Goal: Task Accomplishment & Management: Manage account settings

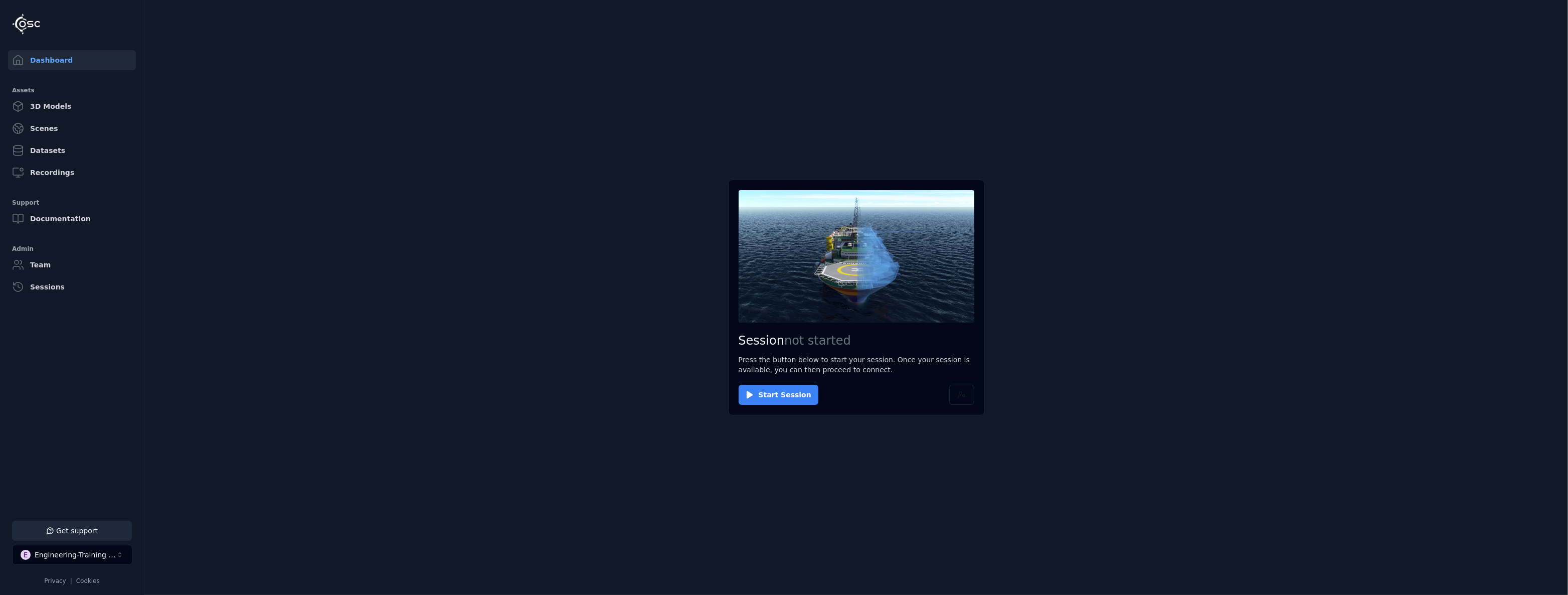
click at [762, 389] on button "Start Session" at bounding box center [778, 395] width 80 height 20
click at [754, 385] on button "Connect" at bounding box center [762, 395] width 46 height 20
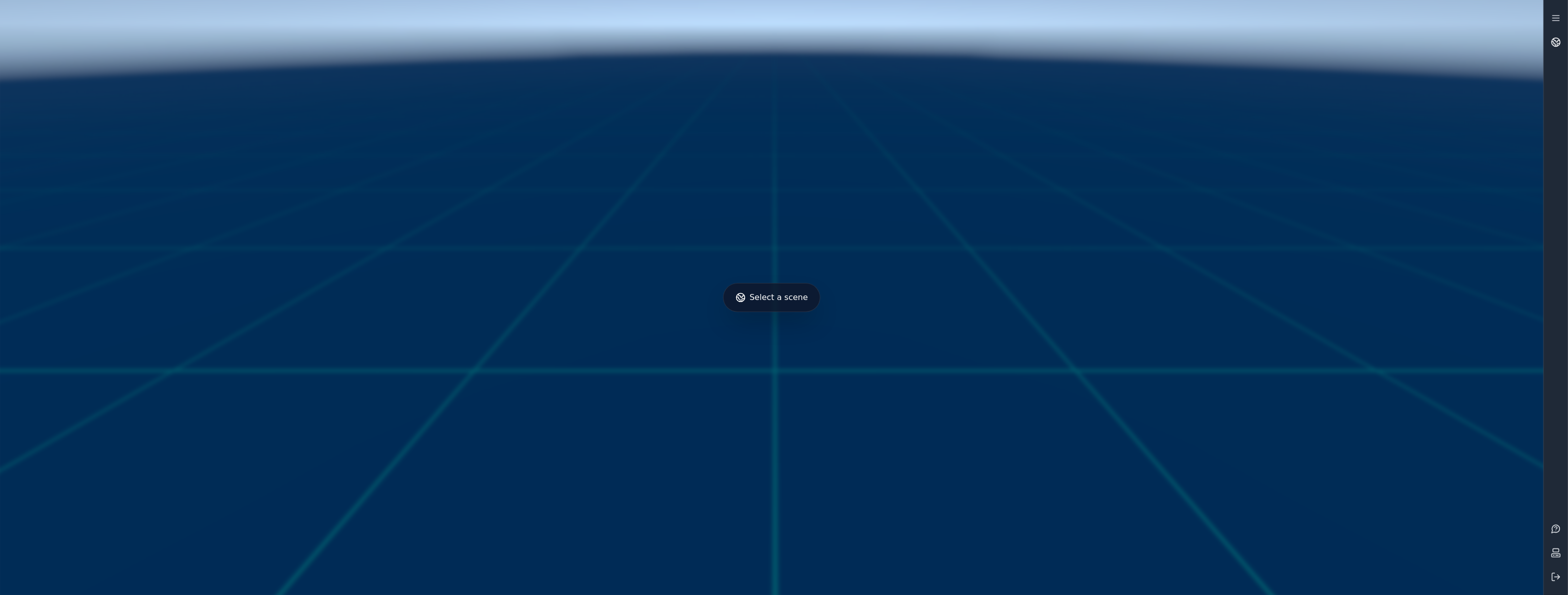
drag, startPoint x: 1562, startPoint y: 26, endPoint x: 1560, endPoint y: 35, distance: 9.2
click at [1562, 26] on link at bounding box center [1555, 17] width 24 height 24
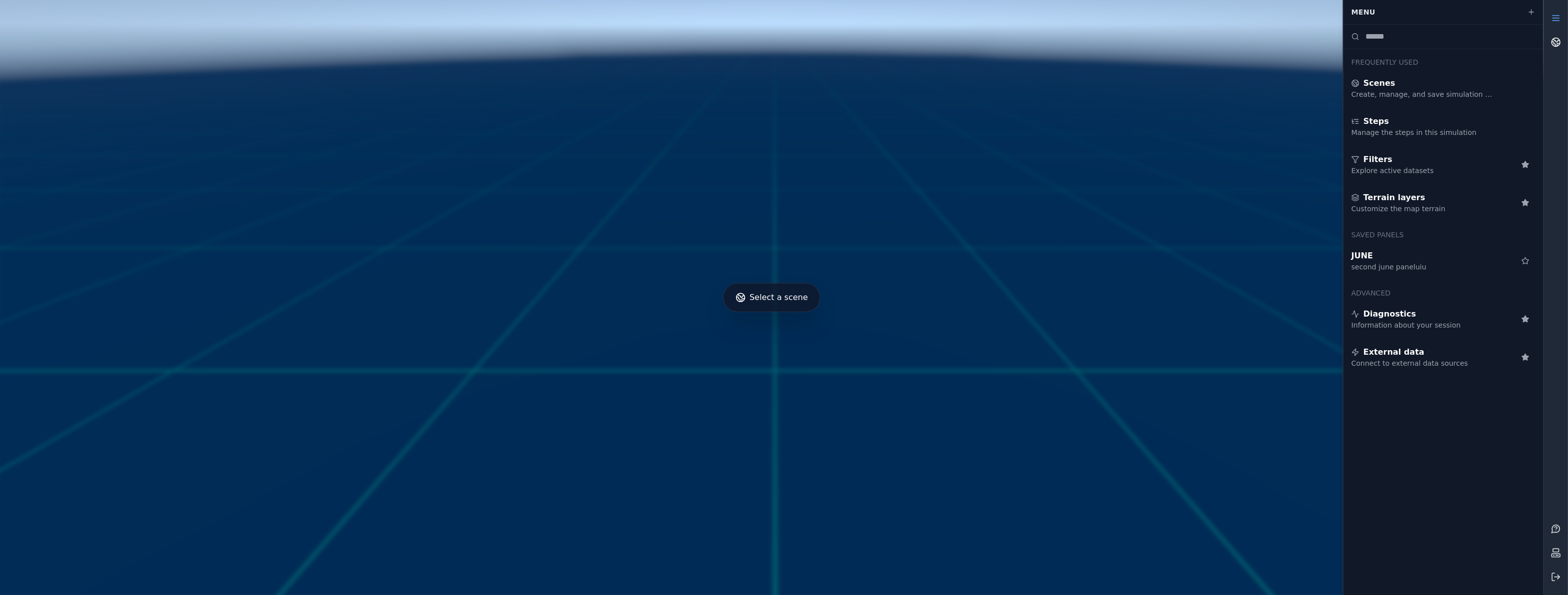
click at [1560, 38] on icon at bounding box center [1556, 42] width 10 height 10
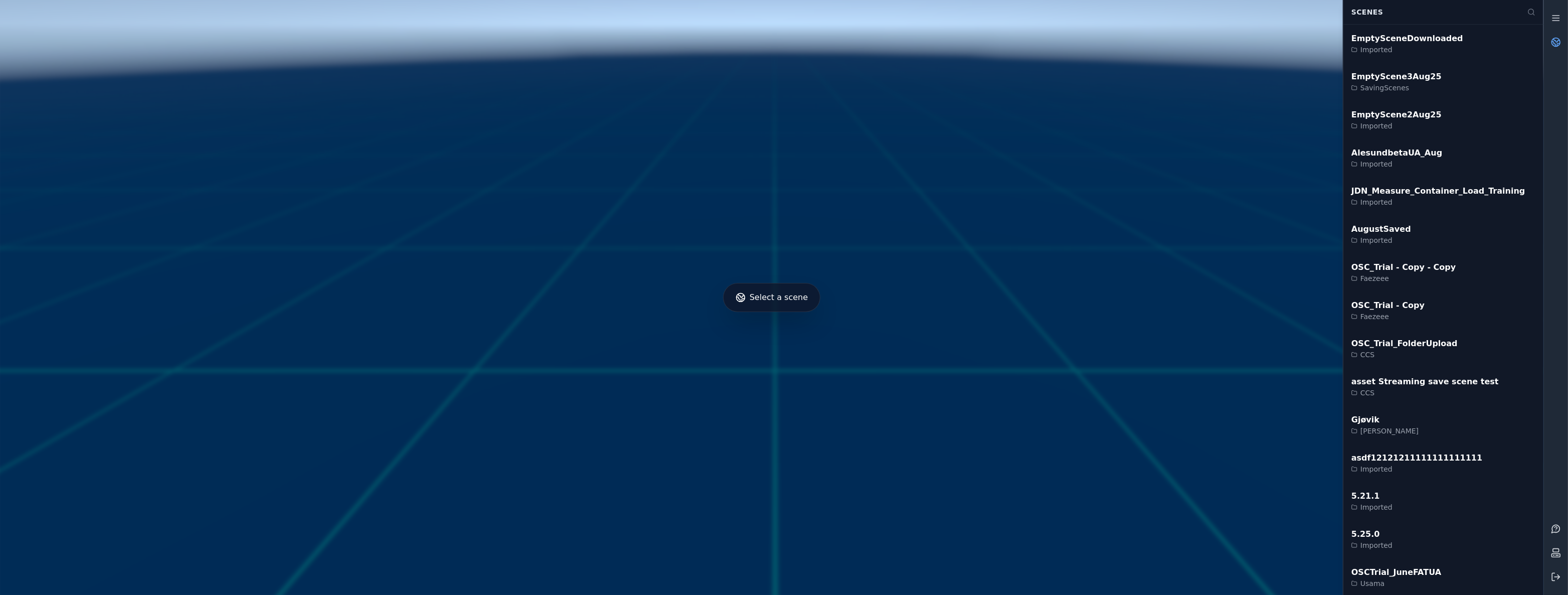
click at [1560, 38] on icon at bounding box center [1556, 42] width 10 height 10
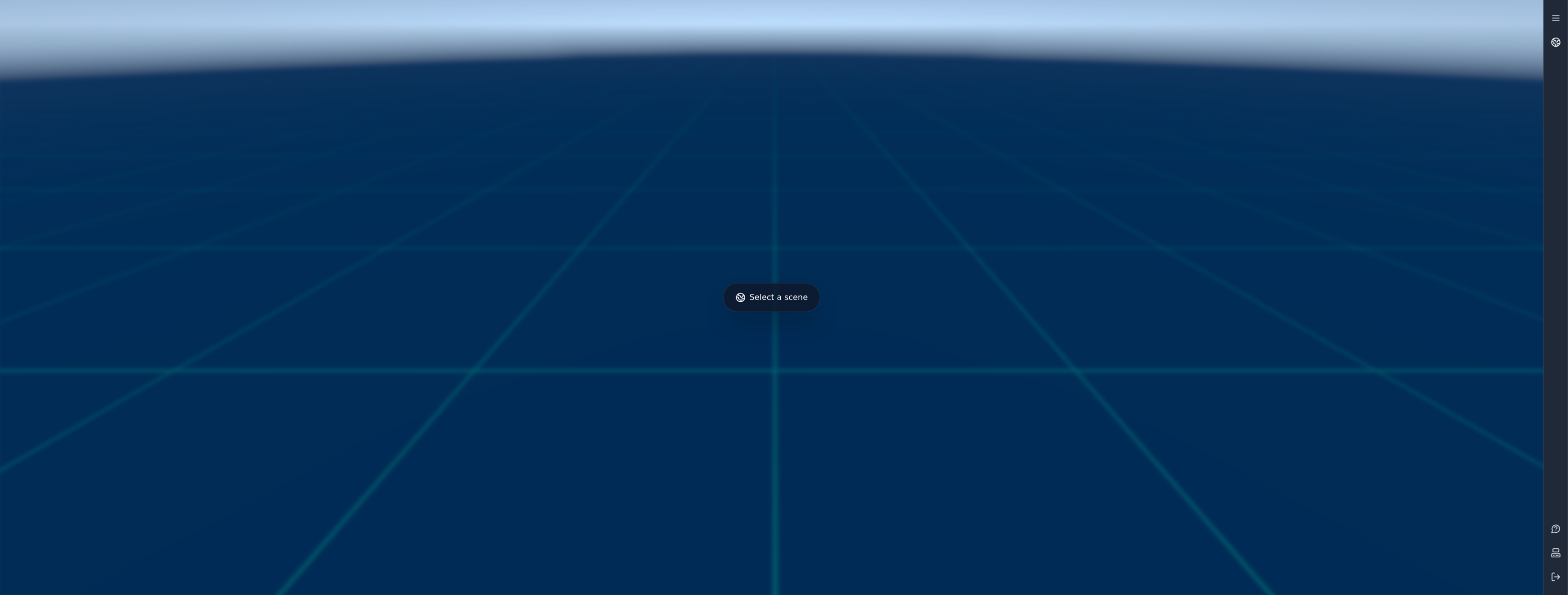
click at [1560, 38] on icon at bounding box center [1556, 42] width 10 height 10
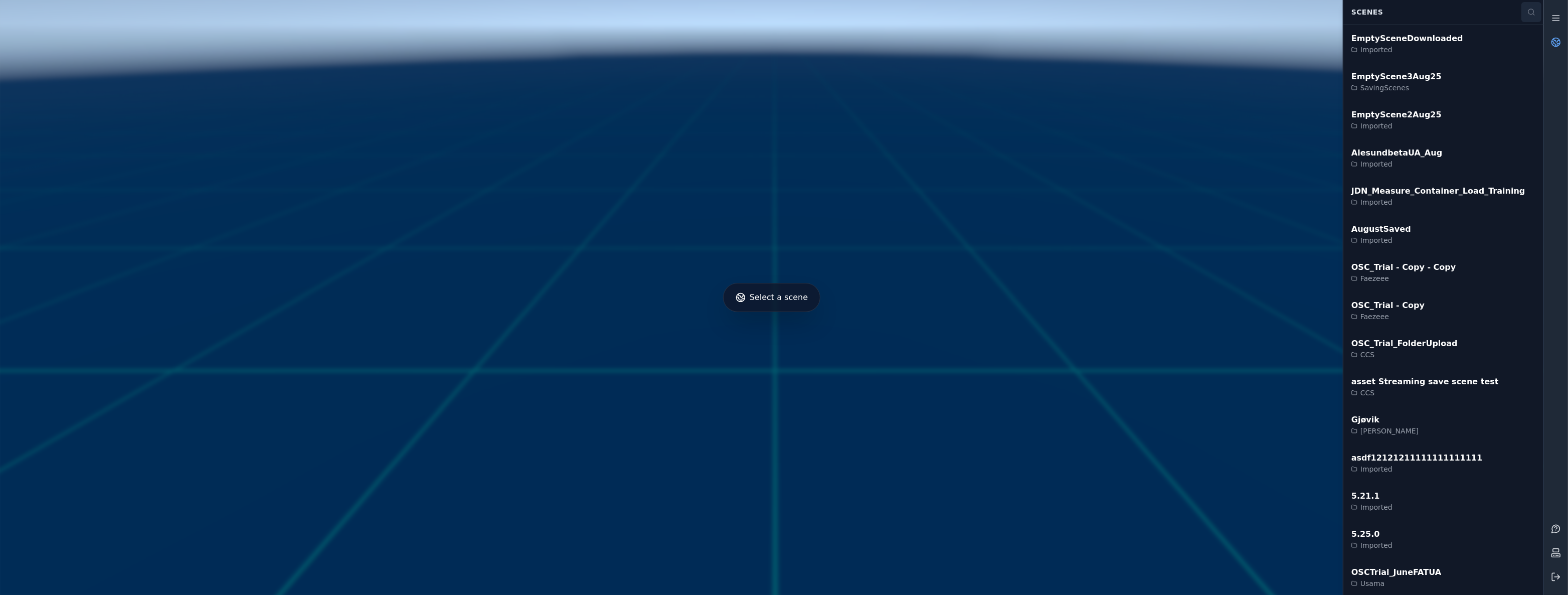
click at [1529, 13] on icon at bounding box center [1531, 12] width 8 height 8
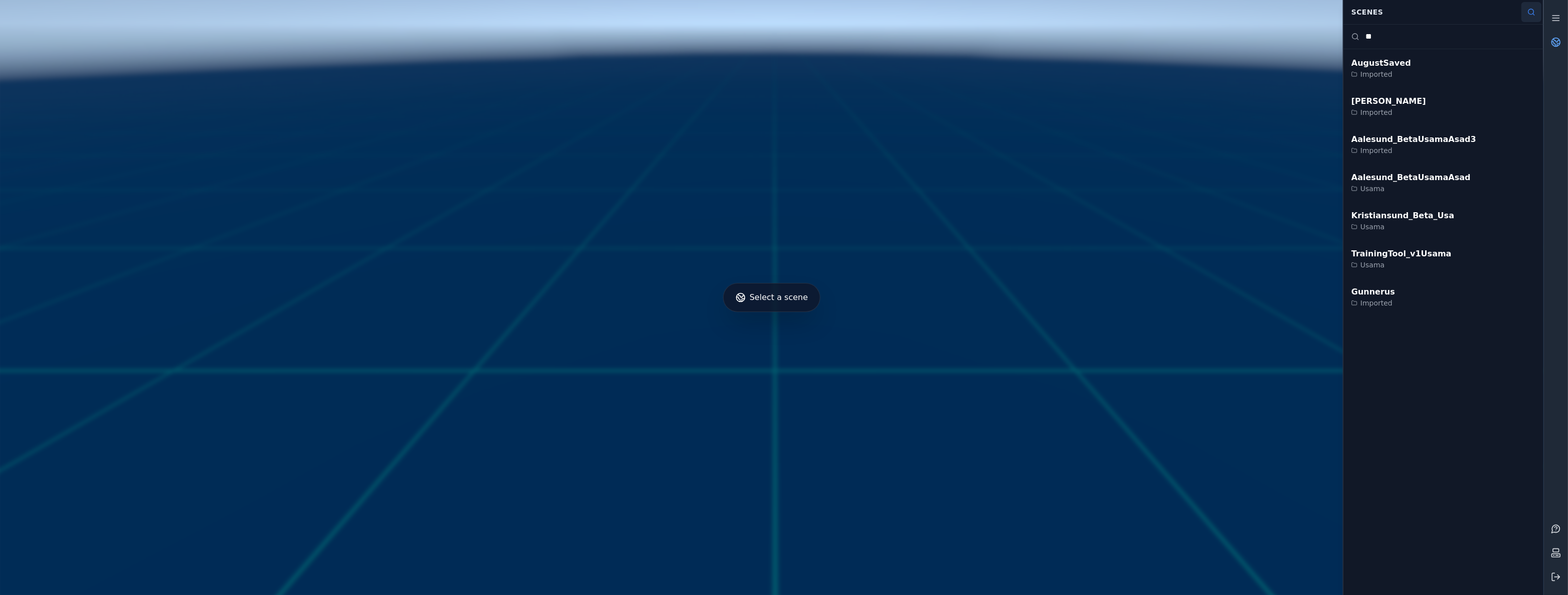
type input "*"
drag, startPoint x: 1438, startPoint y: 35, endPoint x: 1208, endPoint y: 31, distance: 230.0
click at [1212, 31] on div "Select a scene Scenes *** EmptyScene3Aug25 SavingScenes EmptyScene2Aug25 Import…" at bounding box center [771, 298] width 1543 height 595
type input "****"
click at [1482, 180] on div "OSC_Trial_UA_June Usama" at bounding box center [1443, 182] width 200 height 38
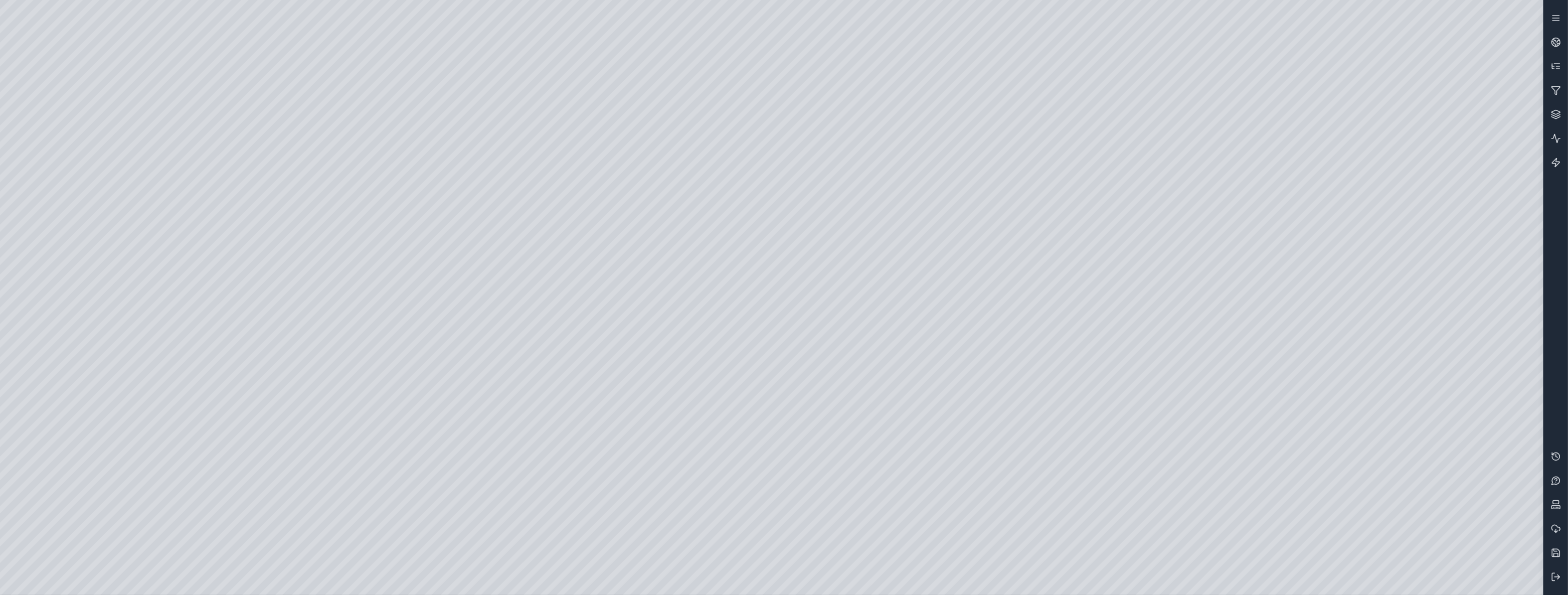
drag, startPoint x: 468, startPoint y: 244, endPoint x: 386, endPoint y: 244, distance: 82.0
click at [1557, 136] on icon at bounding box center [1556, 139] width 10 height 10
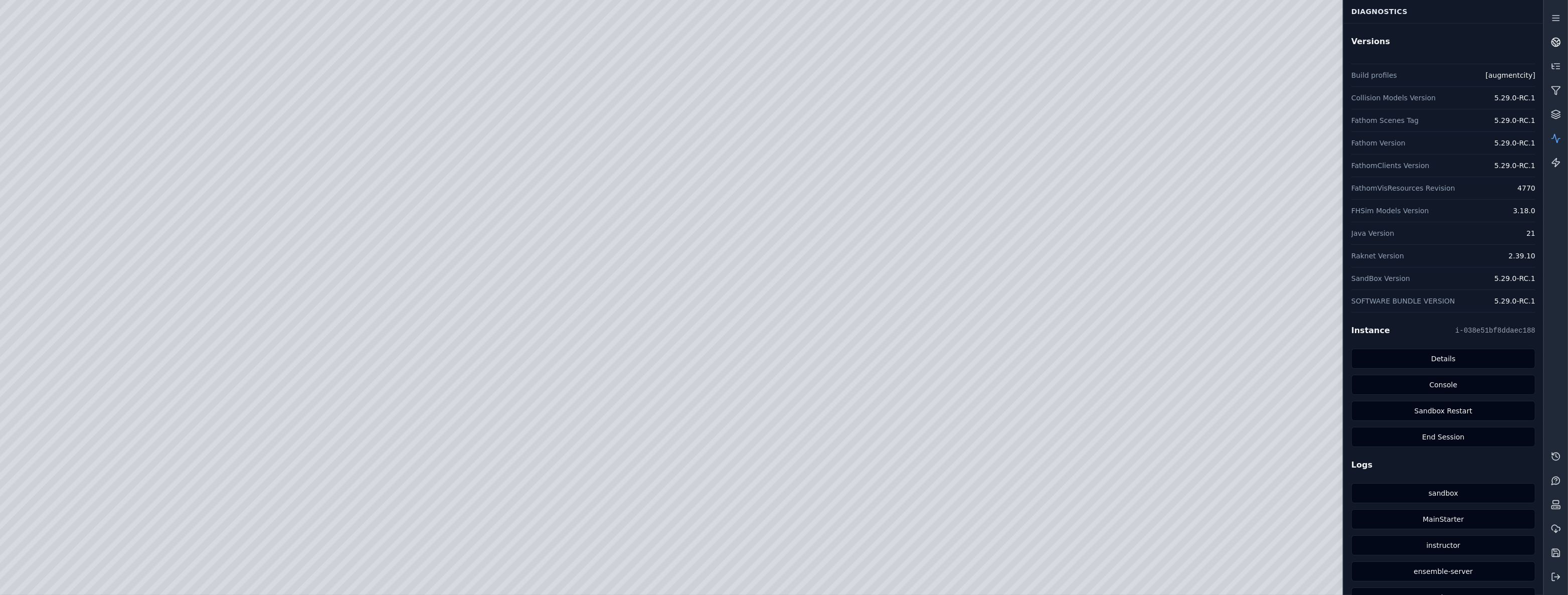
click at [1552, 41] on circle at bounding box center [1556, 42] width 8 height 8
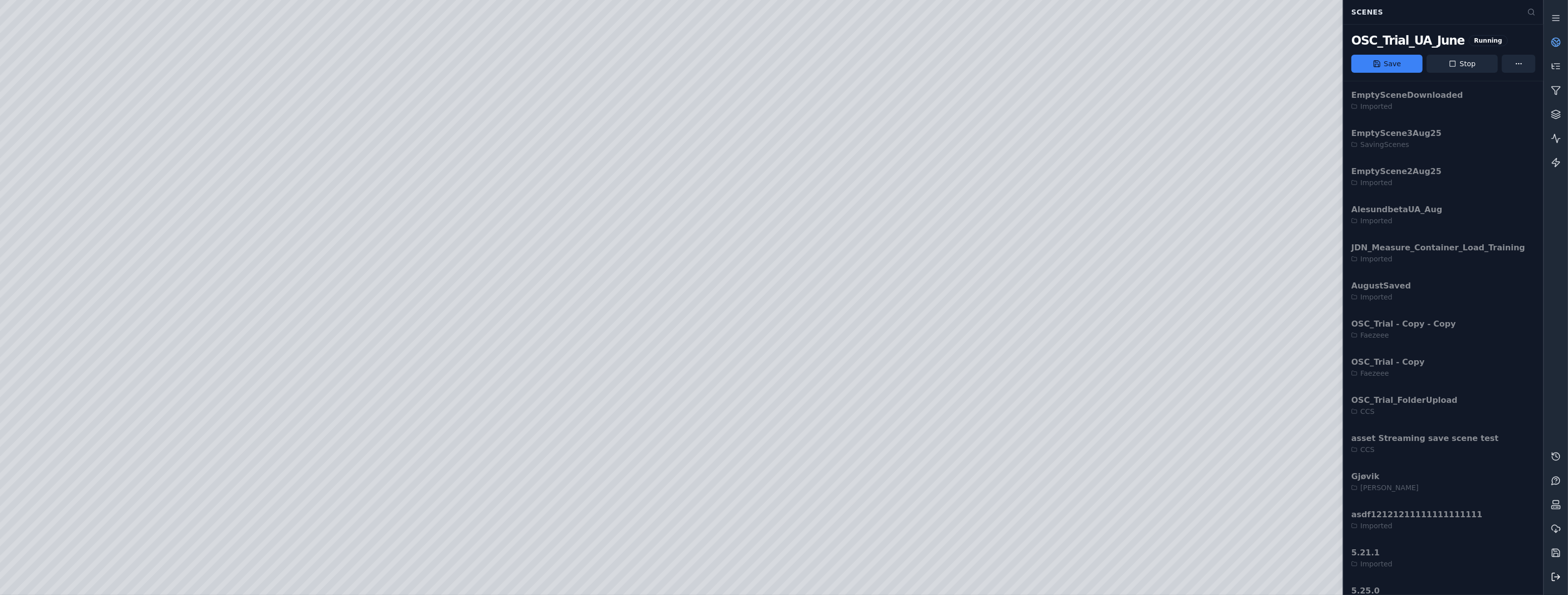
click at [1556, 576] on icon at bounding box center [1556, 577] width 10 height 10
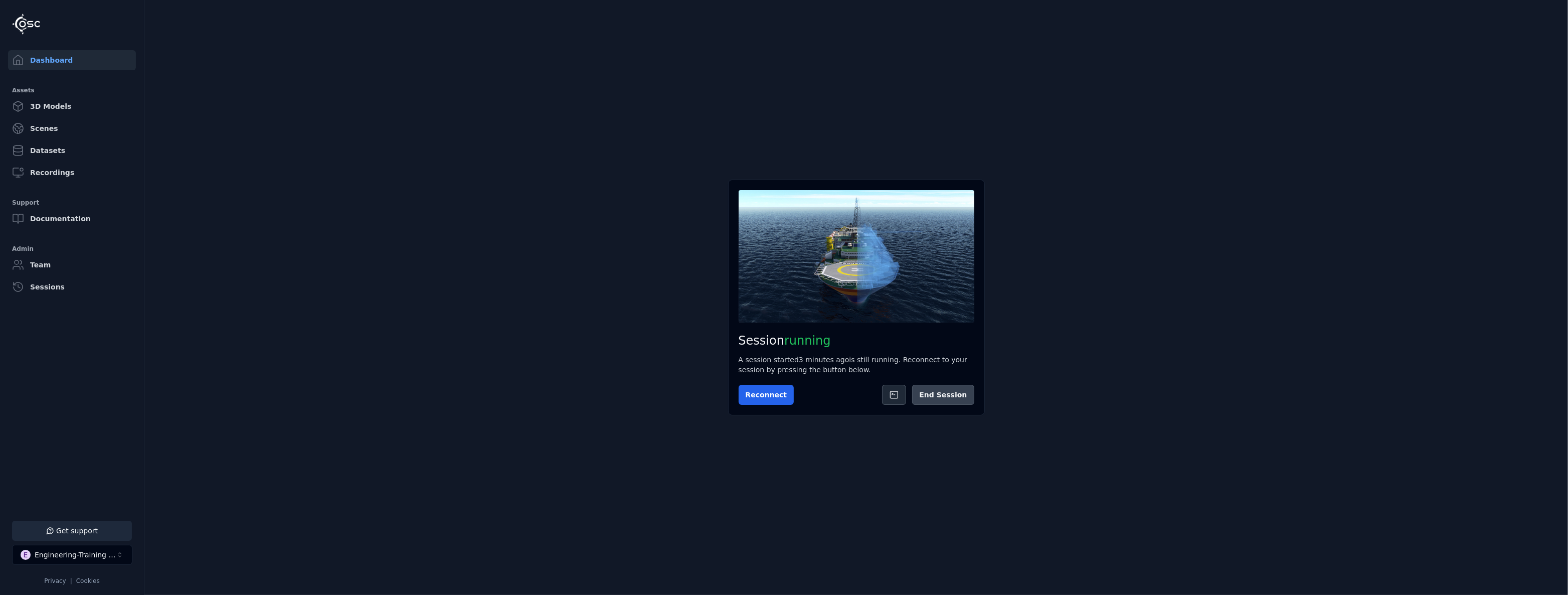
click at [946, 400] on button "End Session" at bounding box center [943, 395] width 62 height 20
click at [790, 401] on button "Start Session" at bounding box center [778, 395] width 80 height 20
click at [773, 396] on button "Connect" at bounding box center [762, 395] width 46 height 20
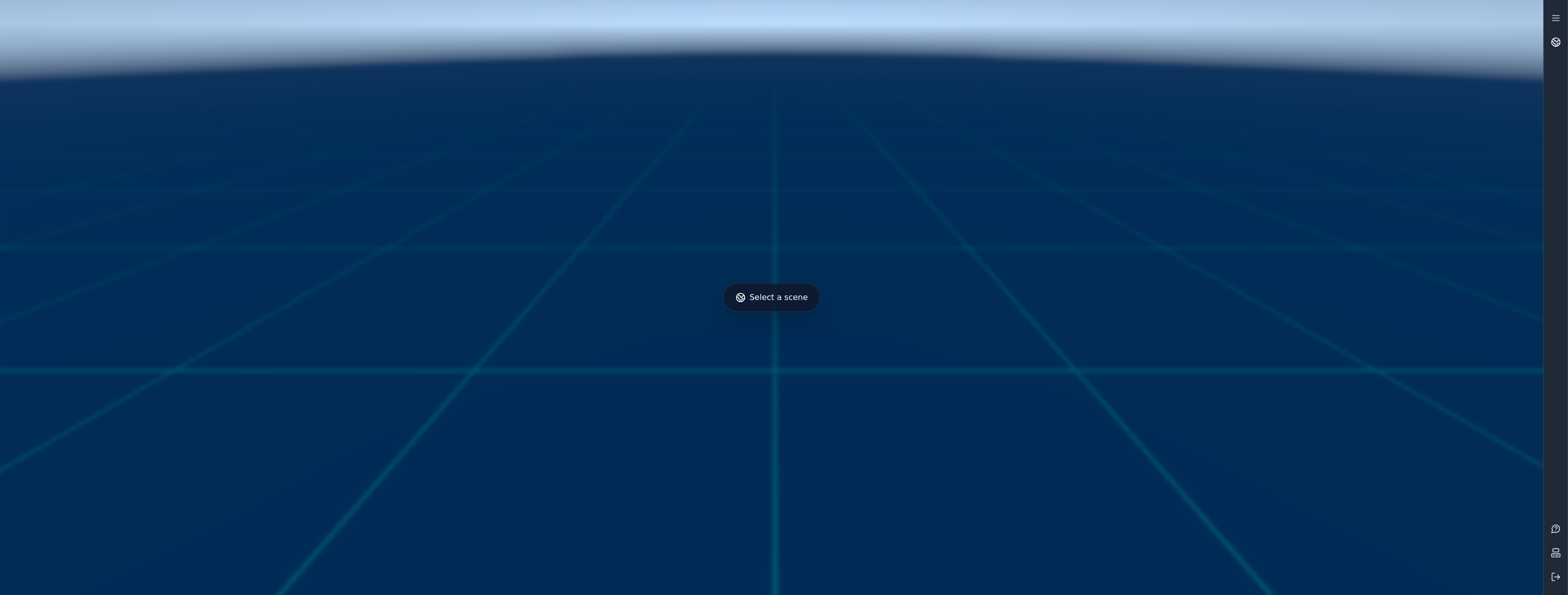
click at [1564, 40] on link at bounding box center [1555, 42] width 24 height 24
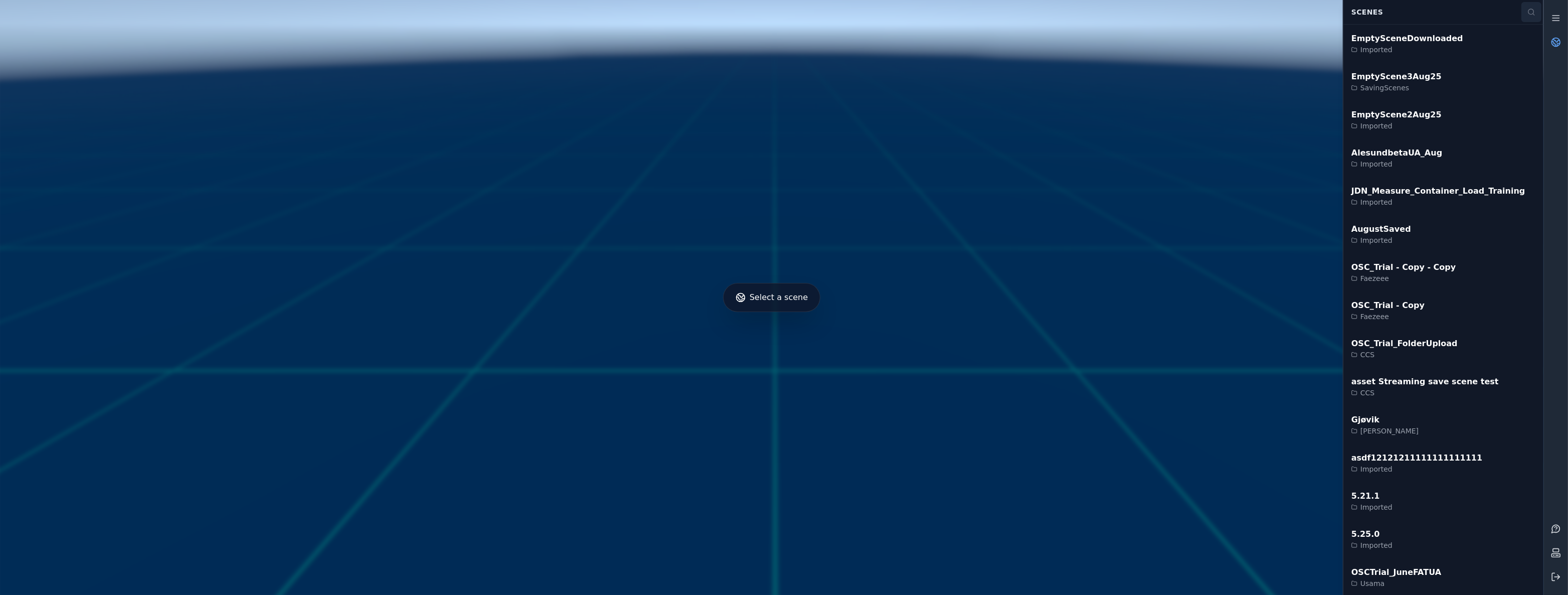
click at [1529, 8] on icon at bounding box center [1531, 12] width 8 height 8
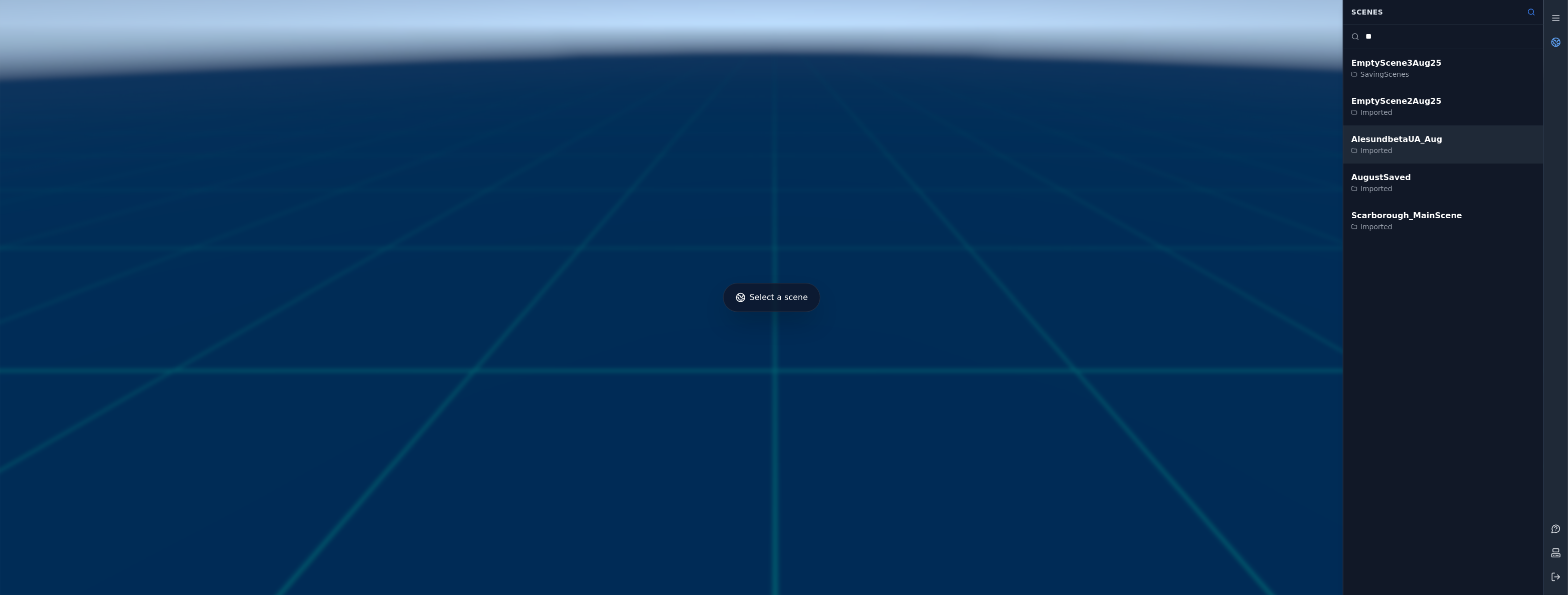
type input "**"
click at [1470, 136] on div "AlesundbetaUA_Aug Imported" at bounding box center [1443, 144] width 200 height 38
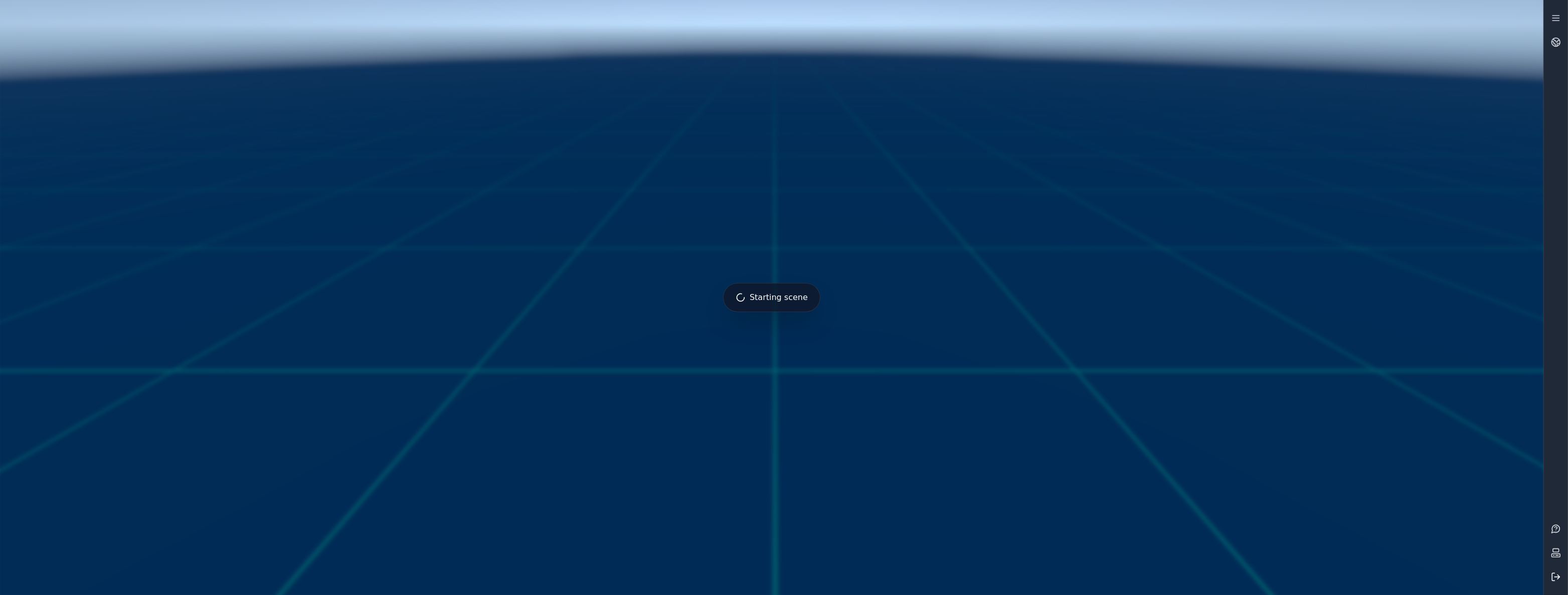
click at [1564, 582] on button at bounding box center [1555, 576] width 24 height 24
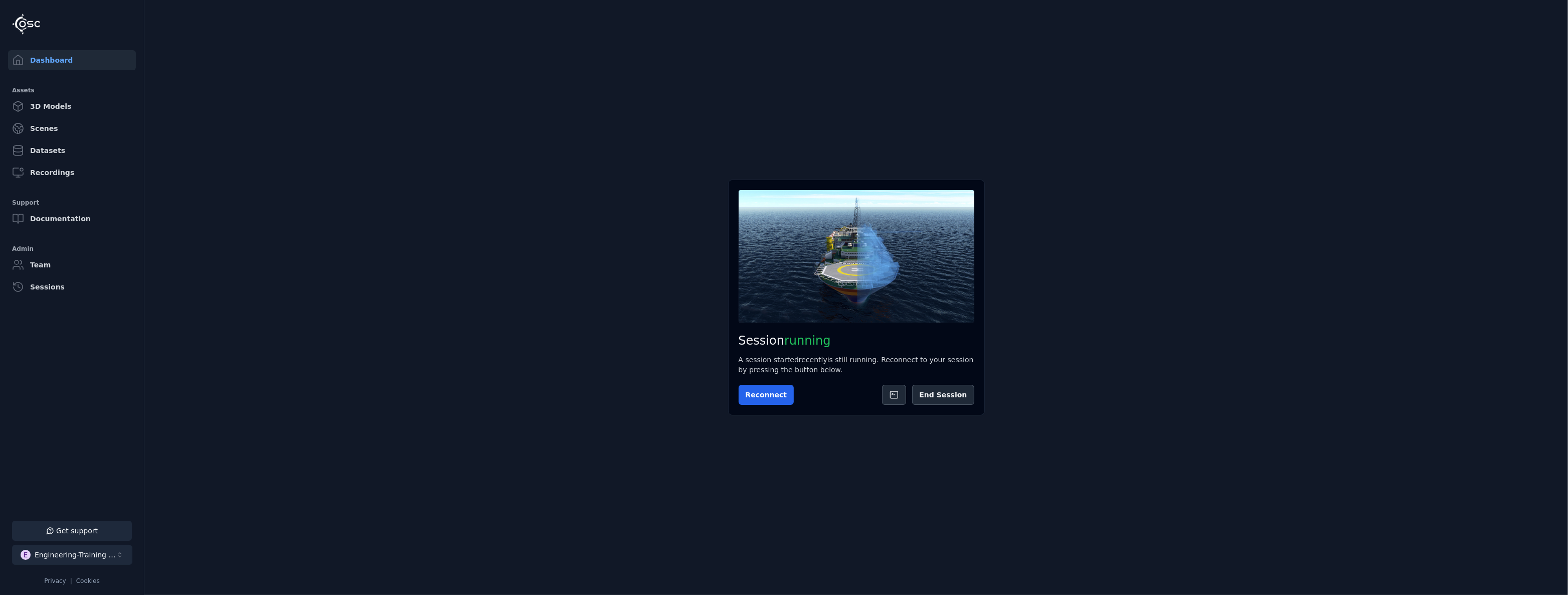
click at [86, 551] on div "Engineering-Training (SSO Staging)" at bounding box center [75, 555] width 81 height 10
type input "***"
click at [109, 527] on div "Essentials-Training (SSO Staging)" at bounding box center [71, 530] width 87 height 10
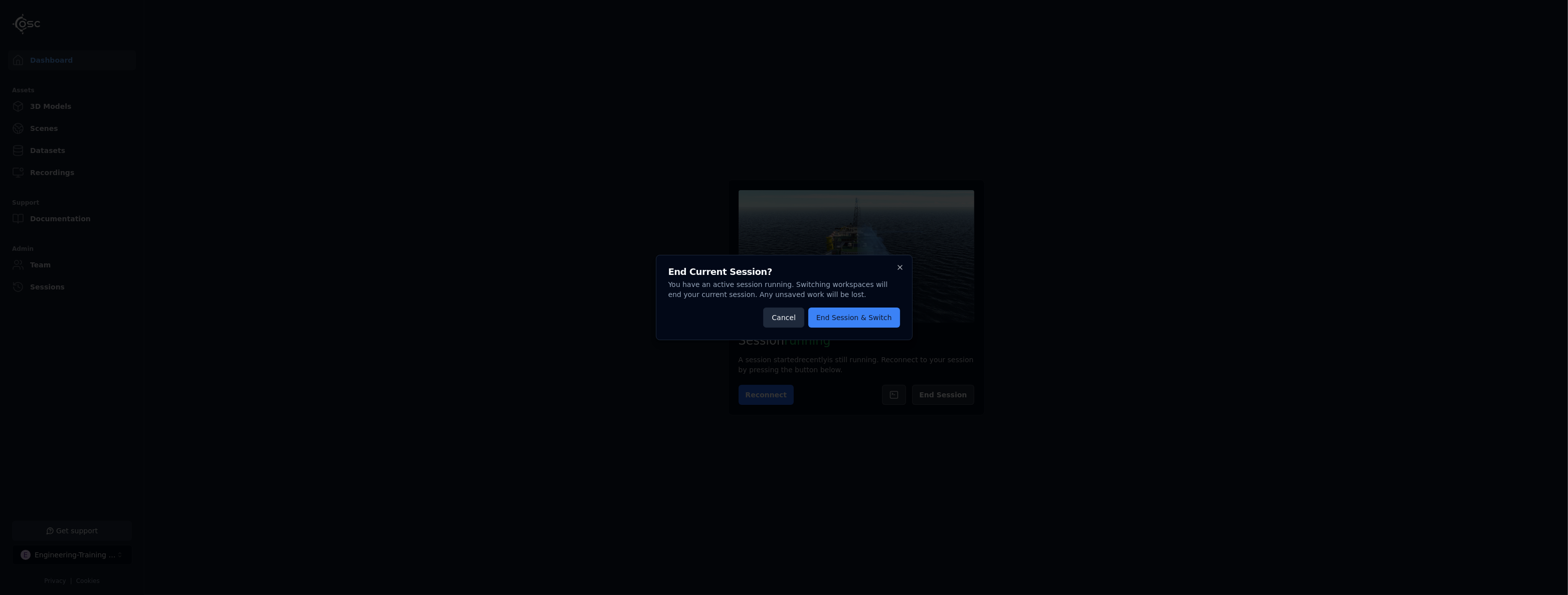
click at [801, 319] on button "Cancel" at bounding box center [783, 317] width 40 height 20
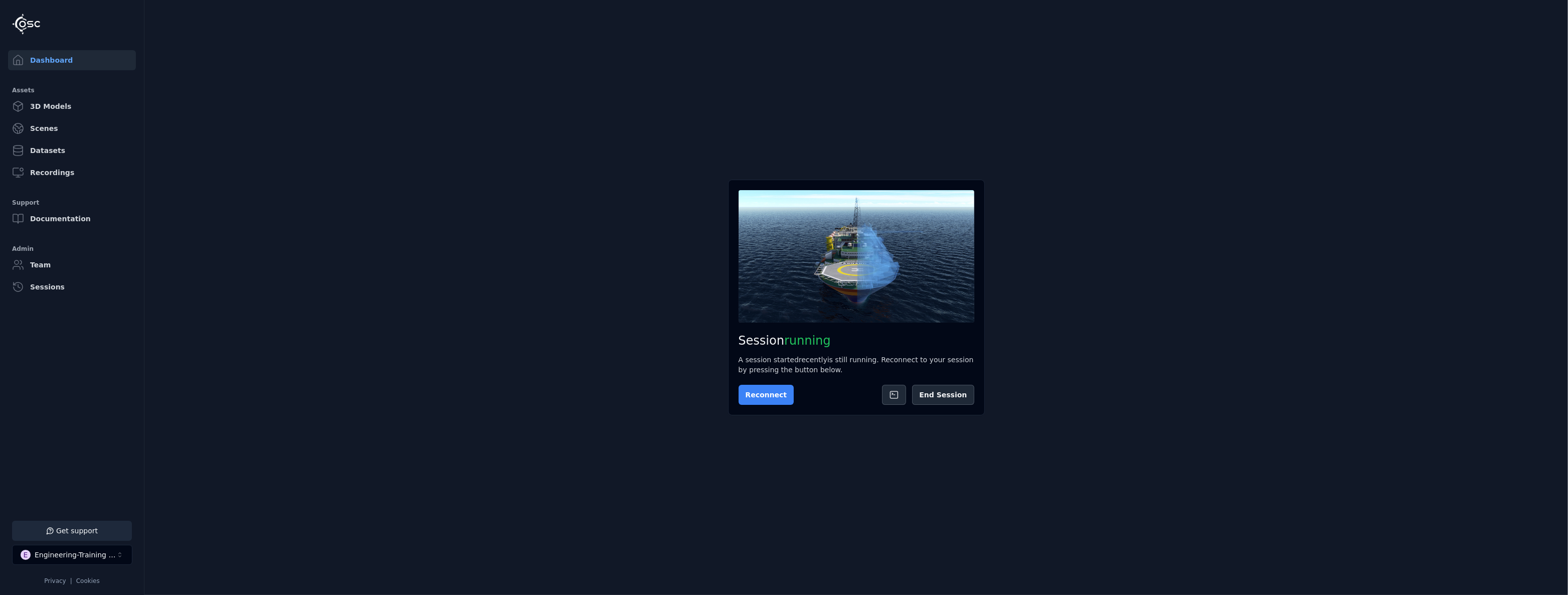
click at [767, 400] on button "Reconnect" at bounding box center [766, 395] width 56 height 20
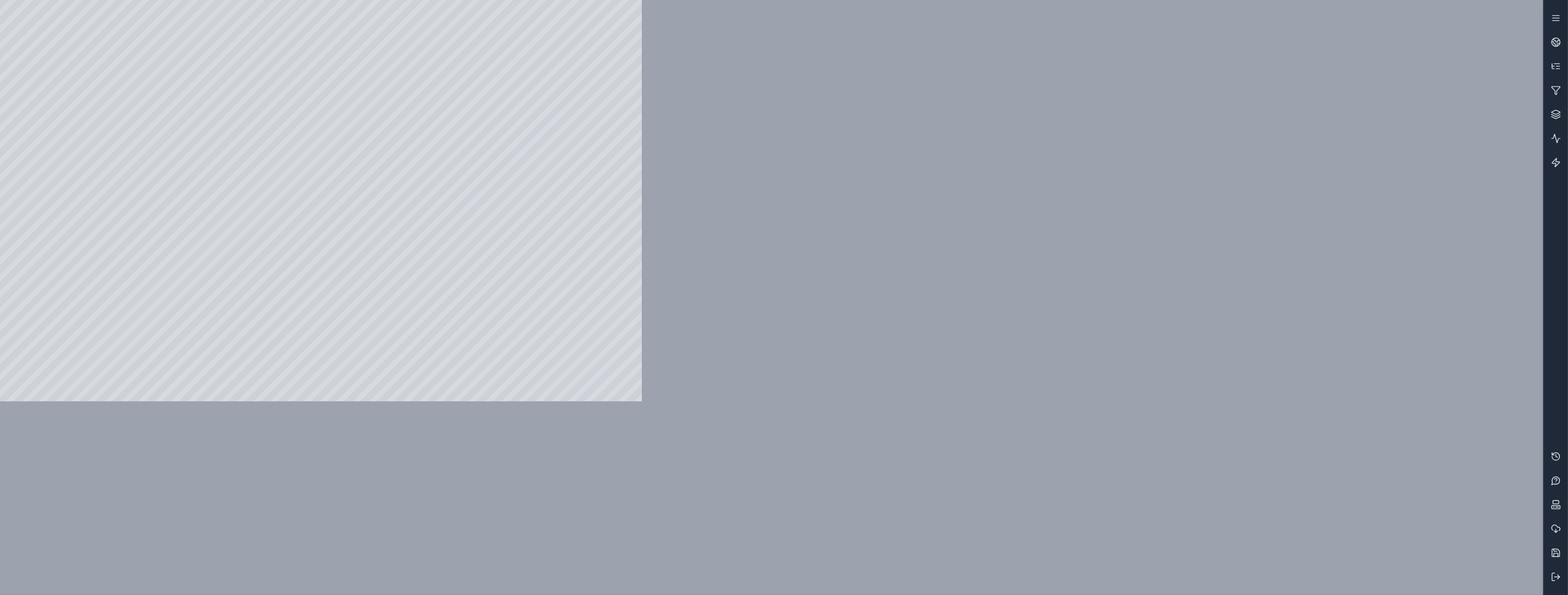
drag, startPoint x: 408, startPoint y: 215, endPoint x: 516, endPoint y: 159, distance: 121.7
drag, startPoint x: 557, startPoint y: 166, endPoint x: 553, endPoint y: 161, distance: 6.4
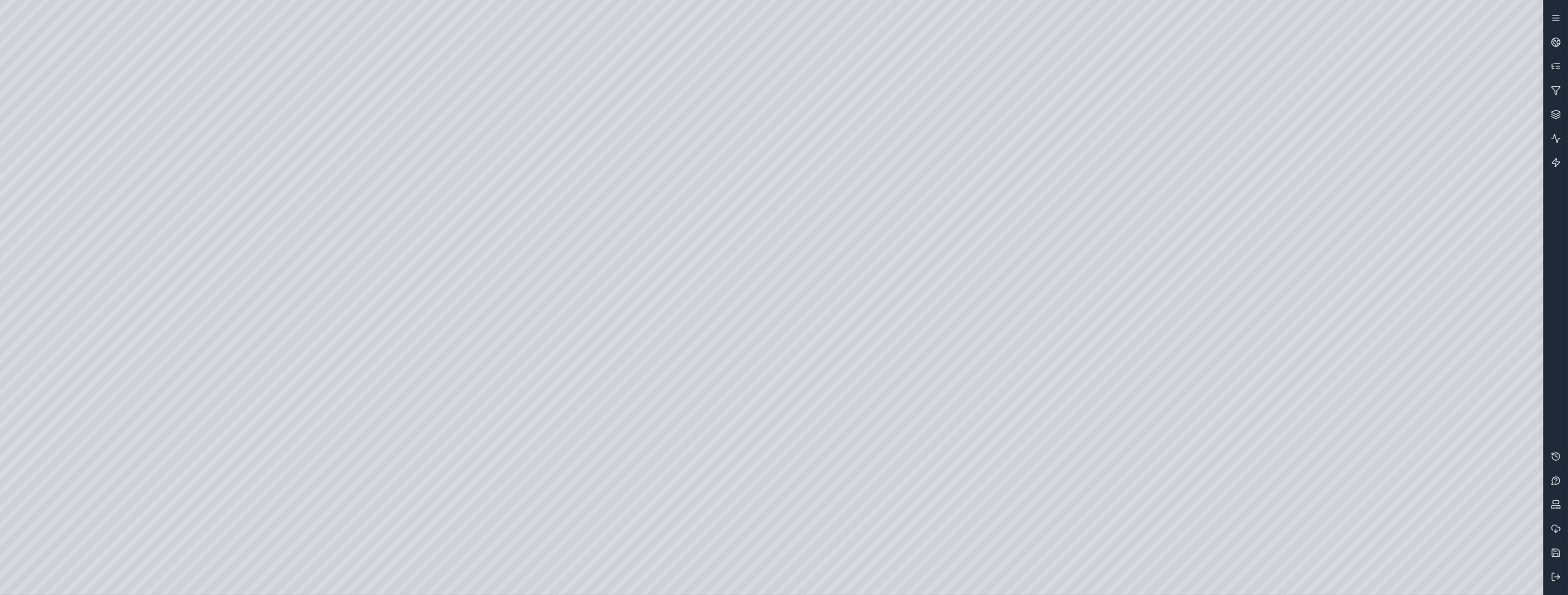
drag, startPoint x: 636, startPoint y: 227, endPoint x: 700, endPoint y: 254, distance: 69.5
drag, startPoint x: 725, startPoint y: 368, endPoint x: 288, endPoint y: 342, distance: 437.8
drag, startPoint x: 491, startPoint y: 377, endPoint x: 440, endPoint y: 299, distance: 93.2
click at [882, 443] on div at bounding box center [771, 298] width 1543 height 595
click at [878, 438] on div at bounding box center [771, 298] width 1543 height 595
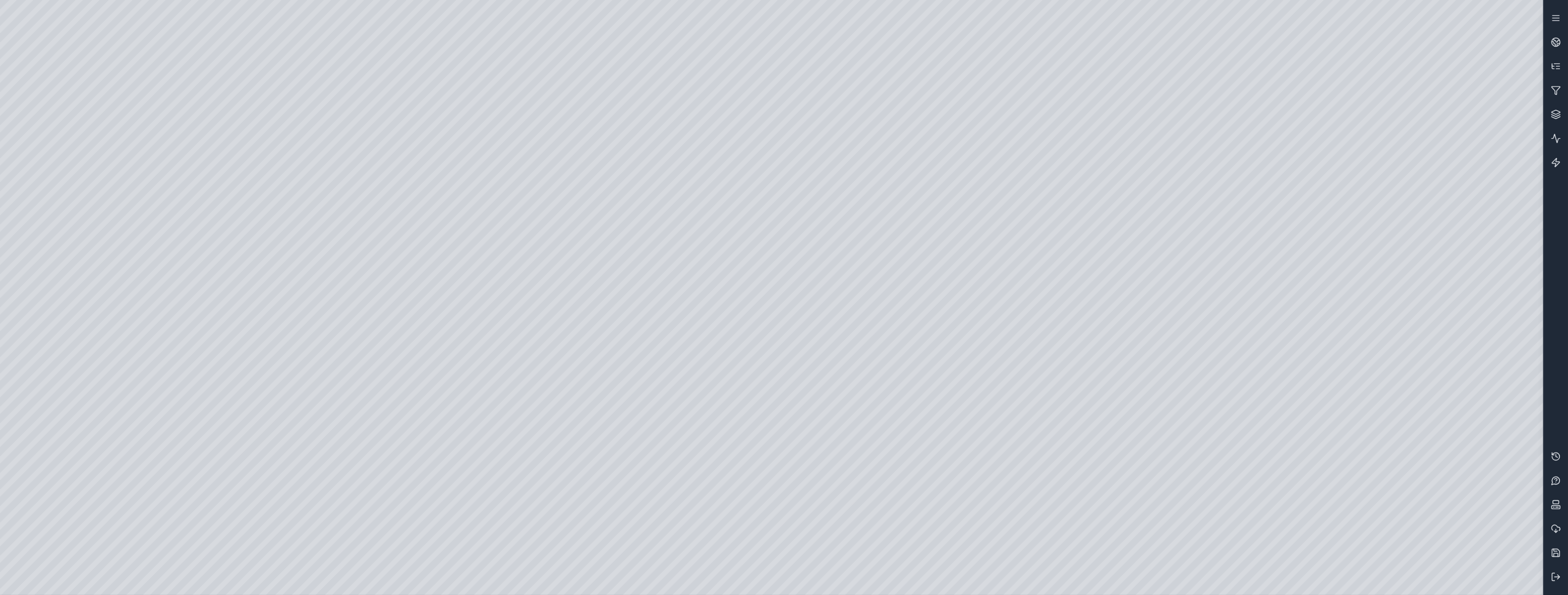
click at [878, 438] on div at bounding box center [771, 298] width 1543 height 595
click at [892, 166] on div at bounding box center [771, 298] width 1543 height 595
click at [891, 188] on div at bounding box center [771, 298] width 1543 height 595
drag, startPoint x: 953, startPoint y: 215, endPoint x: 1112, endPoint y: 212, distance: 159.0
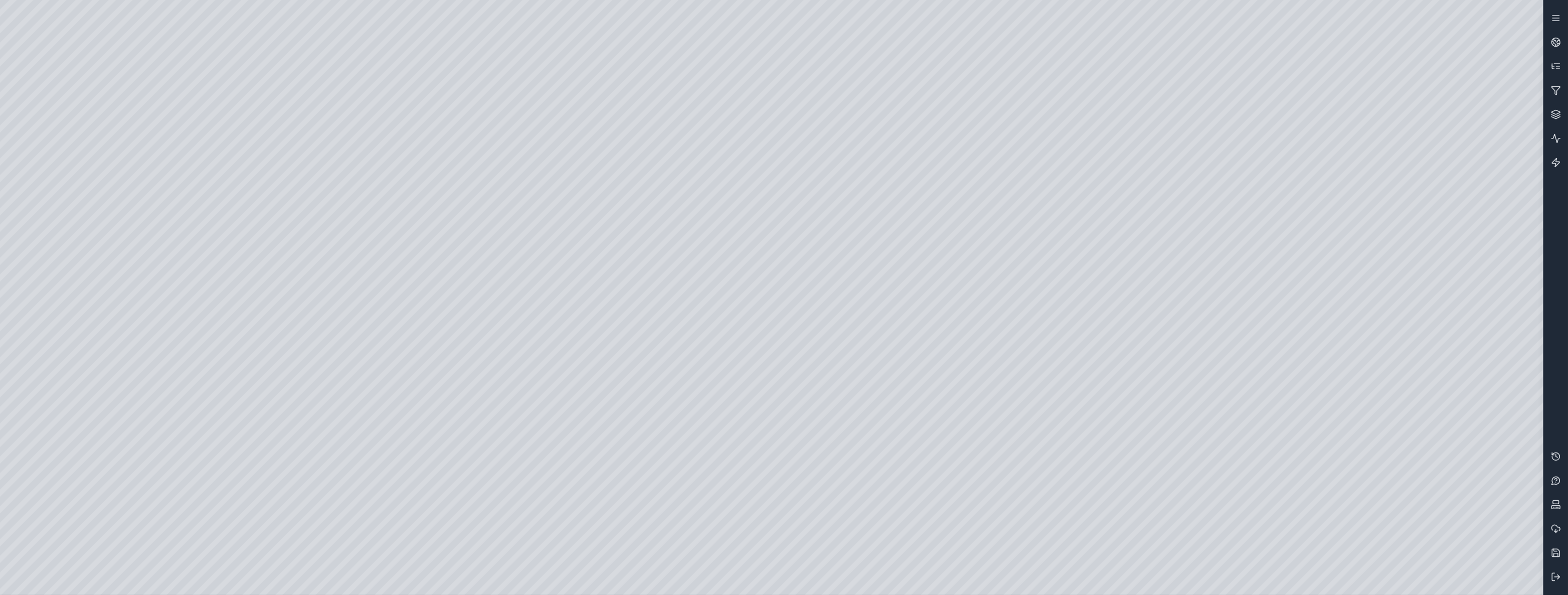
drag, startPoint x: 1285, startPoint y: 405, endPoint x: 1017, endPoint y: 413, distance: 268.1
click at [1561, 35] on link at bounding box center [1555, 42] width 24 height 24
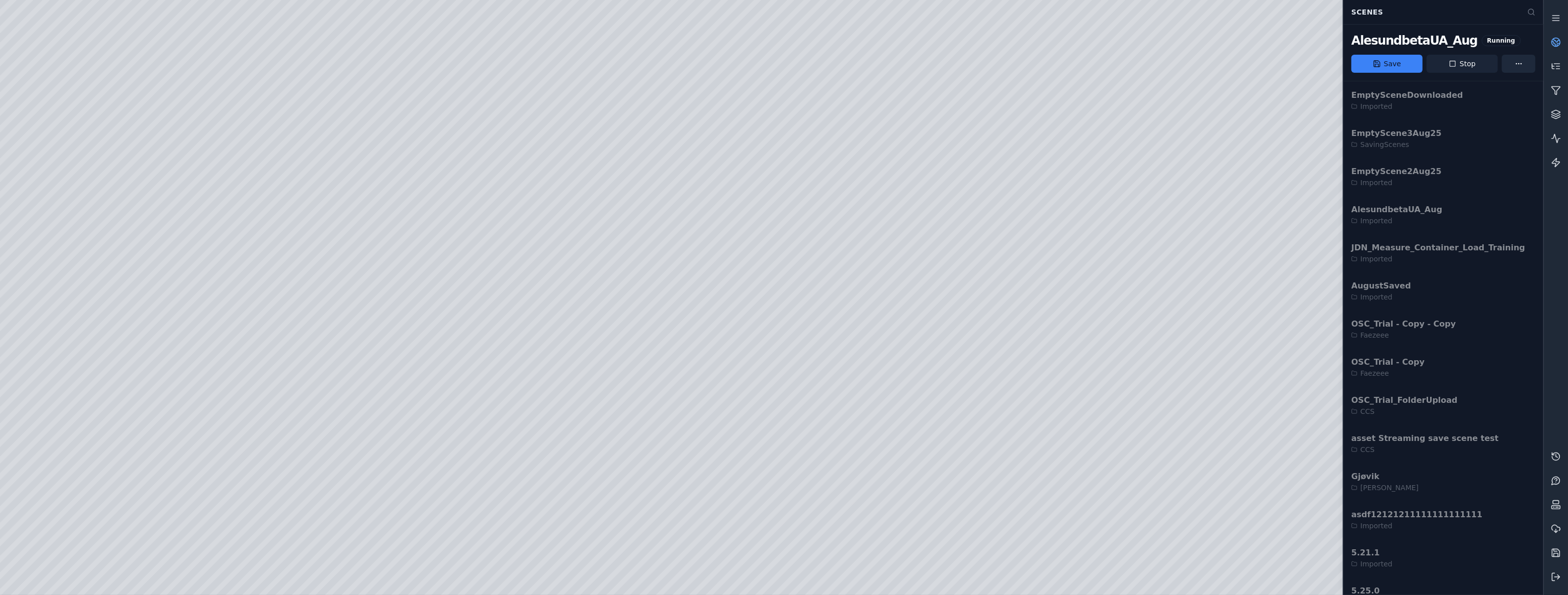
click at [1447, 60] on button "Stop" at bounding box center [1462, 64] width 71 height 18
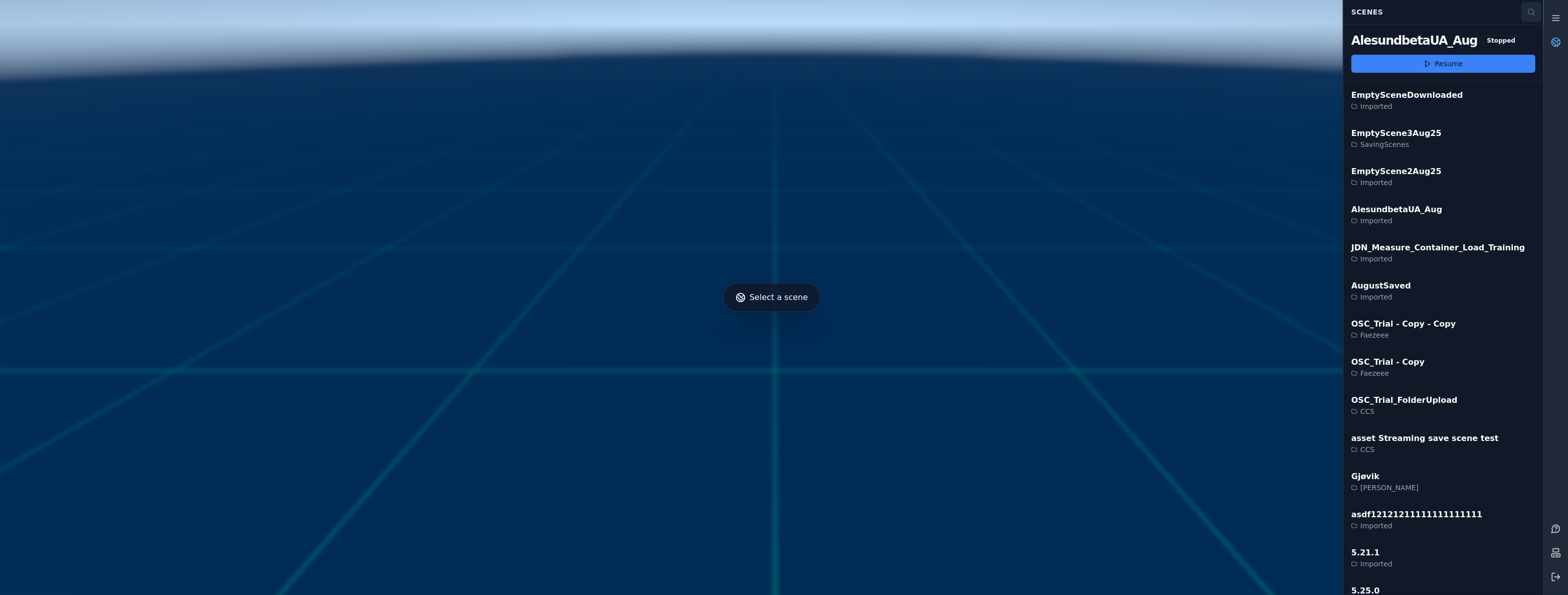
click at [1531, 4] on button at bounding box center [1531, 12] width 20 height 20
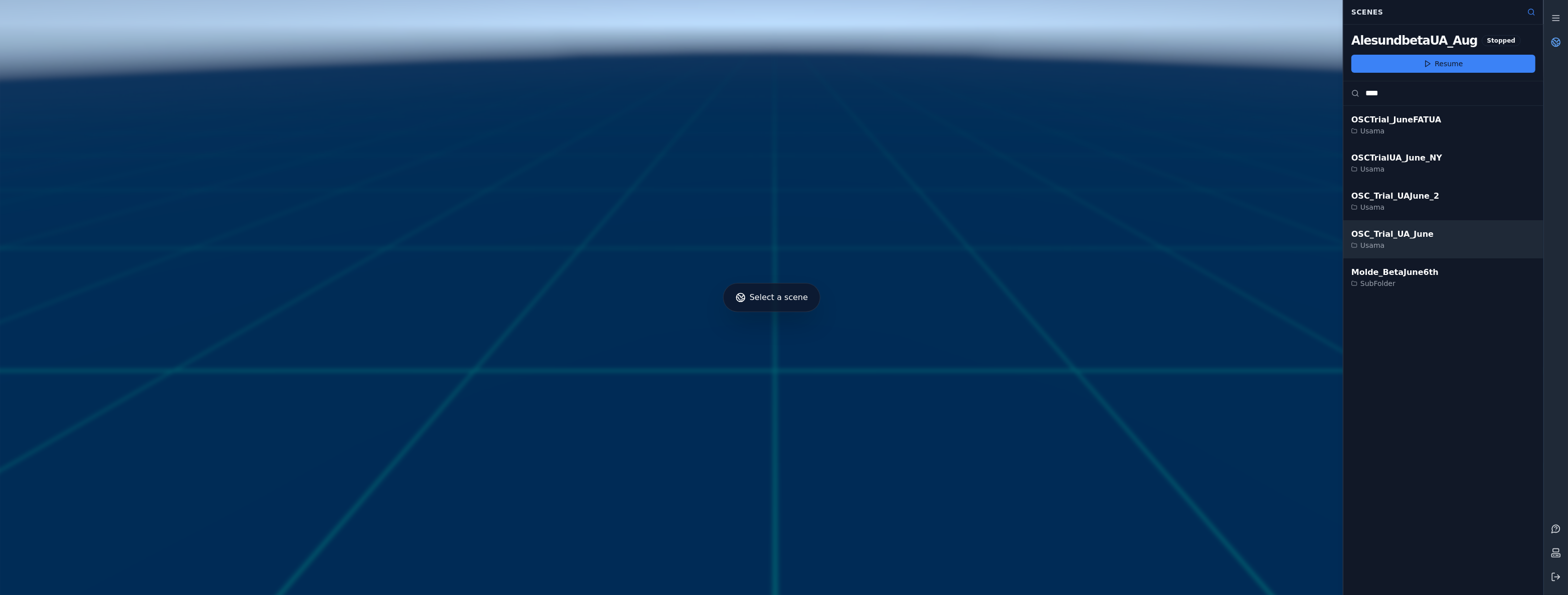
type input "****"
click at [1463, 234] on div "OSC_Trial_UA_June Usama" at bounding box center [1443, 239] width 200 height 38
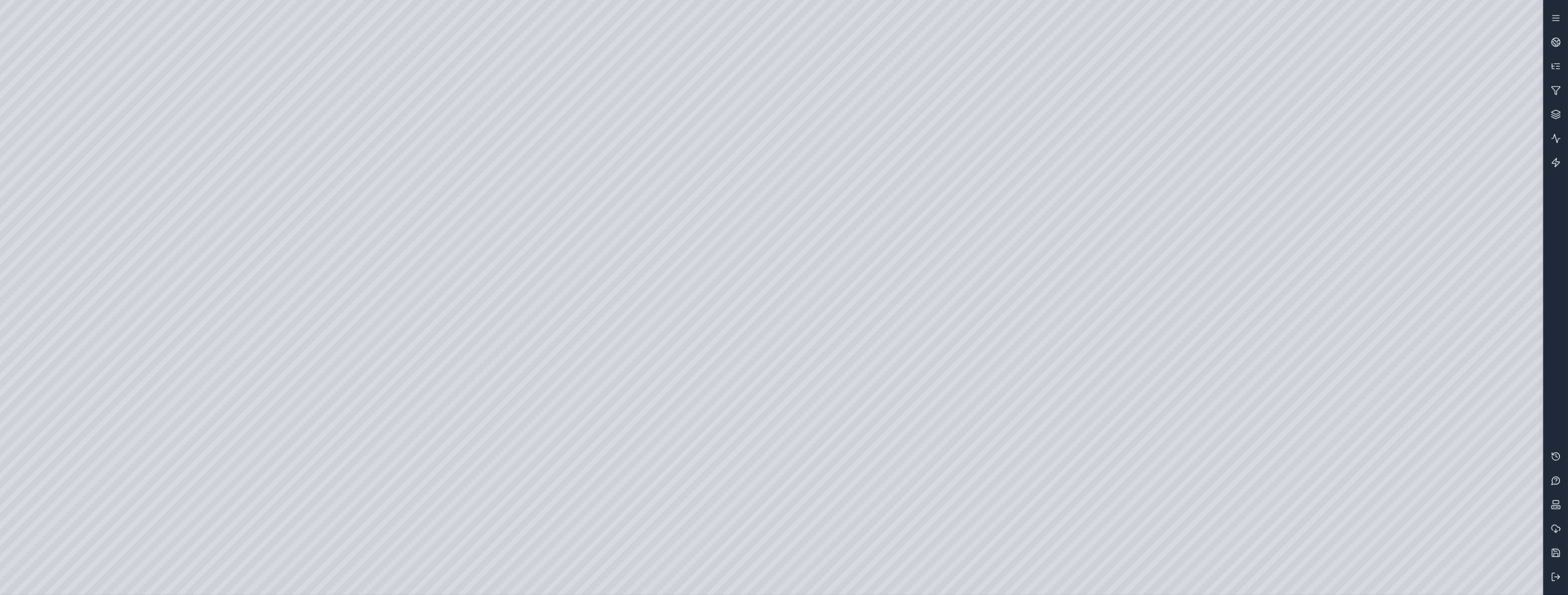
drag, startPoint x: 1104, startPoint y: 395, endPoint x: 523, endPoint y: 353, distance: 582.5
click at [1562, 40] on link at bounding box center [1555, 42] width 24 height 24
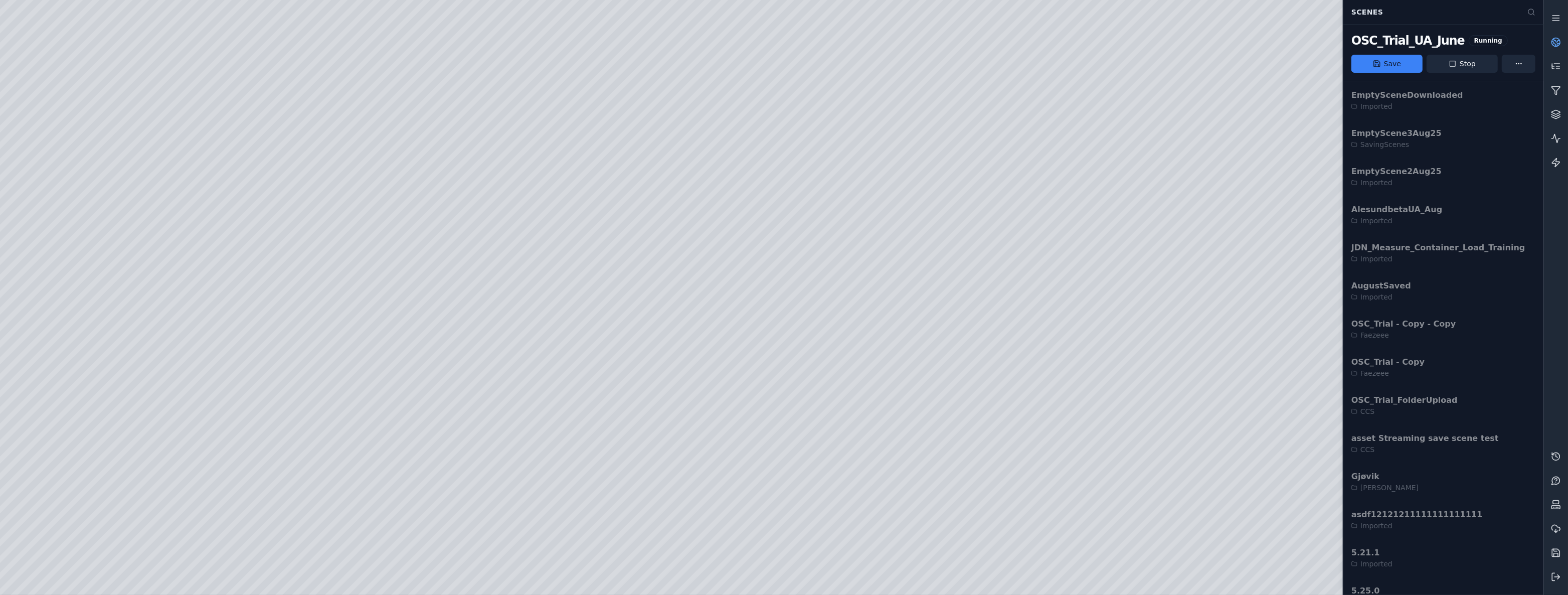
drag, startPoint x: 963, startPoint y: 286, endPoint x: 763, endPoint y: 276, distance: 200.2
drag, startPoint x: 753, startPoint y: 276, endPoint x: 1221, endPoint y: 291, distance: 468.2
click at [1221, 291] on div at bounding box center [771, 298] width 1543 height 595
click at [1564, 574] on button at bounding box center [1555, 576] width 24 height 24
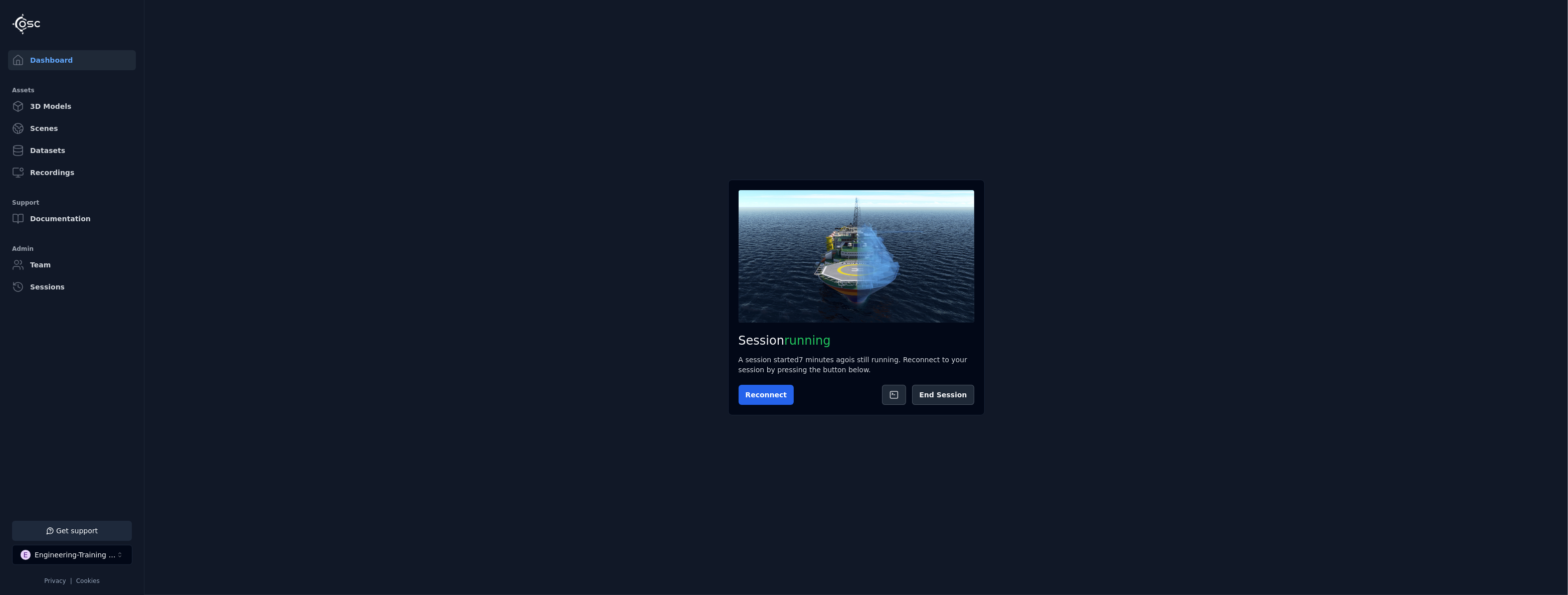
click at [975, 390] on div "Session running A session started 7 minutes ago is still running. Reconnect to …" at bounding box center [857, 298] width 257 height 236
click at [959, 391] on button "End Session" at bounding box center [943, 395] width 62 height 20
click at [961, 393] on icon at bounding box center [961, 395] width 8 height 8
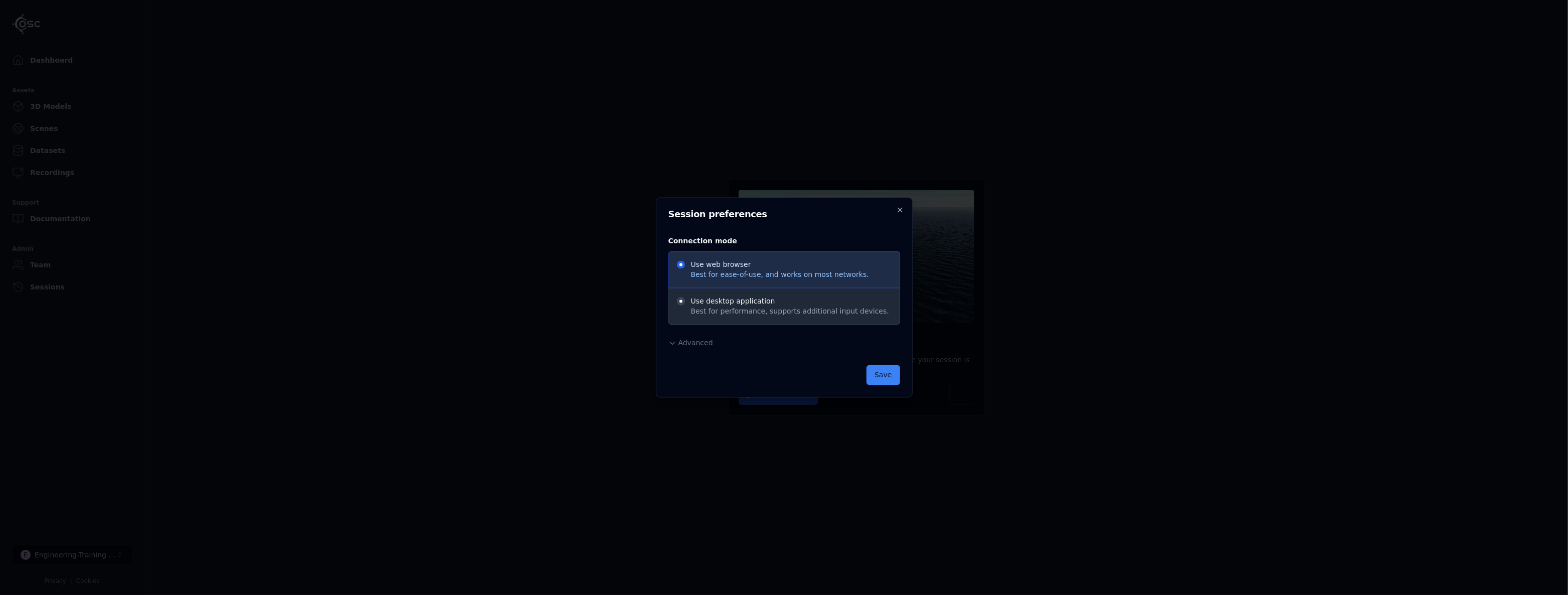
click at [694, 344] on span "Advanced" at bounding box center [695, 343] width 35 height 8
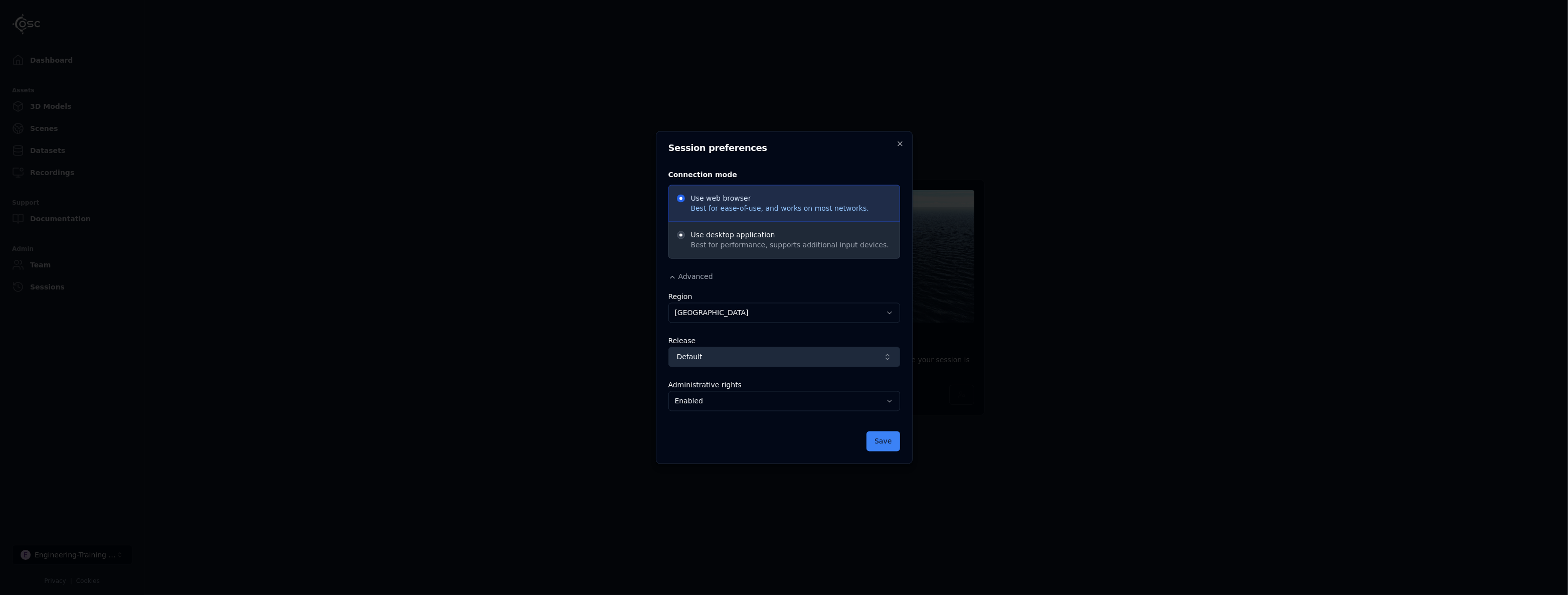
click at [714, 351] on button "Default" at bounding box center [784, 357] width 232 height 20
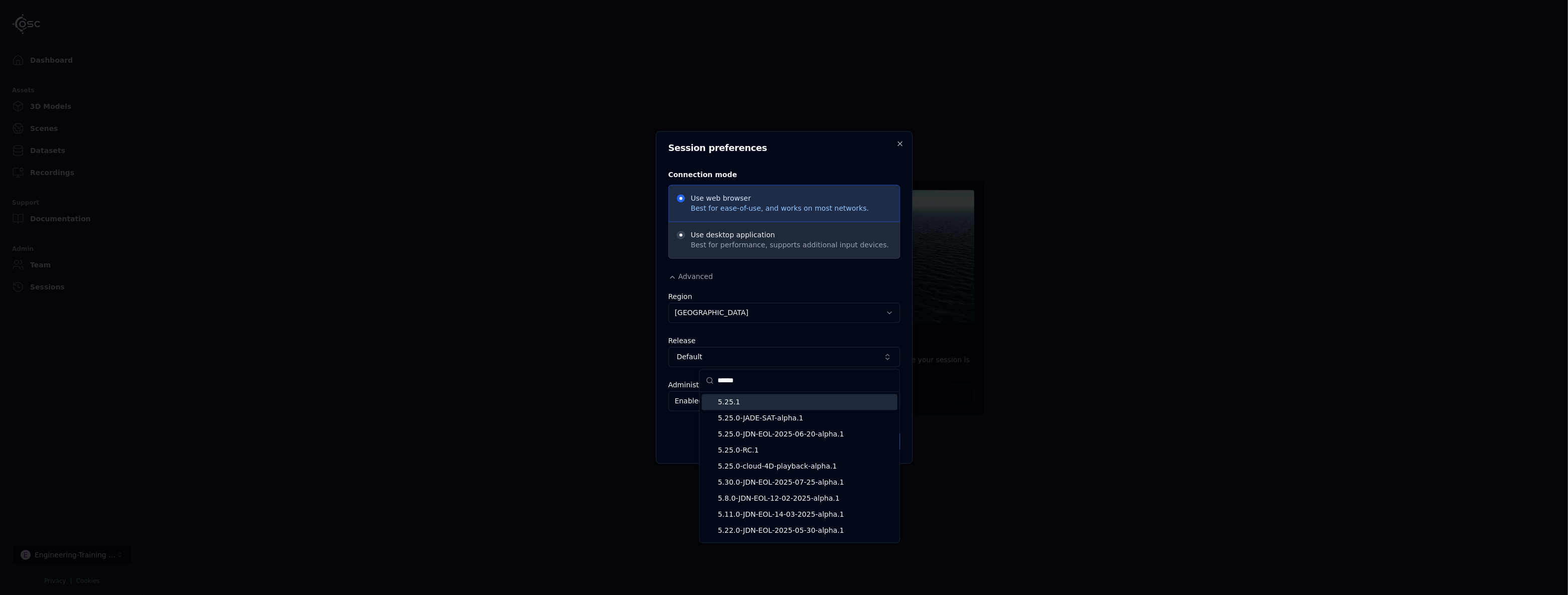
type input "******"
click at [738, 402] on span "5.25.1" at bounding box center [805, 402] width 175 height 10
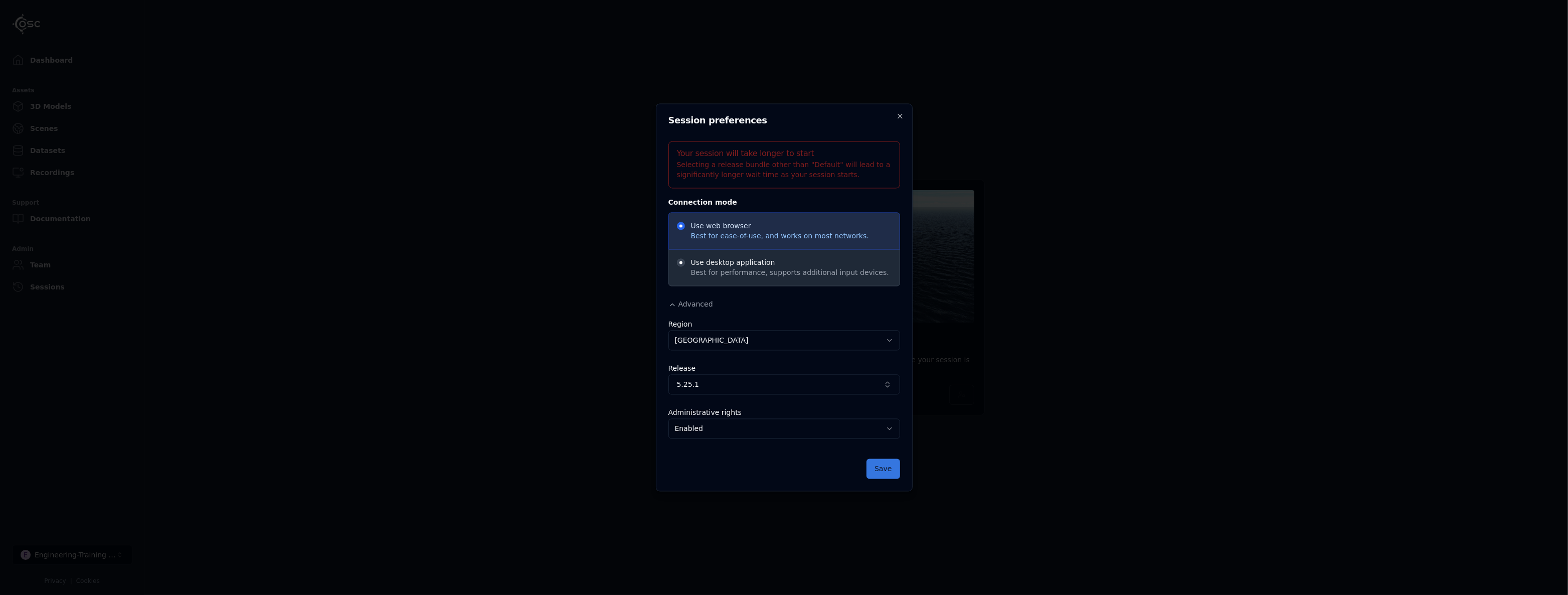
click at [887, 466] on button "Save" at bounding box center [883, 468] width 33 height 20
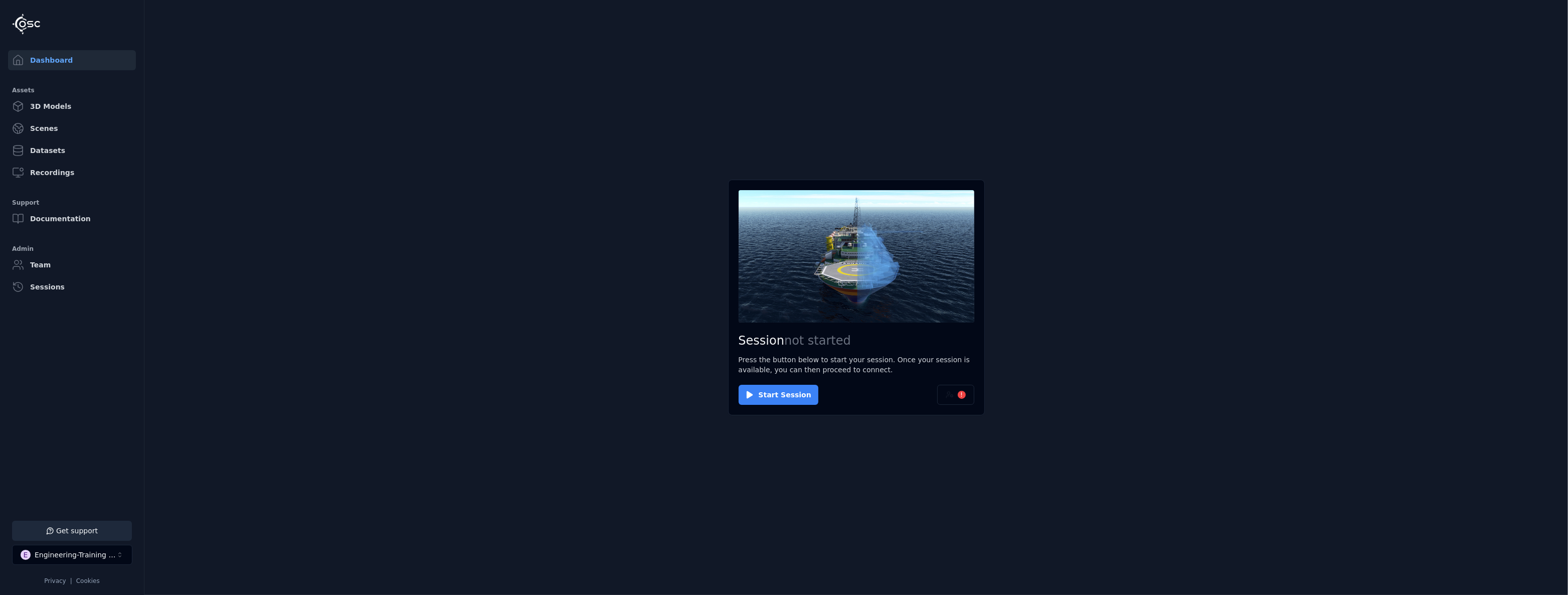
click at [794, 402] on button "Start Session" at bounding box center [778, 395] width 80 height 20
click at [768, 397] on button "Connect" at bounding box center [762, 395] width 46 height 20
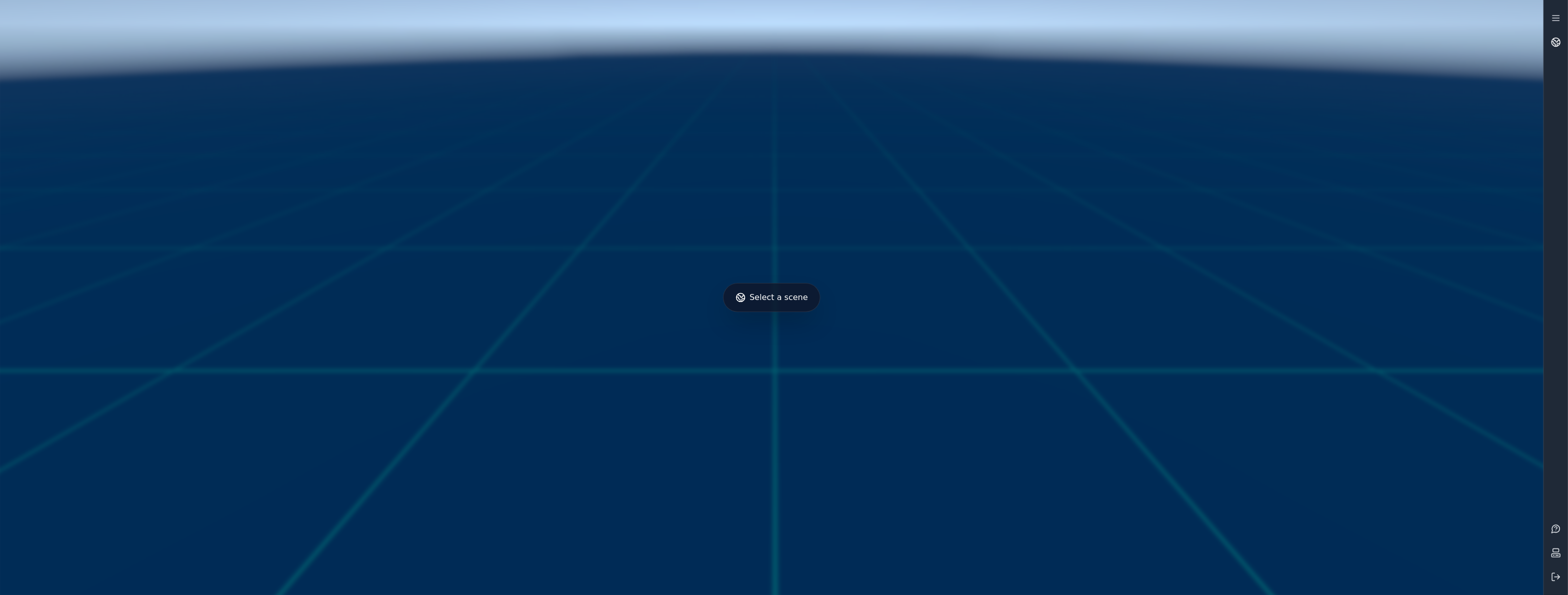
click at [1561, 36] on link at bounding box center [1555, 42] width 24 height 24
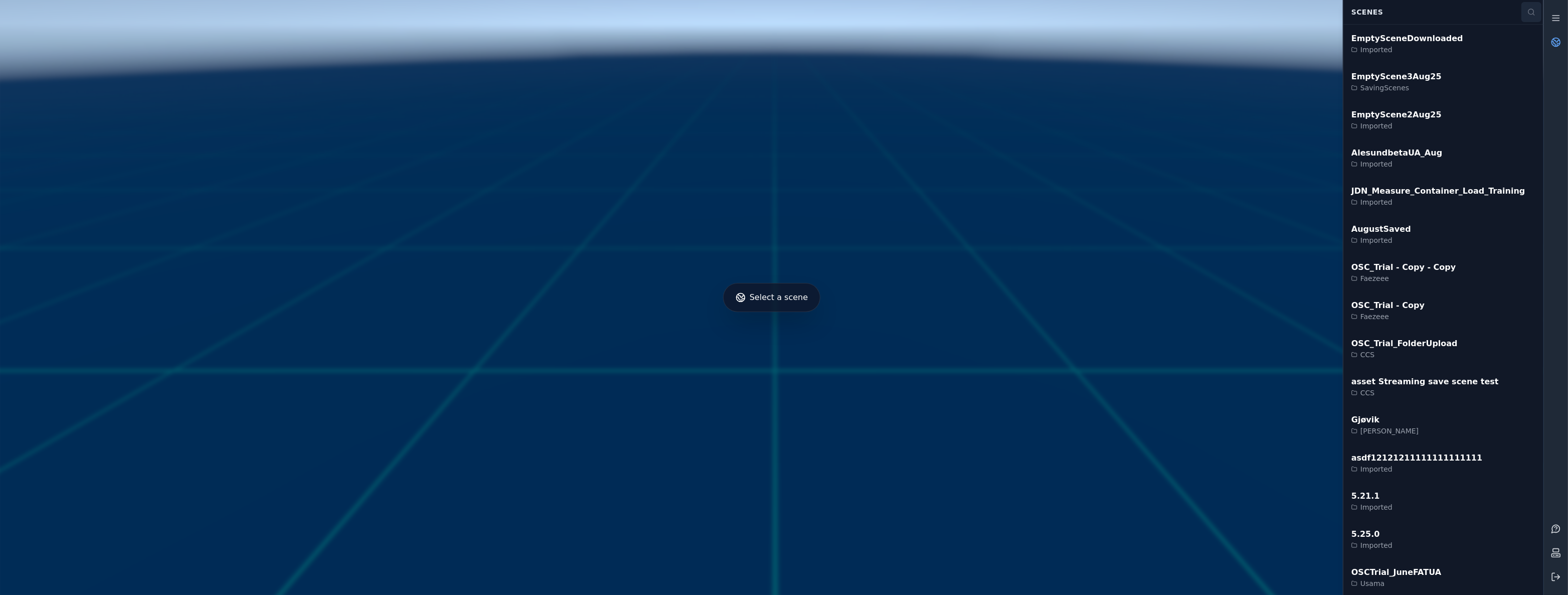
click at [1529, 10] on icon at bounding box center [1531, 12] width 8 height 8
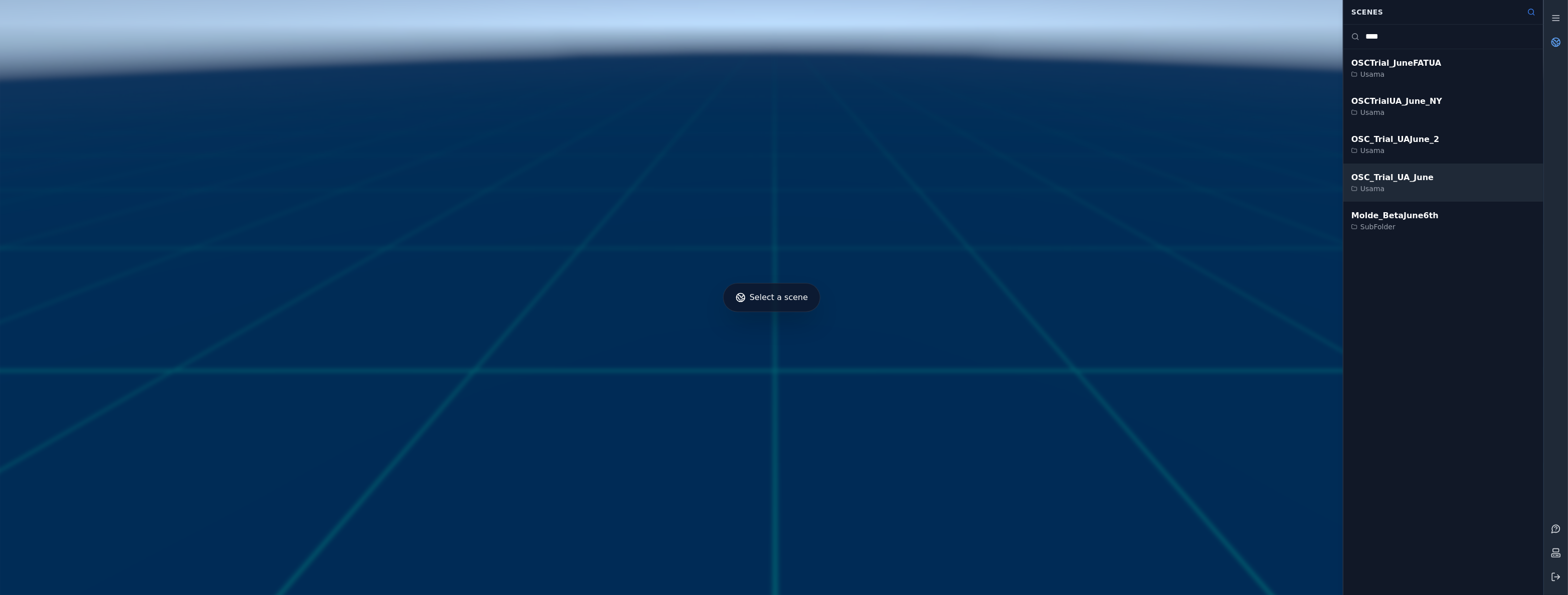
type input "****"
click at [1497, 175] on div "OSC_Trial_UA_June Usama" at bounding box center [1443, 182] width 200 height 38
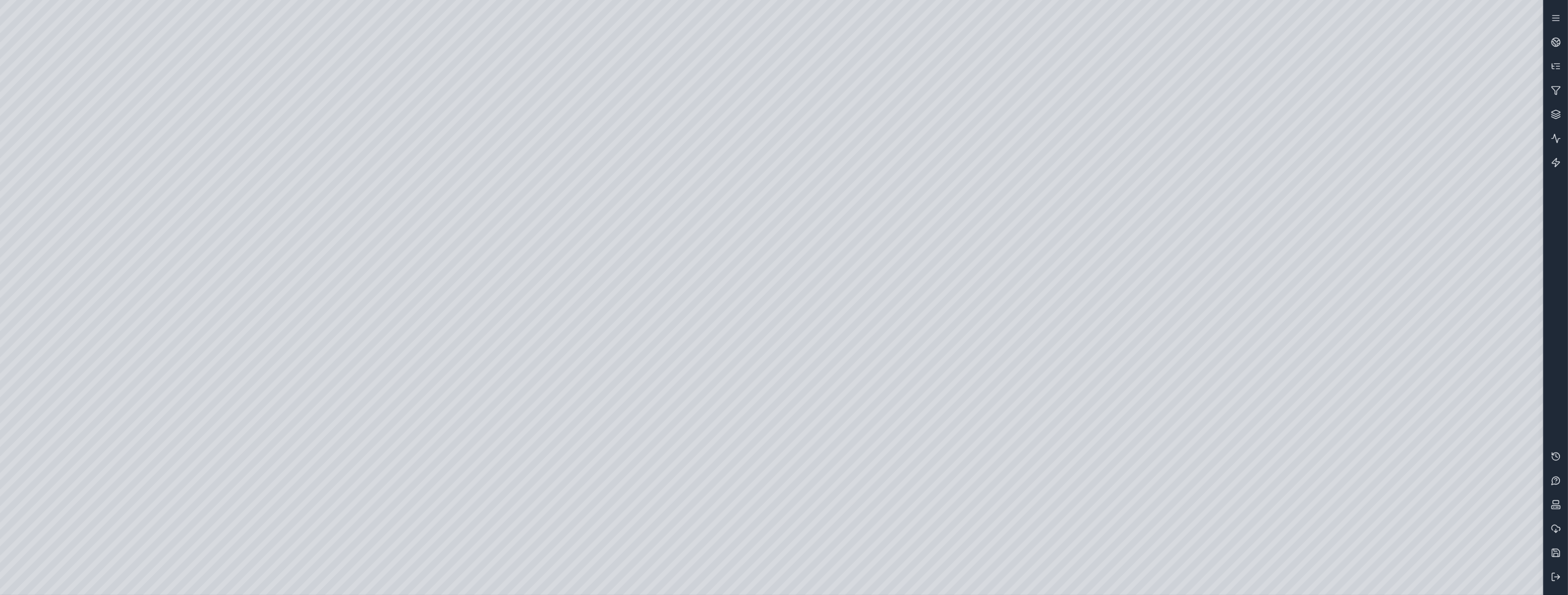
drag, startPoint x: 971, startPoint y: 382, endPoint x: 972, endPoint y: 438, distance: 56.0
click at [1549, 576] on button at bounding box center [1555, 576] width 24 height 24
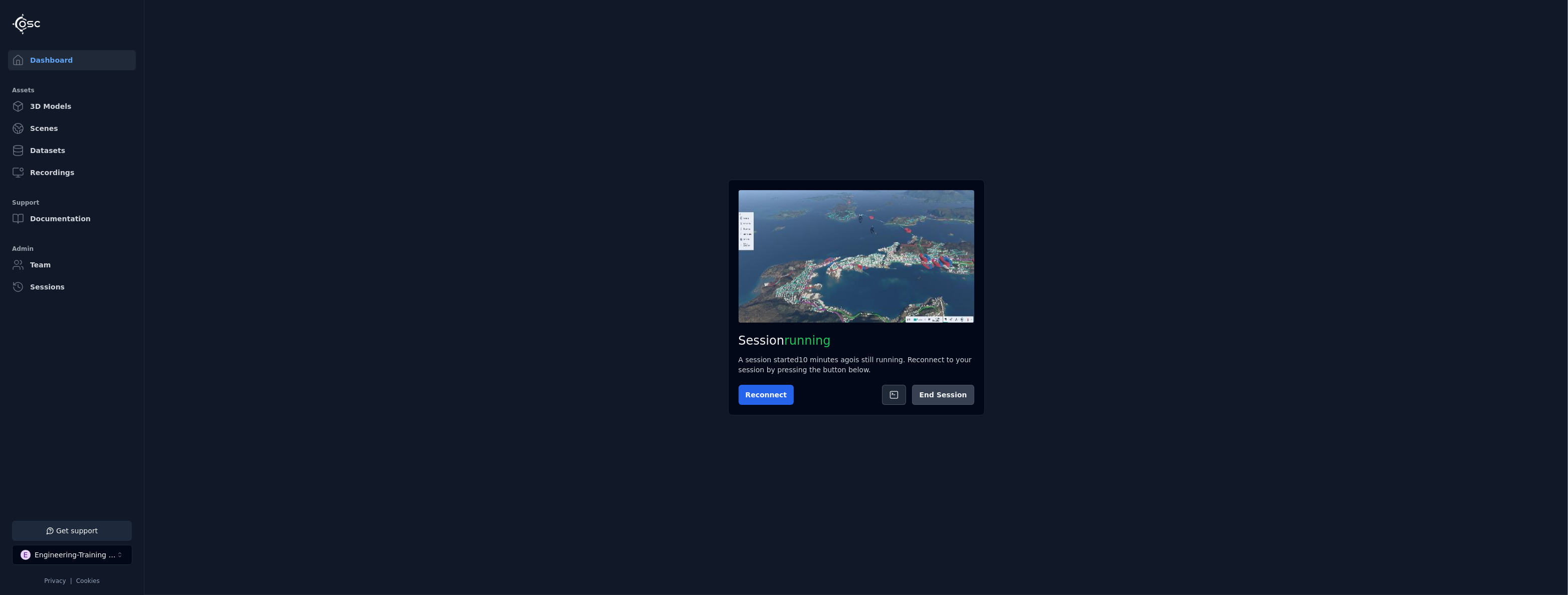
click at [957, 396] on button "End Session" at bounding box center [943, 395] width 62 height 20
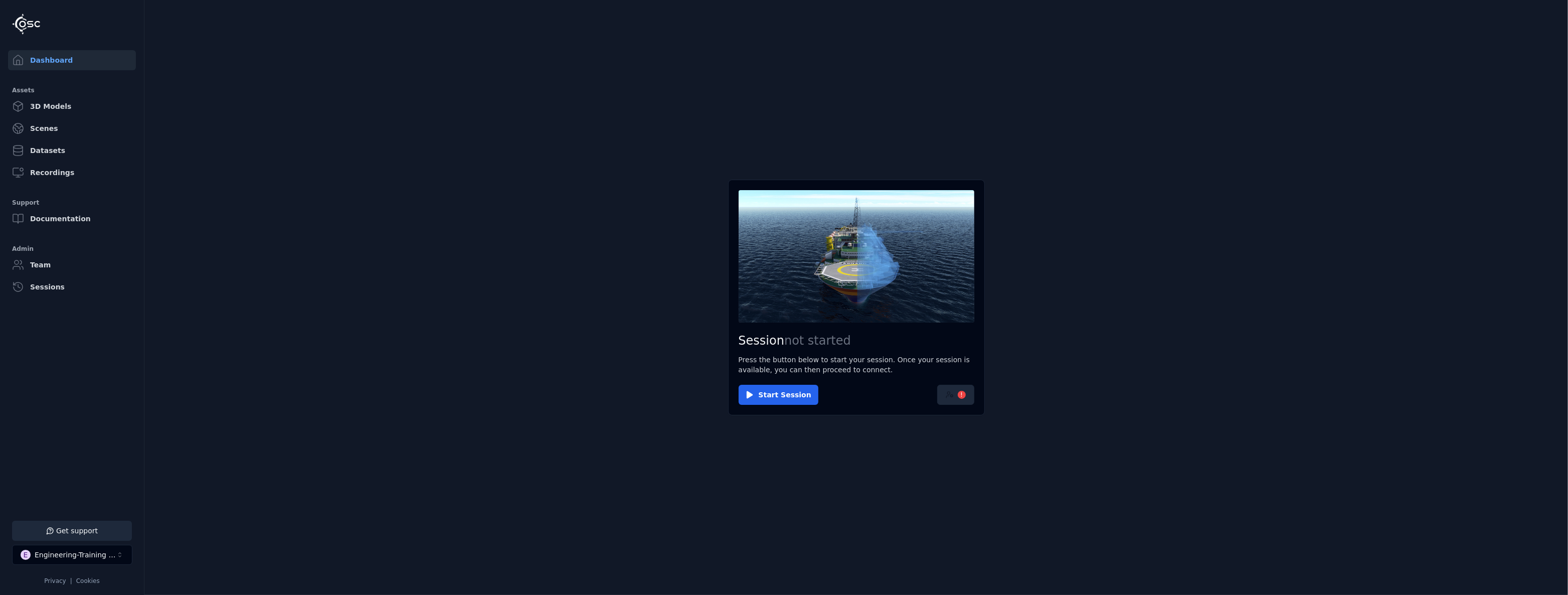
click at [954, 392] on button "!" at bounding box center [955, 395] width 37 height 20
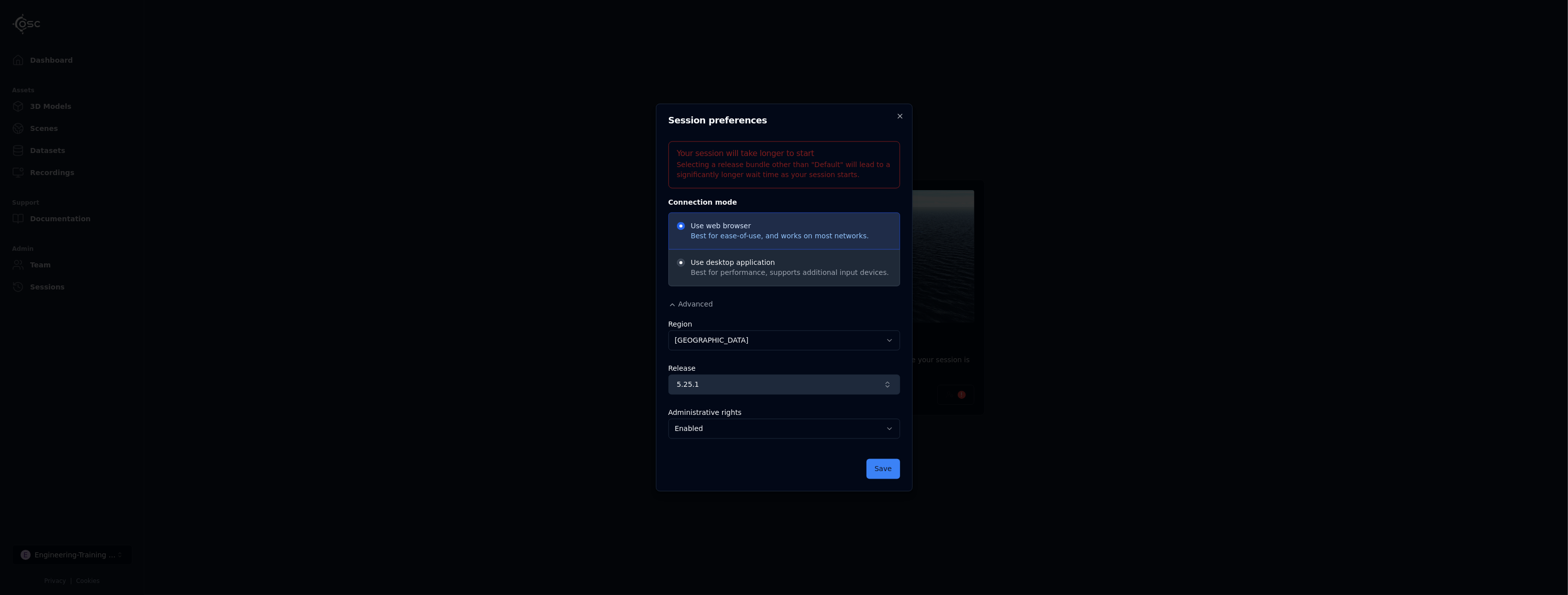
click at [742, 377] on button "5.25.1" at bounding box center [784, 384] width 232 height 20
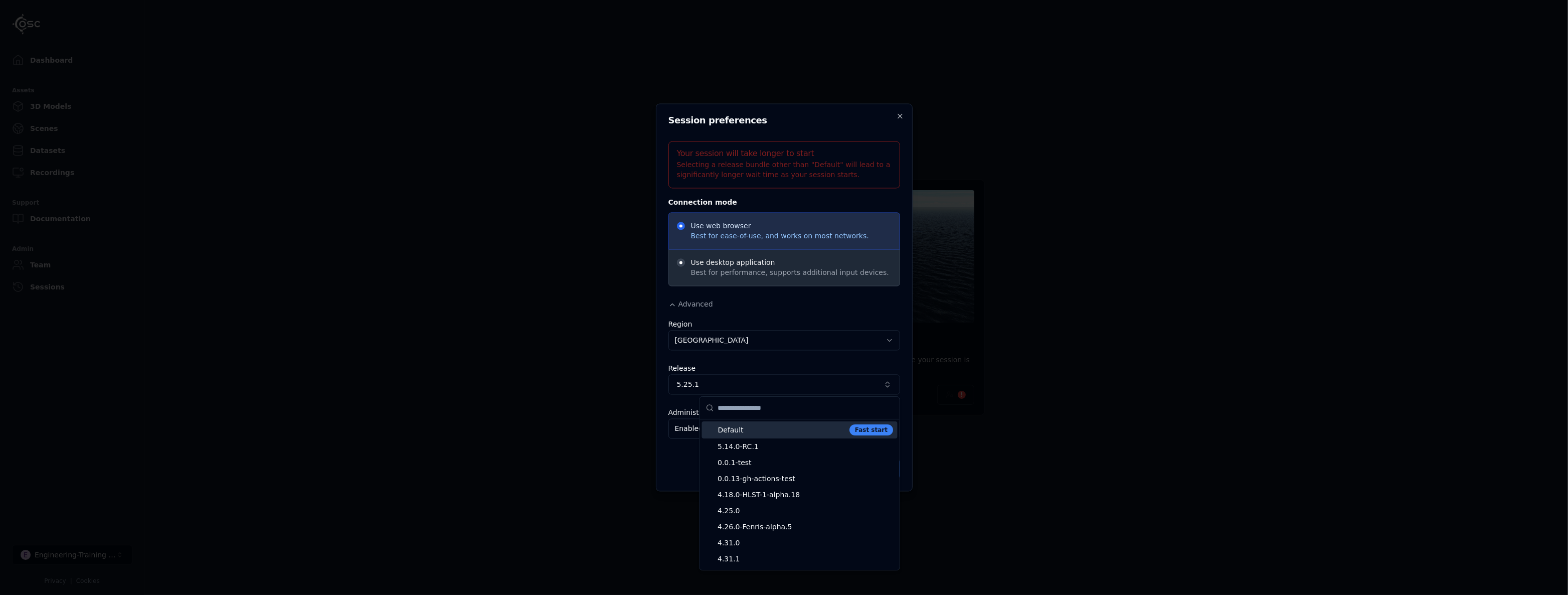
click at [824, 437] on div "Default Fast start" at bounding box center [799, 430] width 196 height 17
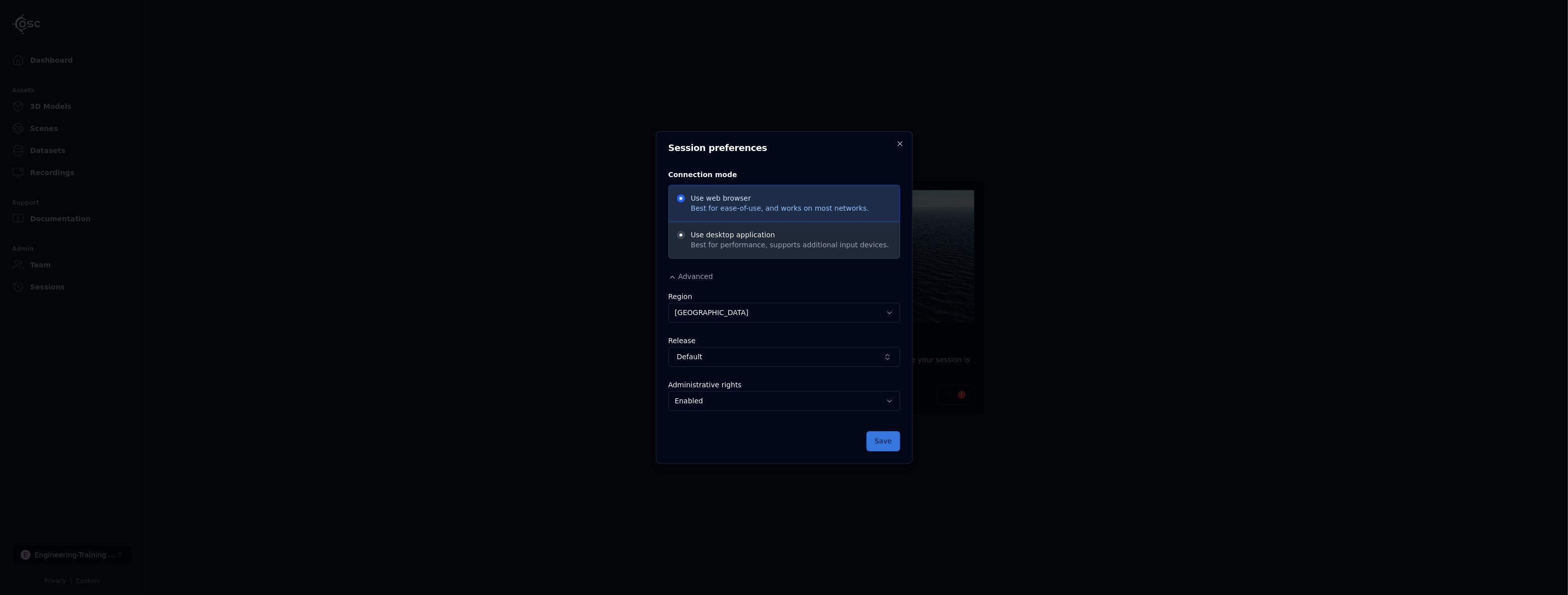
click at [890, 441] on button "Save" at bounding box center [883, 441] width 33 height 20
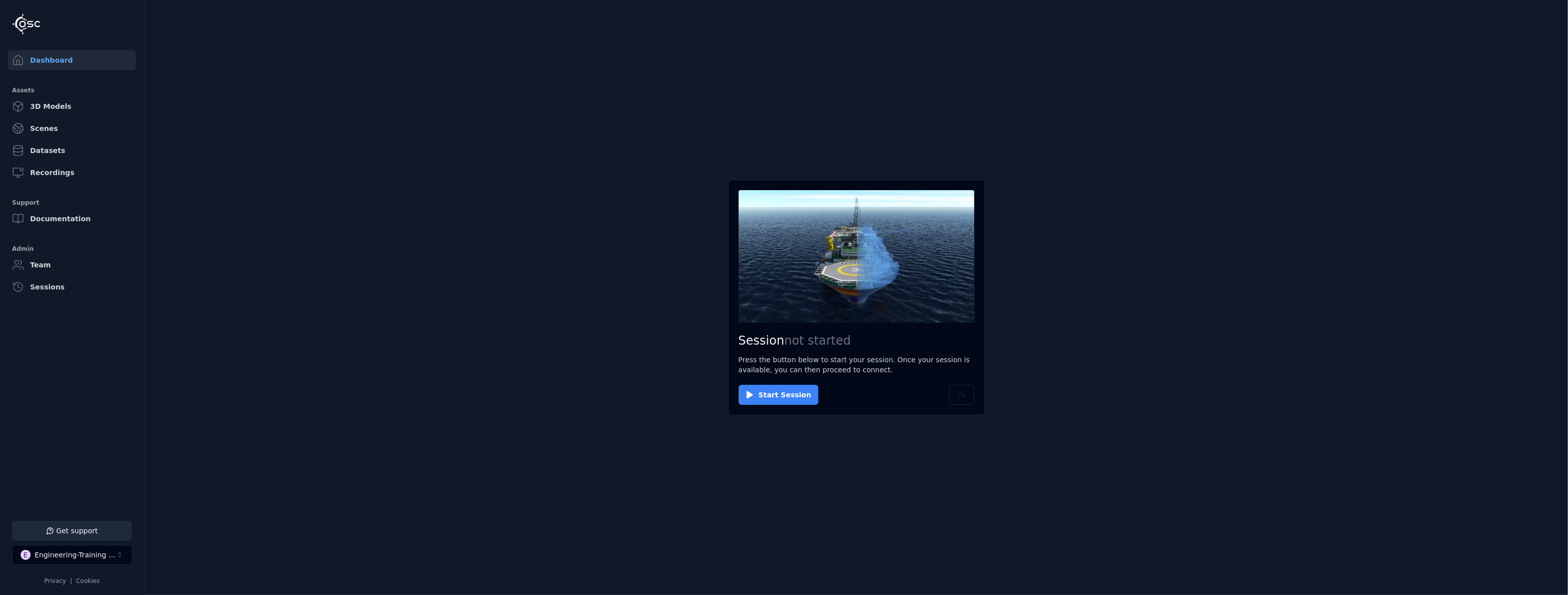
click at [797, 400] on button "Start Session" at bounding box center [778, 395] width 80 height 20
click at [768, 393] on button "Connect" at bounding box center [762, 395] width 46 height 20
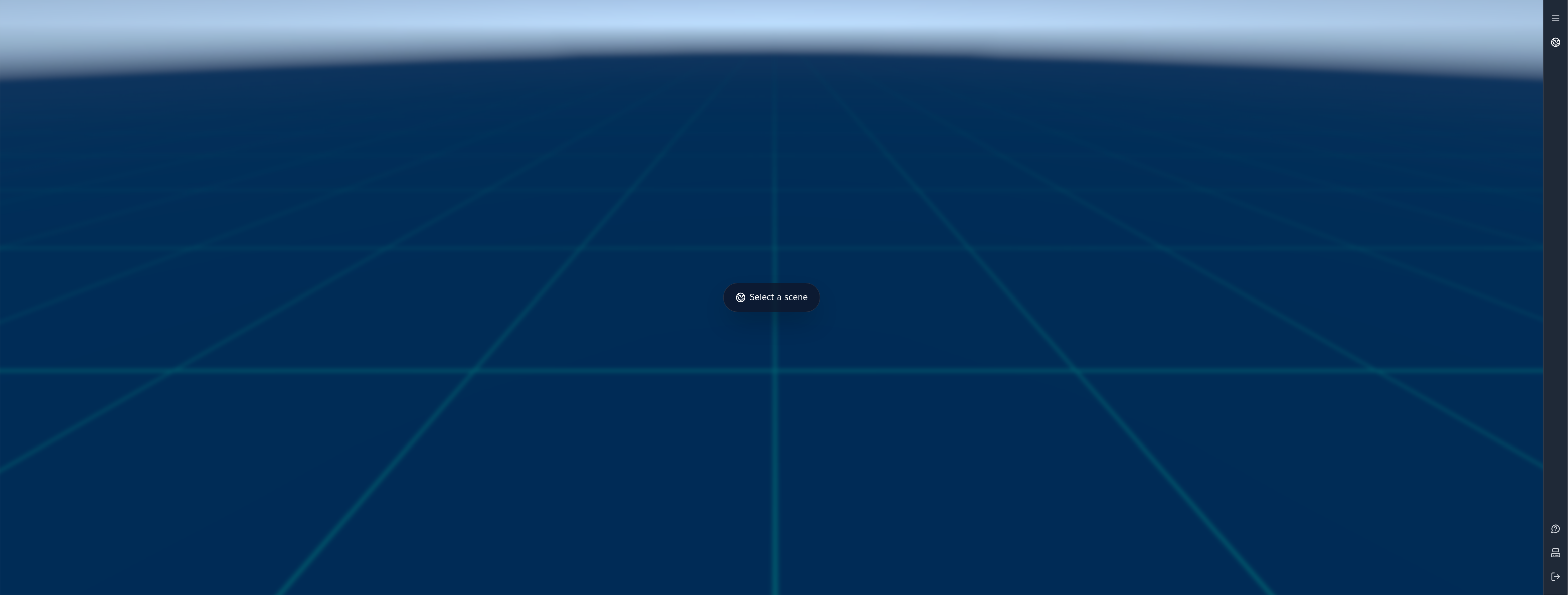
click at [1560, 37] on icon at bounding box center [1556, 42] width 10 height 10
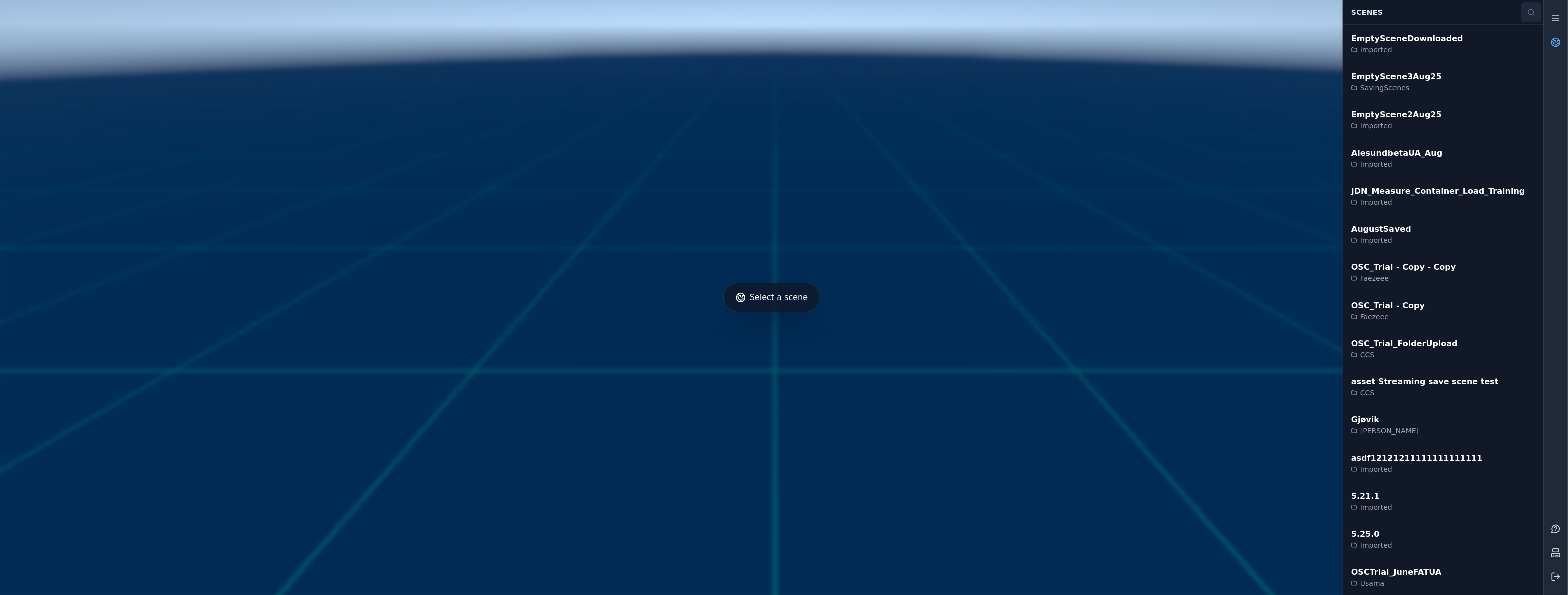
click at [1534, 13] on icon at bounding box center [1531, 12] width 8 height 8
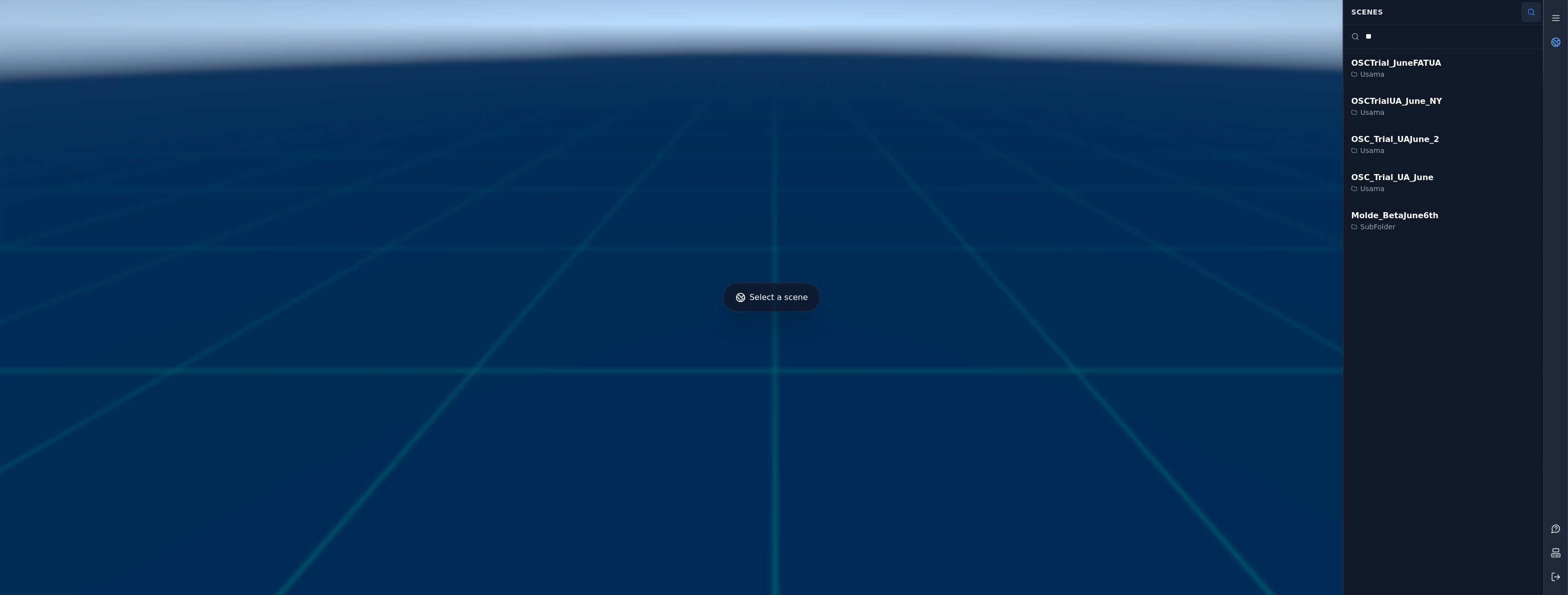
type input "*"
type input "***"
click at [1476, 128] on div "AlesundbetaUA_Aug Imported" at bounding box center [1443, 144] width 200 height 38
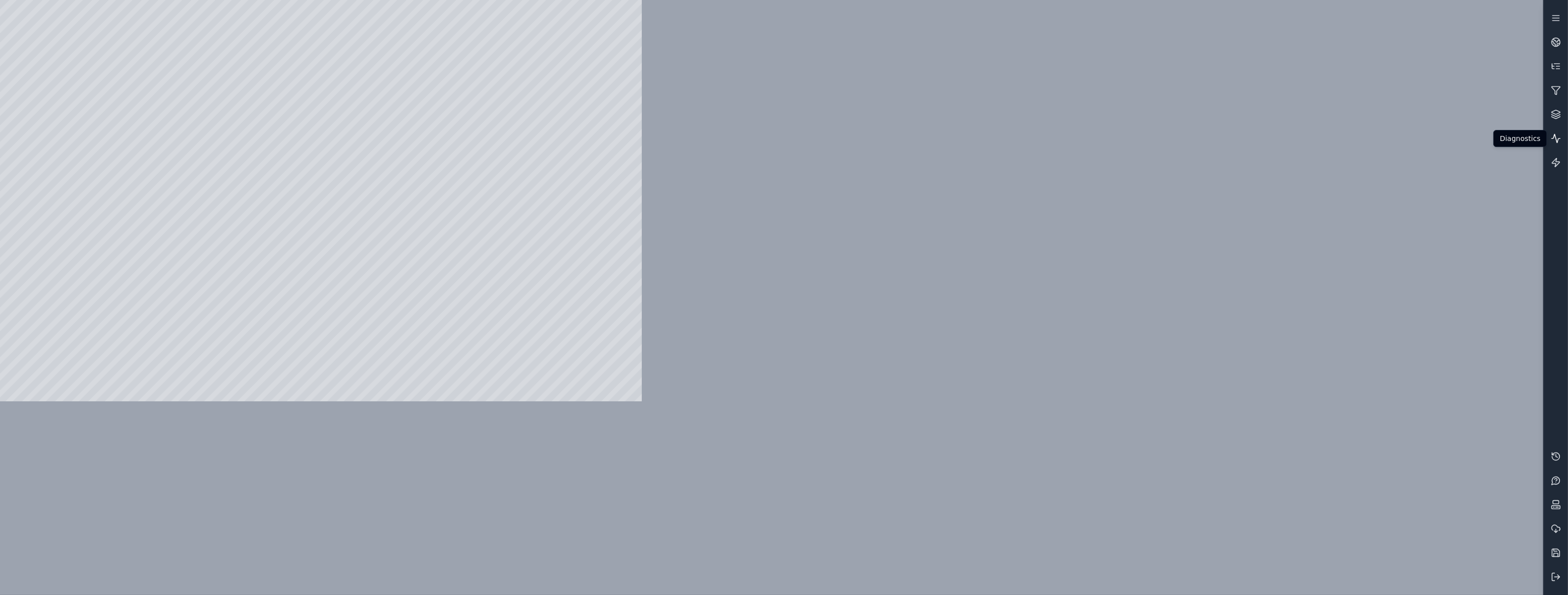
click at [1549, 141] on link at bounding box center [1555, 138] width 24 height 24
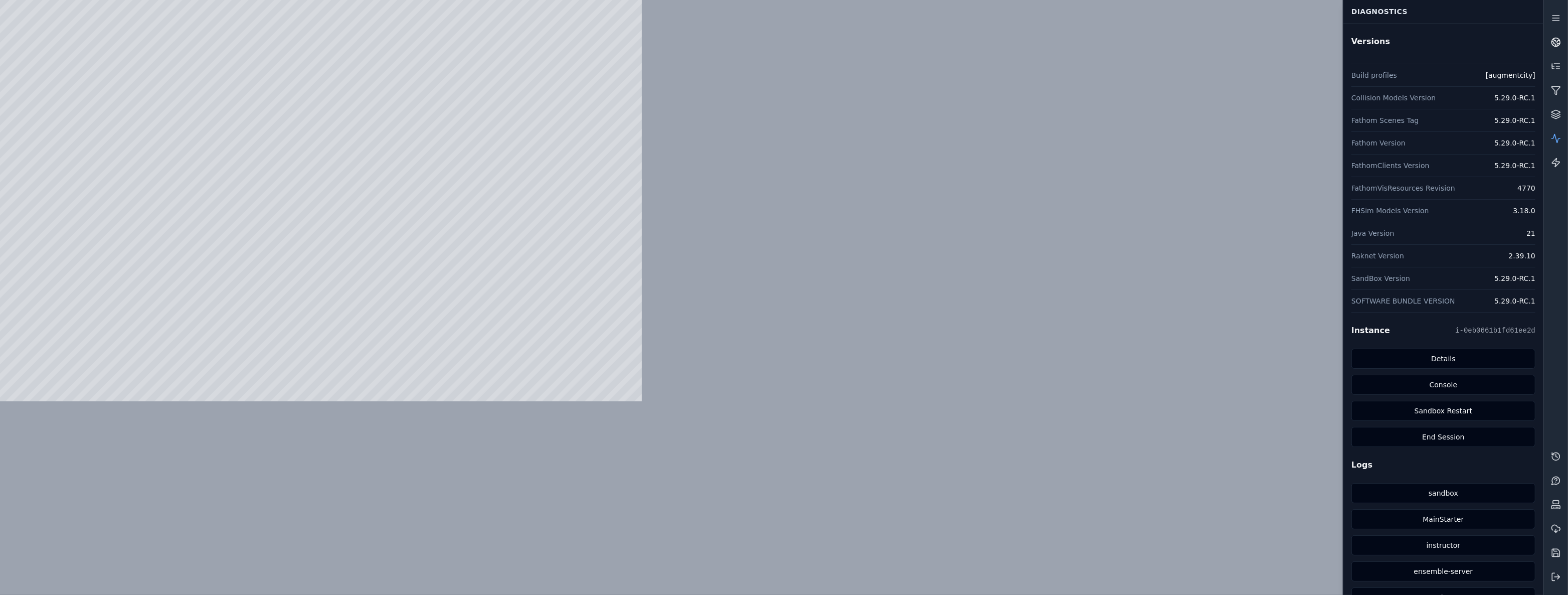
click at [1553, 47] on link at bounding box center [1555, 42] width 24 height 24
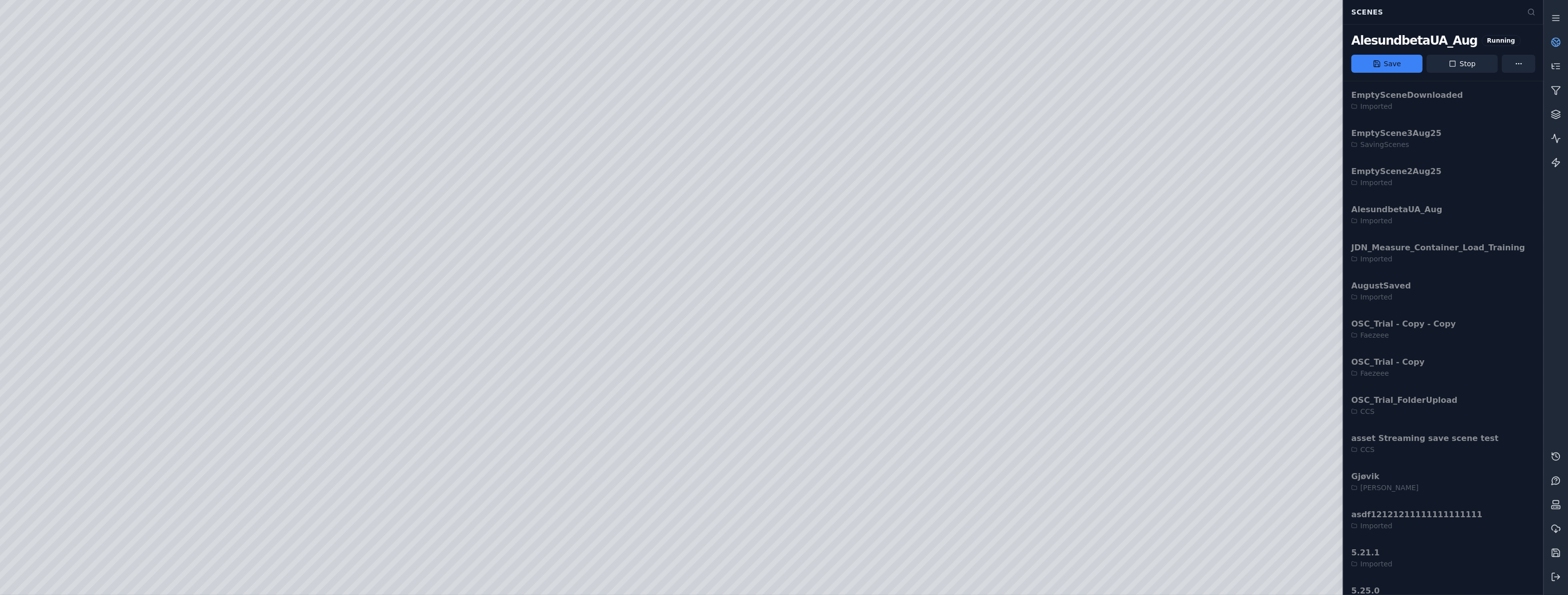
drag, startPoint x: 934, startPoint y: 232, endPoint x: 866, endPoint y: 314, distance: 106.5
click at [1563, 114] on link at bounding box center [1555, 114] width 24 height 24
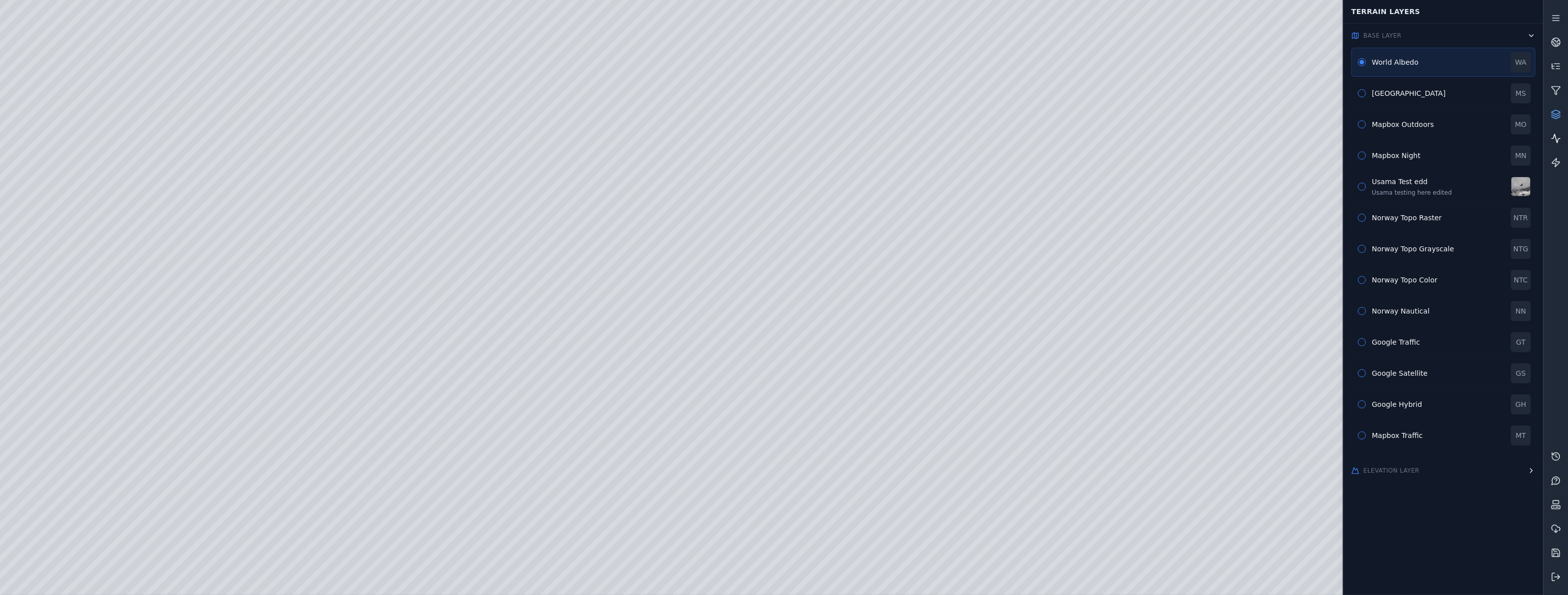
click at [1566, 150] on link at bounding box center [1555, 138] width 24 height 24
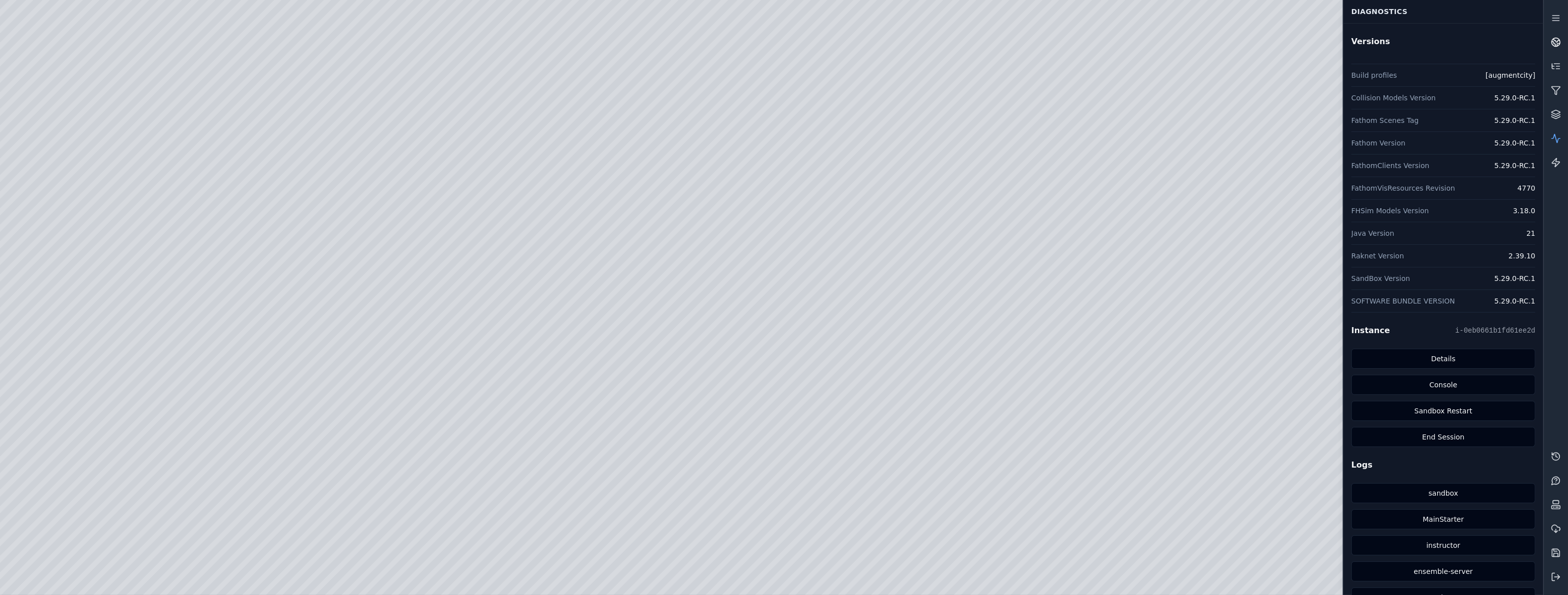
drag, startPoint x: 1556, startPoint y: 35, endPoint x: 1549, endPoint y: 35, distance: 7.0
click at [1556, 35] on link at bounding box center [1555, 42] width 24 height 24
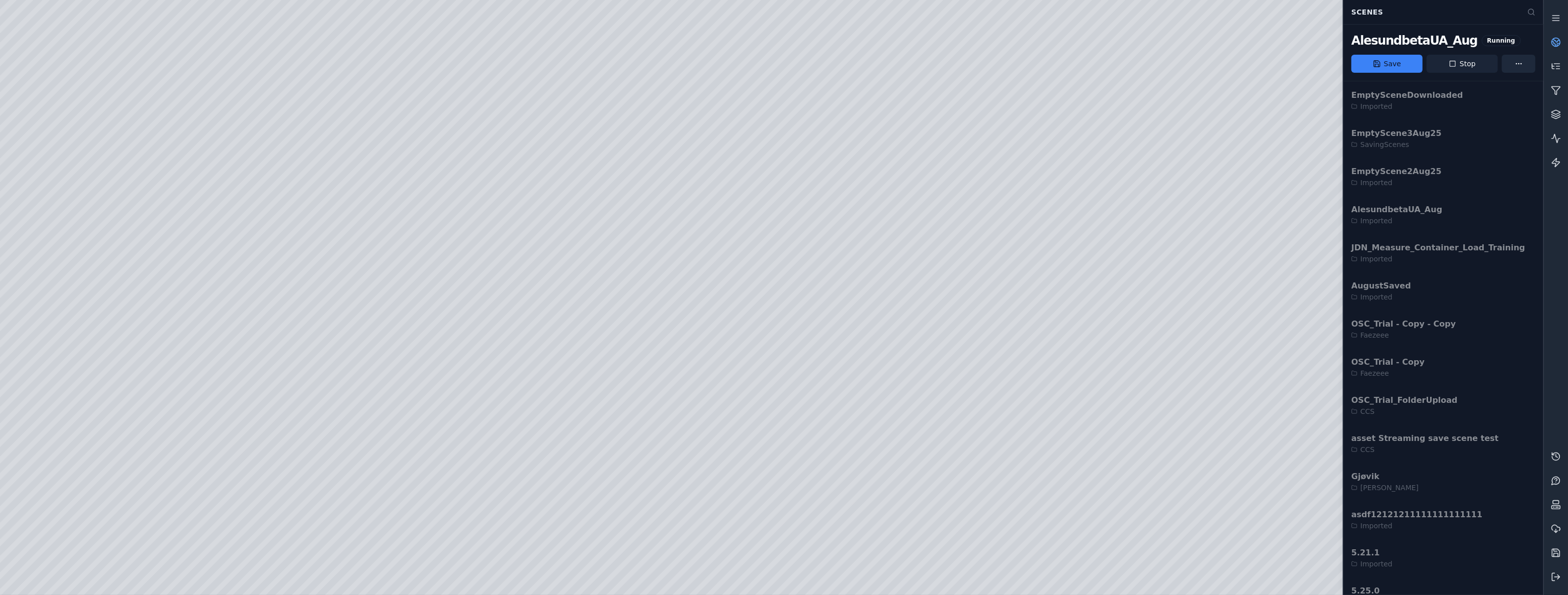
click at [1471, 57] on button "Stop" at bounding box center [1462, 64] width 71 height 18
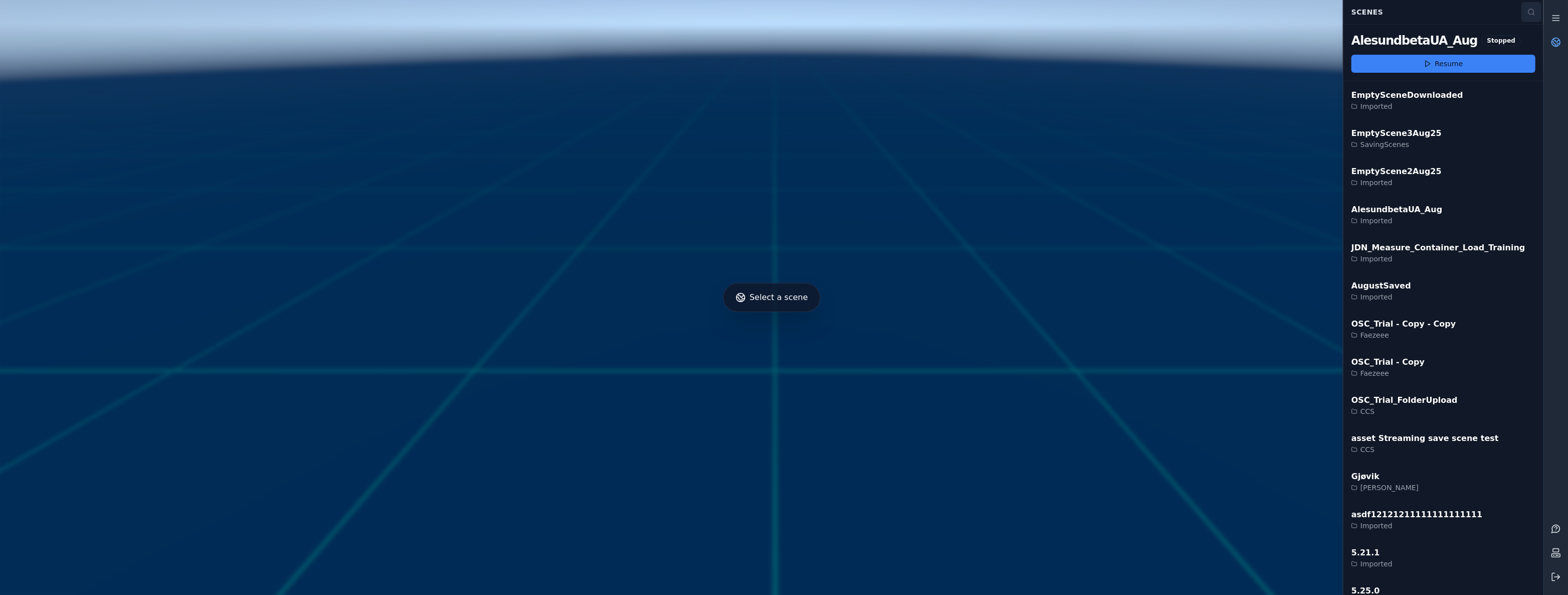
click at [1528, 14] on icon at bounding box center [1531, 12] width 8 height 8
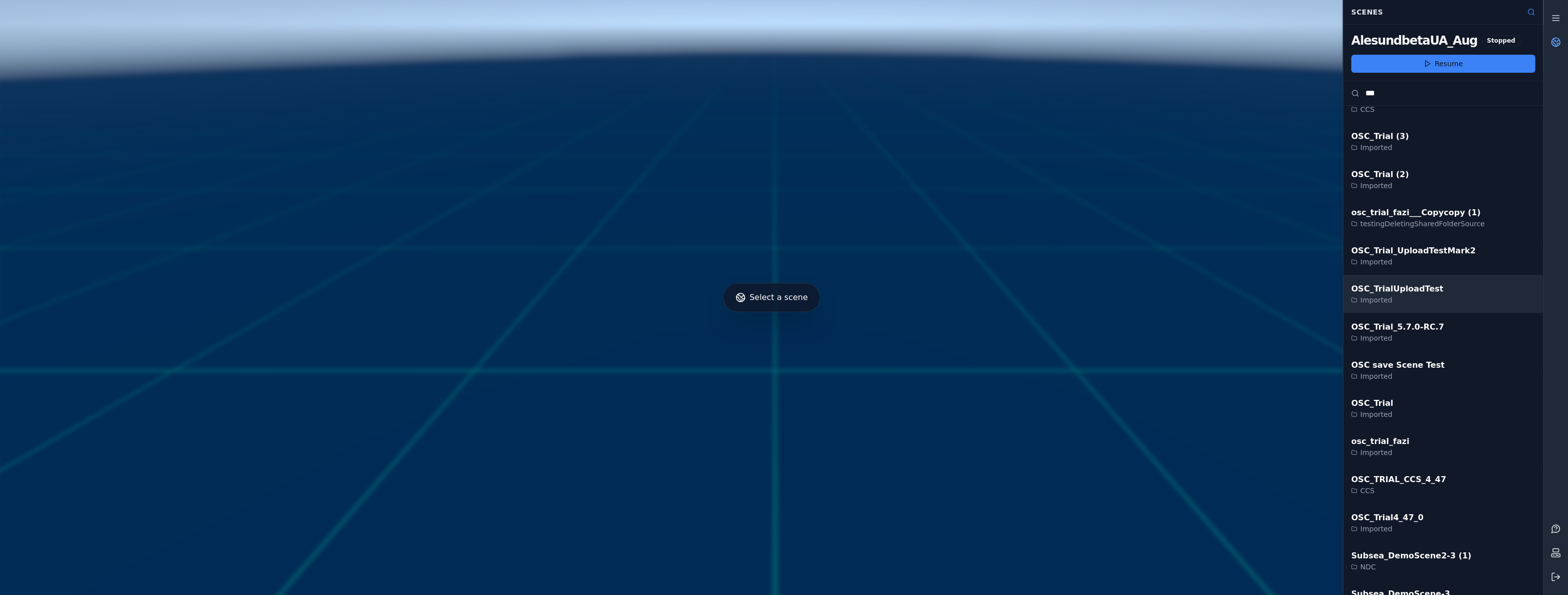
scroll to position [684, 0]
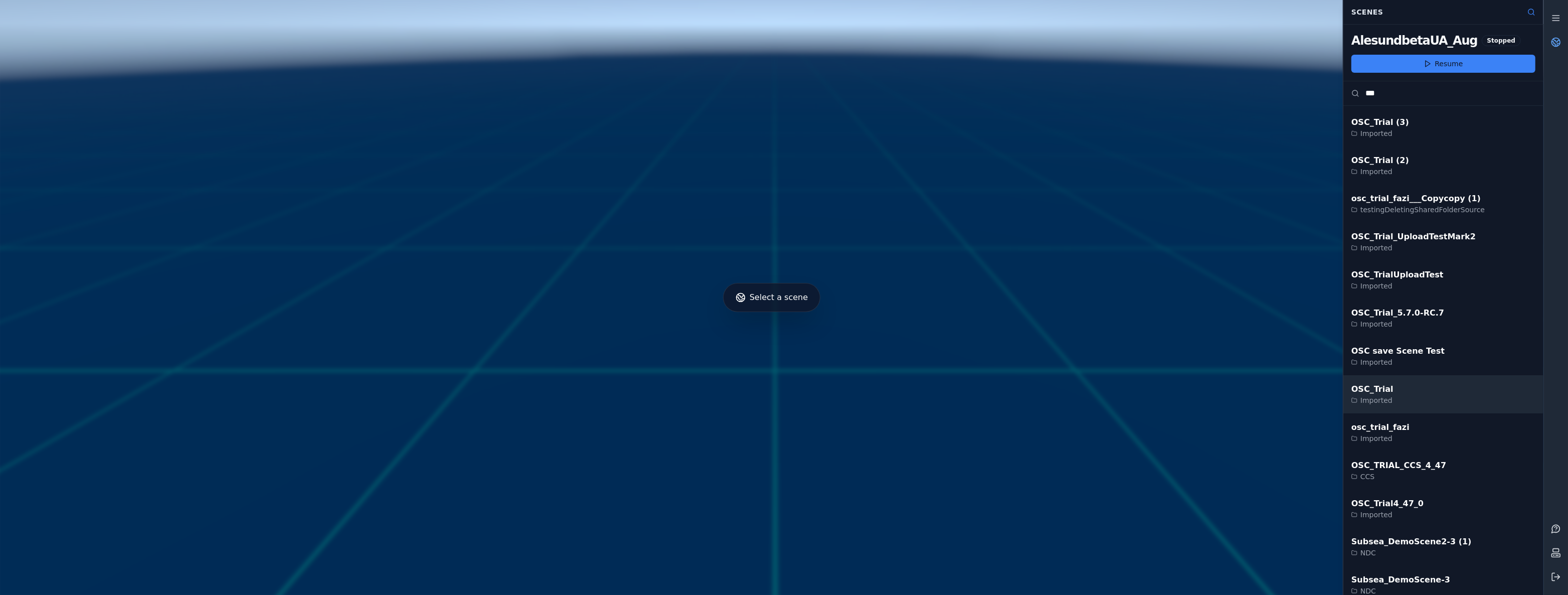
type input "***"
click at [1473, 393] on div "OSC_Trial Imported" at bounding box center [1443, 394] width 200 height 38
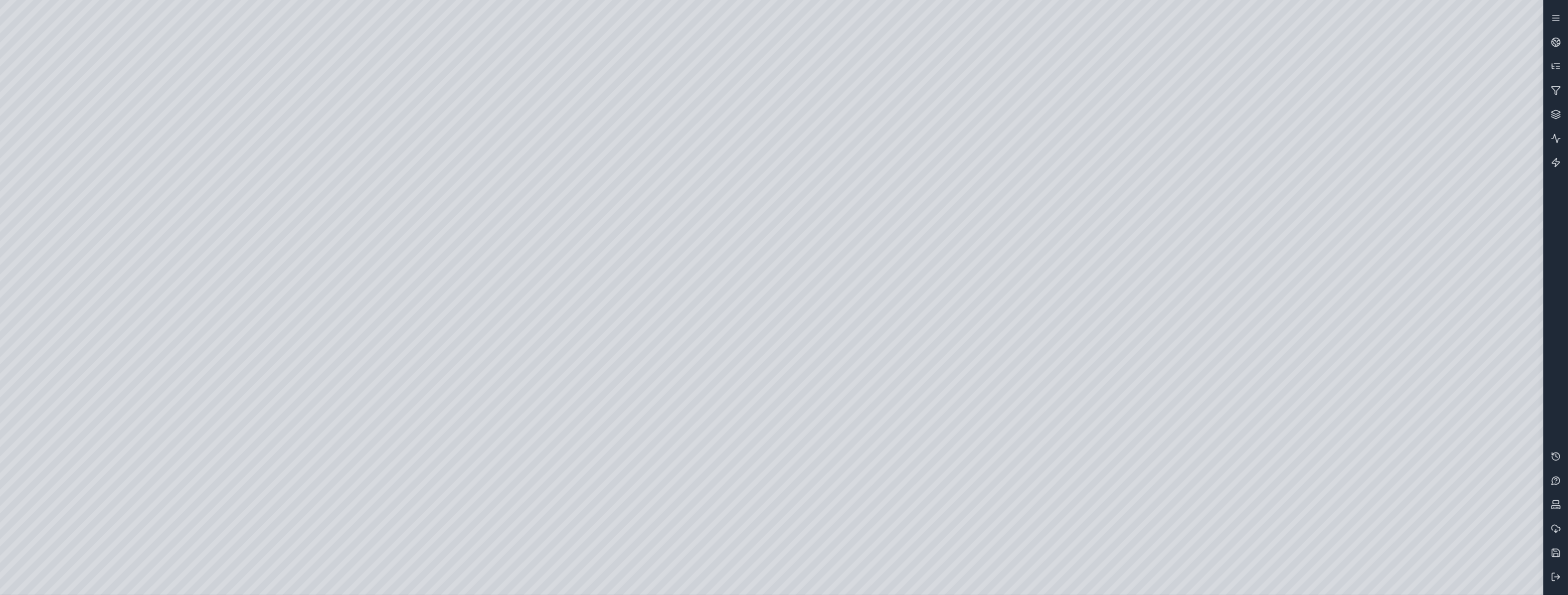
click at [54, 150] on div at bounding box center [771, 298] width 1543 height 595
click at [54, 135] on div at bounding box center [771, 298] width 1543 height 595
click at [56, 200] on div at bounding box center [771, 298] width 1543 height 595
click at [182, 286] on div at bounding box center [771, 298] width 1543 height 595
click at [176, 312] on div at bounding box center [771, 298] width 1543 height 595
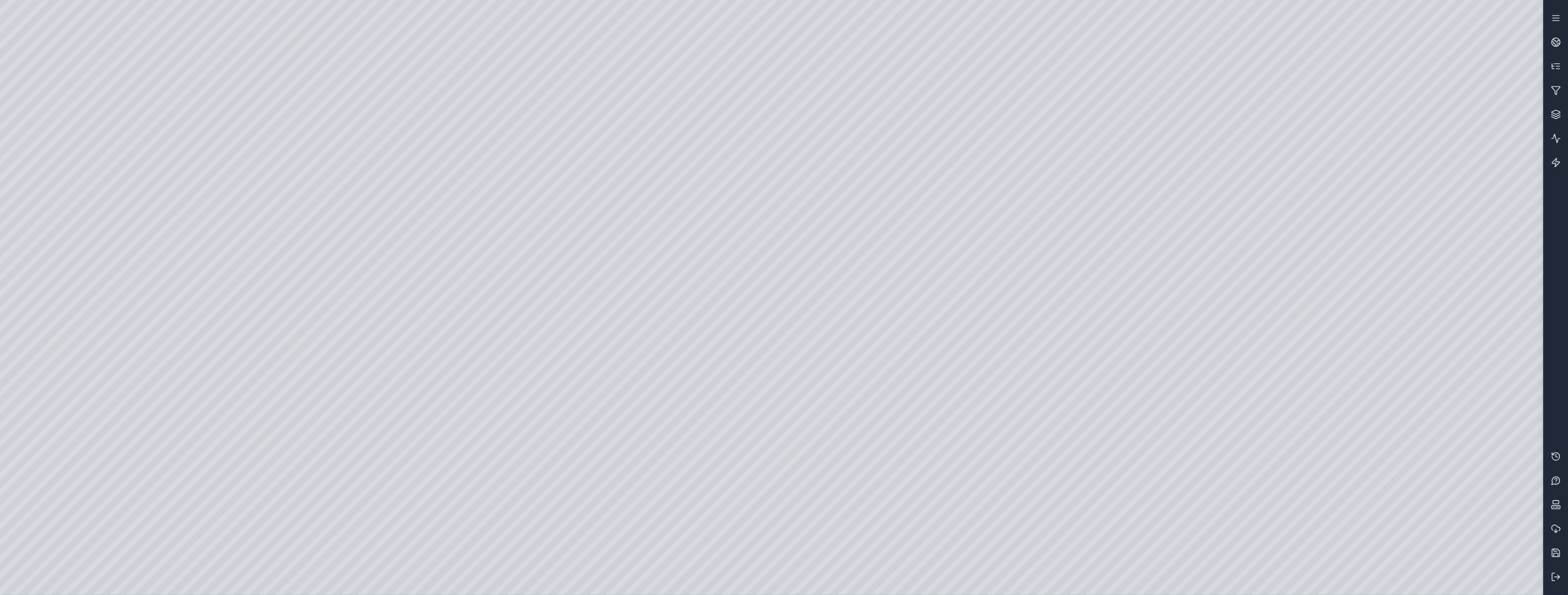
click at [182, 130] on div at bounding box center [771, 298] width 1543 height 595
click at [178, 138] on div at bounding box center [771, 298] width 1543 height 595
click at [1294, 580] on div at bounding box center [771, 298] width 1543 height 595
click at [1262, 446] on div at bounding box center [771, 298] width 1543 height 595
click at [1280, 570] on div at bounding box center [771, 298] width 1543 height 595
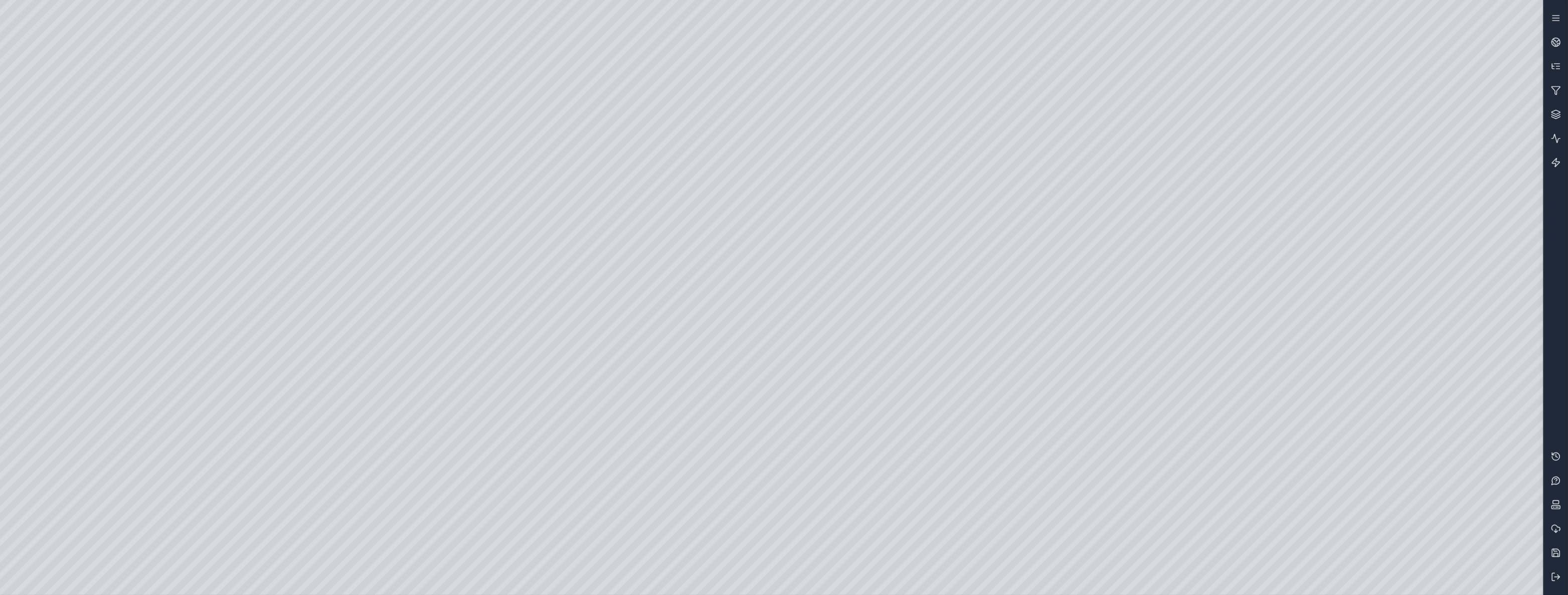
click at [200, 113] on div at bounding box center [771, 298] width 1543 height 595
click at [148, 120] on div at bounding box center [771, 298] width 1543 height 595
click at [402, 489] on div at bounding box center [771, 298] width 1543 height 595
click at [415, 501] on div at bounding box center [771, 298] width 1543 height 595
click at [490, 508] on div at bounding box center [771, 298] width 1543 height 595
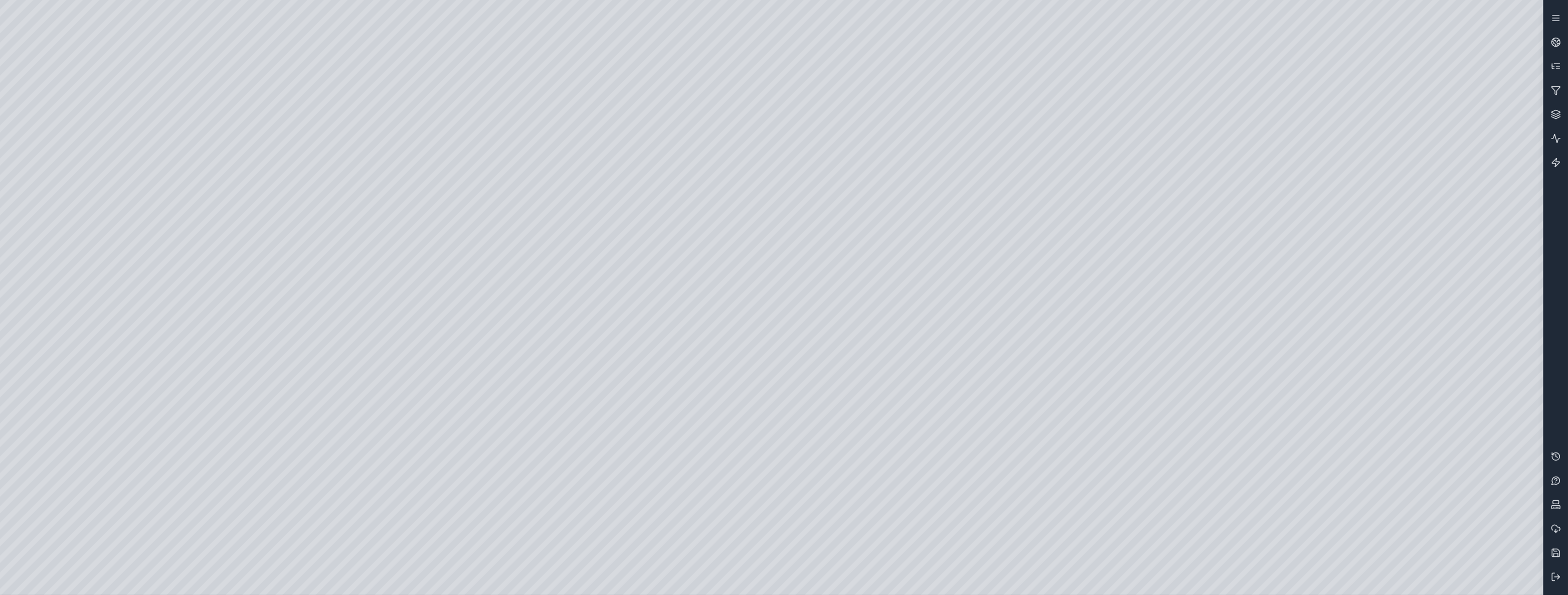
click at [501, 487] on div at bounding box center [771, 298] width 1543 height 595
drag, startPoint x: 415, startPoint y: 502, endPoint x: 561, endPoint y: 508, distance: 146.1
click at [561, 508] on div at bounding box center [771, 298] width 1543 height 595
click at [1564, 40] on link at bounding box center [1555, 42] width 24 height 24
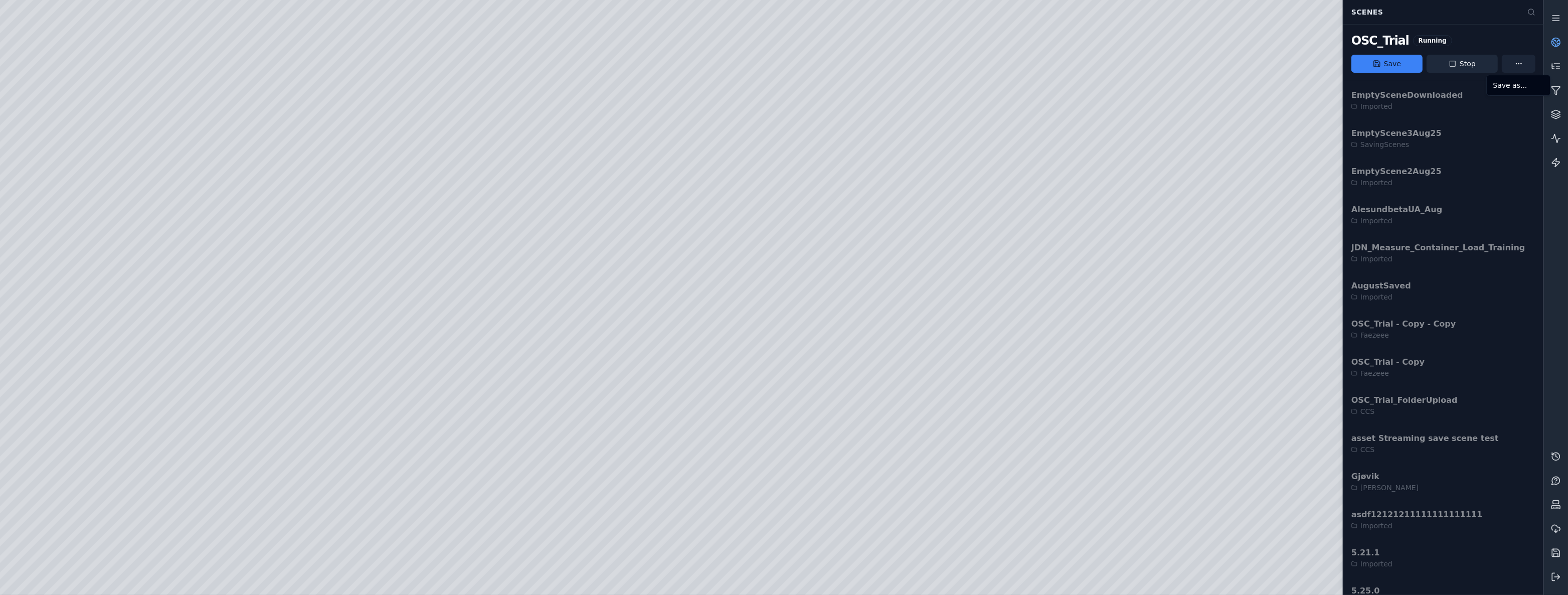
click at [1524, 63] on html "Support Scenes OSC_Trial Running Save Stop EmptySceneDownloaded Imported EmptyS…" at bounding box center [784, 298] width 1568 height 595
click at [1517, 88] on div "Save as..." at bounding box center [1519, 85] width 59 height 16
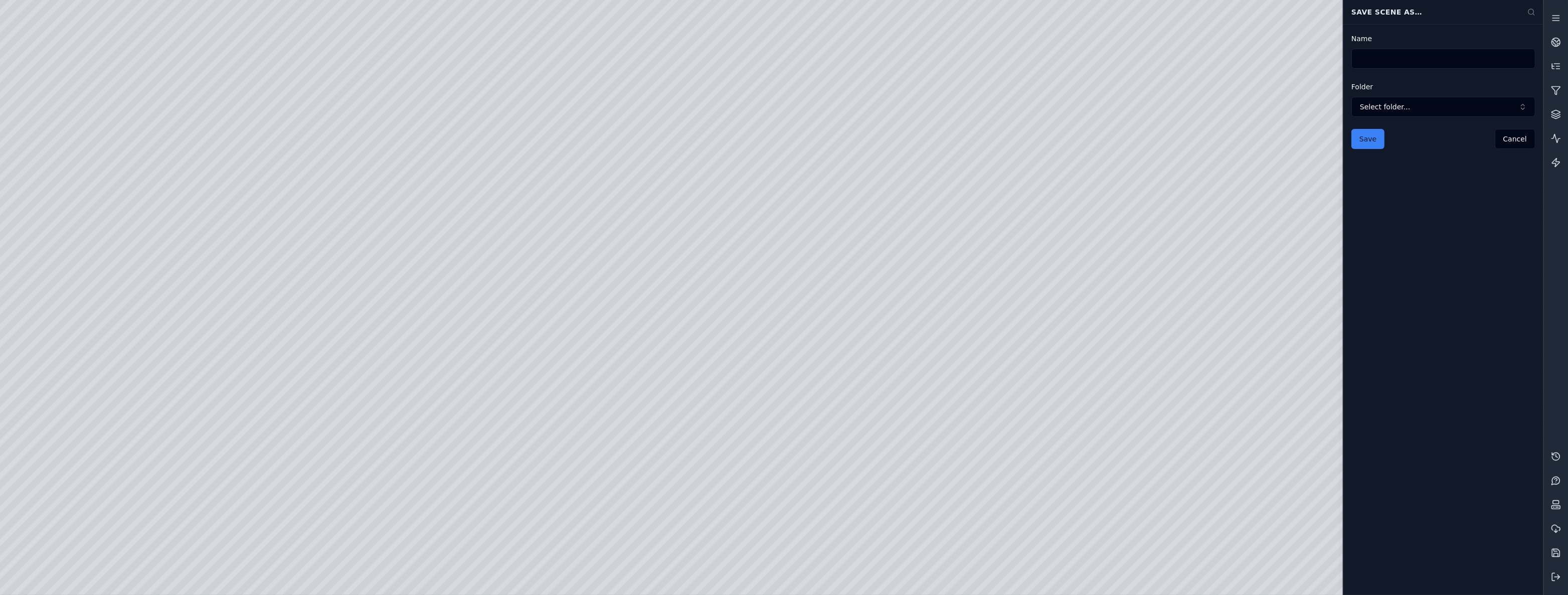
click at [1454, 65] on input "Name" at bounding box center [1443, 58] width 184 height 20
type input "**********"
click at [1447, 105] on span "Select folder..." at bounding box center [1437, 107] width 155 height 10
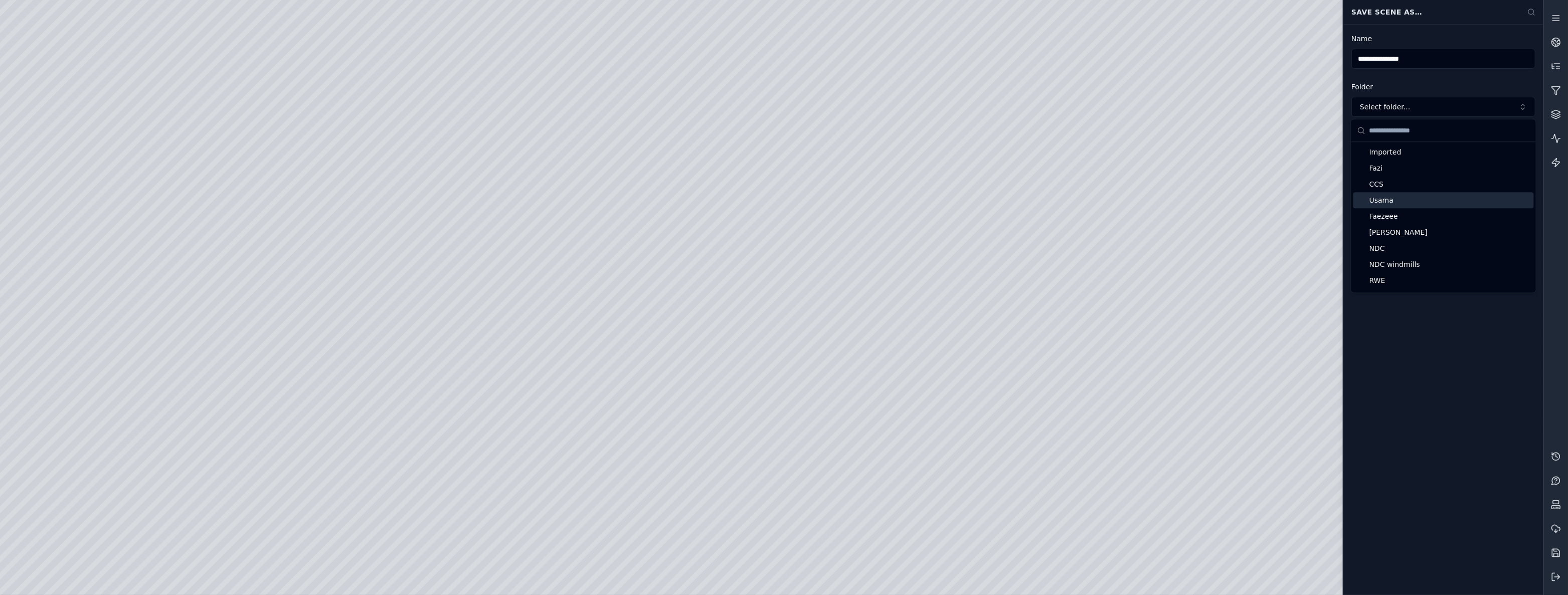
click at [1436, 200] on span "Usama" at bounding box center [1449, 200] width 161 height 10
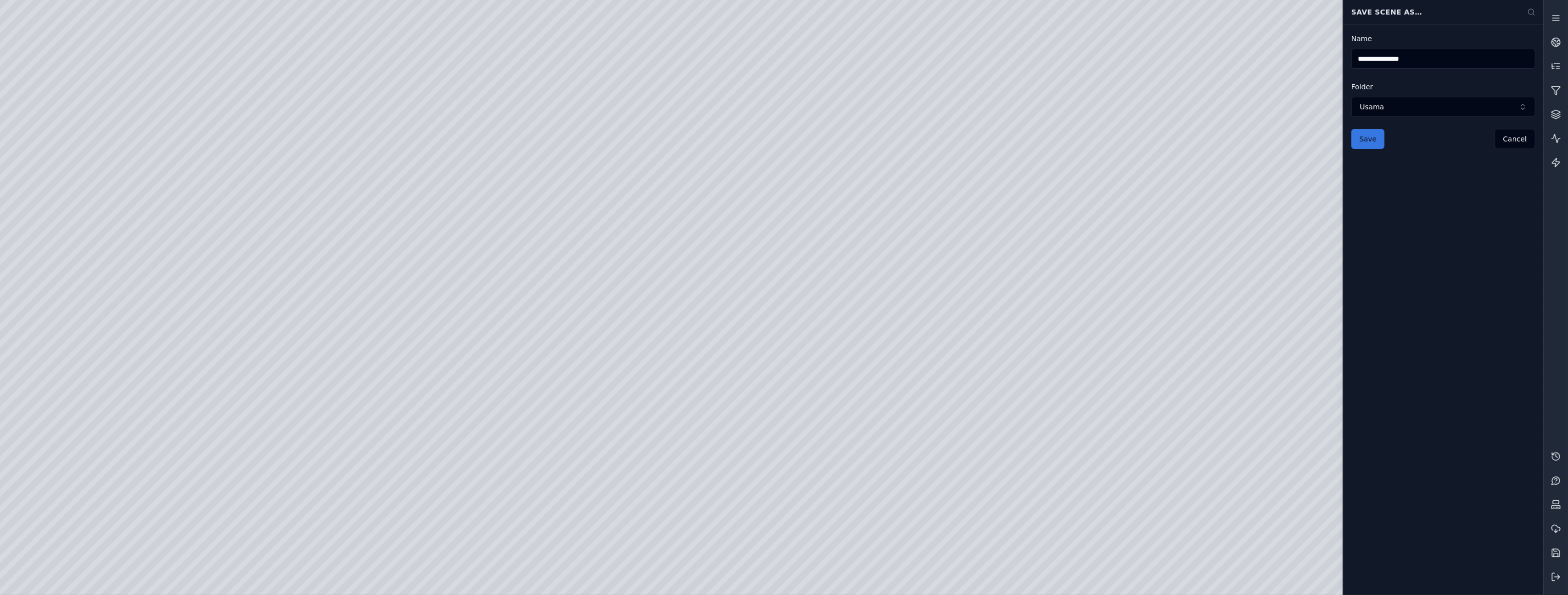
click at [1372, 138] on button "Save" at bounding box center [1368, 139] width 33 height 20
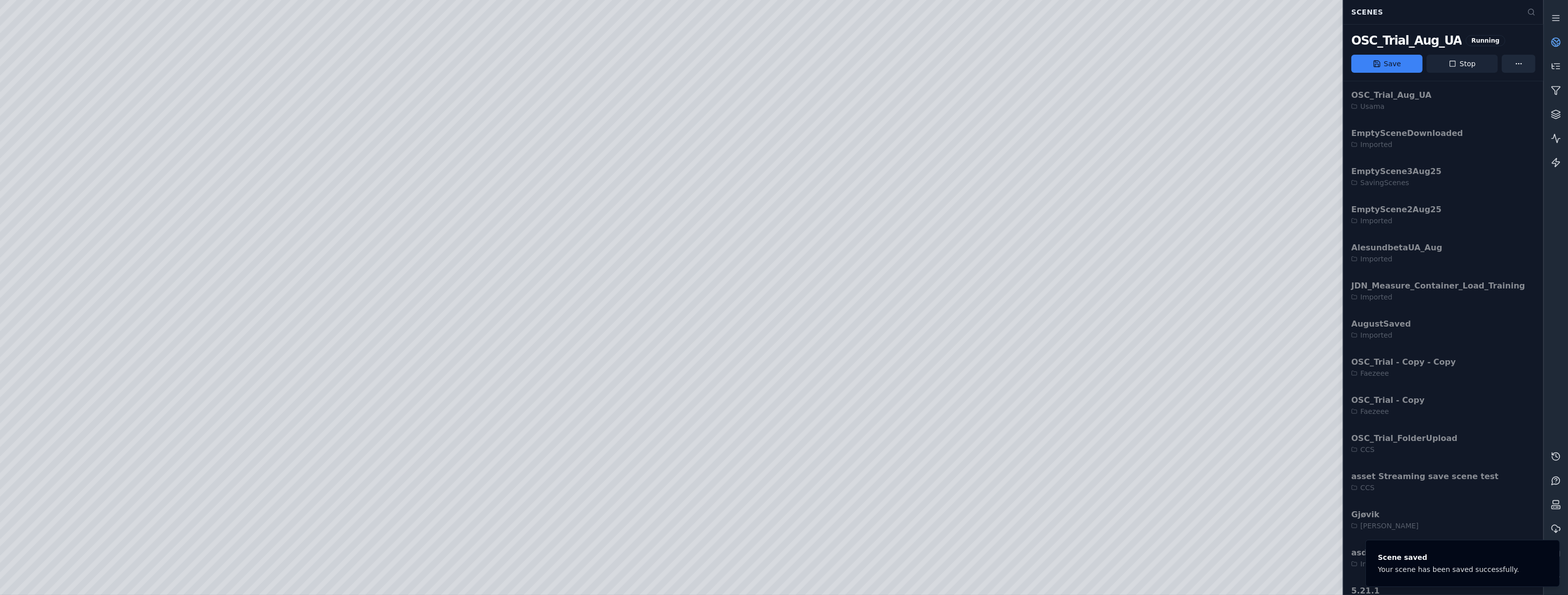
click at [1465, 69] on button "Stop" at bounding box center [1462, 64] width 71 height 18
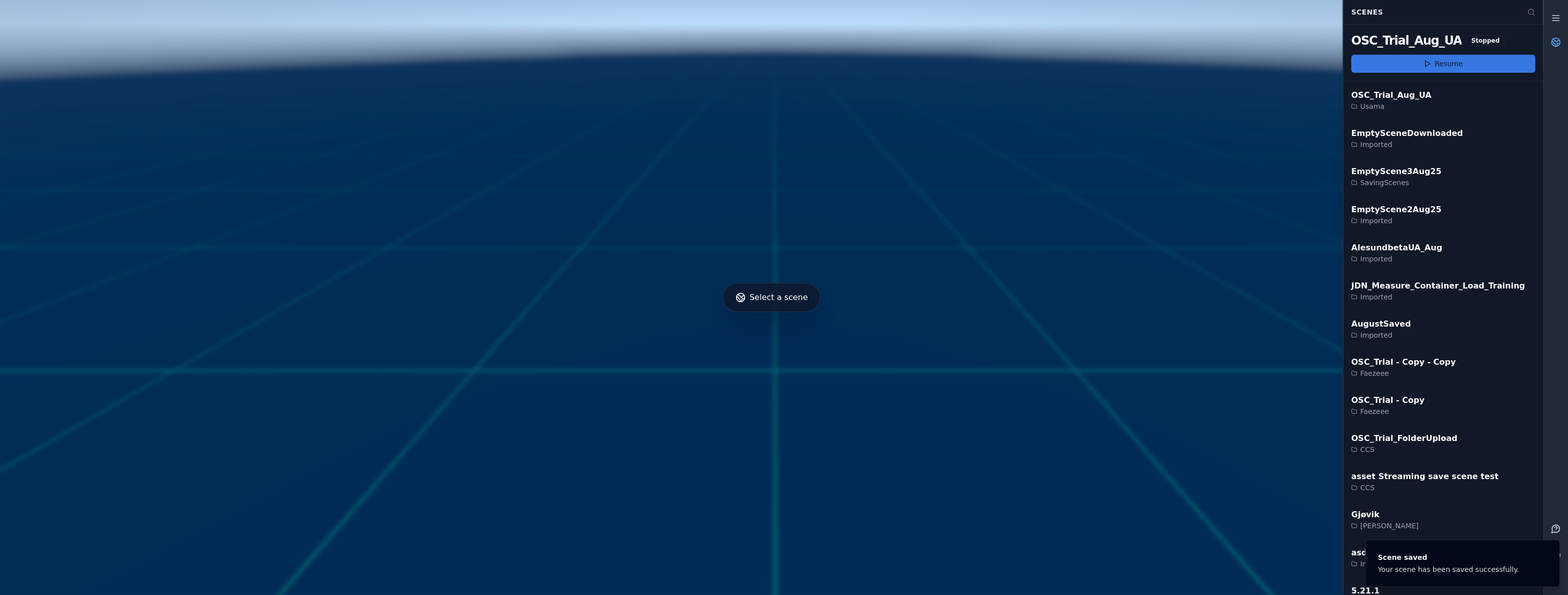
click at [1490, 67] on button "Resume" at bounding box center [1443, 64] width 184 height 18
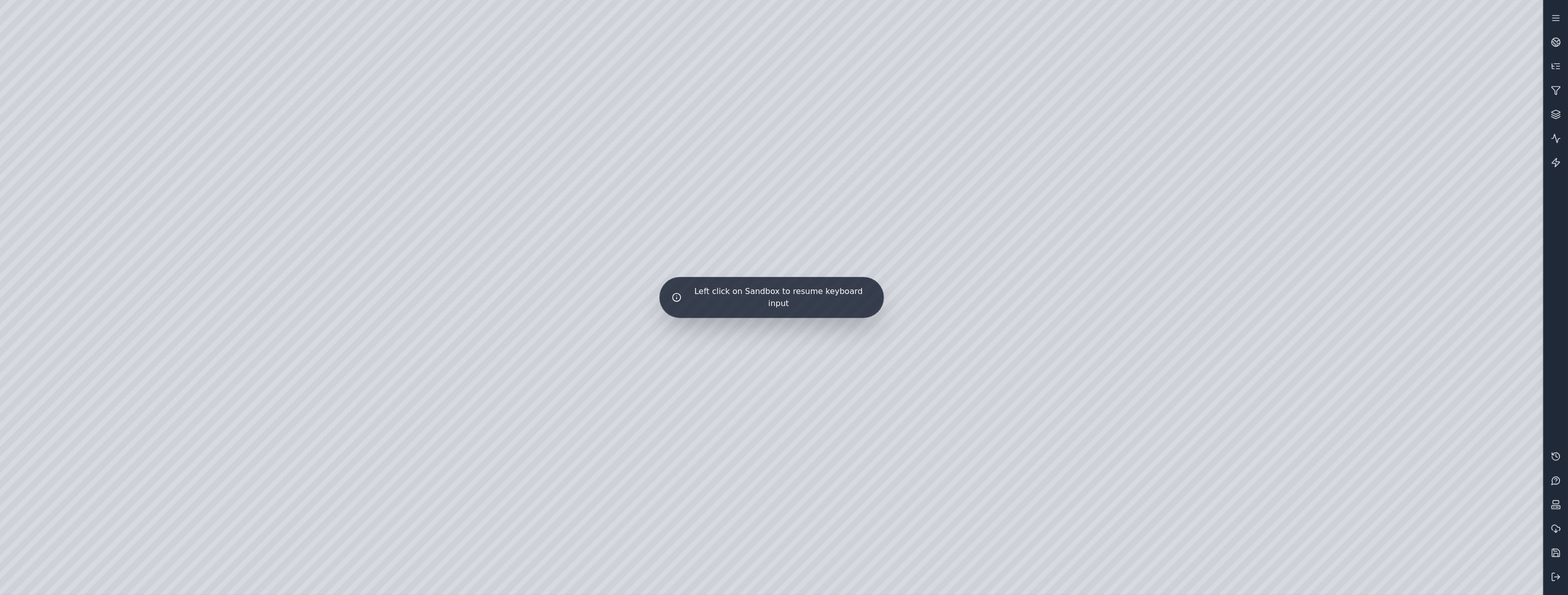
click at [784, 353] on div "Left click on Sandbox to resume keyboard input" at bounding box center [771, 298] width 1543 height 595
drag, startPoint x: 784, startPoint y: 353, endPoint x: 636, endPoint y: 324, distance: 150.8
click at [631, 324] on div "Left click on Sandbox to resume keyboard input" at bounding box center [771, 298] width 1543 height 595
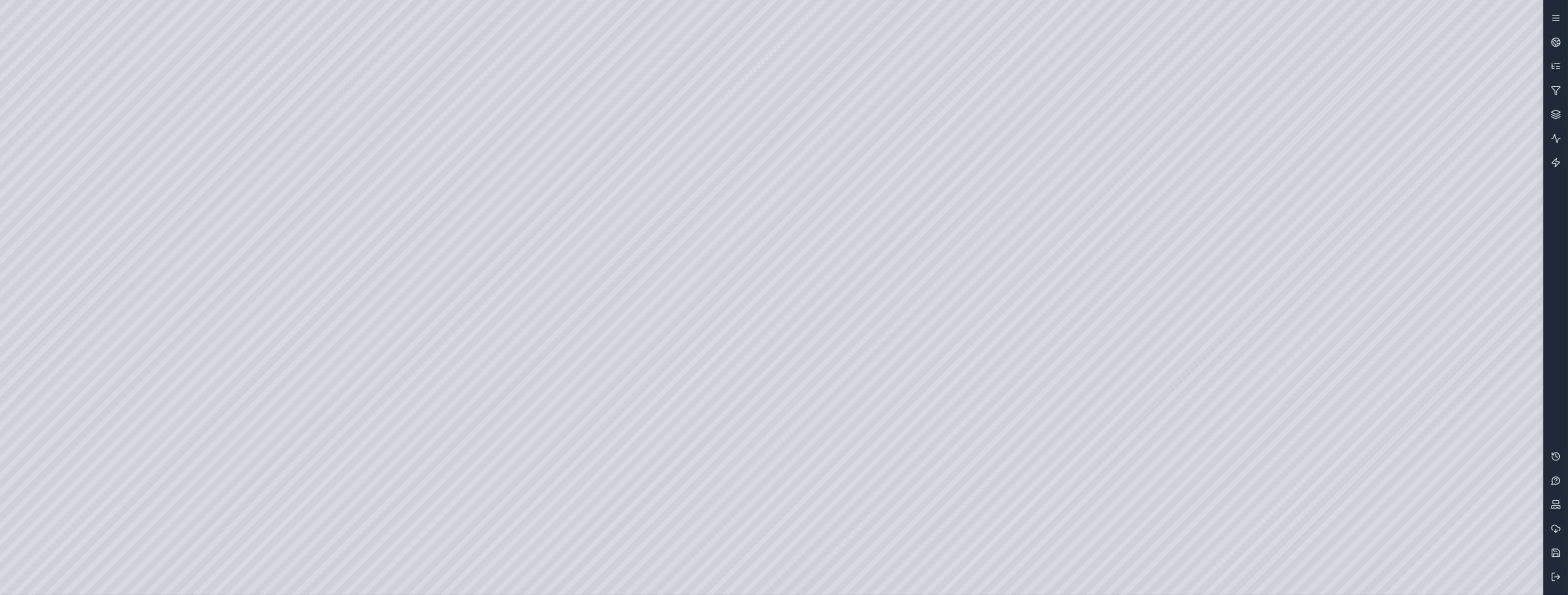
drag, startPoint x: 693, startPoint y: 231, endPoint x: 616, endPoint y: 175, distance: 95.2
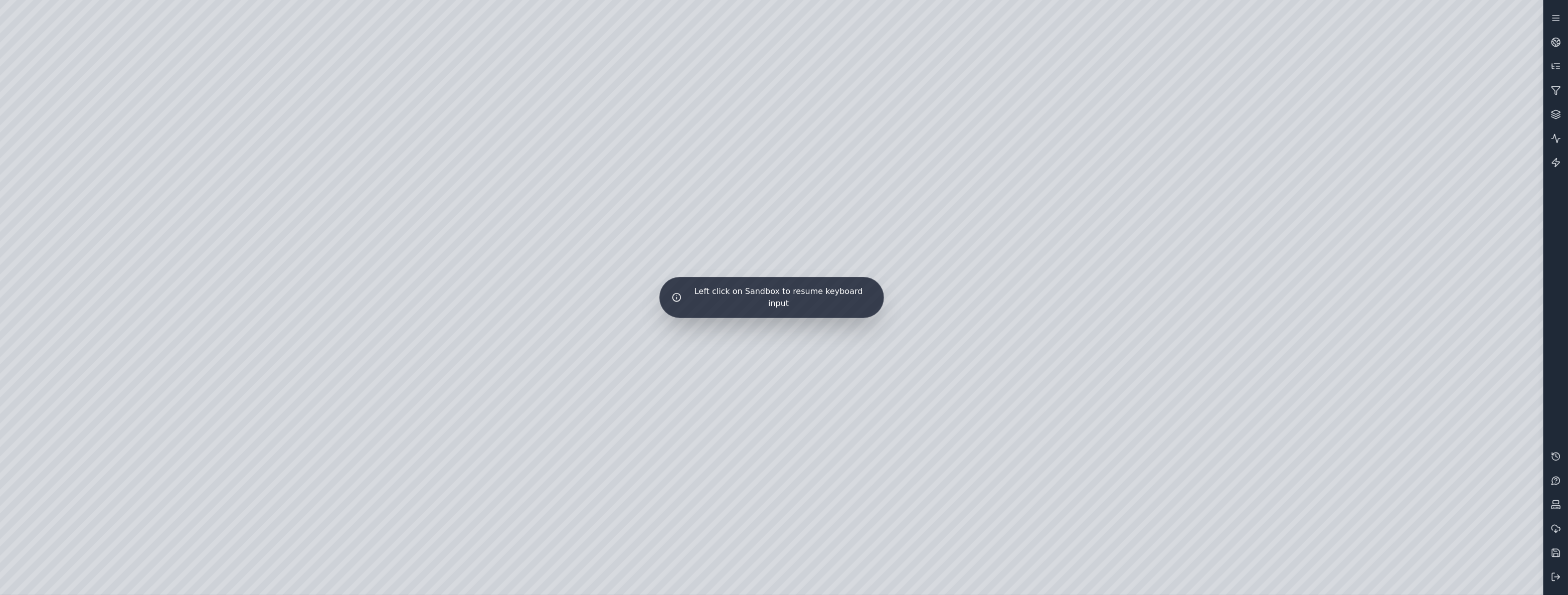
drag, startPoint x: 796, startPoint y: 336, endPoint x: 959, endPoint y: 264, distance: 178.2
click at [959, 264] on div "Left click on Sandbox to resume keyboard input" at bounding box center [771, 298] width 1543 height 595
click at [762, 273] on div "Left click on Sandbox to resume keyboard input" at bounding box center [771, 298] width 1543 height 595
drag, startPoint x: 676, startPoint y: 272, endPoint x: 670, endPoint y: 272, distance: 6.0
click at [670, 272] on div "Left click on Sandbox to resume keyboard input" at bounding box center [771, 298] width 1543 height 595
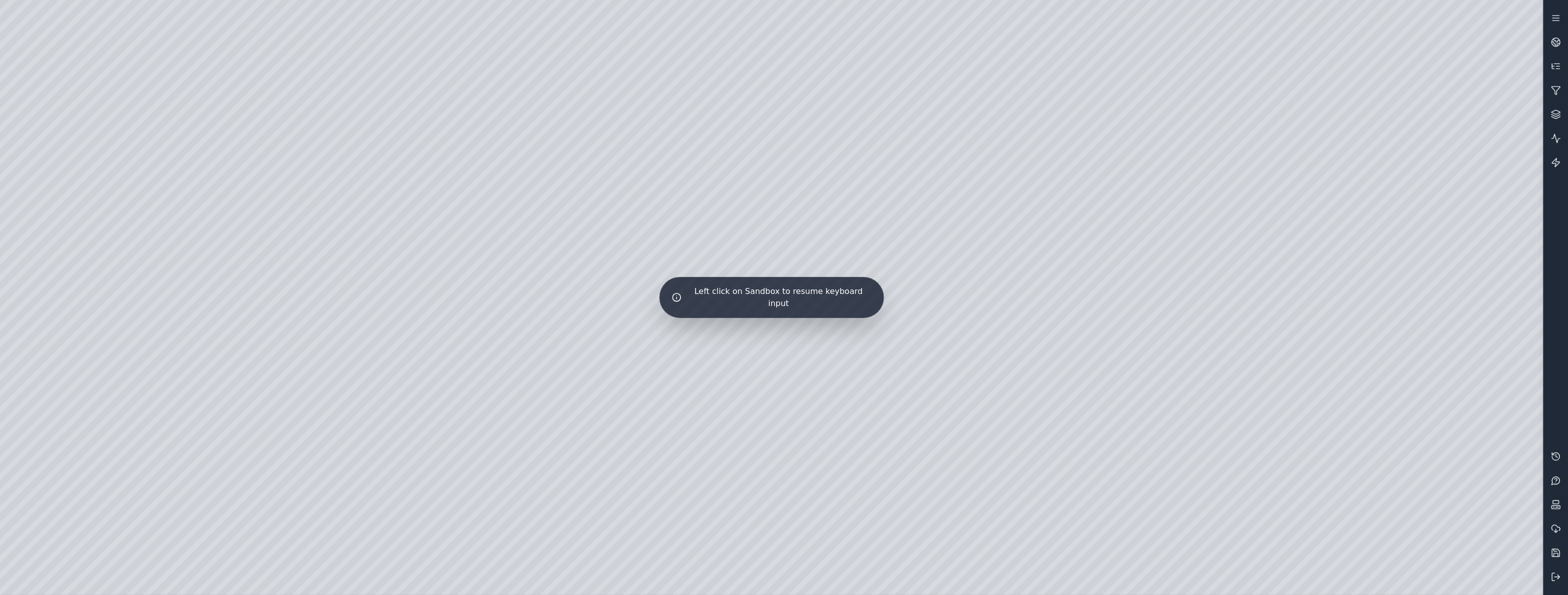
click at [849, 232] on div "Left click on Sandbox to resume keyboard input" at bounding box center [771, 298] width 1543 height 595
drag, startPoint x: 966, startPoint y: 438, endPoint x: 875, endPoint y: 441, distance: 91.0
click at [903, 441] on div "Left click on Sandbox to resume keyboard input" at bounding box center [771, 298] width 1543 height 595
drag, startPoint x: 584, startPoint y: 427, endPoint x: 1006, endPoint y: 425, distance: 422.0
click at [1006, 425] on div "Left click on Sandbox to resume keyboard input" at bounding box center [771, 298] width 1543 height 595
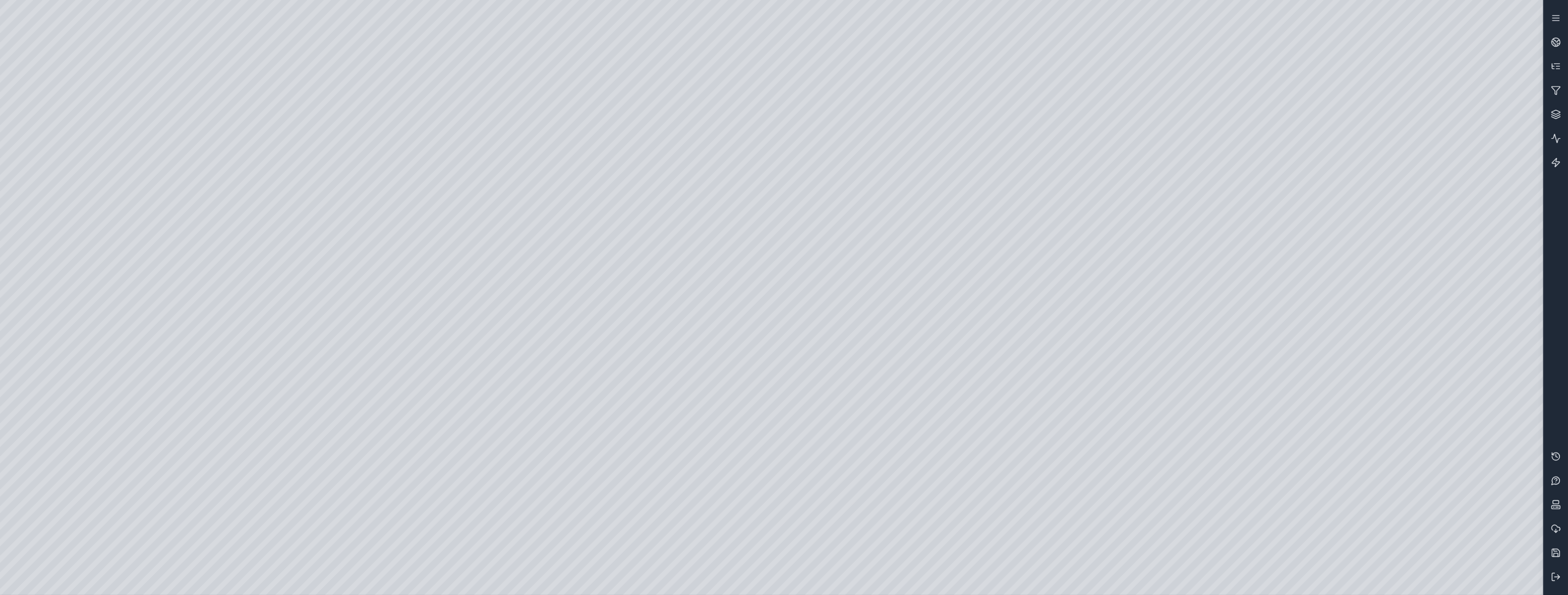
drag, startPoint x: 947, startPoint y: 415, endPoint x: 1045, endPoint y: 341, distance: 122.8
click at [1552, 576] on icon at bounding box center [1553, 578] width 3 height 8
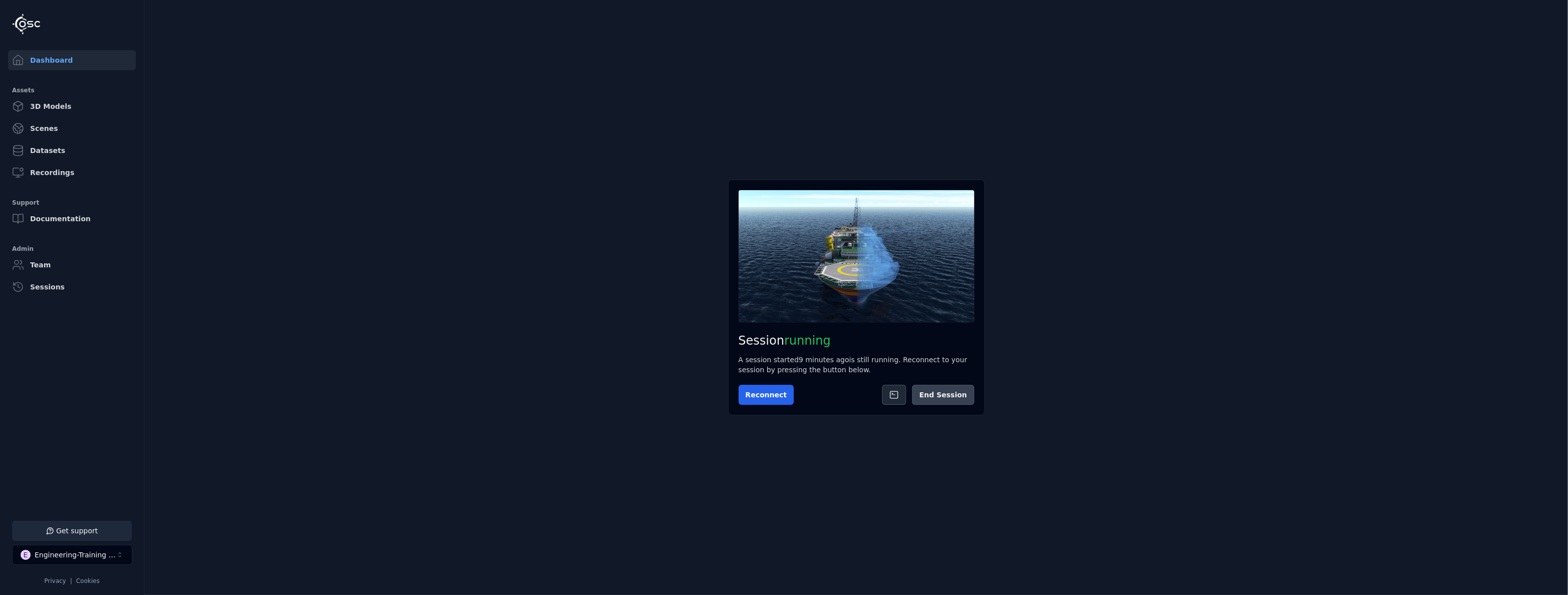
click at [972, 402] on button "End Session" at bounding box center [943, 395] width 62 height 20
click at [790, 396] on button "Start Session" at bounding box center [778, 395] width 80 height 20
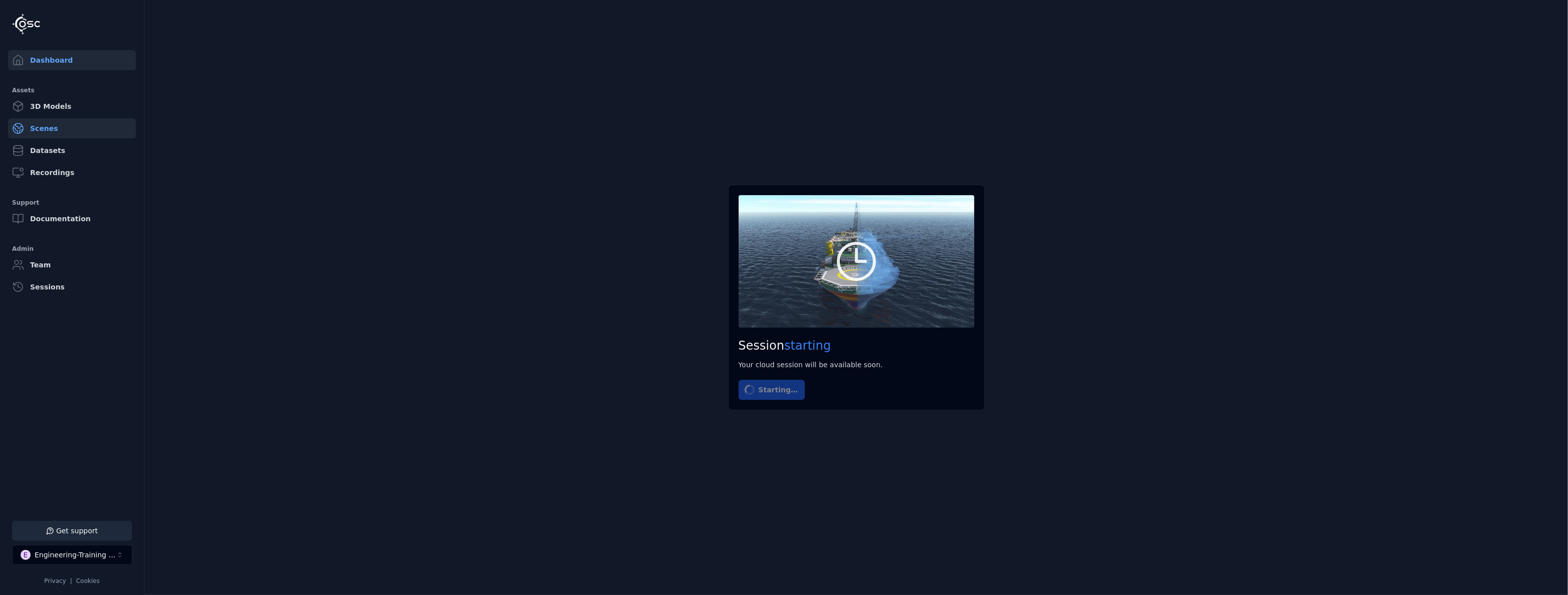
click at [47, 129] on link "Scenes" at bounding box center [71, 128] width 128 height 20
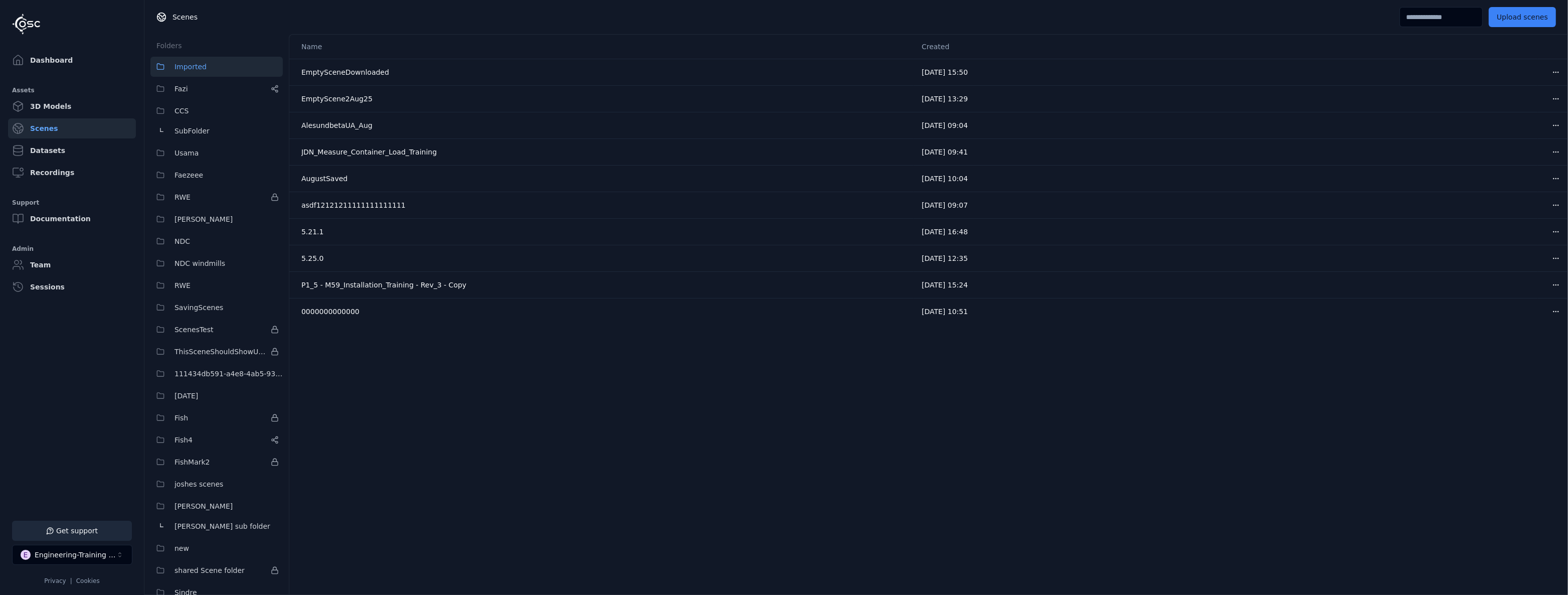
click at [1464, 20] on input at bounding box center [1441, 17] width 83 height 20
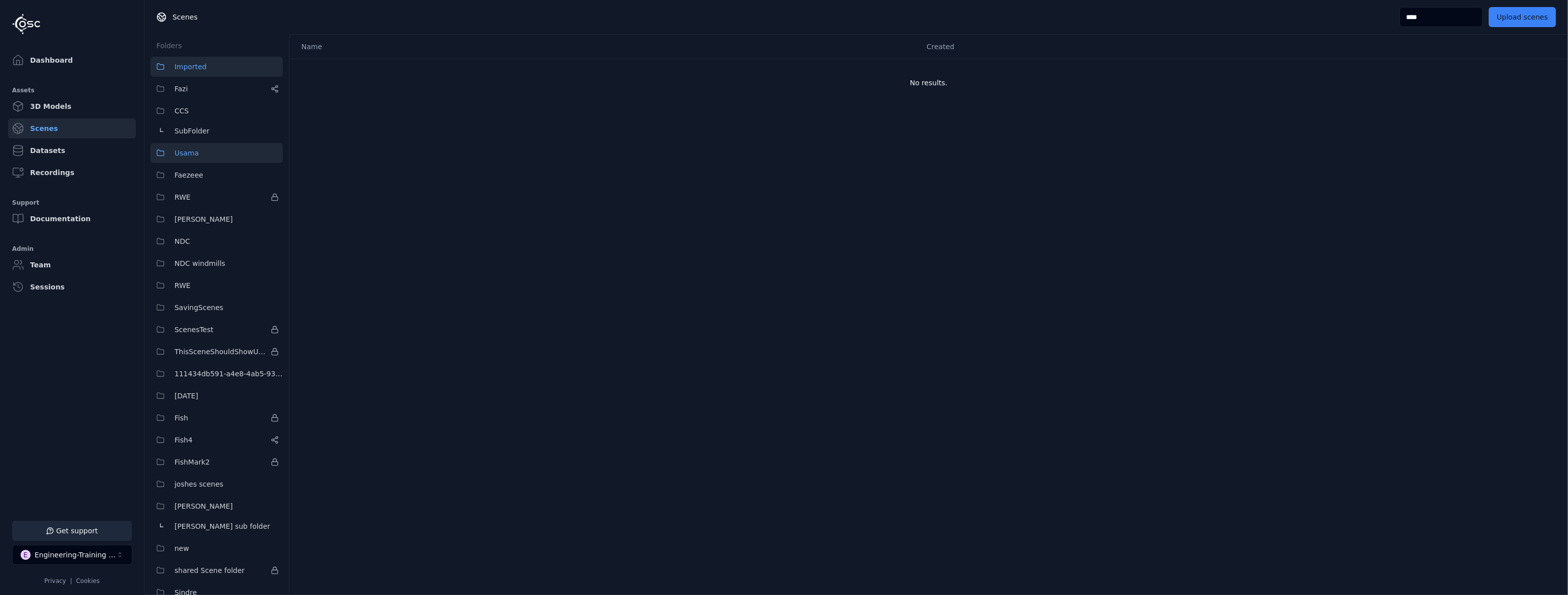
type input "****"
click at [202, 153] on button "Usama" at bounding box center [216, 153] width 132 height 20
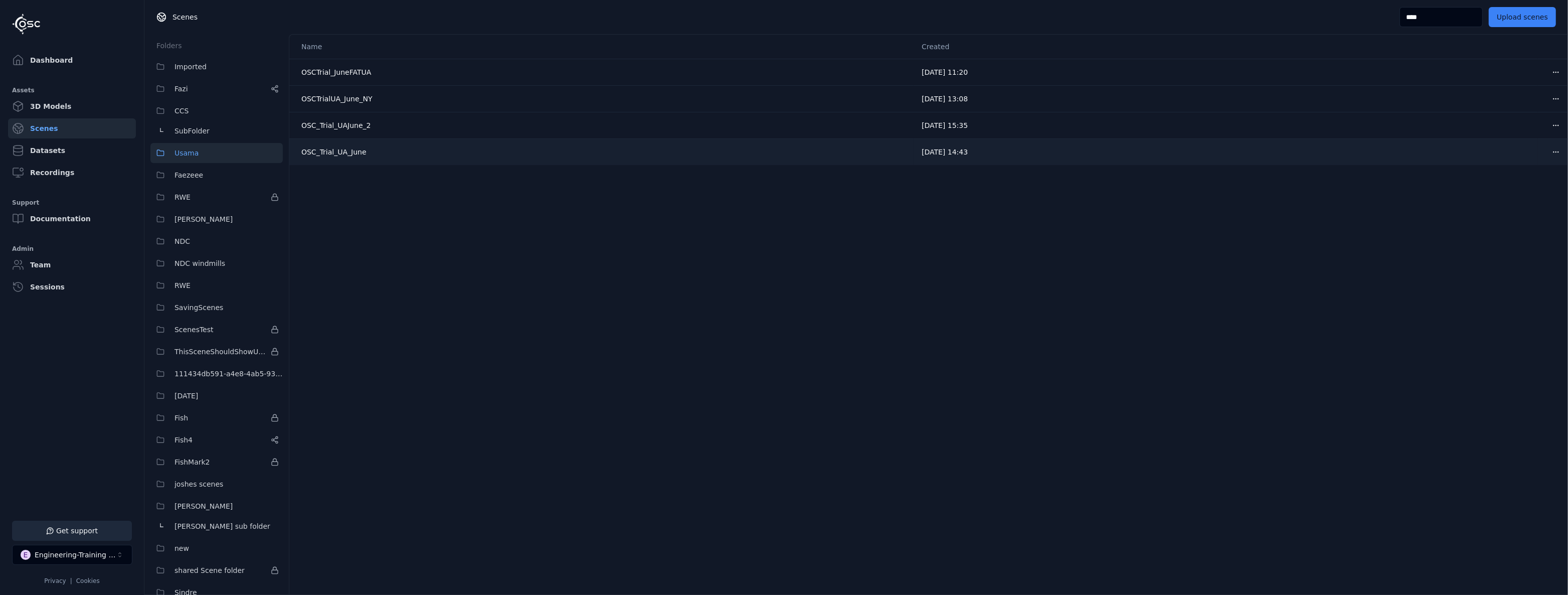
click at [1546, 152] on html "Support Dashboard Assets 3D Models Scenes Datasets Recordings Support Documenta…" at bounding box center [784, 298] width 1568 height 595
click at [1537, 220] on div "Download" at bounding box center [1520, 222] width 59 height 16
click at [115, 50] on link "Dashboard" at bounding box center [71, 60] width 128 height 20
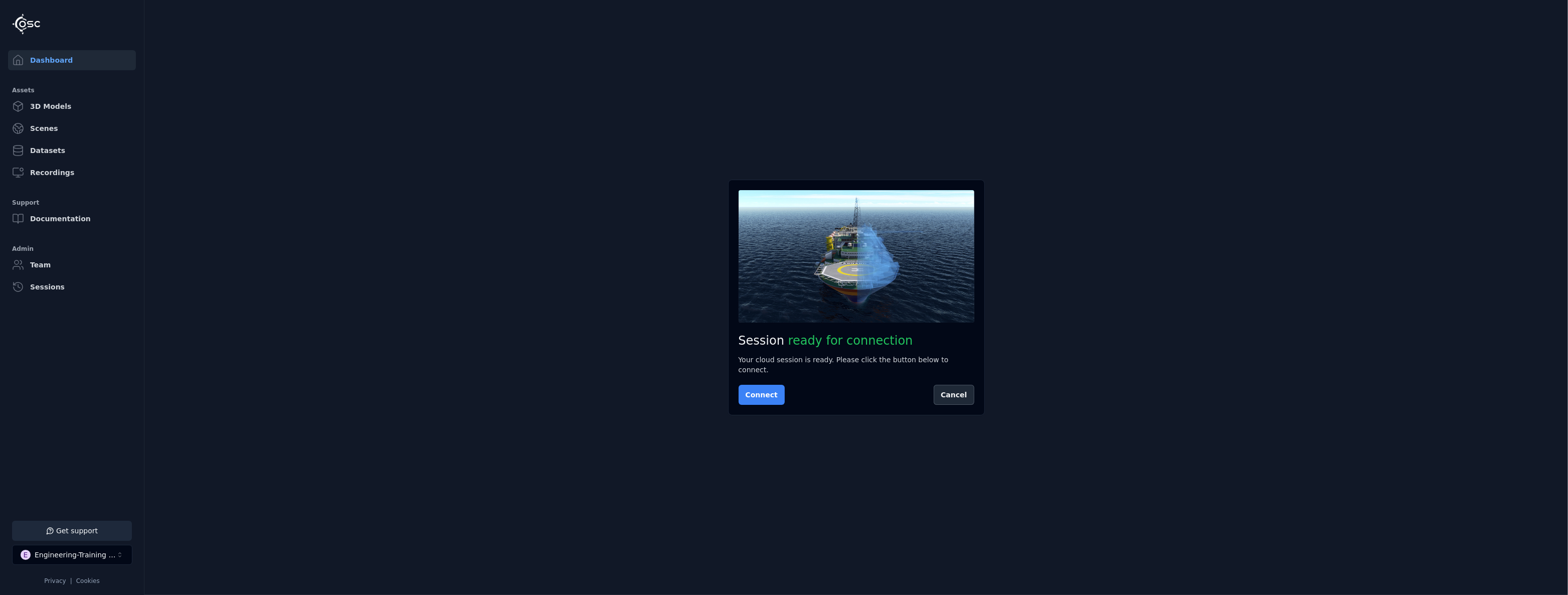
click at [742, 393] on button "Connect" at bounding box center [762, 395] width 46 height 20
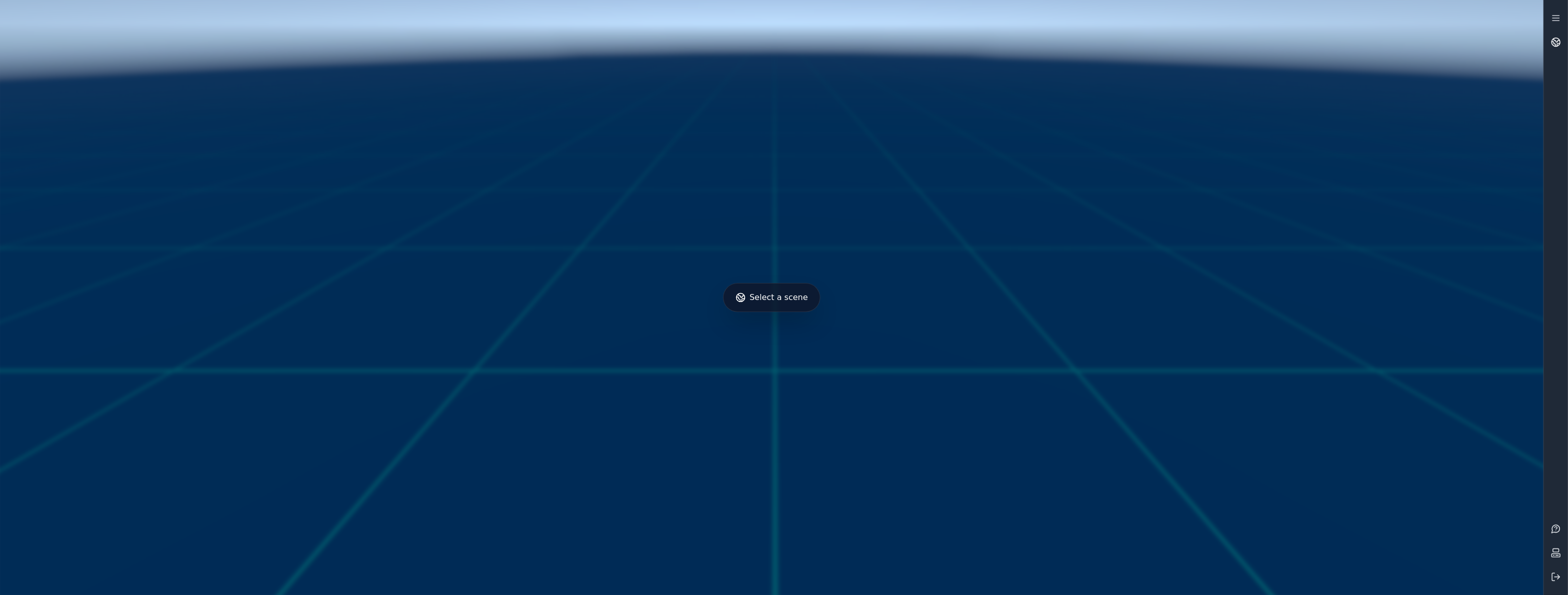
click at [1551, 38] on icon at bounding box center [1556, 42] width 10 height 10
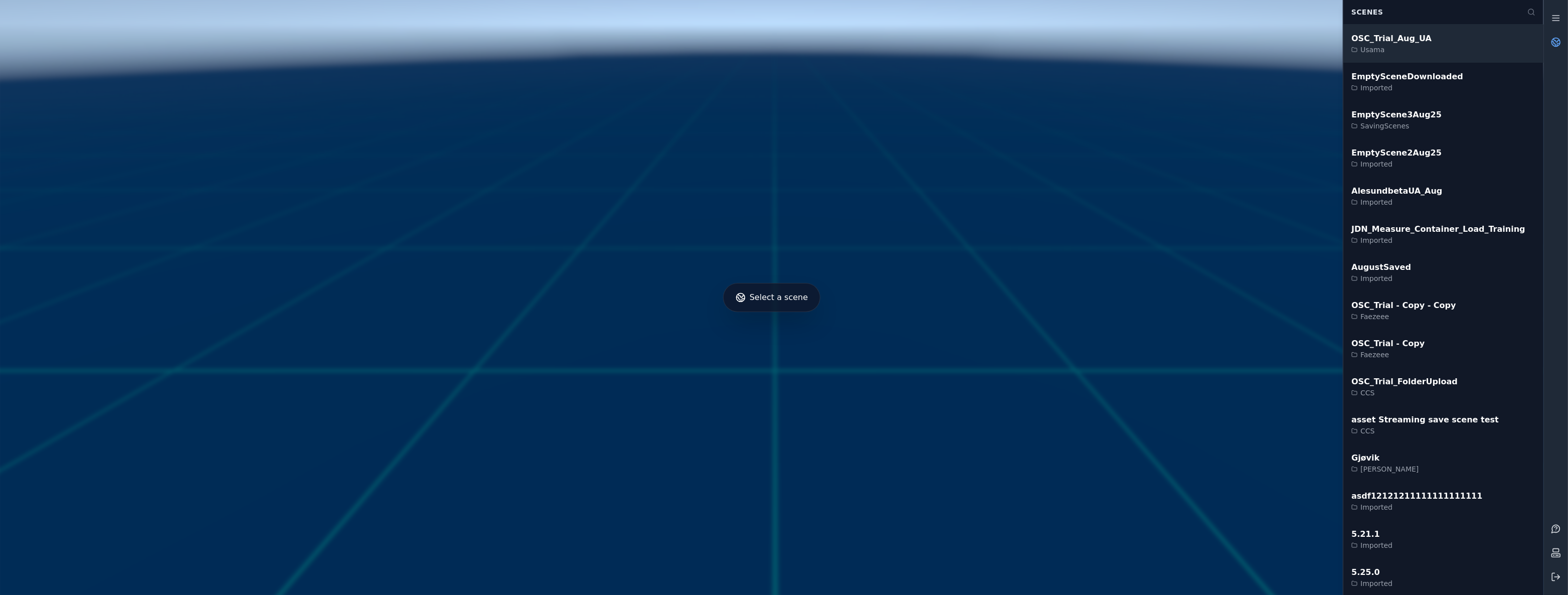
click at [1510, 39] on div "OSC_Trial_Aug_UA Usama" at bounding box center [1443, 43] width 200 height 38
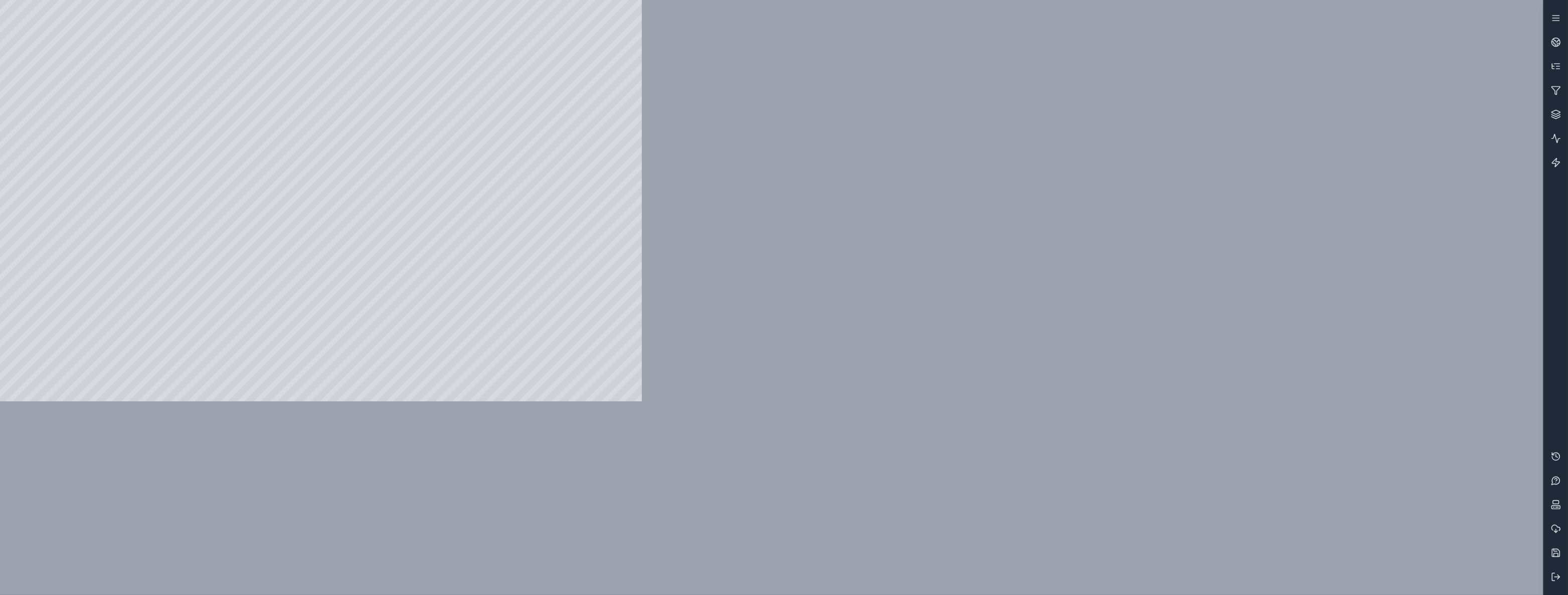
drag, startPoint x: 562, startPoint y: 230, endPoint x: 308, endPoint y: 255, distance: 255.2
drag, startPoint x: 562, startPoint y: 251, endPoint x: 213, endPoint y: 243, distance: 349.1
click at [230, 242] on div at bounding box center [320, 200] width 641 height 402
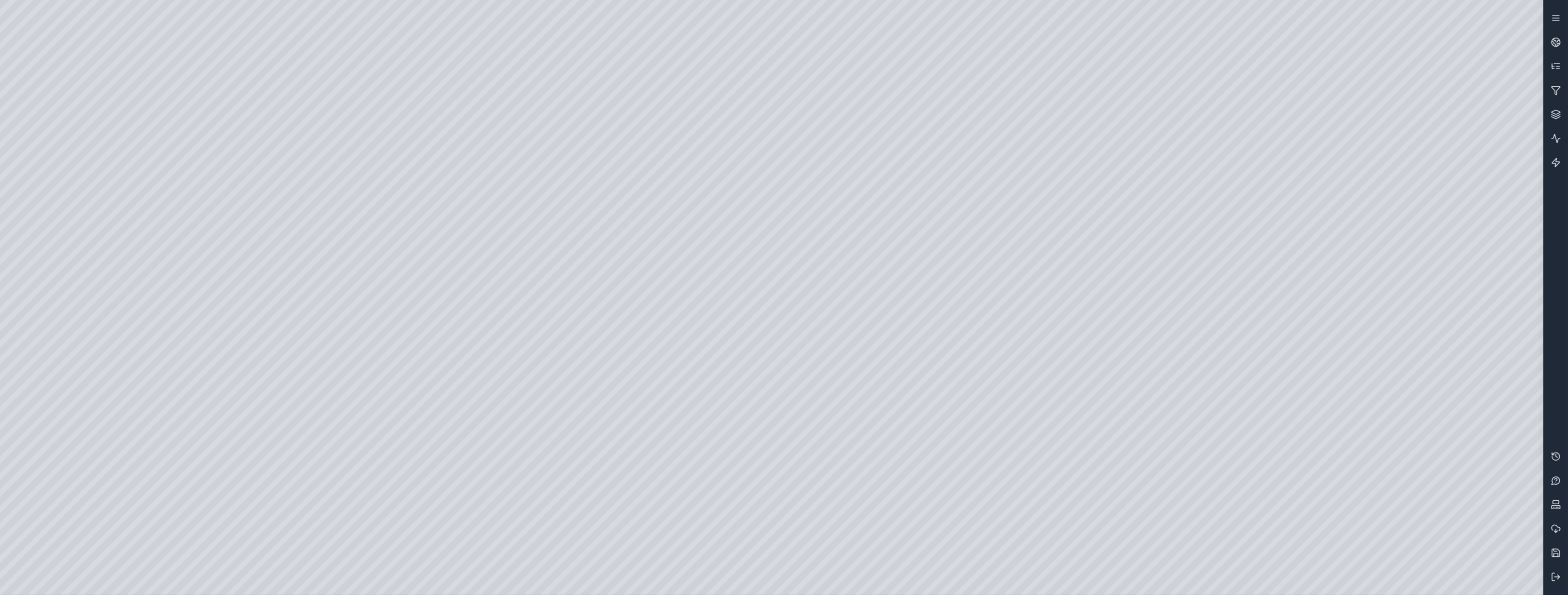
drag, startPoint x: 919, startPoint y: 269, endPoint x: 727, endPoint y: 393, distance: 228.6
click at [1566, 32] on link at bounding box center [1555, 42] width 24 height 24
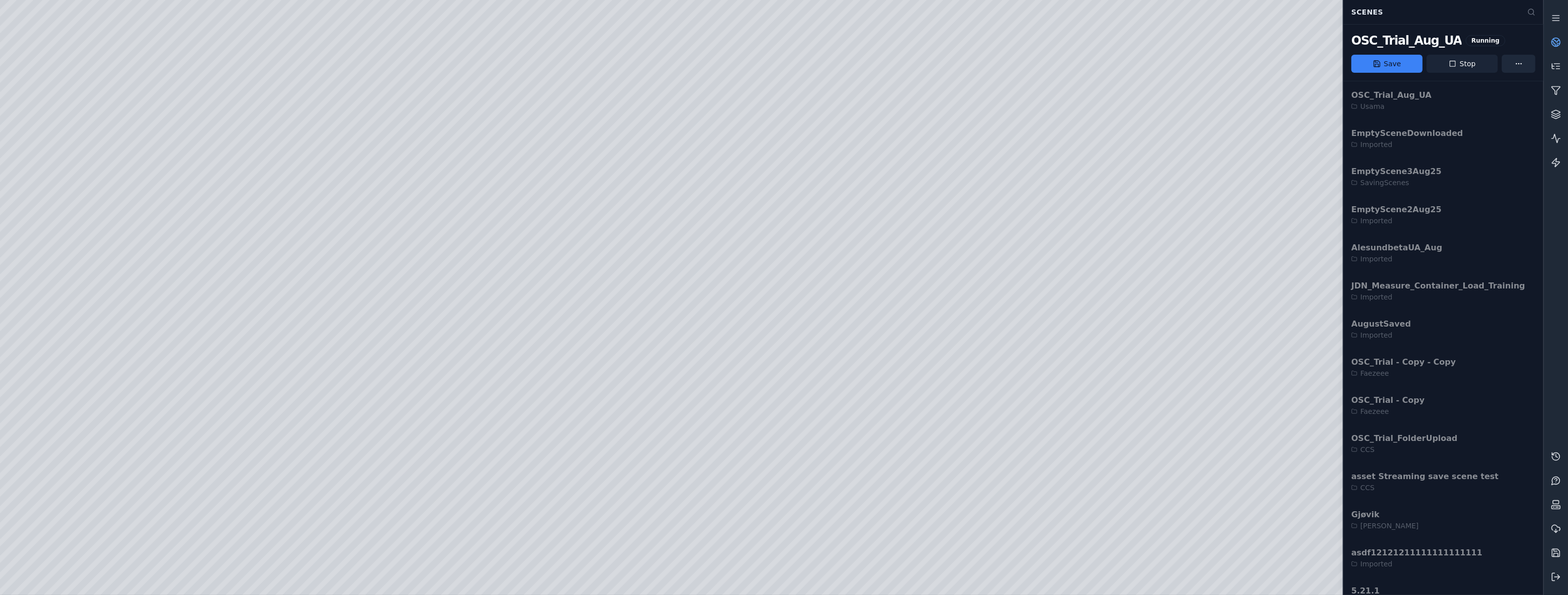
click at [1467, 69] on button "Stop" at bounding box center [1462, 64] width 71 height 18
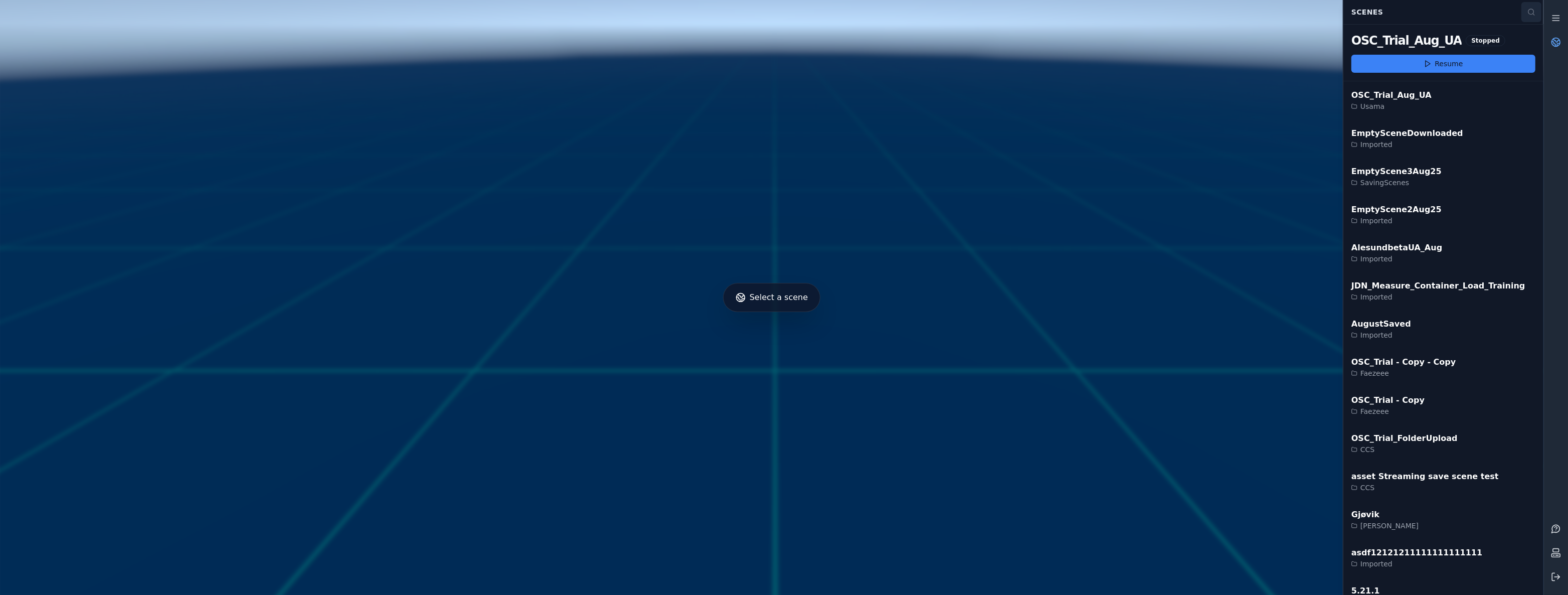
click at [1534, 6] on button at bounding box center [1531, 12] width 20 height 20
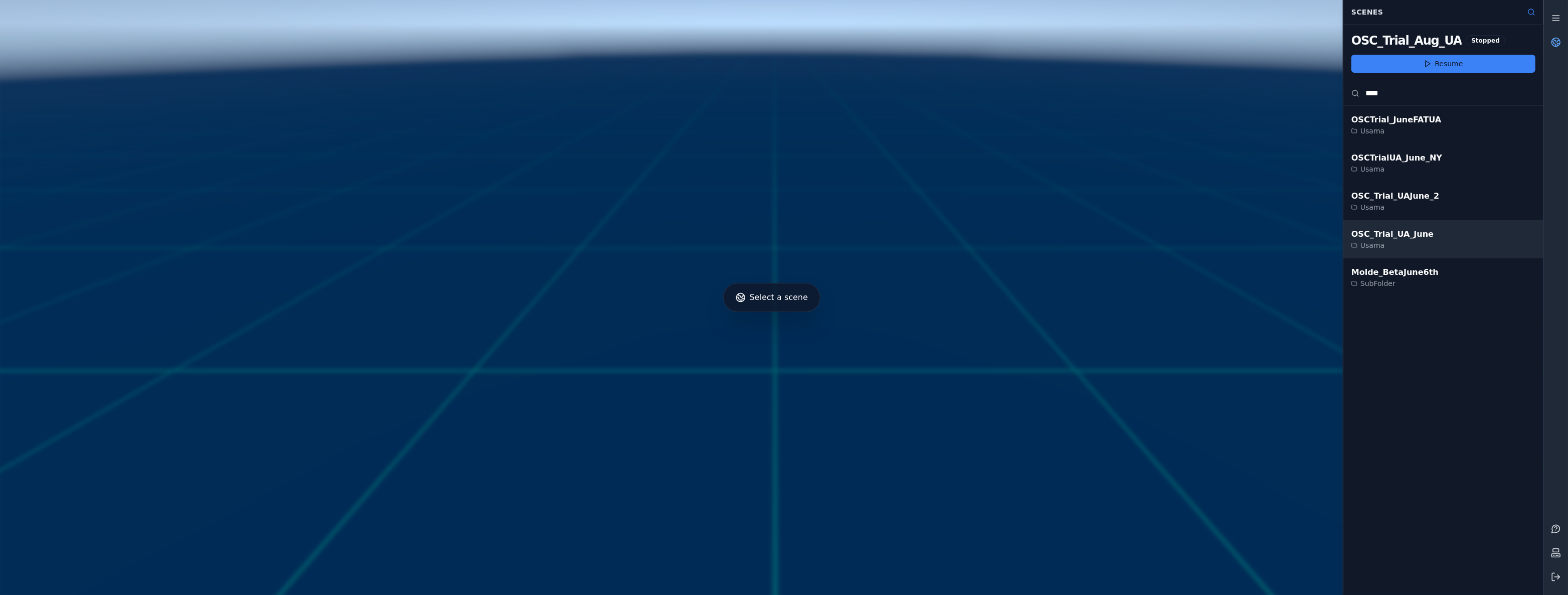
type input "****"
click at [1425, 251] on div "OSC_Trial_UA_June Usama" at bounding box center [1443, 239] width 200 height 38
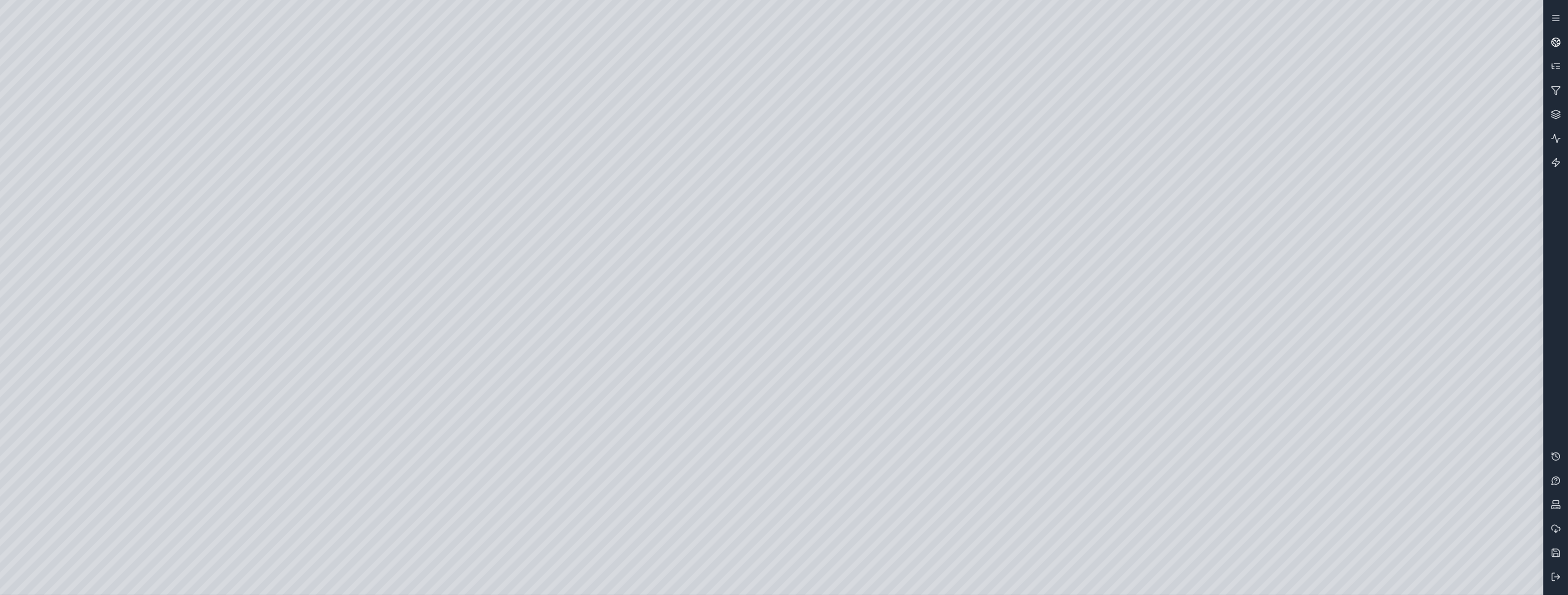
click at [1567, 40] on link at bounding box center [1555, 42] width 24 height 24
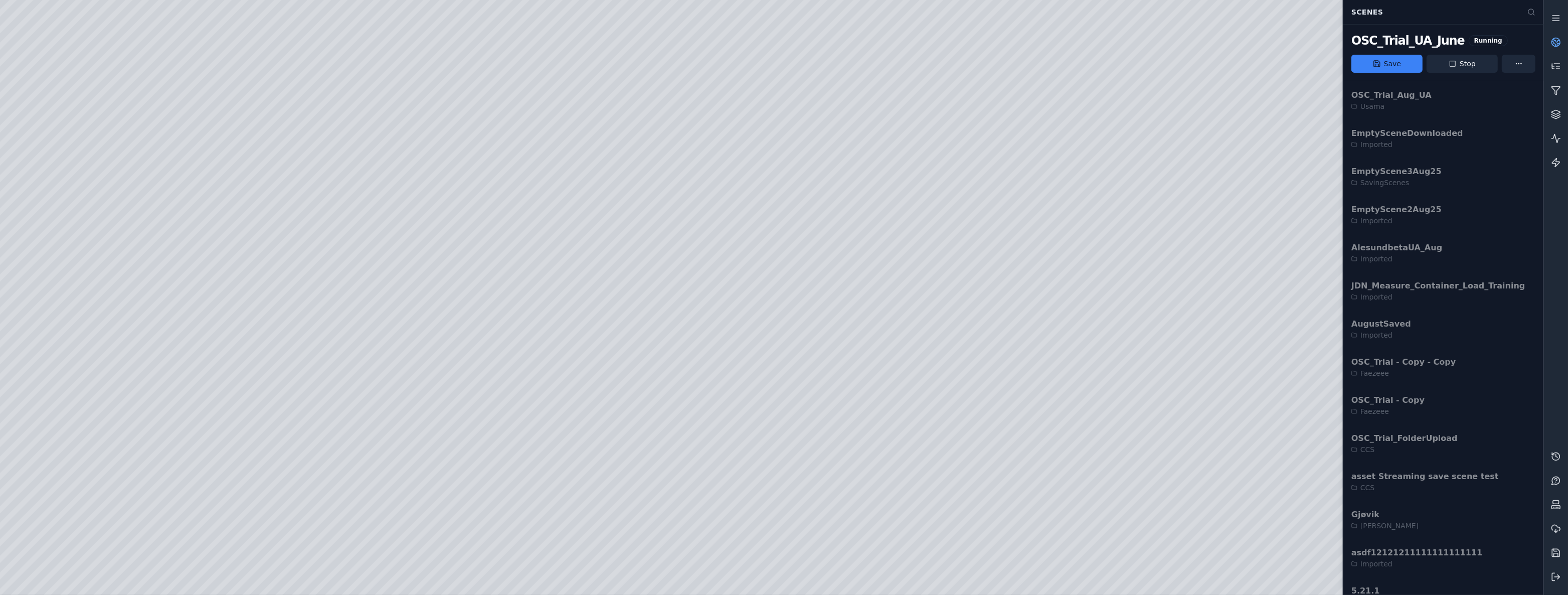
click at [1567, 39] on link at bounding box center [1555, 42] width 24 height 24
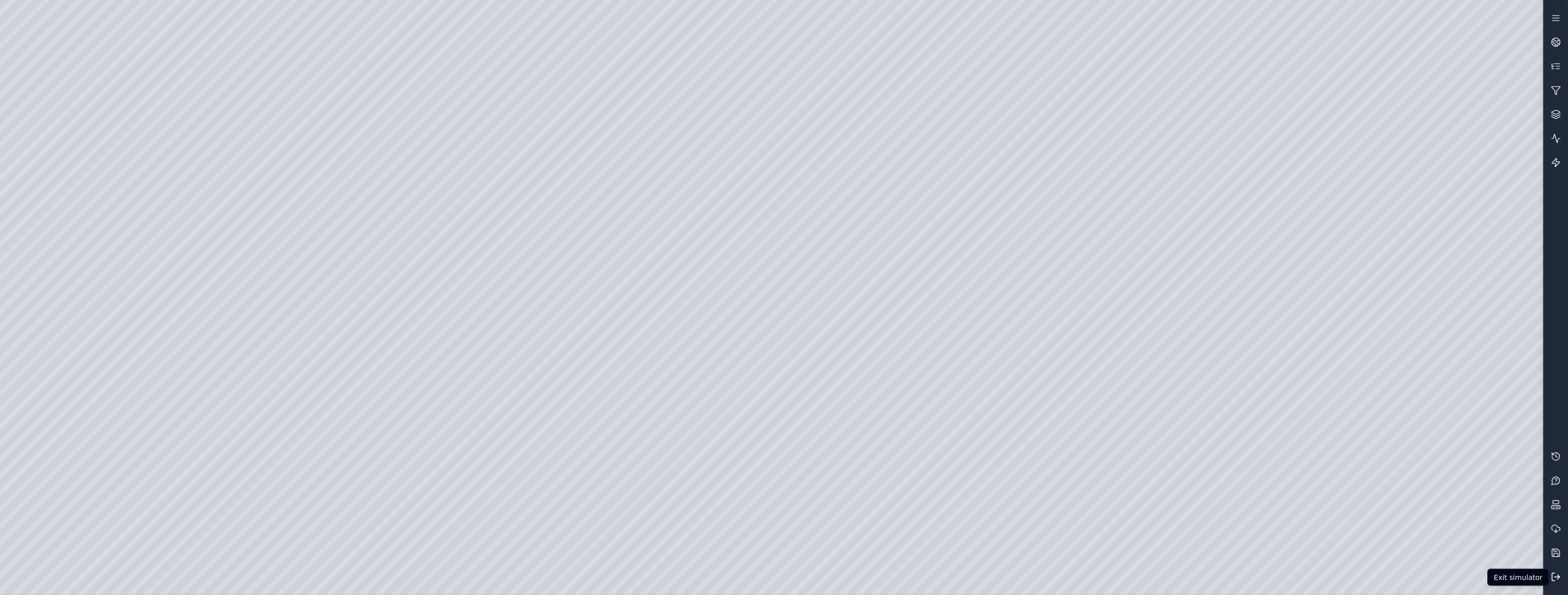
click at [1556, 580] on icon at bounding box center [1556, 577] width 10 height 10
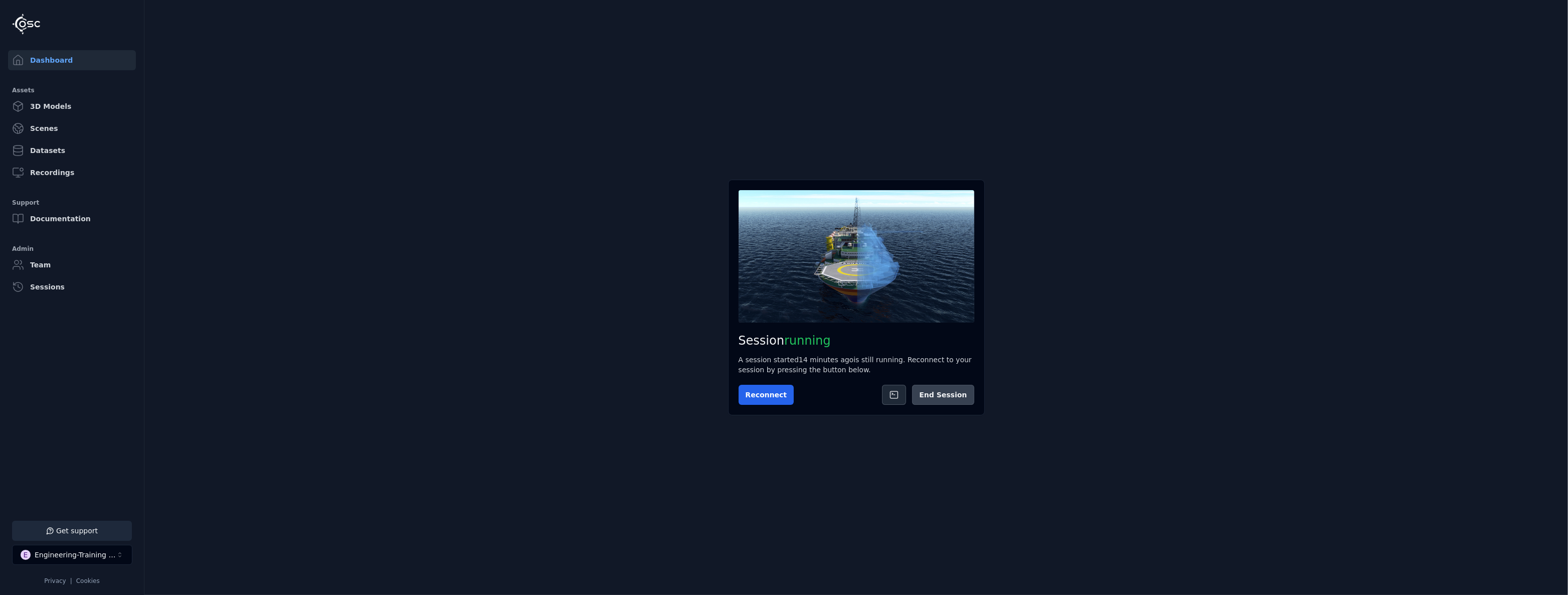
click at [962, 401] on button "End Session" at bounding box center [943, 395] width 62 height 20
click at [60, 155] on link "Datasets" at bounding box center [71, 150] width 128 height 20
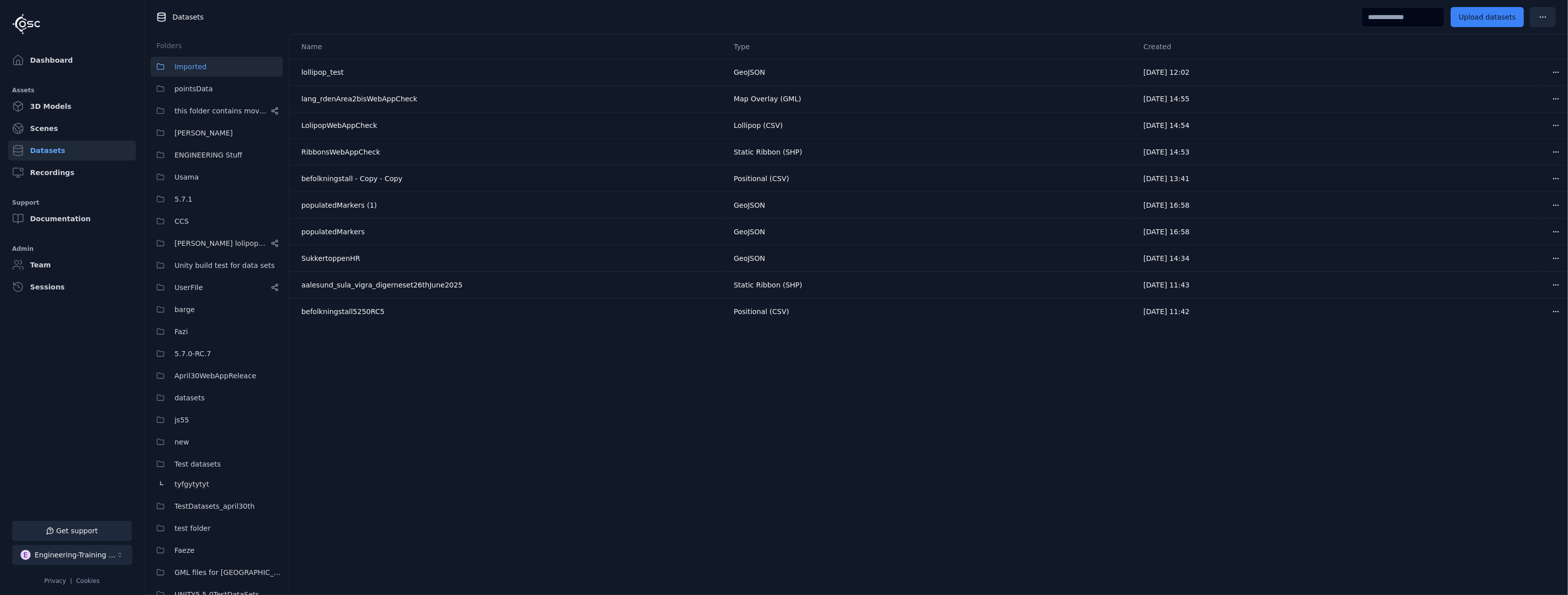
click at [93, 553] on div "Engineering-Training (SSO Staging)" at bounding box center [75, 555] width 81 height 10
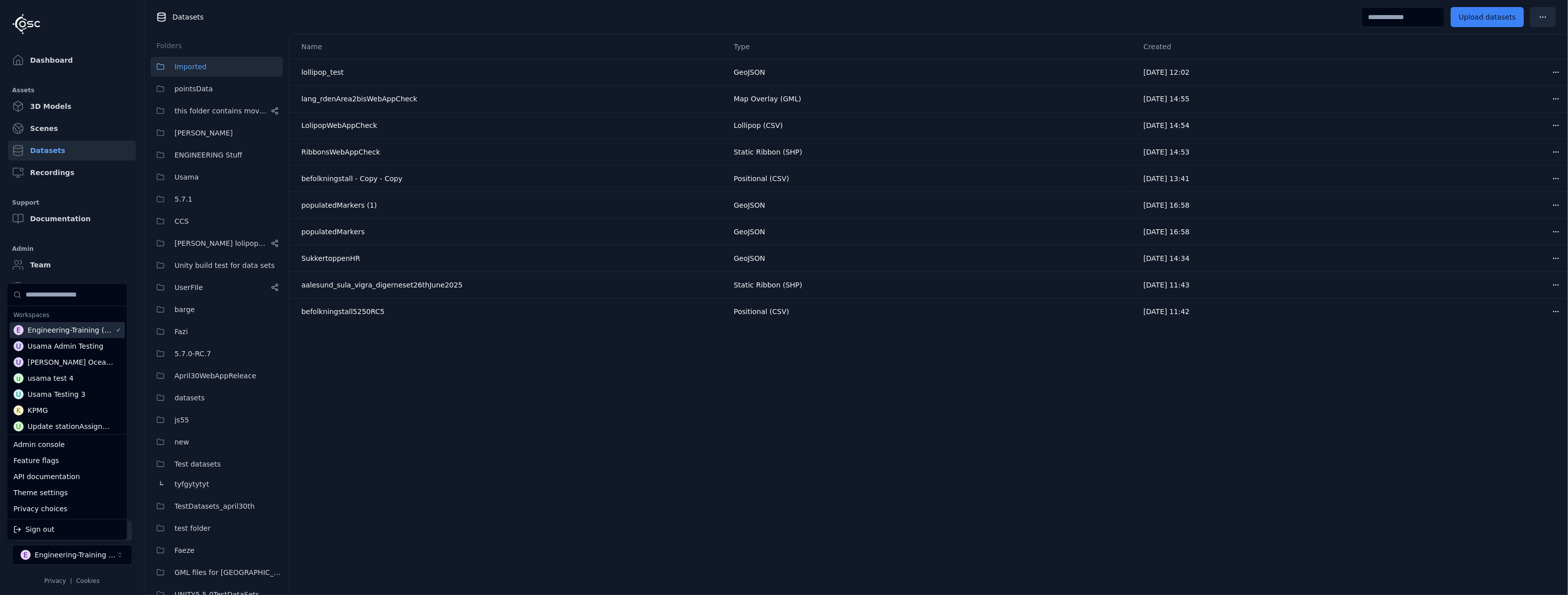
click at [53, 295] on input "Suggestions" at bounding box center [73, 295] width 95 height 22
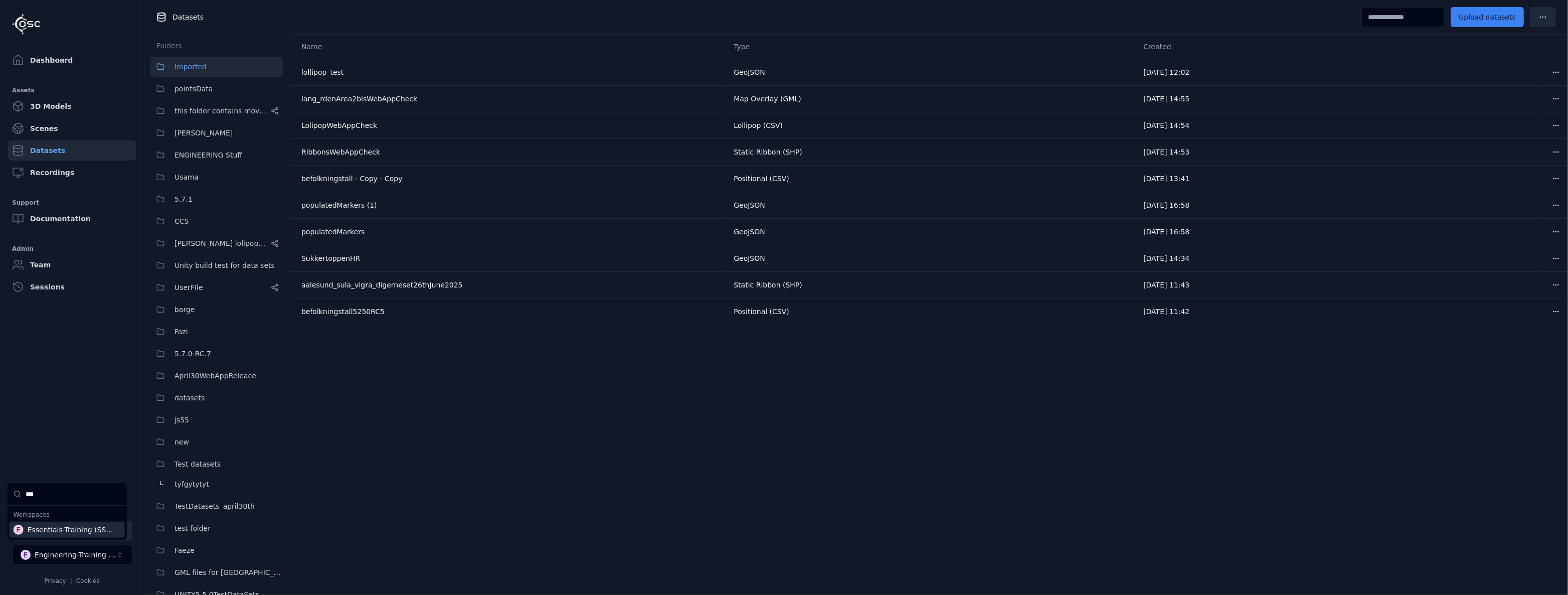
type input "***"
click at [65, 530] on div "Essentials-Training (SSO Staging)" at bounding box center [71, 530] width 87 height 10
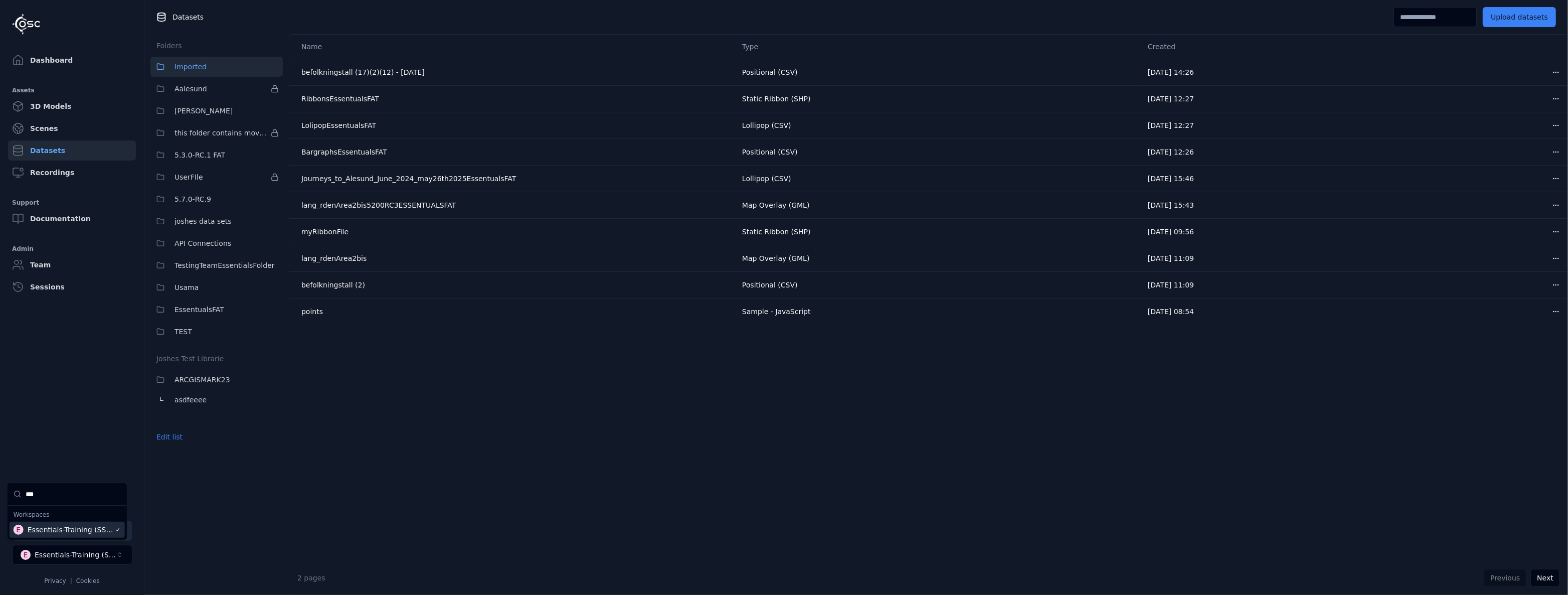
click at [479, 432] on html "Support Dashboard Assets 3D Models Scenes Datasets Recordings Support Documenta…" at bounding box center [784, 298] width 1568 height 595
click at [202, 287] on button "Usama" at bounding box center [216, 287] width 132 height 20
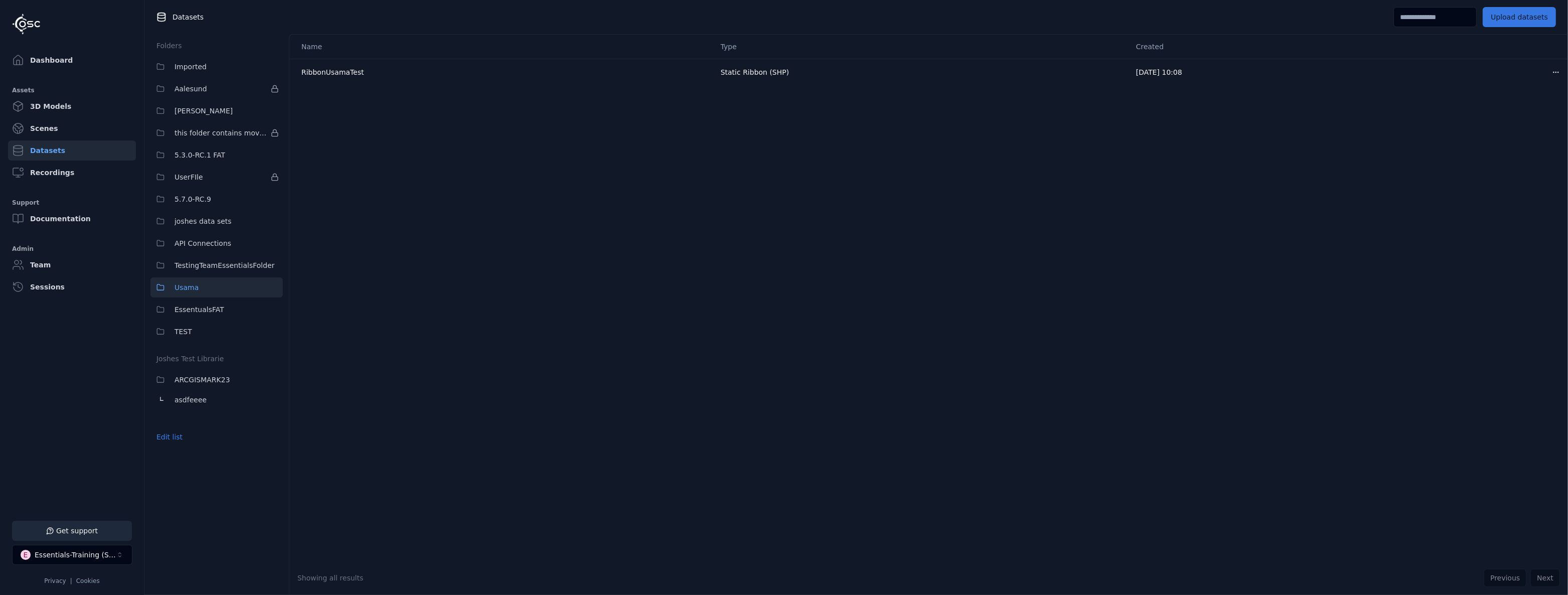
click at [1542, 13] on button "Upload datasets" at bounding box center [1519, 17] width 73 height 20
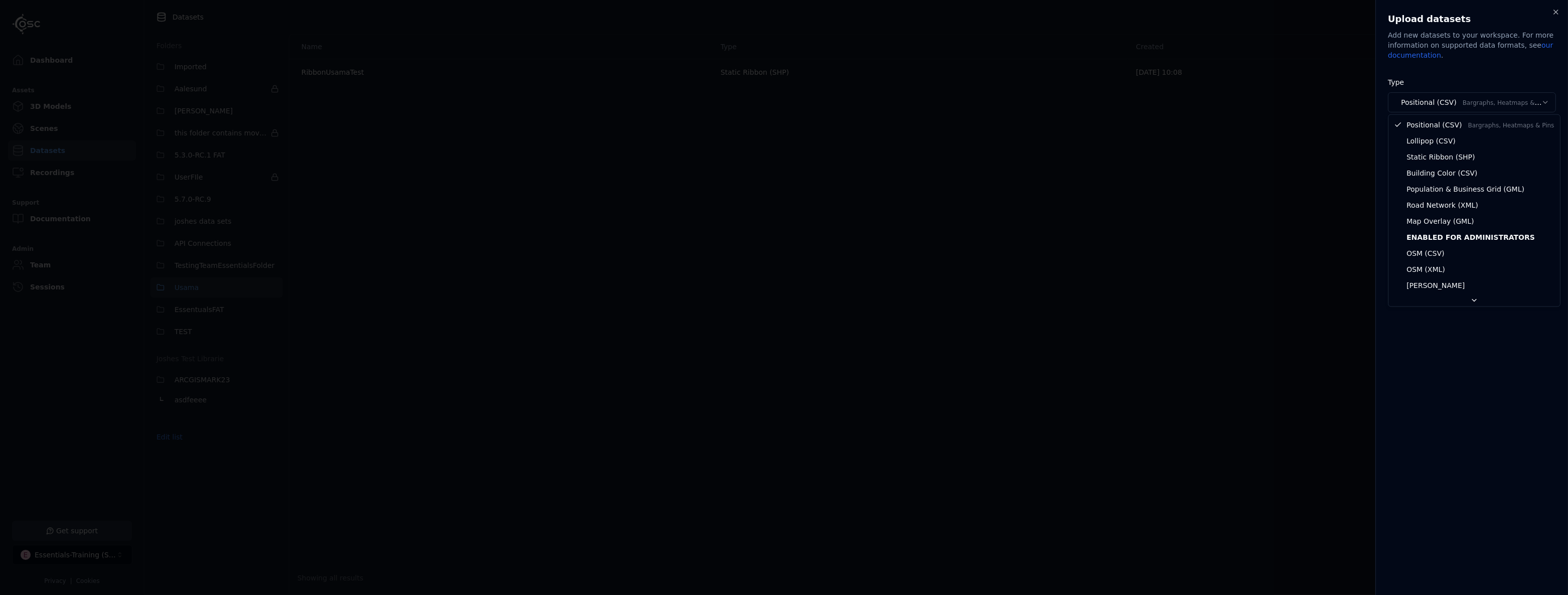
click at [1426, 107] on body "**********" at bounding box center [784, 298] width 1568 height 595
select select "********"
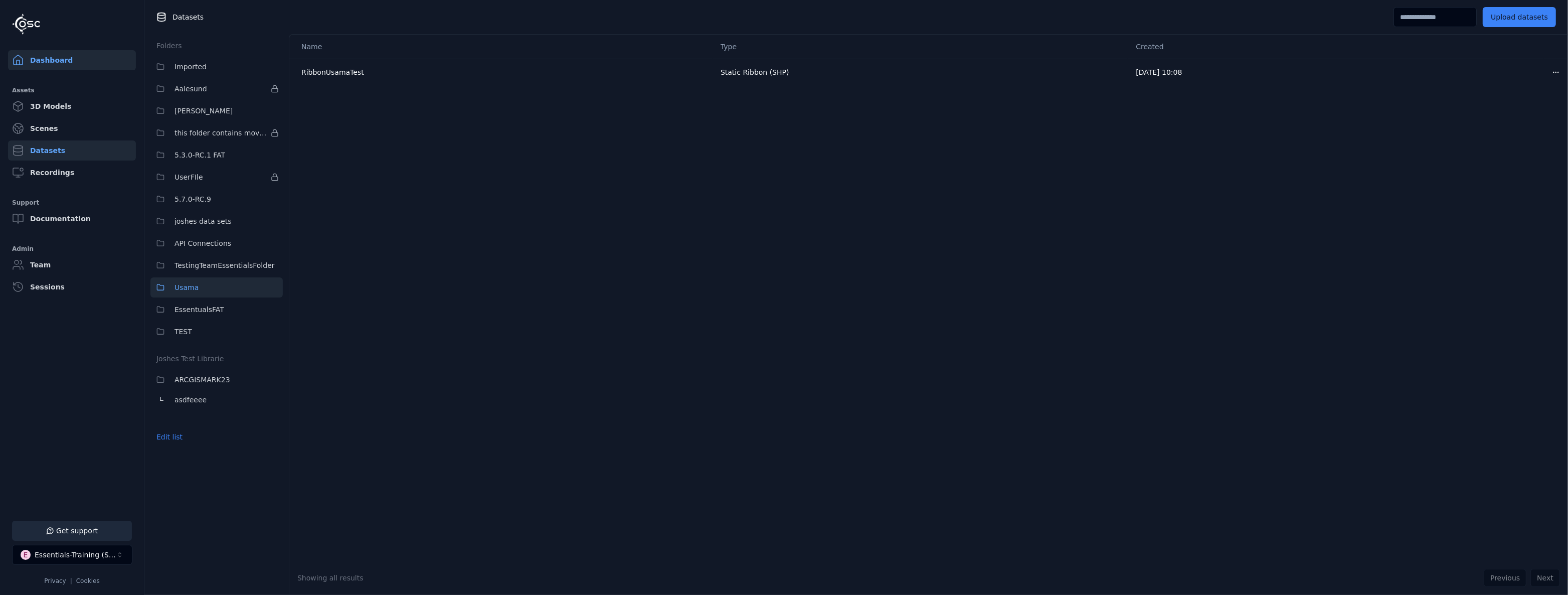
click at [78, 70] on link "Dashboard" at bounding box center [71, 60] width 128 height 20
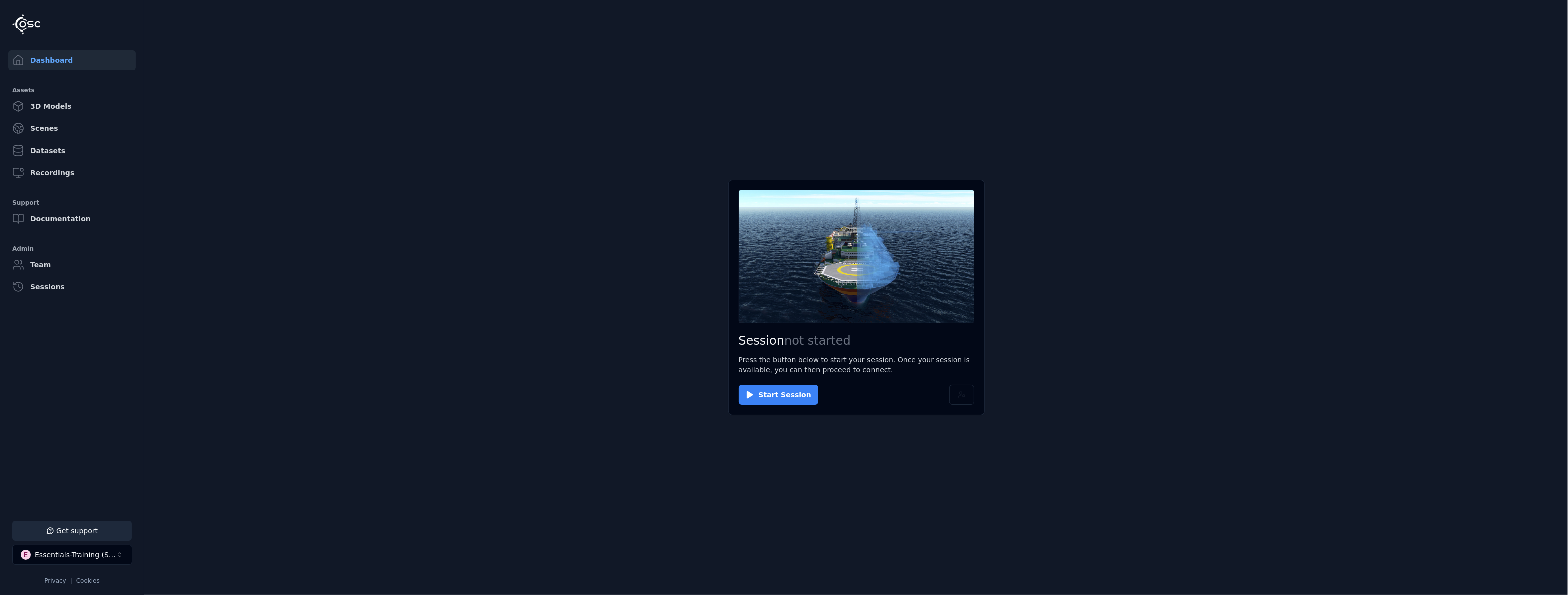
click at [754, 393] on button "Start Session" at bounding box center [778, 395] width 80 height 20
click at [754, 393] on button "Connect" at bounding box center [762, 395] width 46 height 20
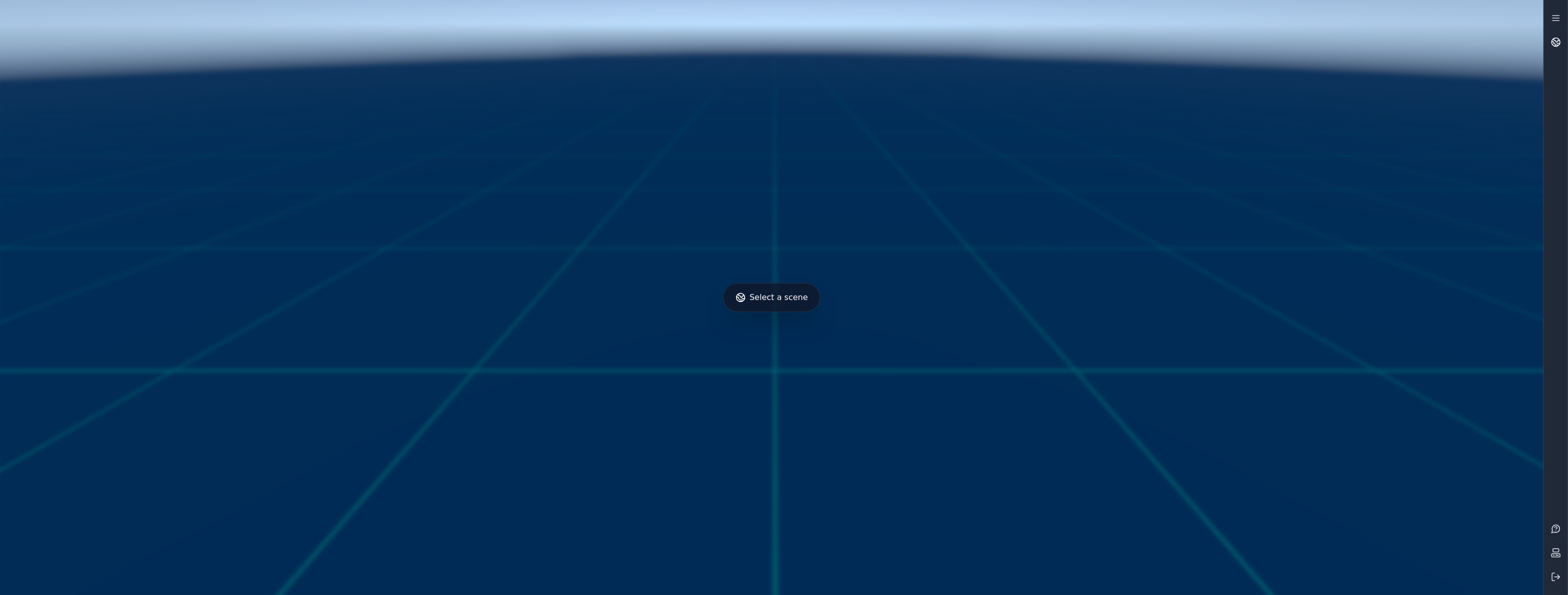
click at [1560, 32] on link at bounding box center [1555, 42] width 24 height 24
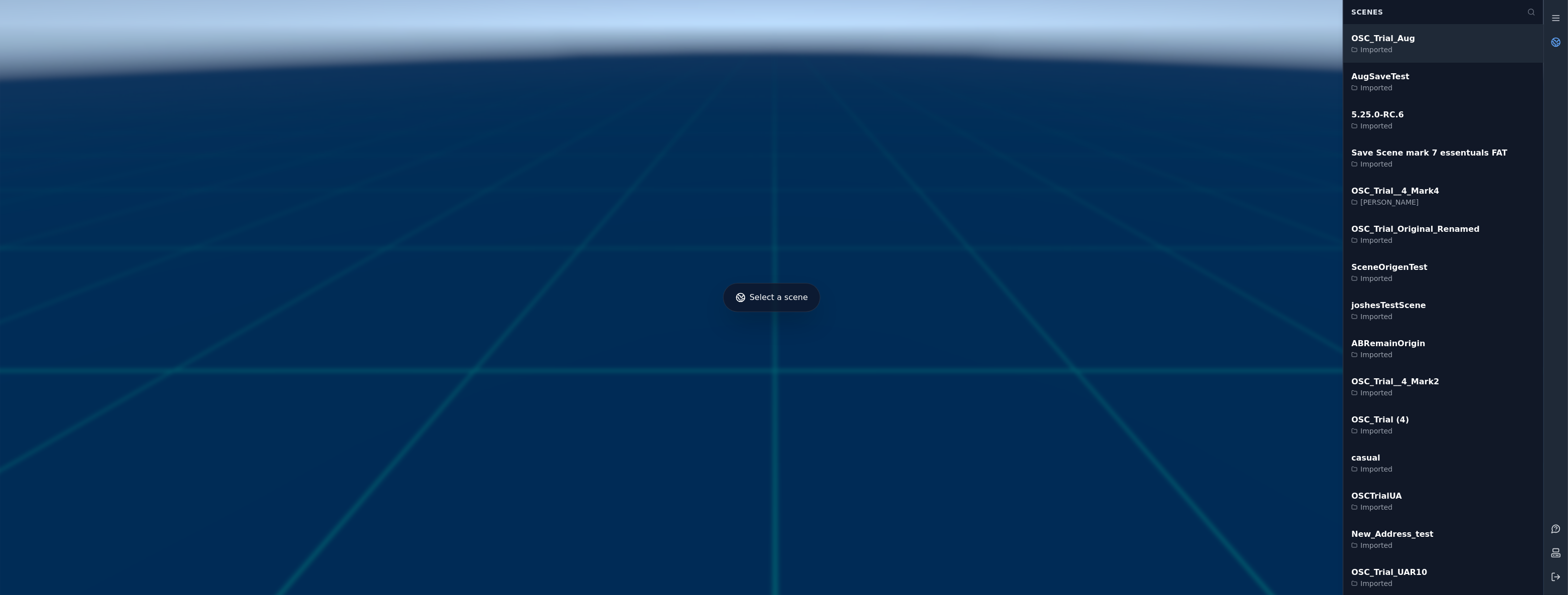
click at [1472, 60] on div "OSC_Trial_Aug Imported" at bounding box center [1443, 43] width 200 height 38
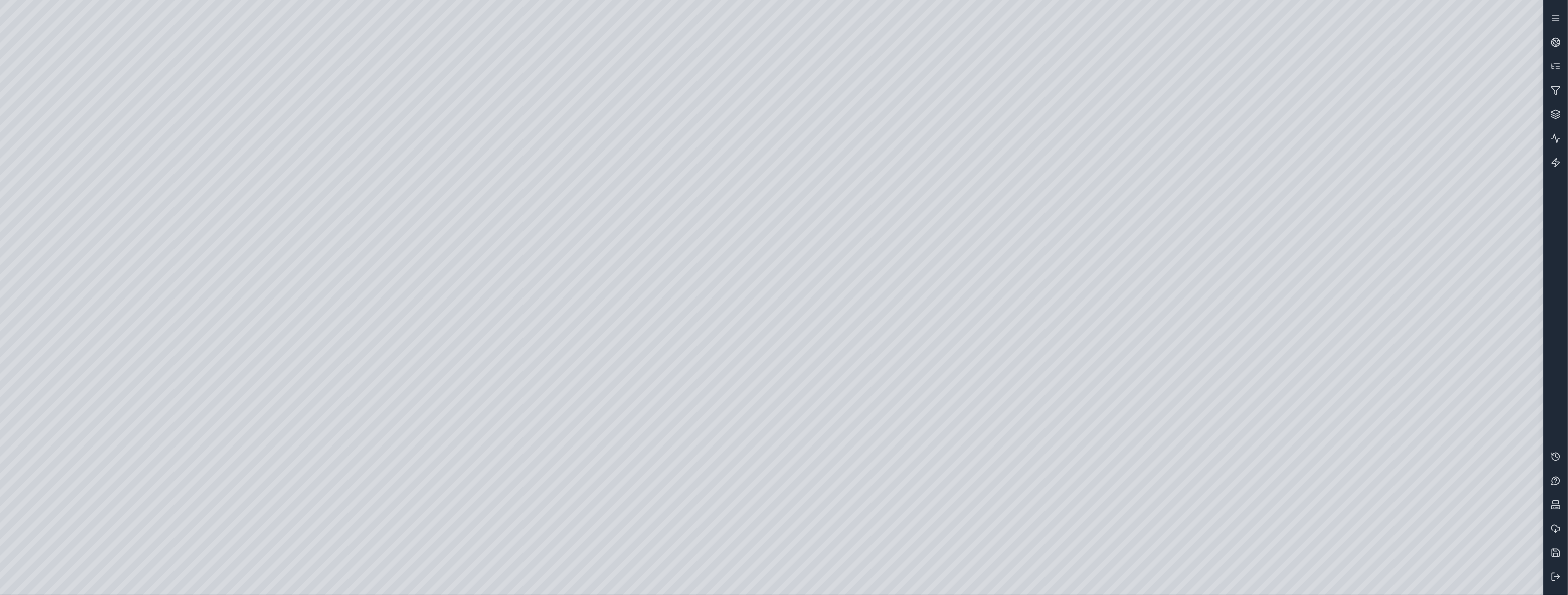
drag, startPoint x: 756, startPoint y: 312, endPoint x: 662, endPoint y: 400, distance: 128.8
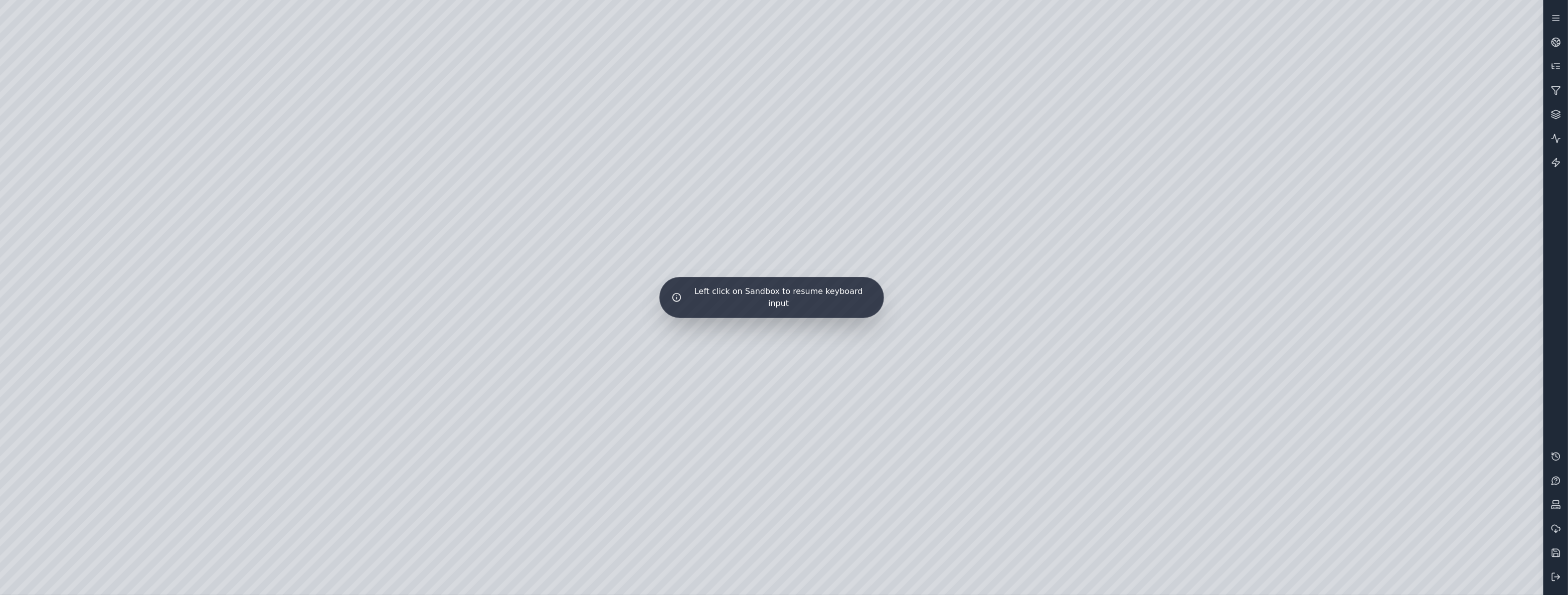
drag, startPoint x: 564, startPoint y: 454, endPoint x: 475, endPoint y: 437, distance: 90.6
drag, startPoint x: 475, startPoint y: 437, endPoint x: 790, endPoint y: 472, distance: 316.9
click at [790, 472] on div "Left click on Sandbox to resume keyboard input" at bounding box center [771, 298] width 1543 height 595
drag, startPoint x: 797, startPoint y: 477, endPoint x: 665, endPoint y: 498, distance: 133.7
drag, startPoint x: 665, startPoint y: 498, endPoint x: 916, endPoint y: 476, distance: 252.0
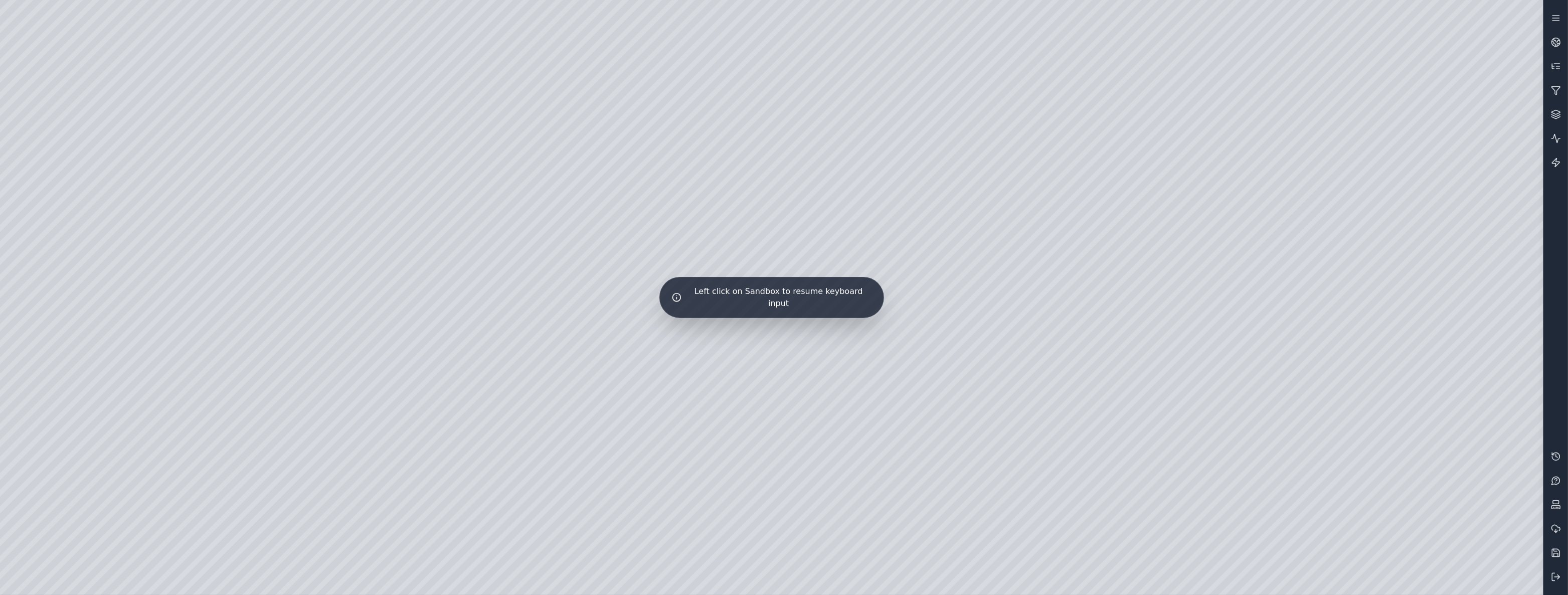
click at [916, 476] on div "Left click on Sandbox to resume keyboard input" at bounding box center [771, 298] width 1543 height 595
drag, startPoint x: 905, startPoint y: 493, endPoint x: 785, endPoint y: 489, distance: 120.1
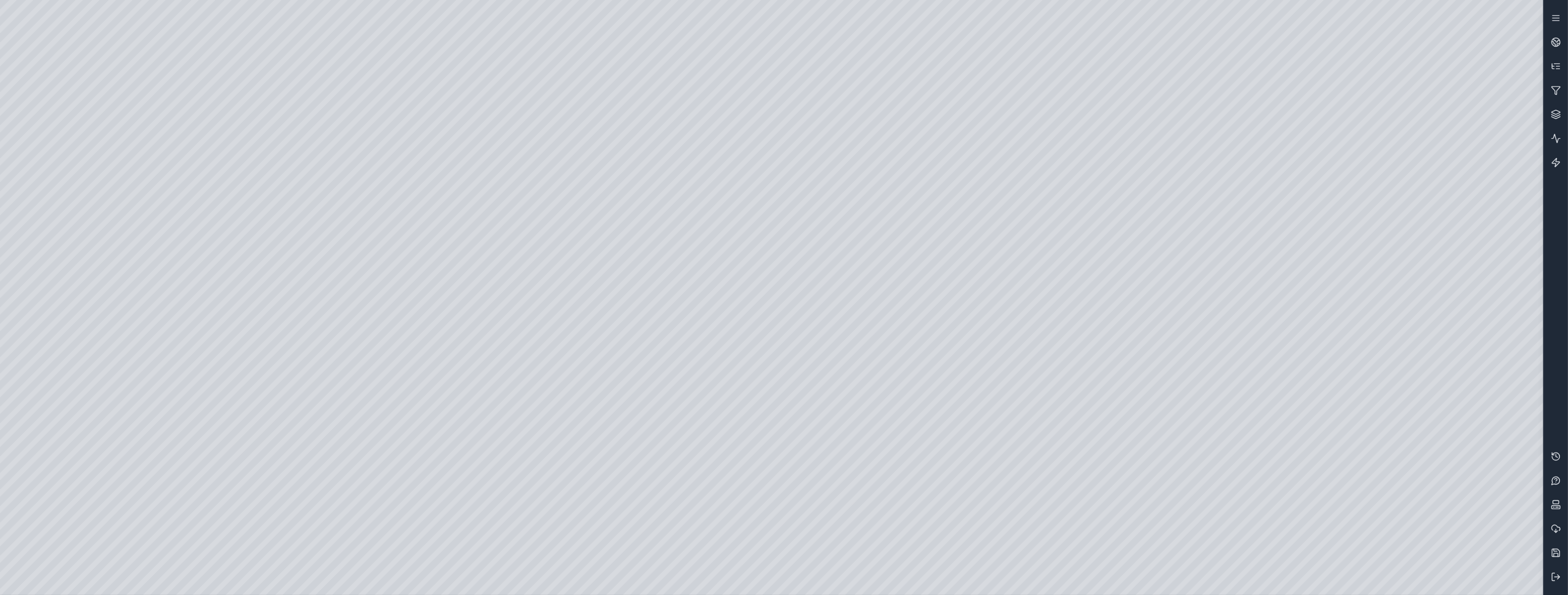
drag, startPoint x: 785, startPoint y: 489, endPoint x: 667, endPoint y: 466, distance: 120.2
click at [667, 466] on div at bounding box center [771, 298] width 1543 height 595
drag, startPoint x: 755, startPoint y: 464, endPoint x: 1279, endPoint y: 479, distance: 524.2
drag, startPoint x: 1323, startPoint y: 474, endPoint x: 1379, endPoint y: 452, distance: 60.2
drag, startPoint x: 557, startPoint y: 379, endPoint x: 742, endPoint y: 358, distance: 186.2
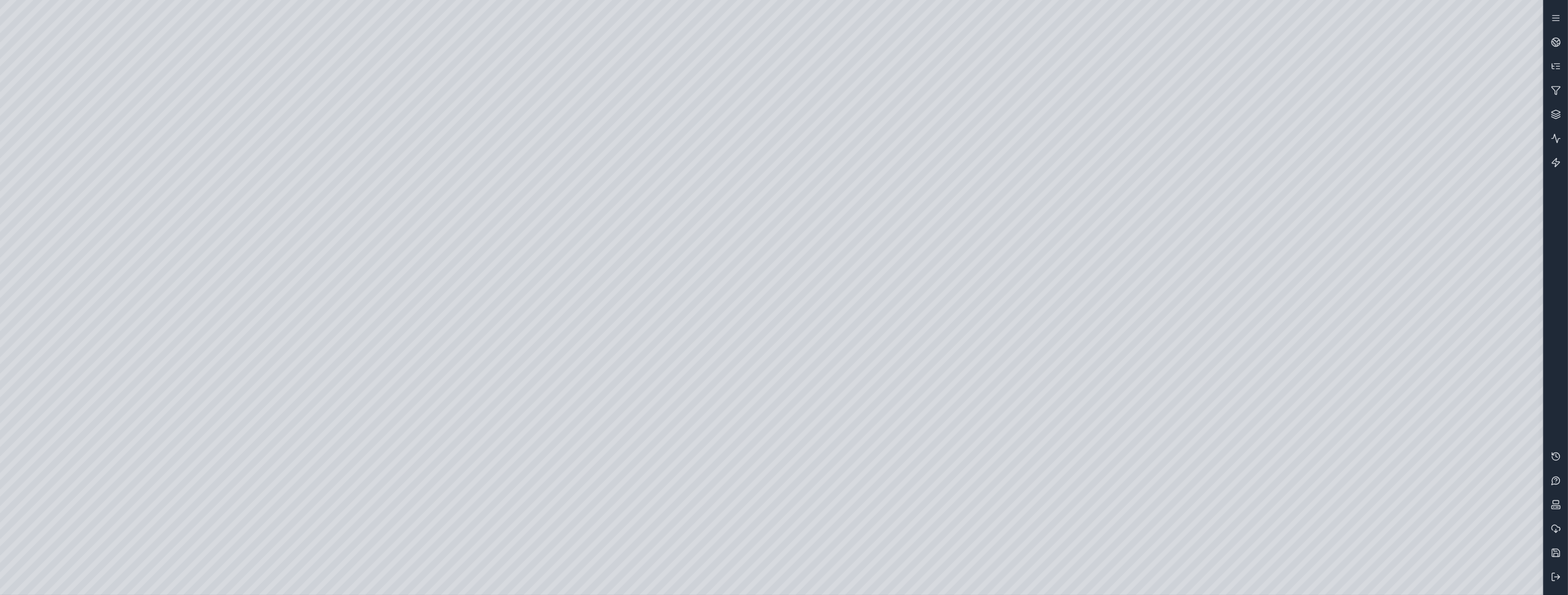
click at [60, 161] on div at bounding box center [771, 298] width 1543 height 595
click at [55, 143] on div at bounding box center [771, 298] width 1543 height 595
click at [49, 130] on div at bounding box center [771, 298] width 1543 height 595
click at [70, 198] on div at bounding box center [771, 298] width 1543 height 595
click at [185, 212] on div at bounding box center [771, 298] width 1543 height 595
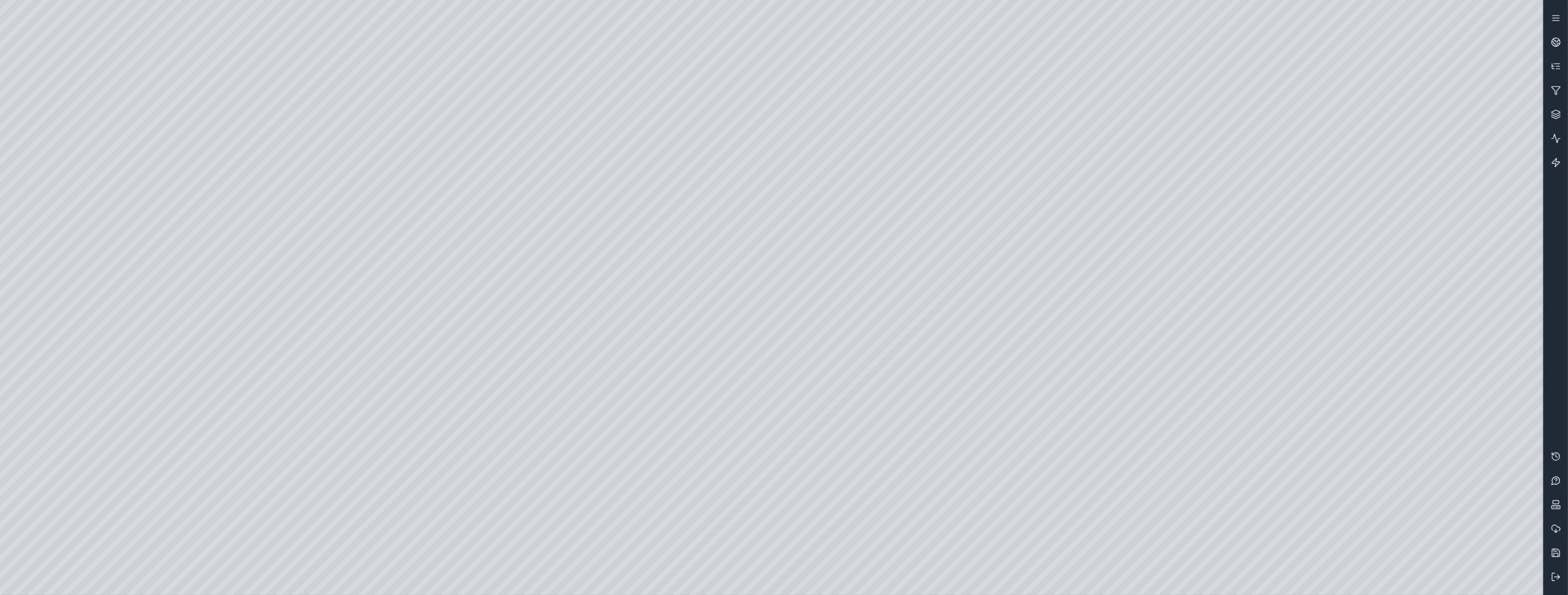
click at [165, 118] on div at bounding box center [771, 298] width 1543 height 595
click at [161, 121] on div at bounding box center [771, 298] width 1543 height 595
click at [1287, 582] on div at bounding box center [771, 298] width 1543 height 595
click at [455, 492] on div at bounding box center [771, 298] width 1543 height 595
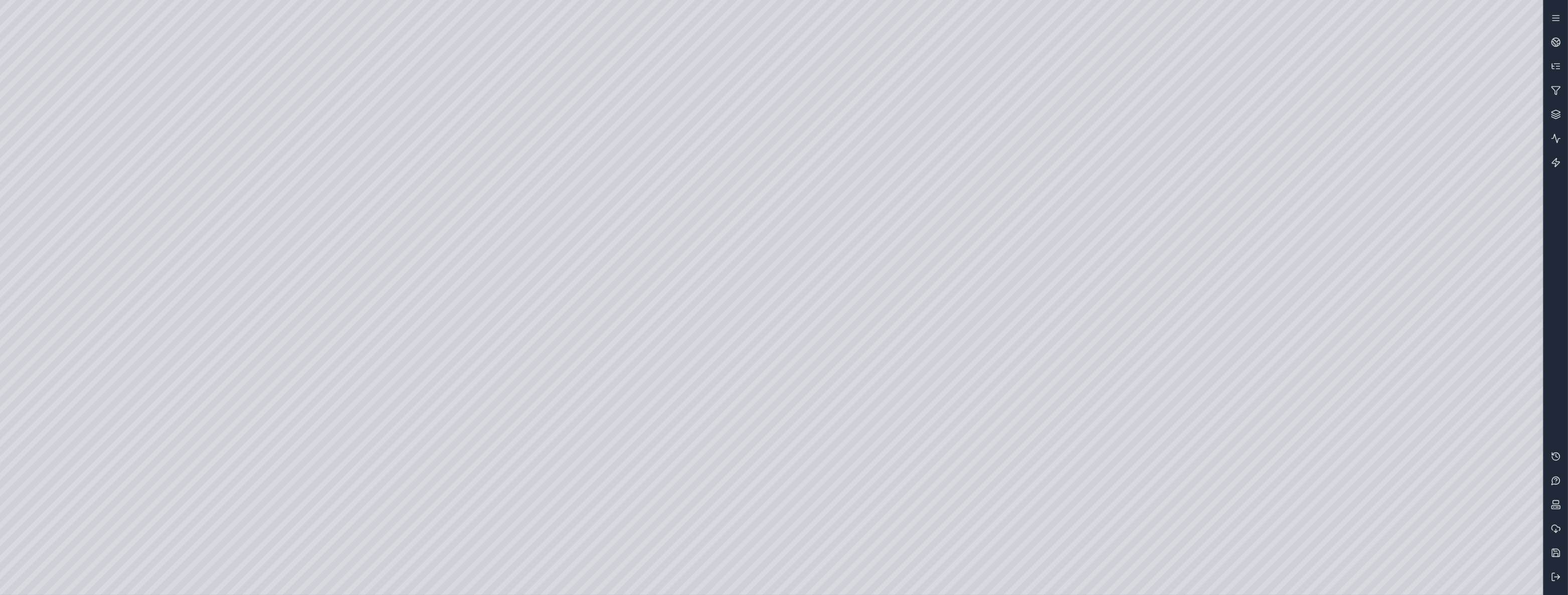
click at [440, 500] on div at bounding box center [771, 298] width 1543 height 595
click at [486, 501] on div at bounding box center [771, 298] width 1543 height 595
drag, startPoint x: 605, startPoint y: 196, endPoint x: 546, endPoint y: 236, distance: 71.3
click at [265, 115] on div at bounding box center [771, 298] width 1543 height 595
click at [411, 490] on div at bounding box center [771, 298] width 1543 height 595
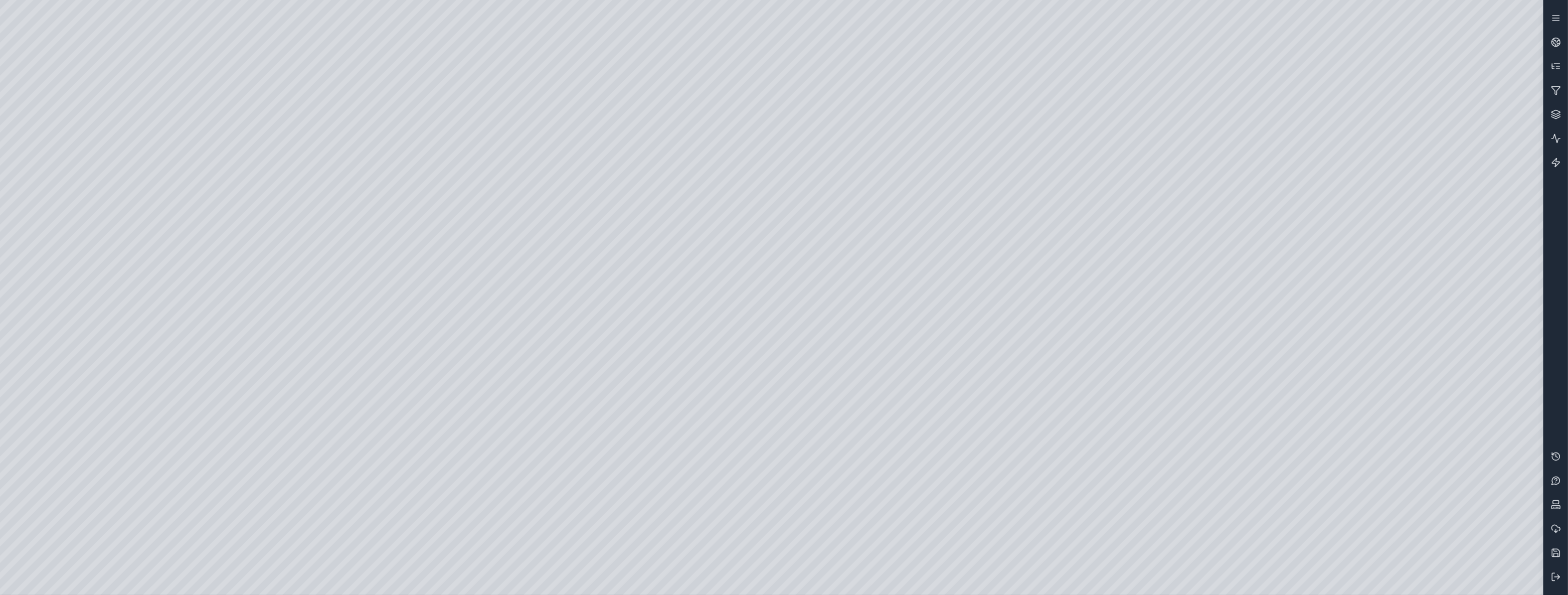
click at [426, 501] on div at bounding box center [771, 298] width 1543 height 595
click at [478, 501] on div at bounding box center [771, 298] width 1543 height 595
click at [195, 121] on div at bounding box center [771, 298] width 1543 height 595
click at [109, 37] on div at bounding box center [771, 298] width 1543 height 595
click at [112, 35] on div at bounding box center [771, 298] width 1543 height 595
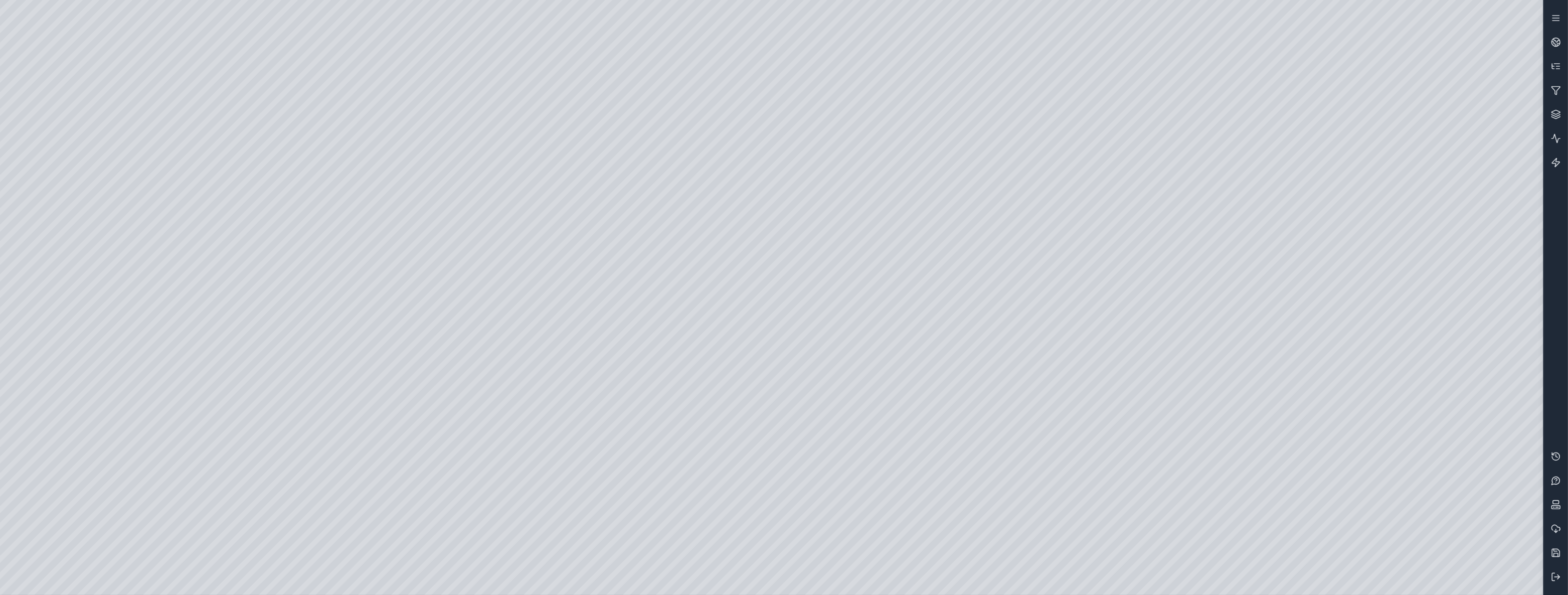
click at [113, 40] on div at bounding box center [771, 298] width 1543 height 595
click at [153, 364] on div at bounding box center [771, 298] width 1543 height 595
click at [1553, 578] on icon at bounding box center [1556, 577] width 10 height 10
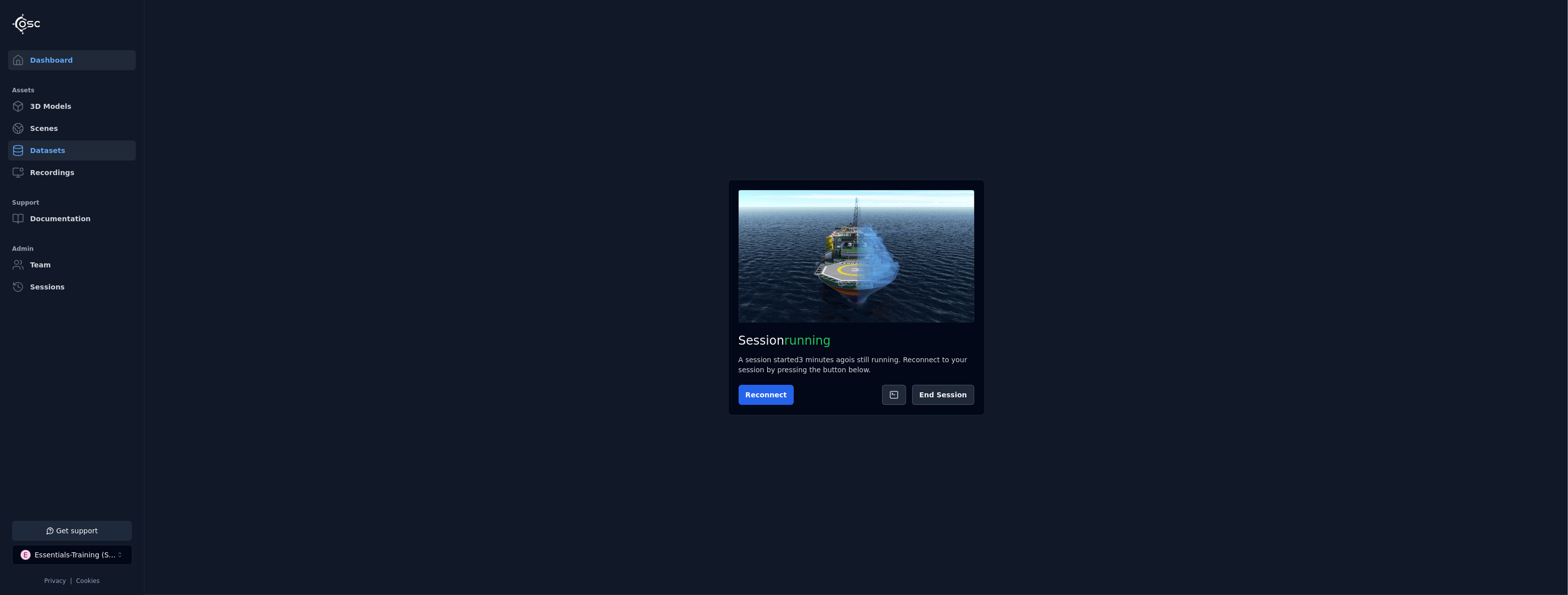
click at [76, 145] on link "Datasets" at bounding box center [71, 150] width 128 height 20
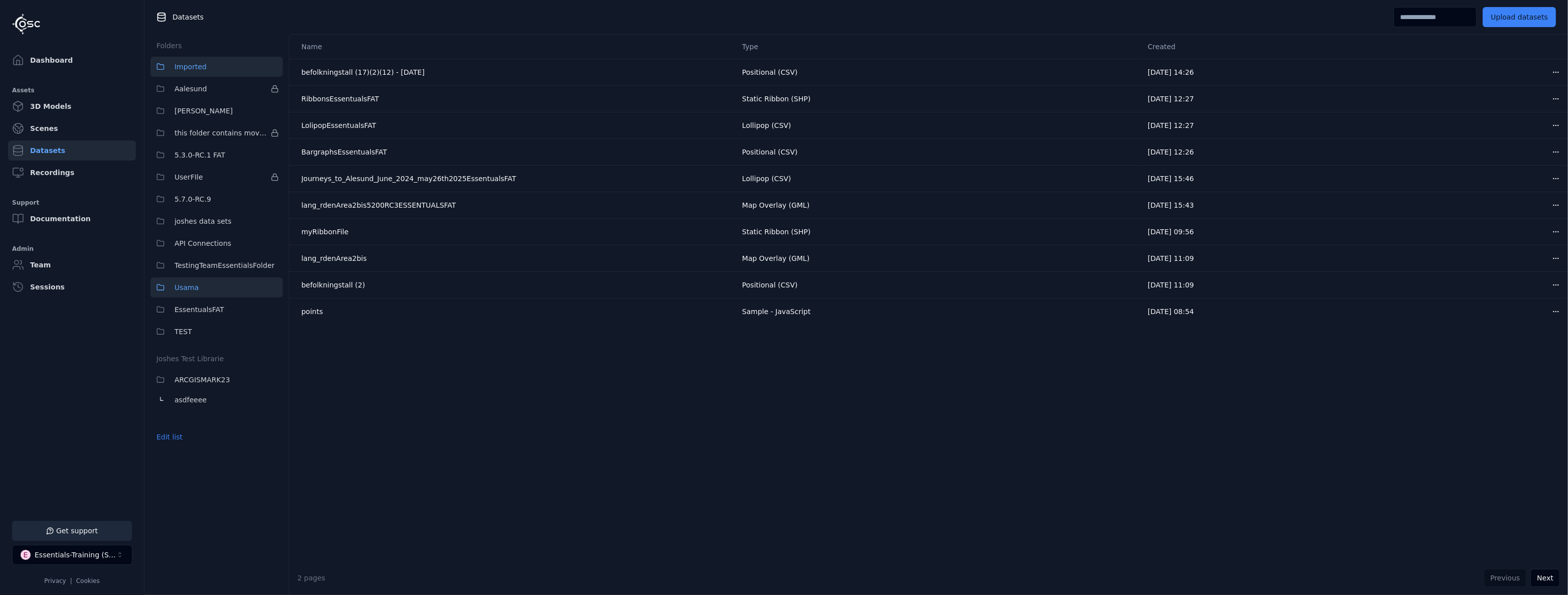
click at [204, 294] on button "Usama" at bounding box center [216, 287] width 132 height 20
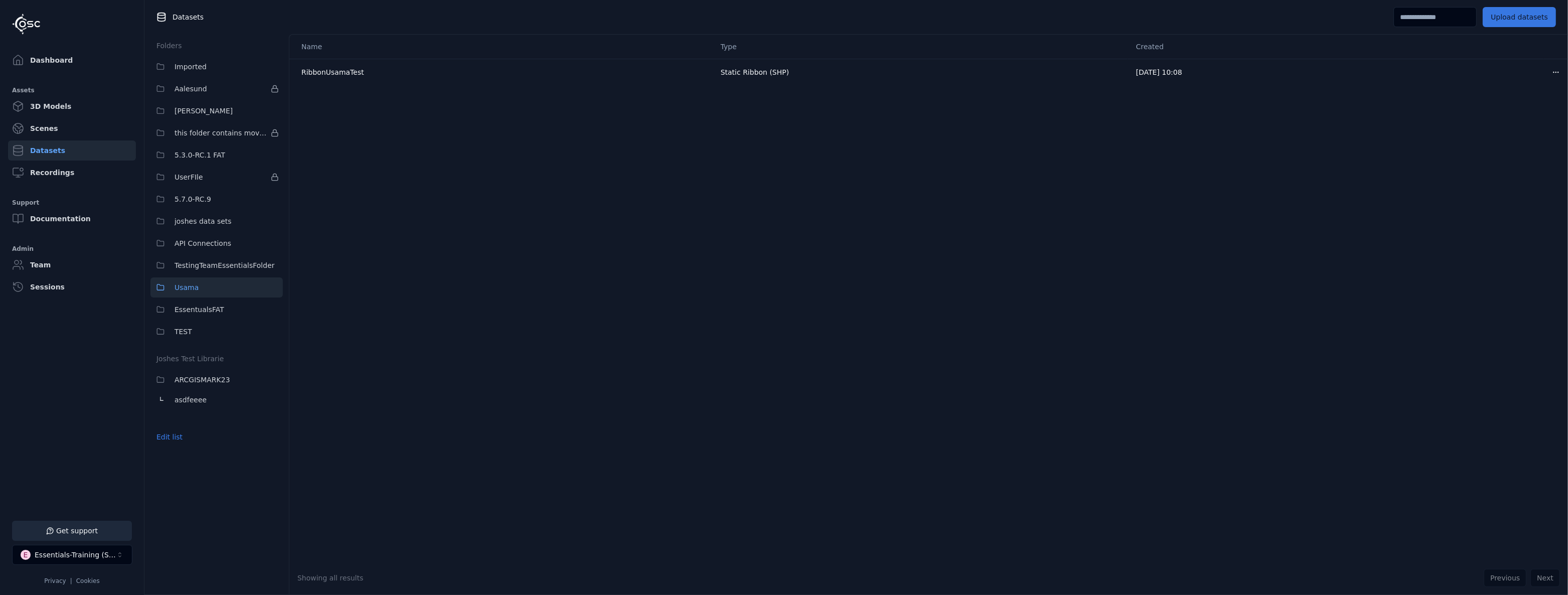
click at [1504, 12] on button "Upload datasets" at bounding box center [1519, 17] width 73 height 20
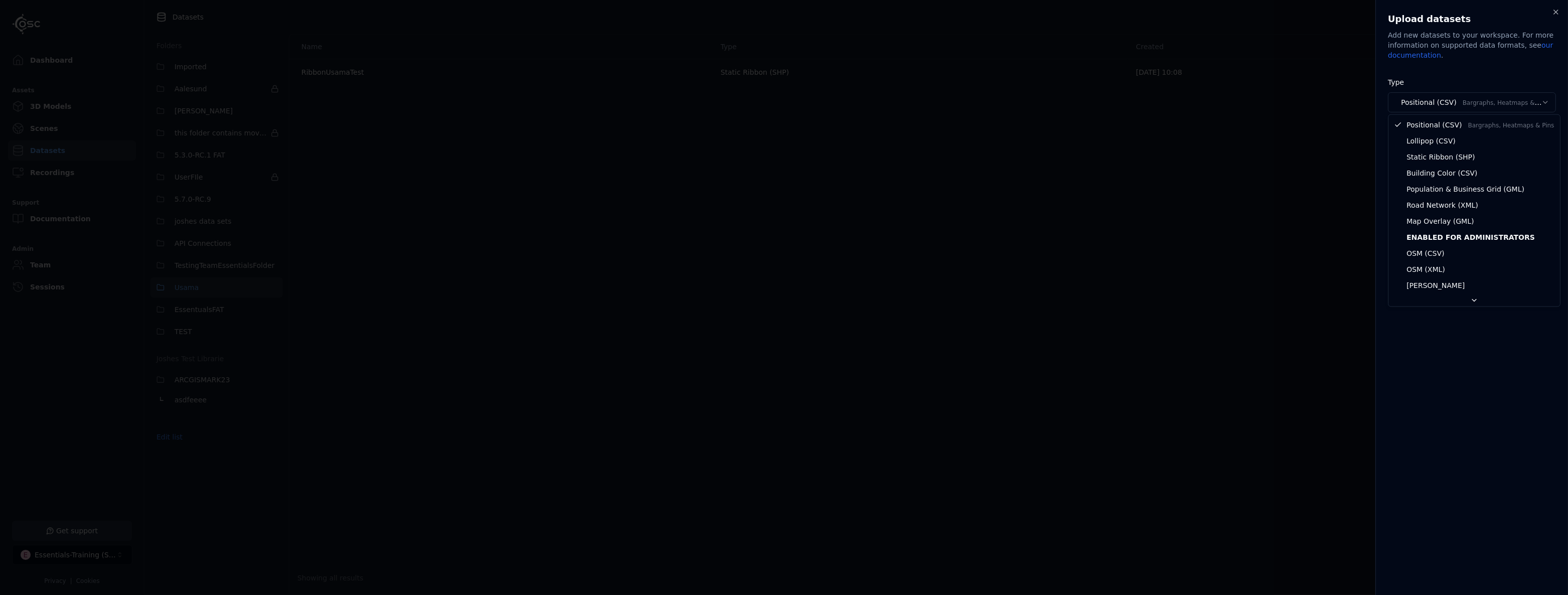
click at [1463, 102] on body "**********" at bounding box center [784, 298] width 1568 height 595
select select "********"
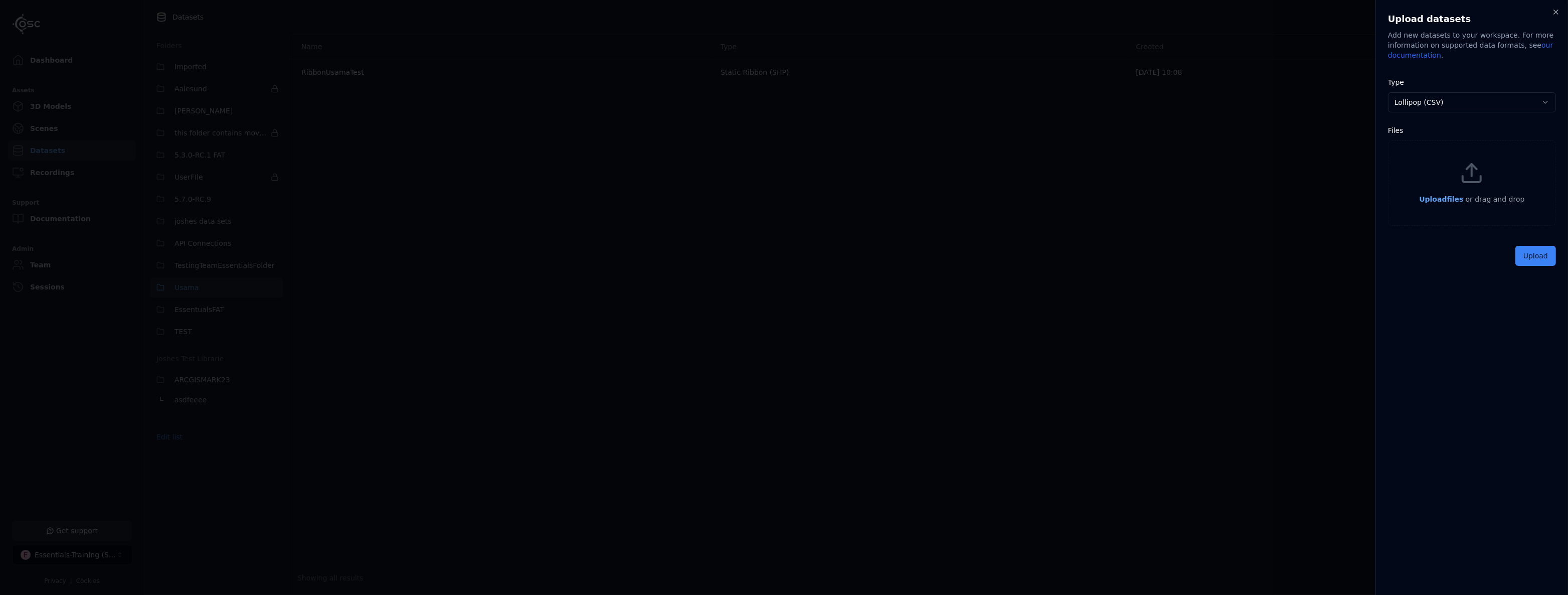
click at [1455, 195] on span "Upload files" at bounding box center [1441, 199] width 44 height 8
click at [1546, 278] on button "Upload" at bounding box center [1535, 279] width 40 height 20
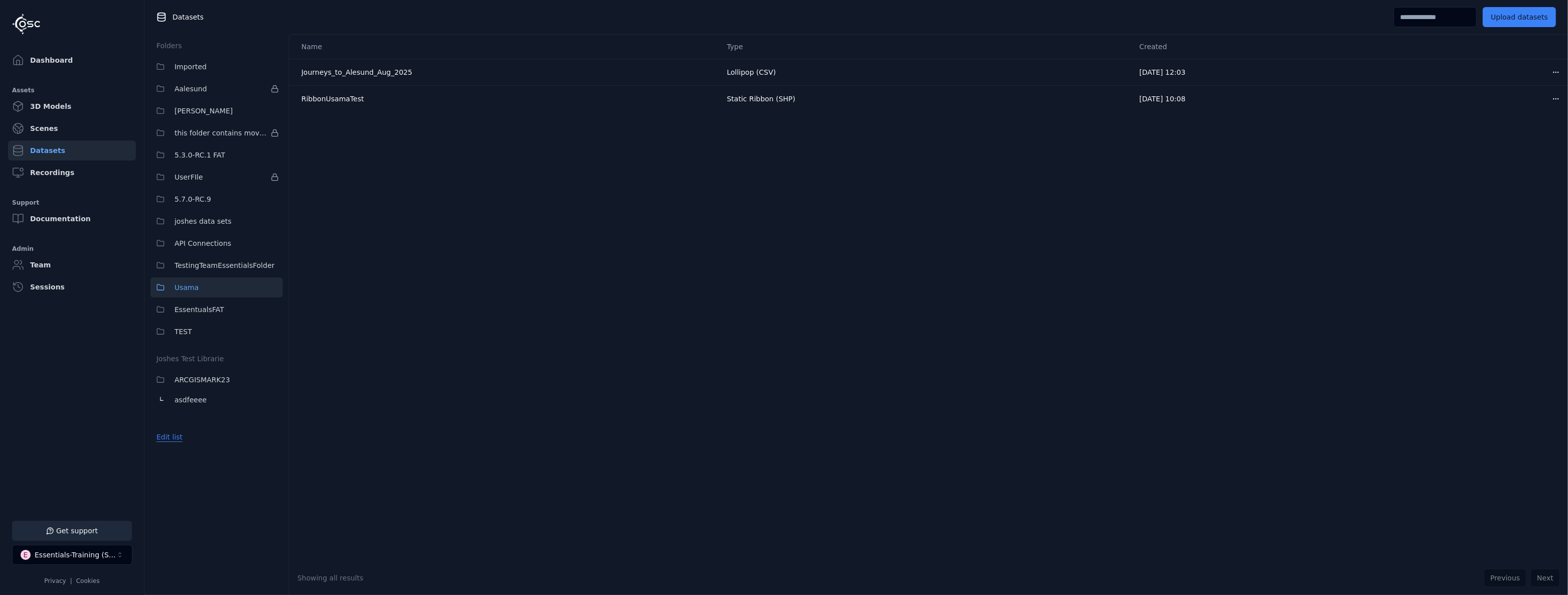
click at [175, 436] on button "Edit list" at bounding box center [169, 437] width 38 height 18
click at [271, 288] on html "Support Dashboard Assets 3D Models Scenes Datasets Recordings Support Documenta…" at bounding box center [784, 298] width 1568 height 595
click at [274, 308] on div "Create Subfolder" at bounding box center [278, 308] width 67 height 16
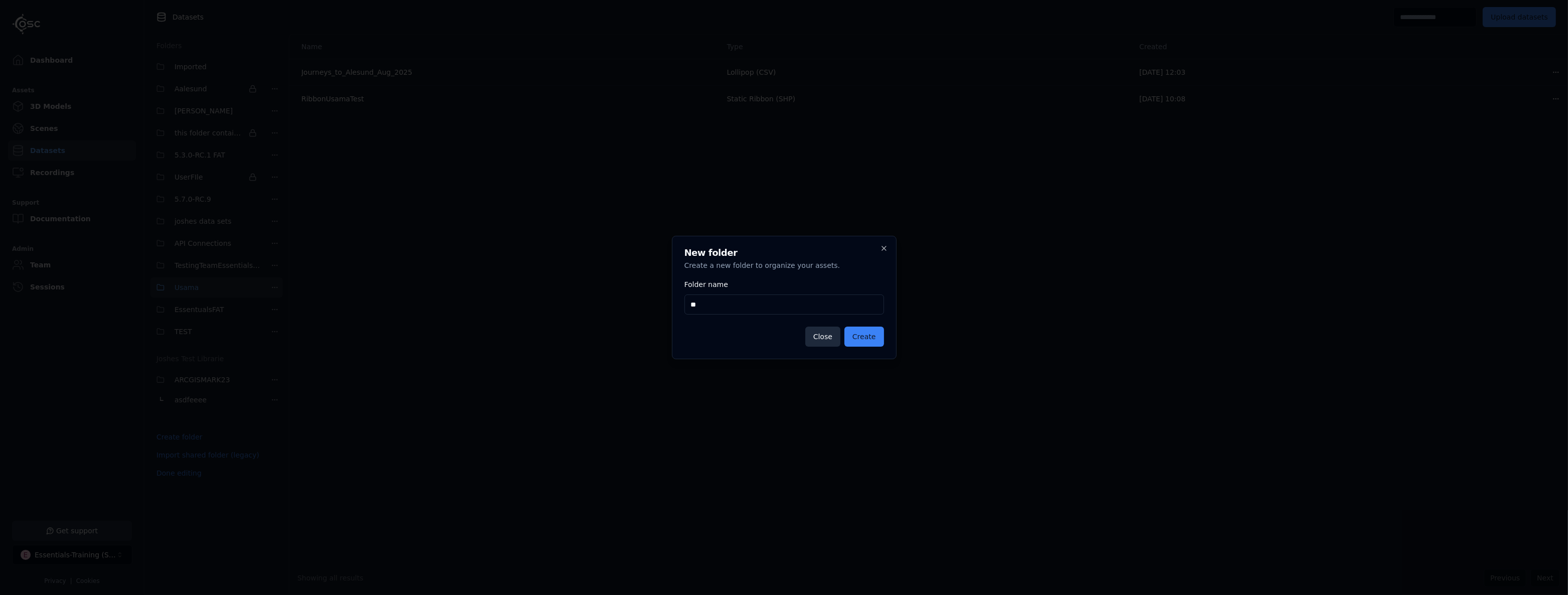
type input "*"
type input "**********"
click at [883, 338] on button "Create" at bounding box center [864, 336] width 40 height 20
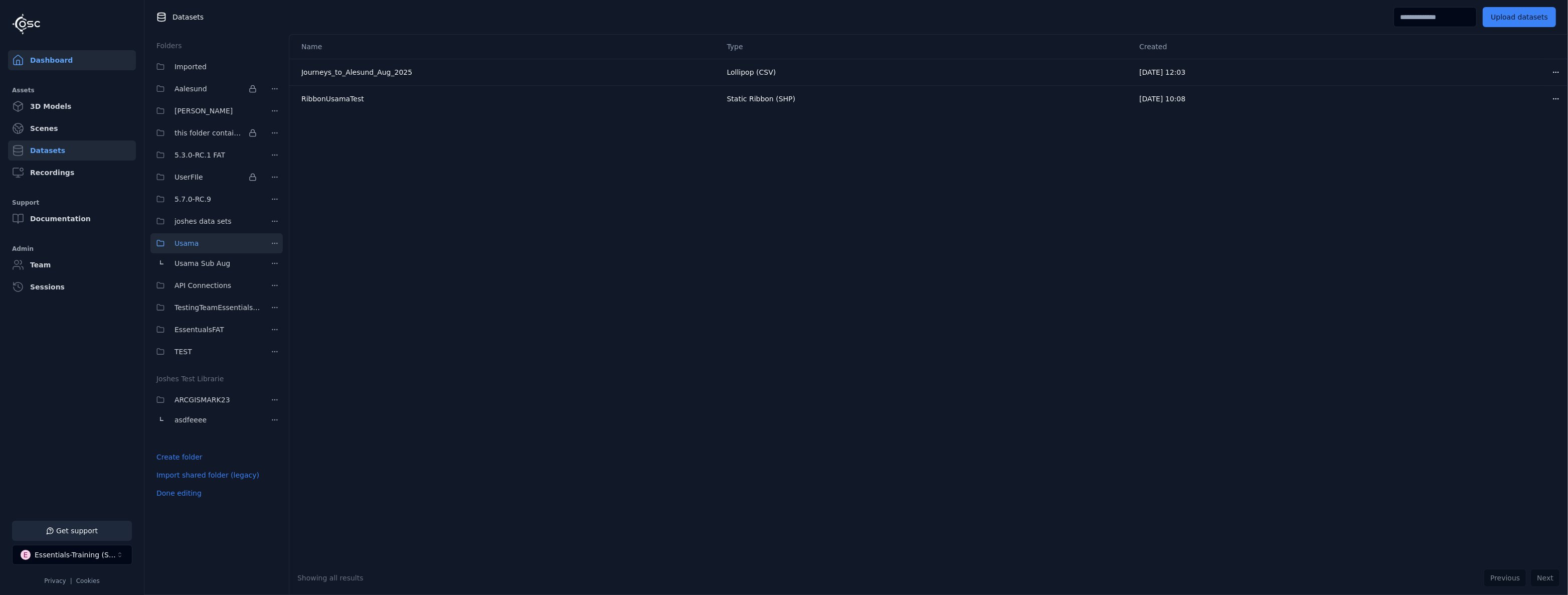
click at [49, 56] on link "Dashboard" at bounding box center [71, 60] width 128 height 20
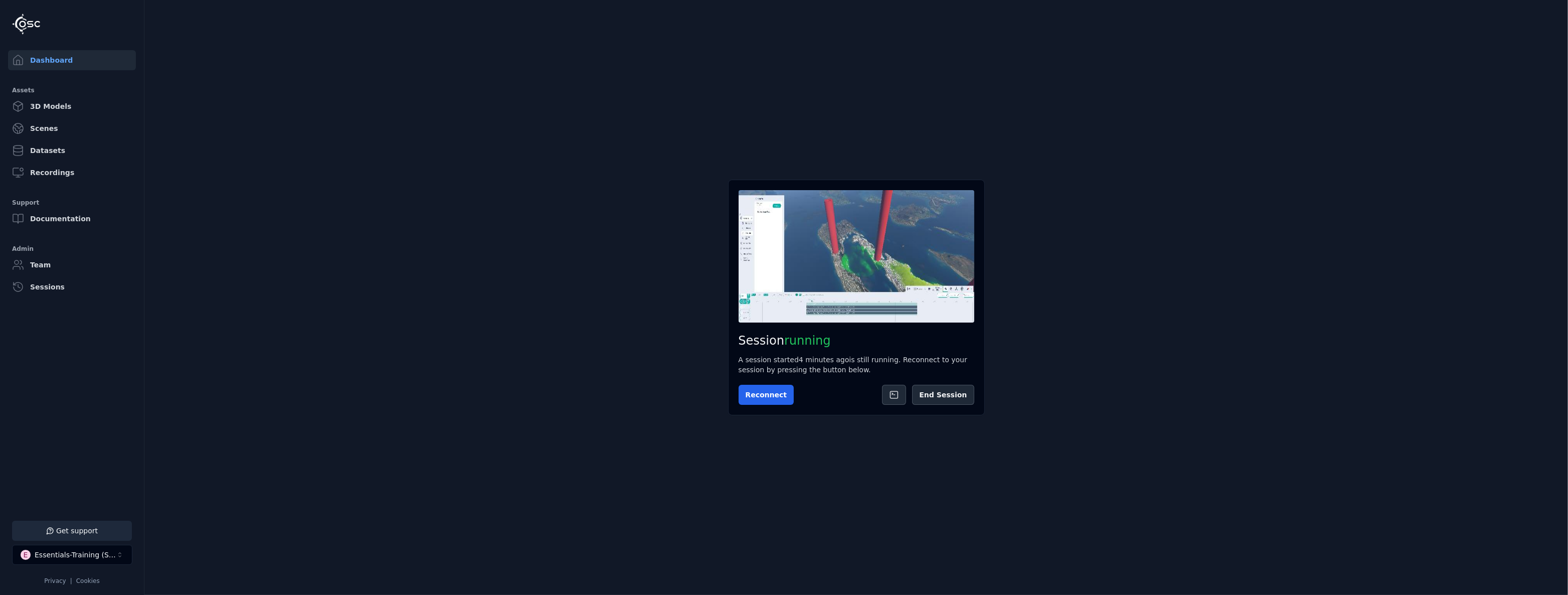
click at [37, 29] on img at bounding box center [26, 24] width 28 height 21
click at [779, 412] on div "Session running A session started 4 minutes ago is still running. Reconnect to …" at bounding box center [857, 298] width 257 height 236
click at [774, 402] on button "Reconnect" at bounding box center [766, 395] width 56 height 20
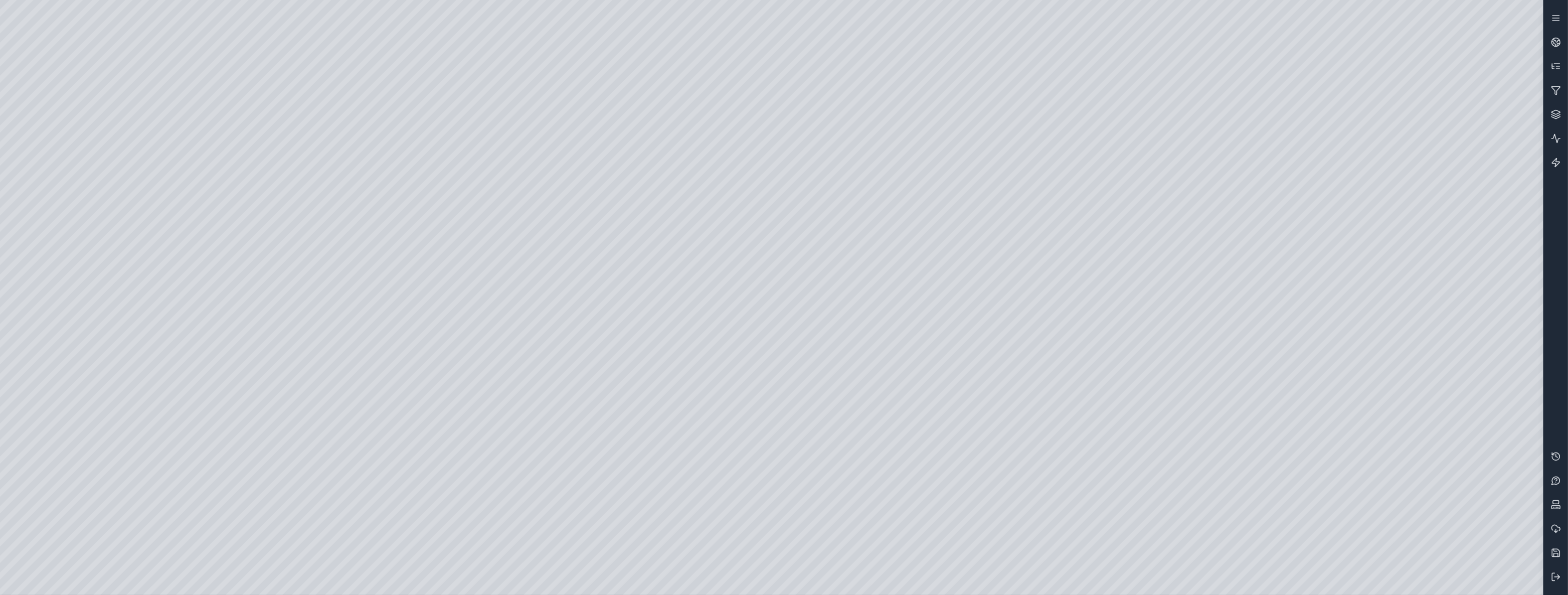
click at [112, 38] on div at bounding box center [771, 298] width 1543 height 595
click at [114, 40] on div at bounding box center [771, 298] width 1543 height 595
click at [71, 191] on div at bounding box center [771, 298] width 1543 height 595
click at [248, 72] on div at bounding box center [771, 298] width 1543 height 595
click at [1305, 439] on div at bounding box center [771, 298] width 1543 height 595
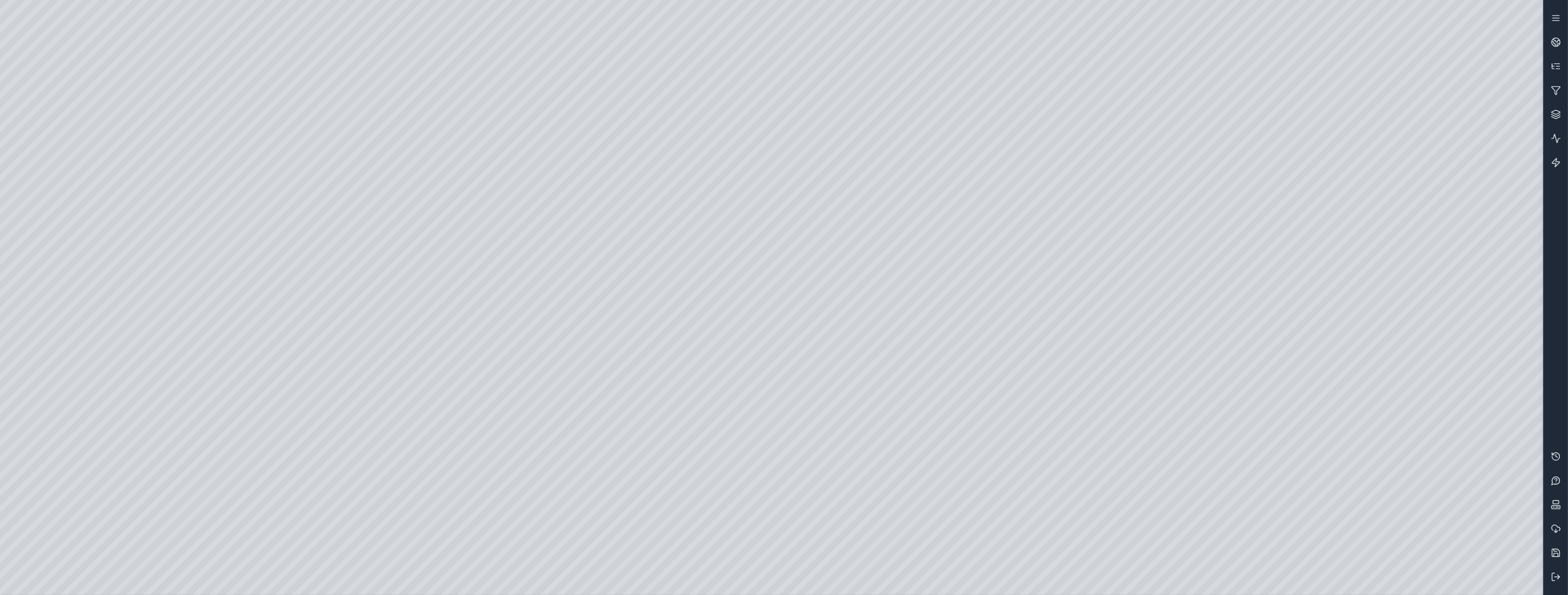
click at [184, 359] on div at bounding box center [771, 298] width 1543 height 595
click at [160, 362] on div at bounding box center [771, 298] width 1543 height 595
click at [161, 206] on div at bounding box center [771, 298] width 1543 height 595
click at [145, 362] on div at bounding box center [771, 298] width 1543 height 595
click at [119, 43] on div at bounding box center [771, 298] width 1543 height 595
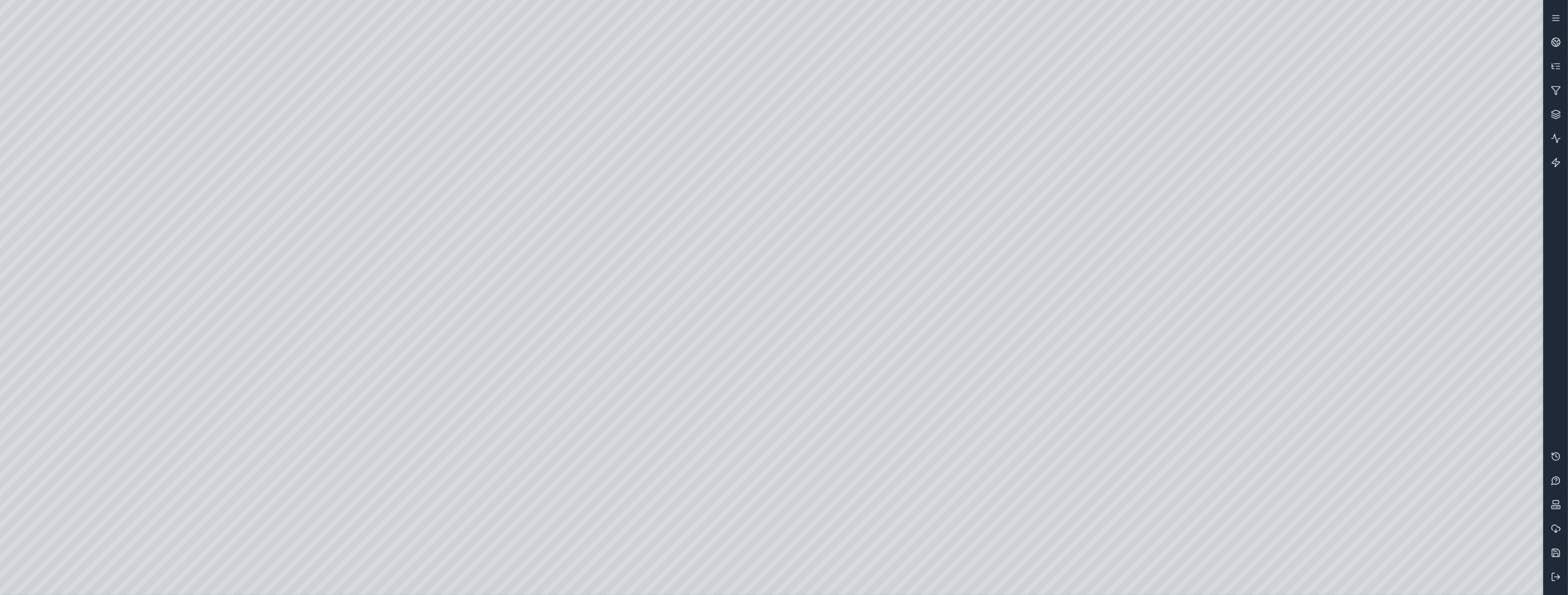
click at [61, 194] on div at bounding box center [771, 298] width 1543 height 595
click at [144, 364] on div at bounding box center [771, 298] width 1543 height 595
click at [158, 95] on div at bounding box center [771, 298] width 1543 height 595
click at [155, 105] on div at bounding box center [771, 298] width 1543 height 595
click at [162, 97] on div at bounding box center [771, 298] width 1543 height 595
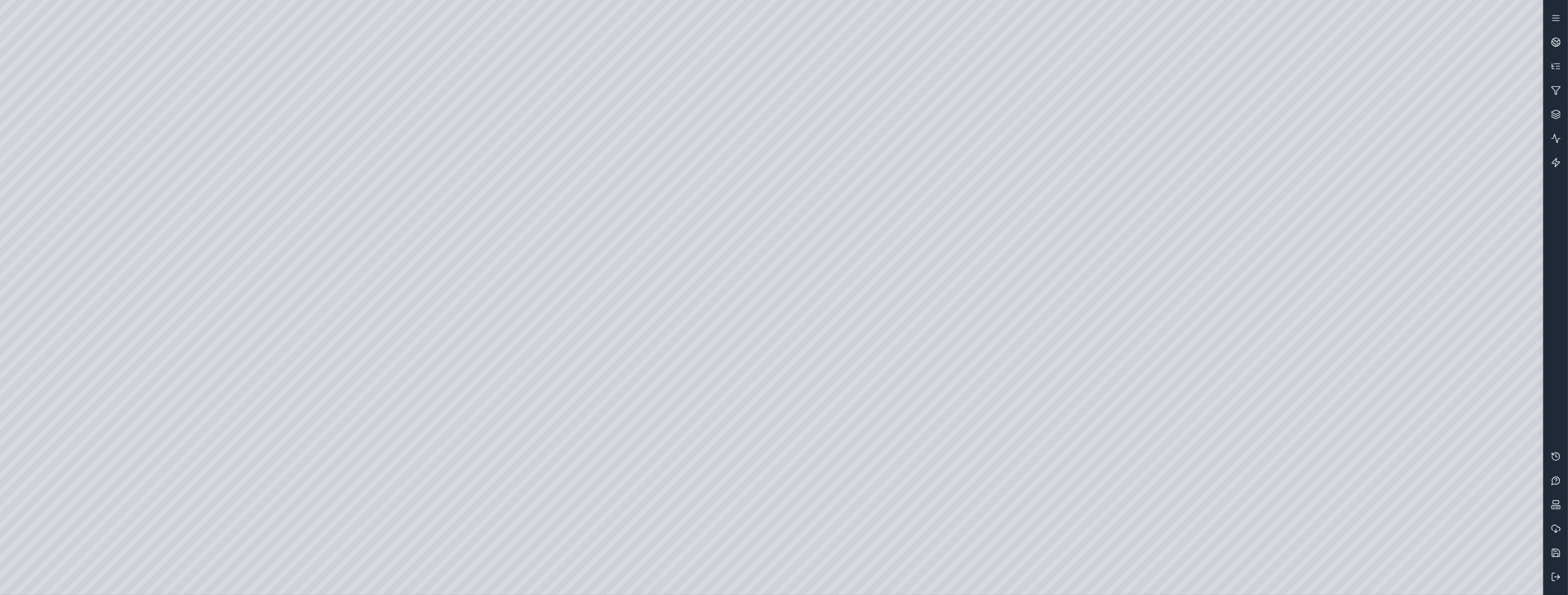
click at [852, 280] on div at bounding box center [771, 298] width 1543 height 595
click at [853, 279] on div at bounding box center [771, 298] width 1543 height 595
click at [1559, 578] on icon at bounding box center [1556, 577] width 10 height 10
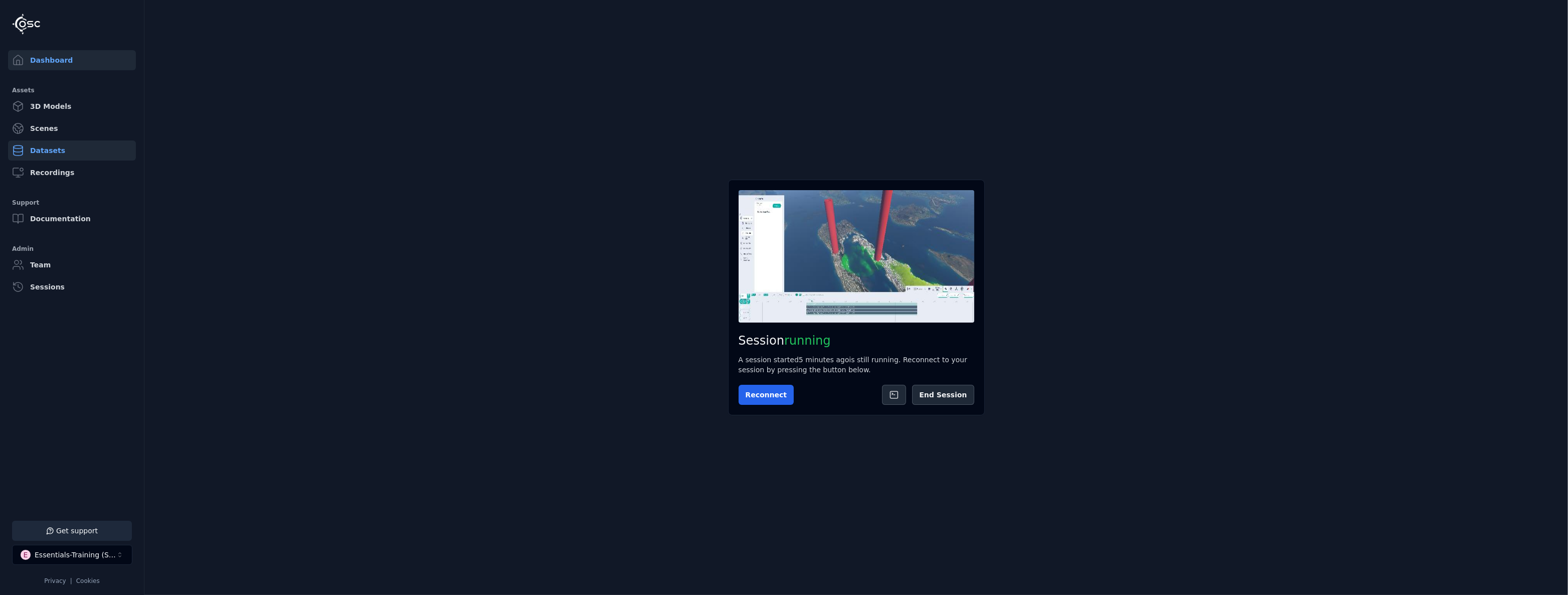
click at [55, 150] on link "Datasets" at bounding box center [71, 150] width 128 height 20
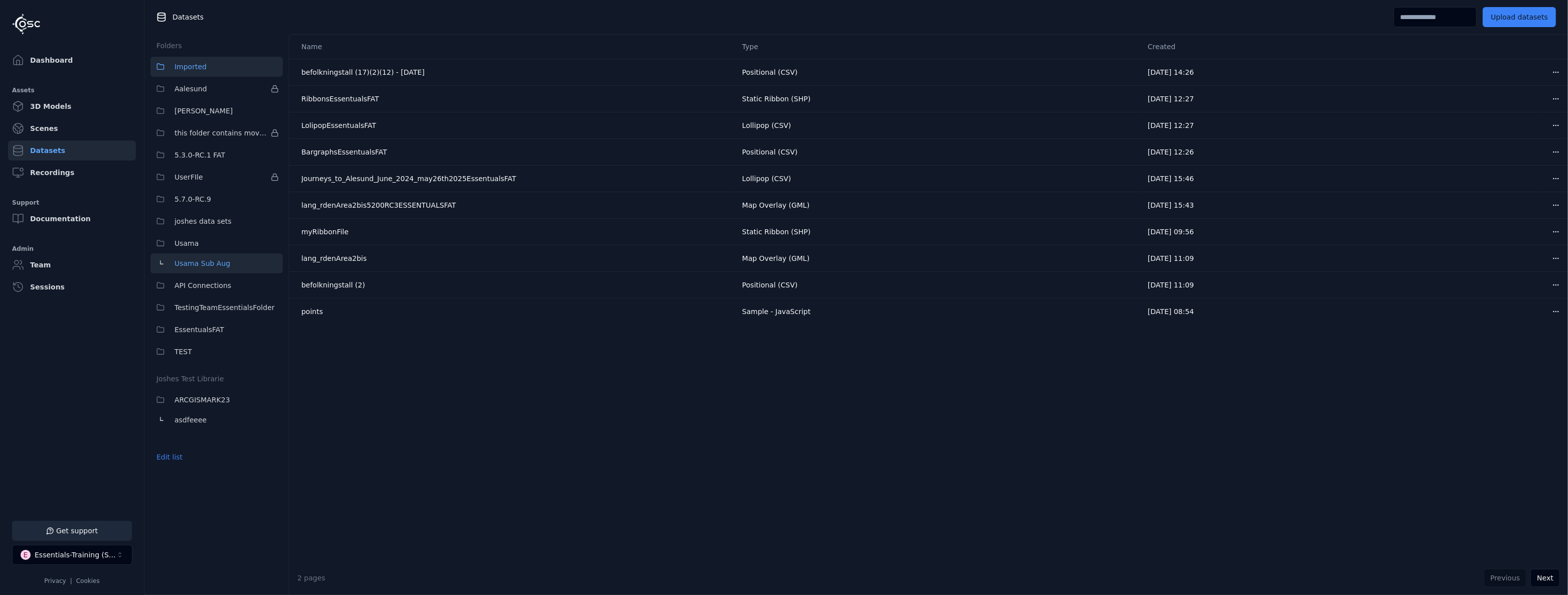
click at [223, 265] on span "Usama Sub Aug" at bounding box center [202, 263] width 56 height 12
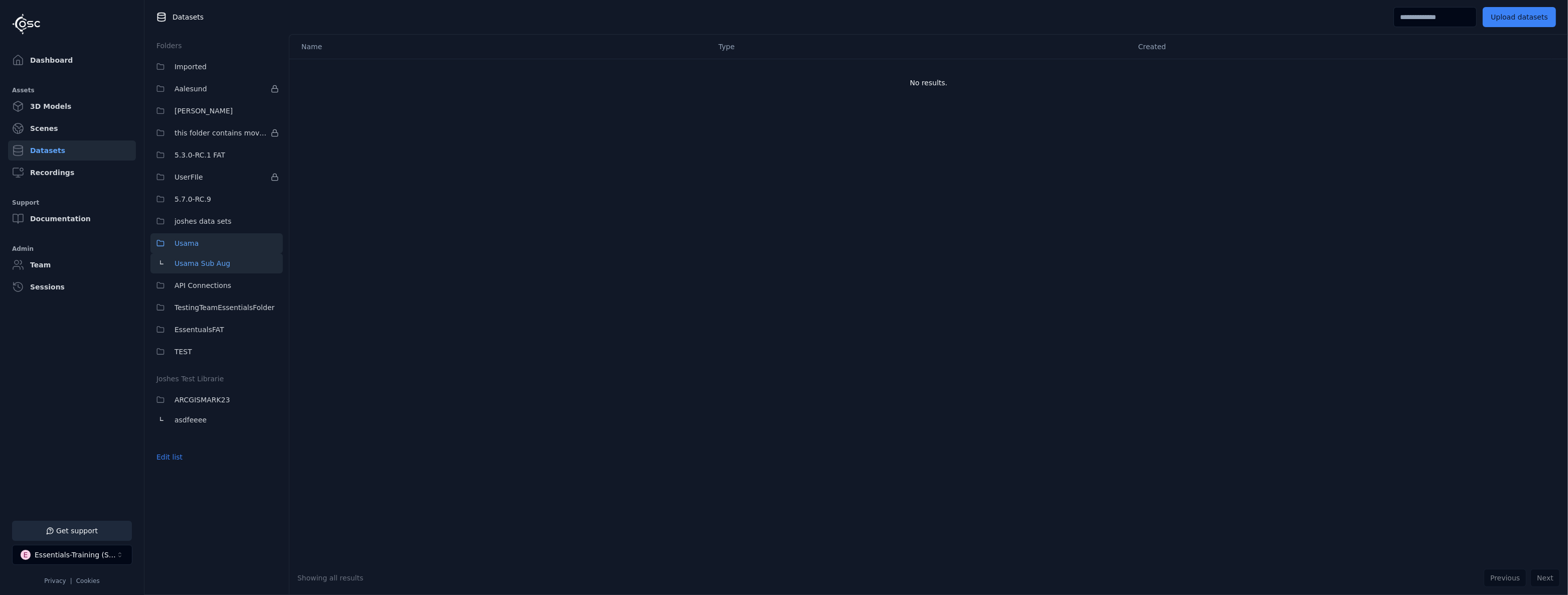
drag, startPoint x: 223, startPoint y: 265, endPoint x: 224, endPoint y: 242, distance: 23.0
click at [224, 242] on button "Usama" at bounding box center [216, 243] width 132 height 20
click at [1546, 71] on html "Support Dashboard Assets 3D Models Scenes Datasets Recordings Support Documenta…" at bounding box center [784, 298] width 1568 height 595
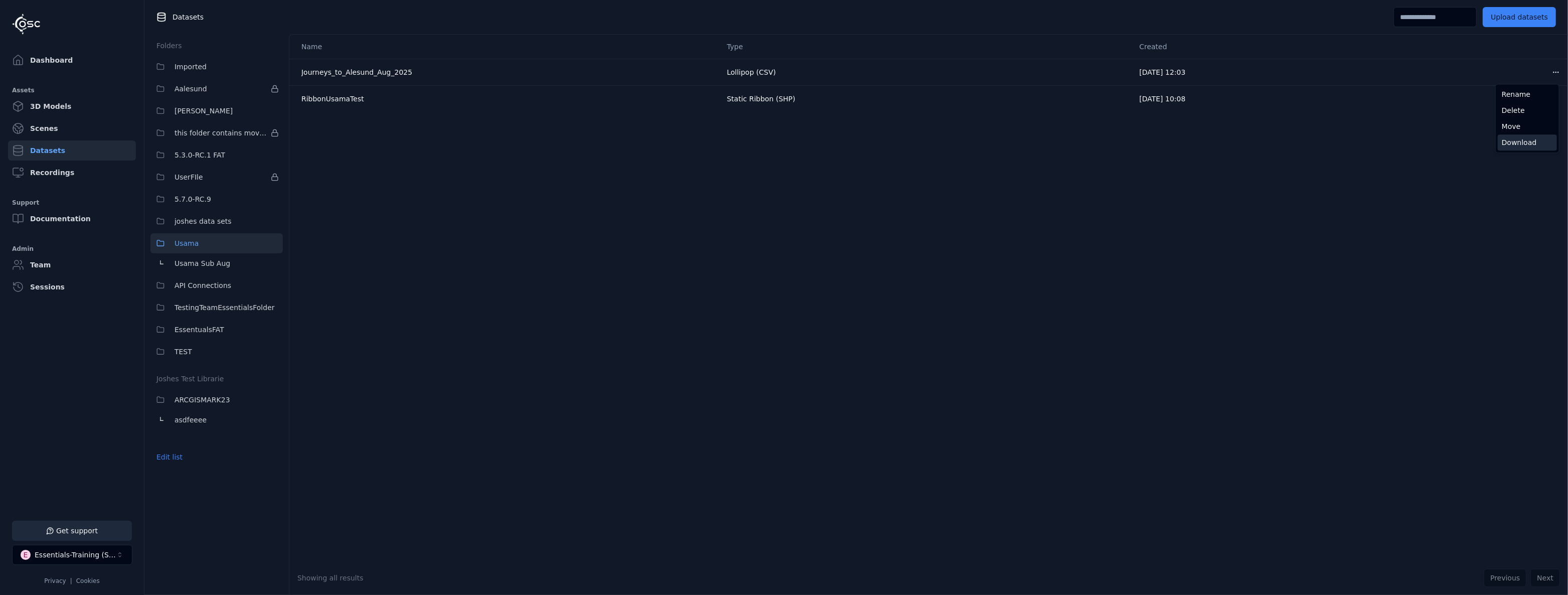
click at [1536, 141] on div "Download" at bounding box center [1527, 142] width 59 height 16
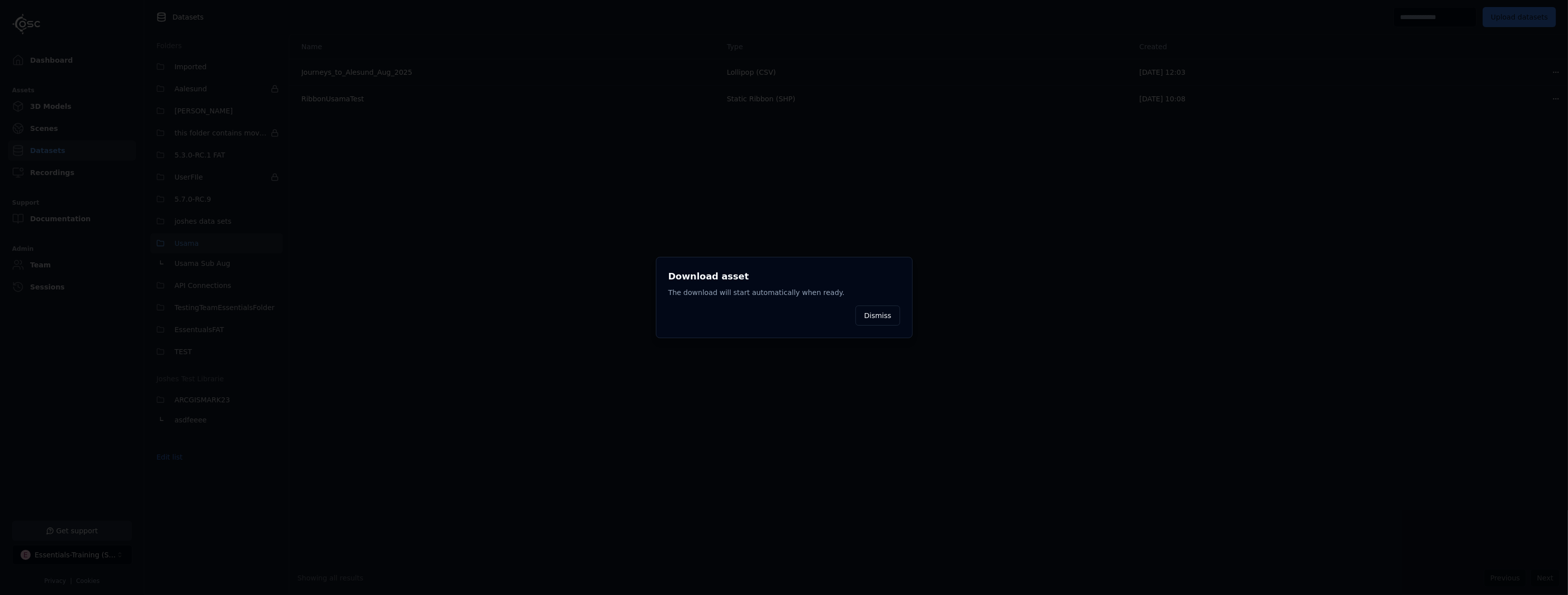
click at [1504, 121] on div at bounding box center [784, 298] width 1568 height 595
click at [1542, 110] on div at bounding box center [784, 298] width 1568 height 595
click at [1547, 98] on html "Support Dashboard Assets 3D Models Scenes Datasets Recordings Support Documenta…" at bounding box center [784, 298] width 1568 height 595
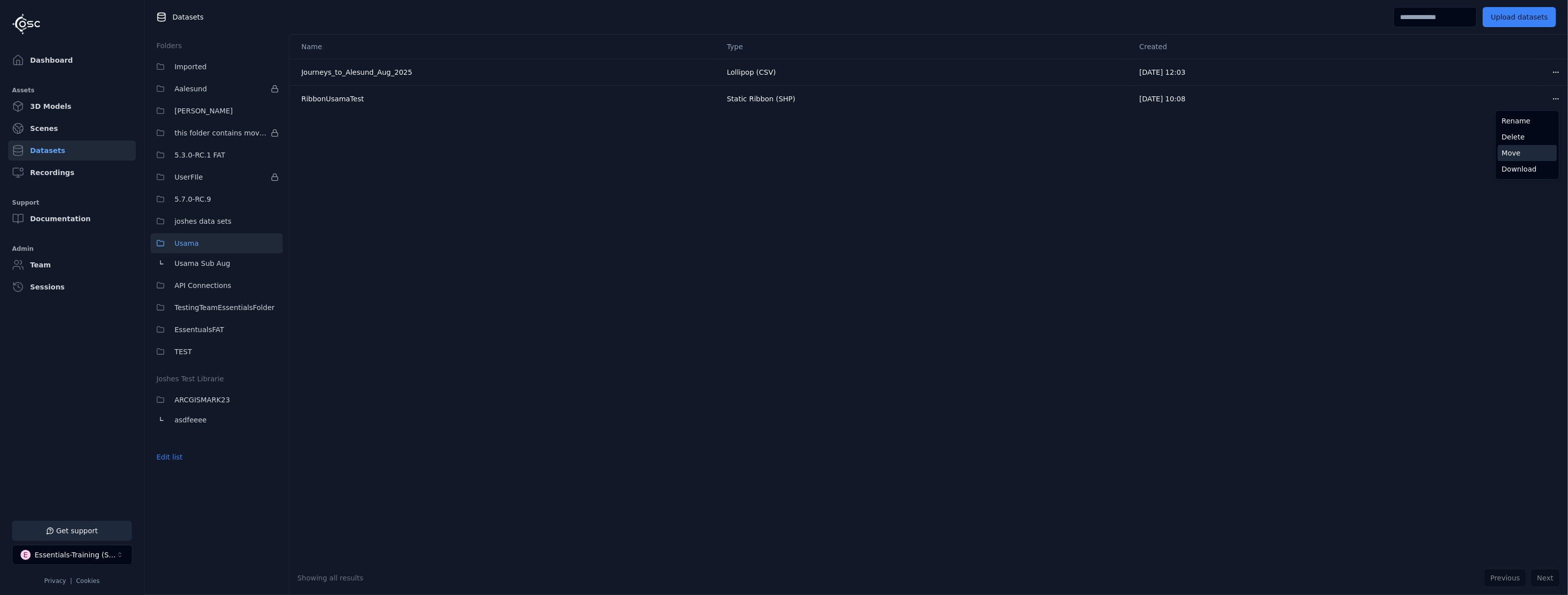
click at [1522, 148] on div "Move" at bounding box center [1527, 153] width 59 height 16
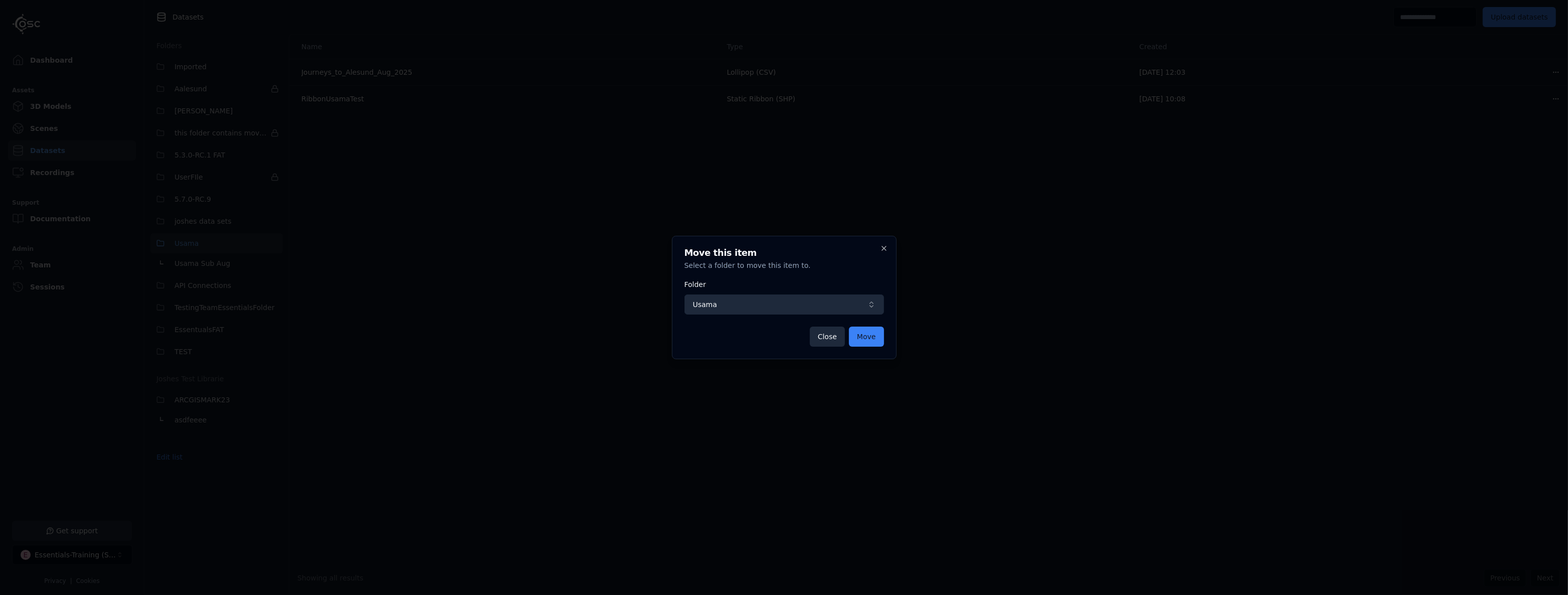
click at [781, 303] on span "Usama" at bounding box center [778, 305] width 170 height 10
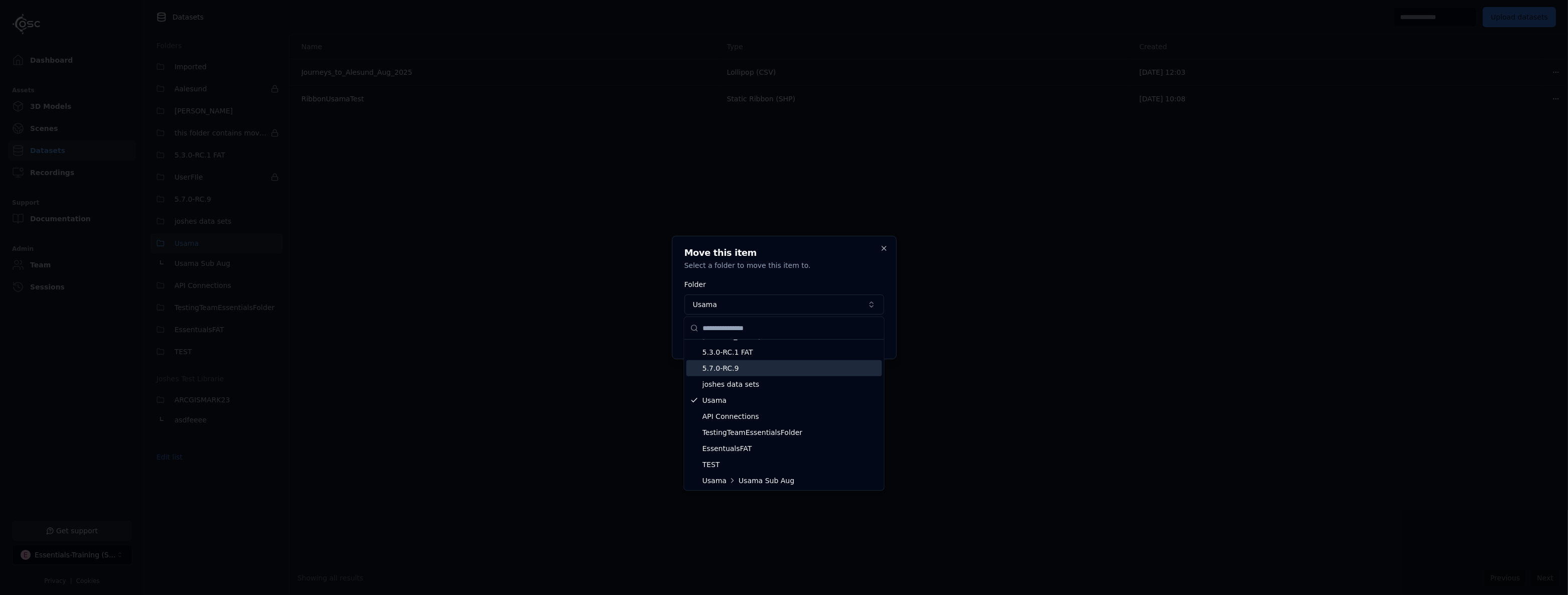
scroll to position [30, 0]
click at [757, 481] on span "Usama Sub Aug" at bounding box center [808, 480] width 139 height 10
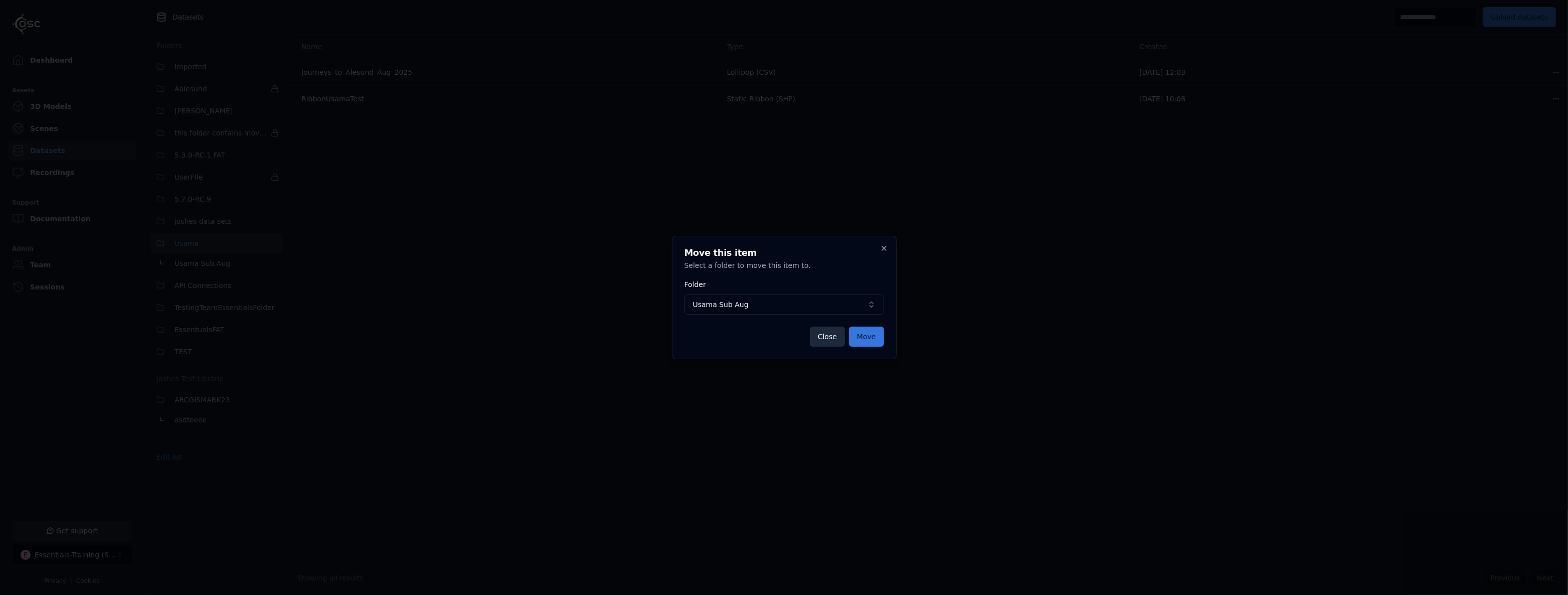
click at [866, 339] on button "Move" at bounding box center [866, 336] width 35 height 20
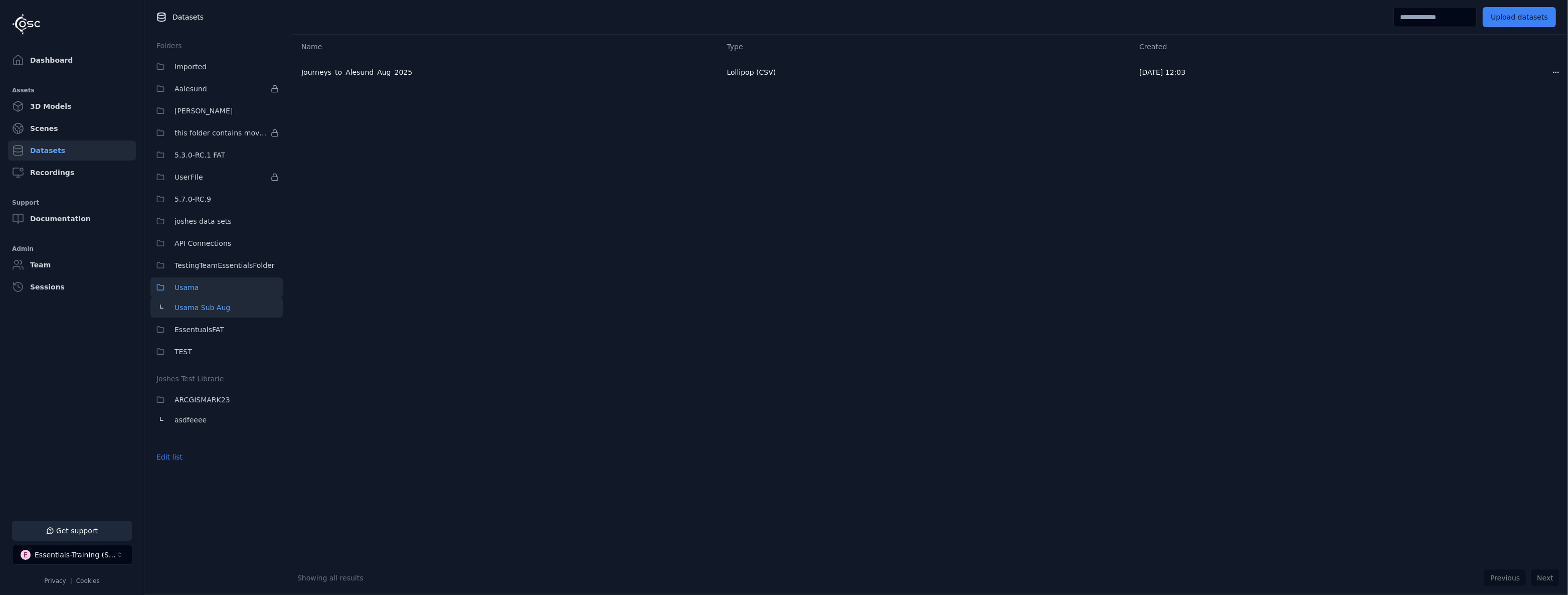
click at [225, 302] on button "Usama Sub Aug" at bounding box center [216, 307] width 132 height 20
click at [230, 289] on button "Usama" at bounding box center [216, 287] width 132 height 20
click at [246, 301] on button "Usama Sub Aug" at bounding box center [216, 307] width 132 height 20
click at [1551, 67] on html "Support Dashboard Assets 3D Models Scenes Datasets Recordings Support Documenta…" at bounding box center [784, 298] width 1568 height 595
click at [1529, 122] on div "Move" at bounding box center [1527, 126] width 59 height 16
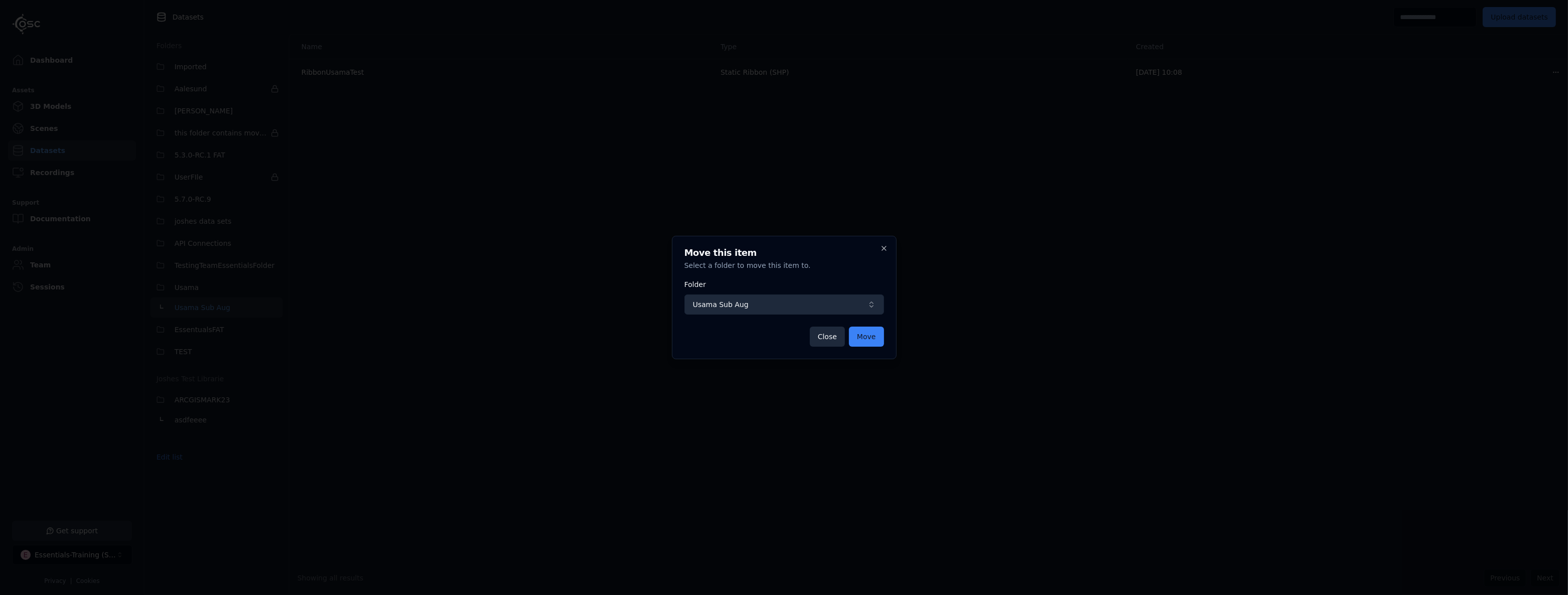
click at [702, 294] on button "Usama Sub Aug" at bounding box center [784, 304] width 200 height 20
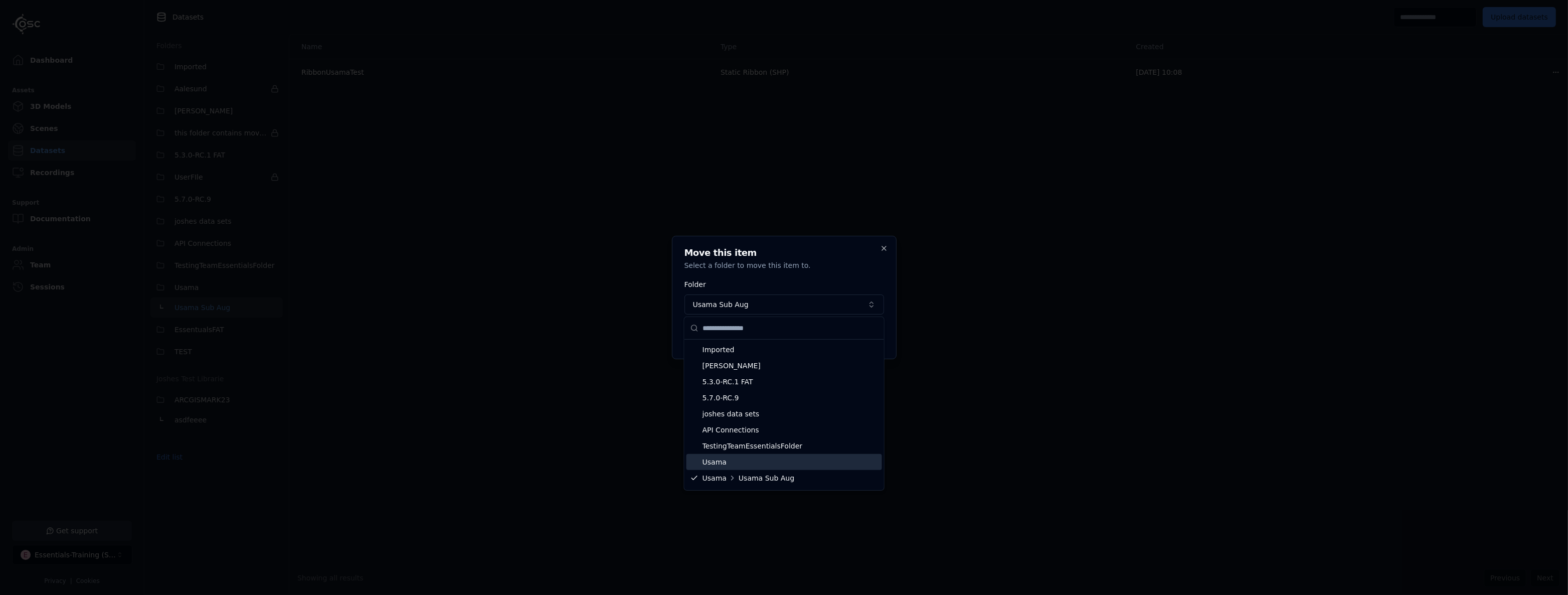
click at [731, 460] on span "Usama" at bounding box center [790, 462] width 175 height 10
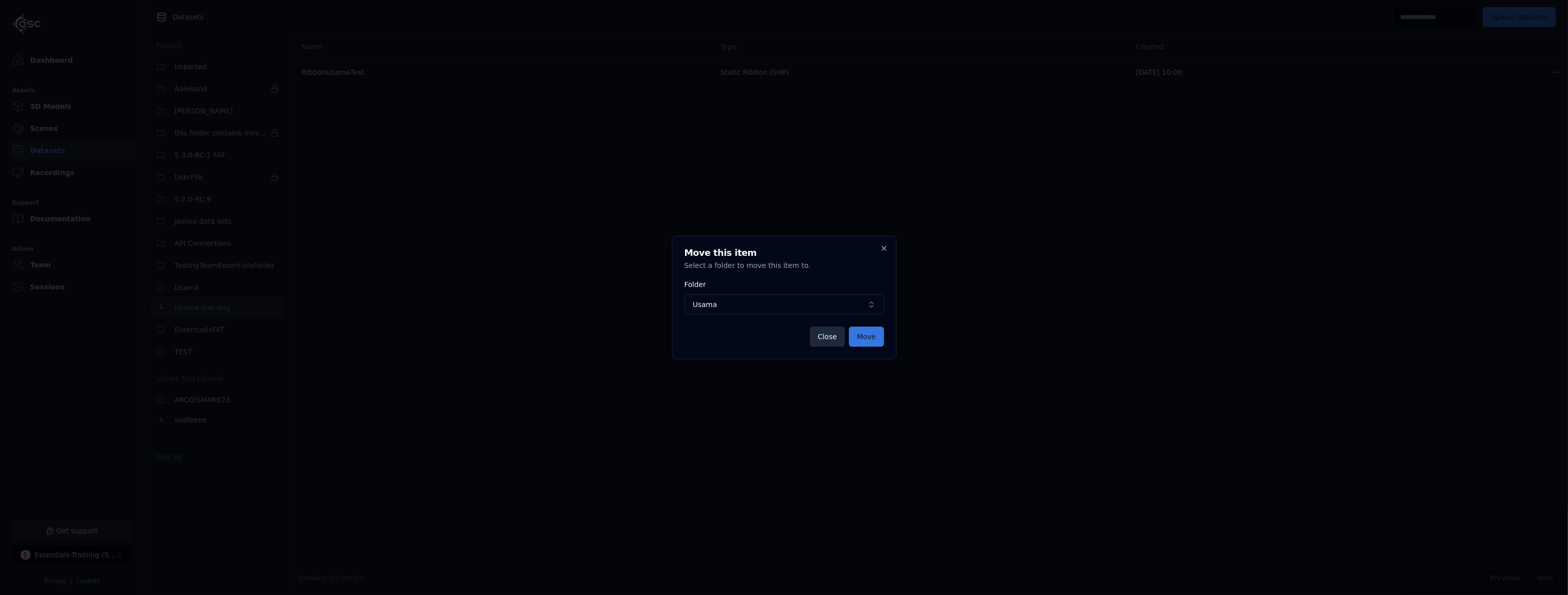
click at [875, 333] on button "Move" at bounding box center [866, 336] width 35 height 20
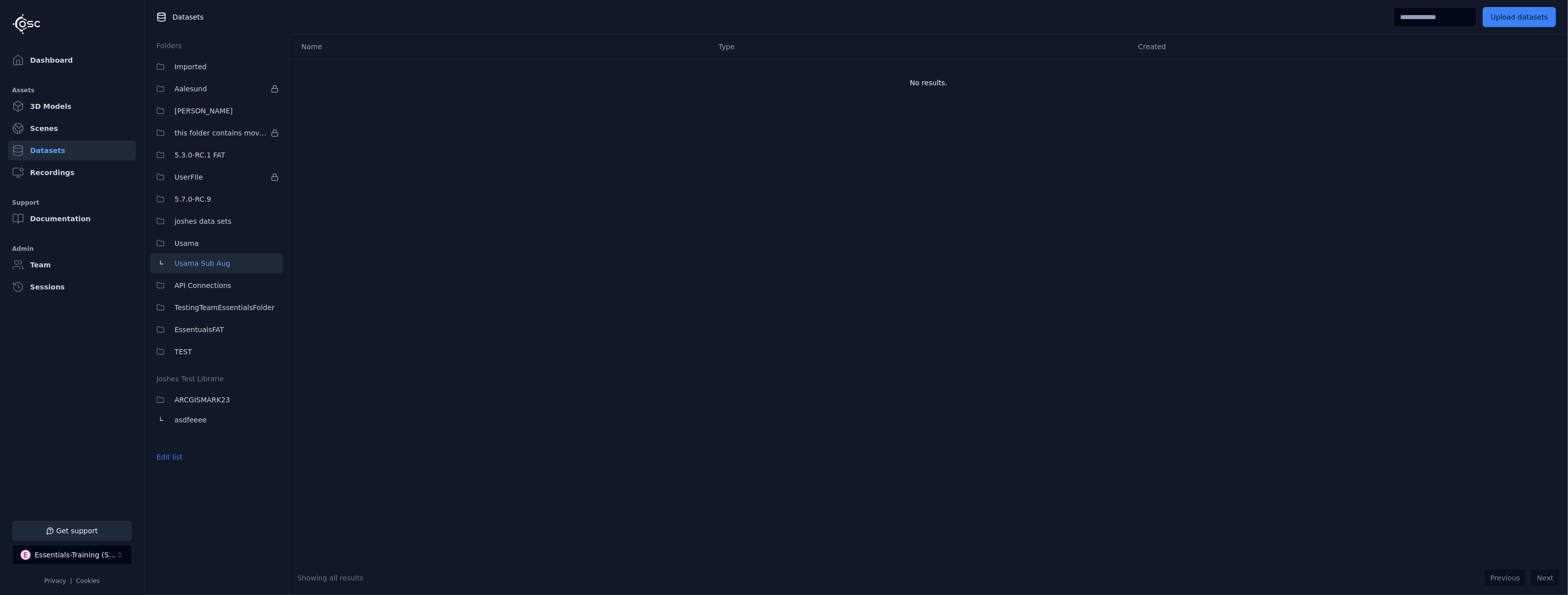
click at [222, 266] on span "Usama Sub Aug" at bounding box center [202, 263] width 56 height 12
click at [227, 251] on button "Usama" at bounding box center [216, 243] width 132 height 20
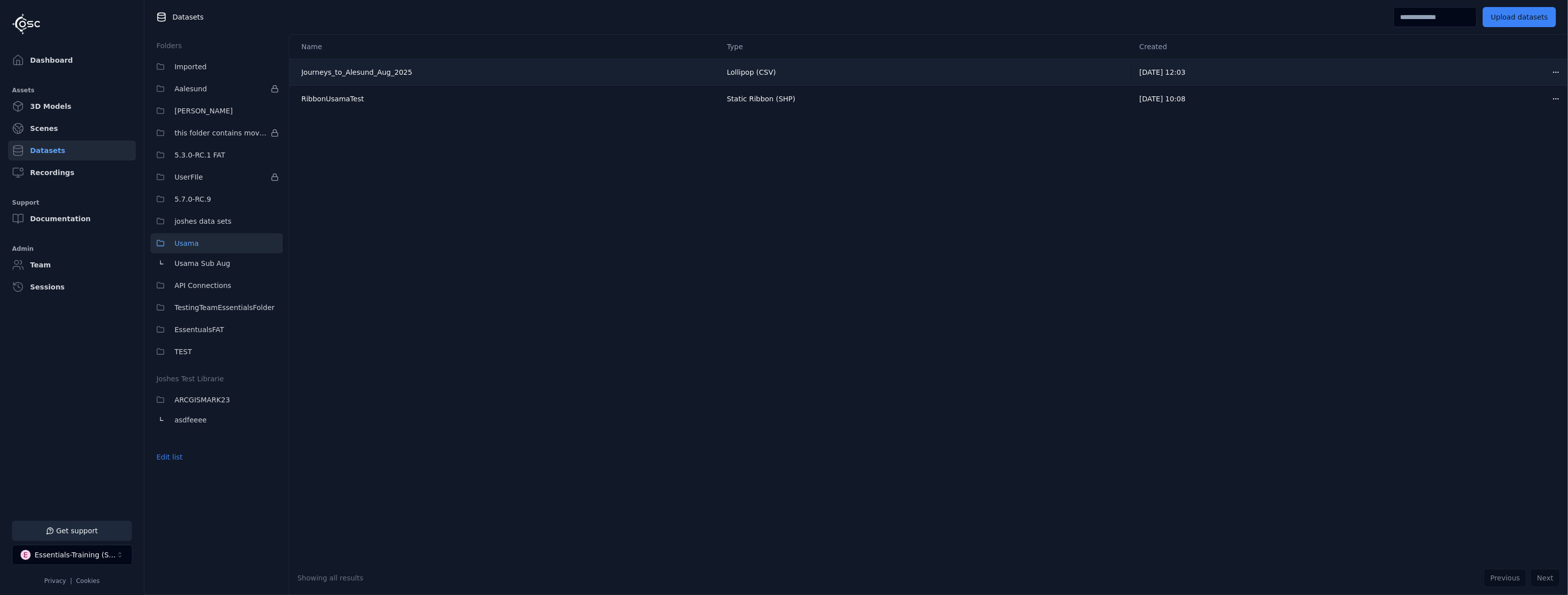
click at [1547, 71] on html "Support Dashboard Assets 3D Models Scenes Datasets Recordings Support Documenta…" at bounding box center [784, 298] width 1568 height 595
click at [1514, 125] on div "Move" at bounding box center [1527, 126] width 59 height 16
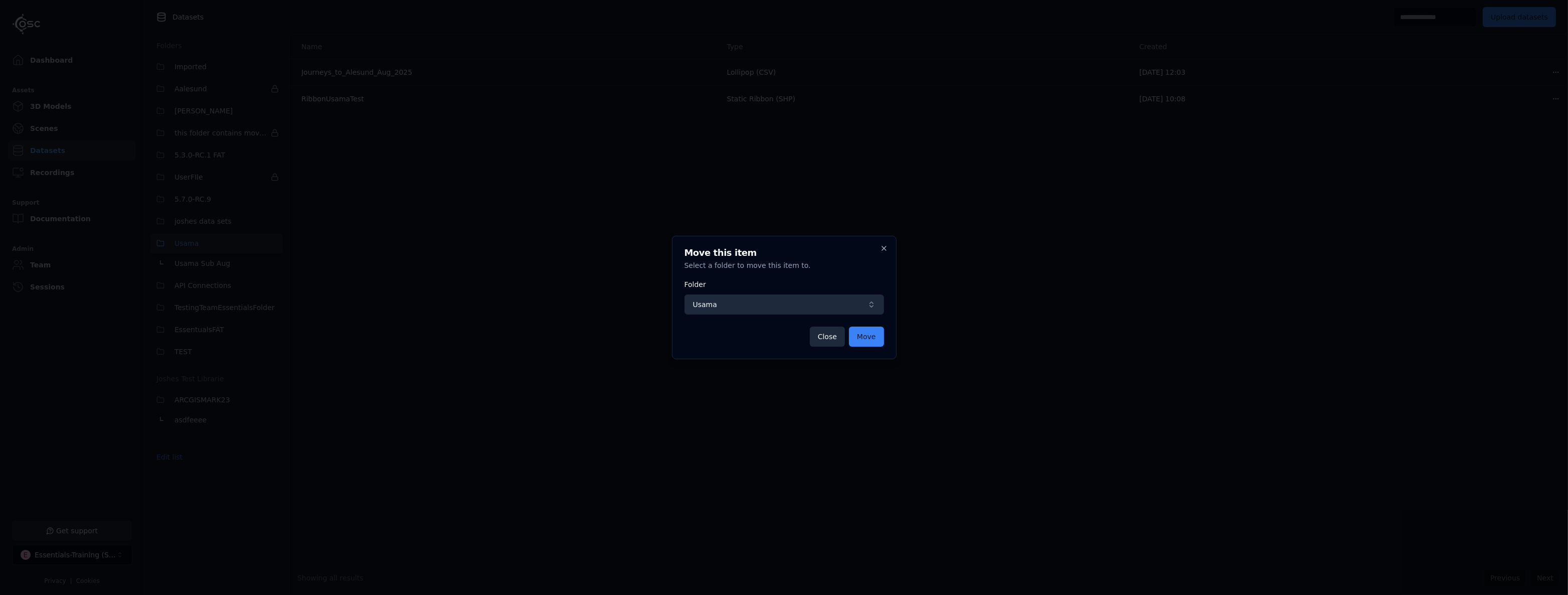
click at [815, 302] on span "Usama" at bounding box center [778, 305] width 170 height 10
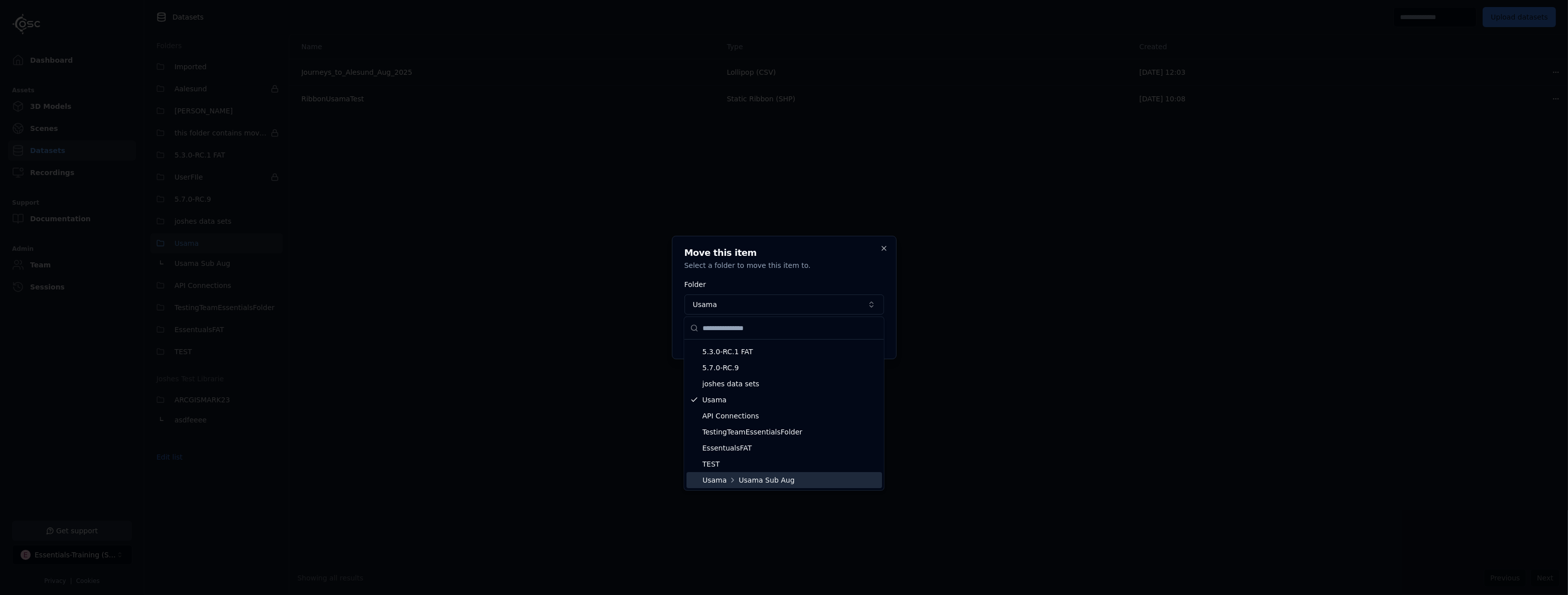
click at [756, 475] on span "Usama Sub Aug" at bounding box center [808, 480] width 139 height 10
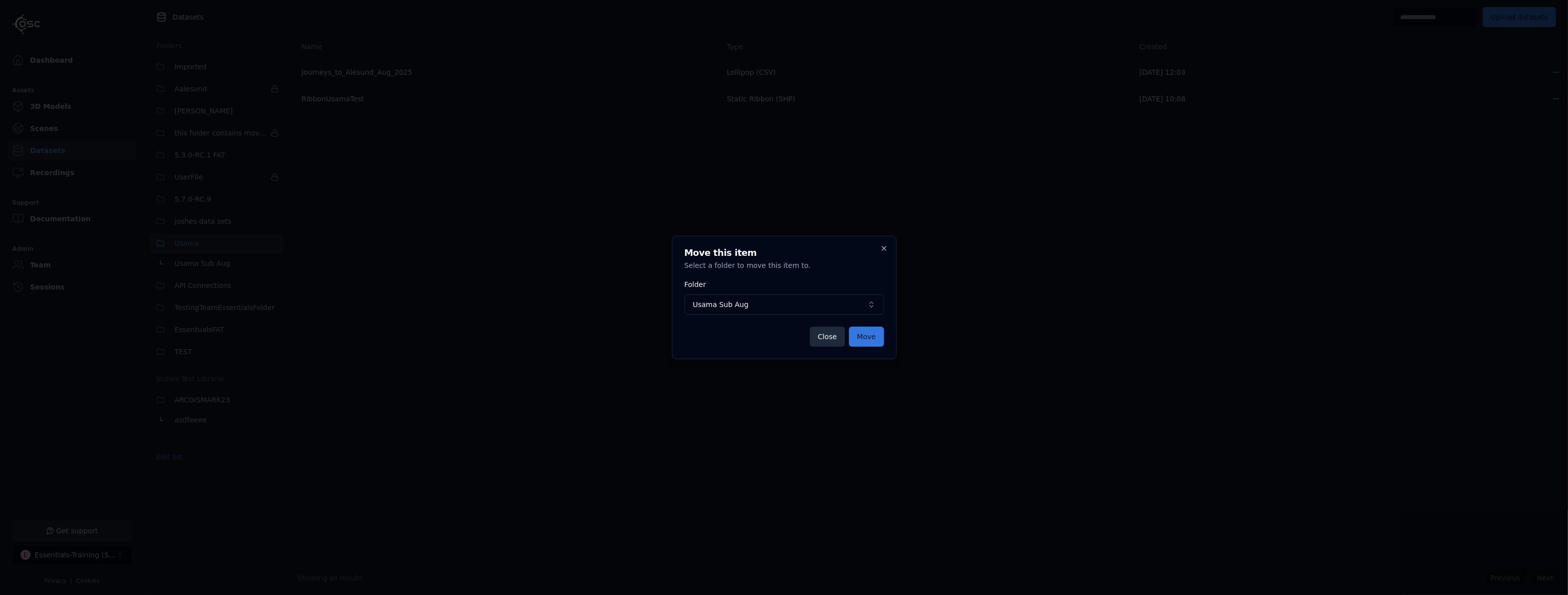
click at [862, 336] on button "Move" at bounding box center [866, 336] width 35 height 20
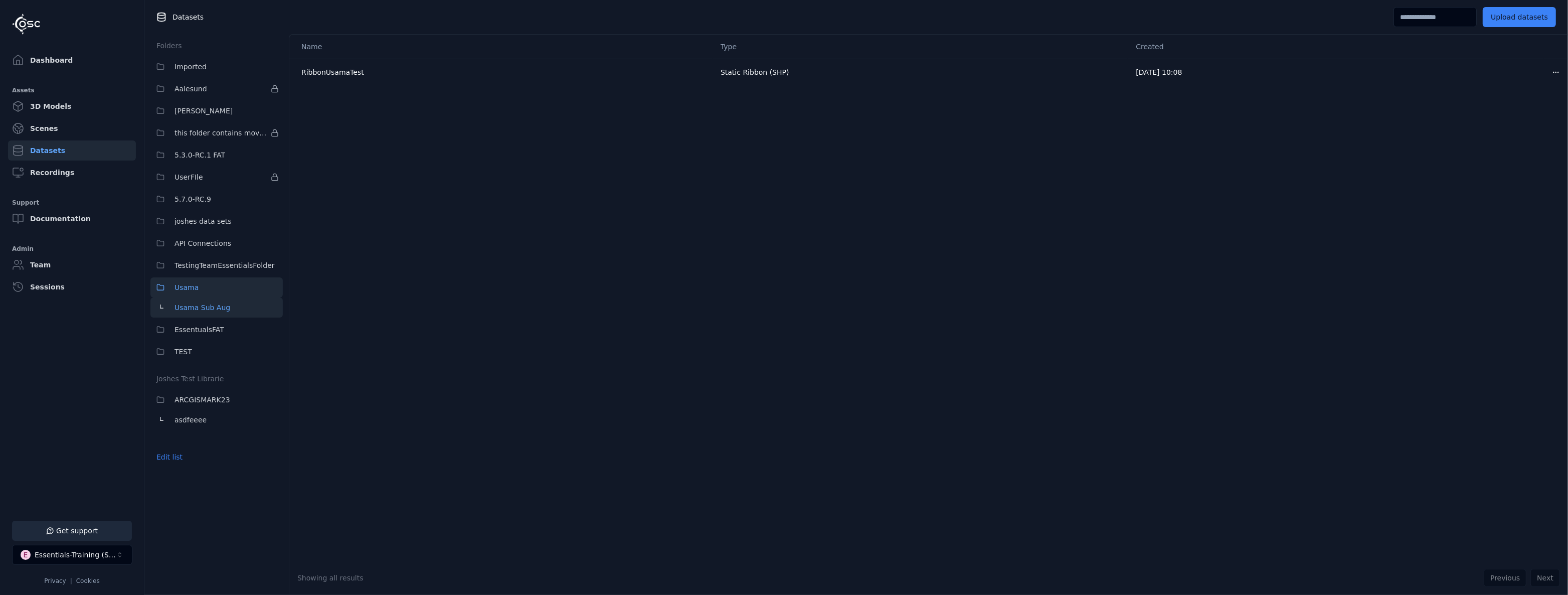
click at [240, 312] on button "Usama Sub Aug" at bounding box center [216, 307] width 132 height 20
click at [65, 64] on link "Dashboard" at bounding box center [71, 60] width 128 height 20
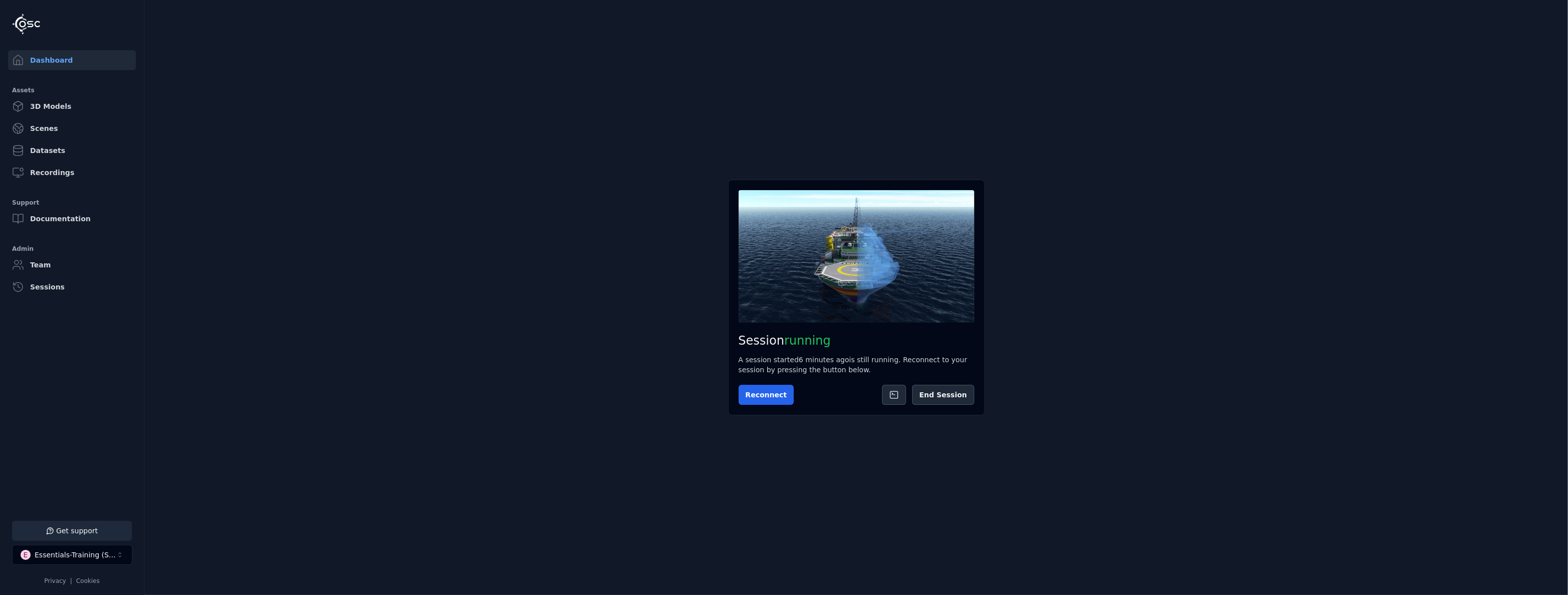
click at [773, 406] on div "Session running A session started 6 minutes ago is still running. Reconnect to …" at bounding box center [857, 298] width 257 height 236
click at [771, 400] on button "Reconnect" at bounding box center [766, 395] width 56 height 20
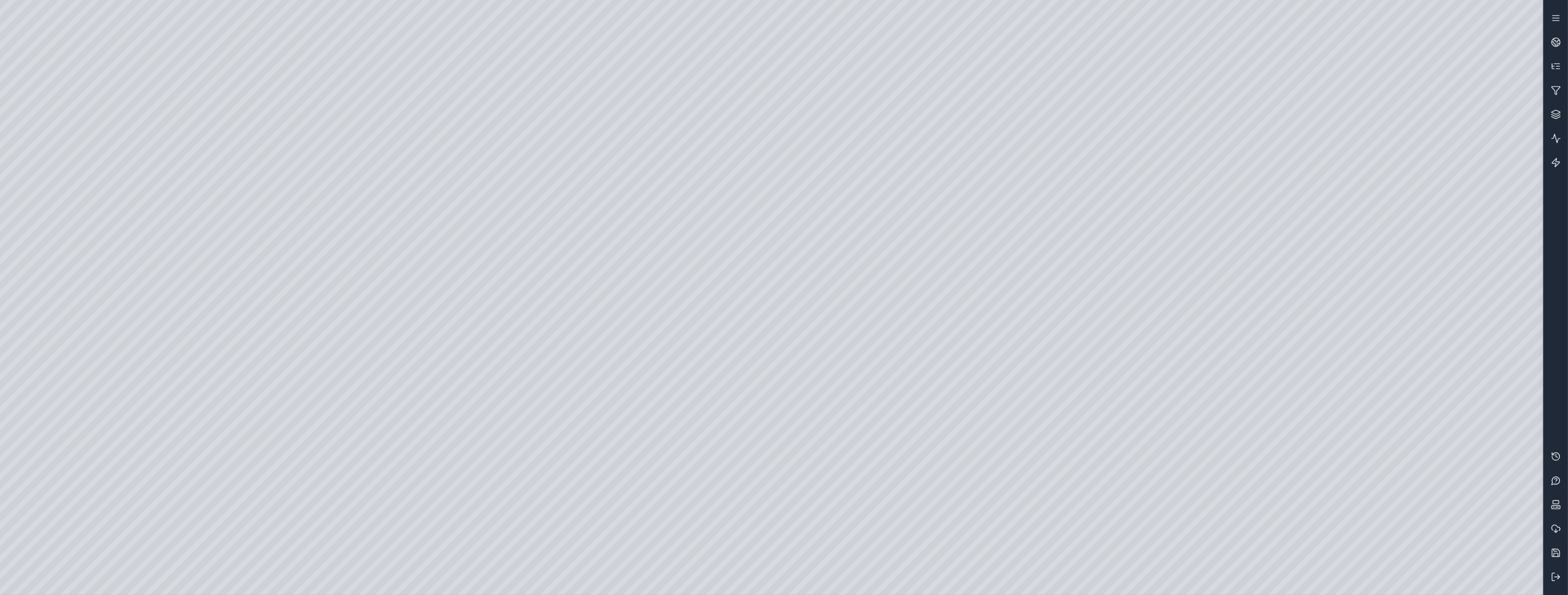
click at [120, 39] on div at bounding box center [771, 298] width 1543 height 595
click at [252, 75] on div at bounding box center [771, 298] width 1543 height 595
click at [179, 355] on div at bounding box center [771, 298] width 1543 height 595
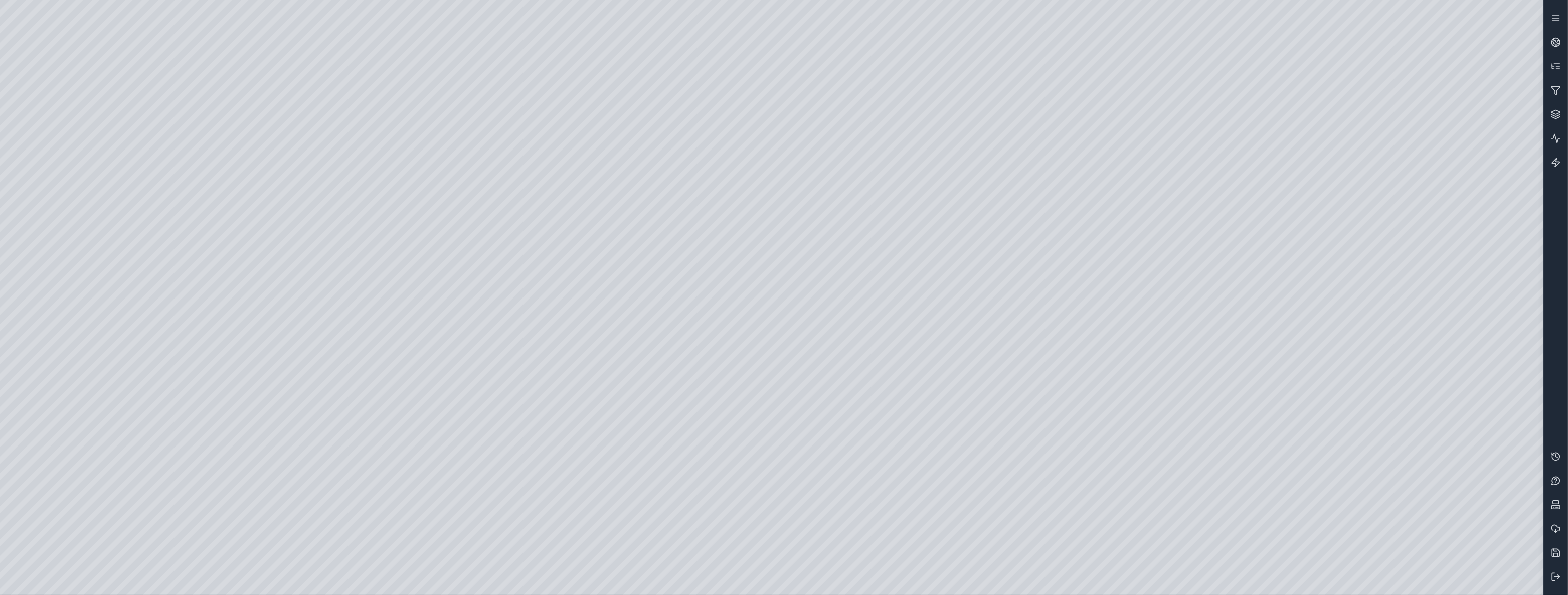
click at [188, 359] on div at bounding box center [771, 298] width 1543 height 595
click at [115, 36] on div at bounding box center [771, 298] width 1543 height 595
click at [60, 192] on div at bounding box center [771, 298] width 1543 height 595
click at [171, 378] on div at bounding box center [771, 298] width 1543 height 595
click at [213, 101] on div at bounding box center [771, 298] width 1543 height 595
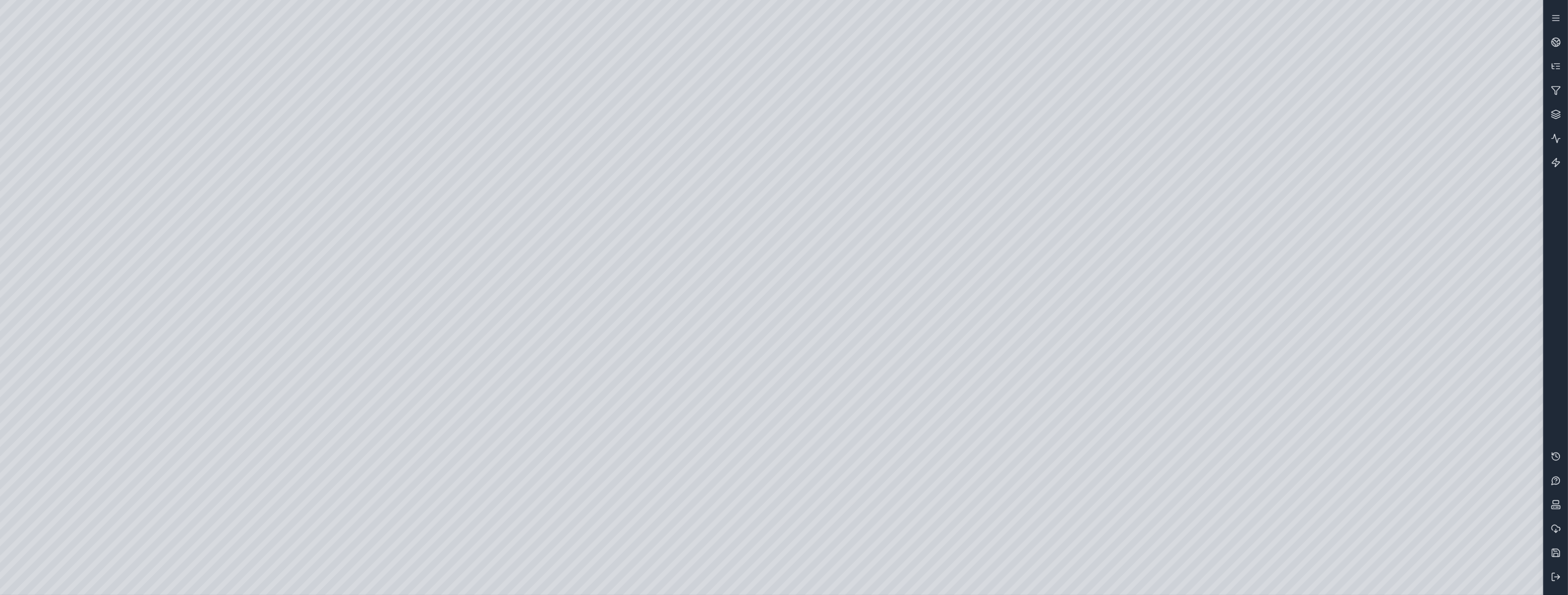
click at [213, 101] on div at bounding box center [771, 298] width 1543 height 595
click at [151, 105] on div at bounding box center [771, 298] width 1543 height 595
click at [849, 271] on div at bounding box center [771, 298] width 1543 height 595
click at [849, 271] on div at bounding box center [771, 298] width 1543 height 595
click at [843, 278] on div at bounding box center [771, 298] width 1543 height 595
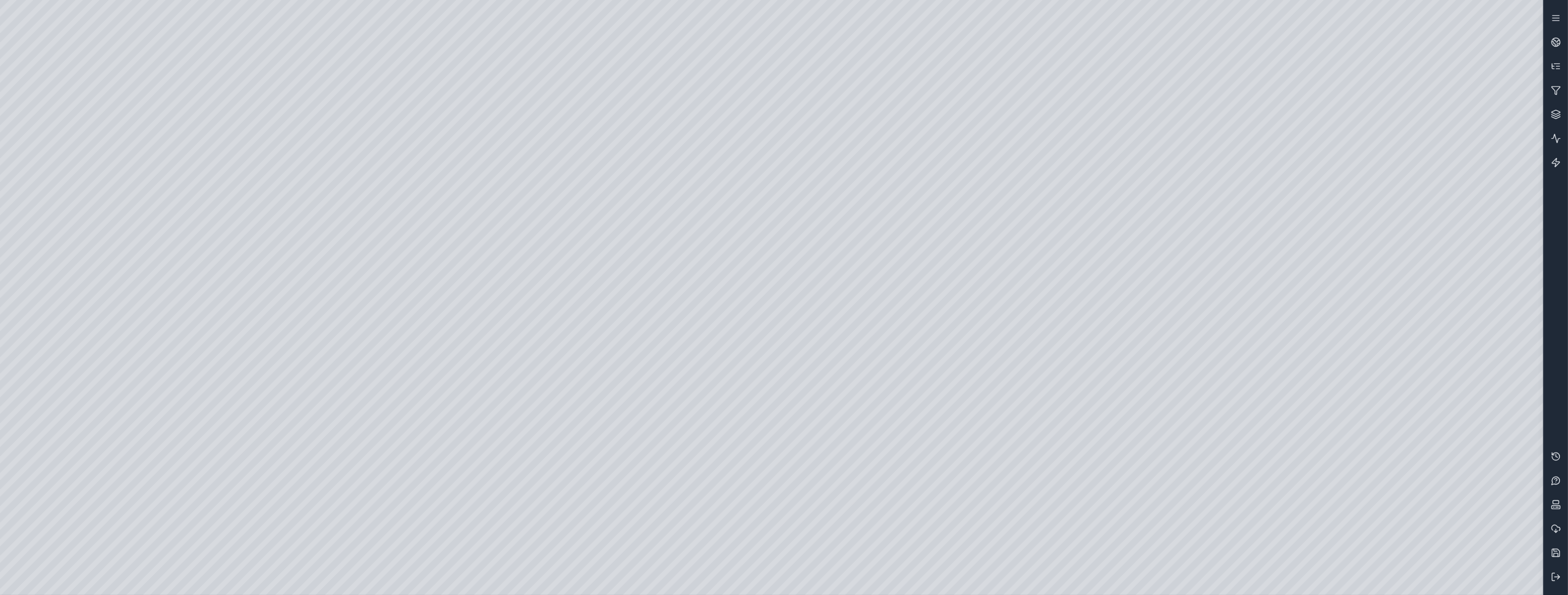
click at [826, 251] on div at bounding box center [771, 298] width 1543 height 595
click at [827, 252] on div at bounding box center [771, 298] width 1543 height 595
click at [119, 37] on div at bounding box center [771, 298] width 1543 height 595
click at [119, 37] on div at bounding box center [771, 298] width 1543 height 595
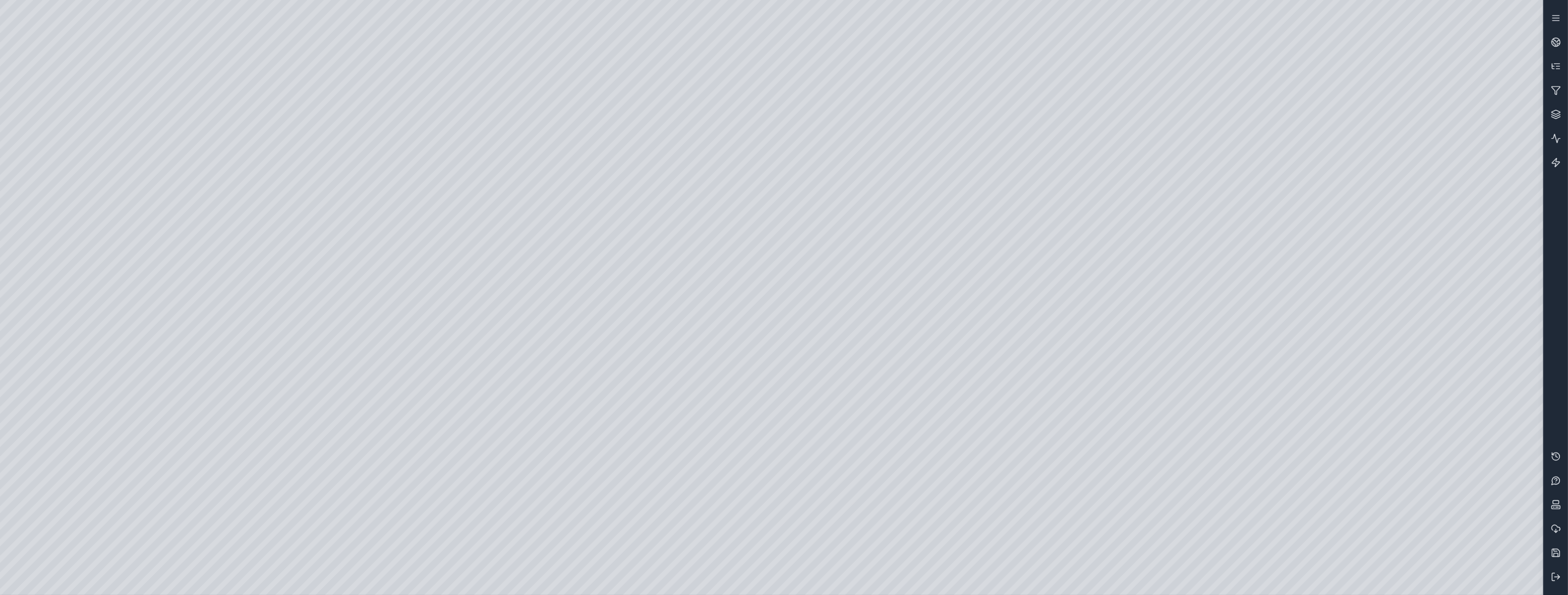
click at [181, 358] on div at bounding box center [771, 298] width 1543 height 595
click at [110, 44] on div at bounding box center [771, 298] width 1543 height 595
click at [179, 388] on div at bounding box center [771, 298] width 1543 height 595
click at [1549, 575] on button at bounding box center [1555, 576] width 24 height 24
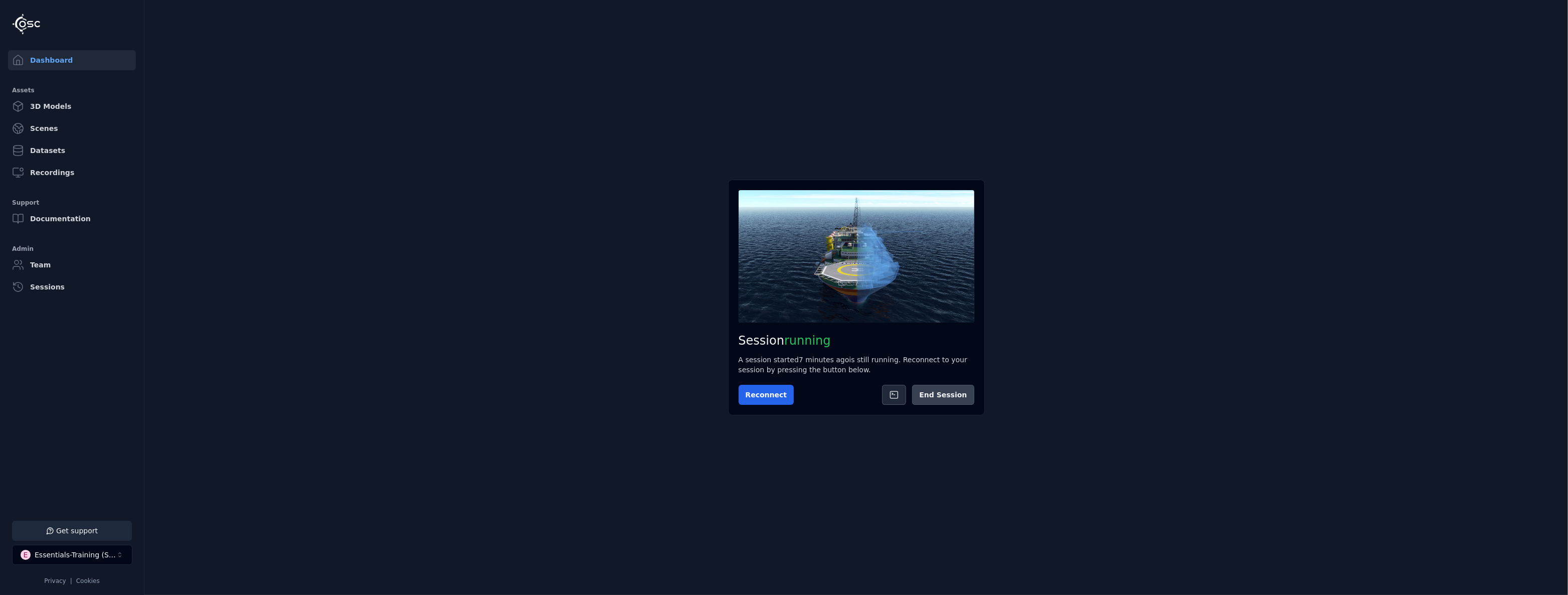
click at [953, 387] on button "End Session" at bounding box center [943, 395] width 62 height 20
click at [782, 392] on button "Start Session" at bounding box center [778, 395] width 80 height 20
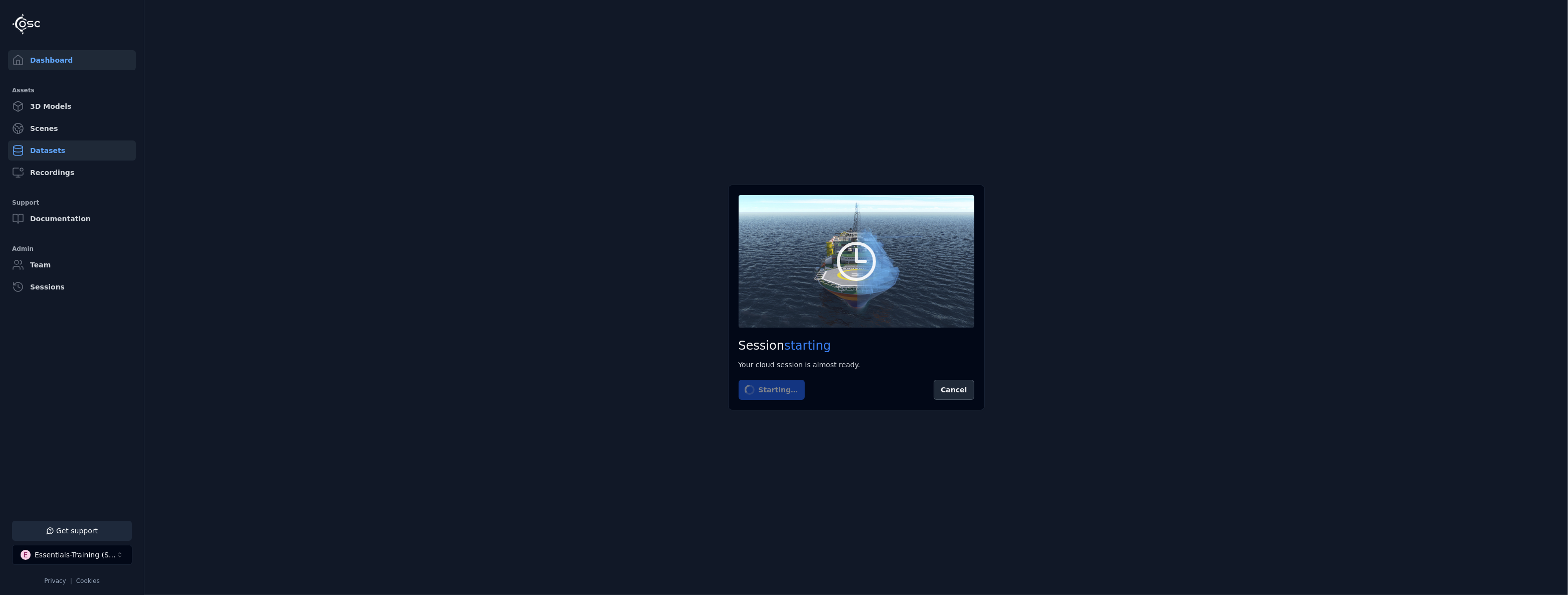
click at [57, 145] on link "Datasets" at bounding box center [71, 150] width 128 height 20
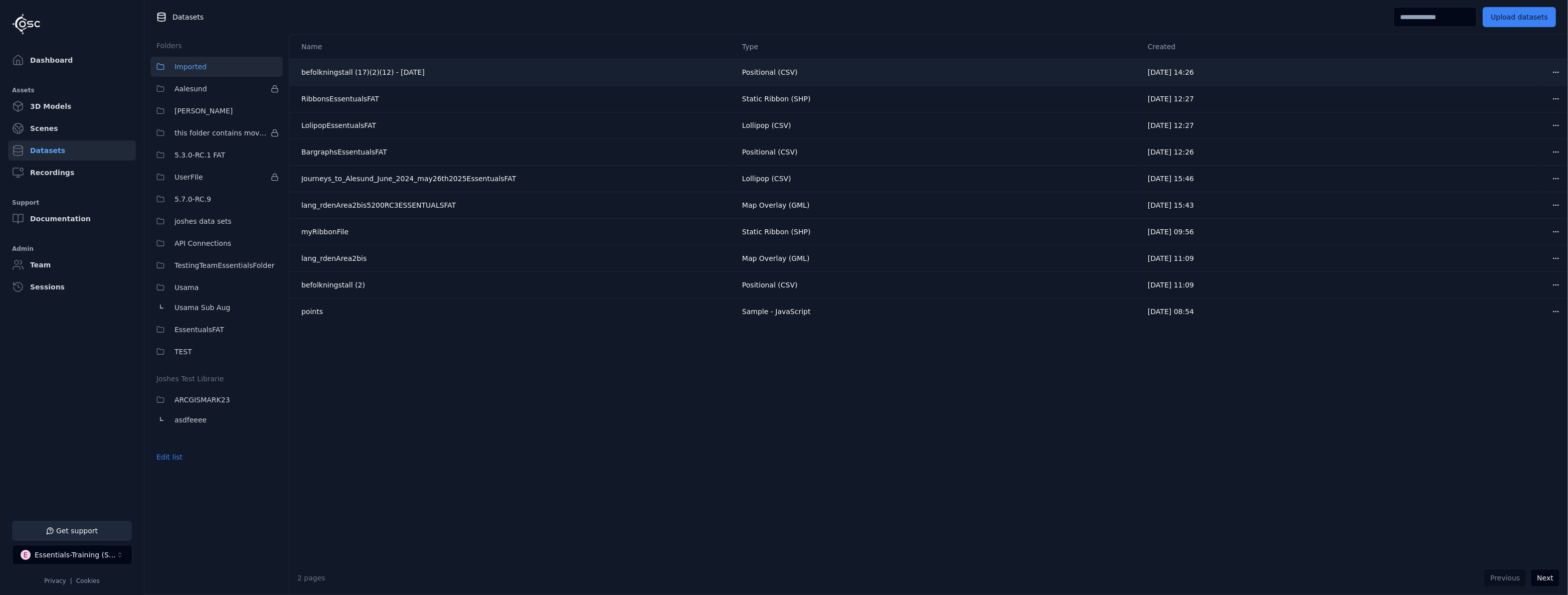
click at [1548, 73] on html "Support Dashboard Assets 3D Models Scenes Datasets Recordings Support Documenta…" at bounding box center [784, 298] width 1568 height 595
click at [1511, 143] on div "Download" at bounding box center [1527, 142] width 59 height 16
click at [51, 58] on link "Dashboard" at bounding box center [71, 60] width 128 height 20
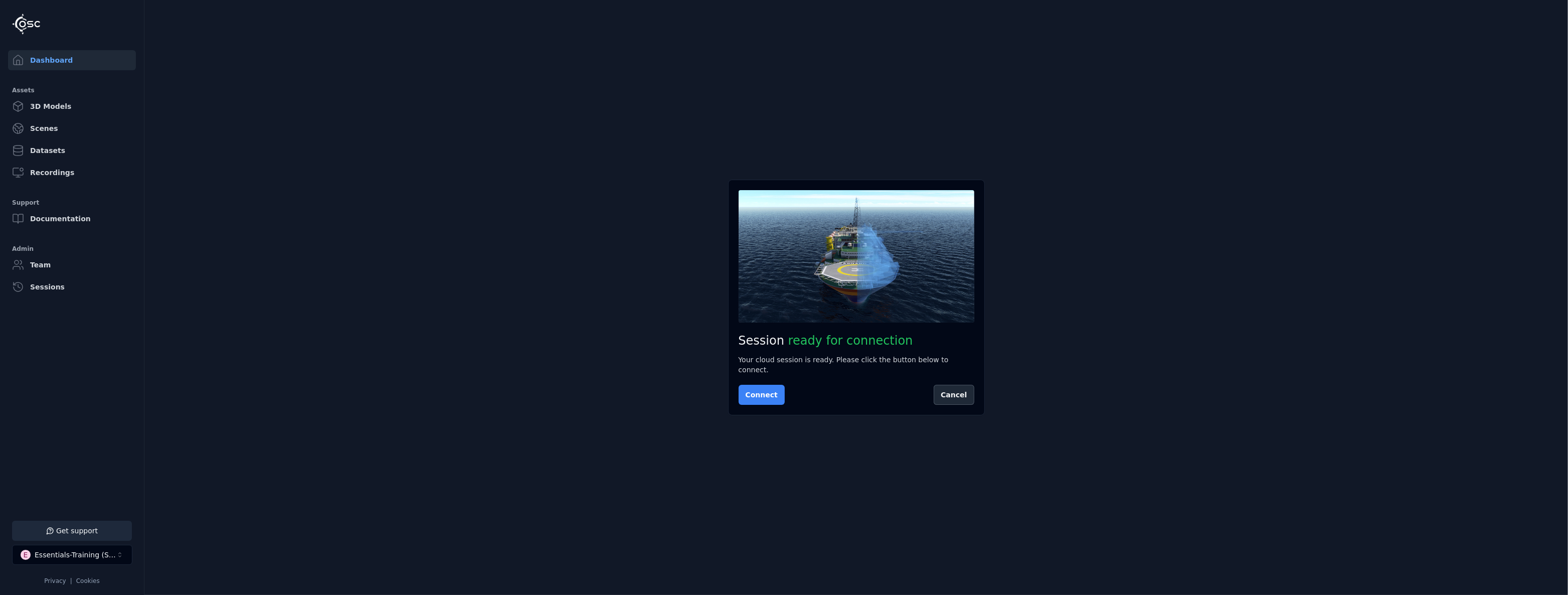
click at [765, 391] on button "Connect" at bounding box center [762, 395] width 46 height 20
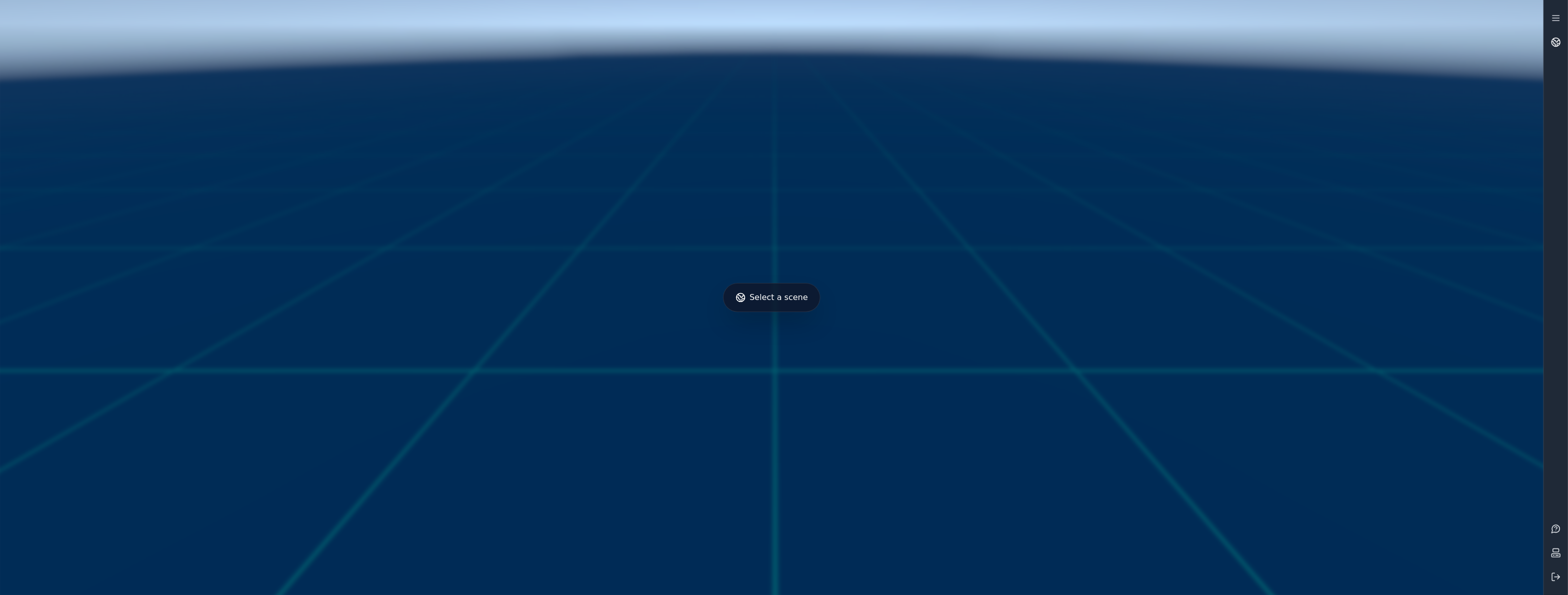
click at [1552, 35] on link at bounding box center [1555, 42] width 24 height 24
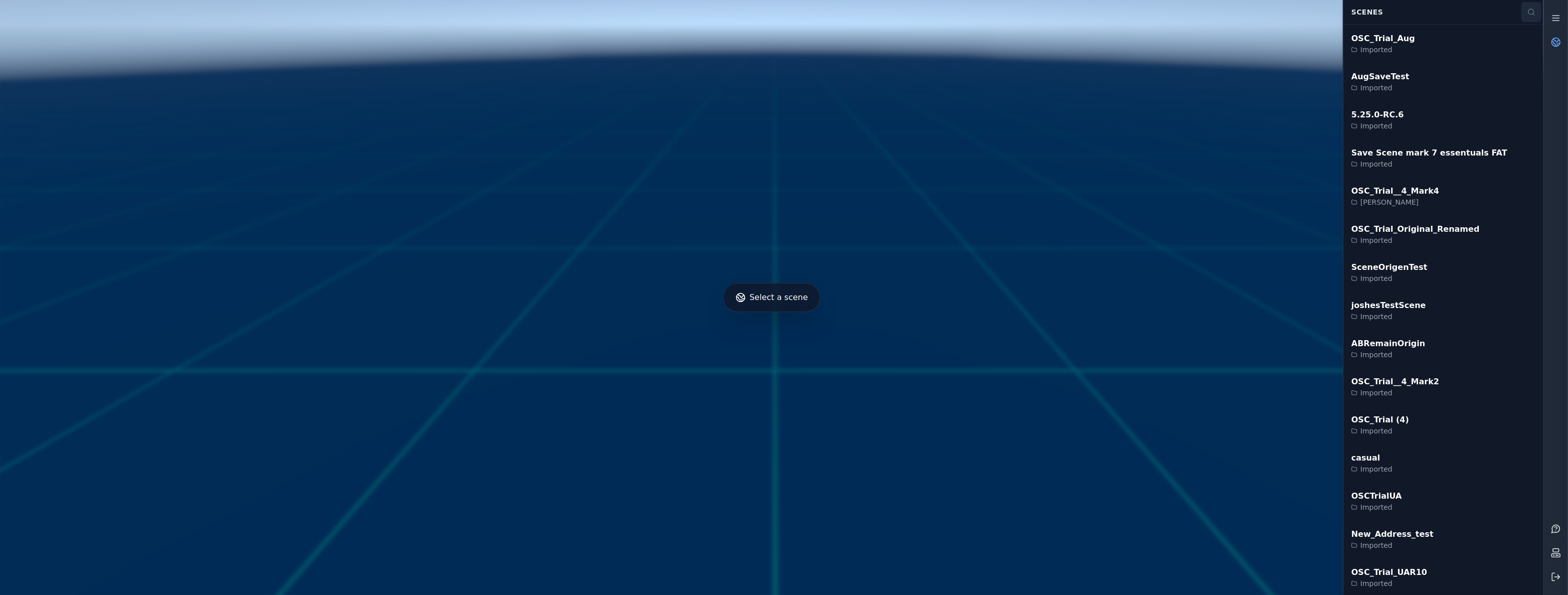
click at [1524, 10] on button at bounding box center [1531, 12] width 20 height 20
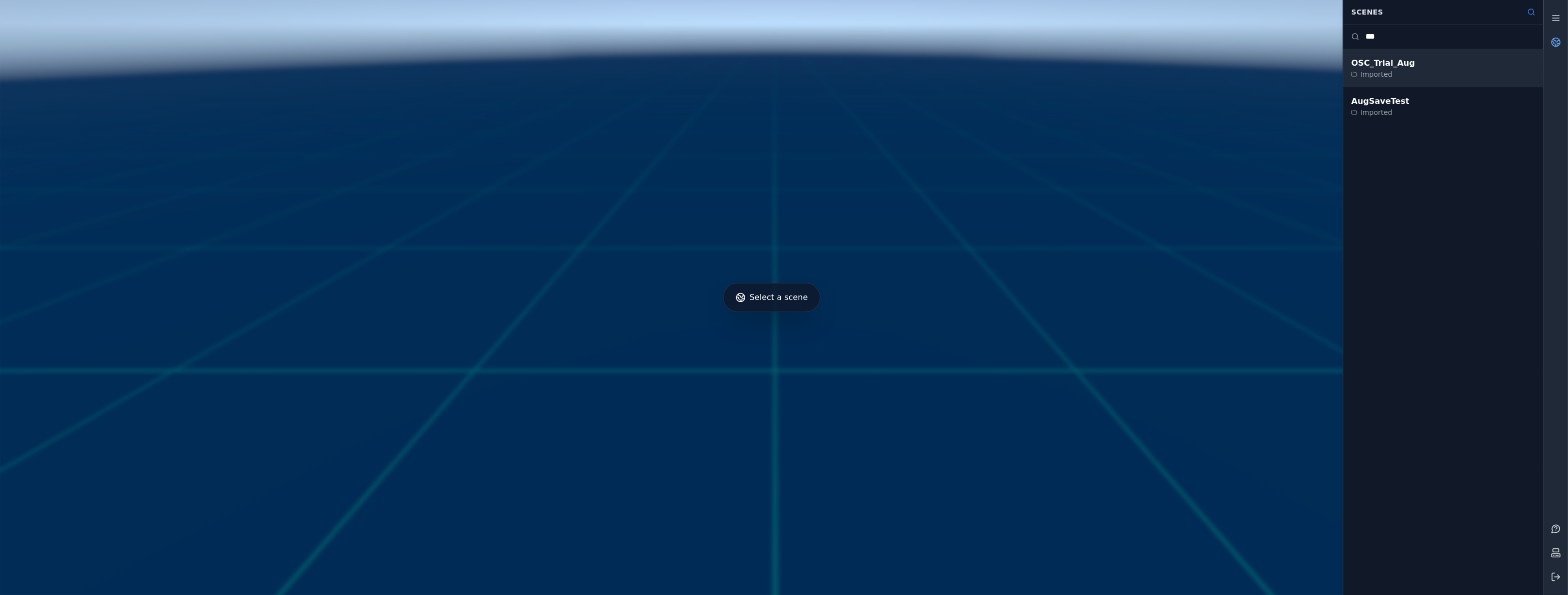
type input "***"
click at [1380, 62] on div "OSC_Trial_Aug" at bounding box center [1382, 63] width 64 height 12
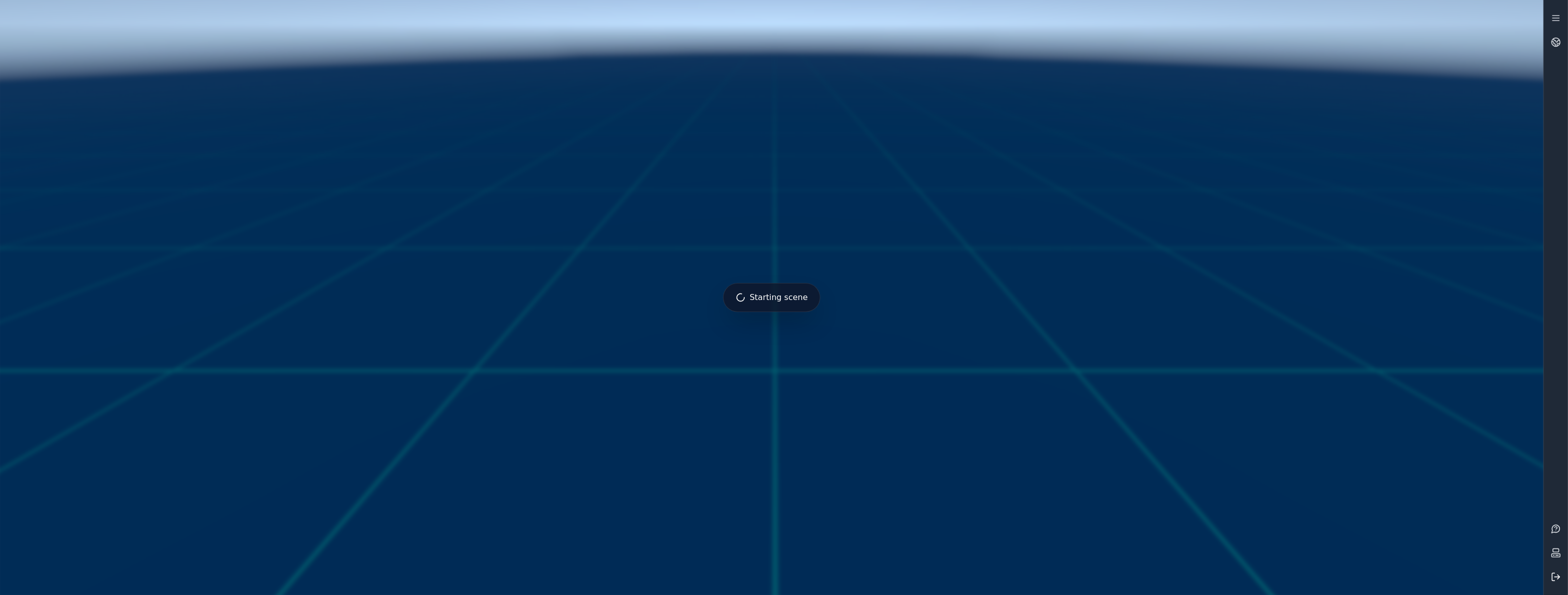
click at [1562, 576] on button at bounding box center [1555, 576] width 24 height 24
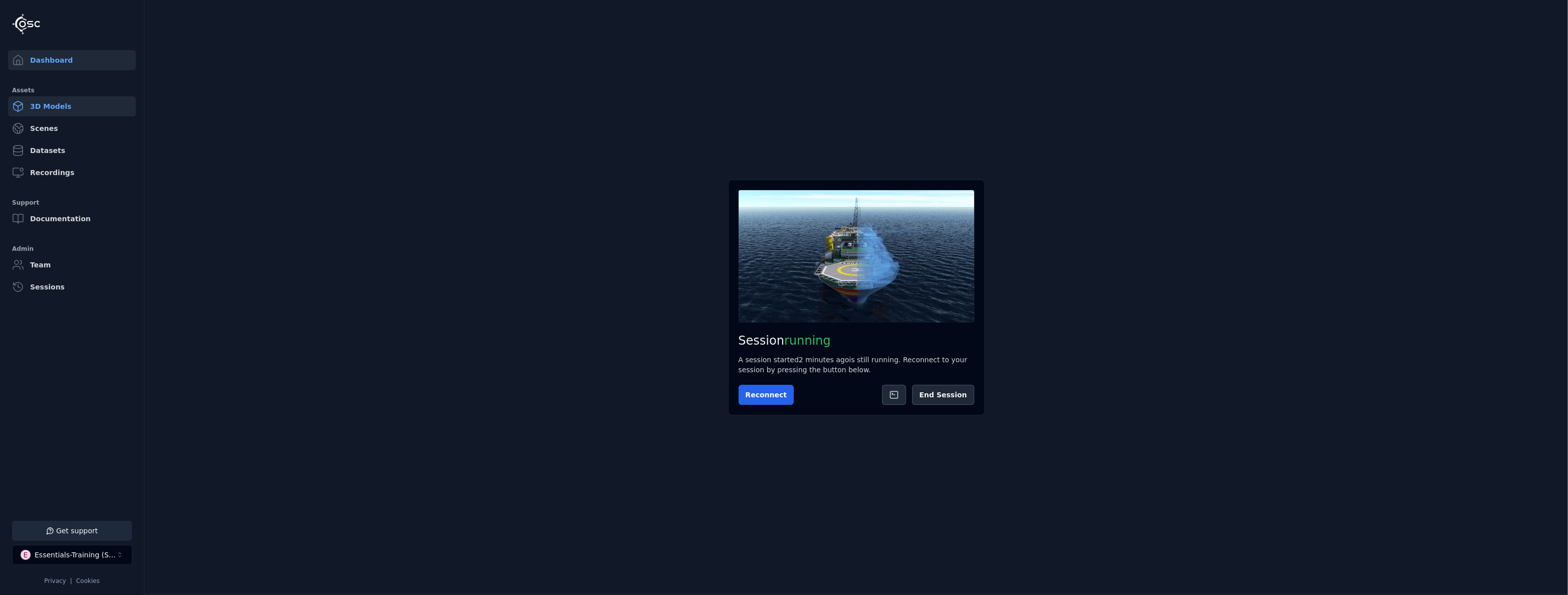
click at [96, 102] on link "3D Models" at bounding box center [71, 106] width 128 height 20
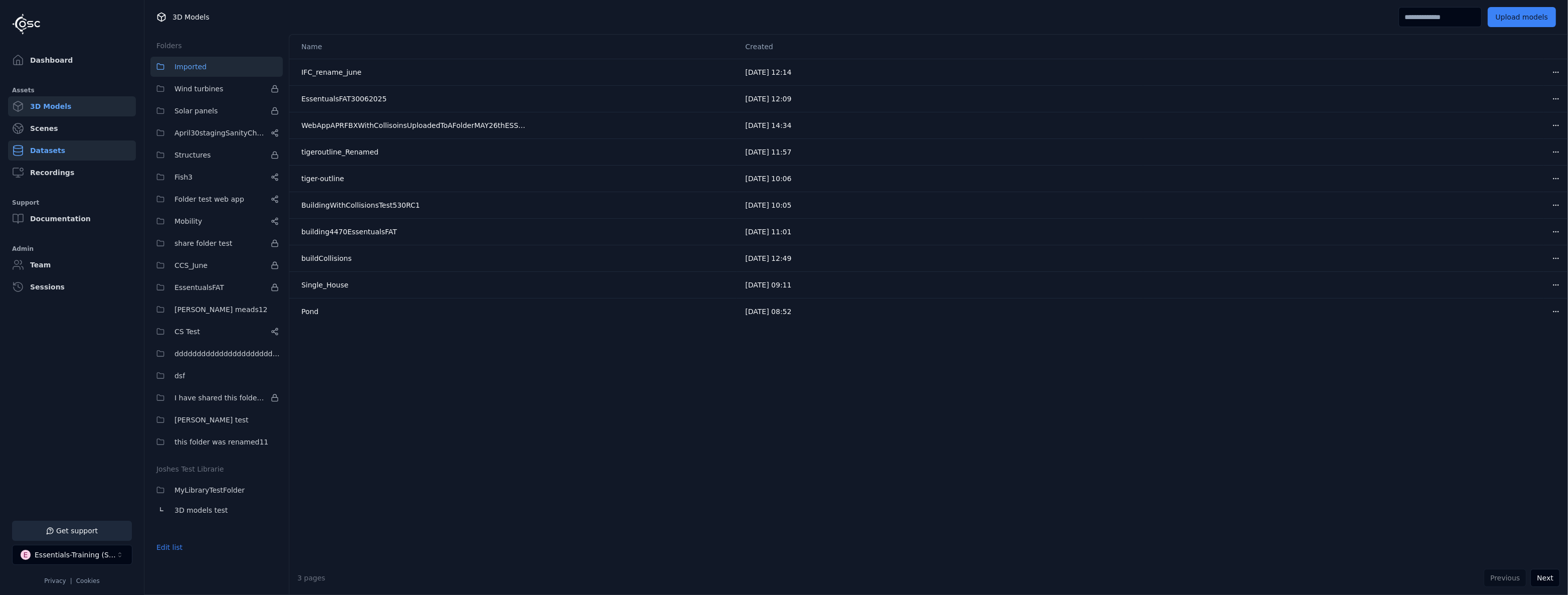
click at [76, 156] on link "Datasets" at bounding box center [71, 150] width 128 height 20
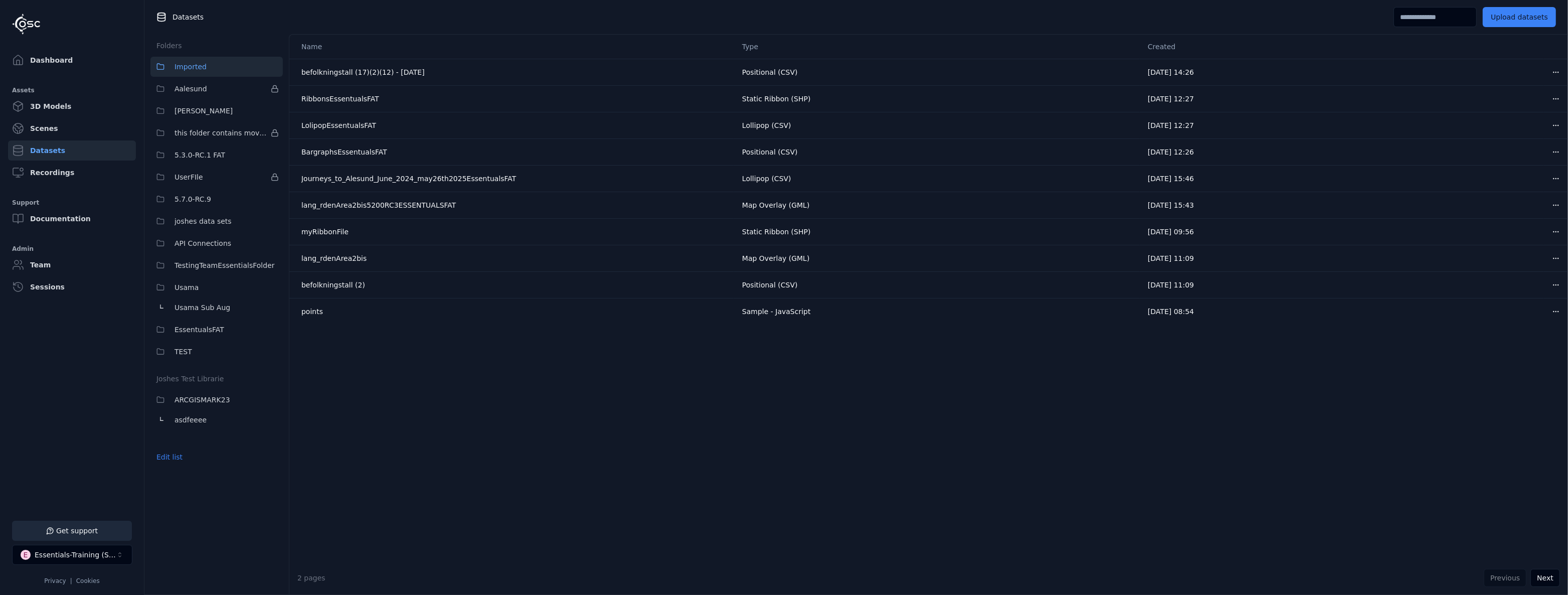
click at [1461, 17] on input at bounding box center [1435, 17] width 83 height 20
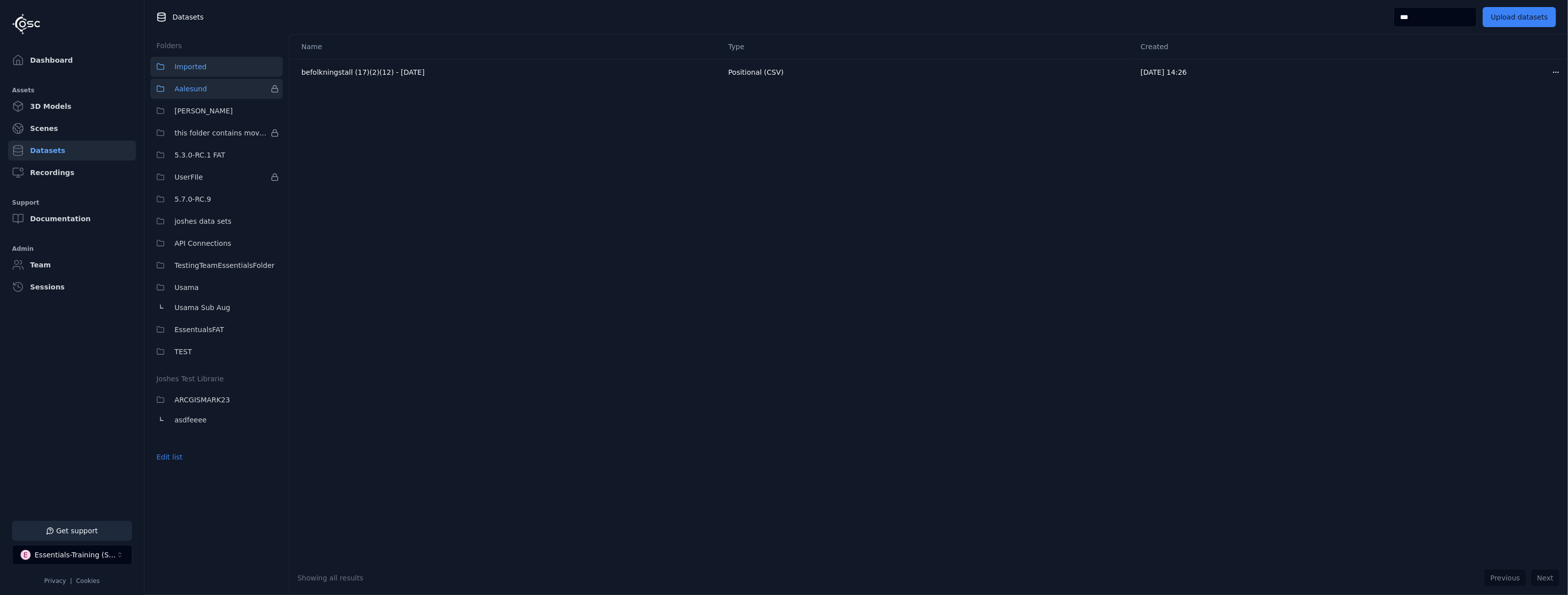
click at [198, 85] on span "Aalesund" at bounding box center [191, 89] width 33 height 12
click at [196, 109] on button "John" at bounding box center [216, 111] width 132 height 20
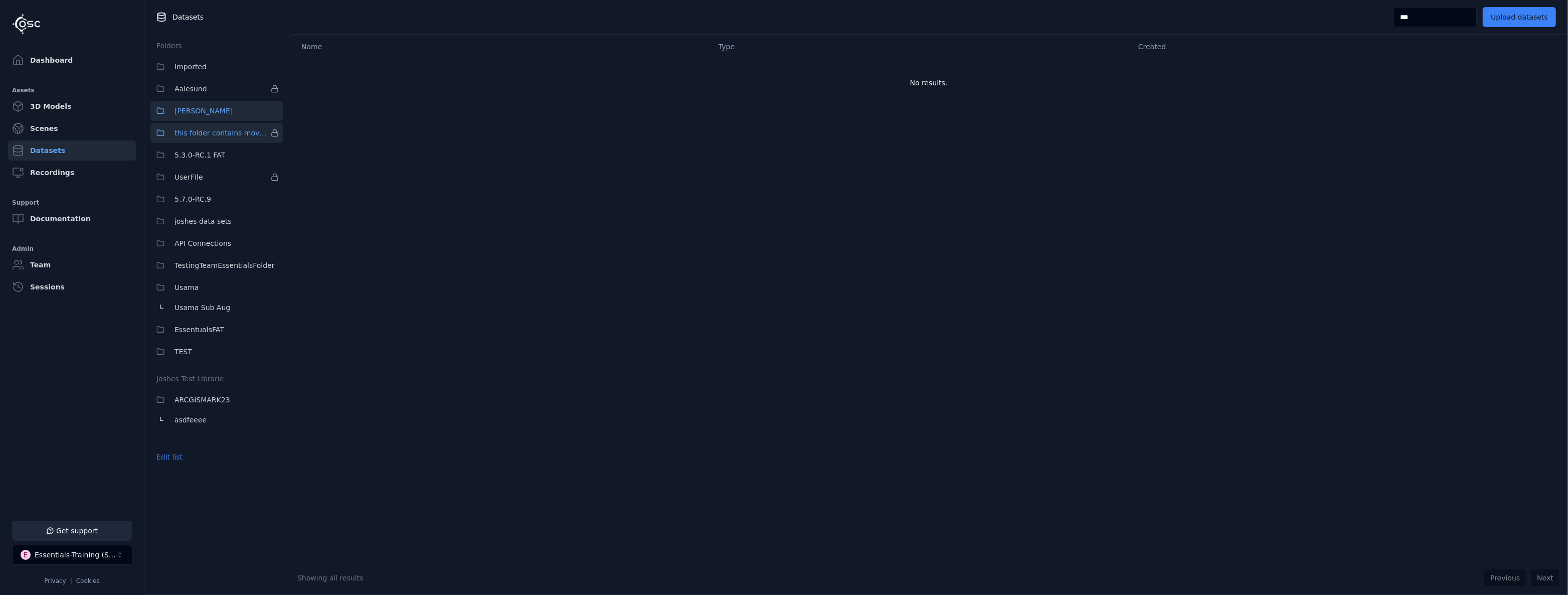
click at [193, 127] on span "this folder contains moved data sets" at bounding box center [221, 133] width 92 height 12
click at [193, 152] on span "5.3.0-RC.1 FAT" at bounding box center [200, 155] width 51 height 12
click at [193, 172] on span "UserFIle" at bounding box center [189, 177] width 29 height 12
click at [198, 205] on button "5.7.0-RC.9" at bounding box center [216, 199] width 132 height 20
click at [198, 217] on span "joshes data sets" at bounding box center [203, 221] width 57 height 12
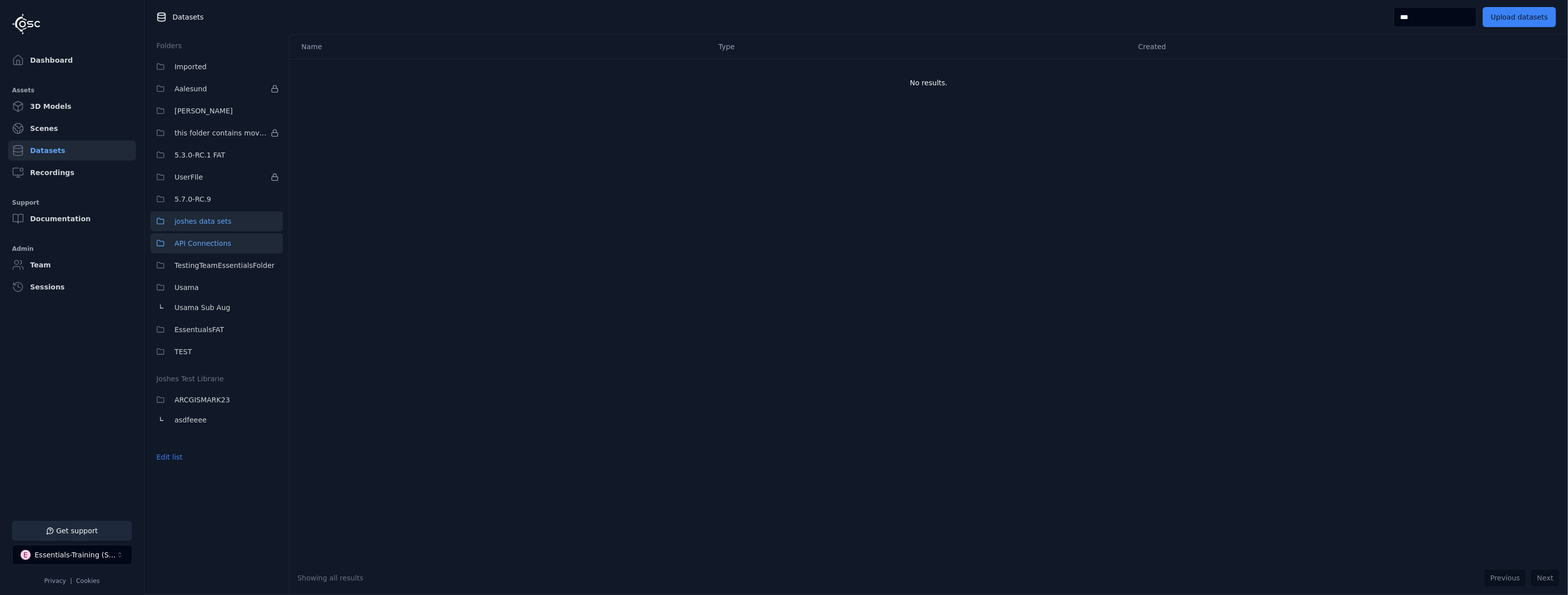
click at [198, 238] on span "API Connections" at bounding box center [203, 243] width 57 height 12
click at [200, 264] on span "TestingTeamEssentialsFolder" at bounding box center [225, 265] width 100 height 12
click at [200, 283] on button "Usama" at bounding box center [216, 287] width 132 height 20
click at [205, 307] on span "Usama Sub Aug" at bounding box center [202, 307] width 56 height 12
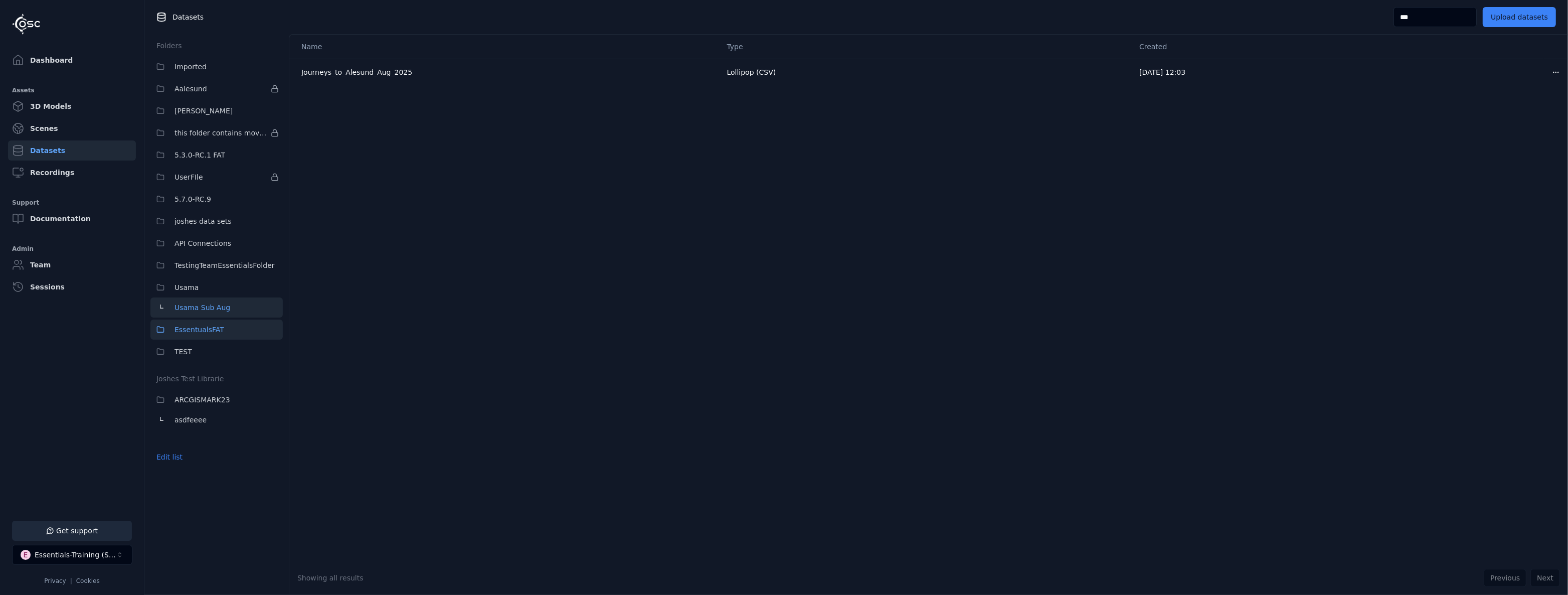
click at [210, 326] on span "EssentualsFAT" at bounding box center [199, 330] width 49 height 12
click at [204, 342] on button "TEST" at bounding box center [216, 351] width 132 height 20
click at [208, 329] on span "EssentualsFAT" at bounding box center [199, 330] width 49 height 12
click at [216, 317] on button "Usama Sub Aug" at bounding box center [216, 307] width 132 height 20
drag, startPoint x: 1412, startPoint y: 12, endPoint x: 1273, endPoint y: 12, distance: 139.0
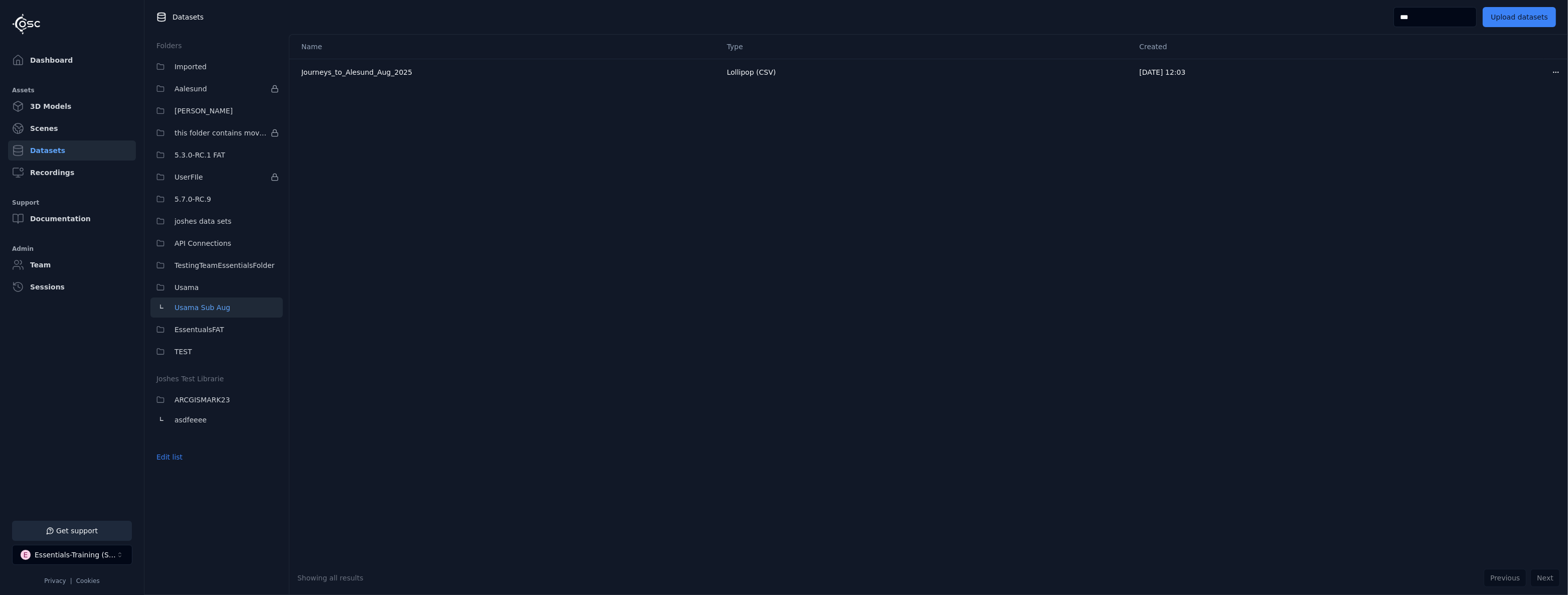
click at [1285, 12] on div "Datasets *** Upload datasets" at bounding box center [856, 17] width 1424 height 34
type input "**"
click at [205, 285] on button "Usama" at bounding box center [216, 287] width 132 height 20
click at [223, 267] on span "TestingTeamEssentialsFolder" at bounding box center [225, 265] width 100 height 12
click at [216, 242] on span "API Connections" at bounding box center [203, 243] width 57 height 12
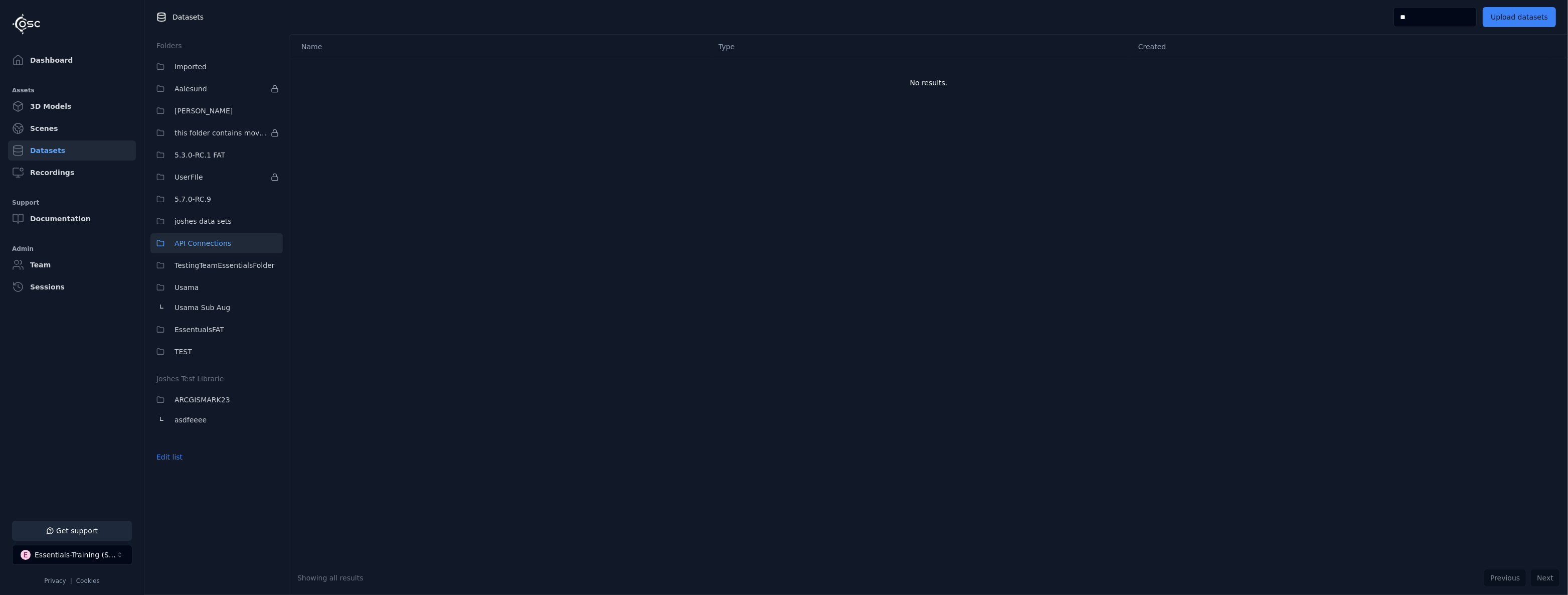
click at [214, 226] on span "joshes data sets" at bounding box center [203, 221] width 57 height 12
click at [211, 204] on button "5.7.0-RC.9" at bounding box center [216, 199] width 132 height 20
click at [206, 177] on button "UserFIle" at bounding box center [216, 177] width 132 height 20
click at [209, 150] on span "5.3.0-RC.1 FAT" at bounding box center [200, 155] width 51 height 12
click at [207, 126] on button "this folder contains moved data sets" at bounding box center [216, 132] width 132 height 20
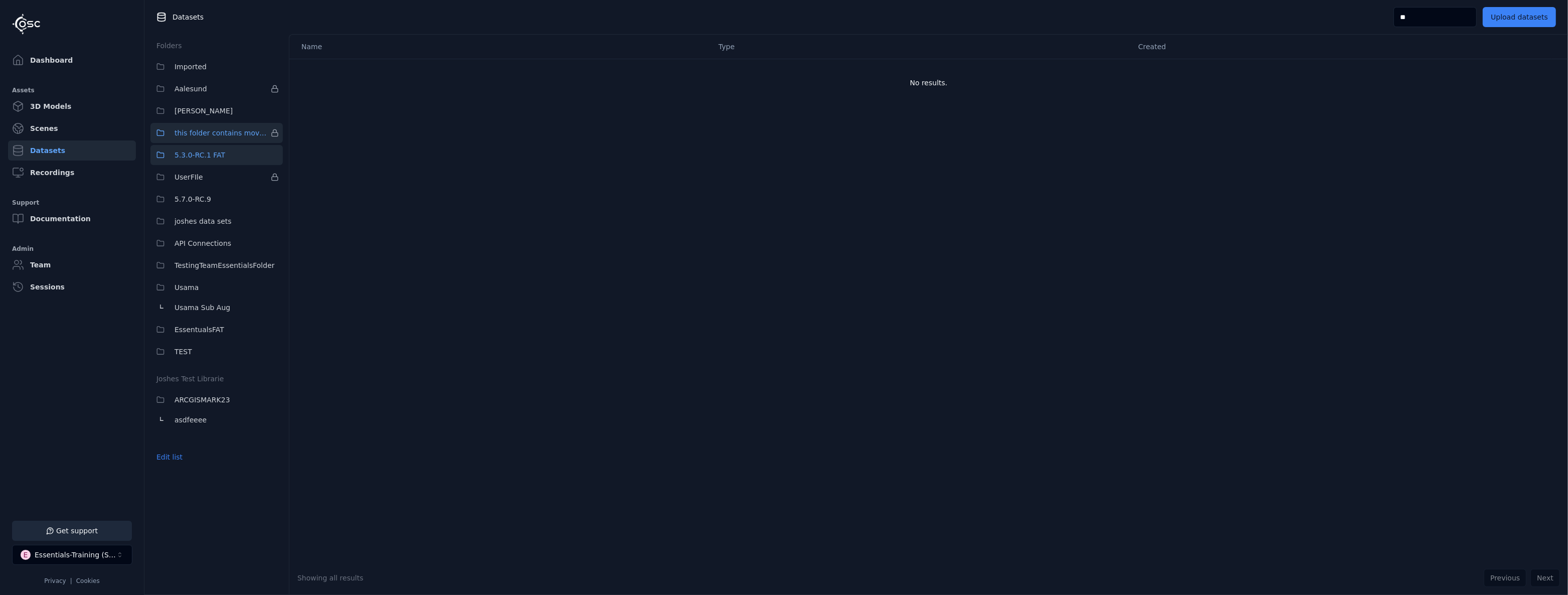
click at [213, 152] on span "5.3.0-RC.1 FAT" at bounding box center [200, 155] width 51 height 12
click at [211, 70] on button "Imported" at bounding box center [216, 66] width 132 height 20
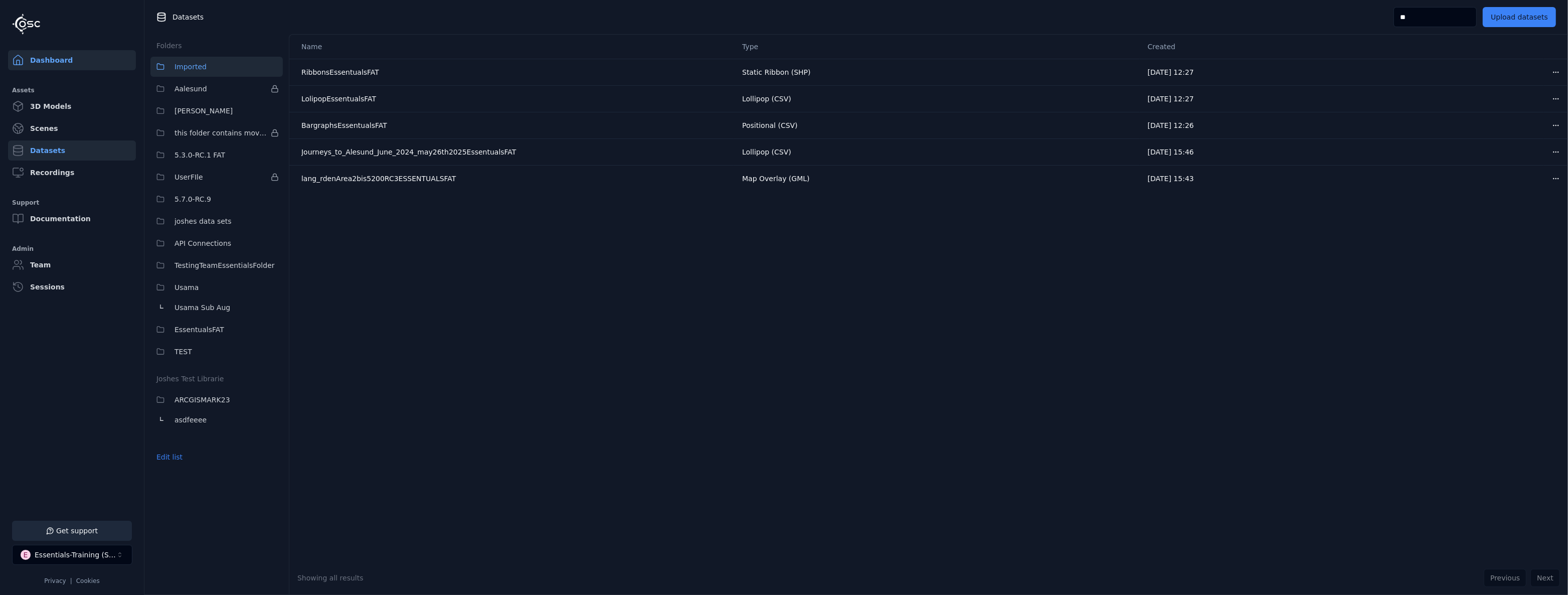
click at [44, 60] on link "Dashboard" at bounding box center [71, 60] width 128 height 20
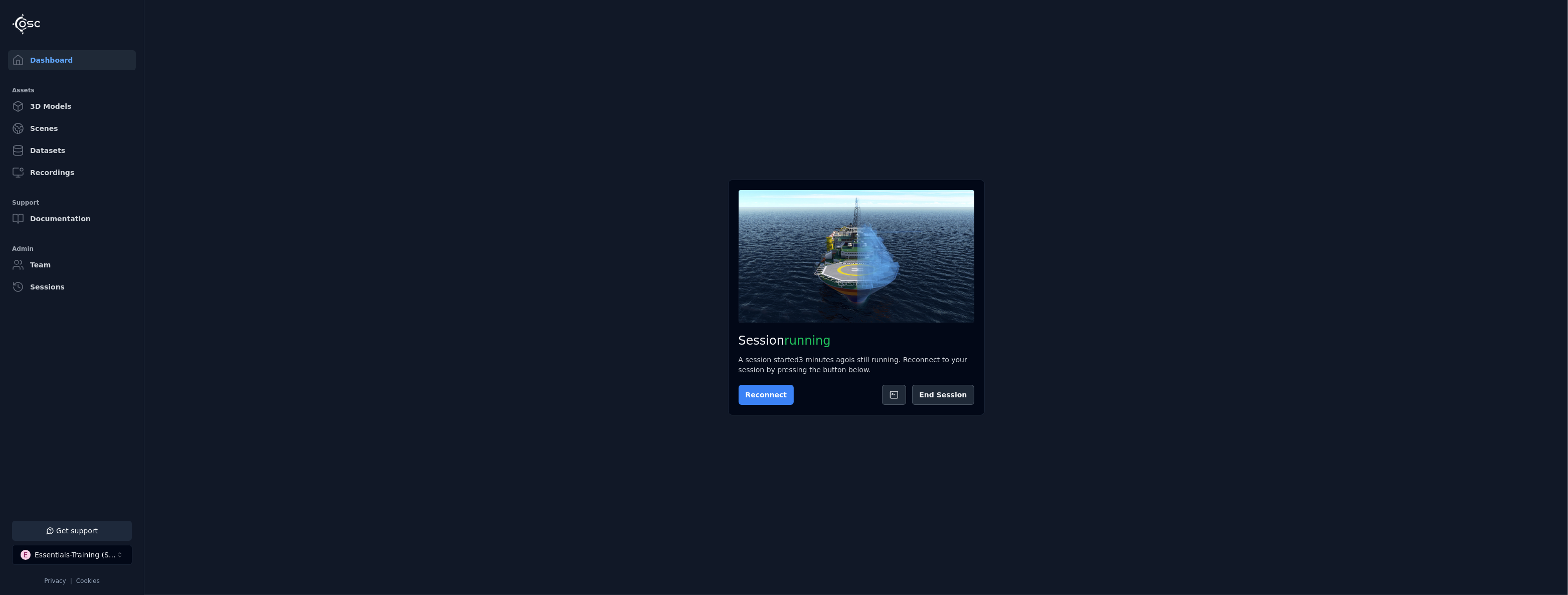
click at [762, 387] on button "Reconnect" at bounding box center [766, 395] width 56 height 20
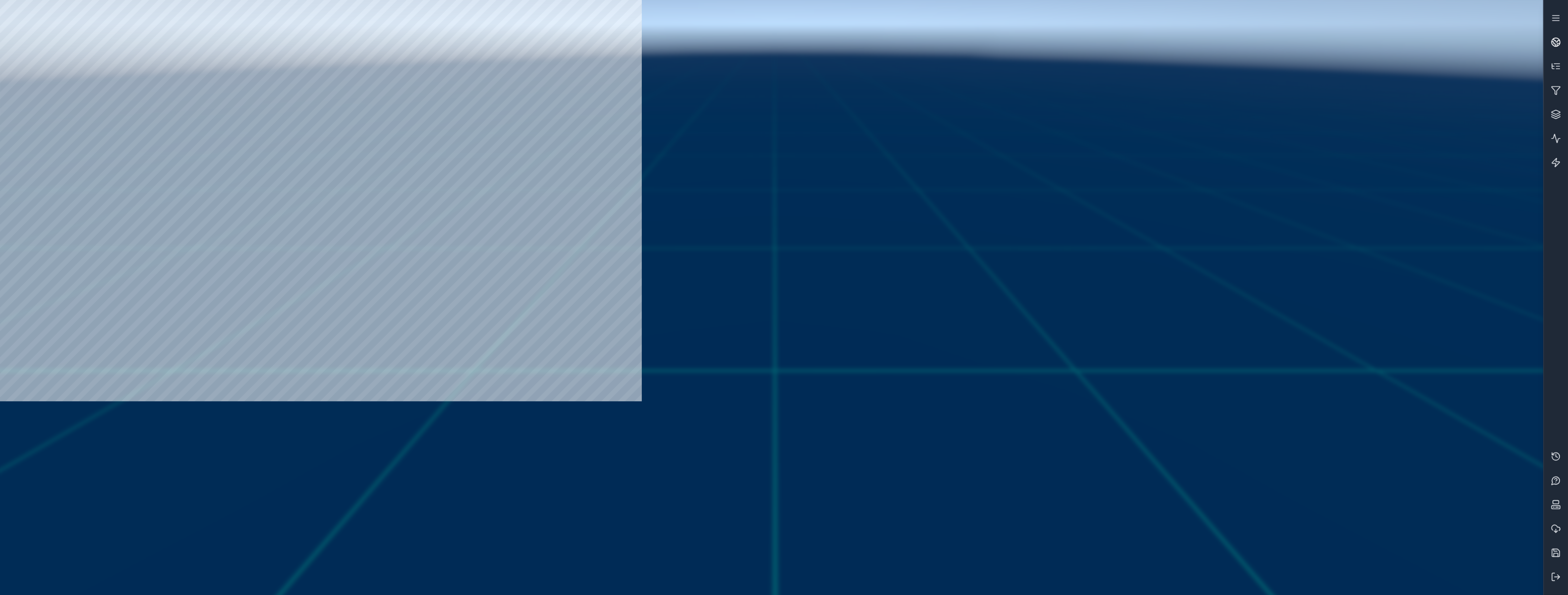
click at [1555, 45] on icon at bounding box center [1556, 42] width 10 height 10
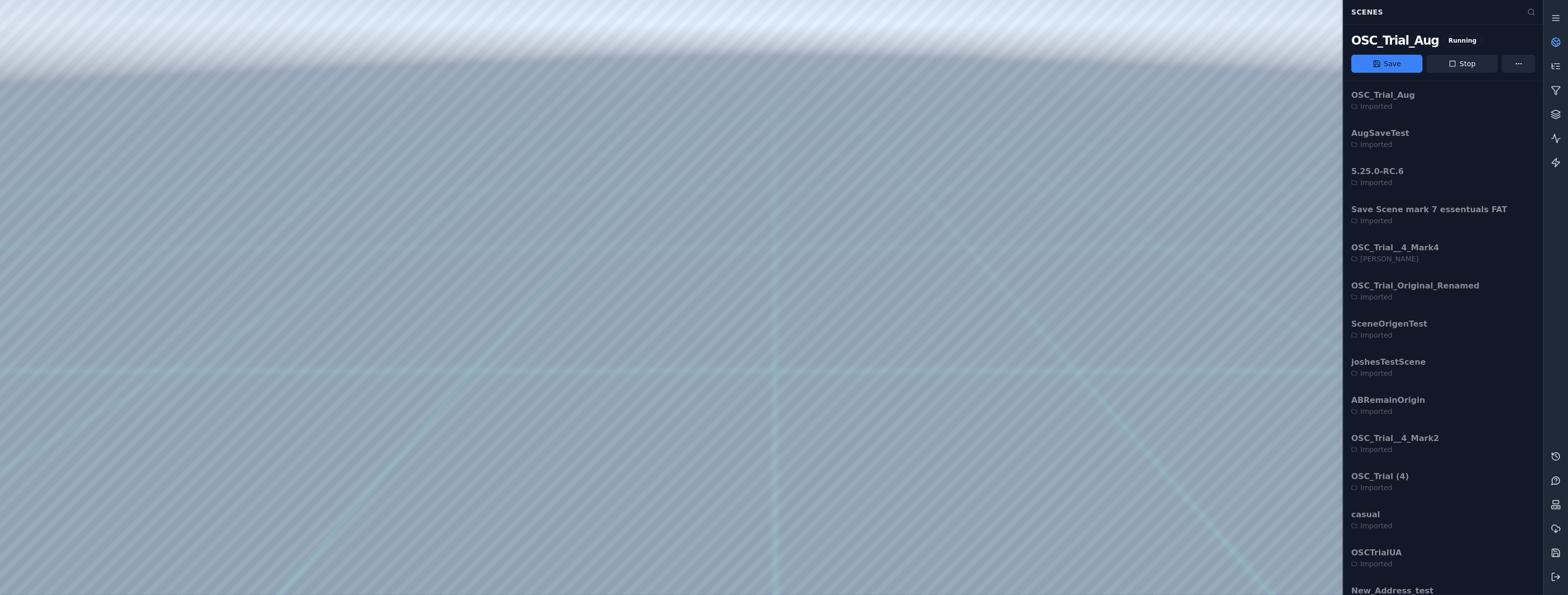
click at [1067, 187] on div at bounding box center [771, 298] width 1543 height 595
click at [1556, 575] on icon at bounding box center [1556, 577] width 10 height 10
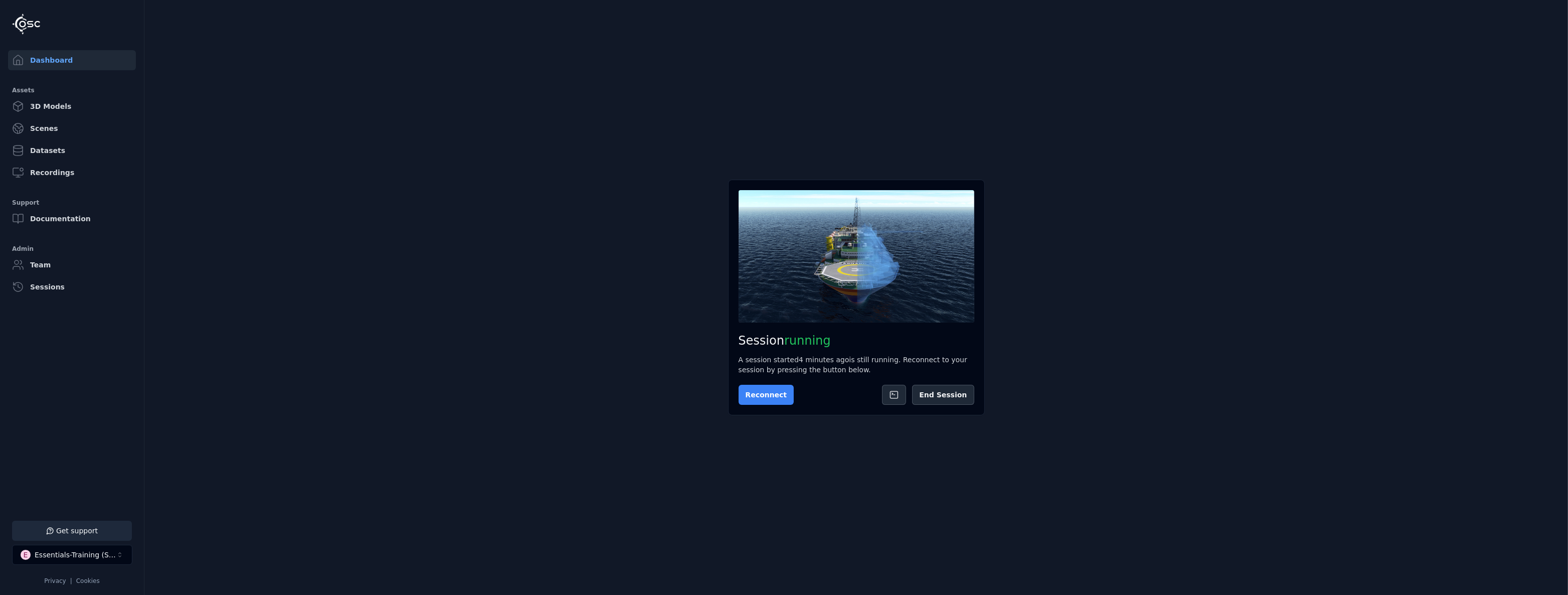
click at [774, 398] on button "Reconnect" at bounding box center [766, 395] width 56 height 20
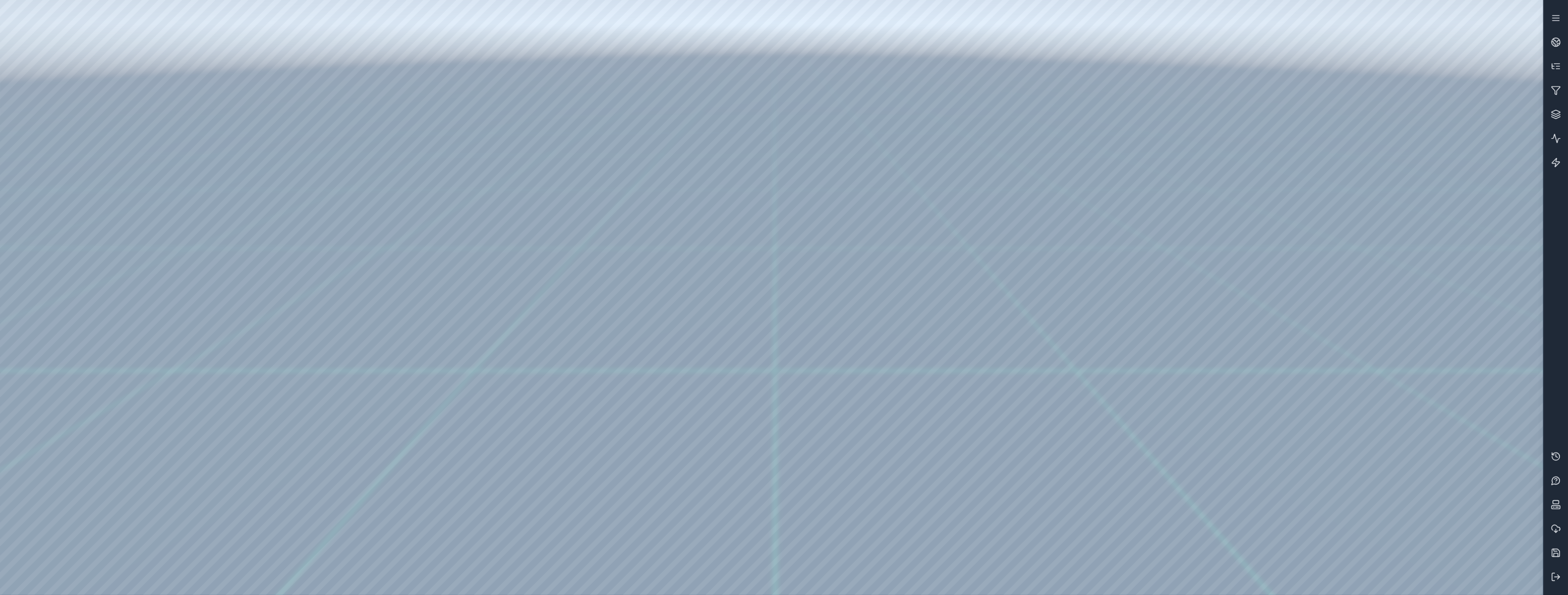
drag, startPoint x: 703, startPoint y: 333, endPoint x: 707, endPoint y: 372, distance: 39.2
click at [51, 130] on div at bounding box center [771, 298] width 1543 height 595
click at [50, 192] on div at bounding box center [771, 298] width 1543 height 595
click at [162, 363] on div at bounding box center [771, 298] width 1543 height 595
click at [113, 40] on div at bounding box center [771, 298] width 1543 height 595
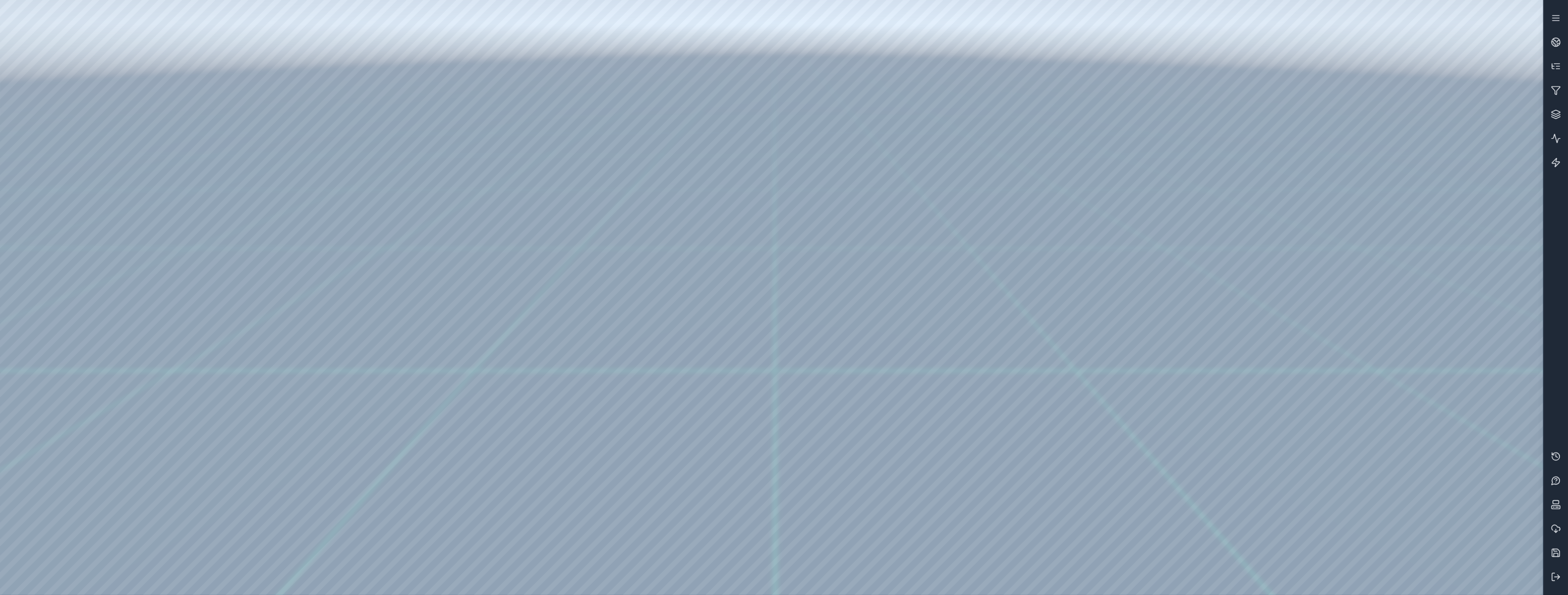
click at [183, 391] on div at bounding box center [771, 298] width 1543 height 595
click at [1564, 581] on button at bounding box center [1555, 576] width 24 height 24
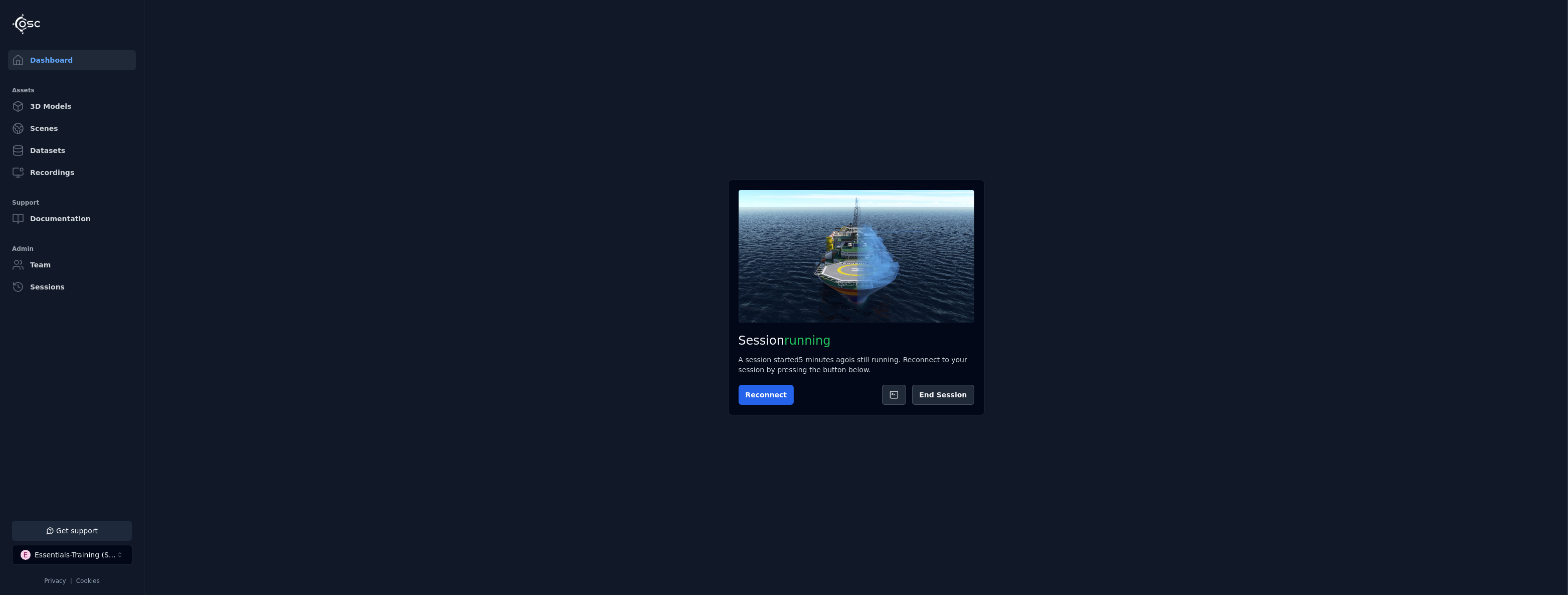
click at [60, 130] on link "Scenes" at bounding box center [71, 128] width 128 height 20
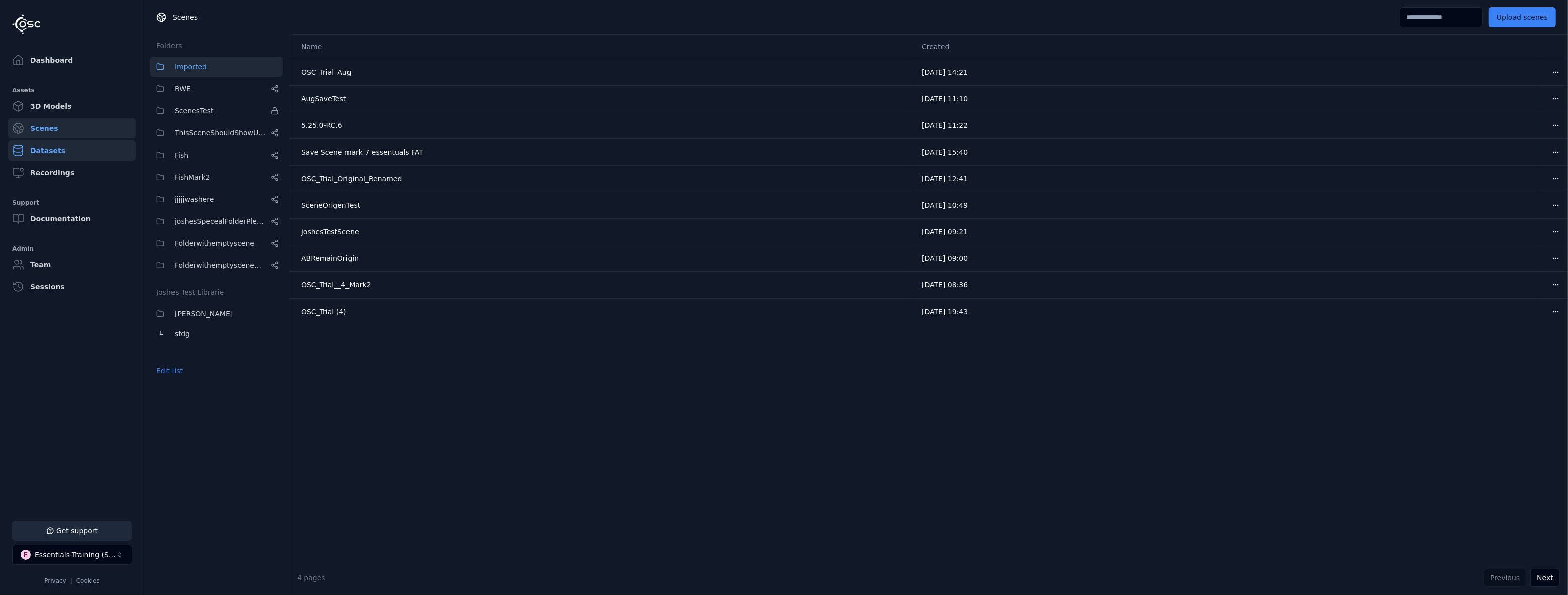
click at [60, 145] on link "Datasets" at bounding box center [71, 150] width 128 height 20
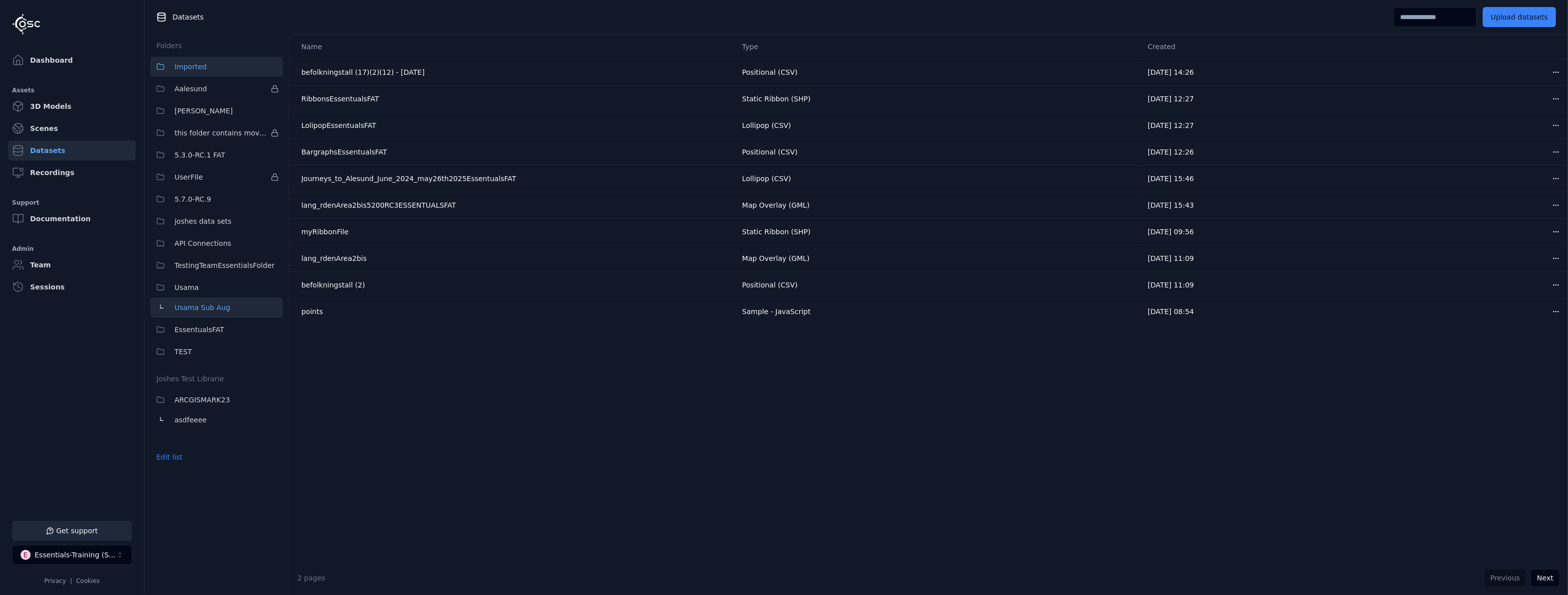
click at [205, 301] on span "Usama Sub Aug" at bounding box center [202, 307] width 56 height 12
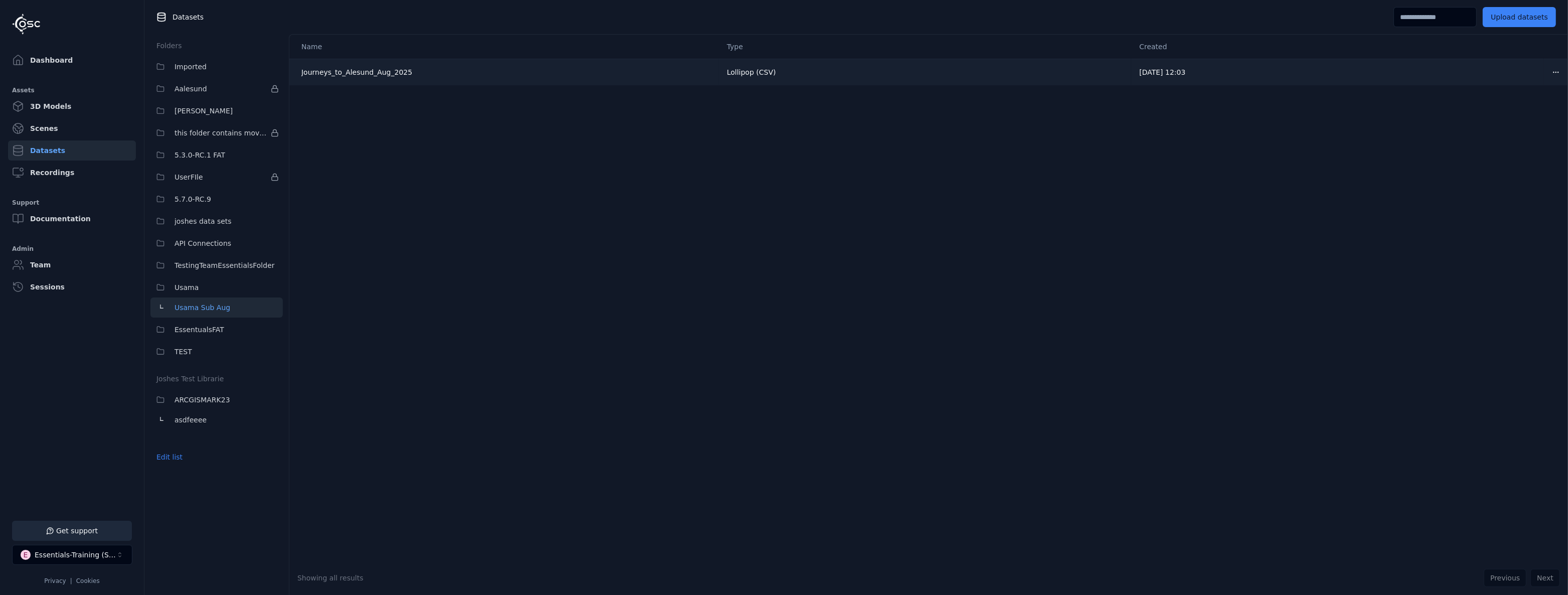
click at [1547, 72] on html "Support Dashboard Assets 3D Models Scenes Datasets Recordings Support Documenta…" at bounding box center [784, 298] width 1568 height 595
click at [1522, 96] on div "Rename" at bounding box center [1527, 94] width 59 height 16
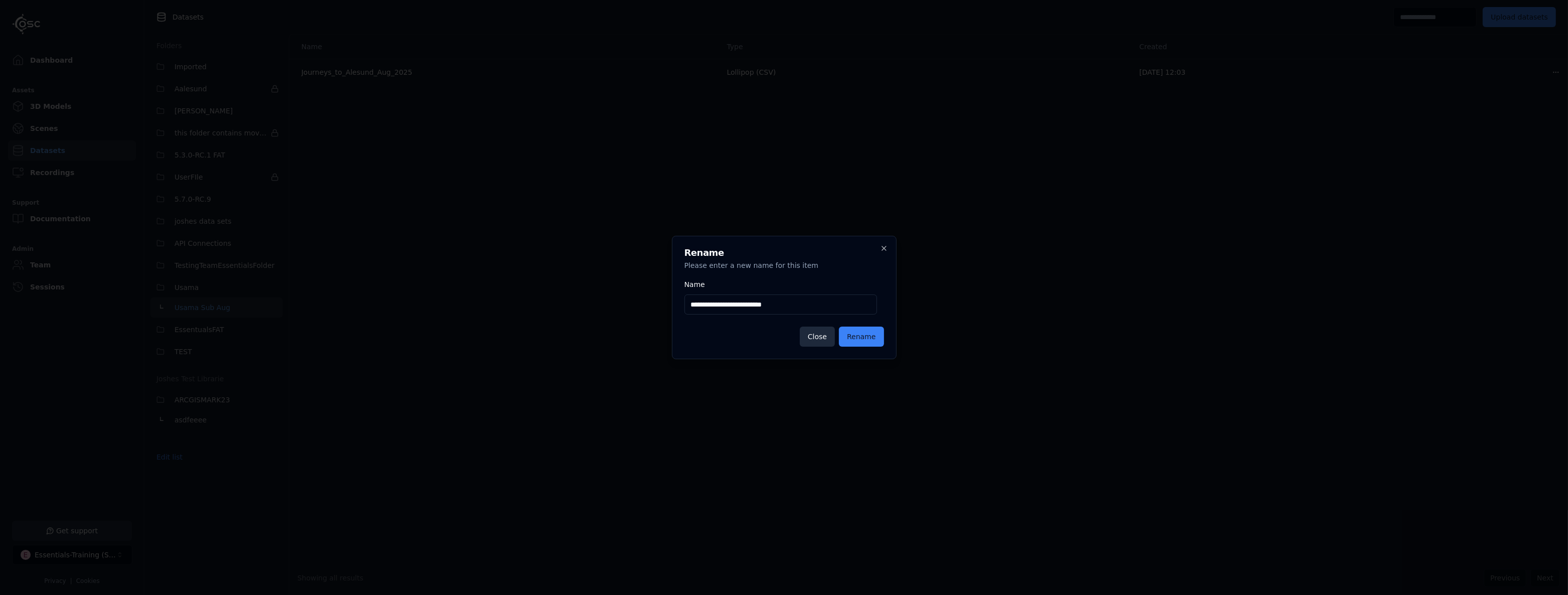
click at [699, 311] on input "**********" at bounding box center [781, 304] width 193 height 20
click at [692, 303] on input "**********" at bounding box center [781, 304] width 193 height 20
type input "**********"
click at [850, 334] on button "Rename" at bounding box center [860, 336] width 44 height 20
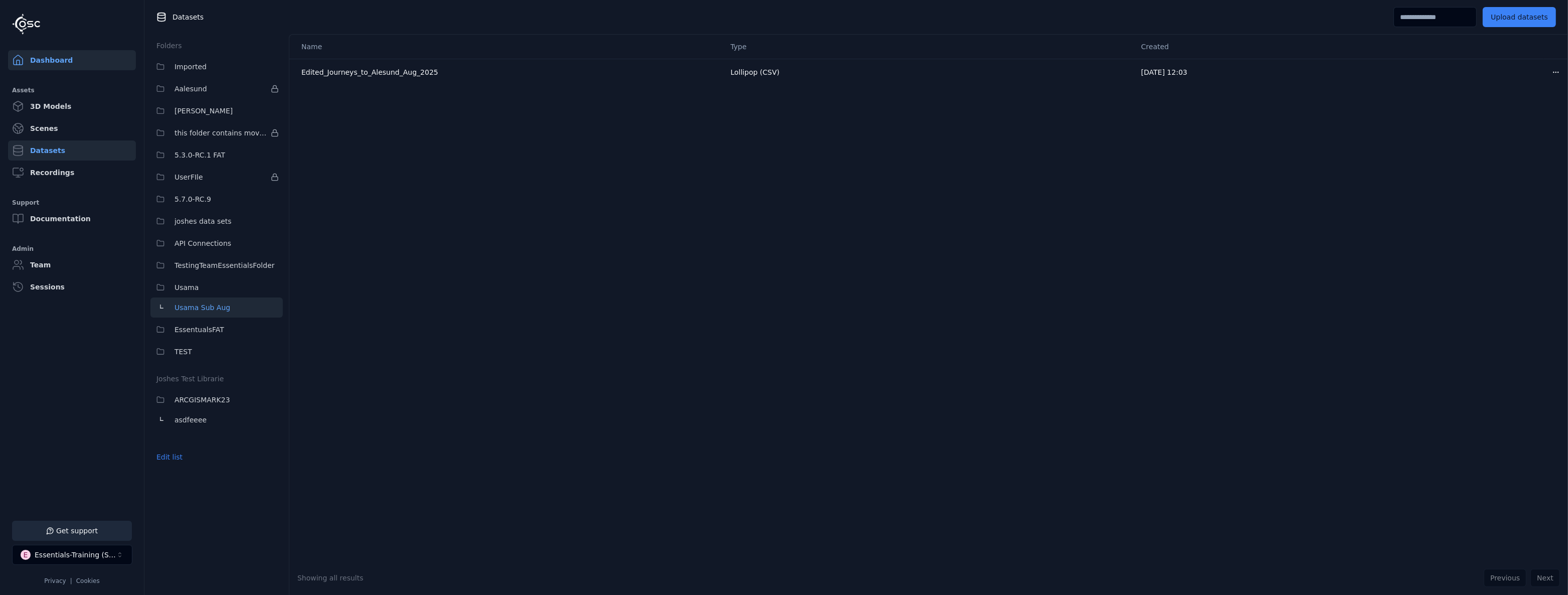
click at [73, 55] on link "Dashboard" at bounding box center [71, 60] width 128 height 20
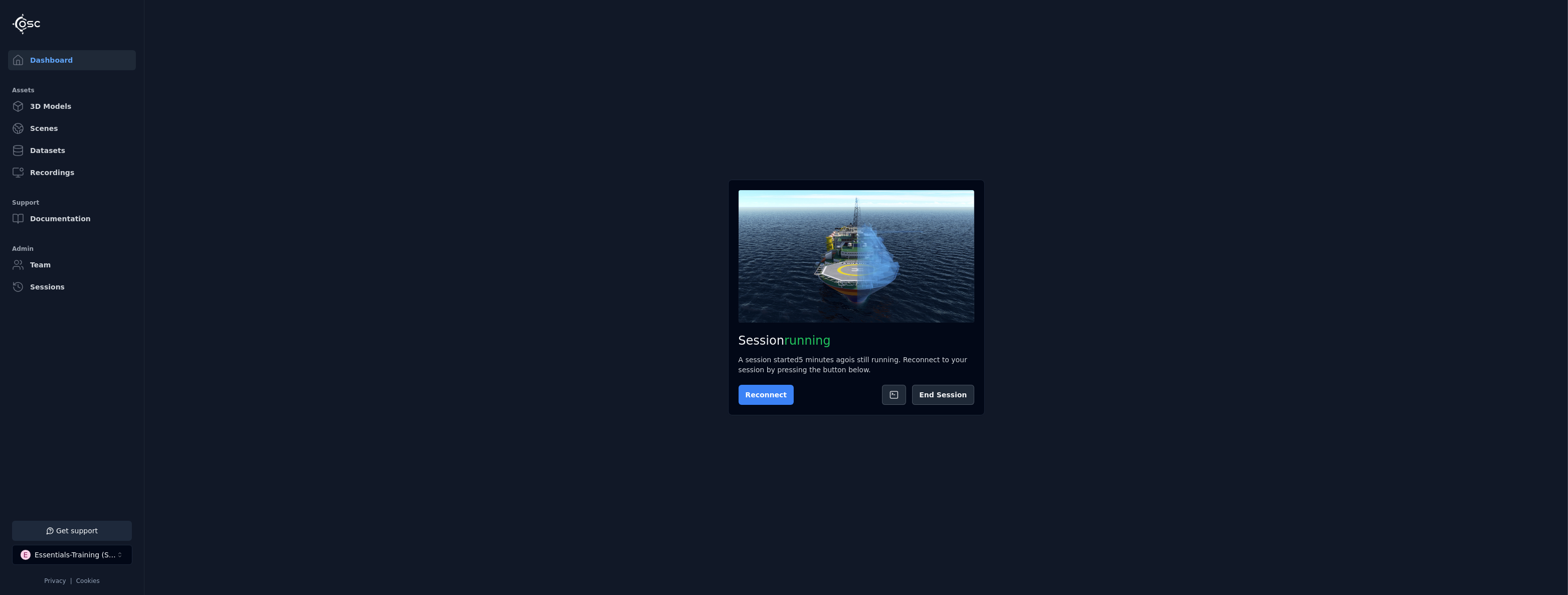
click at [776, 391] on button "Reconnect" at bounding box center [766, 395] width 56 height 20
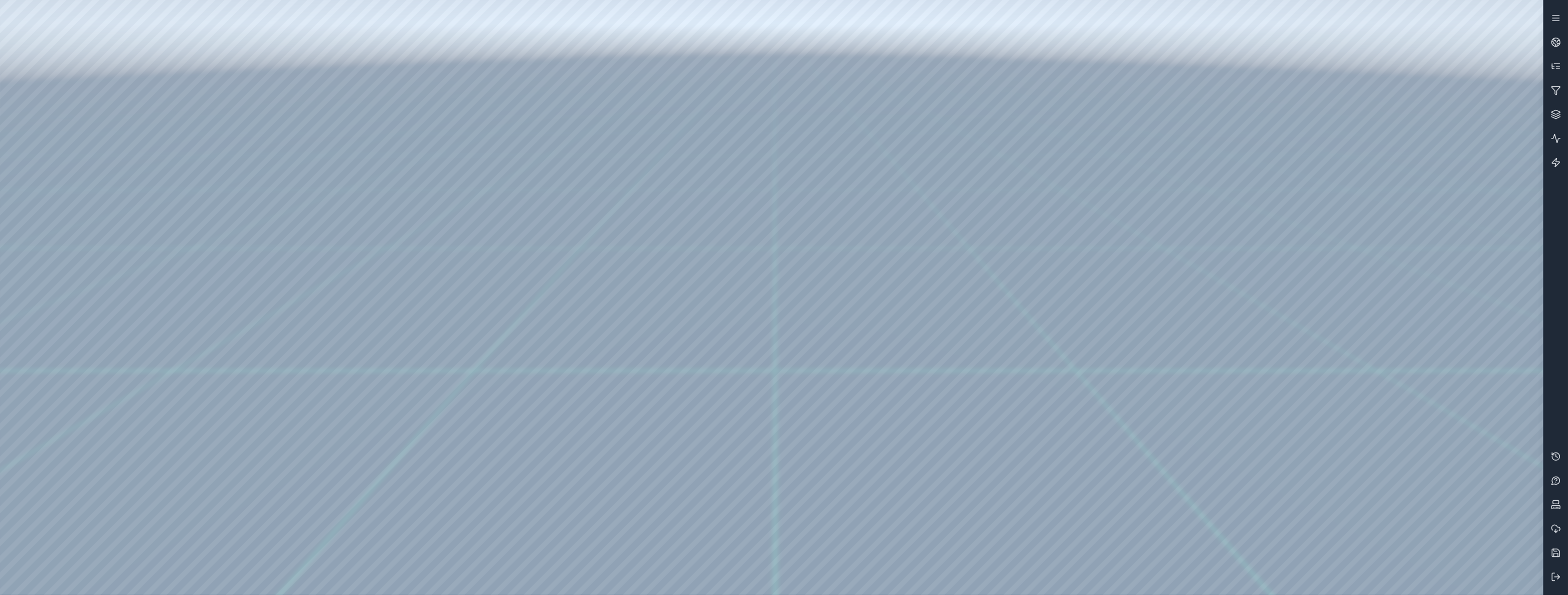
click at [118, 40] on div at bounding box center [771, 298] width 1543 height 595
click at [231, 73] on div at bounding box center [771, 298] width 1543 height 595
click at [192, 387] on div at bounding box center [771, 298] width 1543 height 595
click at [145, 362] on div at bounding box center [771, 298] width 1543 height 595
click at [118, 42] on div at bounding box center [771, 298] width 1543 height 595
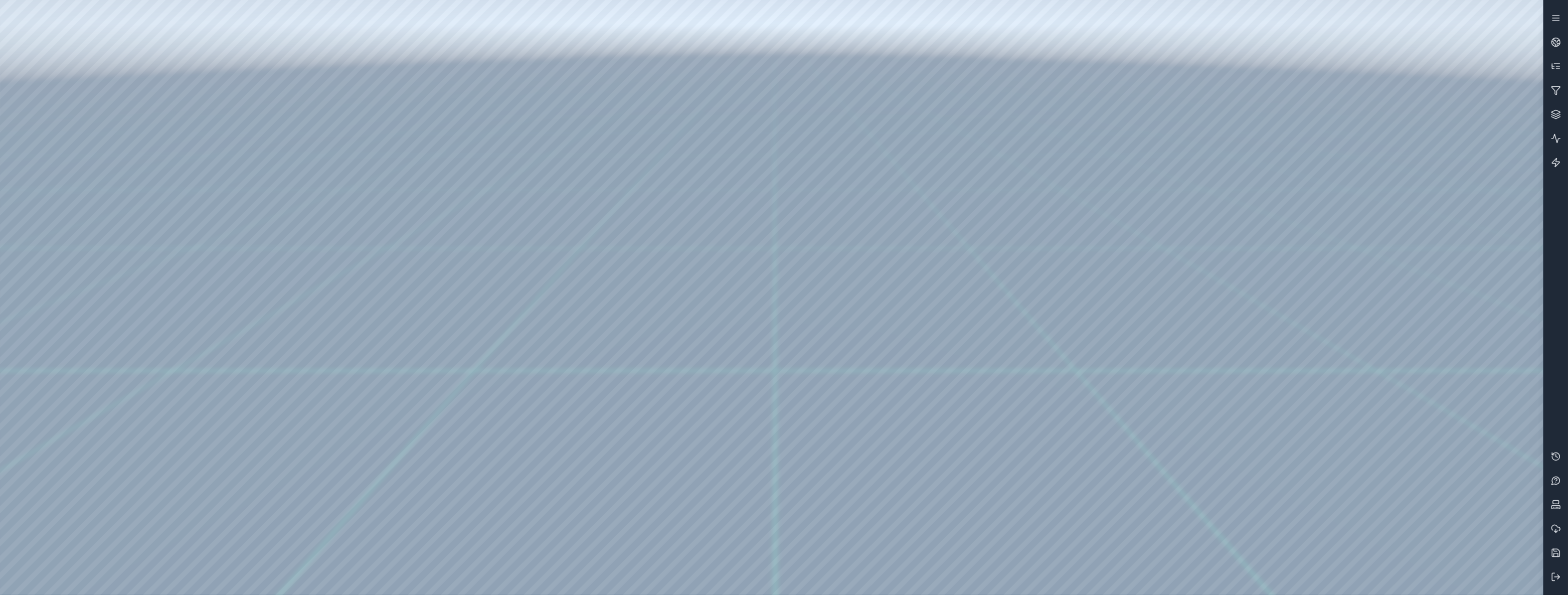
click at [64, 191] on div at bounding box center [771, 298] width 1543 height 595
click at [180, 384] on div at bounding box center [771, 298] width 1543 height 595
click at [116, 35] on div at bounding box center [771, 298] width 1543 height 595
click at [184, 214] on div at bounding box center [771, 298] width 1543 height 595
click at [1555, 578] on icon at bounding box center [1556, 577] width 10 height 10
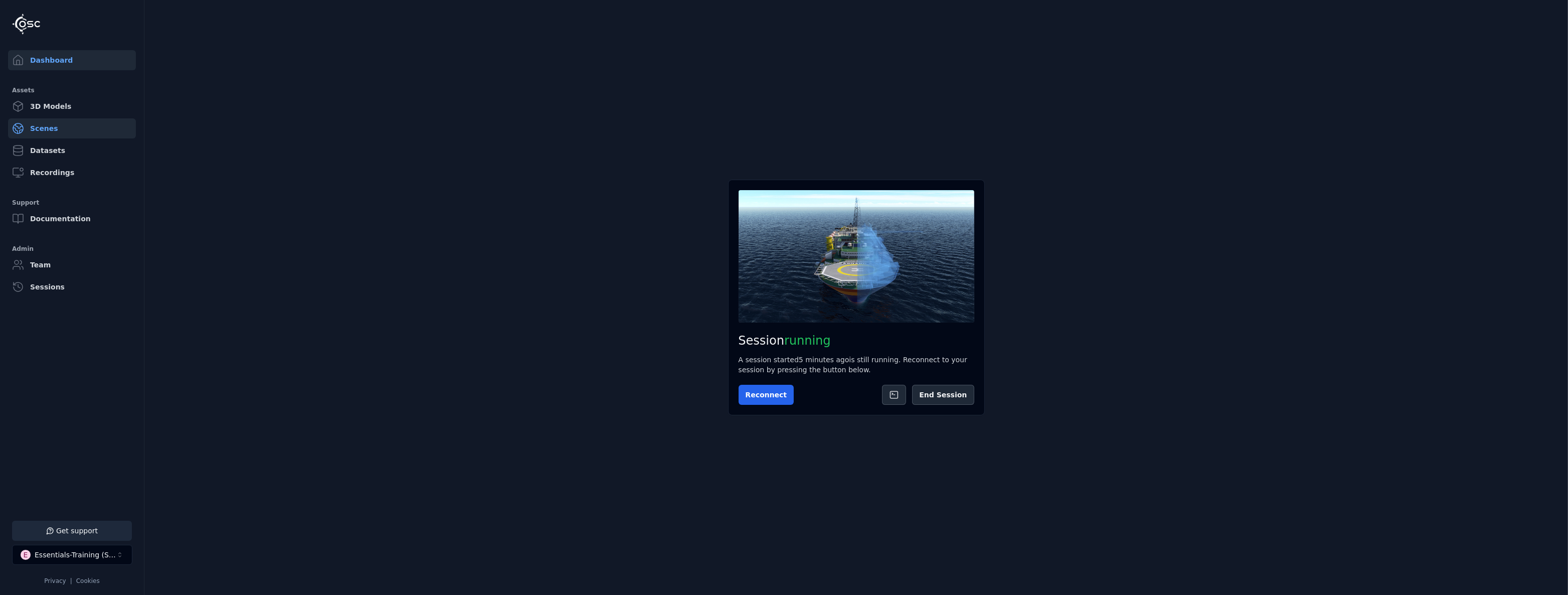
click at [67, 127] on link "Scenes" at bounding box center [71, 128] width 128 height 20
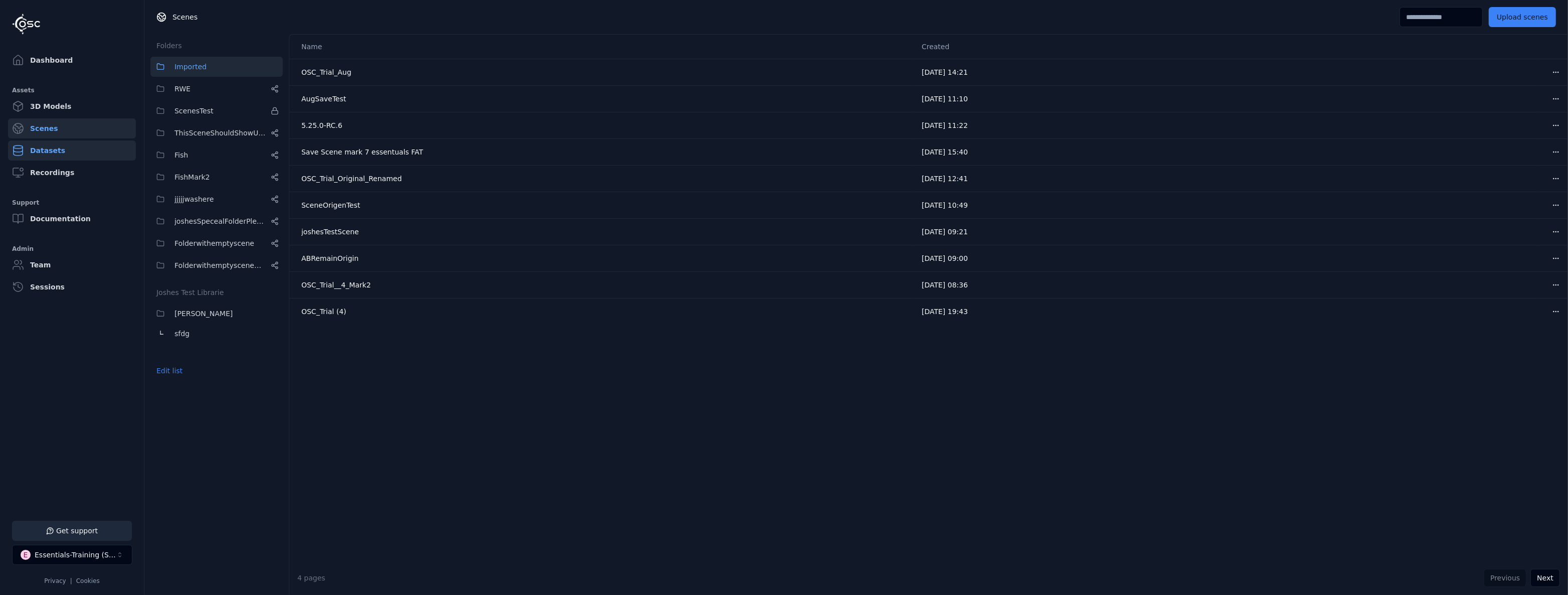
click at [65, 152] on link "Datasets" at bounding box center [71, 150] width 128 height 20
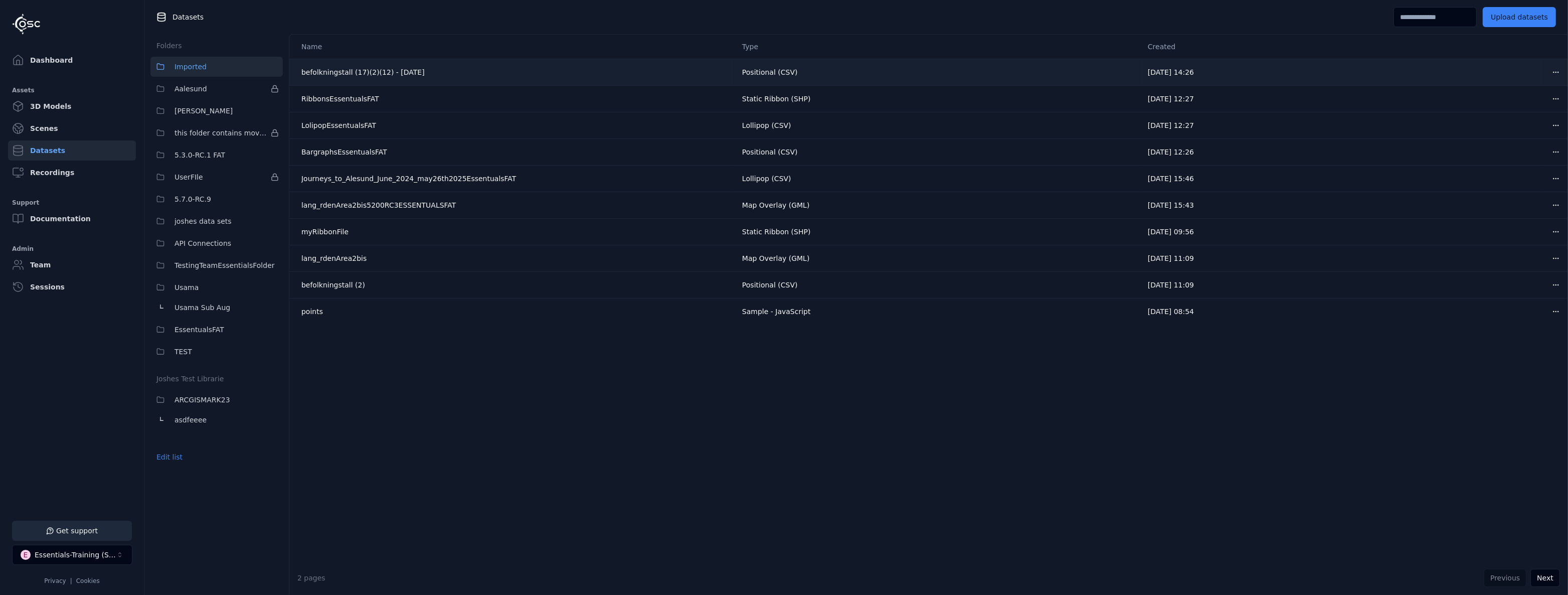
click at [1549, 73] on html "Support Dashboard Assets 3D Models Scenes Datasets Recordings Support Documenta…" at bounding box center [784, 298] width 1568 height 595
click at [1533, 111] on div "Delete" at bounding box center [1527, 110] width 59 height 16
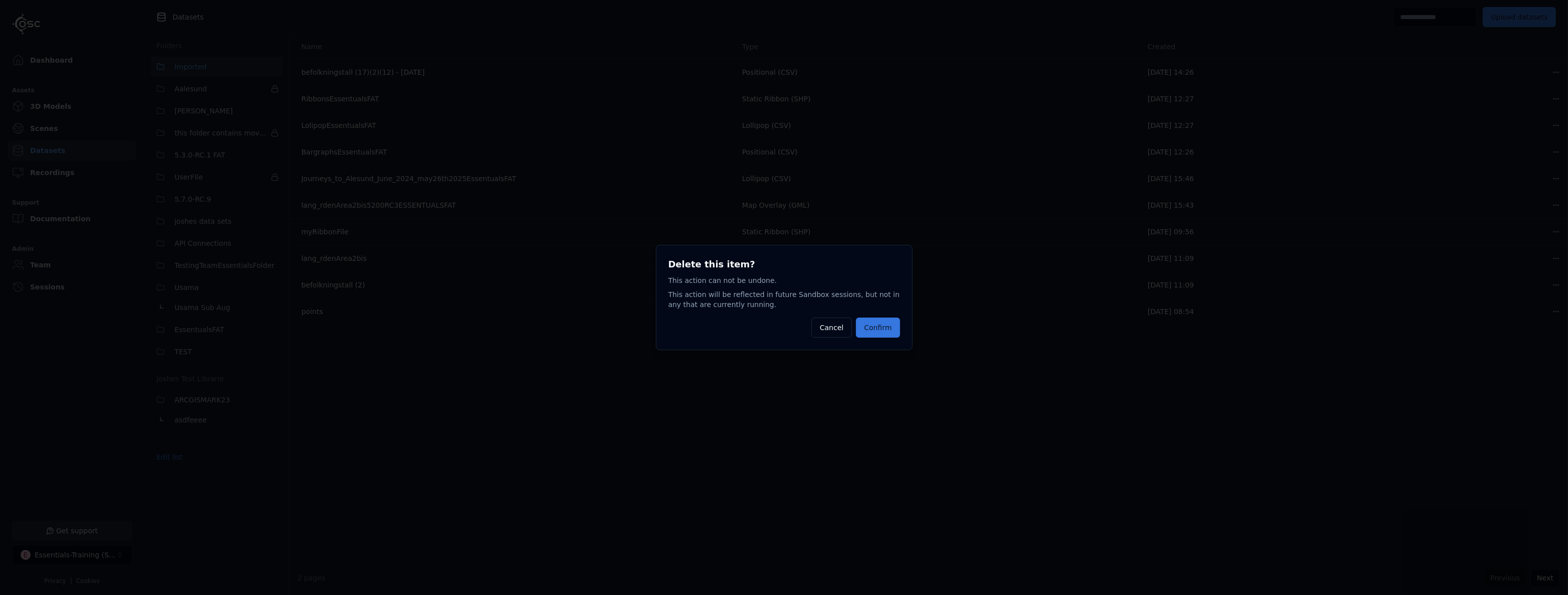
click at [884, 321] on button "Confirm" at bounding box center [878, 327] width 44 height 20
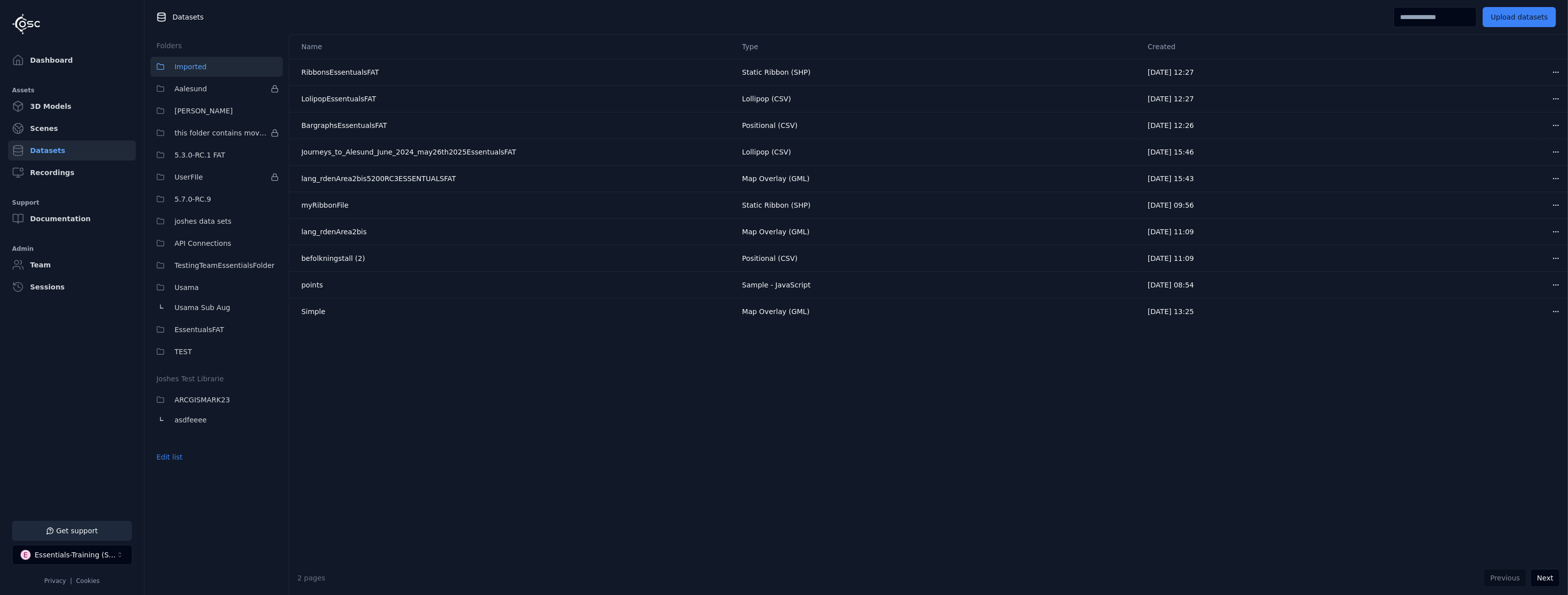
click at [1404, 15] on input at bounding box center [1435, 17] width 83 height 20
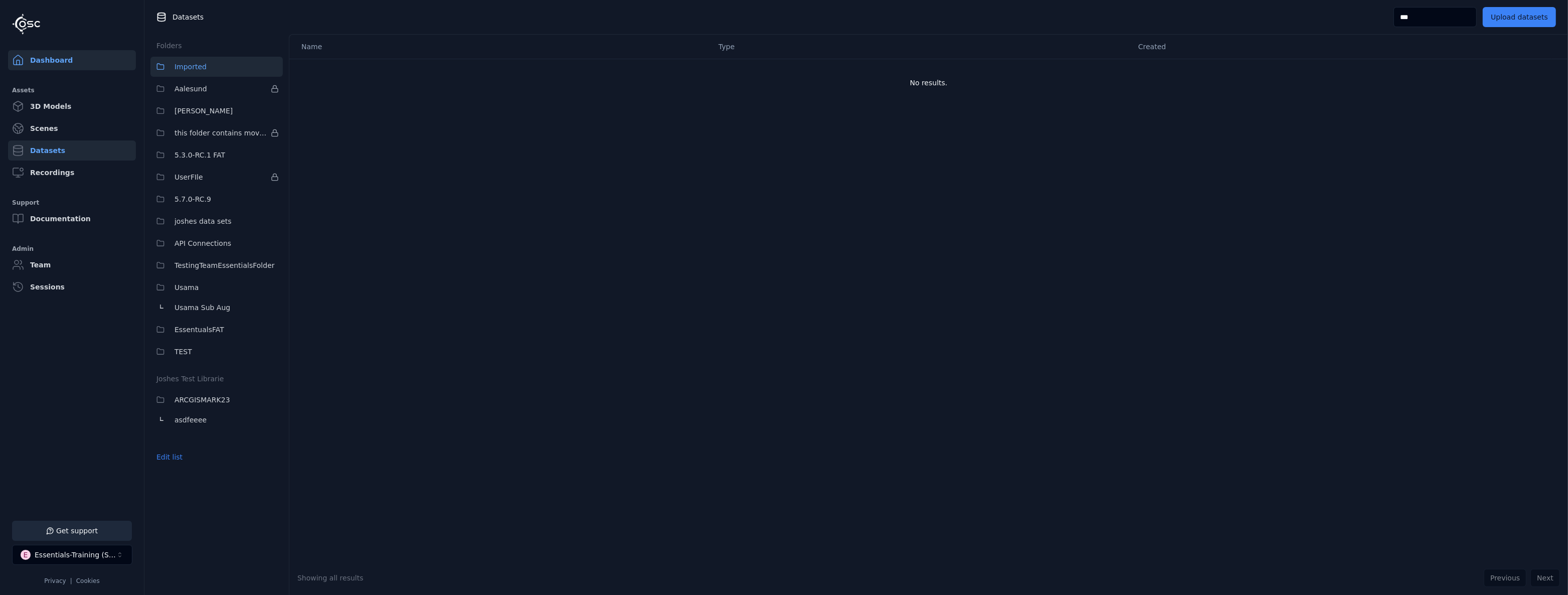
type input "***"
click at [36, 50] on link "Dashboard" at bounding box center [71, 60] width 128 height 20
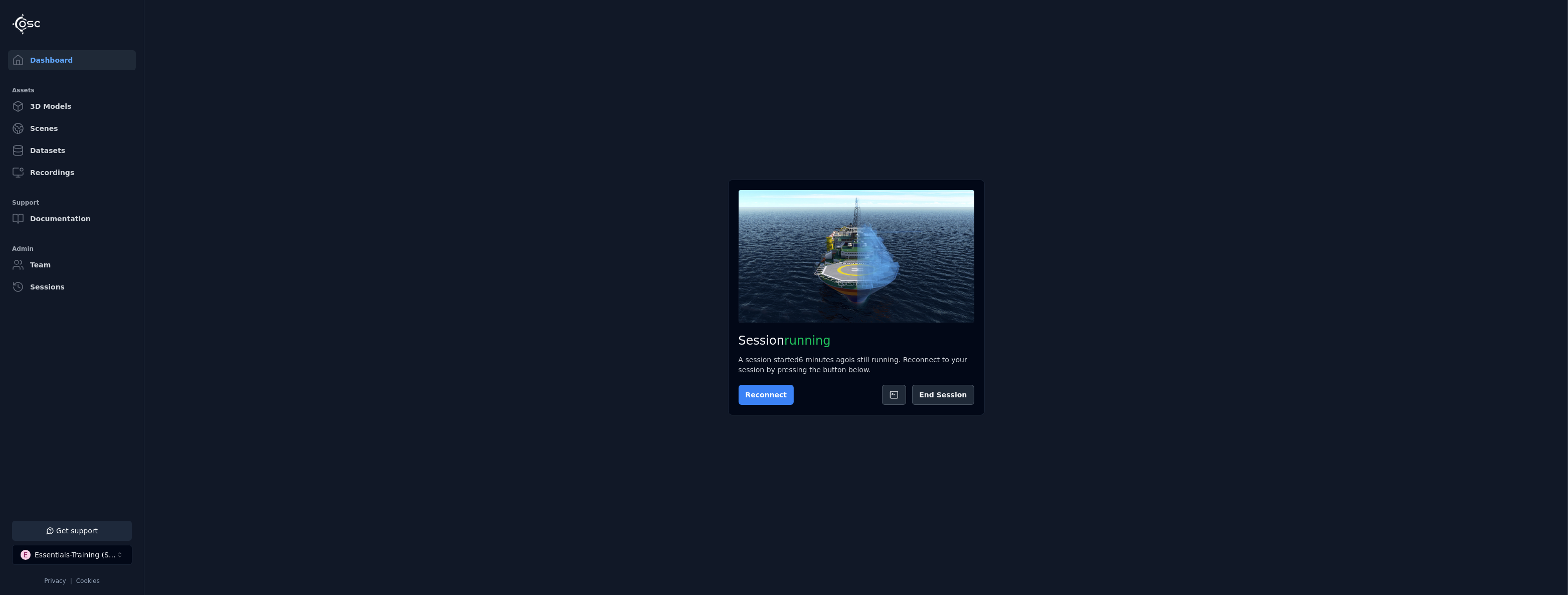
click at [771, 387] on button "Reconnect" at bounding box center [766, 395] width 56 height 20
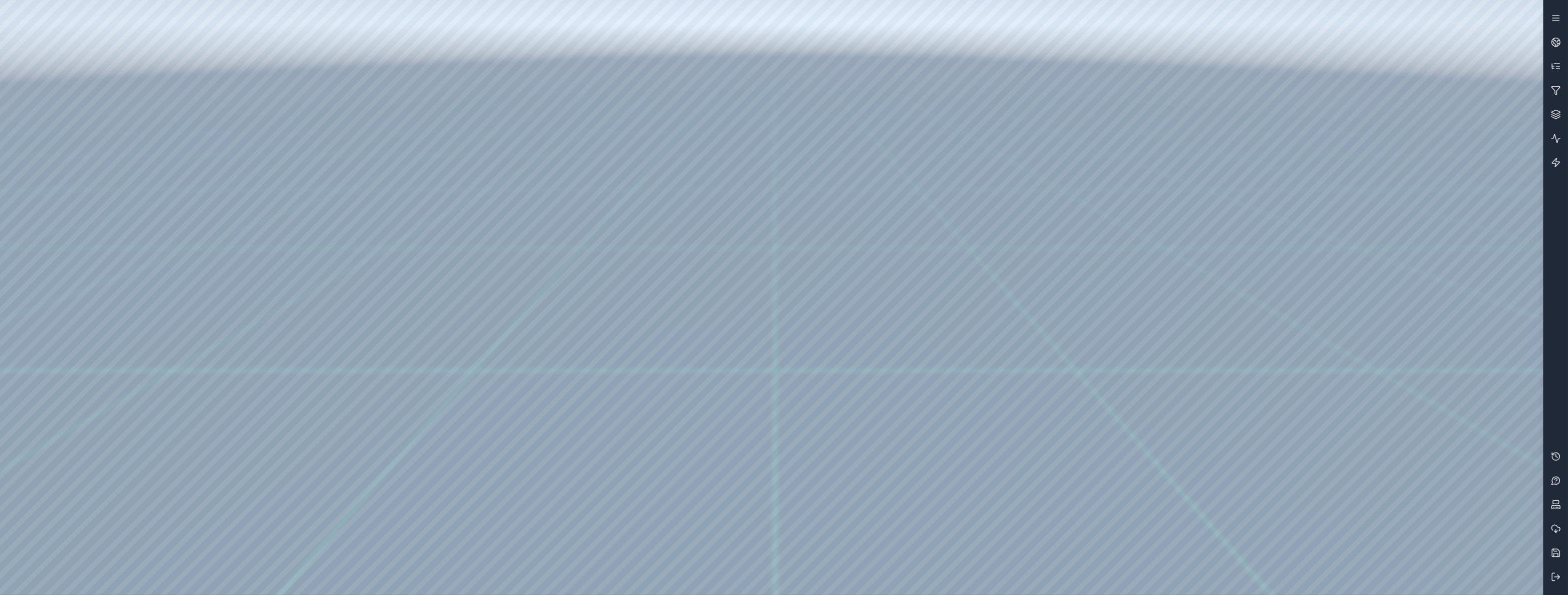
click at [112, 35] on div at bounding box center [771, 298] width 1543 height 595
click at [112, 44] on div at bounding box center [771, 298] width 1543 height 595
click at [58, 198] on div at bounding box center [771, 298] width 1543 height 595
click at [255, 69] on div at bounding box center [771, 298] width 1543 height 595
click at [162, 202] on div at bounding box center [771, 298] width 1543 height 595
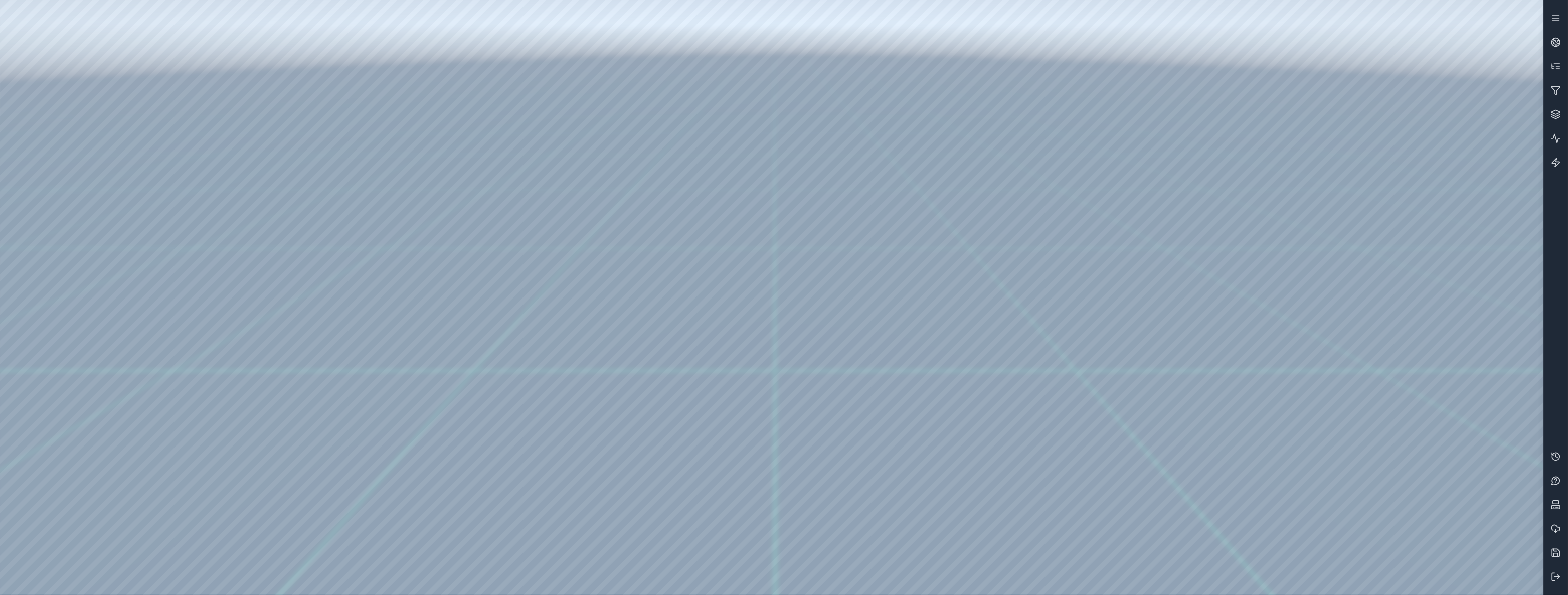
click at [180, 204] on div at bounding box center [771, 298] width 1543 height 595
click at [110, 44] on div at bounding box center [771, 298] width 1543 height 595
click at [80, 190] on div at bounding box center [771, 298] width 1543 height 595
click at [151, 208] on div at bounding box center [771, 298] width 1543 height 595
click at [119, 38] on div at bounding box center [771, 298] width 1543 height 595
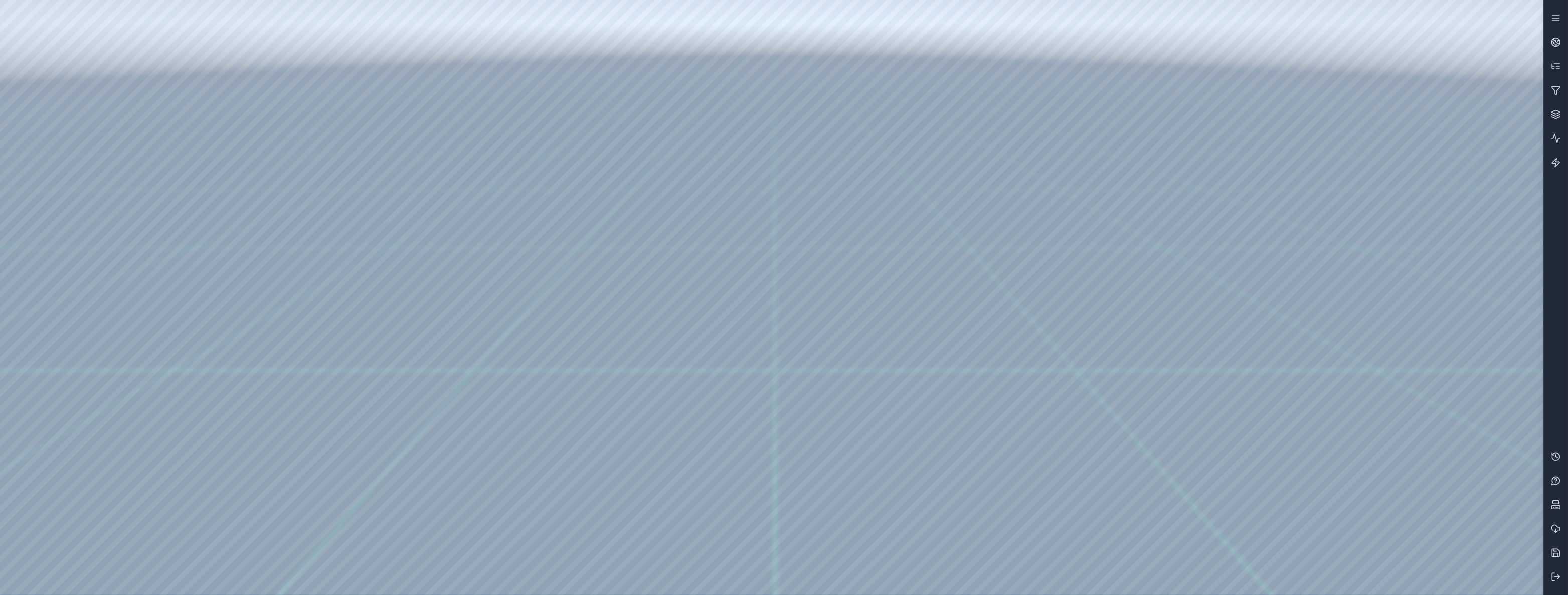
click at [154, 386] on div at bounding box center [771, 298] width 1543 height 595
click at [1559, 580] on icon at bounding box center [1556, 577] width 10 height 10
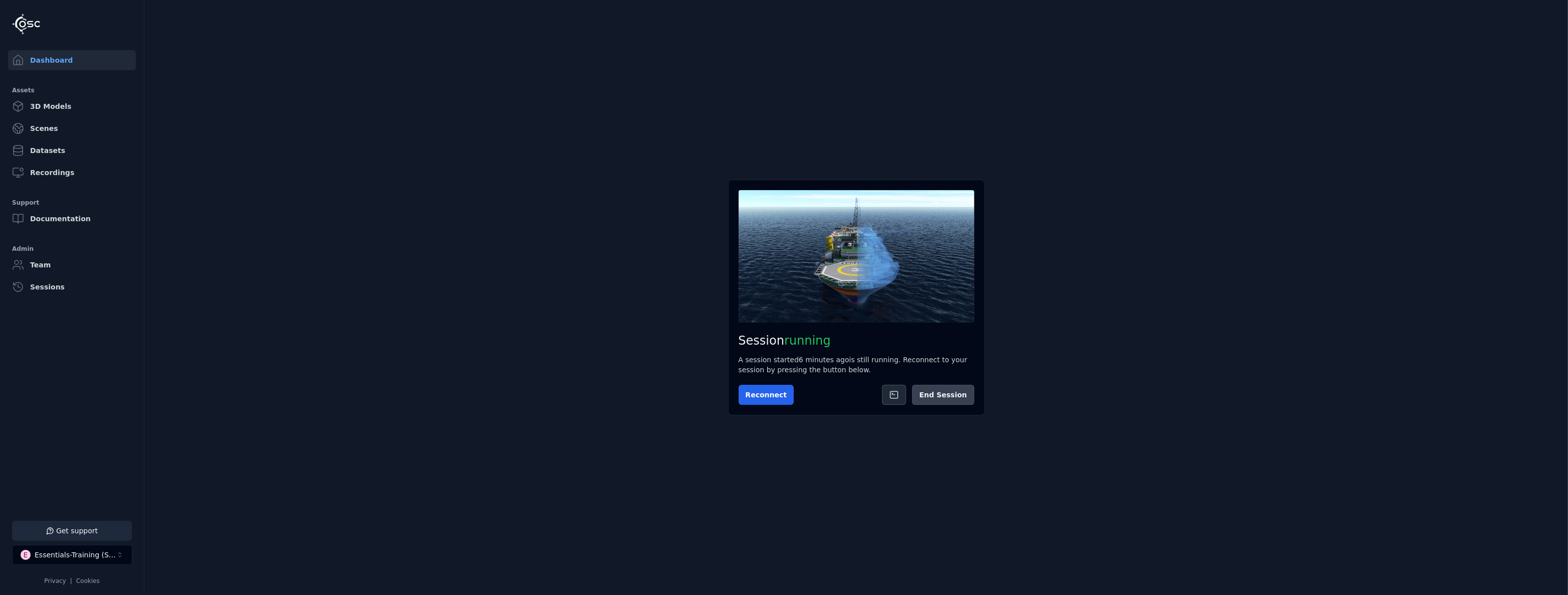
click at [938, 397] on button "End Session" at bounding box center [943, 395] width 62 height 20
click at [788, 395] on button "Start Session" at bounding box center [778, 395] width 80 height 20
click at [758, 388] on button "Connect" at bounding box center [762, 395] width 46 height 20
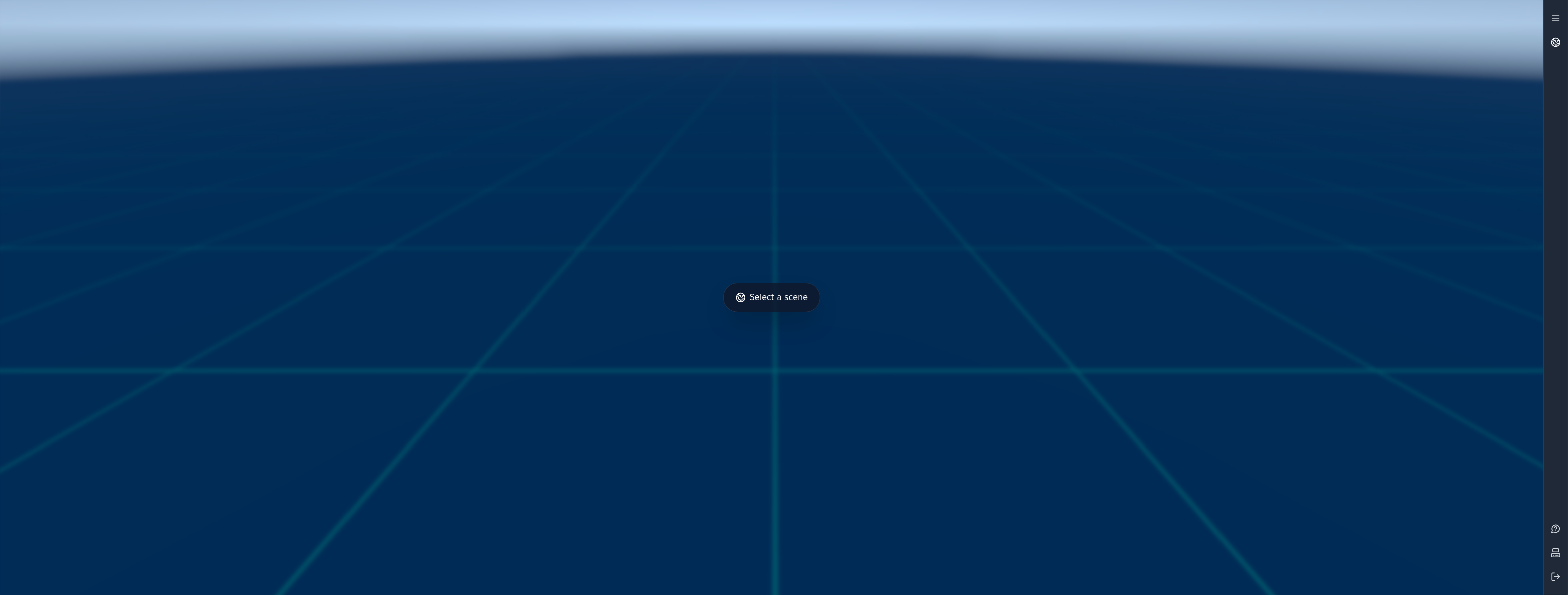
click at [1553, 43] on icon at bounding box center [1556, 42] width 10 height 10
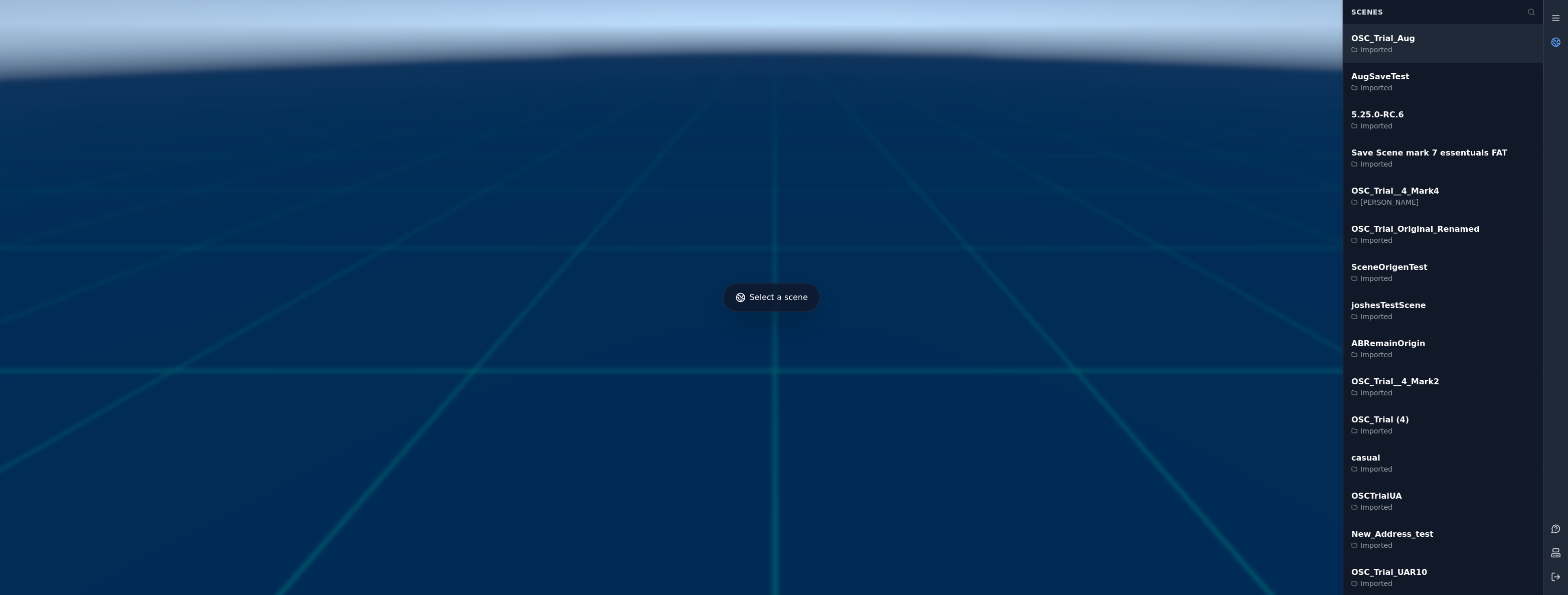
click at [1499, 44] on div "OSC_Trial_Aug Imported" at bounding box center [1443, 43] width 200 height 38
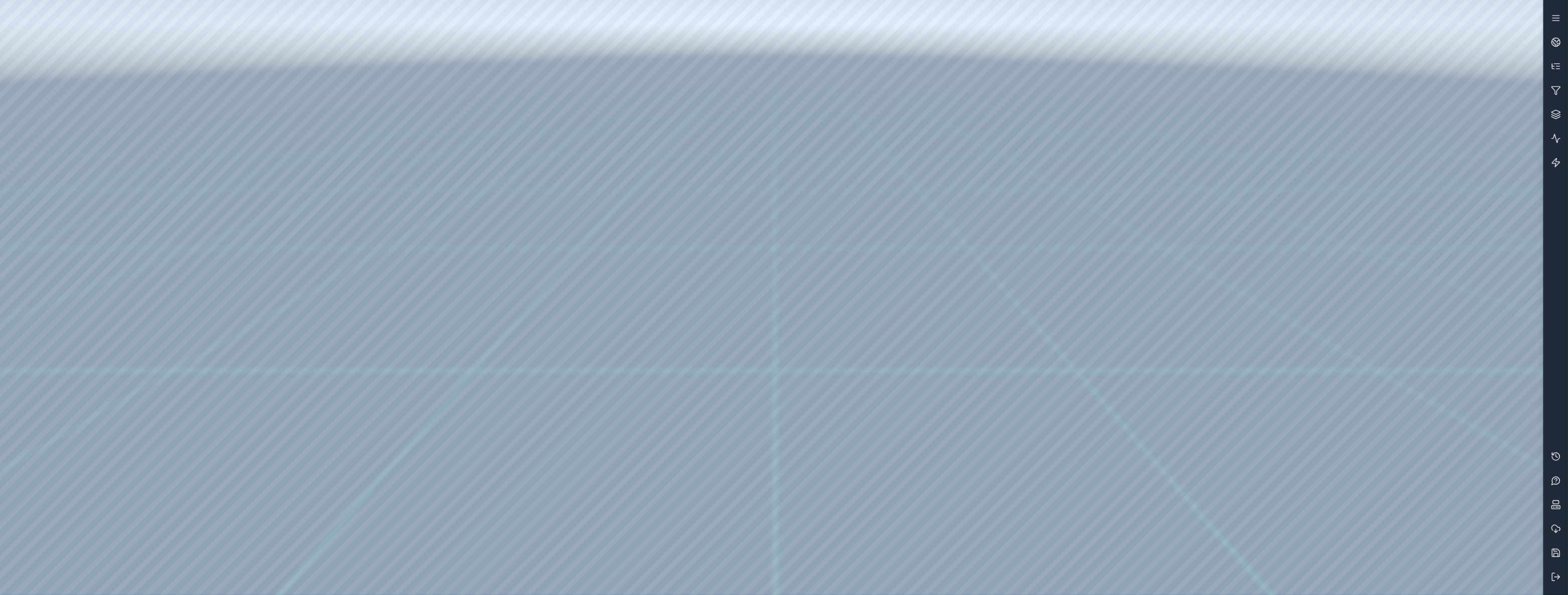
click at [30, 129] on div at bounding box center [771, 298] width 1543 height 595
click at [49, 196] on div at bounding box center [771, 298] width 1543 height 595
click at [170, 207] on div at bounding box center [771, 298] width 1543 height 595
click at [115, 40] on div at bounding box center [771, 298] width 1543 height 595
click at [173, 367] on div at bounding box center [771, 298] width 1543 height 595
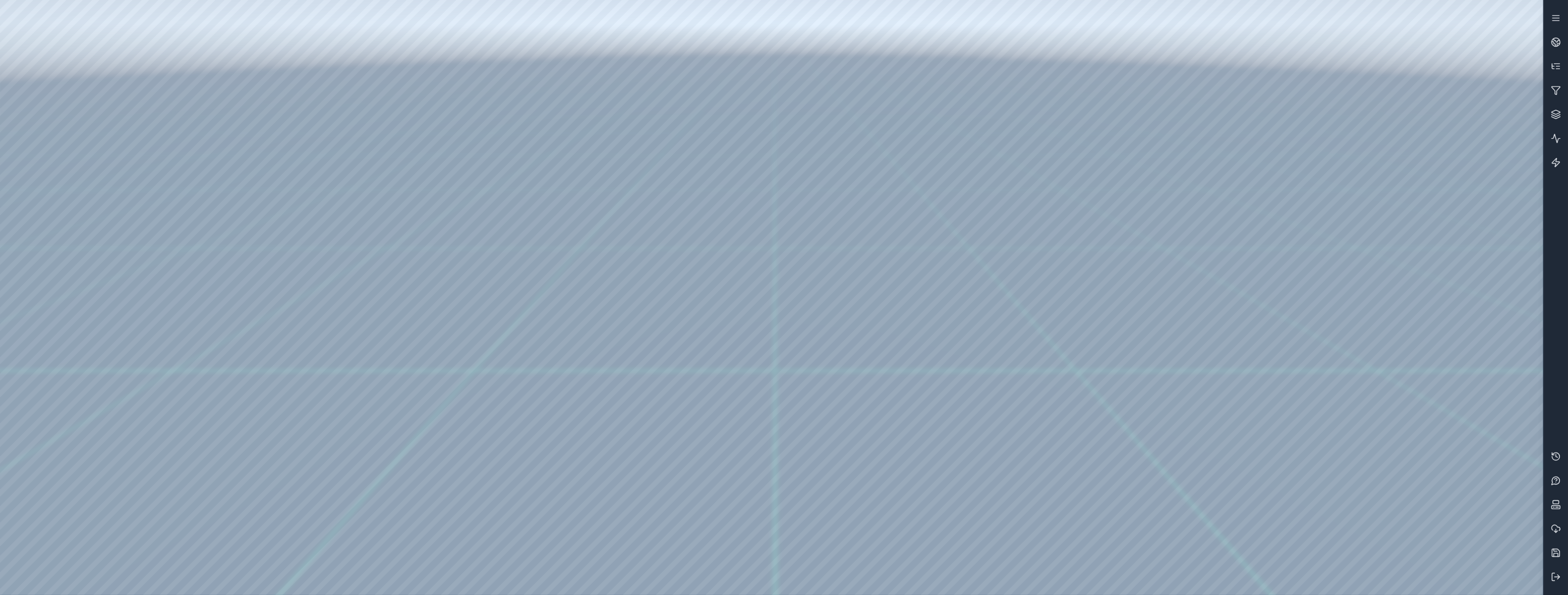
click at [116, 43] on div at bounding box center [771, 298] width 1543 height 595
click at [191, 380] on div at bounding box center [771, 298] width 1543 height 595
click at [1553, 577] on icon at bounding box center [1556, 577] width 10 height 10
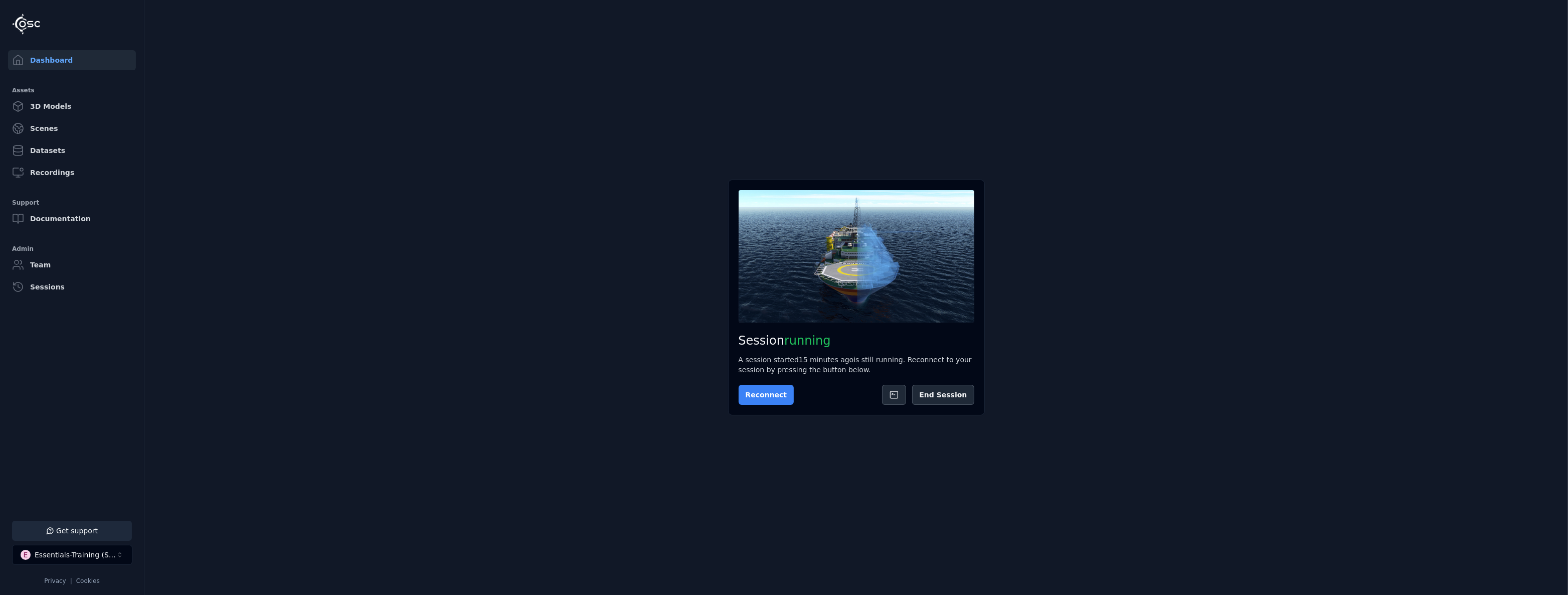
click at [771, 397] on button "Reconnect" at bounding box center [766, 395] width 56 height 20
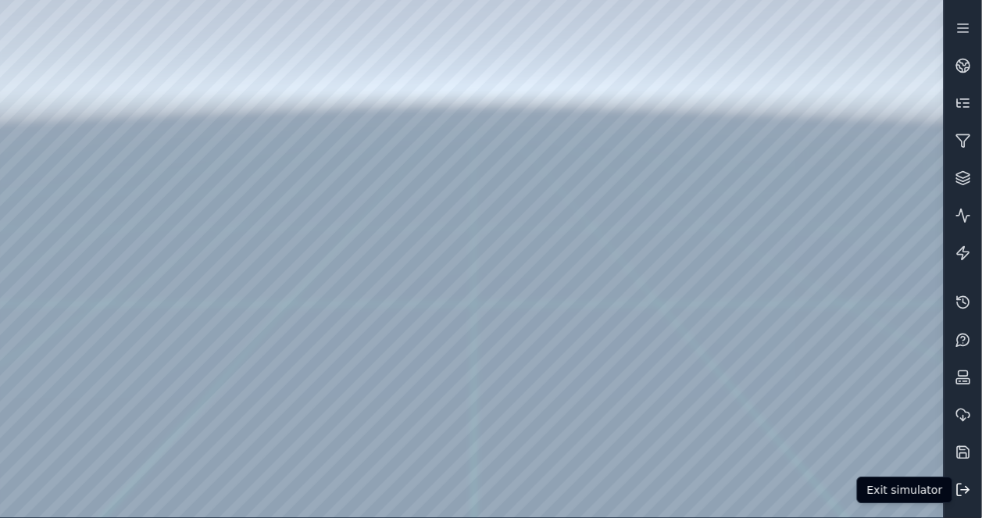
click at [966, 480] on button at bounding box center [962, 489] width 37 height 37
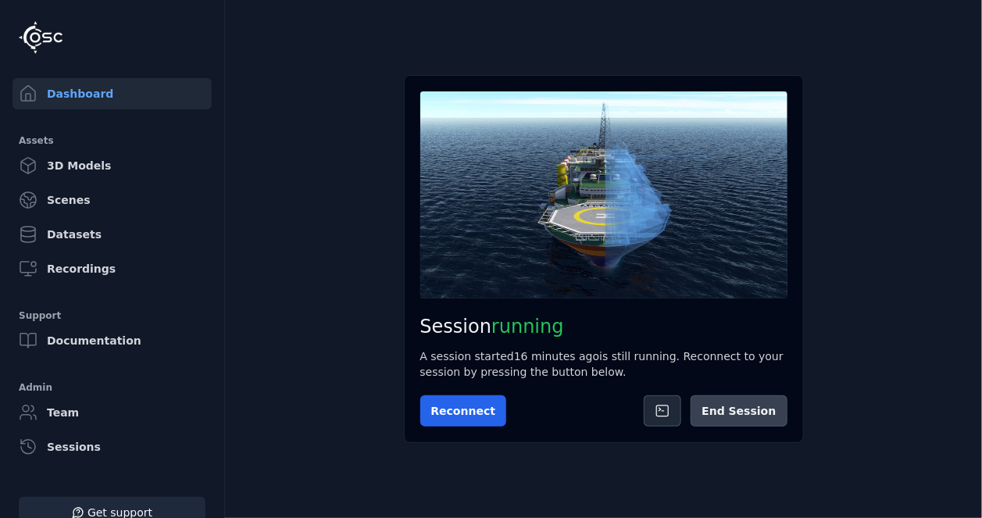
click at [766, 416] on button "End Session" at bounding box center [738, 410] width 96 height 31
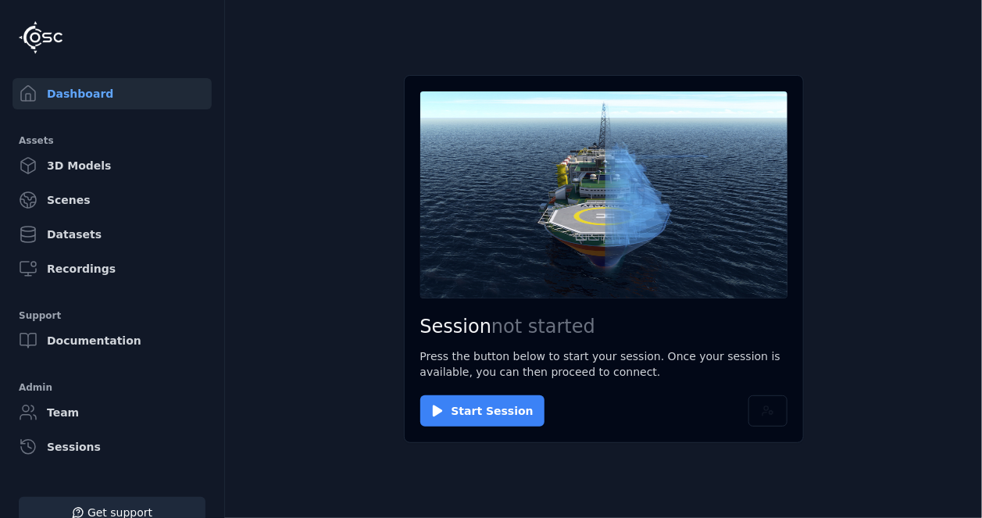
click at [503, 403] on button "Start Session" at bounding box center [482, 410] width 124 height 31
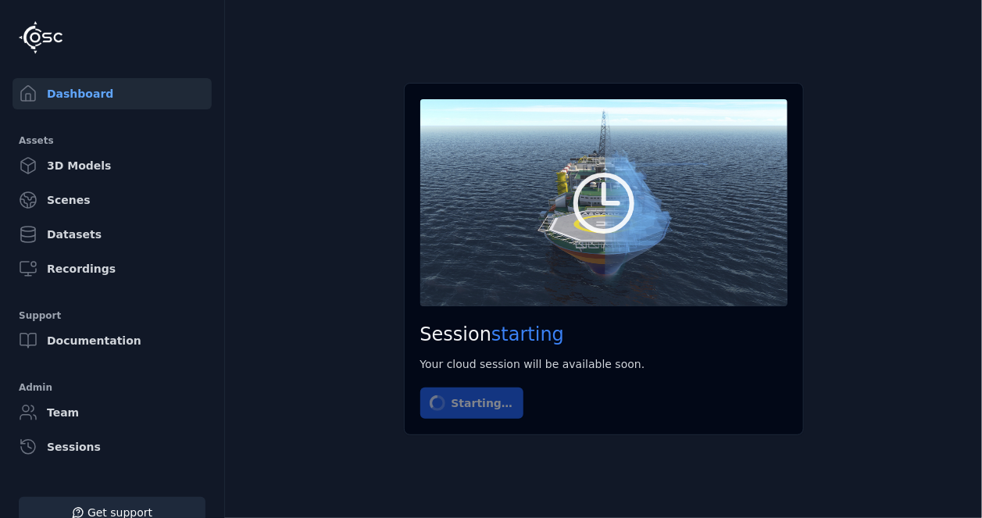
click at [579, 515] on main "Session starting Your cloud session will be available soon. Starting…" at bounding box center [603, 259] width 757 height 518
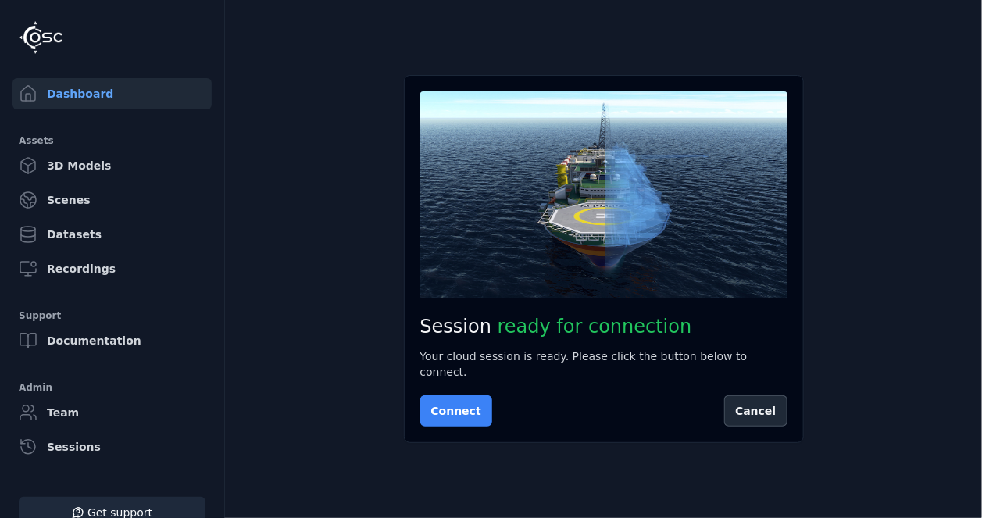
click at [437, 411] on button "Connect" at bounding box center [456, 410] width 72 height 31
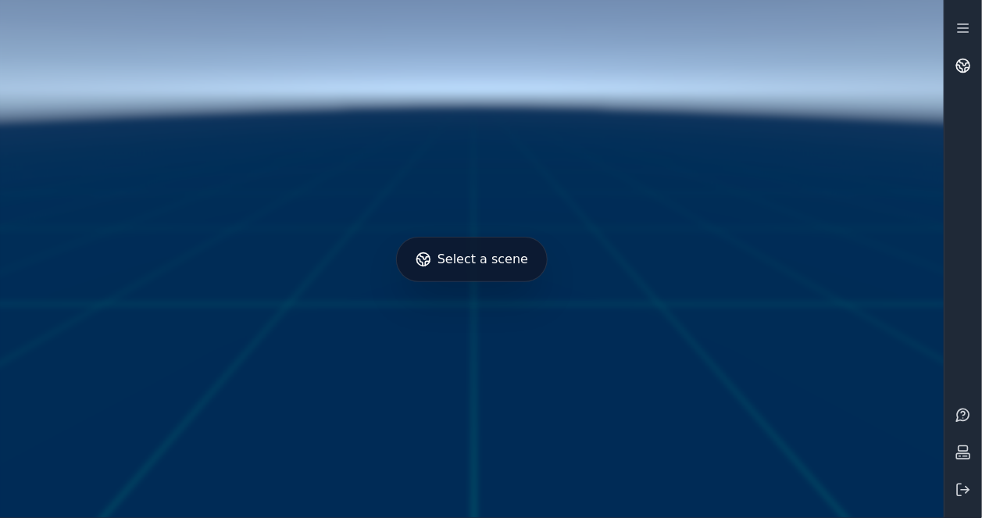
click at [970, 68] on icon at bounding box center [963, 66] width 16 height 16
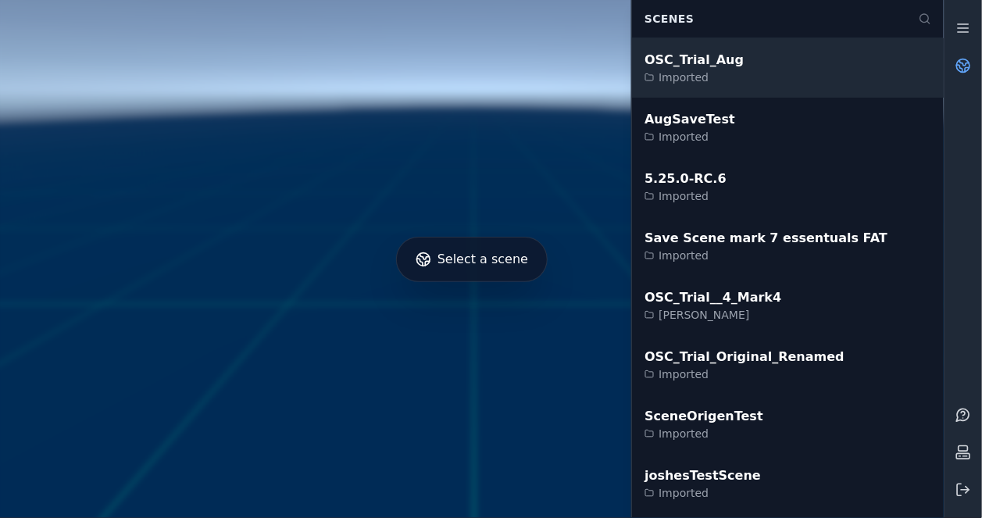
click at [771, 51] on div "OSC_Trial_Aug Imported" at bounding box center [788, 67] width 312 height 59
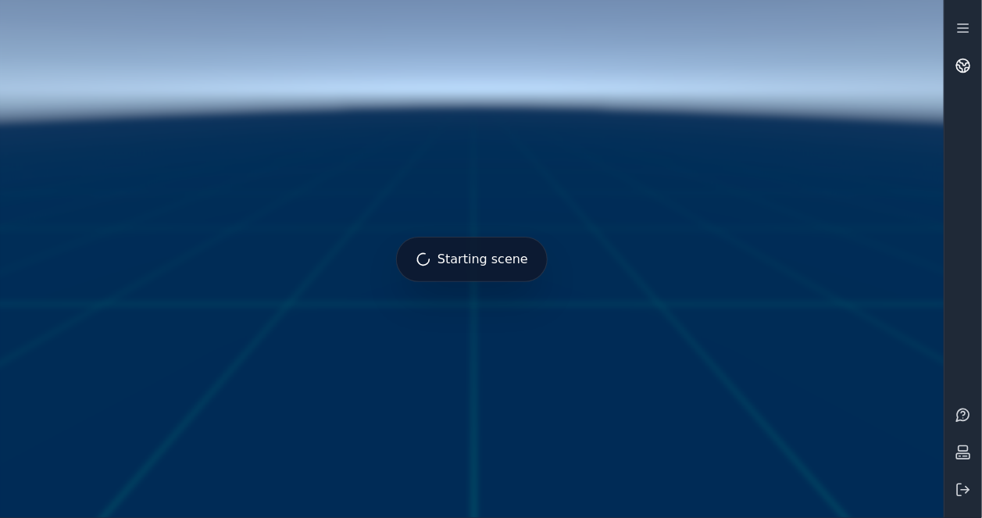
click at [964, 69] on icon at bounding box center [963, 66] width 16 height 16
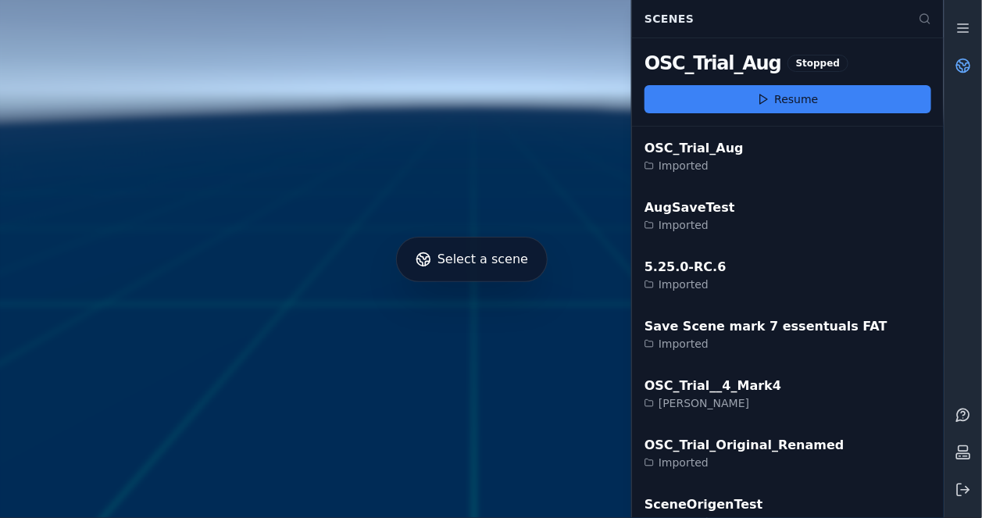
click at [964, 70] on icon at bounding box center [963, 66] width 16 height 16
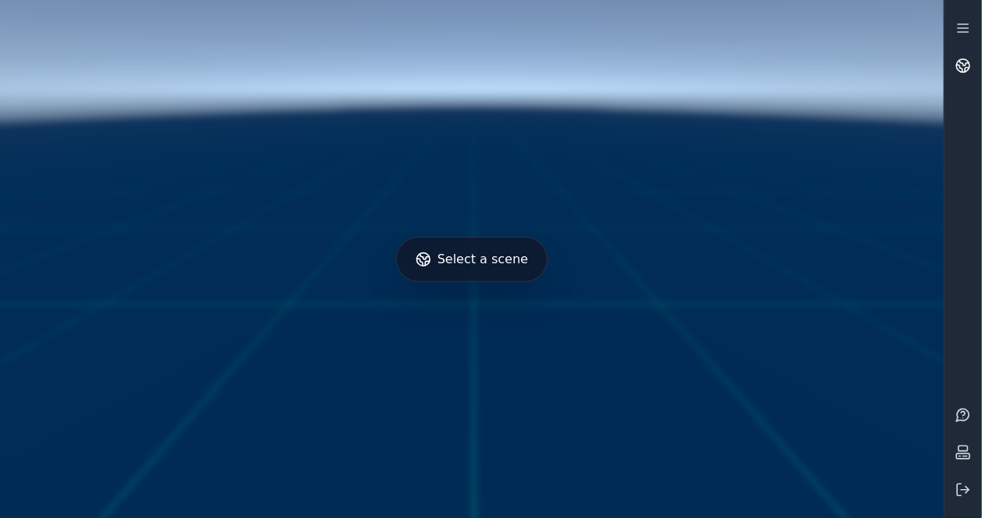
click at [964, 70] on icon at bounding box center [963, 66] width 16 height 16
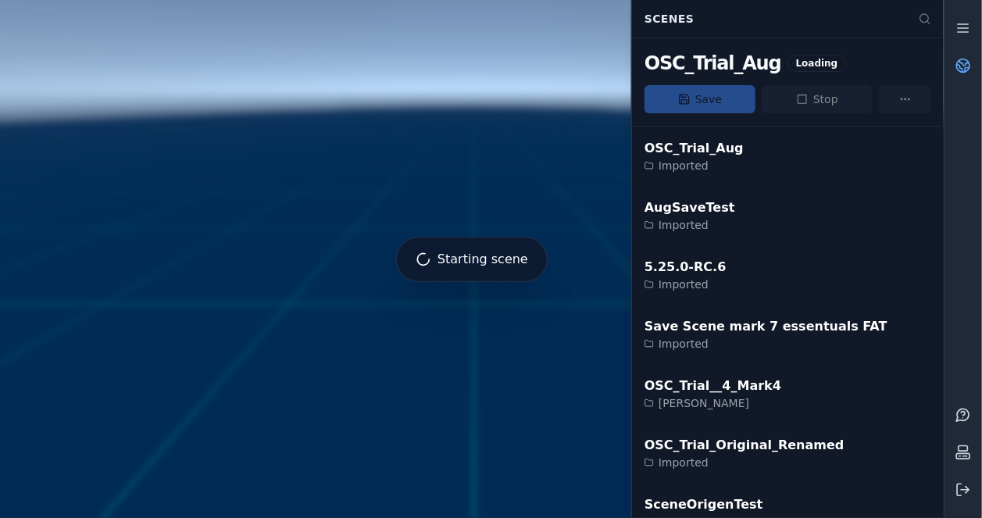
click at [959, 74] on link at bounding box center [962, 65] width 37 height 37
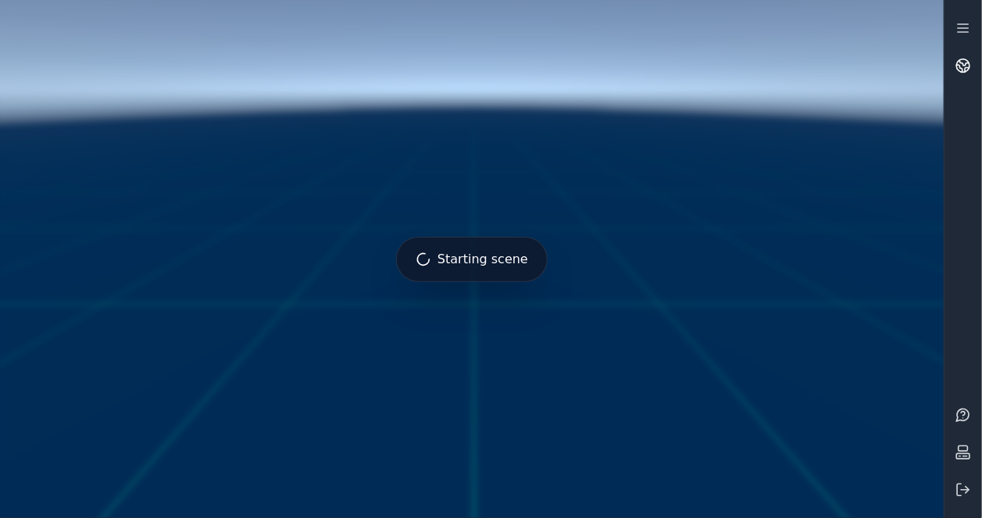
click at [959, 74] on link at bounding box center [962, 65] width 37 height 37
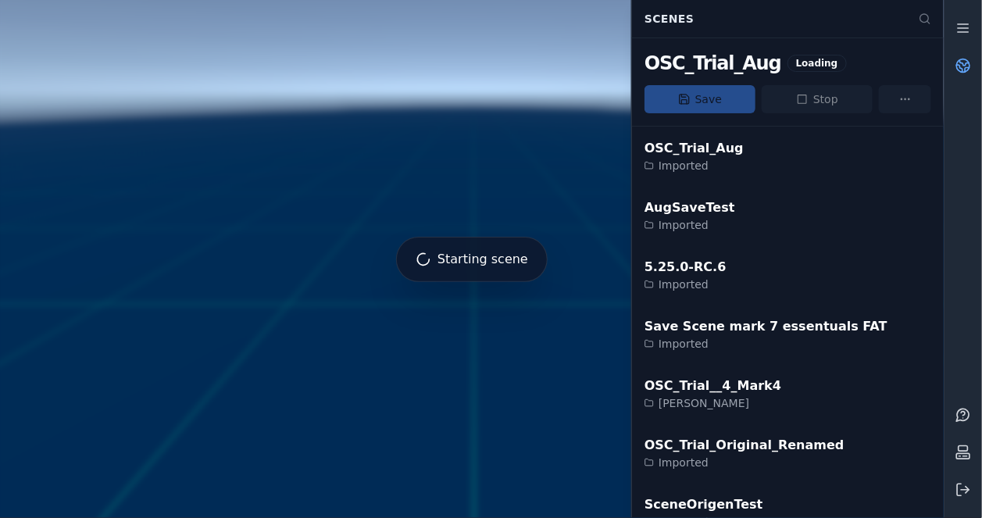
click at [959, 74] on link at bounding box center [962, 65] width 37 height 37
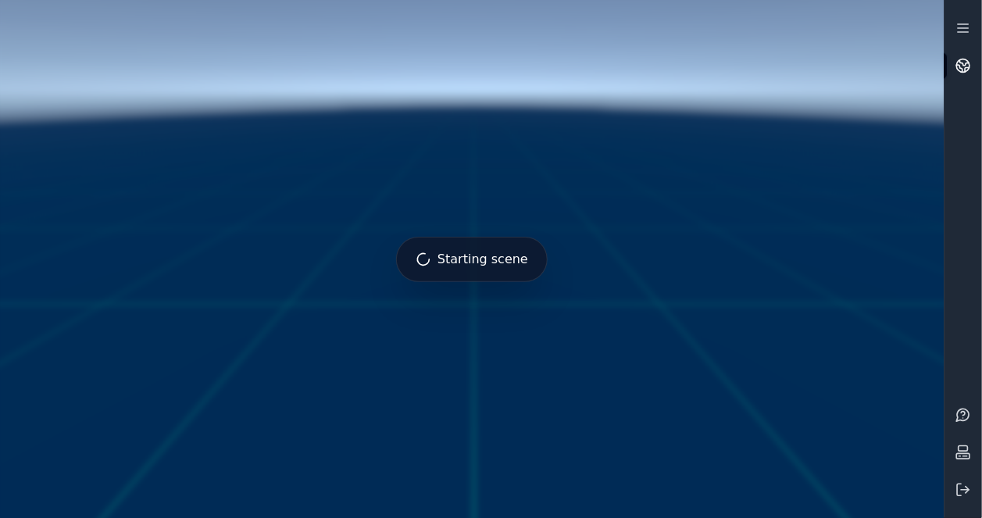
click at [963, 56] on link at bounding box center [962, 65] width 37 height 37
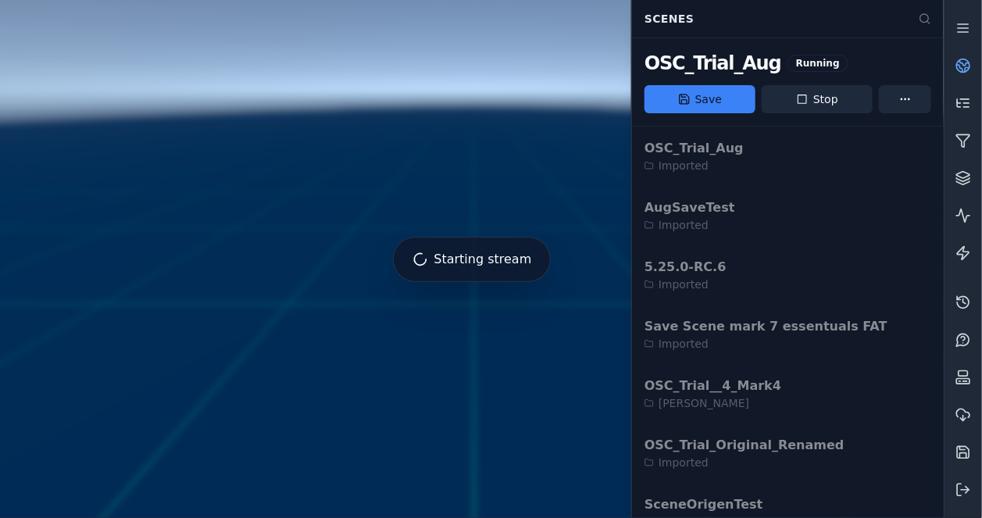
click at [963, 56] on link at bounding box center [962, 65] width 37 height 37
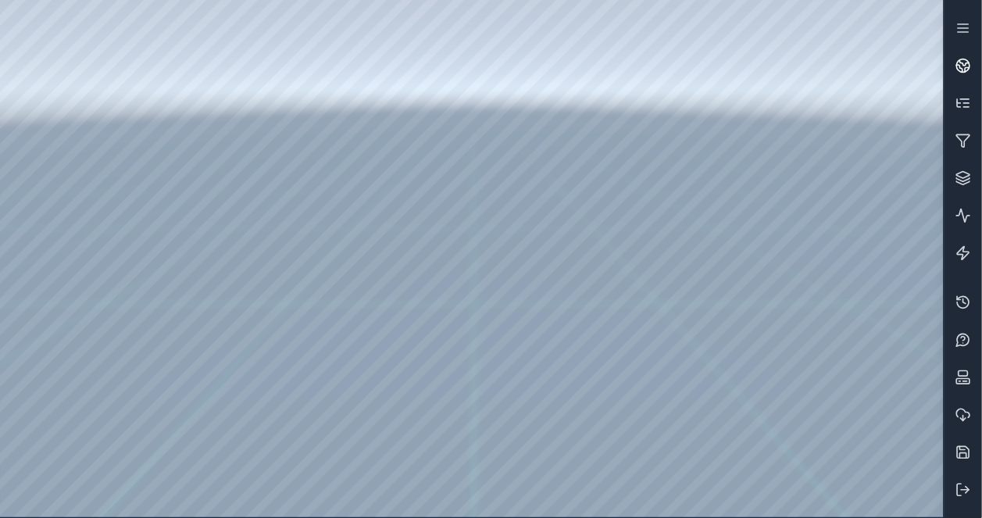
click at [957, 65] on circle at bounding box center [963, 65] width 13 height 13
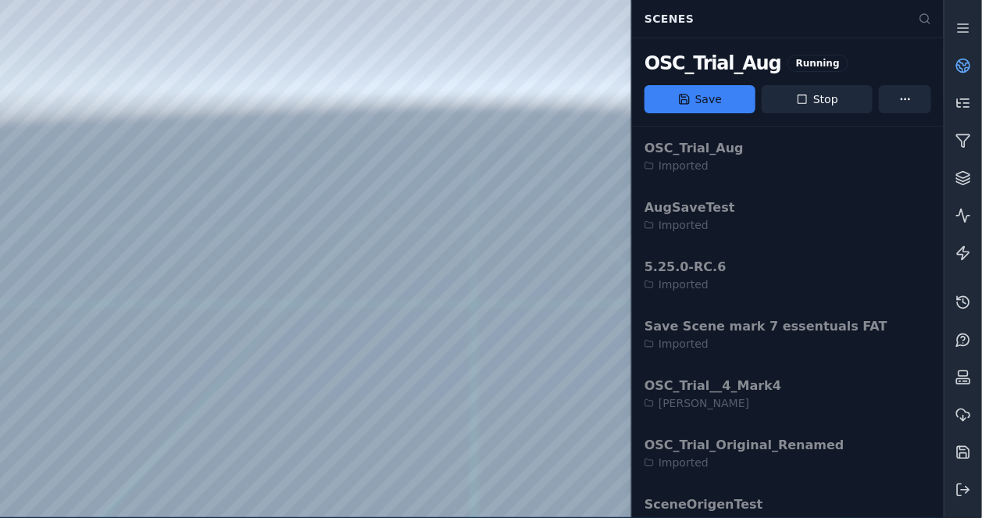
click at [957, 65] on circle at bounding box center [963, 65] width 13 height 13
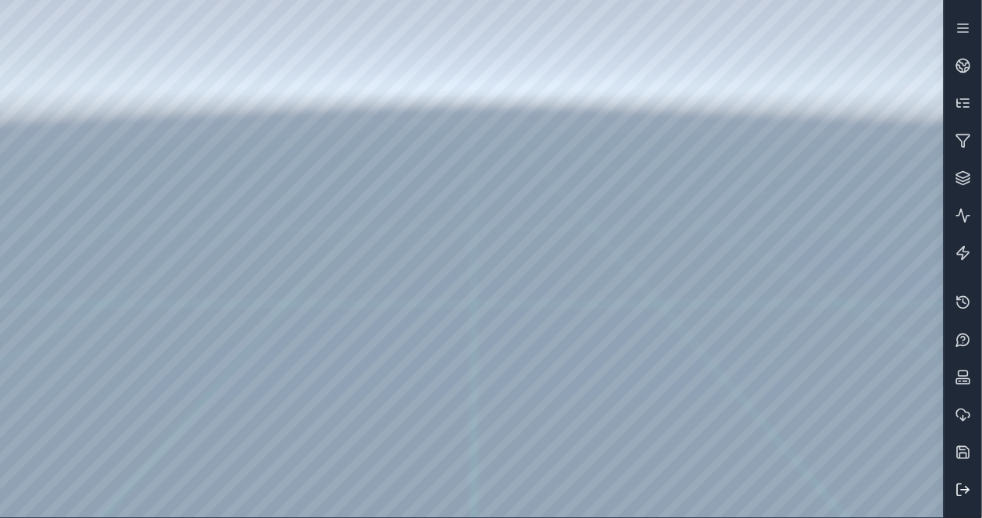
click at [970, 483] on icon at bounding box center [963, 490] width 16 height 16
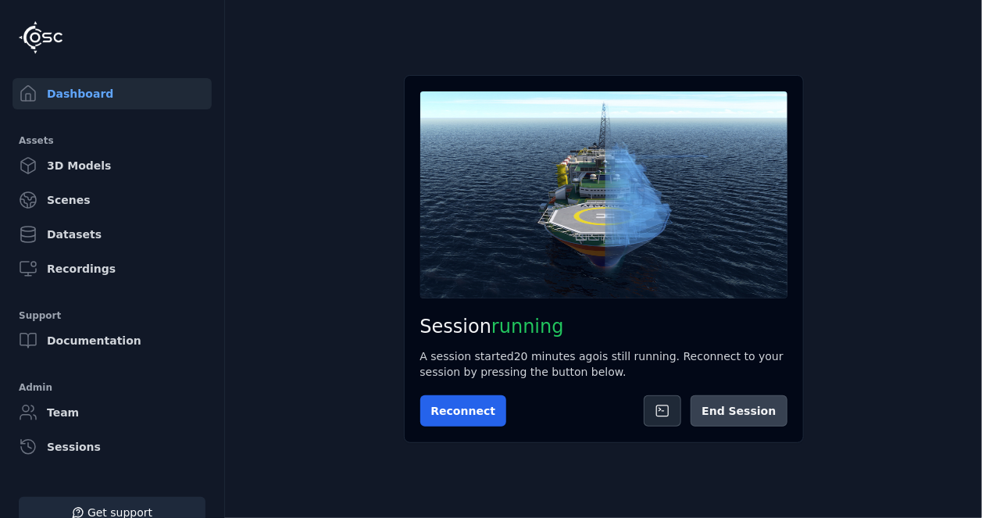
click at [736, 403] on button "End Session" at bounding box center [738, 410] width 96 height 31
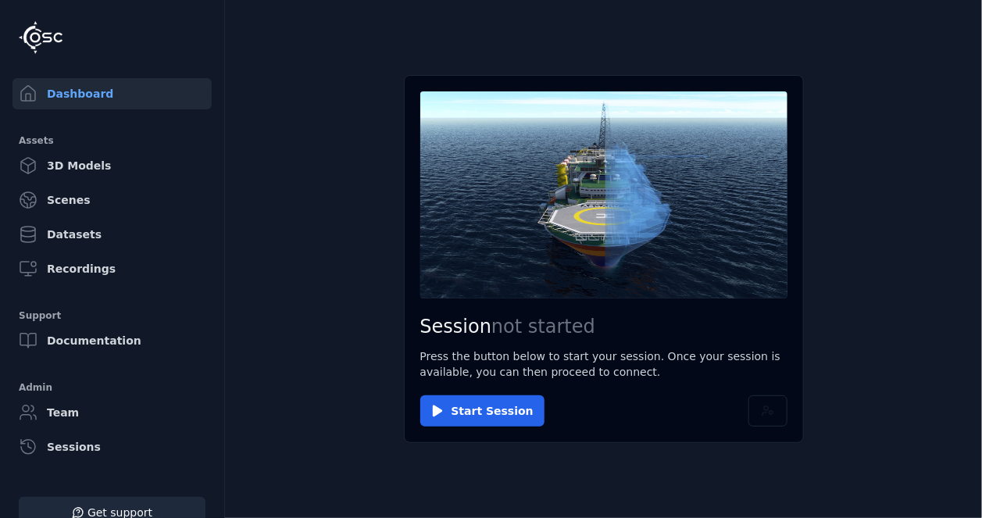
click at [468, 415] on button "Start Session" at bounding box center [482, 410] width 124 height 31
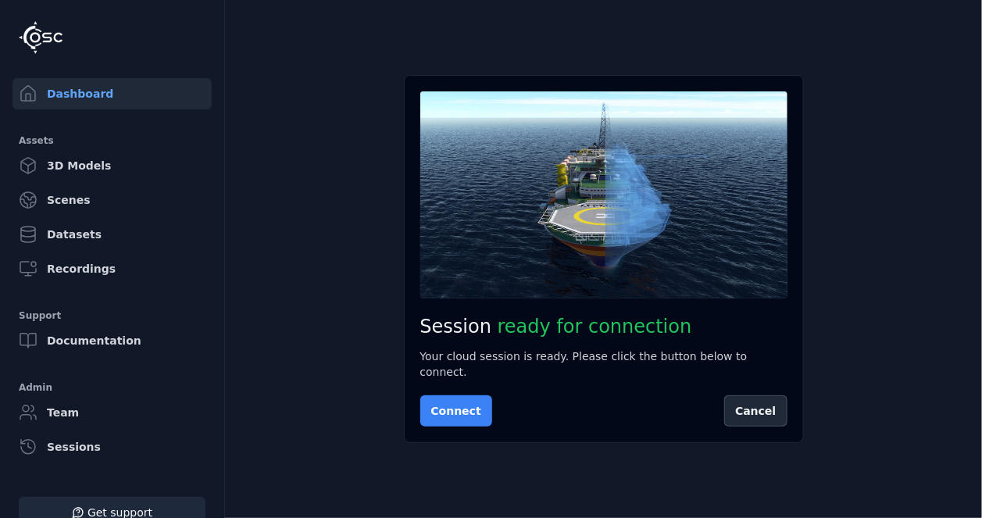
click at [449, 409] on button "Connect" at bounding box center [456, 410] width 72 height 31
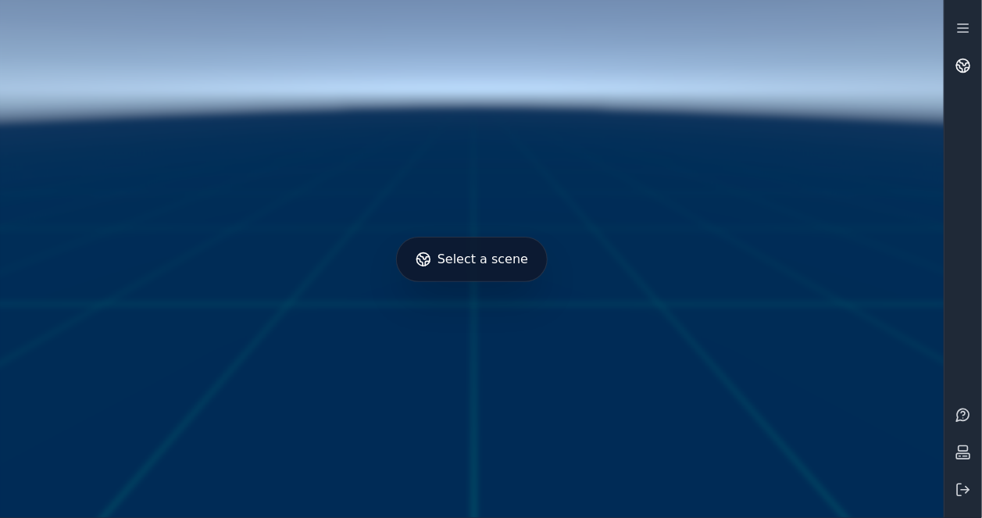
click at [964, 71] on circle at bounding box center [963, 65] width 13 height 13
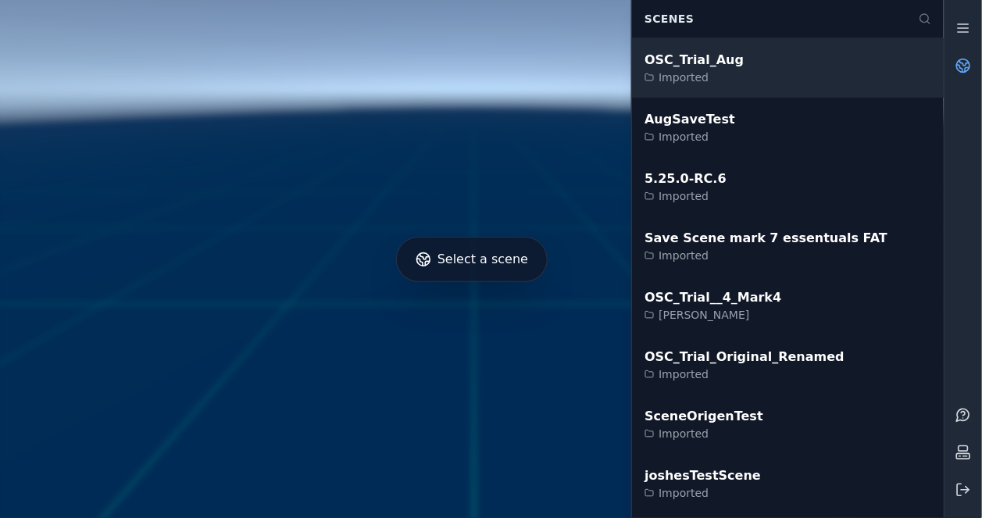
click at [822, 61] on div "OSC_Trial_Aug Imported" at bounding box center [788, 67] width 312 height 59
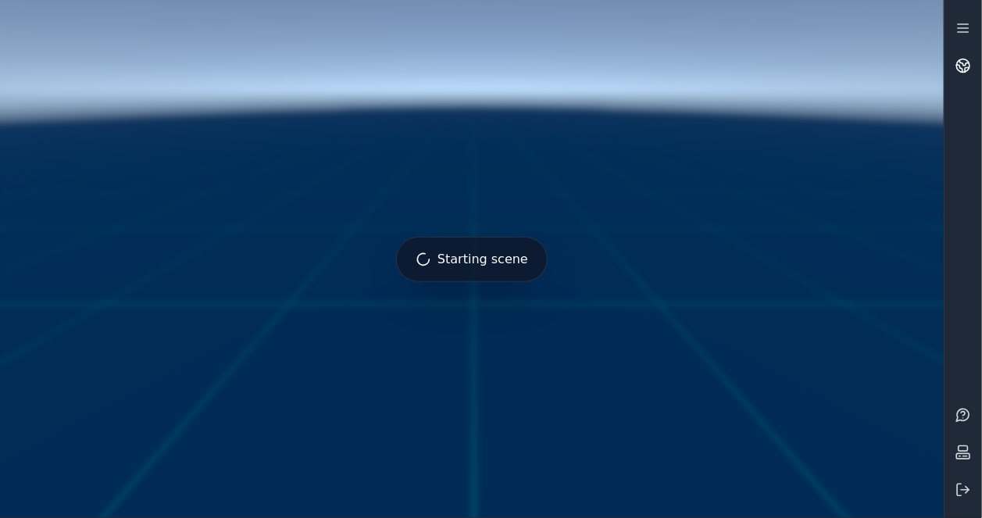
click at [967, 71] on icon at bounding box center [963, 66] width 16 height 16
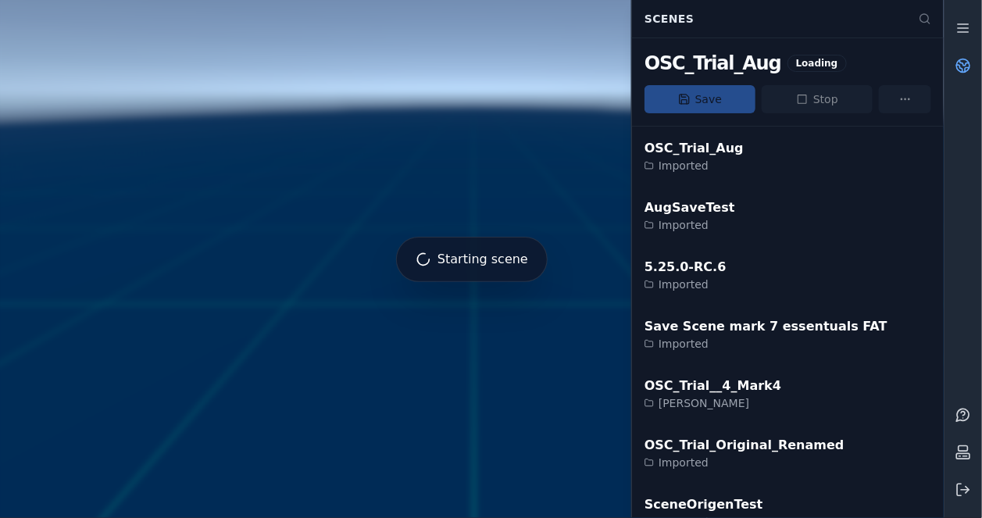
click at [967, 71] on icon at bounding box center [963, 66] width 16 height 16
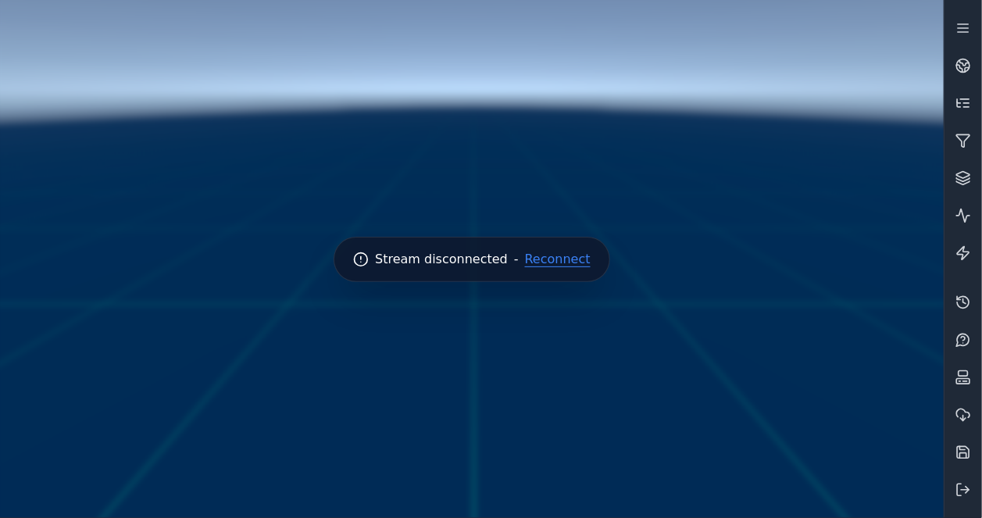
click at [545, 262] on button "Reconnect" at bounding box center [558, 259] width 66 height 12
click at [558, 255] on button "Retry" at bounding box center [558, 259] width 34 height 12
click at [552, 265] on button "Retry" at bounding box center [558, 259] width 34 height 12
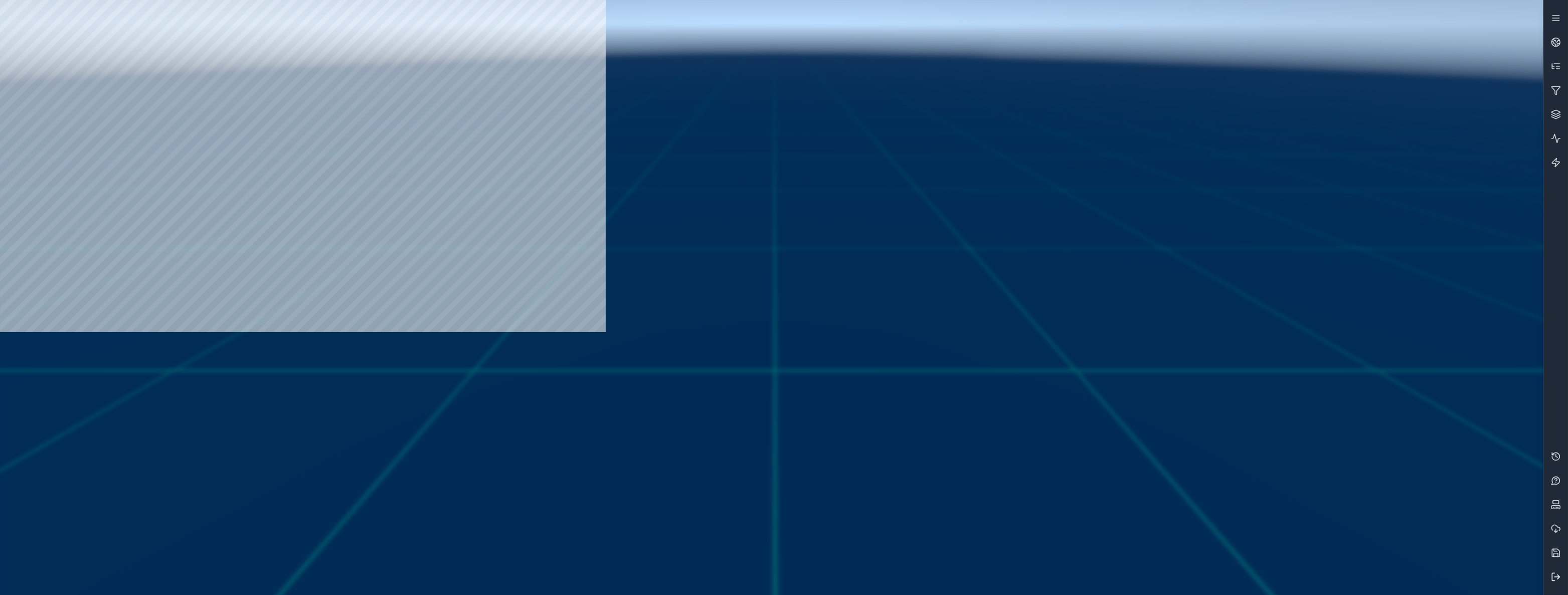
click at [630, 332] on button at bounding box center [1555, 576] width 24 height 24
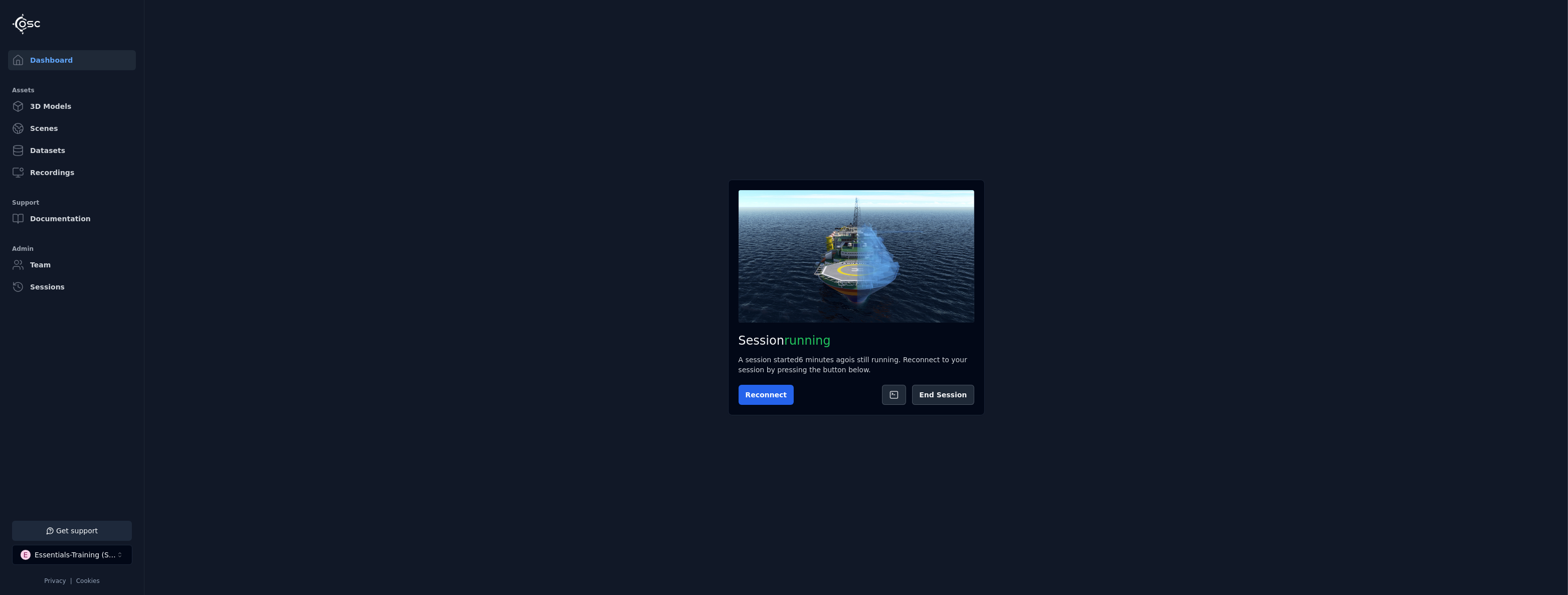
click at [87, 332] on button "E Essentials-Training (SSO Staging)" at bounding box center [72, 555] width 120 height 20
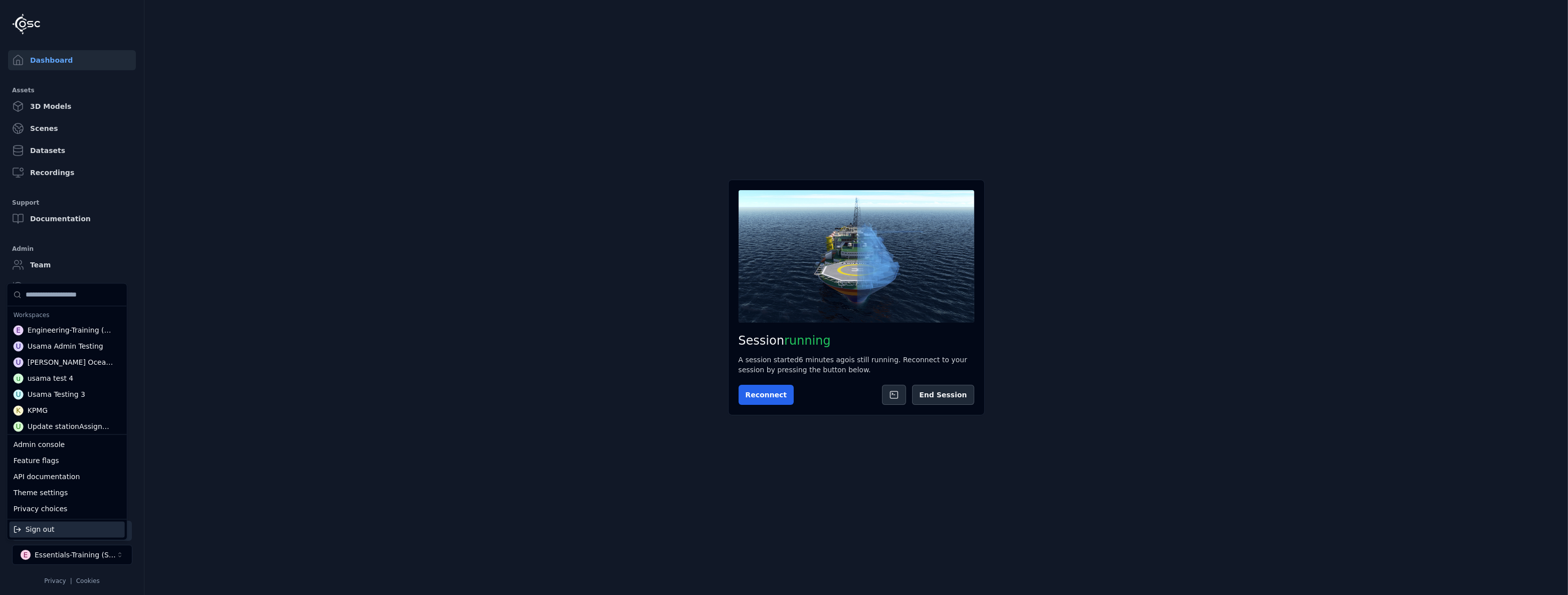
click at [607, 332] on html "Support Dashboard Assets 3D Models Scenes Datasets Recordings Support Documenta…" at bounding box center [784, 298] width 1568 height 595
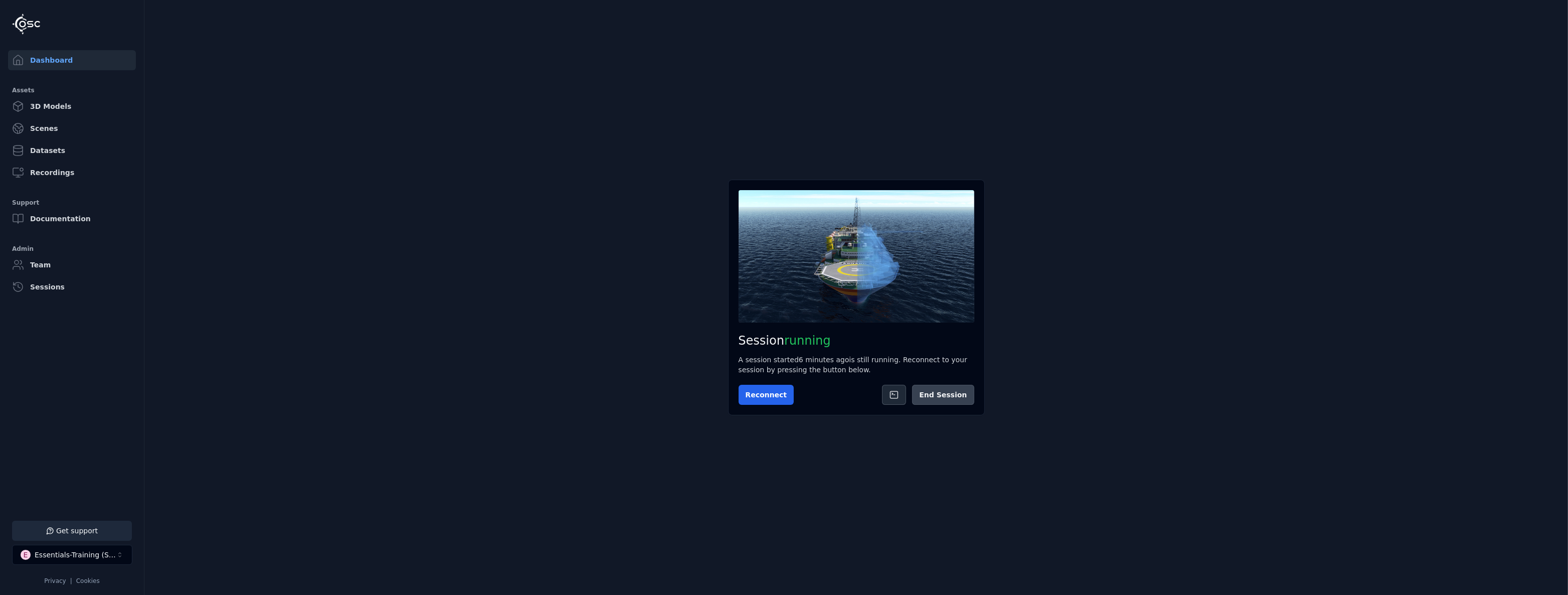
click at [630, 332] on button "End Session" at bounding box center [943, 395] width 62 height 20
click at [88, 332] on div "Essentials-Training (SSO Staging)" at bounding box center [75, 555] width 81 height 10
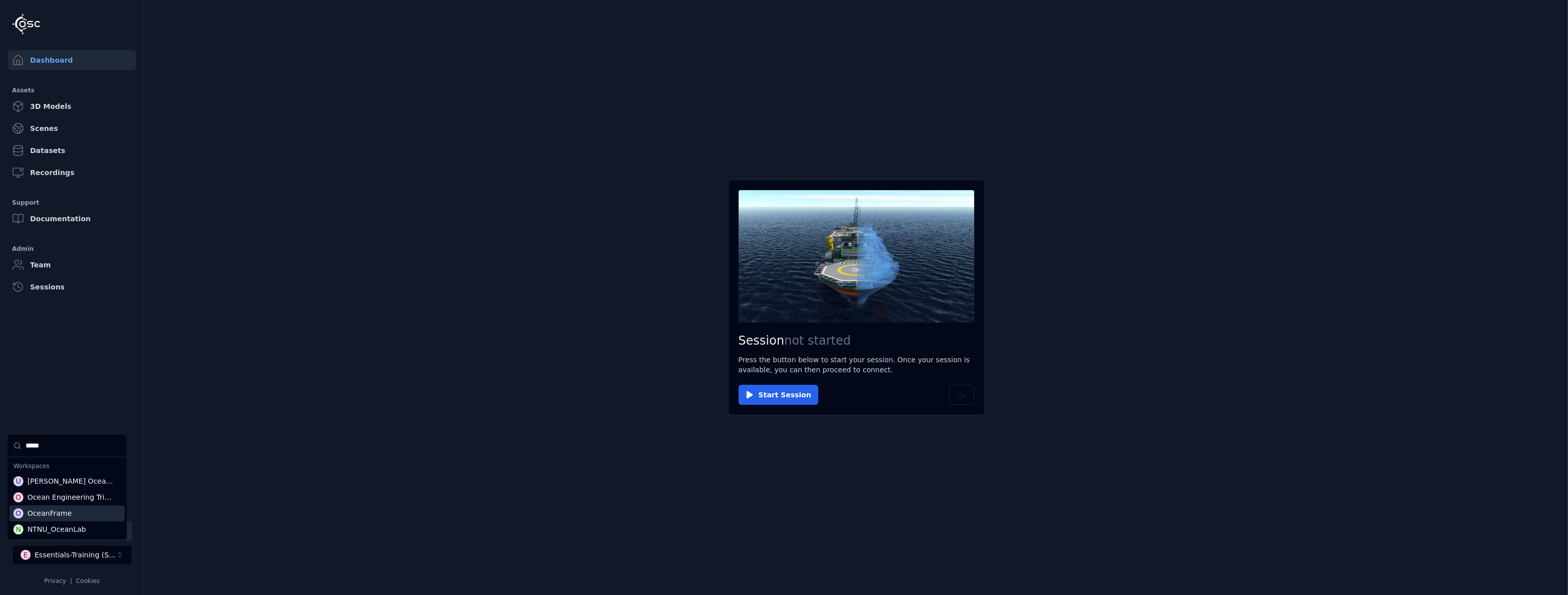
type input "*****"
click at [92, 332] on div "O OceanFrame" at bounding box center [67, 513] width 116 height 16
click at [305, 332] on html "Support Dashboard Assets 3D Models Scenes Datasets Recordings Support Documenta…" at bounding box center [784, 298] width 1568 height 595
click at [630, 332] on button "Start Session" at bounding box center [778, 395] width 80 height 20
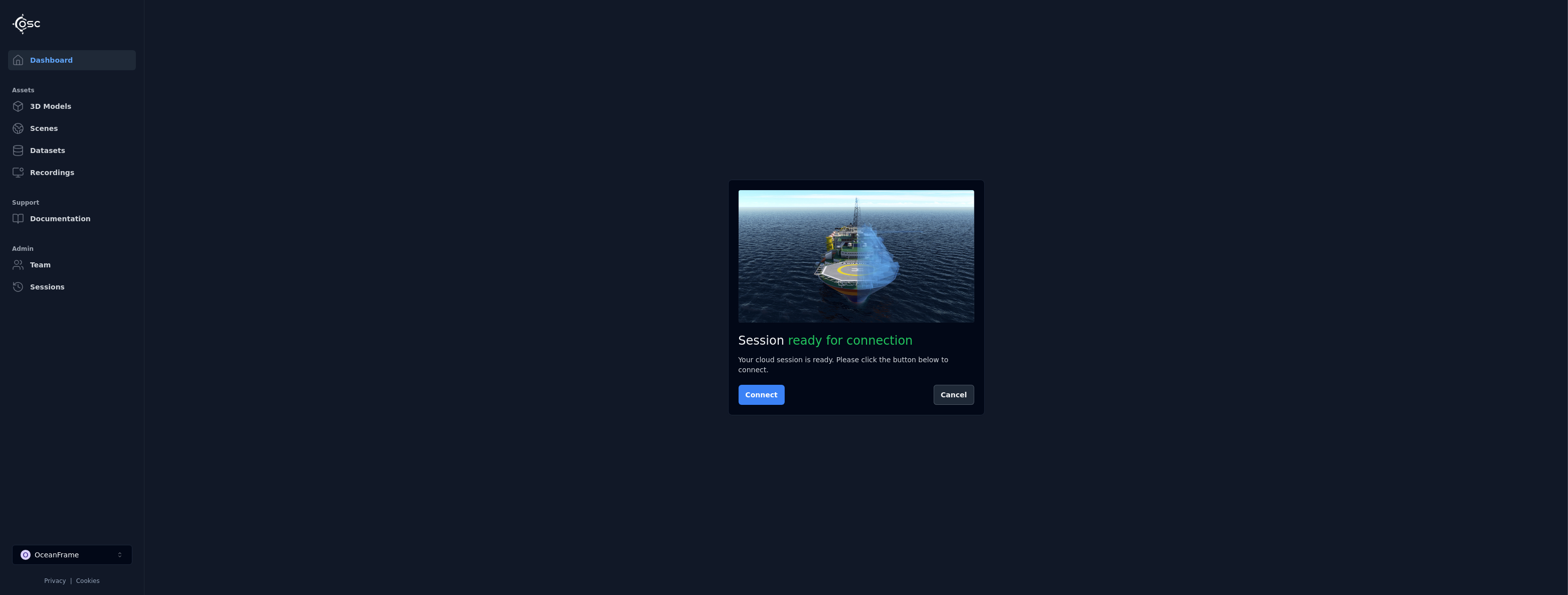
click at [630, 332] on button "Connect" at bounding box center [762, 395] width 46 height 20
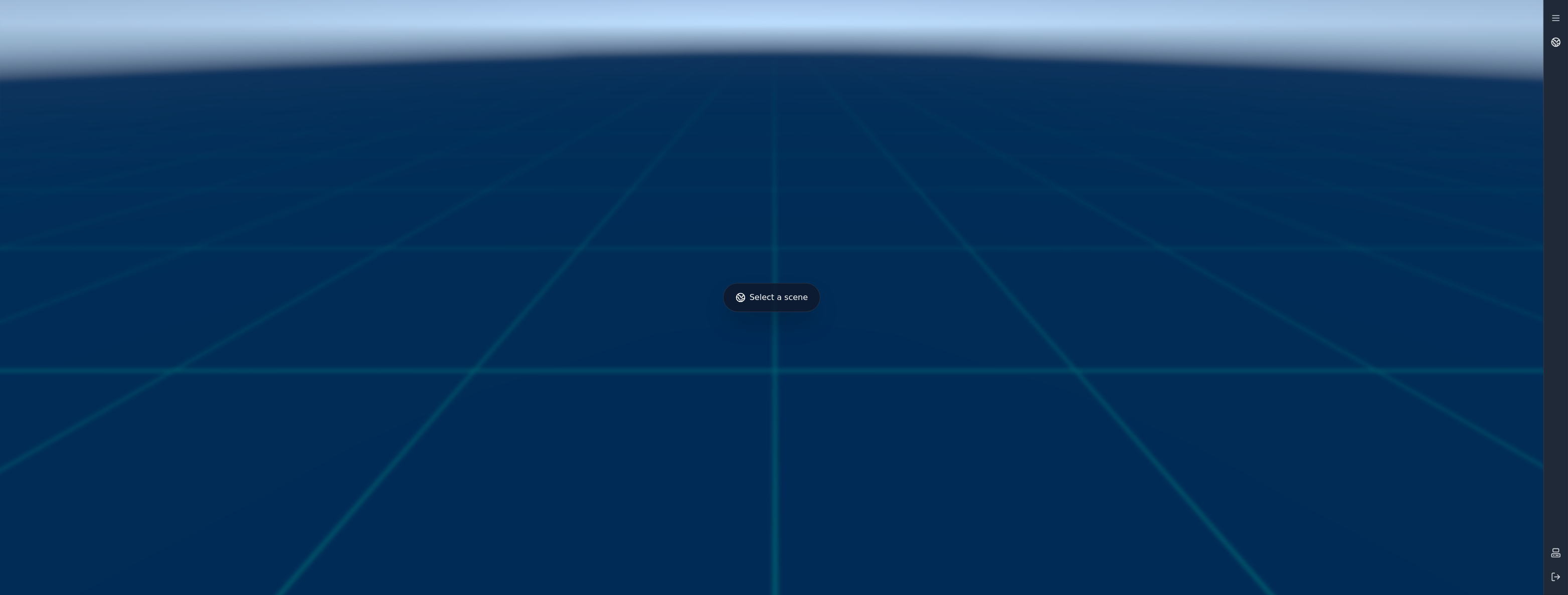
click at [630, 42] on link at bounding box center [1555, 42] width 24 height 24
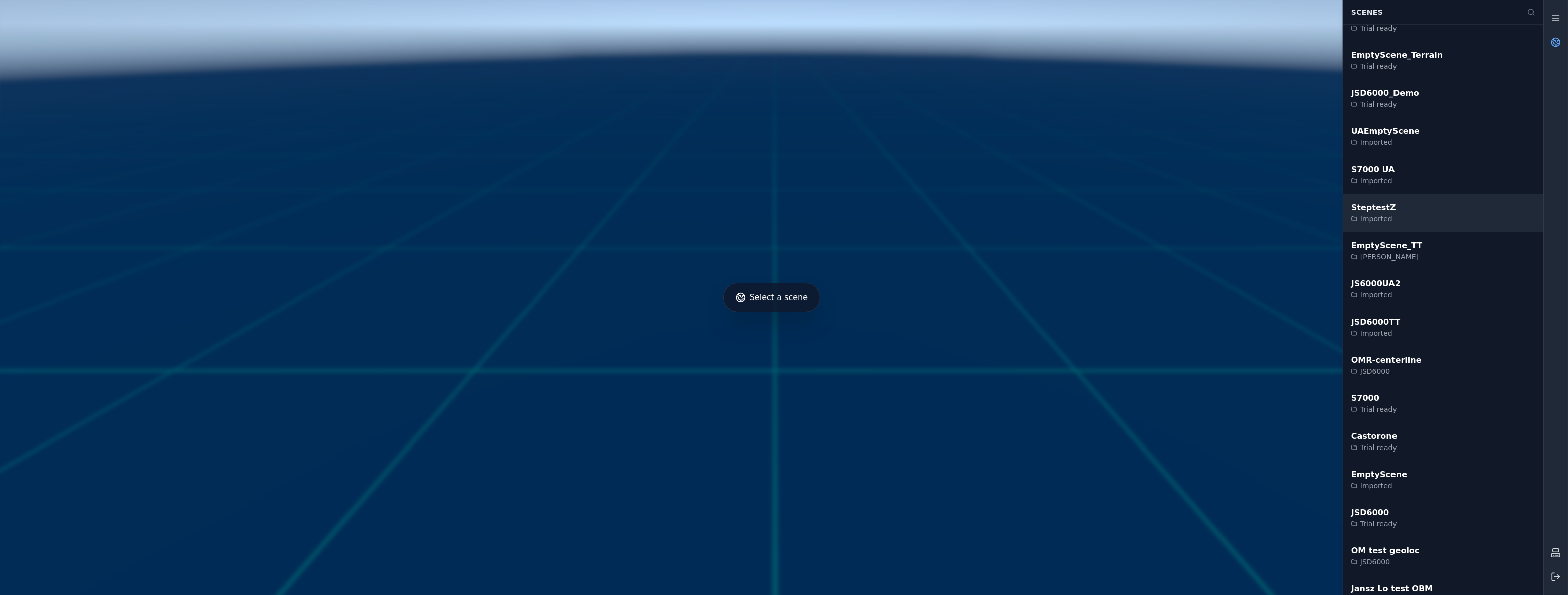
scroll to position [688, 0]
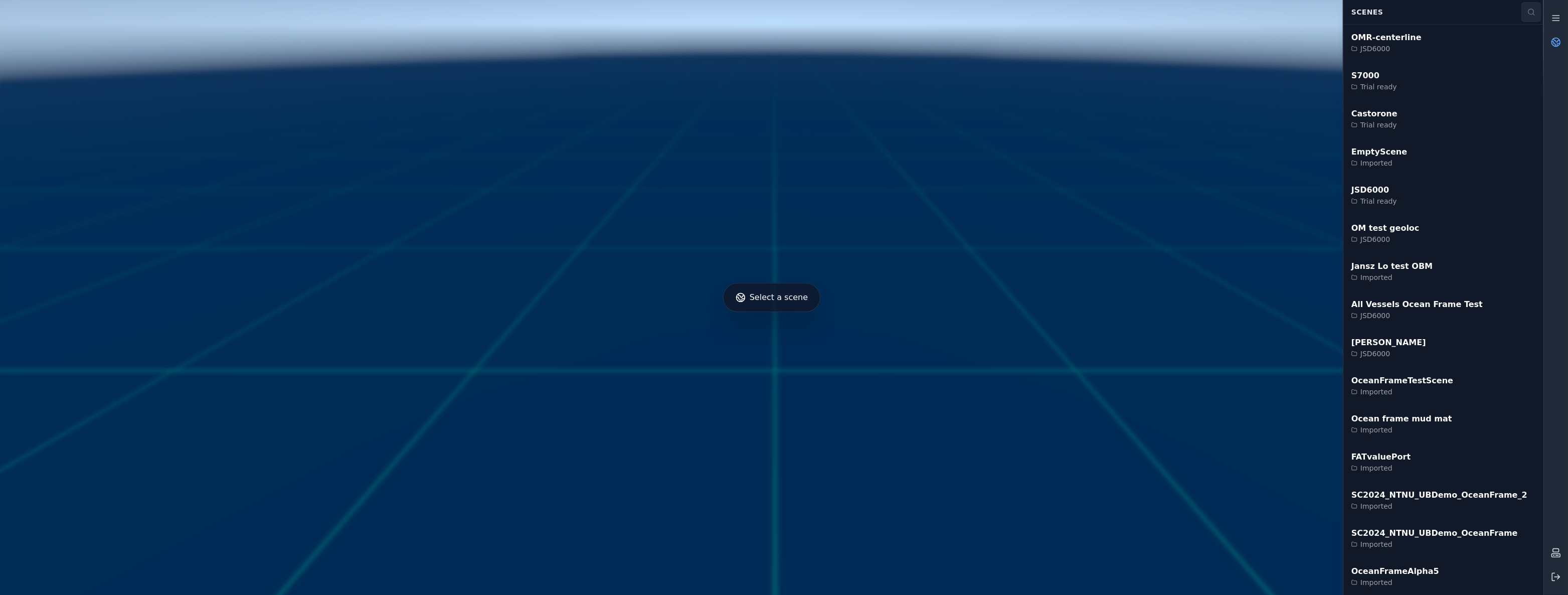
click at [630, 17] on button at bounding box center [1531, 12] width 20 height 20
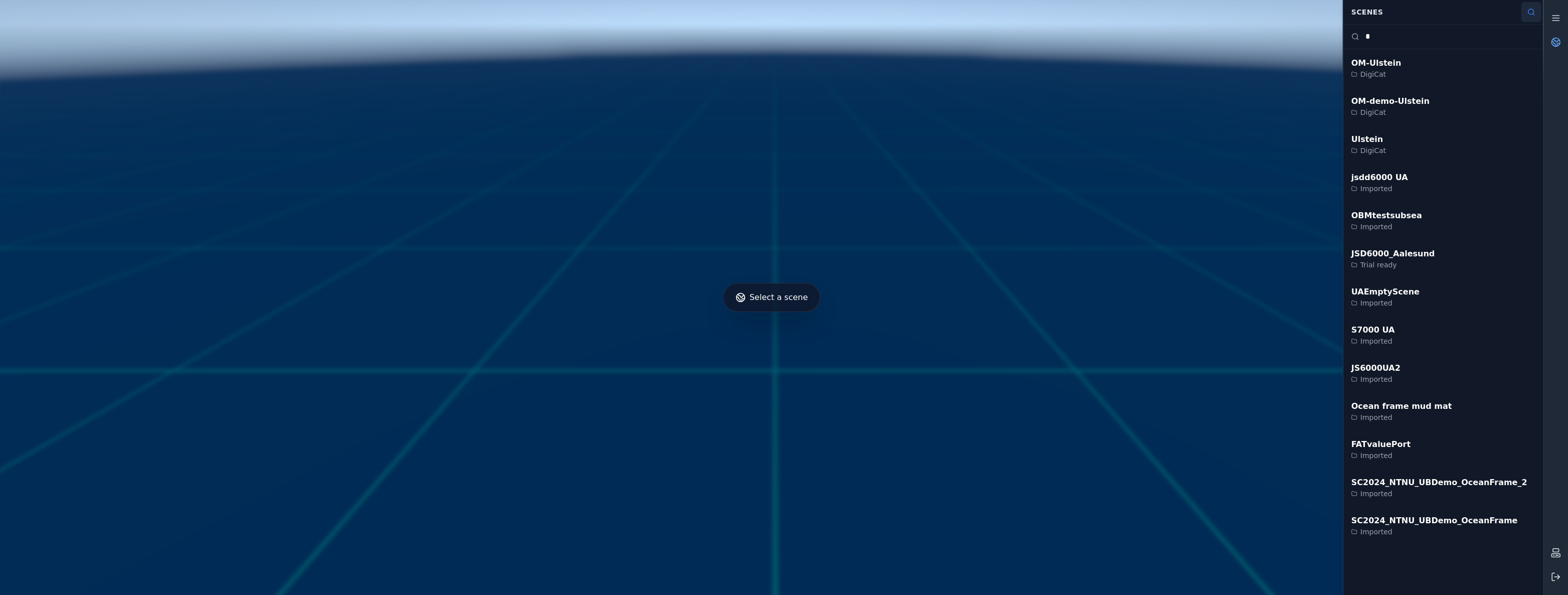
scroll to position [0, 0]
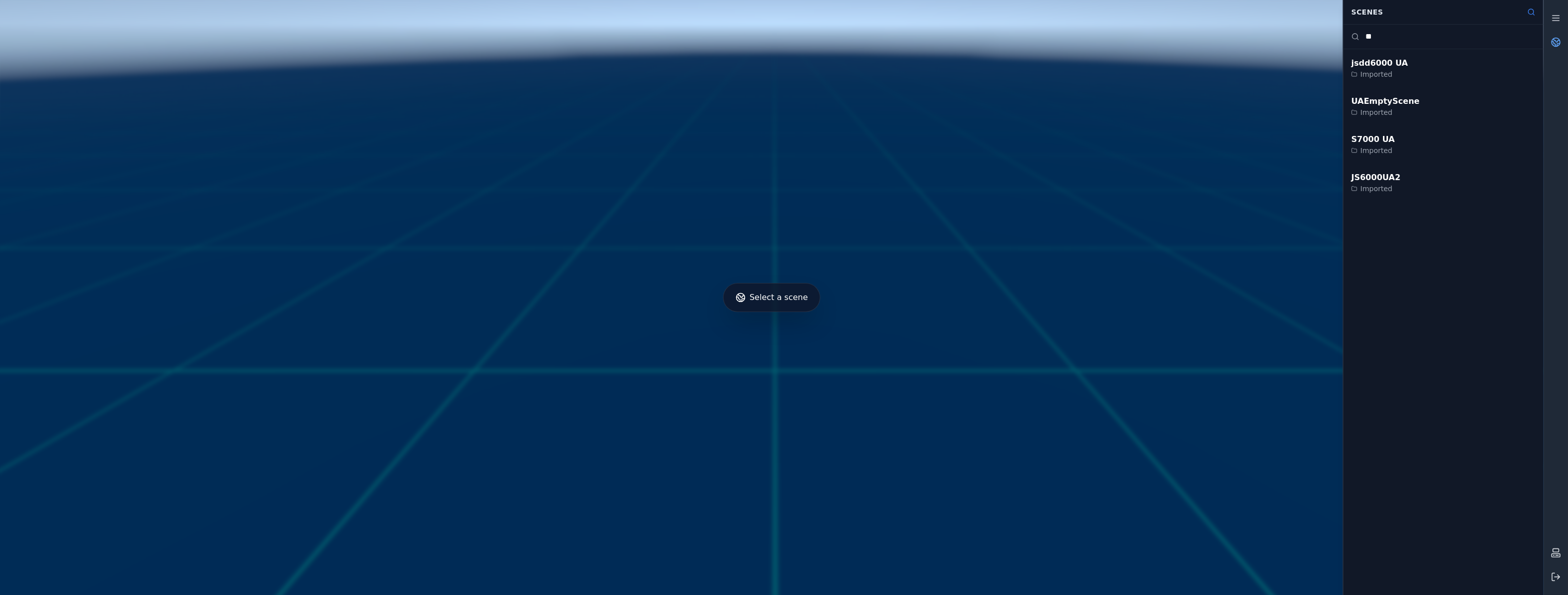
drag, startPoint x: 1385, startPoint y: 35, endPoint x: 1352, endPoint y: 33, distance: 33.1
click at [630, 33] on div "**" at bounding box center [1443, 36] width 200 height 24
type input "***"
click at [630, 191] on div "Imported" at bounding box center [1375, 189] width 49 height 10
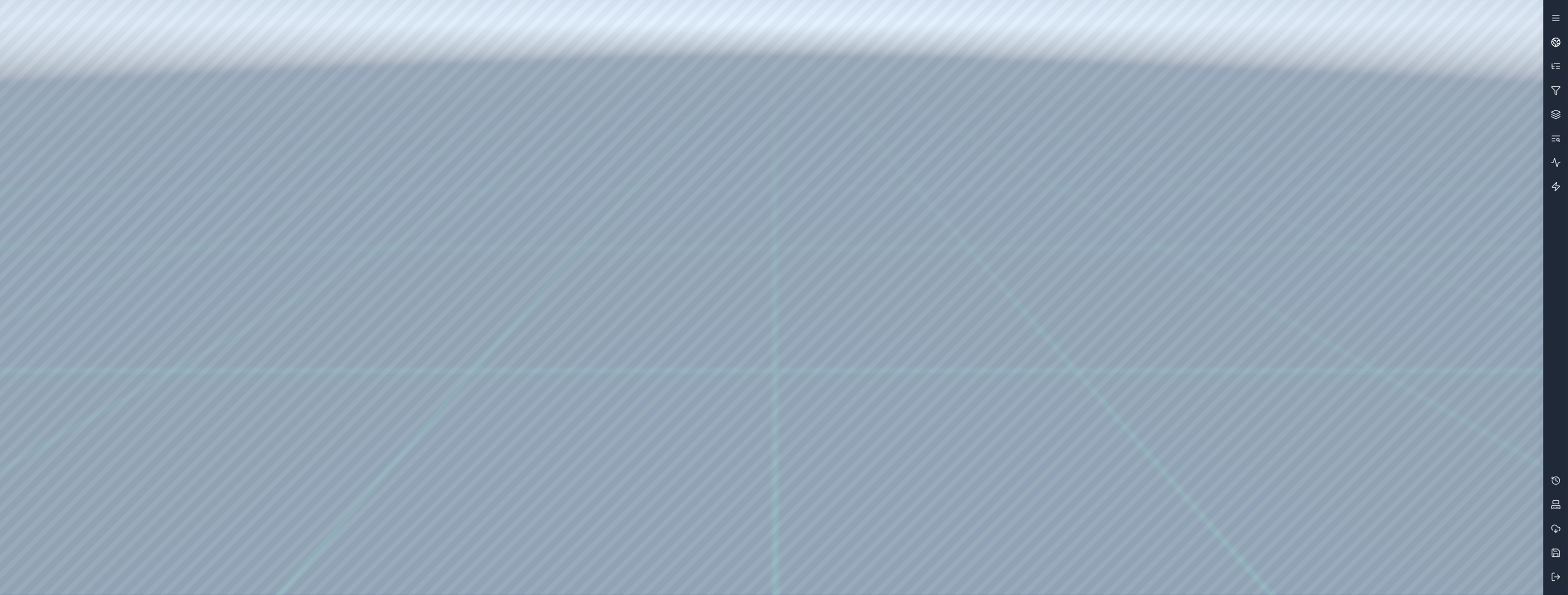
click at [1558, 36] on link at bounding box center [1555, 42] width 24 height 24
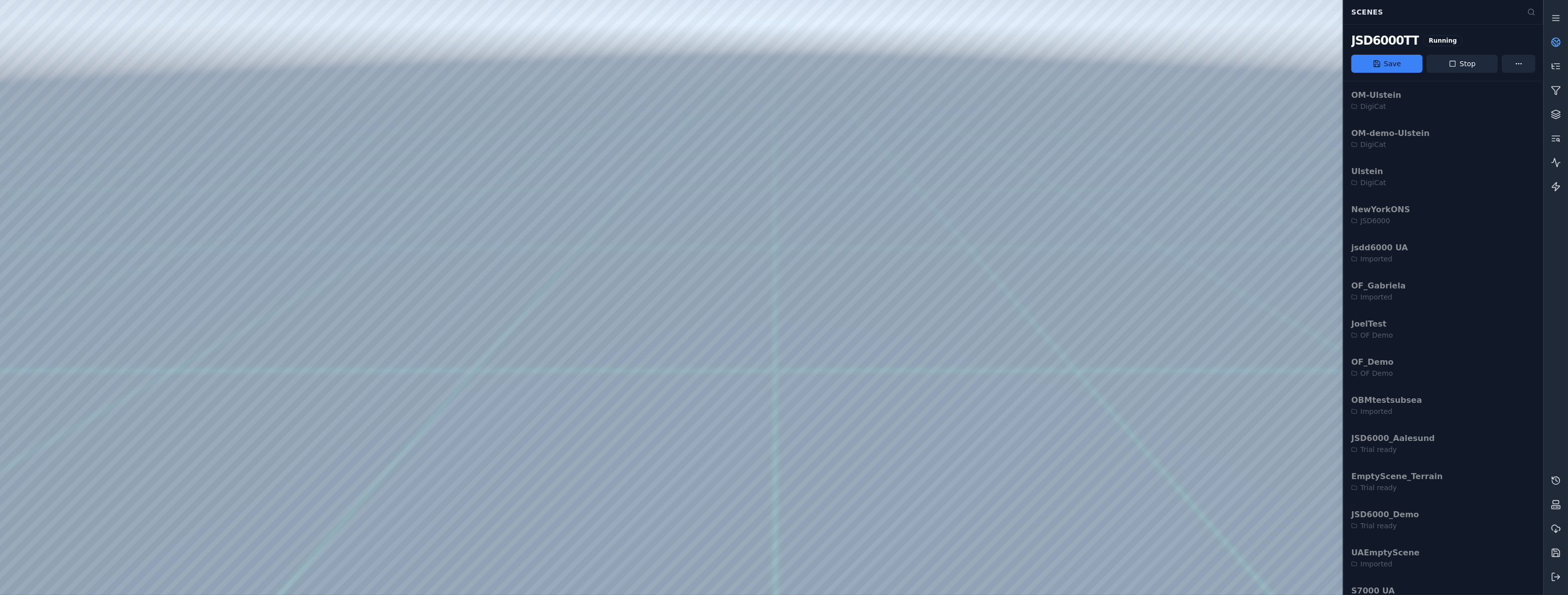
click at [1557, 44] on icon at bounding box center [1558, 45] width 3 height 3
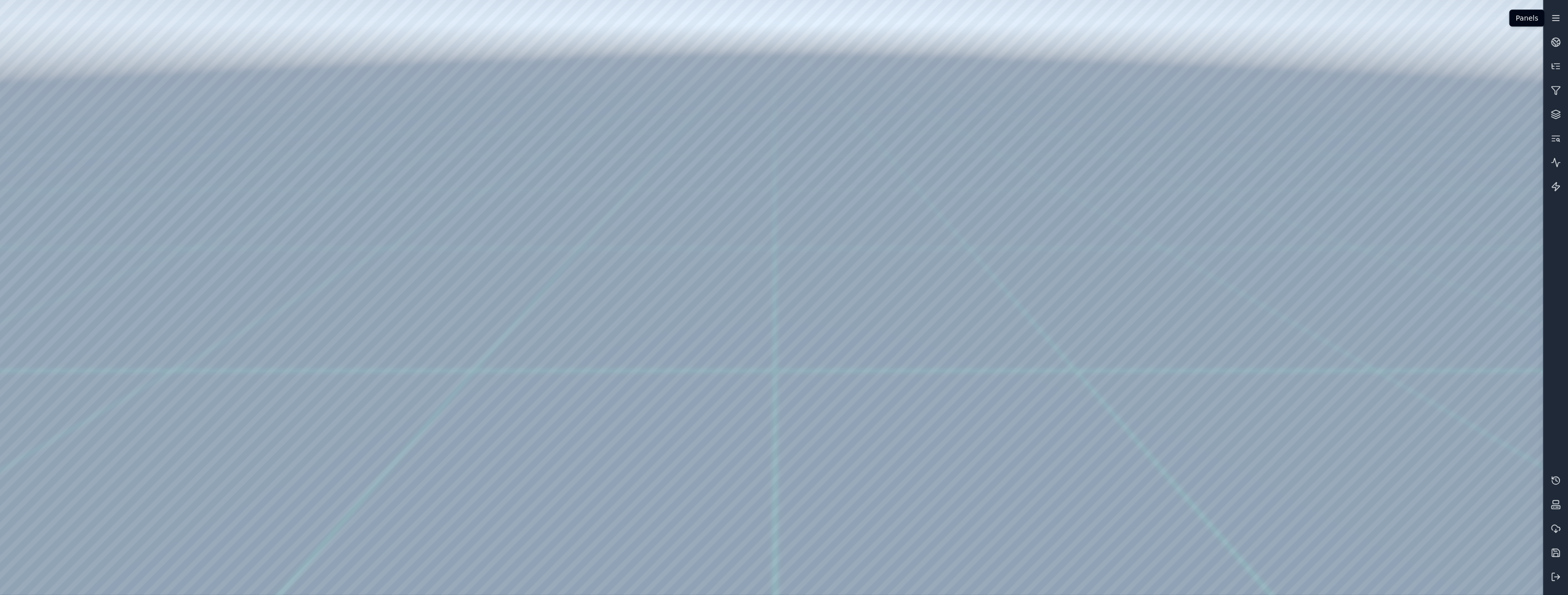
click at [1551, 21] on icon at bounding box center [1556, 18] width 10 height 10
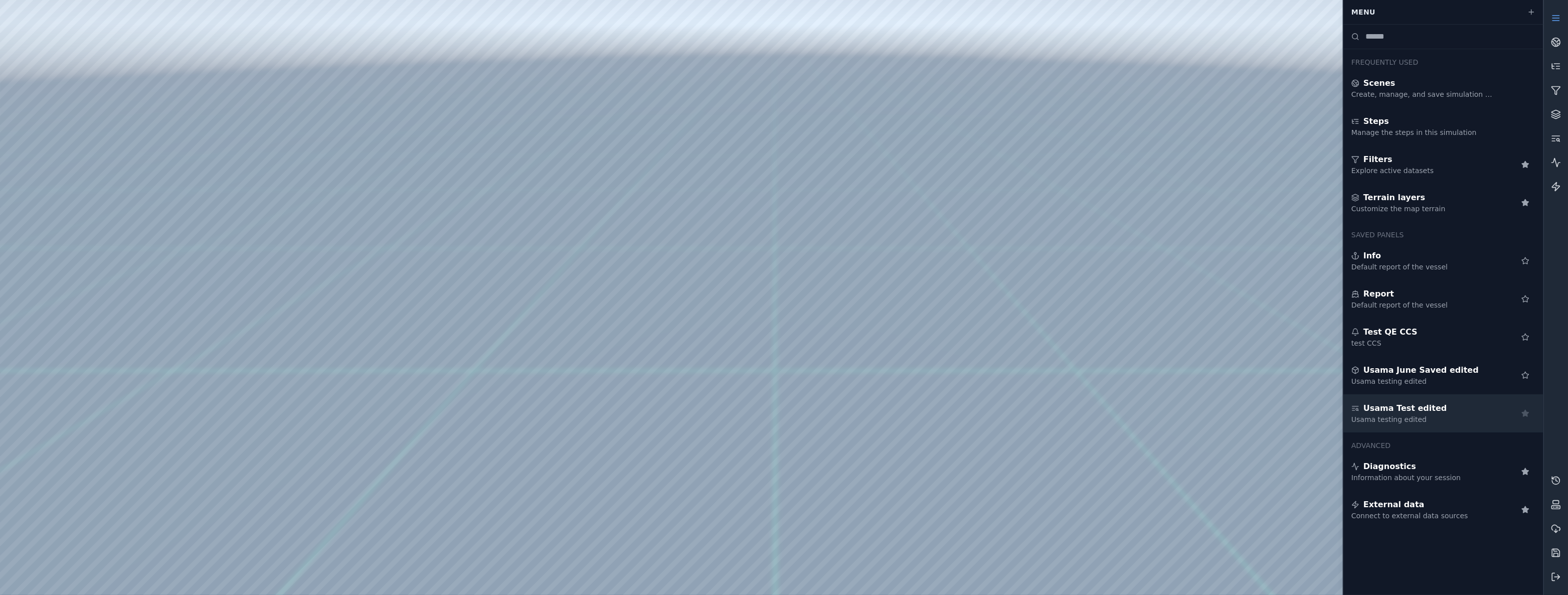
click at [1525, 413] on icon at bounding box center [1525, 413] width 6 height 6
click at [1527, 413] on icon at bounding box center [1525, 413] width 8 height 8
click at [1527, 413] on icon at bounding box center [1525, 413] width 6 height 6
click at [1502, 411] on div "Usama Test edited Usama testing edited" at bounding box center [1443, 413] width 200 height 38
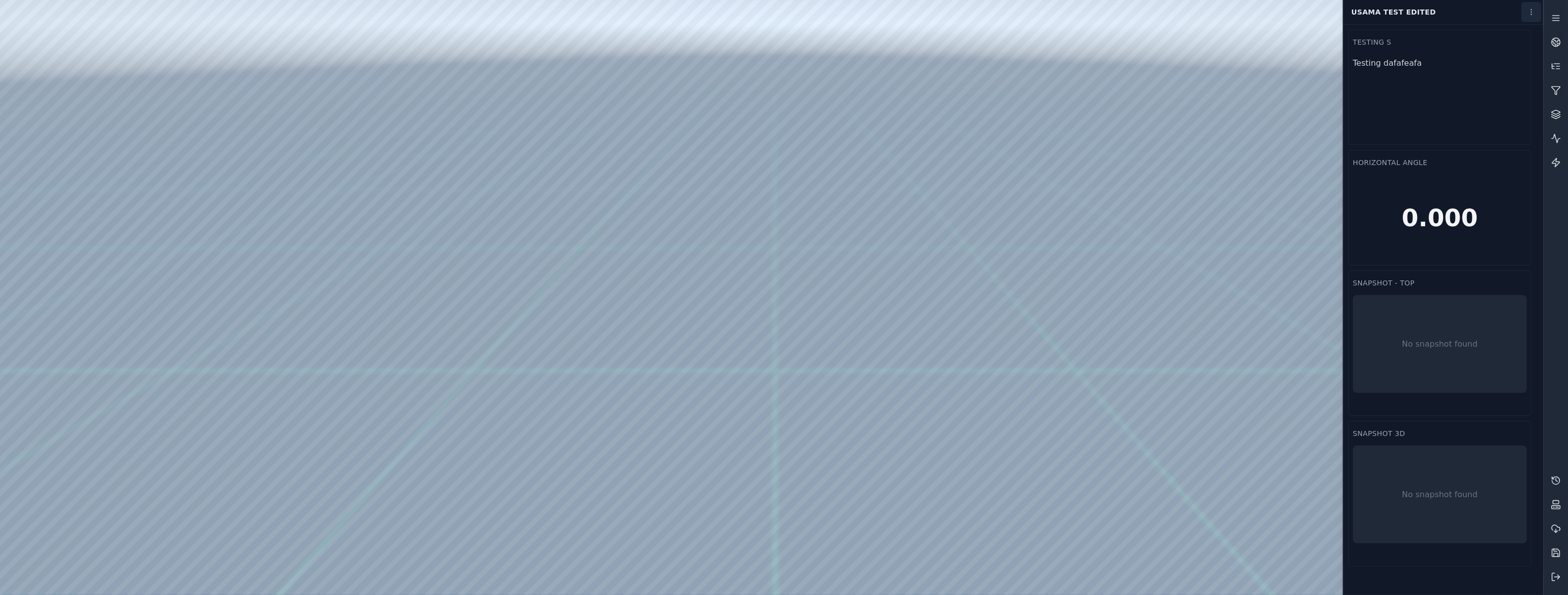
click at [1529, 17] on html "Support Usama Test edited Testing s Testing dafafeafa Snapshot - Top No snapsho…" at bounding box center [784, 298] width 1568 height 595
click at [1517, 85] on div "Delete" at bounding box center [1509, 91] width 59 height 16
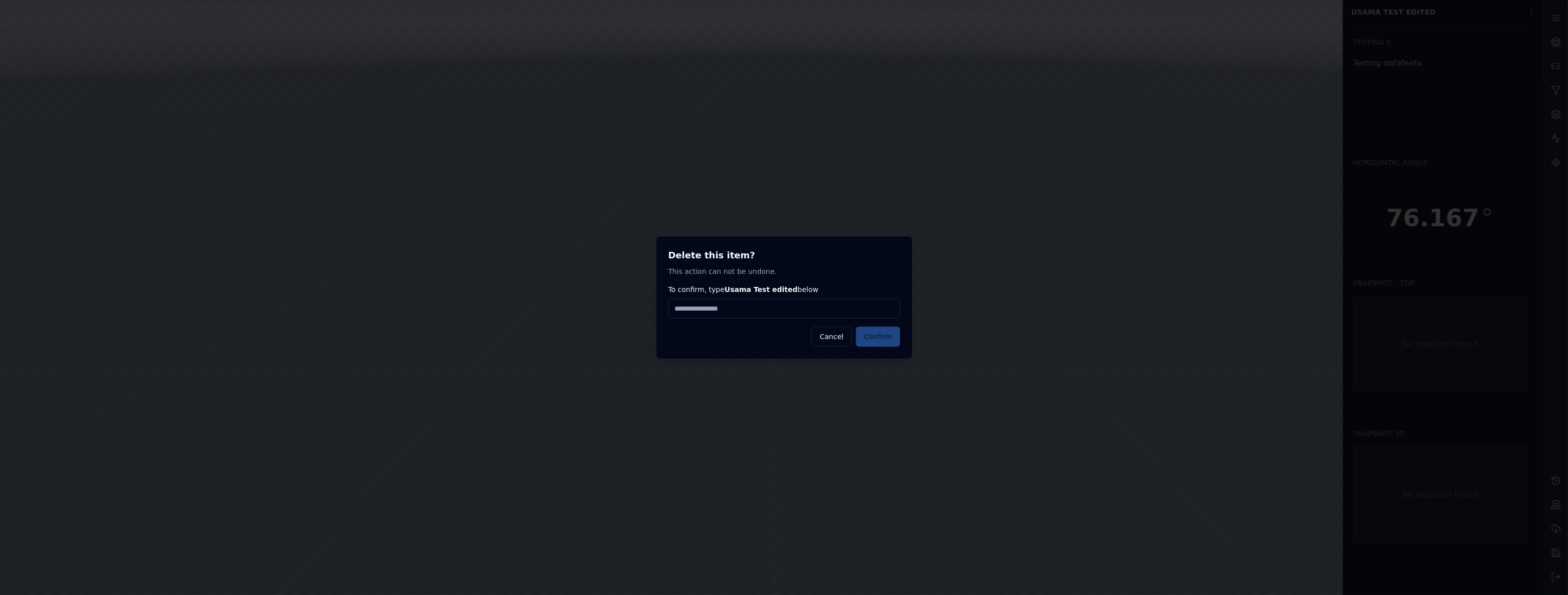
click at [777, 310] on input "To confirm, type Usama Test edited below" at bounding box center [784, 308] width 232 height 20
type input "**********"
click at [871, 332] on button "Confirm" at bounding box center [878, 336] width 44 height 20
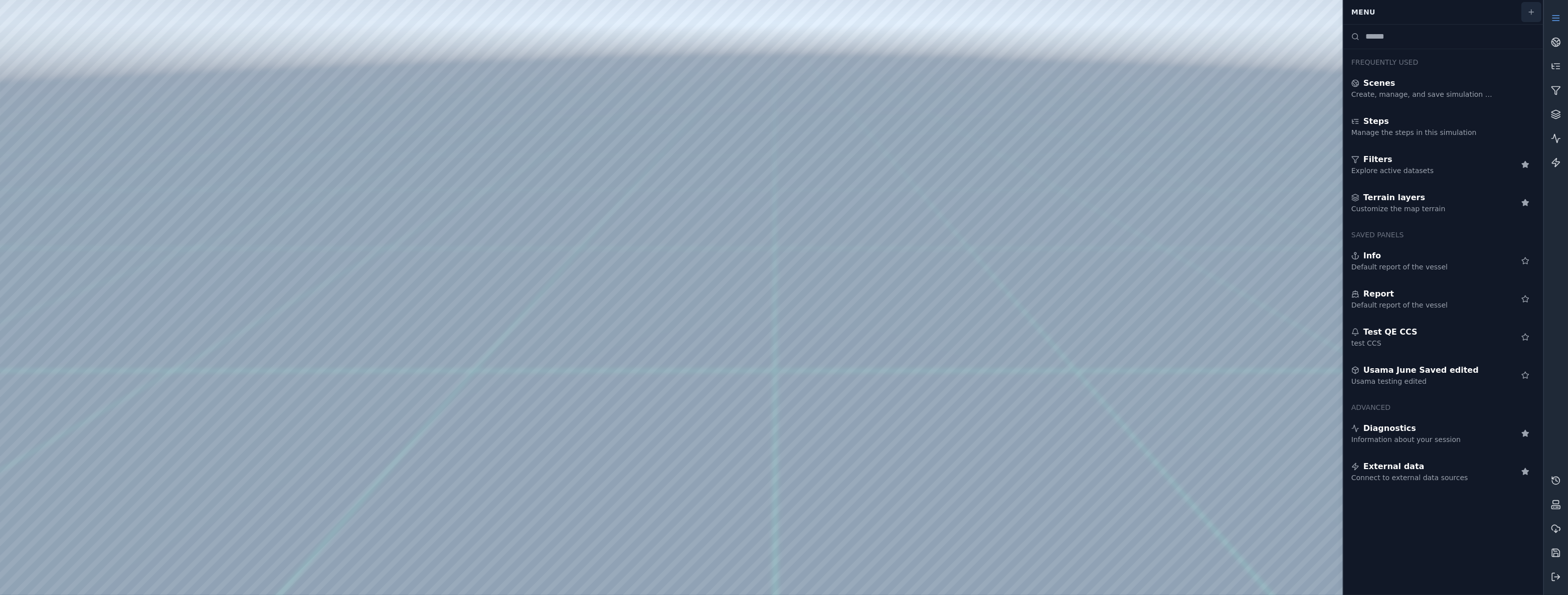
click at [1528, 15] on icon at bounding box center [1531, 12] width 8 height 8
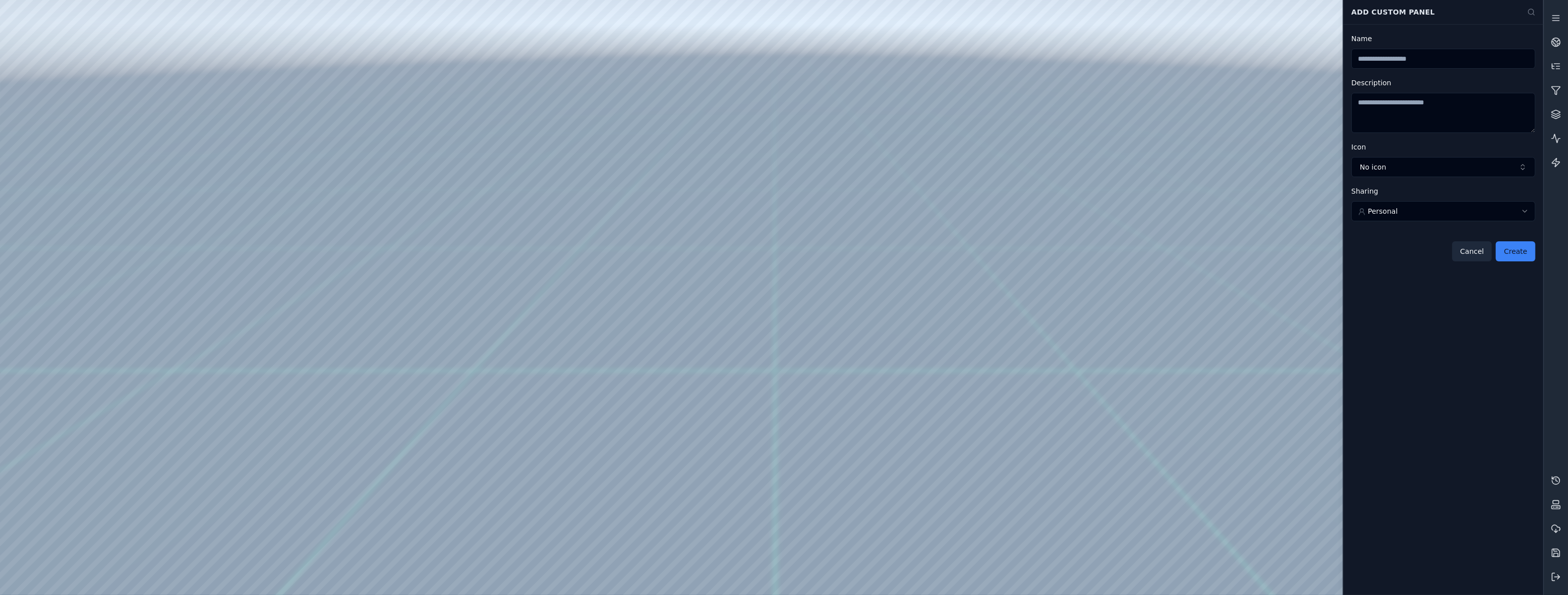
click at [1495, 55] on input "Name" at bounding box center [1443, 58] width 184 height 20
type input "*********"
click at [1472, 105] on textarea "Description" at bounding box center [1443, 112] width 184 height 40
type textarea "**********"
click at [1477, 170] on button "No icon" at bounding box center [1443, 166] width 184 height 20
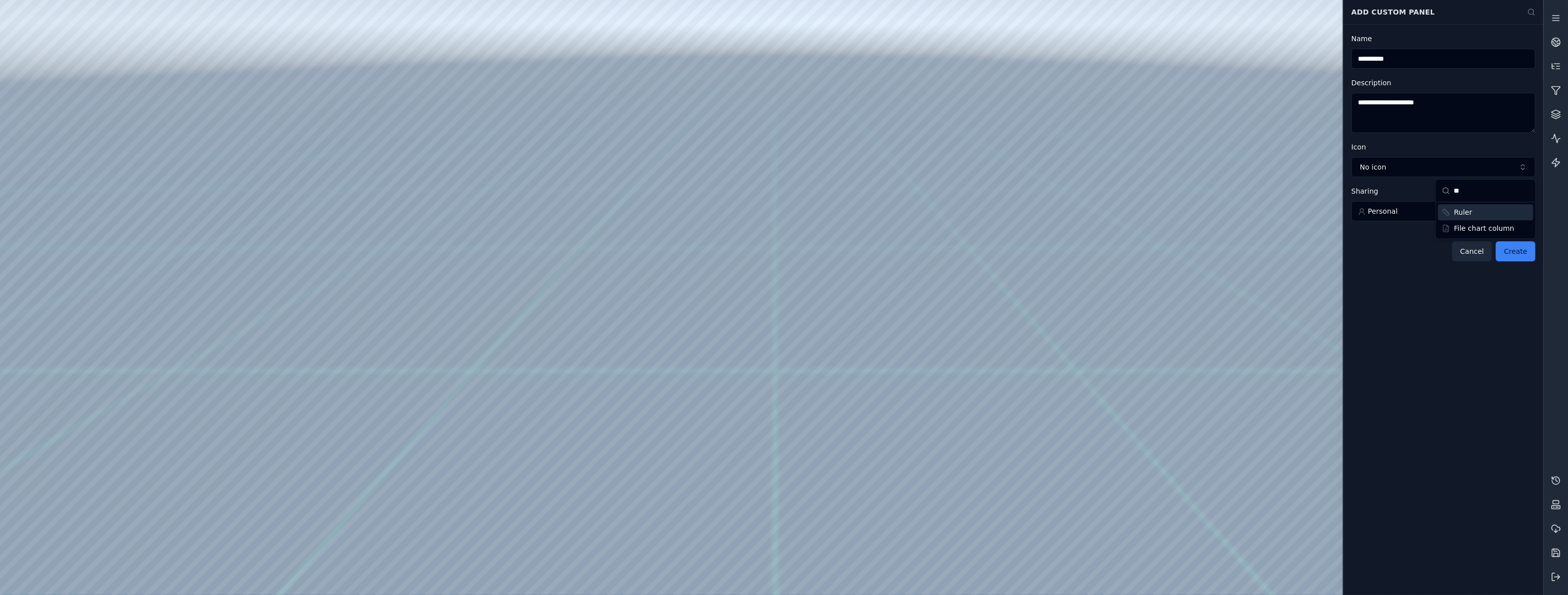
type input "**"
click at [1477, 211] on div "Ruler" at bounding box center [1485, 212] width 95 height 16
click at [1477, 215] on html "**********" at bounding box center [784, 298] width 1568 height 595
click at [1525, 242] on button "Create" at bounding box center [1515, 251] width 40 height 20
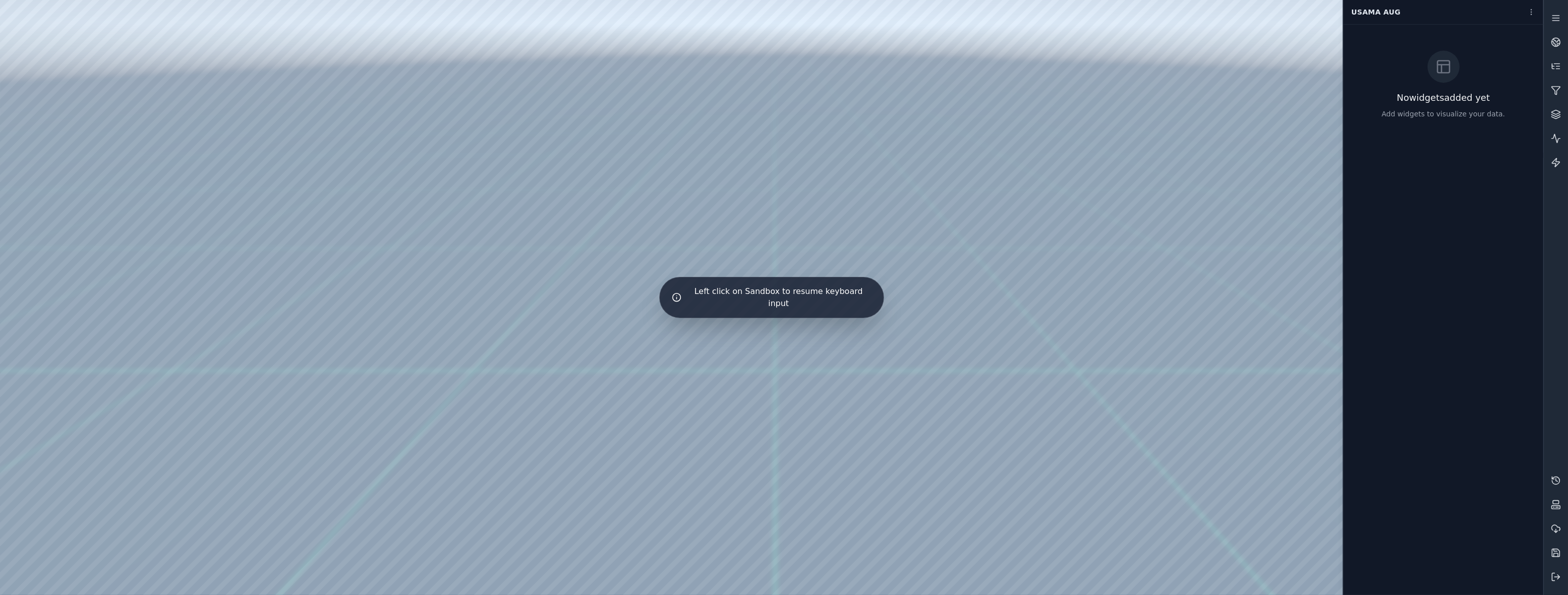
drag, startPoint x: 960, startPoint y: 179, endPoint x: 679, endPoint y: 225, distance: 284.7
click at [363, 190] on div at bounding box center [771, 298] width 1543 height 595
drag, startPoint x: 674, startPoint y: 150, endPoint x: 654, endPoint y: 110, distance: 44.7
click at [654, 110] on div at bounding box center [771, 298] width 1543 height 595
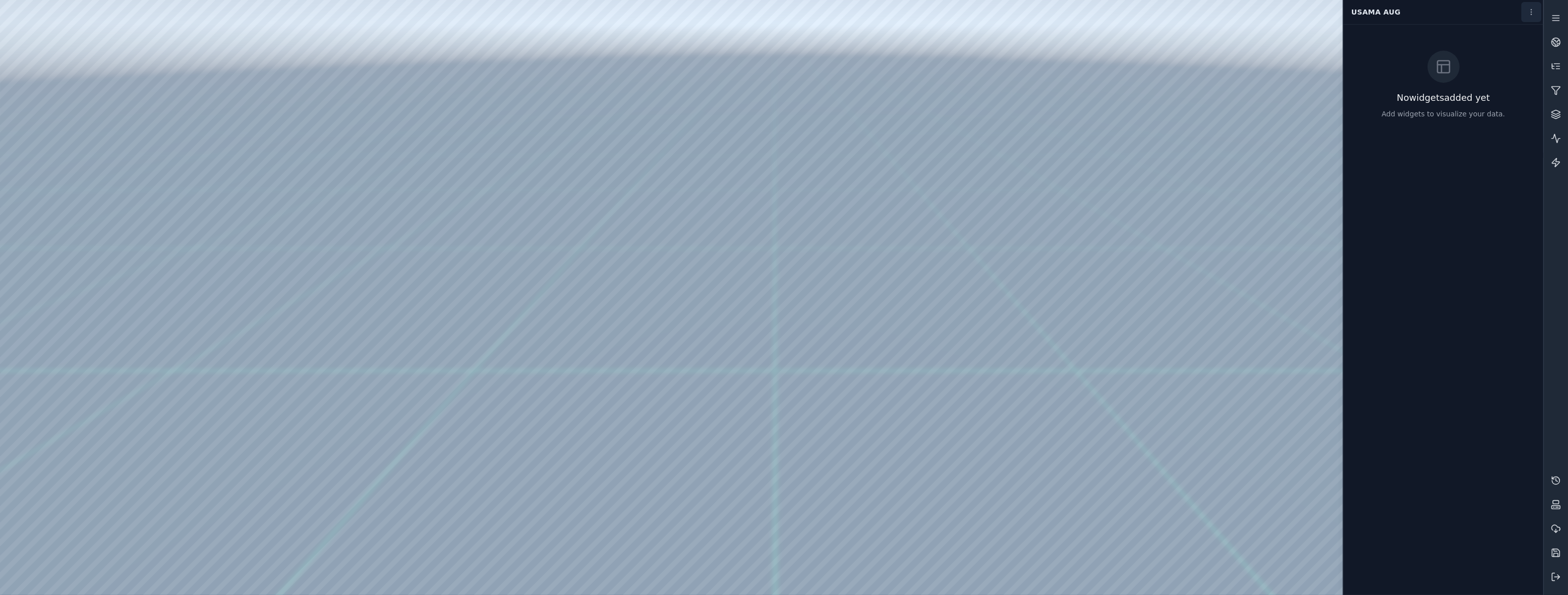
click at [1529, 6] on html "Support Usama Aug No widgets added yet Add widgets to visualize your data." at bounding box center [784, 298] width 1568 height 595
click at [1540, 173] on html "Support Usama Aug No widgets added yet Add widgets to visualize your data. Save…" at bounding box center [784, 298] width 1568 height 595
click at [1552, 19] on icon at bounding box center [1556, 18] width 10 height 10
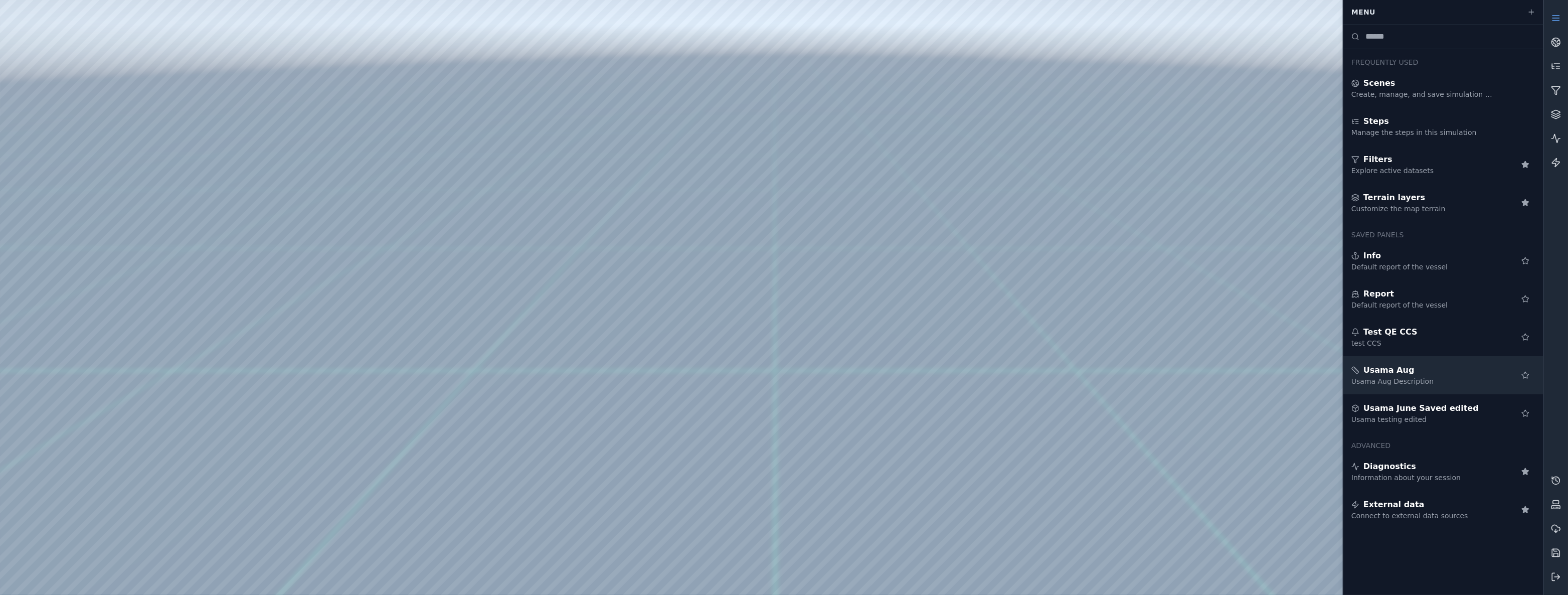
click at [1428, 386] on div "Usama Aug Usama Aug Description" at bounding box center [1443, 375] width 200 height 38
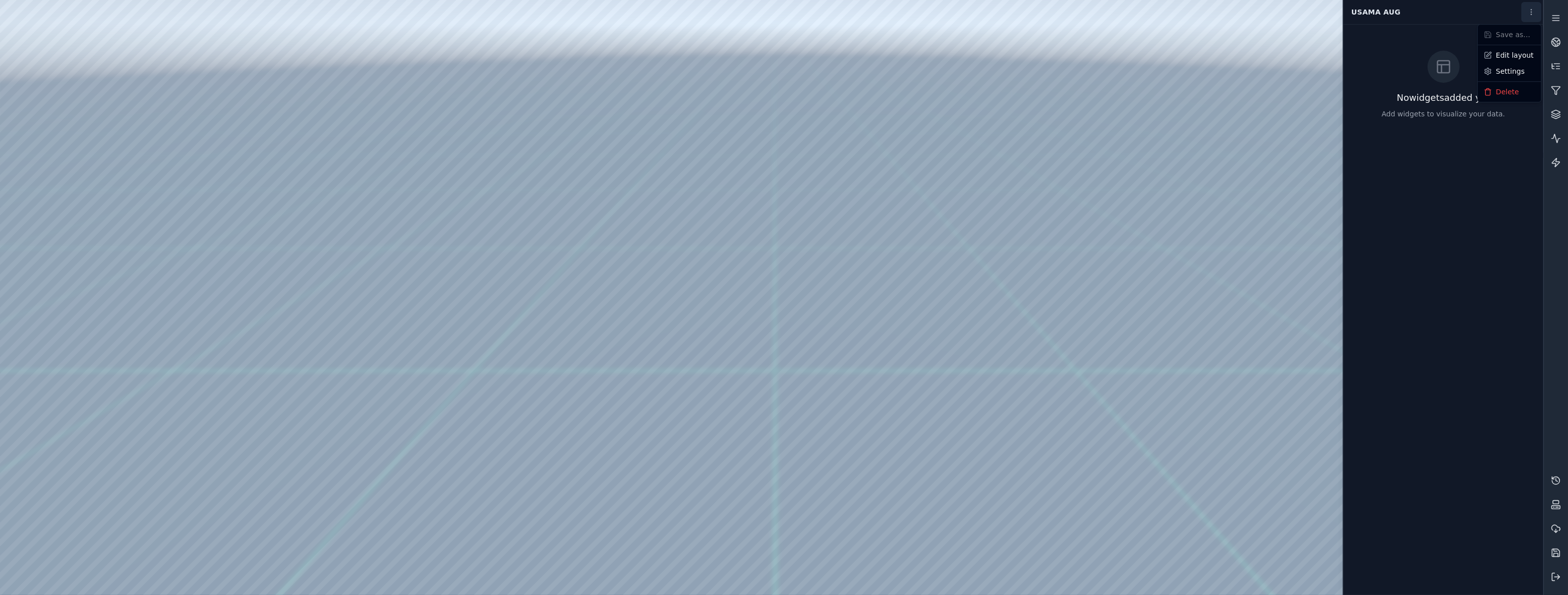
click at [1537, 12] on html "Support Usama Aug No widgets added yet Add widgets to visualize your data. Save…" at bounding box center [784, 298] width 1568 height 595
click at [1528, 55] on div "Edit layout" at bounding box center [1509, 55] width 59 height 16
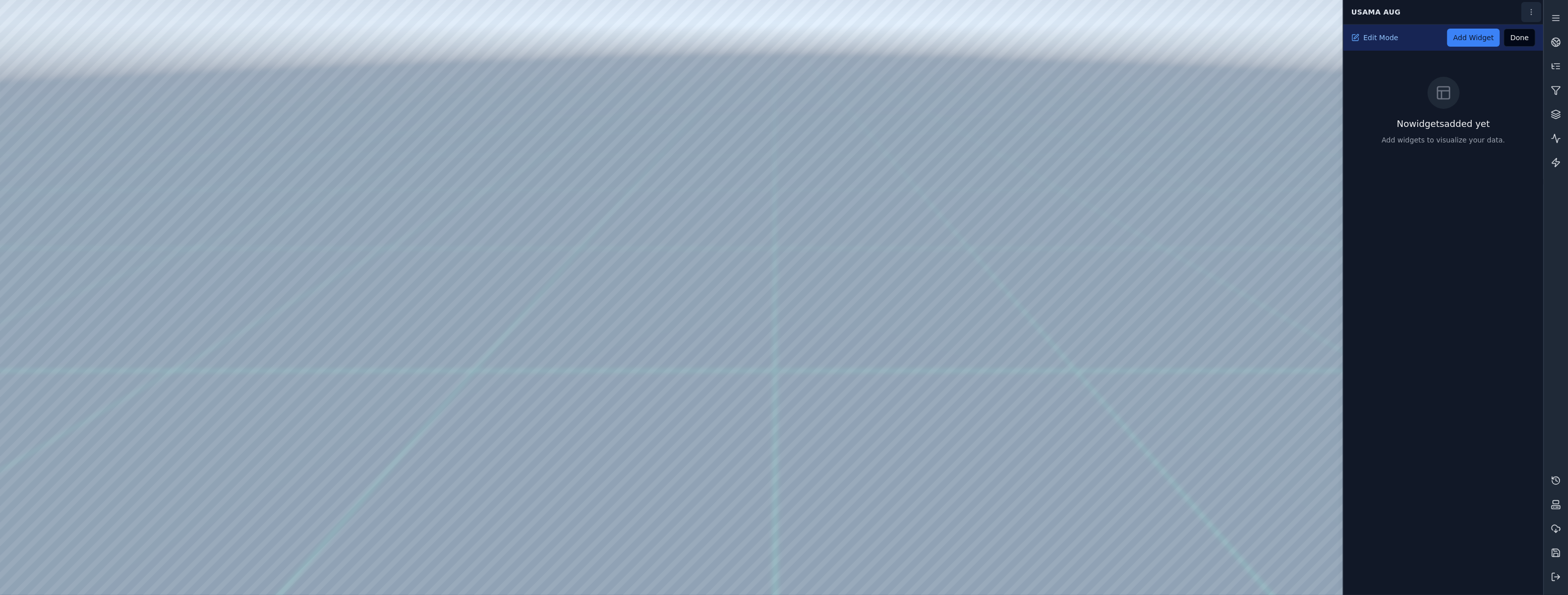
click at [1531, 10] on html "Support Usama Aug Edit Mode Add Widget Done No widgets added yet Add widgets to…" at bounding box center [784, 298] width 1568 height 595
click at [1440, 107] on html "Support Usama Aug Edit Mode Add Widget Done No widgets added yet Add widgets to…" at bounding box center [784, 298] width 1568 height 595
click at [1493, 42] on link "Add Widget" at bounding box center [1474, 38] width 53 height 18
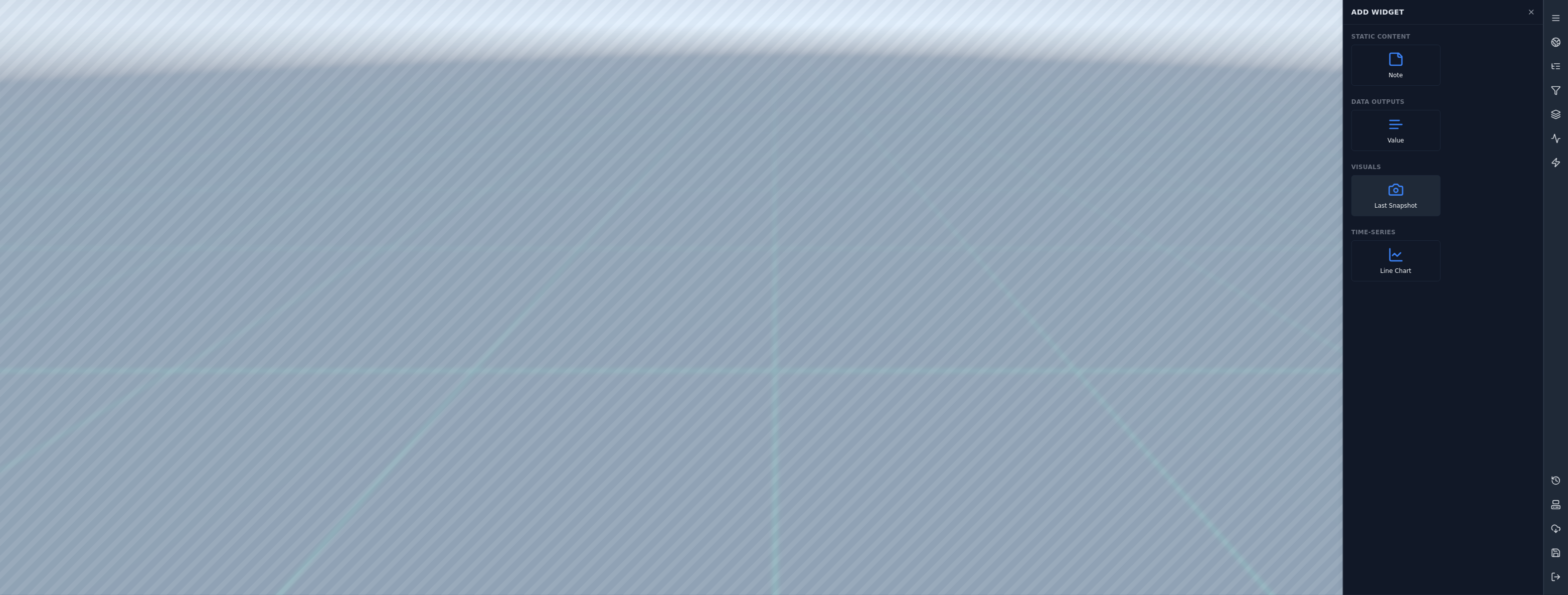
click at [1422, 204] on div "Last Snapshot" at bounding box center [1395, 196] width 89 height 41
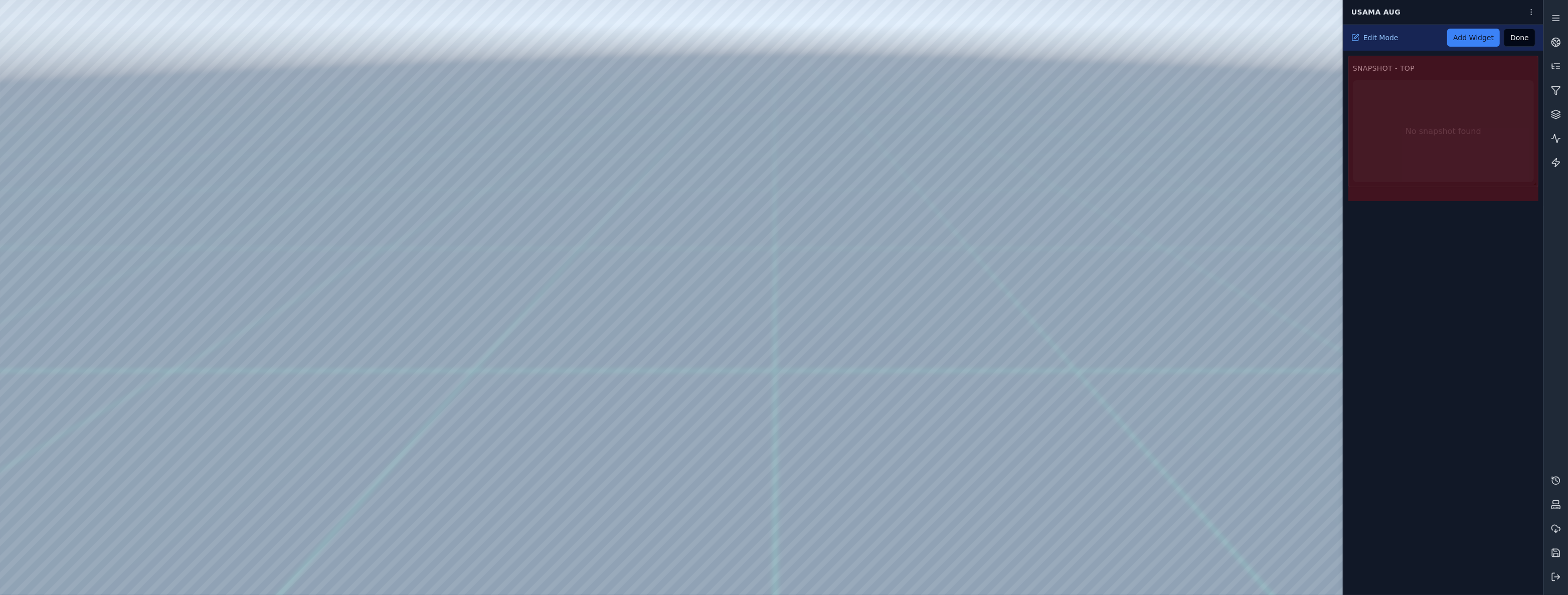
drag, startPoint x: 1533, startPoint y: 110, endPoint x: 1544, endPoint y: 186, distance: 76.8
click at [1544, 186] on div "Usama Aug Edit Mode Add Widget Done Snapshot - Top No snapshot found" at bounding box center [784, 298] width 1568 height 595
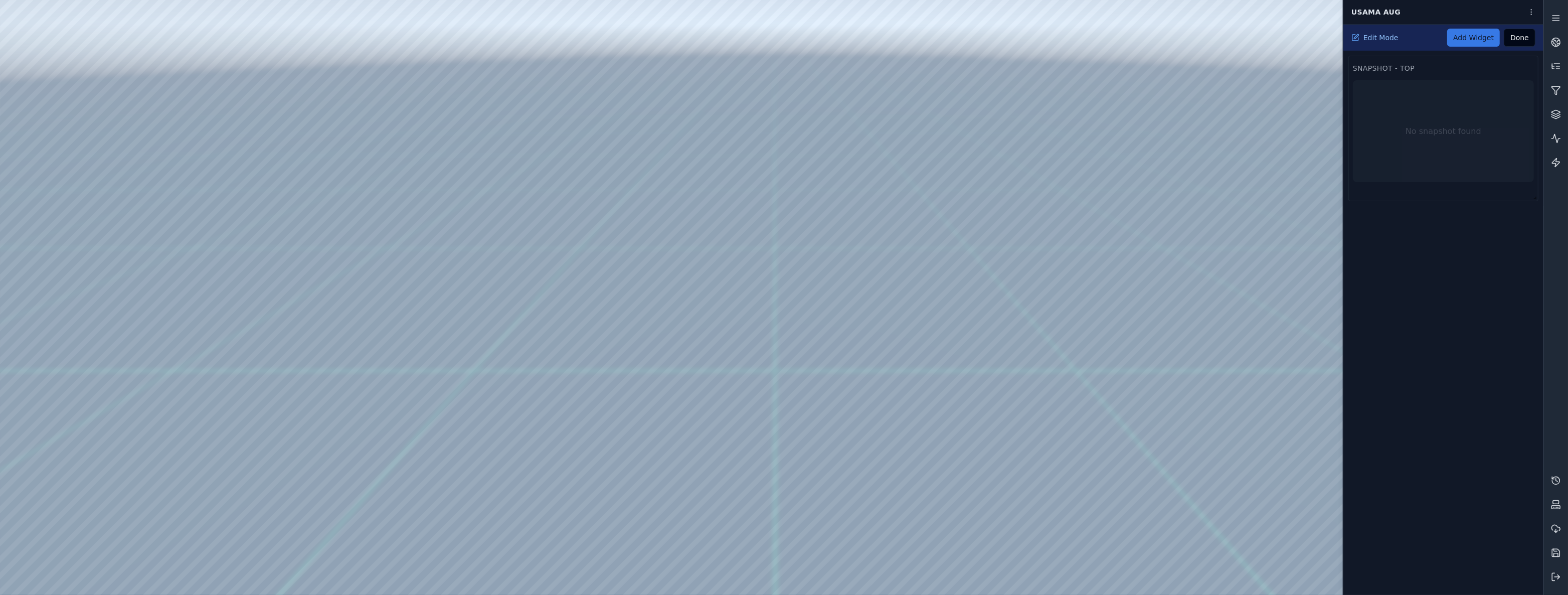
click at [1479, 33] on link "Add Widget" at bounding box center [1474, 38] width 53 height 18
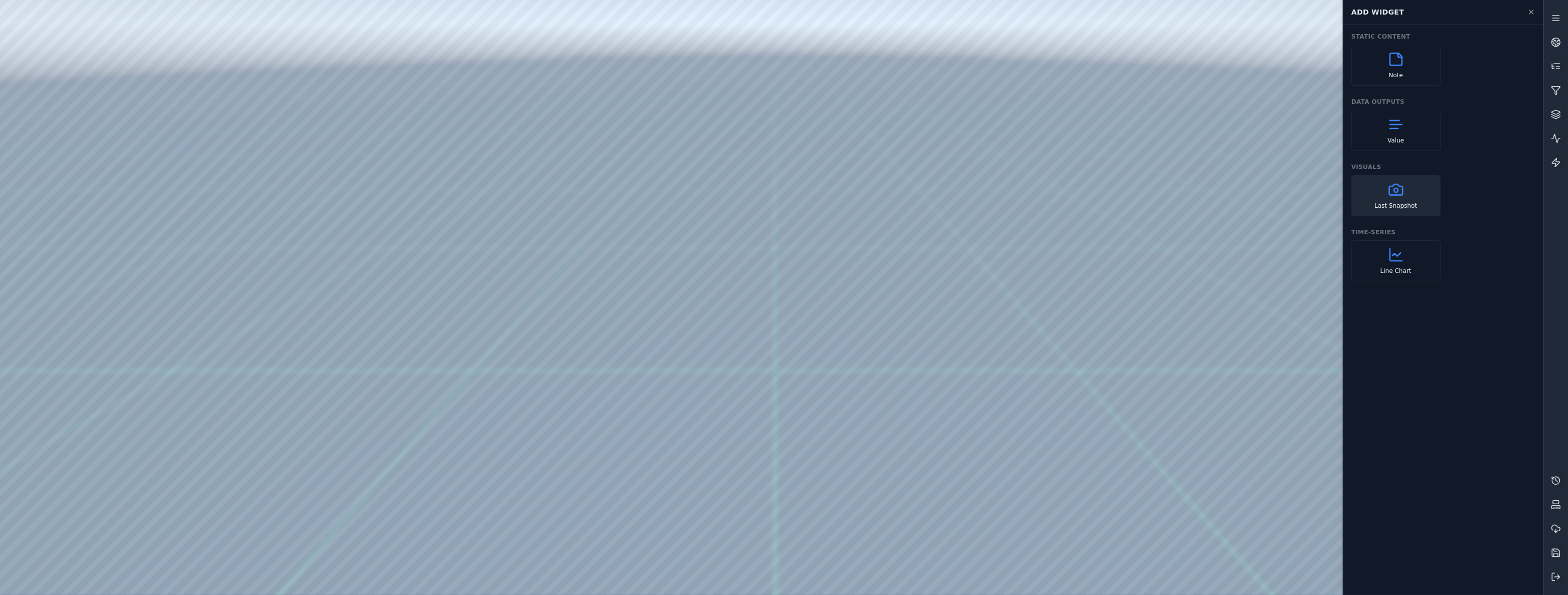
click at [1413, 189] on div "Last Snapshot" at bounding box center [1395, 196] width 89 height 41
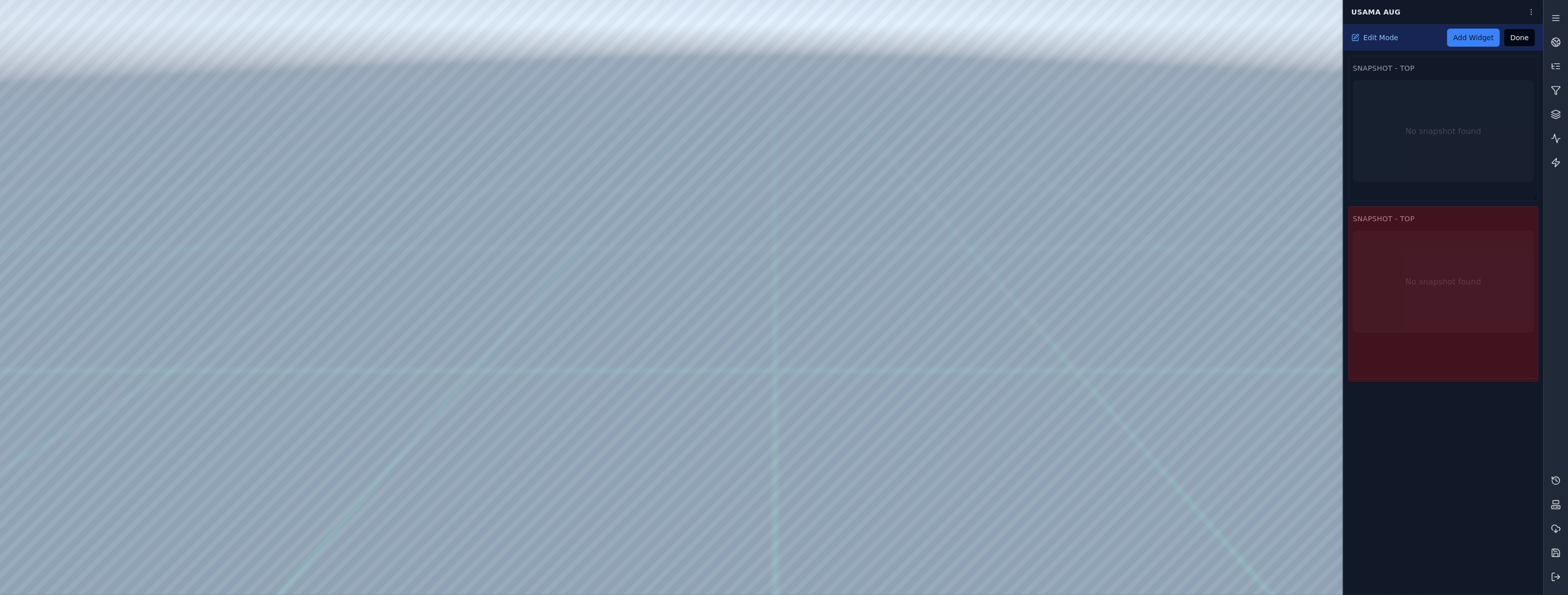
drag, startPoint x: 1536, startPoint y: 259, endPoint x: 1550, endPoint y: 315, distance: 57.7
click at [1544, 375] on div "Usama Aug Edit Mode Add Widget Done Snapshot - Top No snapshot found Snapshot -…" at bounding box center [784, 298] width 1568 height 595
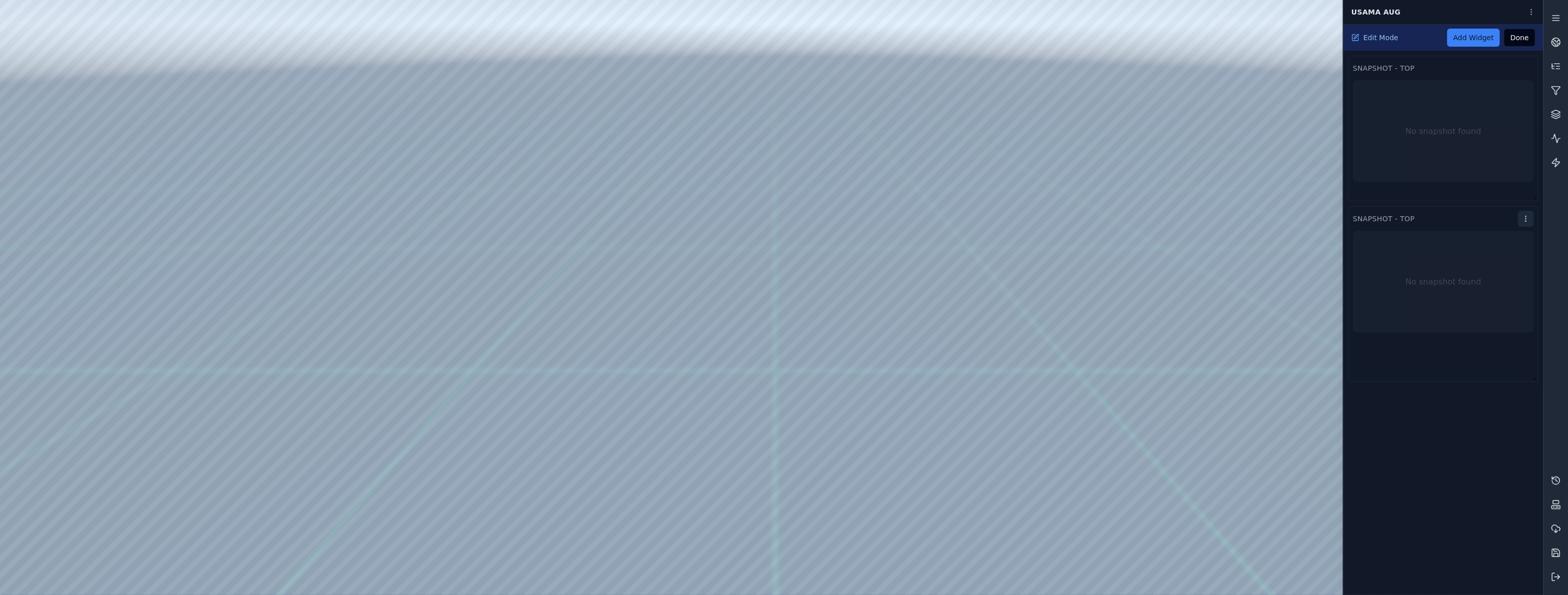
click at [1524, 215] on html "Support Usama Aug Edit Mode Add Widget Done Snapshot - Top No snapshot found Sn…" at bounding box center [784, 298] width 1568 height 595
click at [1520, 240] on div "Settings" at bounding box center [1502, 238] width 59 height 16
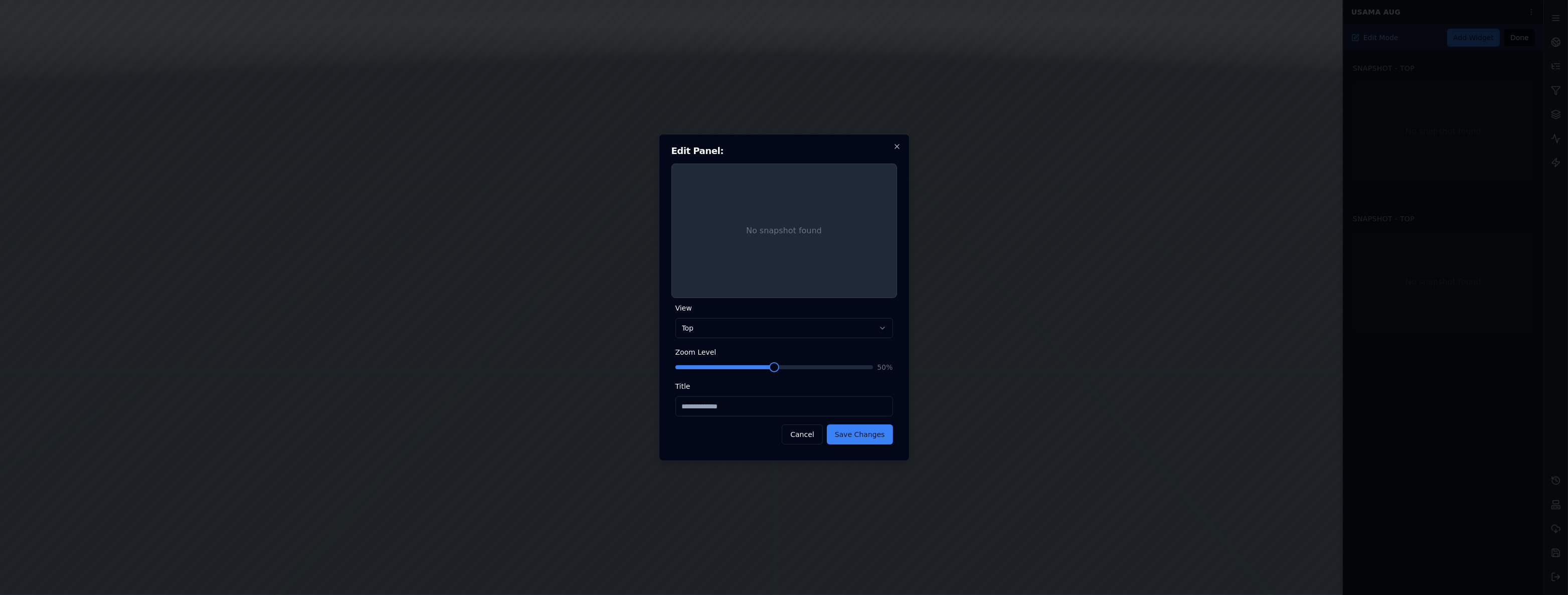
click at [806, 331] on body "Support Usama Aug Edit Mode Add Widget Done Snapshot - Top No snapshot found Sn…" at bounding box center [784, 298] width 1568 height 595
select select "****"
click at [858, 429] on button "Save Changes" at bounding box center [860, 434] width 66 height 20
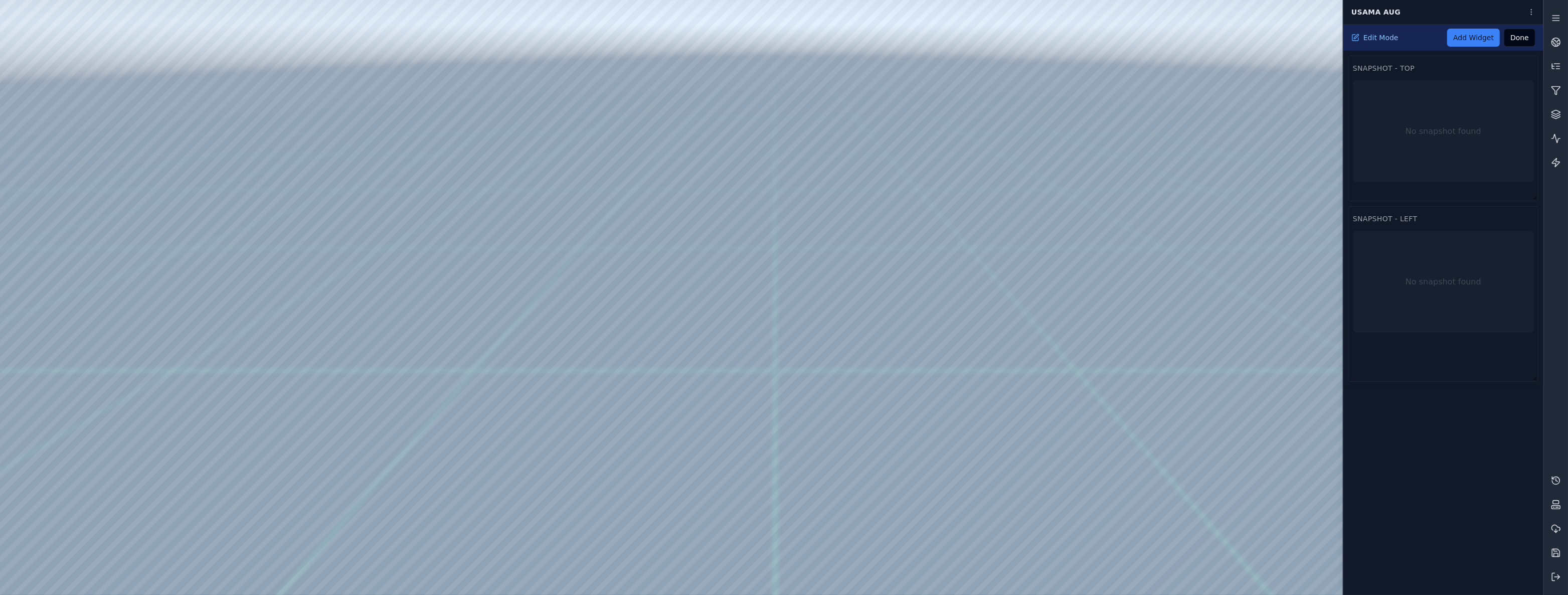
drag, startPoint x: 731, startPoint y: 269, endPoint x: 786, endPoint y: 351, distance: 98.7
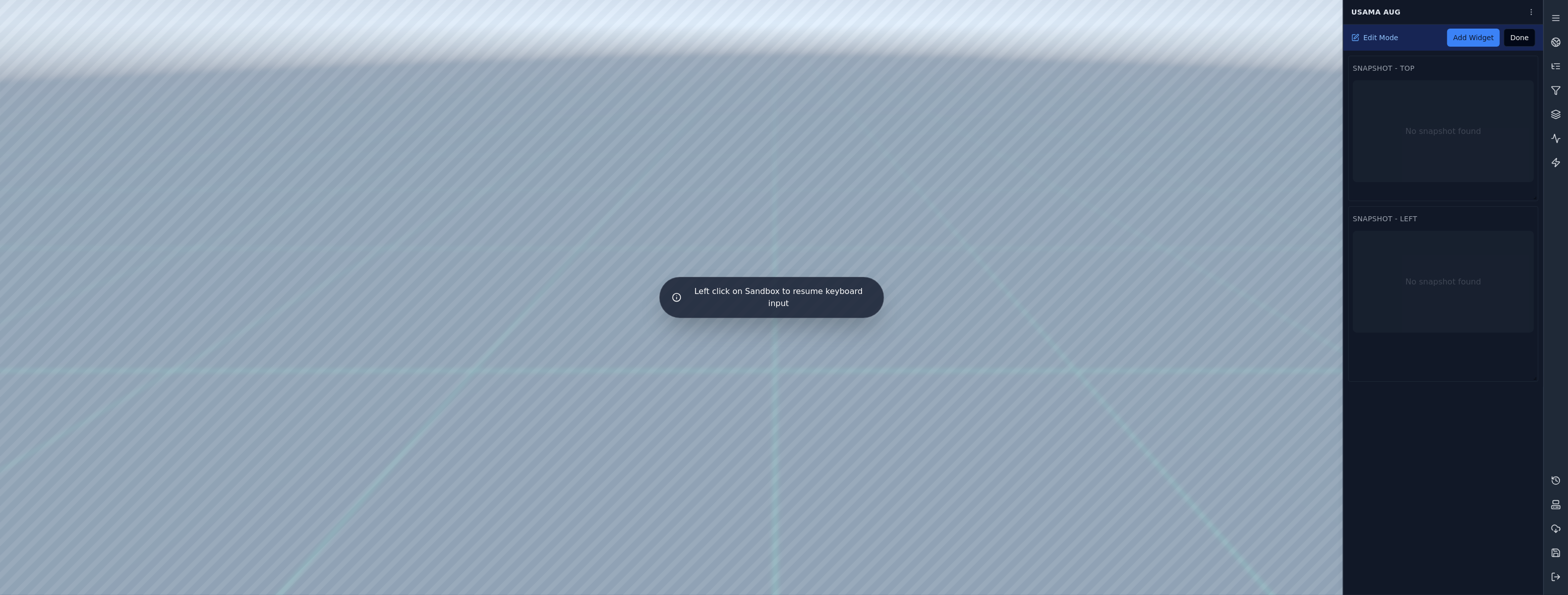
drag, startPoint x: 783, startPoint y: 359, endPoint x: 863, endPoint y: 367, distance: 80.4
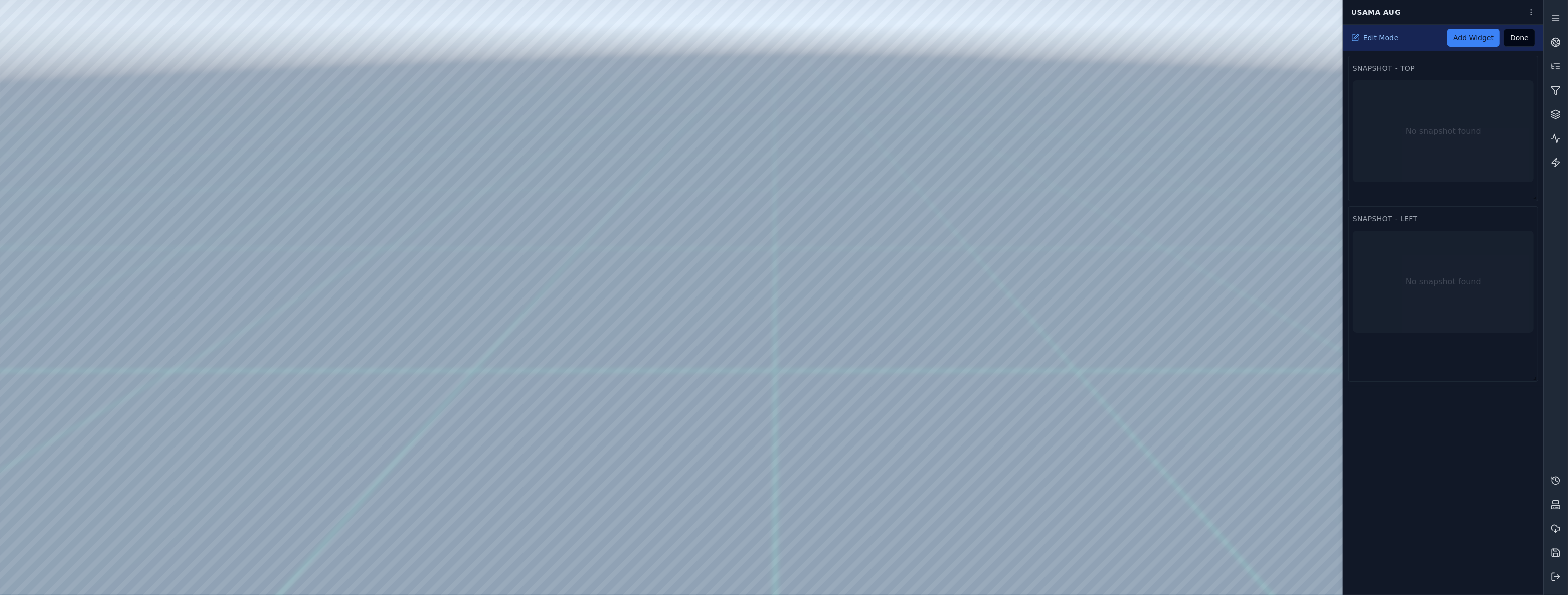
drag, startPoint x: 585, startPoint y: 397, endPoint x: 561, endPoint y: 409, distance: 26.8
click at [733, 452] on div at bounding box center [771, 298] width 1543 height 595
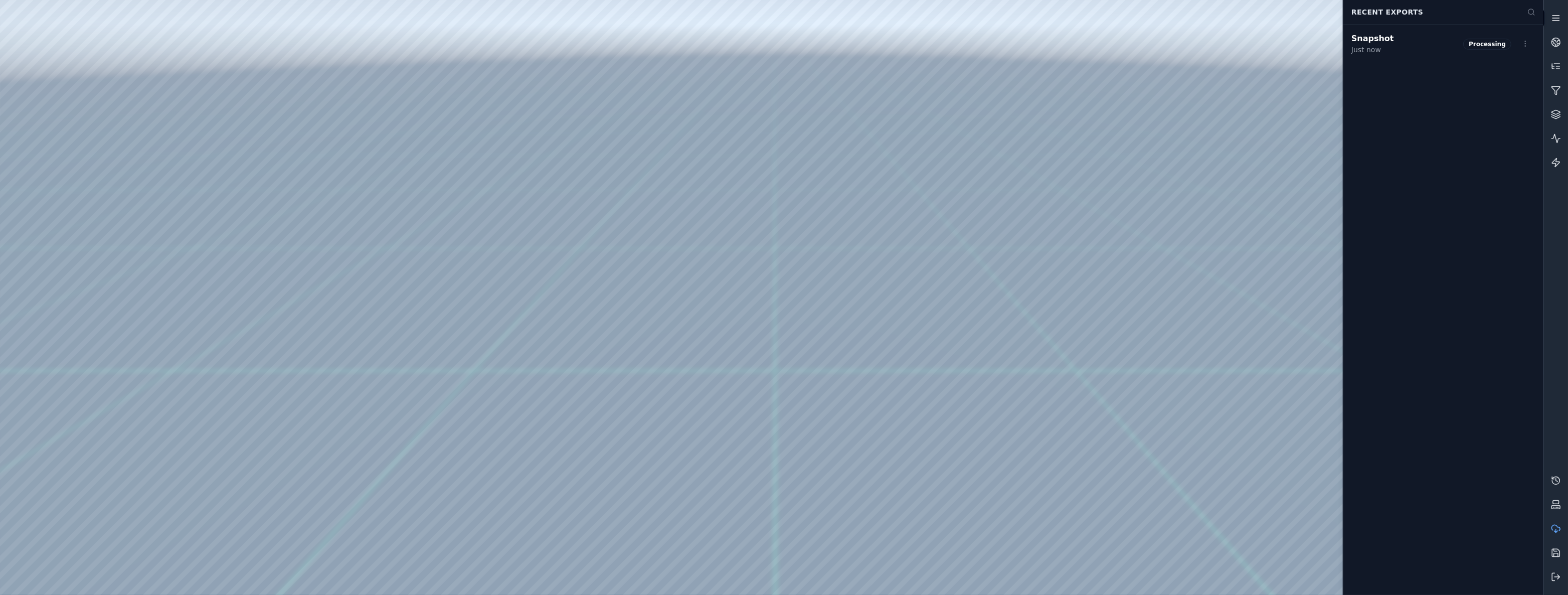
click at [1557, 18] on line at bounding box center [1555, 18] width 6 height 0
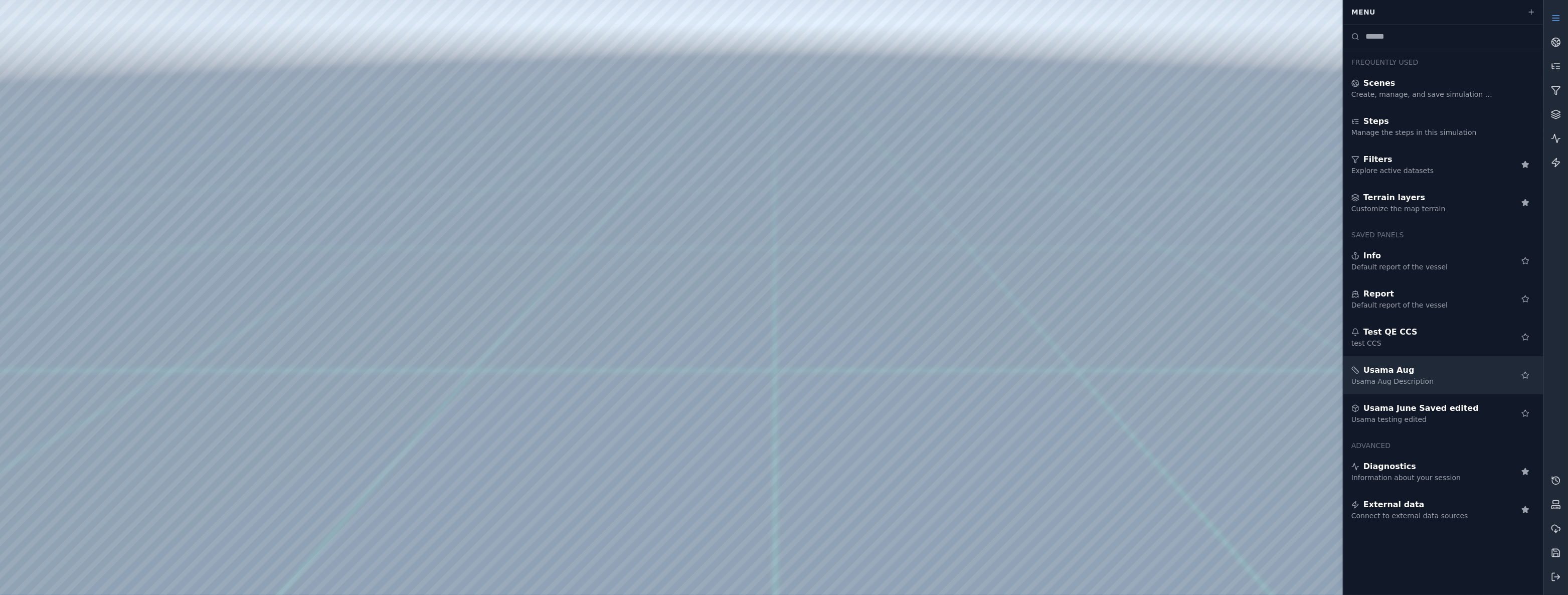
click at [1429, 386] on div "Usama Aug Description" at bounding box center [1423, 382] width 144 height 10
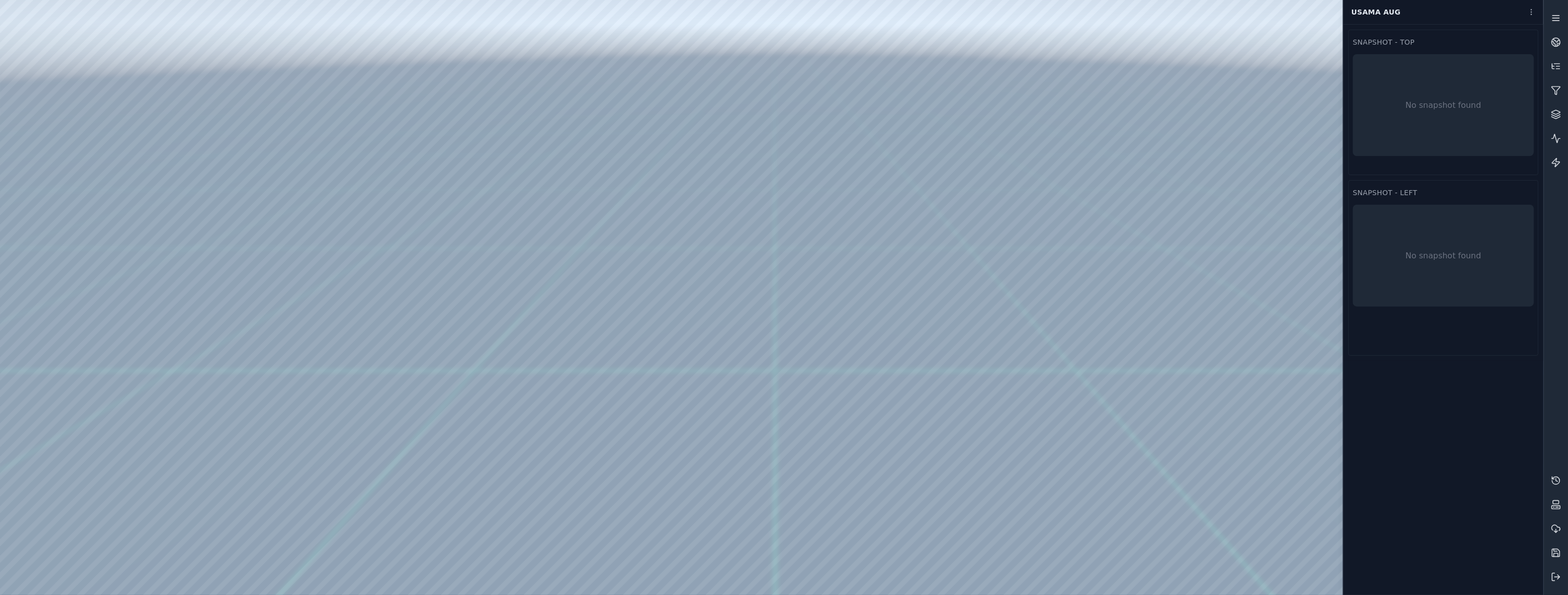
click at [1555, 26] on link at bounding box center [1555, 17] width 24 height 24
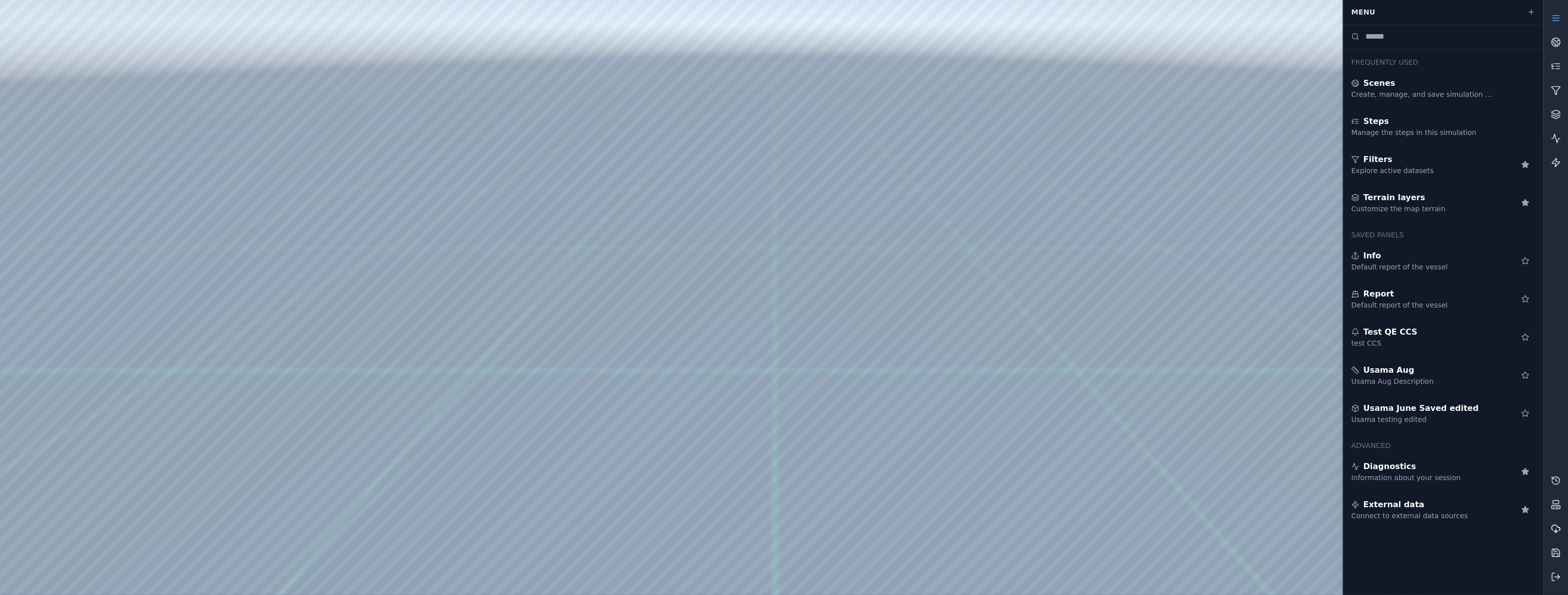
click at [1557, 527] on icon at bounding box center [1556, 528] width 8 height 6
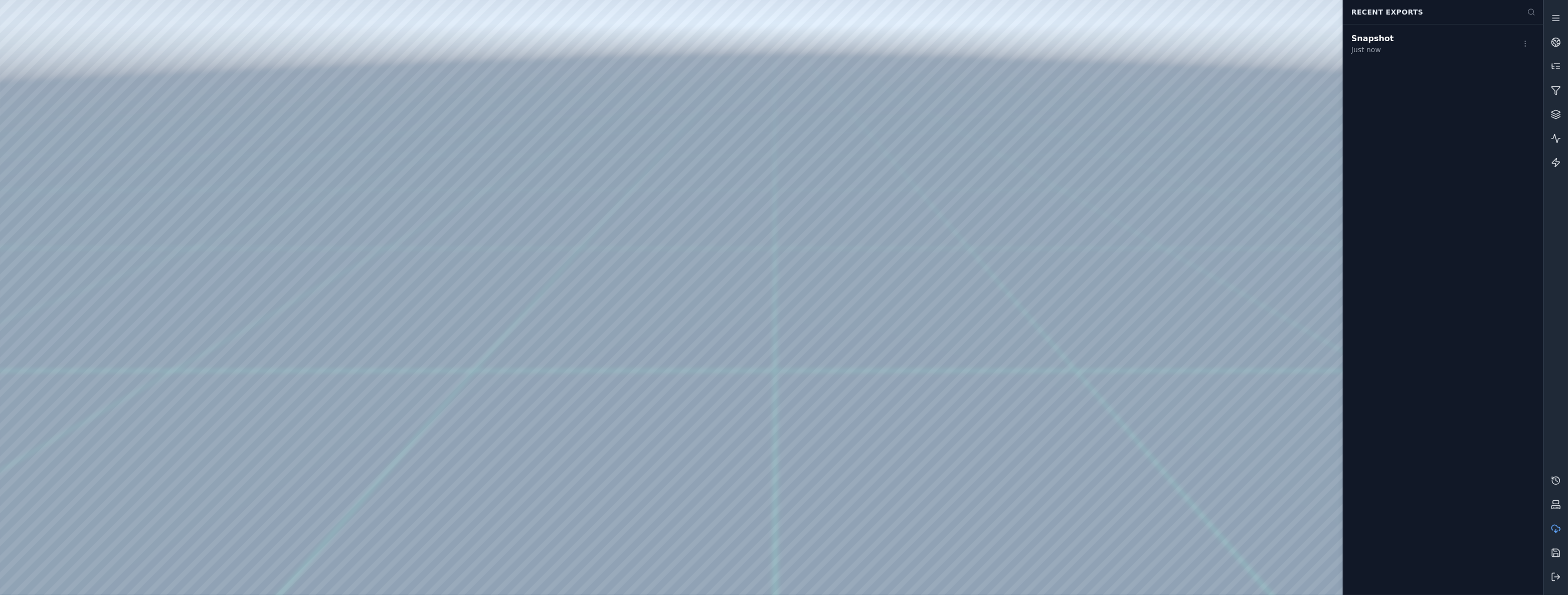
click at [1557, 527] on icon at bounding box center [1556, 528] width 8 height 6
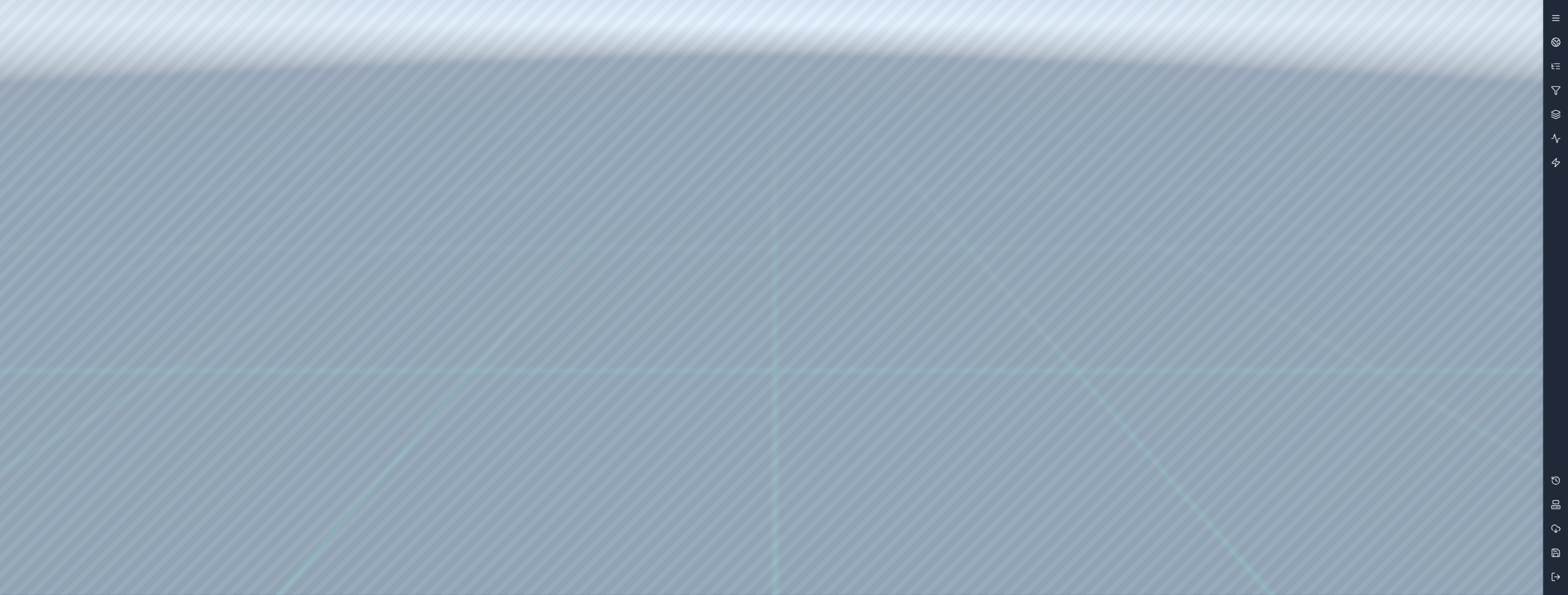
click at [1556, 22] on icon at bounding box center [1556, 18] width 10 height 10
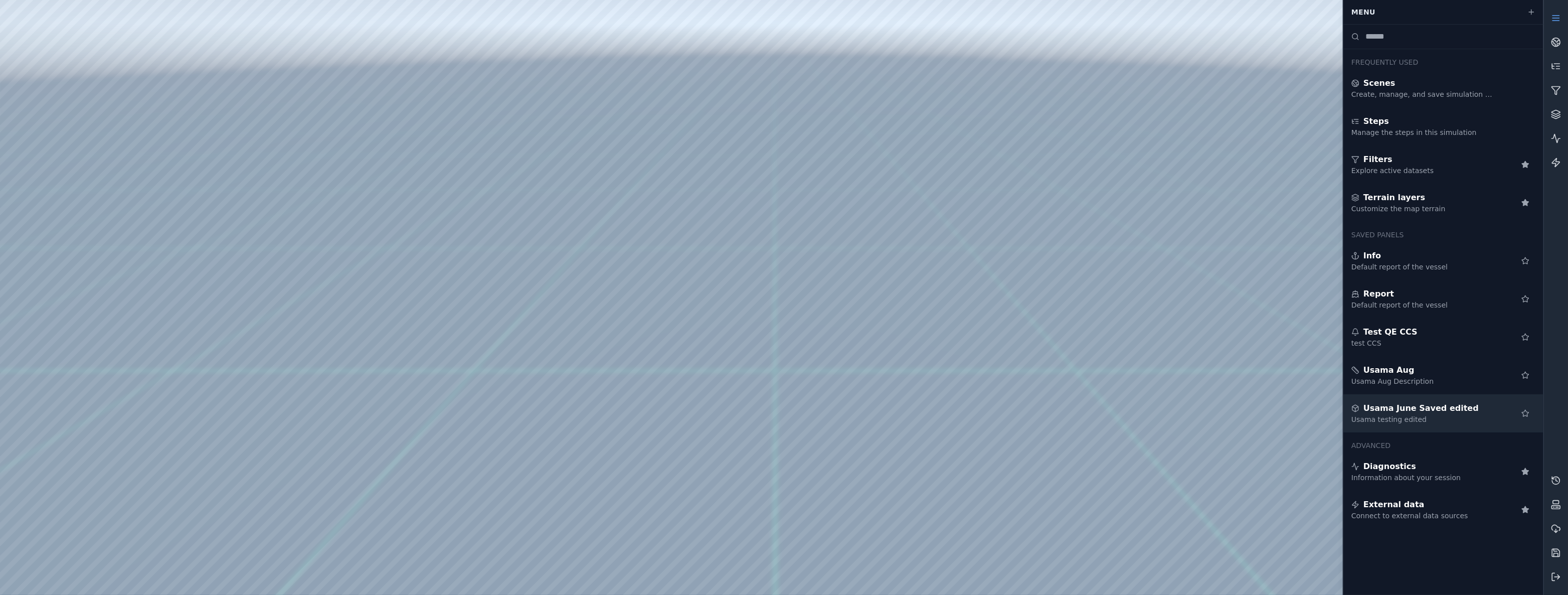
click at [1429, 395] on div "Usama June Saved edited Usama testing edited" at bounding box center [1443, 413] width 200 height 38
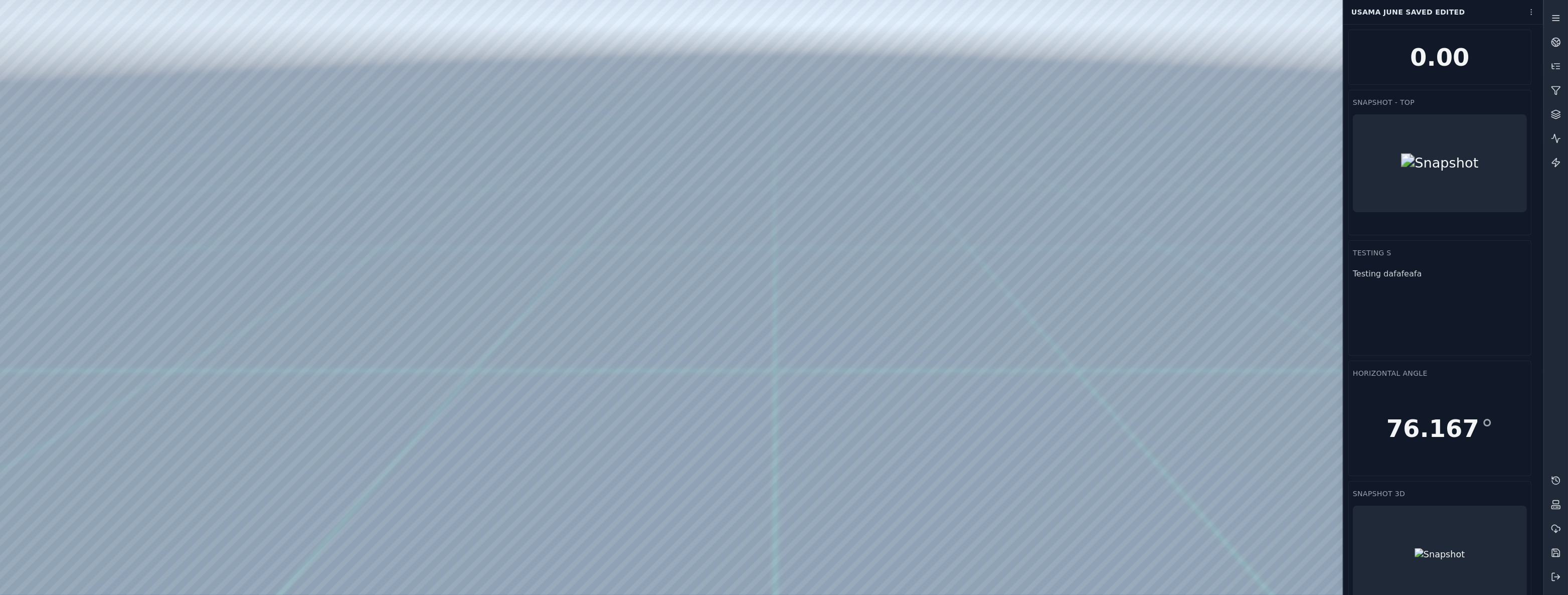
click at [1551, 10] on link at bounding box center [1555, 17] width 24 height 24
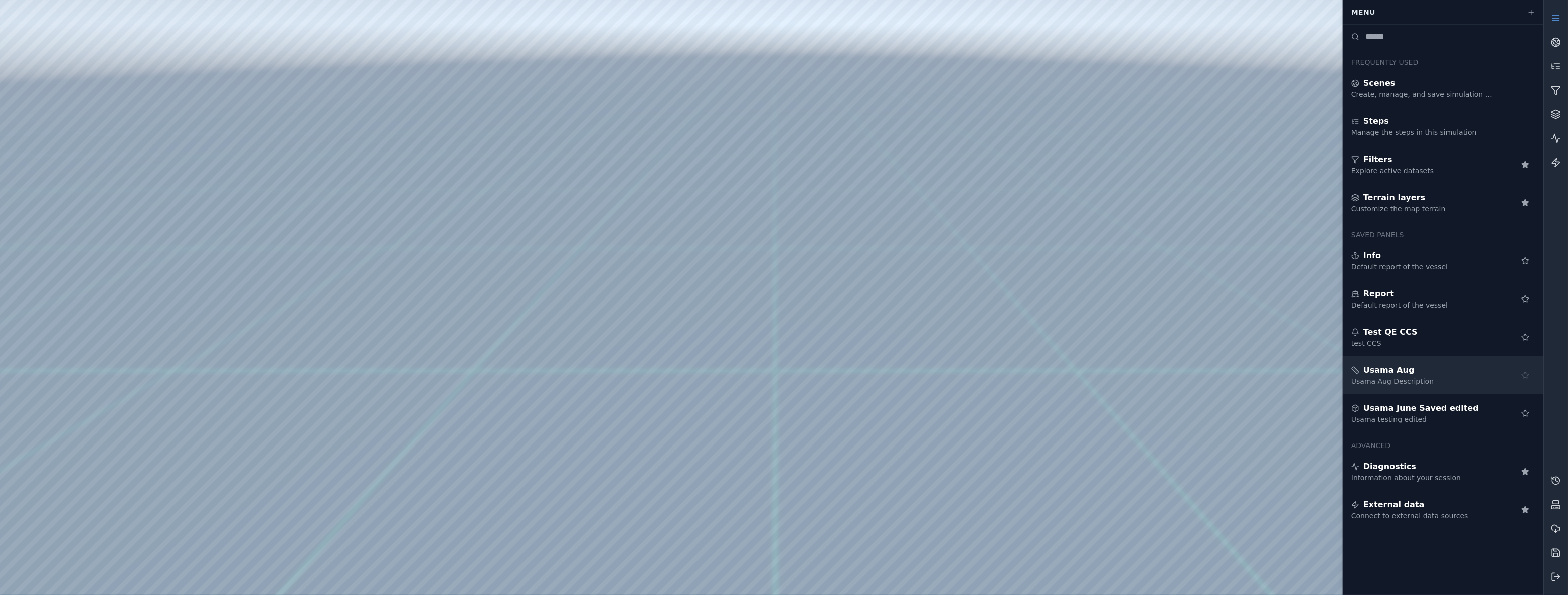
click at [1524, 371] on icon at bounding box center [1525, 375] width 8 height 8
click at [1556, 143] on icon at bounding box center [1556, 139] width 10 height 10
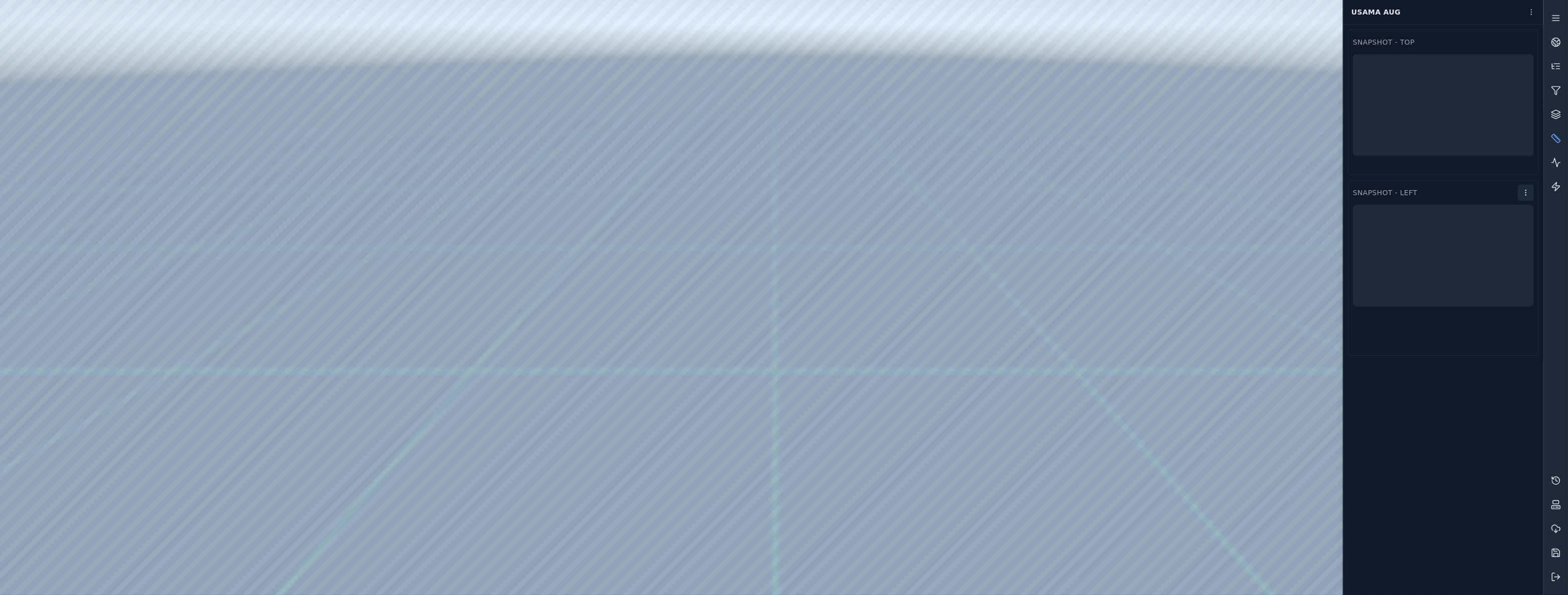
click at [1518, 195] on html "Support Usama Aug Snapshot - Top Snapshot - Left" at bounding box center [784, 298] width 1568 height 595
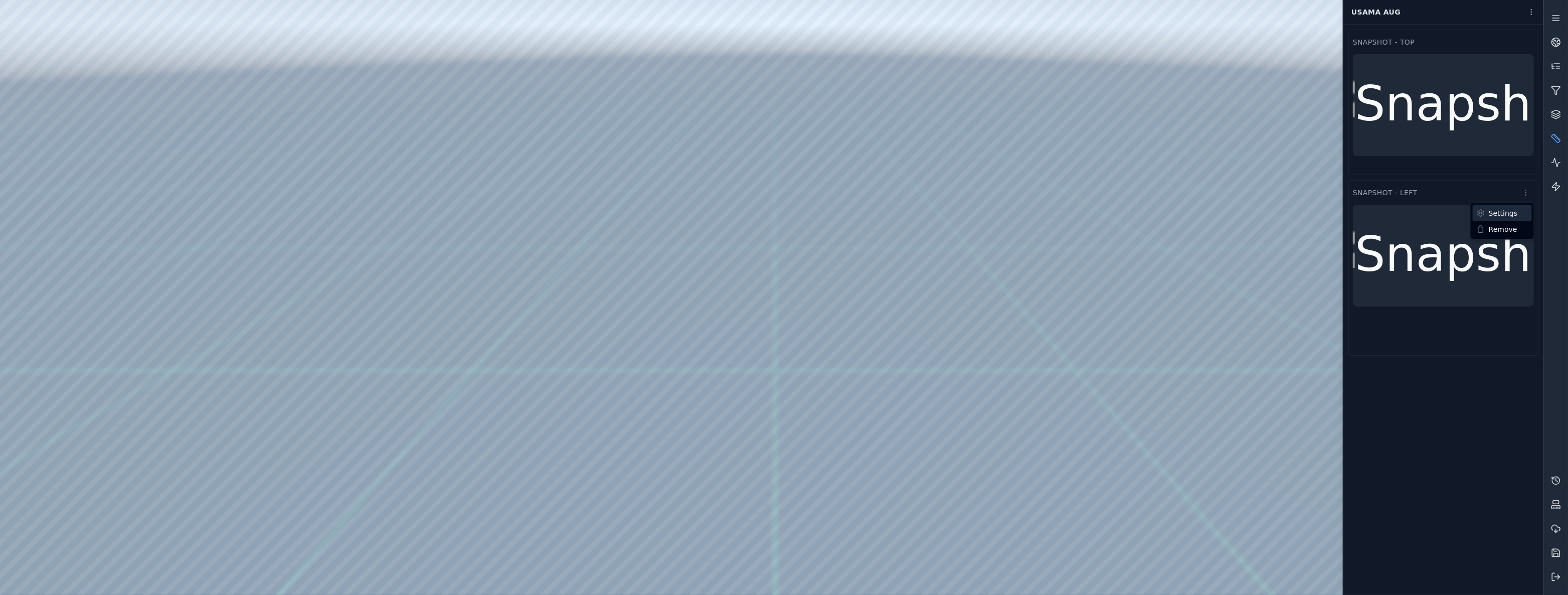
click at [1511, 212] on div "Settings" at bounding box center [1502, 213] width 59 height 16
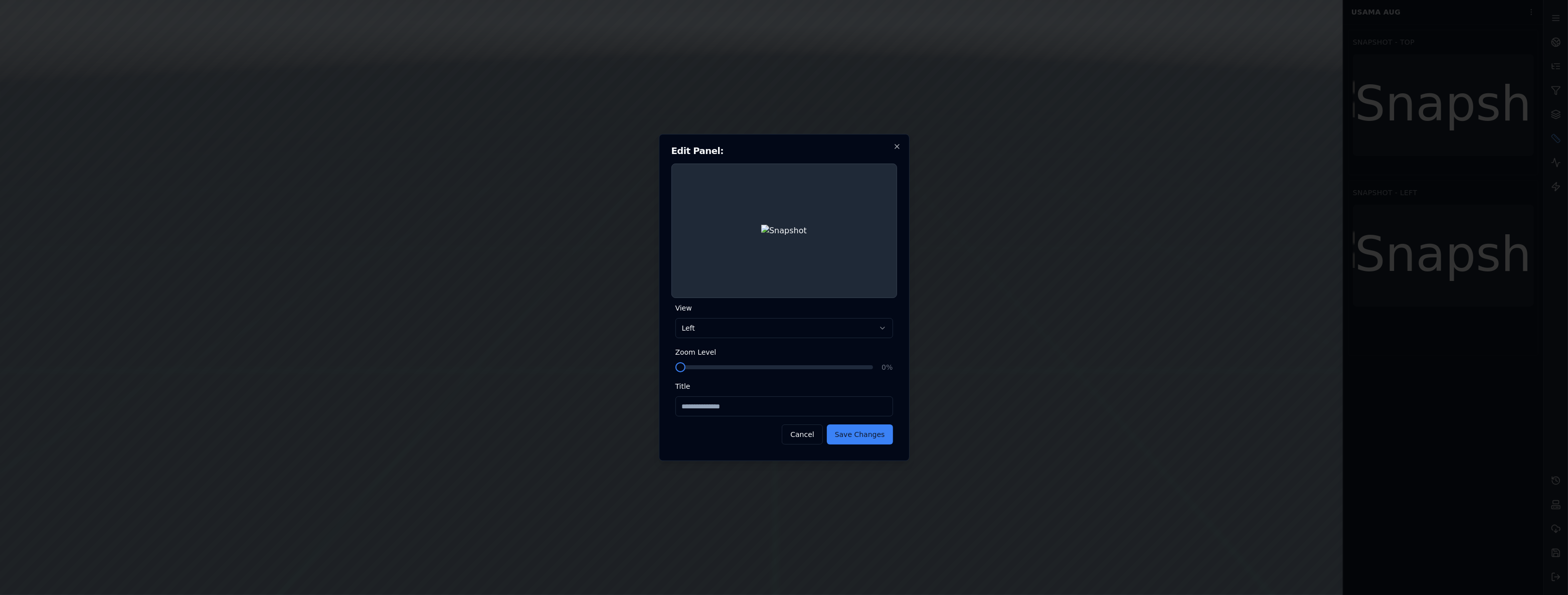
click at [675, 362] on span at bounding box center [681, 368] width 10 height 10
click at [876, 441] on button "Save Changes" at bounding box center [860, 434] width 66 height 20
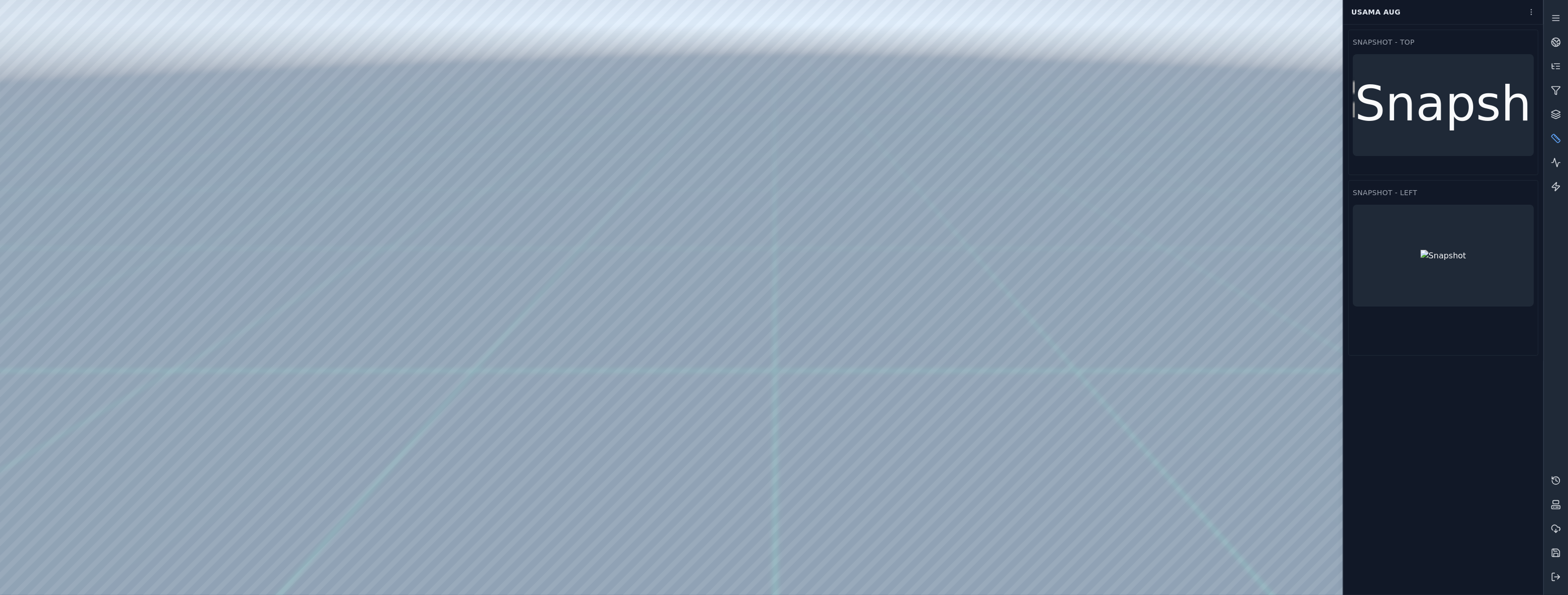
click at [1364, 379] on div "Snapshot - Top Snapshot - Left" at bounding box center [1443, 309] width 200 height 571
click at [1461, 111] on div at bounding box center [1443, 105] width 46 height 12
click at [1521, 41] on html "Support Usama Aug Snapshot - Top Snapshot - Left Settings Remove" at bounding box center [784, 298] width 1568 height 595
click at [1504, 65] on div "Settings" at bounding box center [1502, 62] width 59 height 16
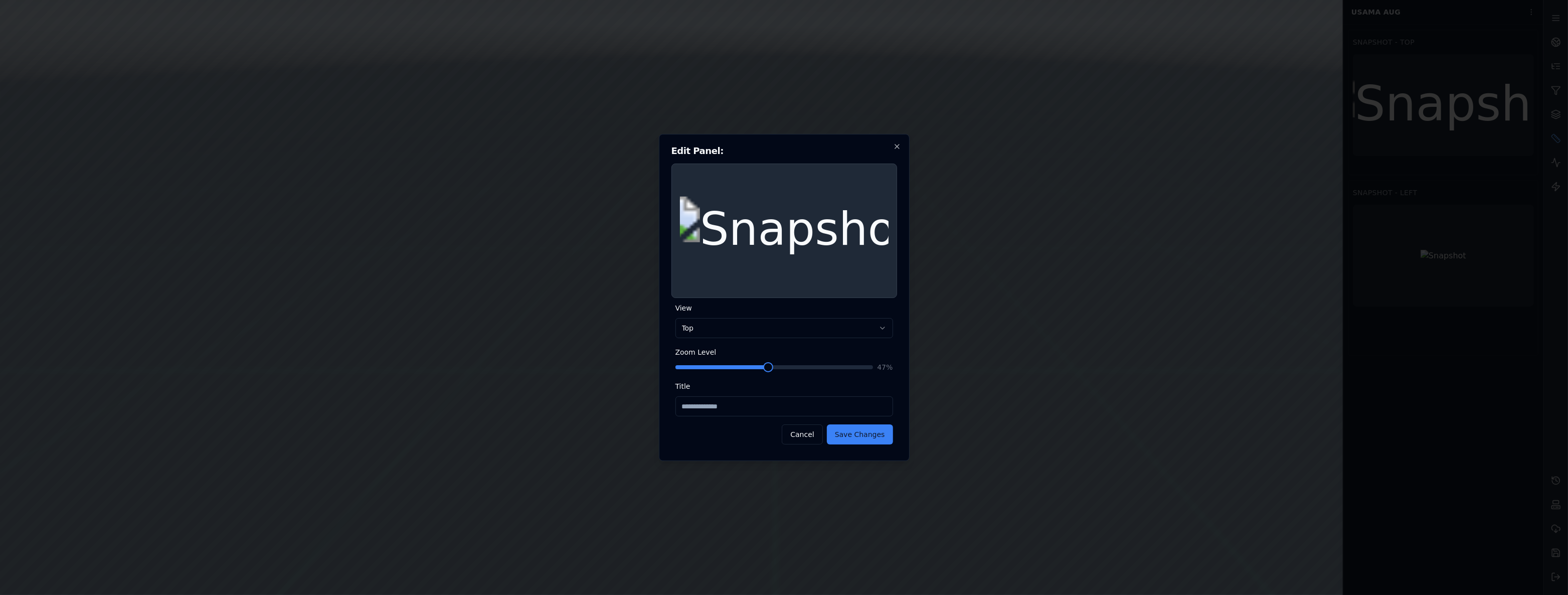
click at [675, 365] on span at bounding box center [722, 367] width 92 height 4
click at [674, 362] on div "View Top *** ****** **** ***** ***** **** ** Zoom Level * 0 % Title Cancel Save…" at bounding box center [784, 373] width 225 height 150
click at [687, 363] on span at bounding box center [692, 368] width 10 height 10
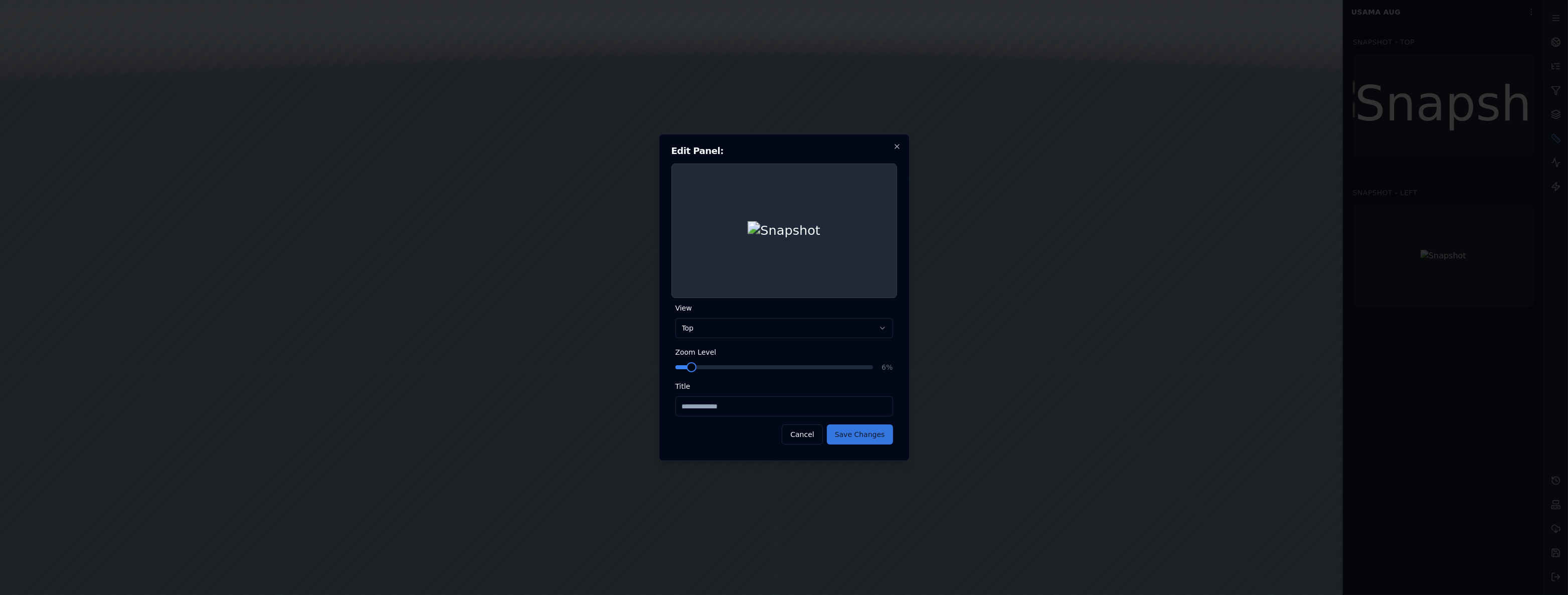
click at [877, 441] on button "Save Changes" at bounding box center [860, 434] width 66 height 20
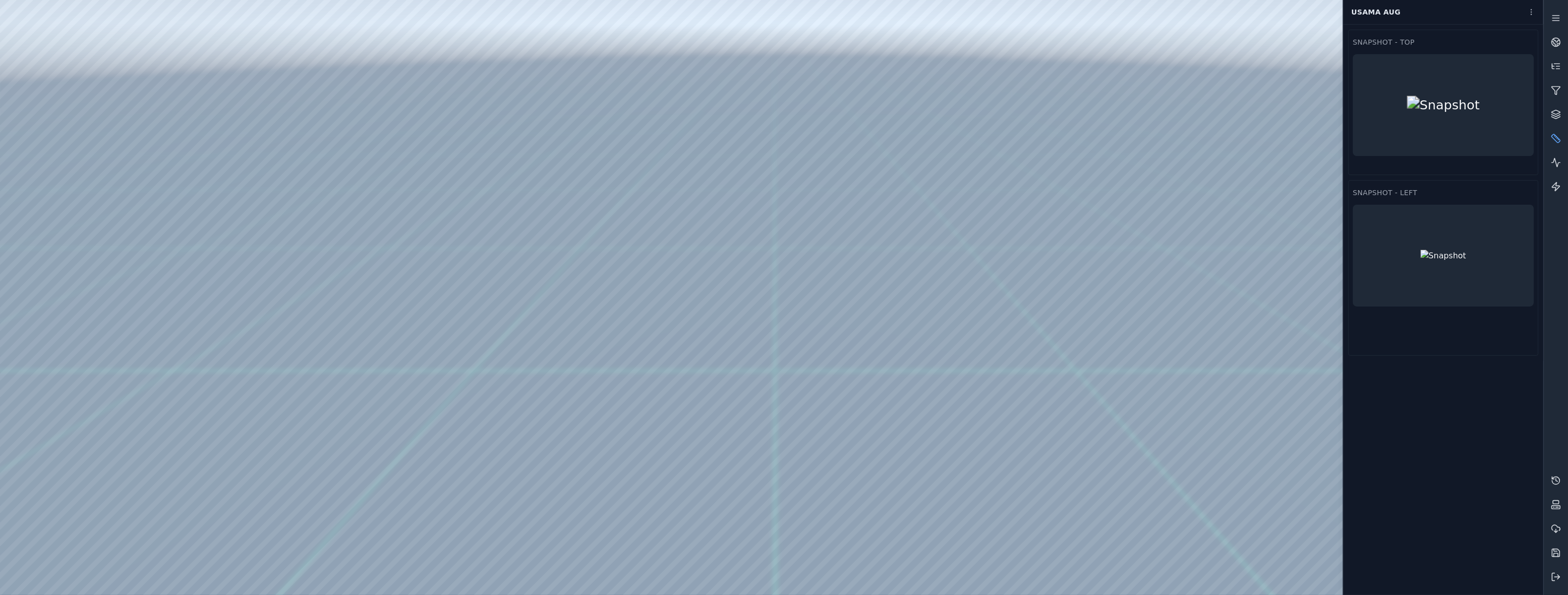
click at [1509, 381] on div "Snapshot - Top Snapshot - Left" at bounding box center [1443, 309] width 200 height 571
click at [1529, 8] on html "Support Usama Aug Snapshot - Top Snapshot - Left" at bounding box center [784, 298] width 1568 height 595
click at [1499, 36] on div "Save as…" at bounding box center [1509, 34] width 59 height 16
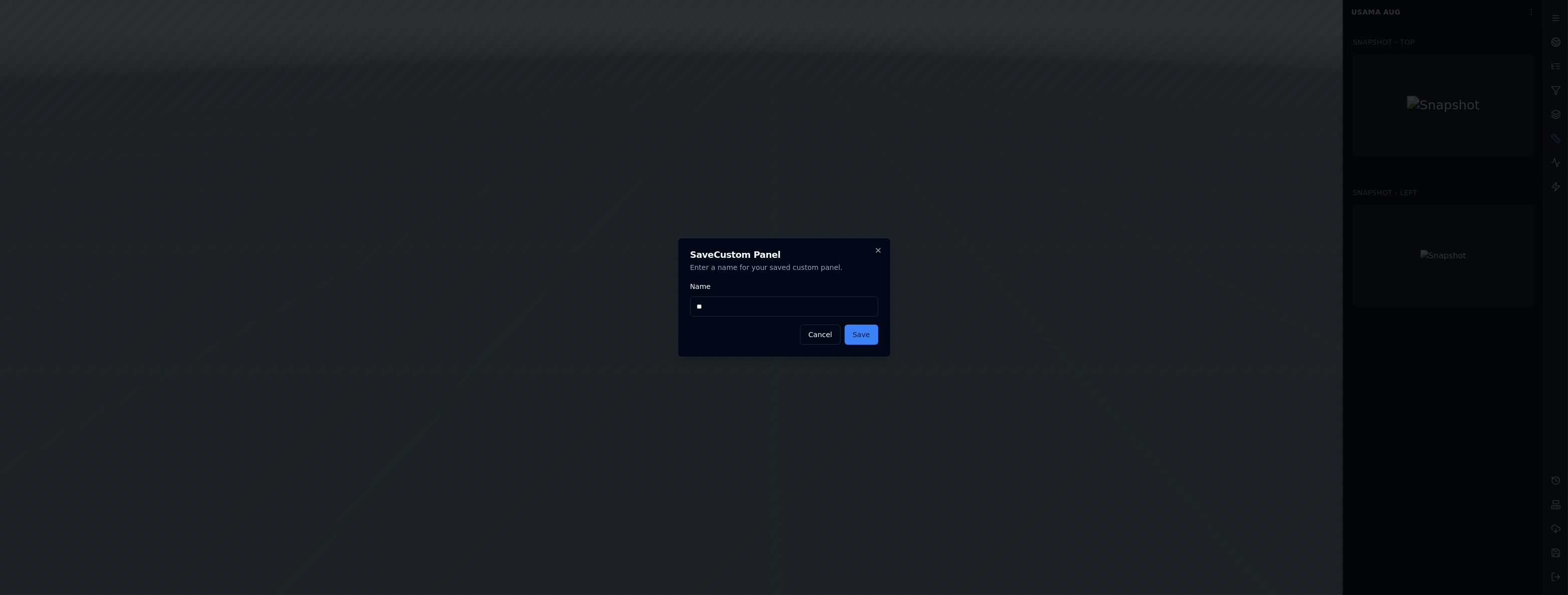
type input "*"
click at [756, 306] on input "**********" at bounding box center [783, 306] width 188 height 20
type input "**********"
click at [867, 329] on button "Save" at bounding box center [862, 334] width 33 height 20
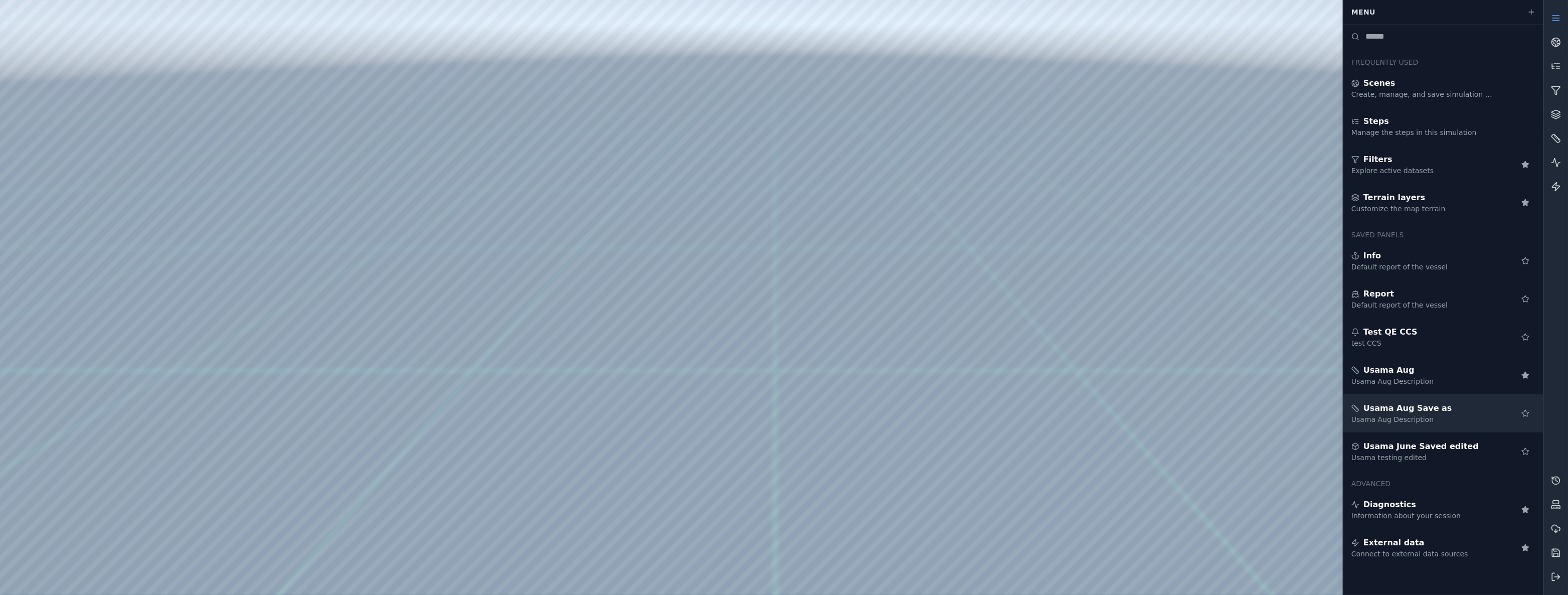
click at [1506, 411] on div "Usama Aug Save as Usama Aug Description" at bounding box center [1443, 413] width 200 height 38
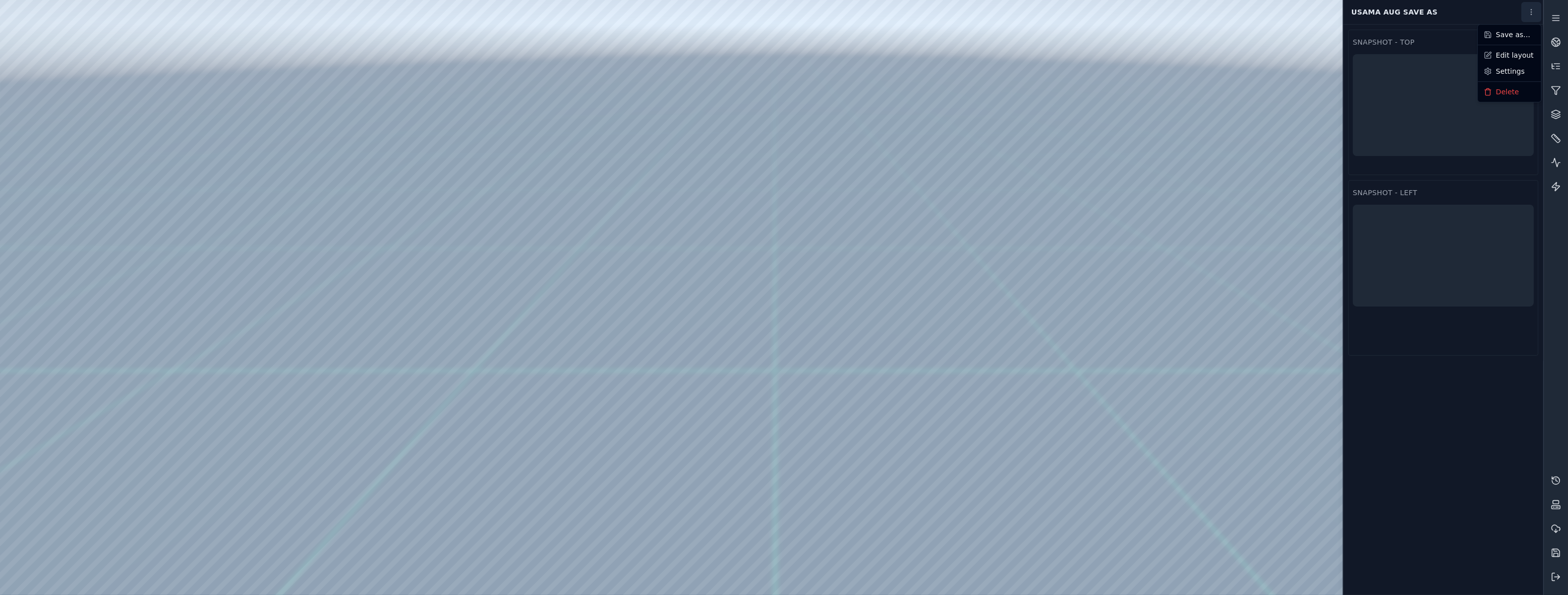
click at [1528, 8] on html "Support Usama Aug Save as Snapshot - Top Snapshot - Left Save as… Edit layout S…" at bounding box center [784, 298] width 1568 height 595
click at [1557, 17] on html "Support Usama Aug Save as Snapshot - Top Snapshot - Left Save as… Edit layout S…" at bounding box center [784, 298] width 1568 height 595
click at [1533, 13] on html "Support Usama Aug Save as Snapshot - Top Snapshot - Left Panels Panels" at bounding box center [784, 298] width 1568 height 595
click at [1516, 70] on link "Settings" at bounding box center [1509, 71] width 59 height 16
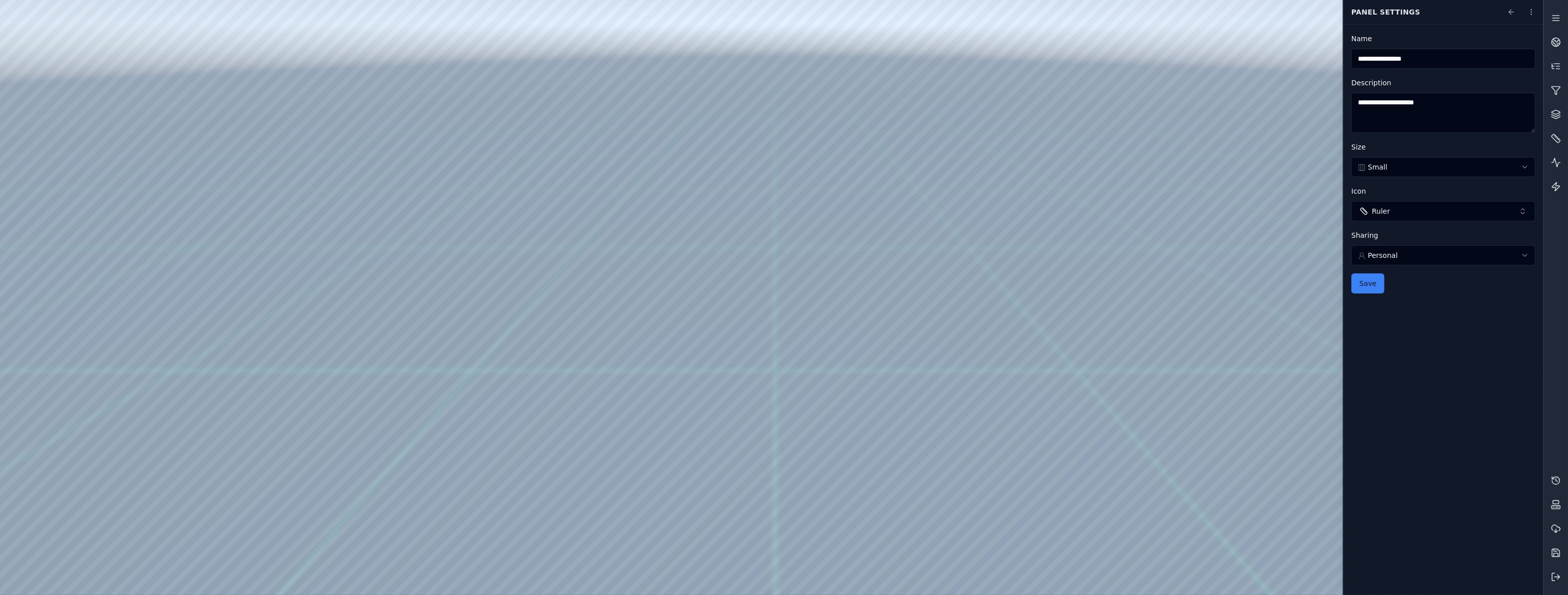
click at [1402, 254] on html "**********" at bounding box center [784, 298] width 1568 height 595
select select "****"
click at [1366, 278] on button "Save" at bounding box center [1368, 283] width 33 height 20
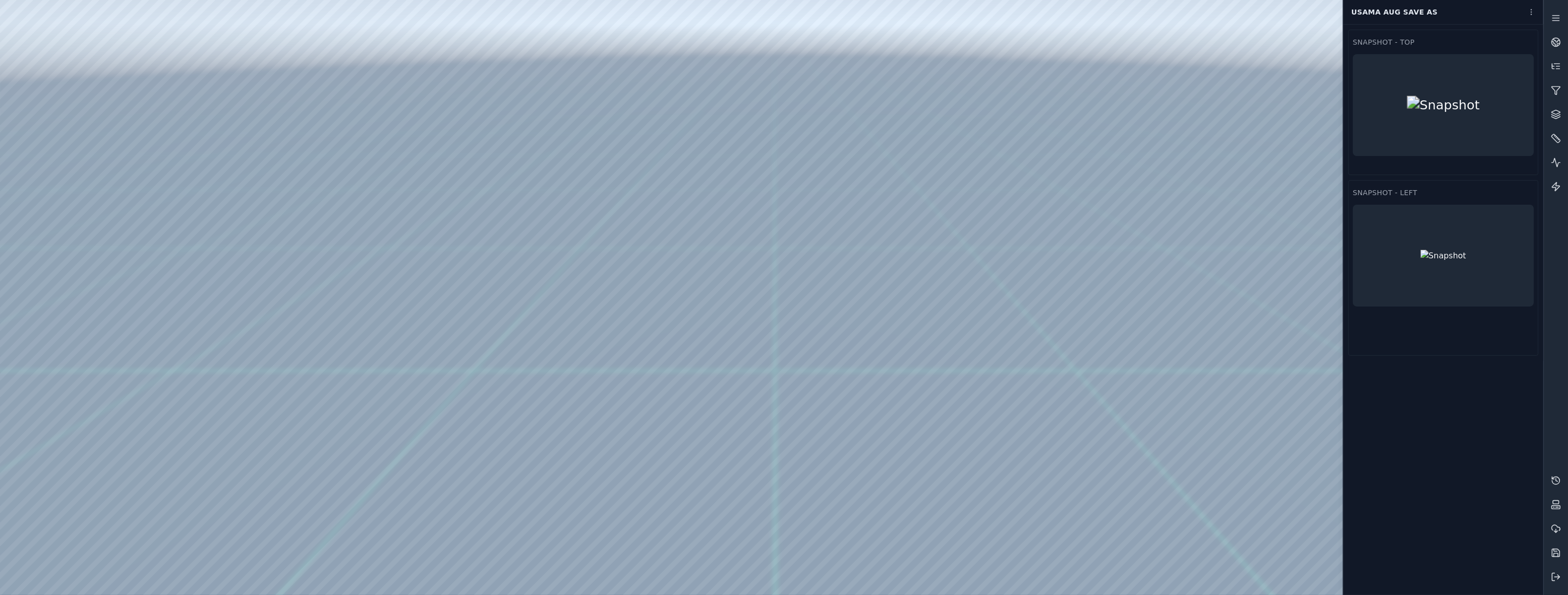
drag, startPoint x: 932, startPoint y: 350, endPoint x: 835, endPoint y: 274, distance: 123.2
click at [1537, 12] on html "Support Usama Aug Save as Snapshot - Top Snapshot - Left" at bounding box center [784, 298] width 1568 height 595
click at [1509, 70] on link "Settings" at bounding box center [1509, 71] width 59 height 16
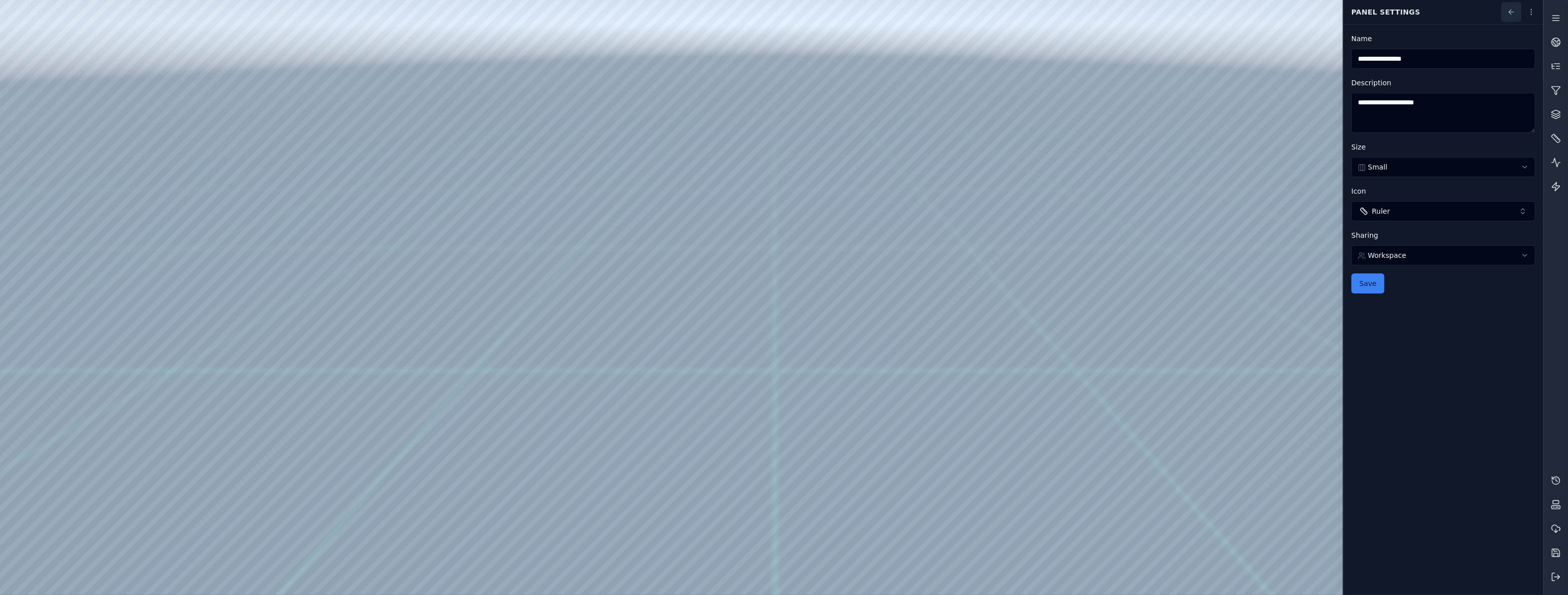
click at [1514, 15] on icon at bounding box center [1511, 12] width 8 height 8
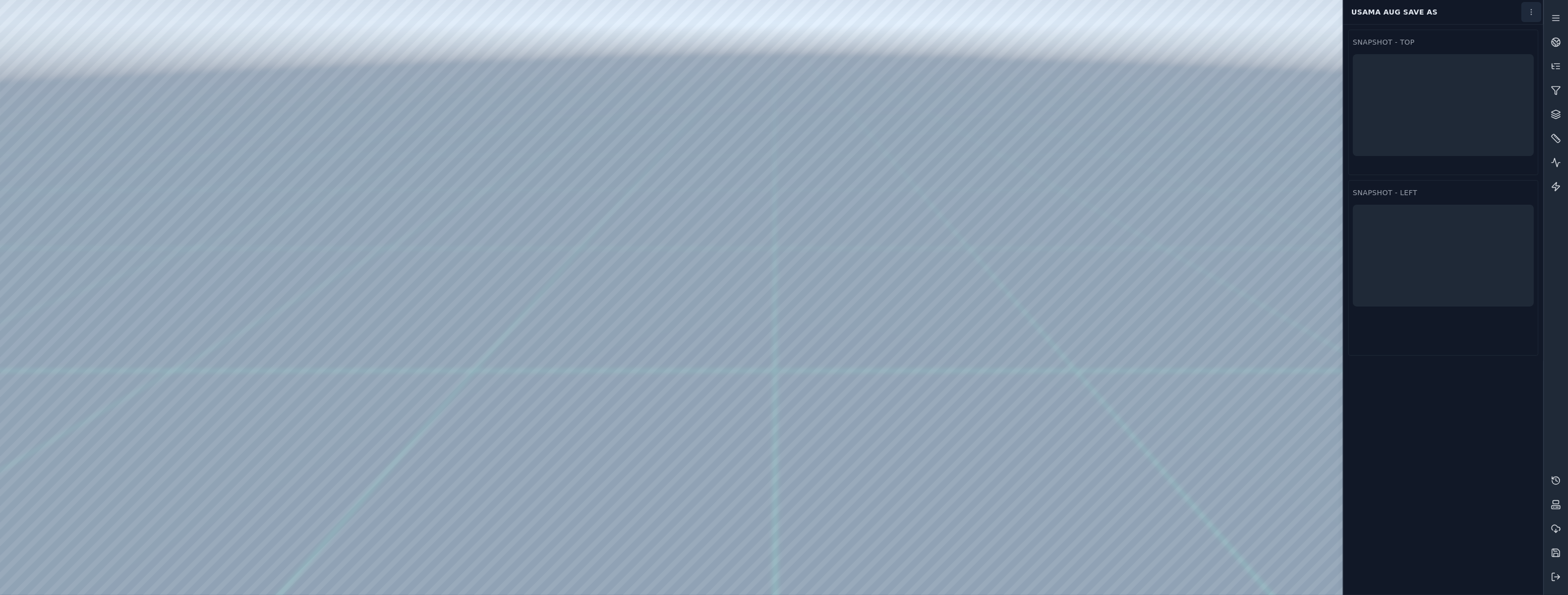
click at [1533, 15] on html "Support Usama Aug Save as Snapshot - Top Snapshot - Left" at bounding box center [784, 298] width 1568 height 595
click at [1519, 55] on div "Edit layout" at bounding box center [1509, 55] width 59 height 16
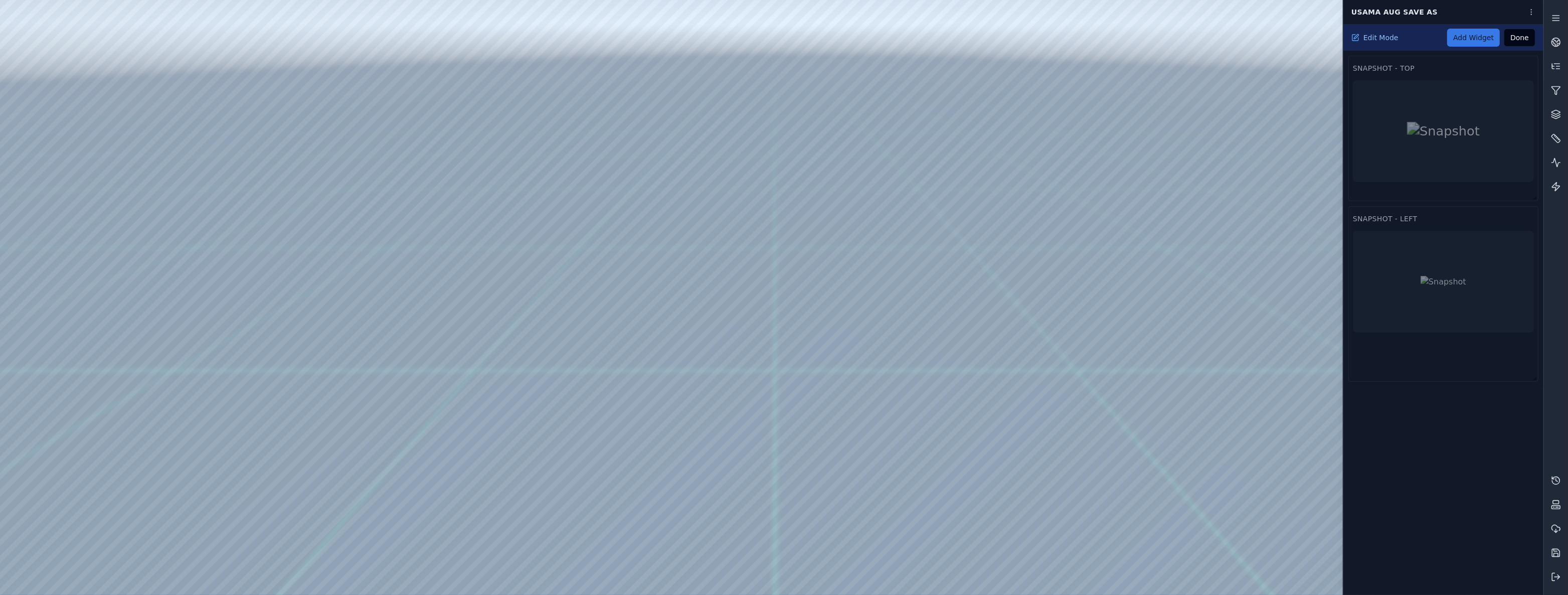
click at [1496, 33] on link "Add Widget" at bounding box center [1474, 38] width 53 height 18
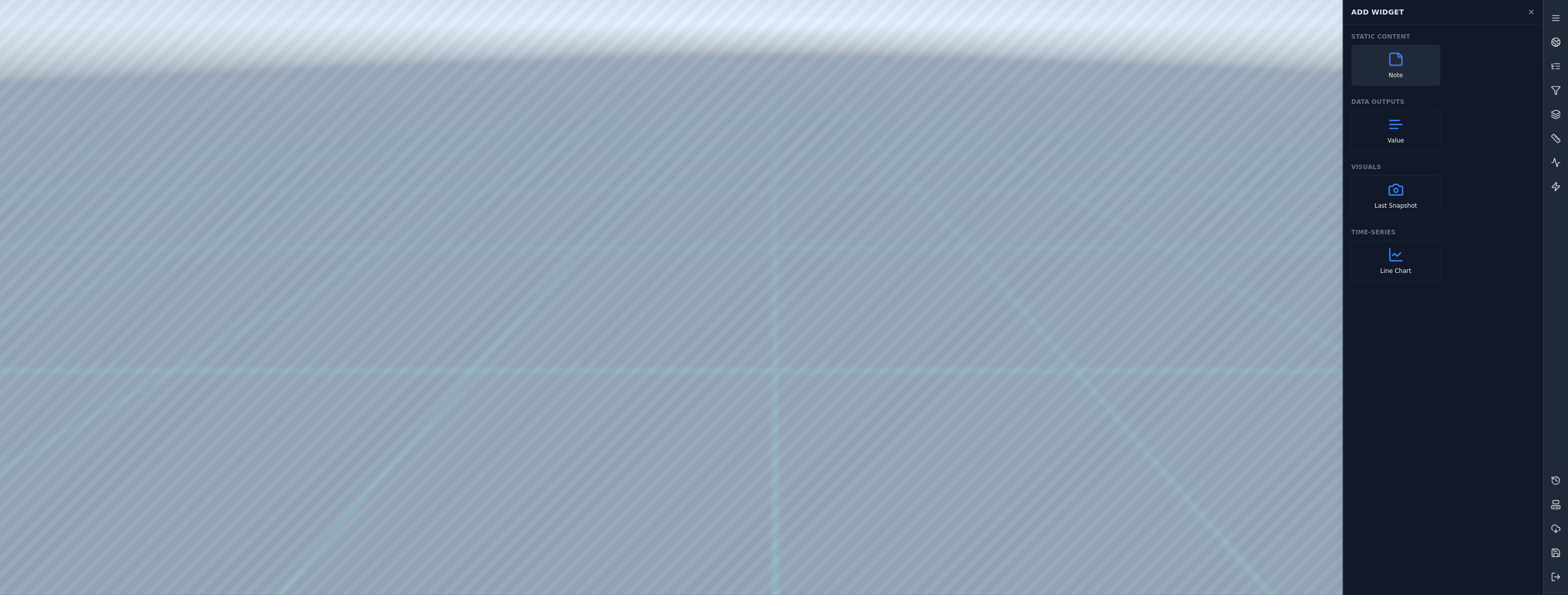
click at [1404, 77] on div "Note" at bounding box center [1395, 65] width 89 height 41
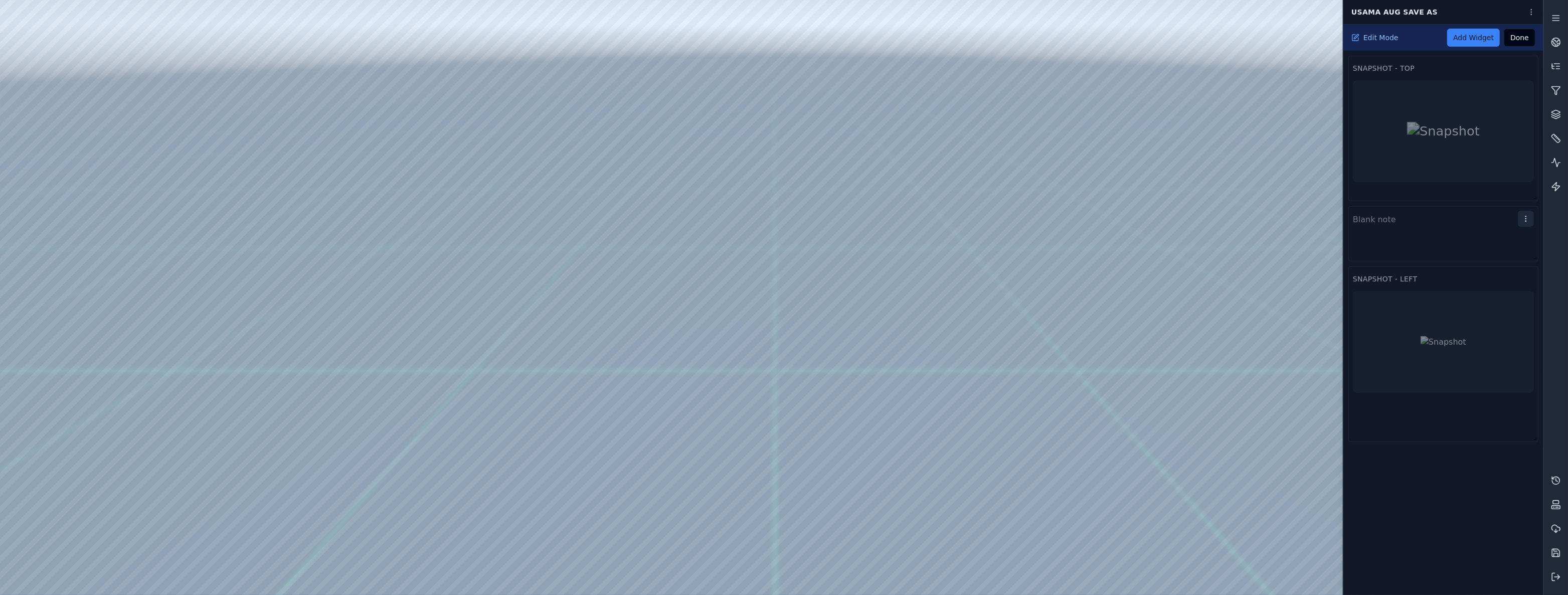
click at [1527, 217] on html "Support Usama Aug Save as Edit Mode Add Widget Done Snapshot - Top Snapshot - L…" at bounding box center [784, 298] width 1568 height 595
click at [1522, 233] on div "Settings" at bounding box center [1502, 238] width 59 height 16
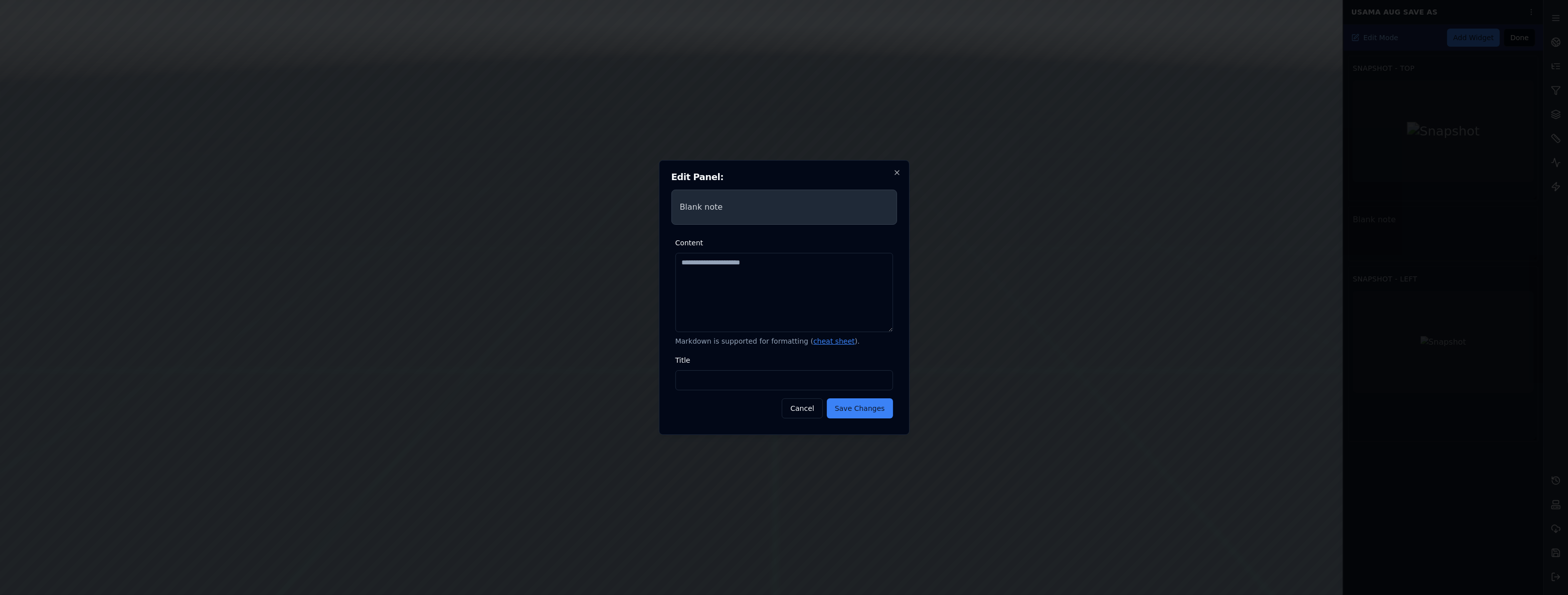
click at [823, 283] on textarea "Content" at bounding box center [784, 292] width 218 height 79
type textarea "**********"
click at [808, 380] on input "Title" at bounding box center [784, 380] width 218 height 20
type input "********"
click at [841, 396] on form "**********" at bounding box center [784, 328] width 218 height 182
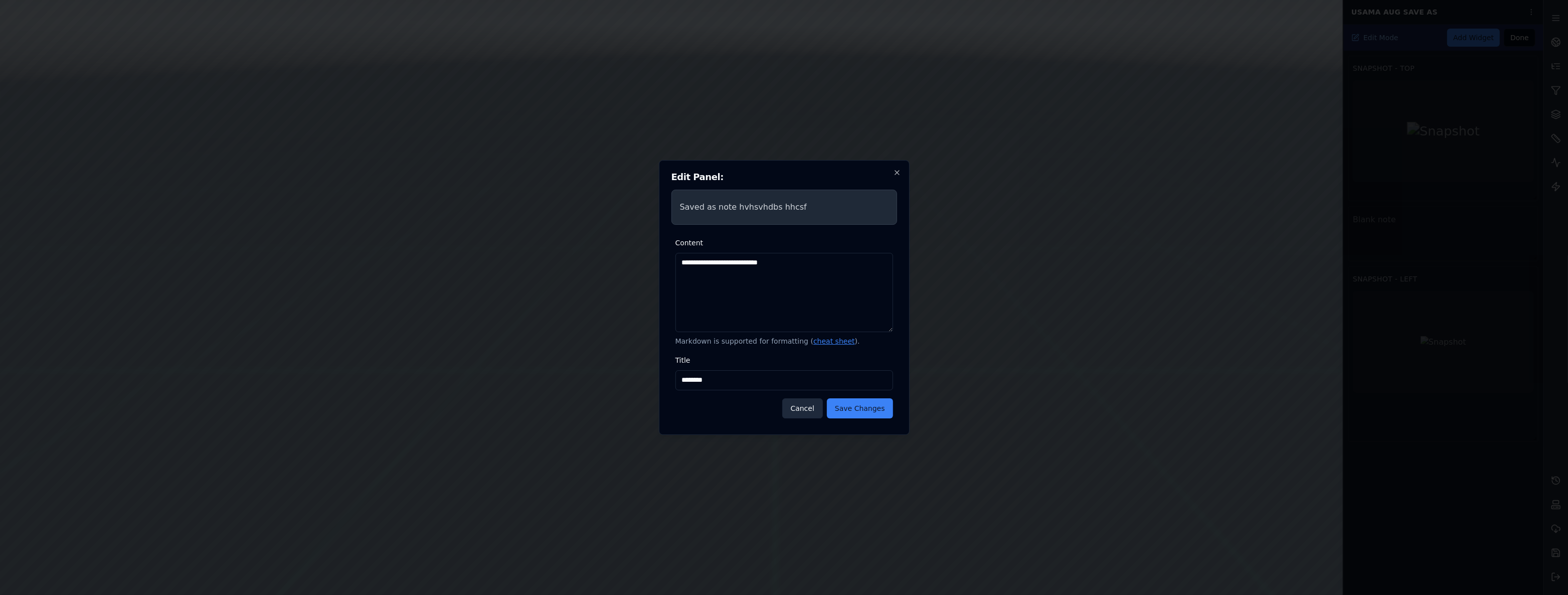
click at [846, 400] on button "Save Changes" at bounding box center [860, 408] width 66 height 20
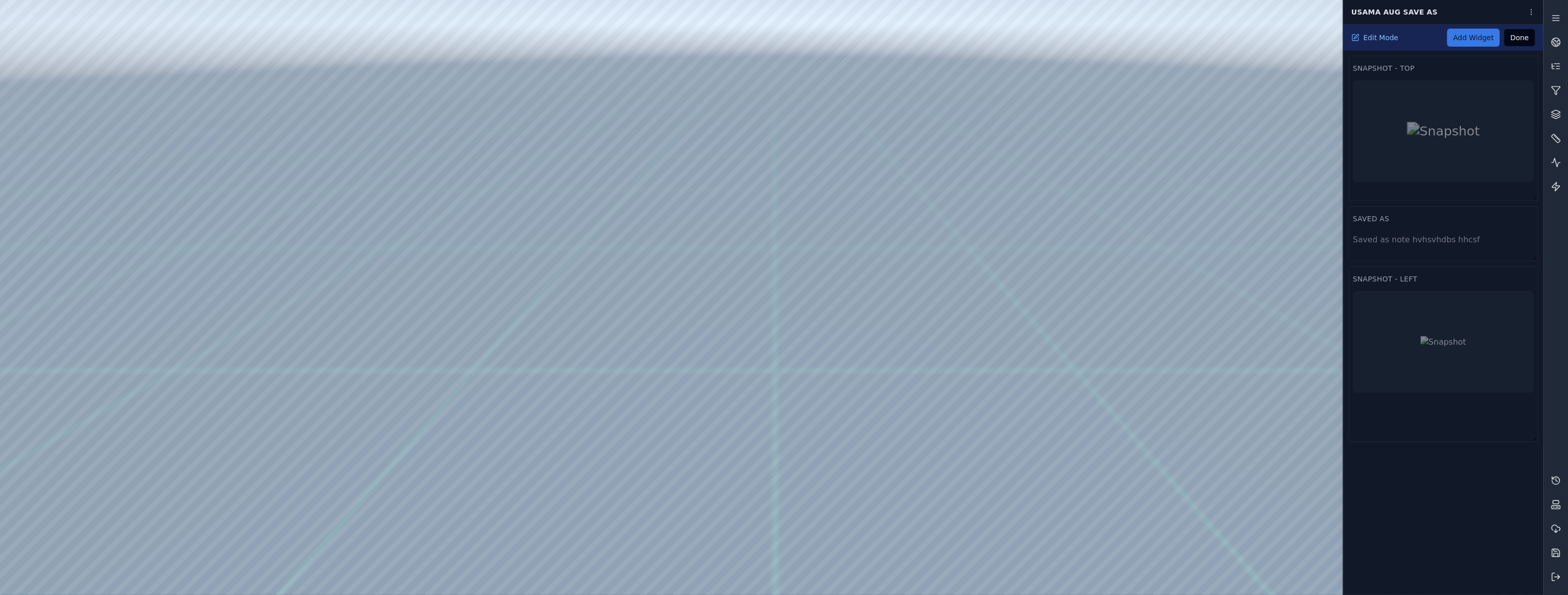
click at [1486, 31] on link "Add Widget" at bounding box center [1474, 38] width 53 height 18
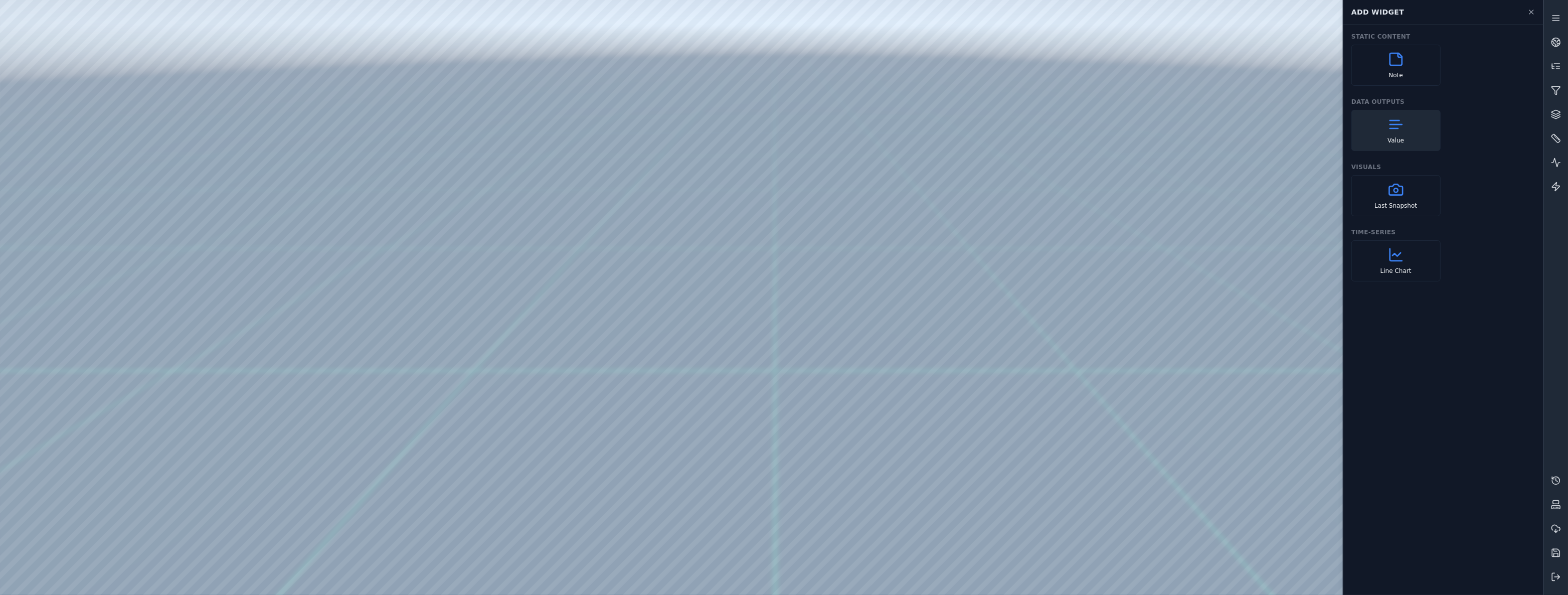
click at [1391, 130] on icon at bounding box center [1395, 124] width 16 height 16
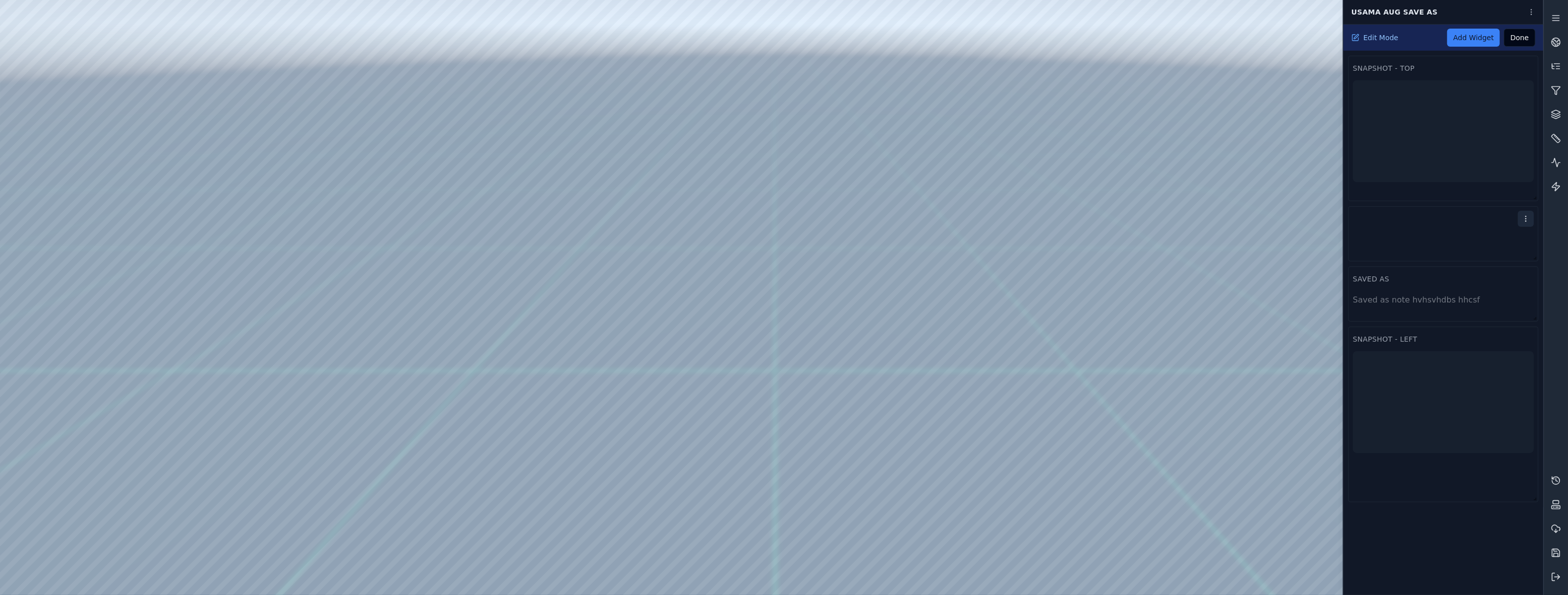
click at [1520, 217] on html "Support Usama Aug Save as Edit Mode Add Widget Done Snapshot - Top Snapshot - L…" at bounding box center [784, 298] width 1568 height 595
click at [1500, 245] on div "Settings" at bounding box center [1502, 238] width 59 height 16
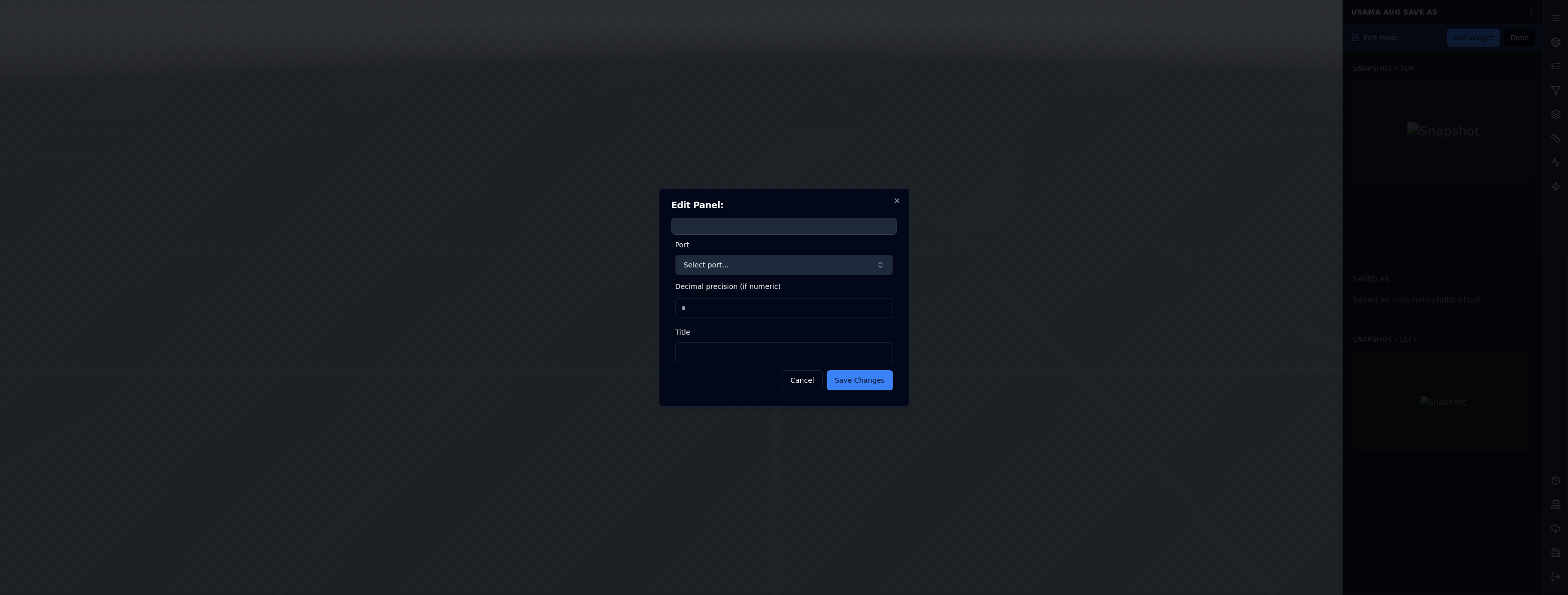
click at [729, 273] on button "Select port..." at bounding box center [784, 265] width 218 height 20
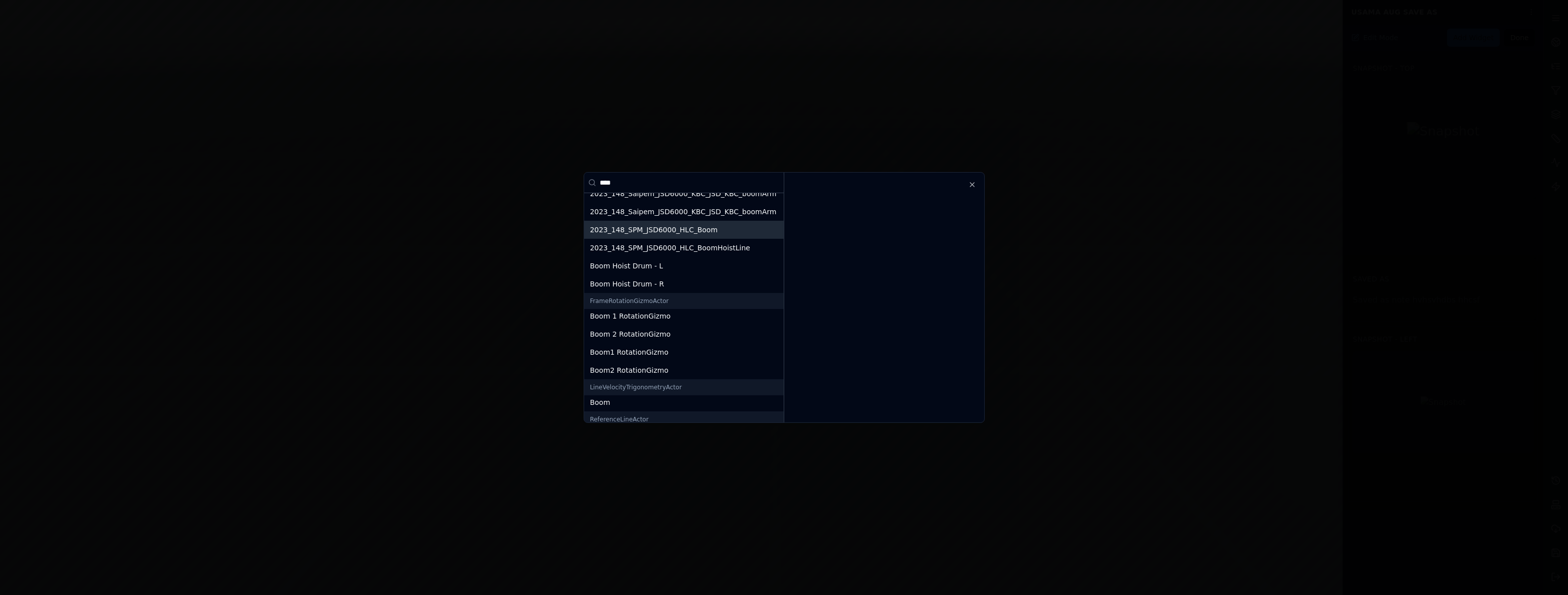
scroll to position [111, 0]
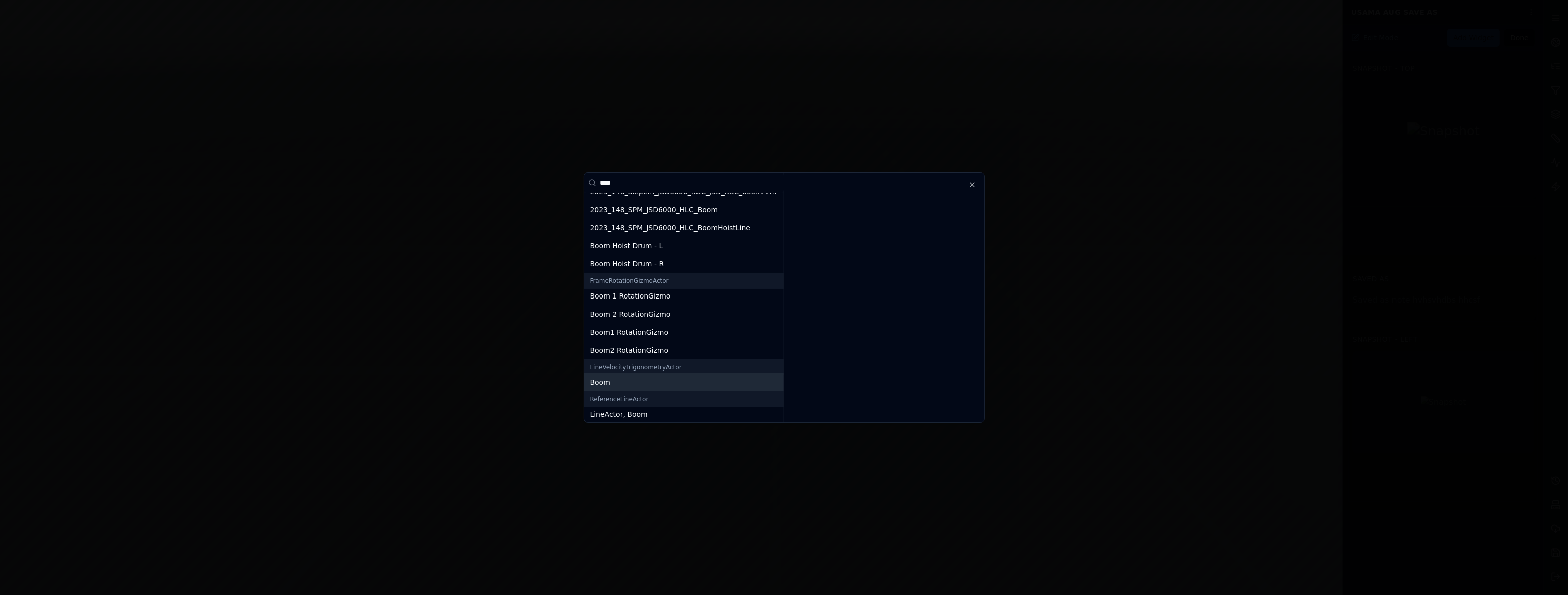
type input "****"
click at [670, 385] on div "Boom" at bounding box center [684, 382] width 187 height 10
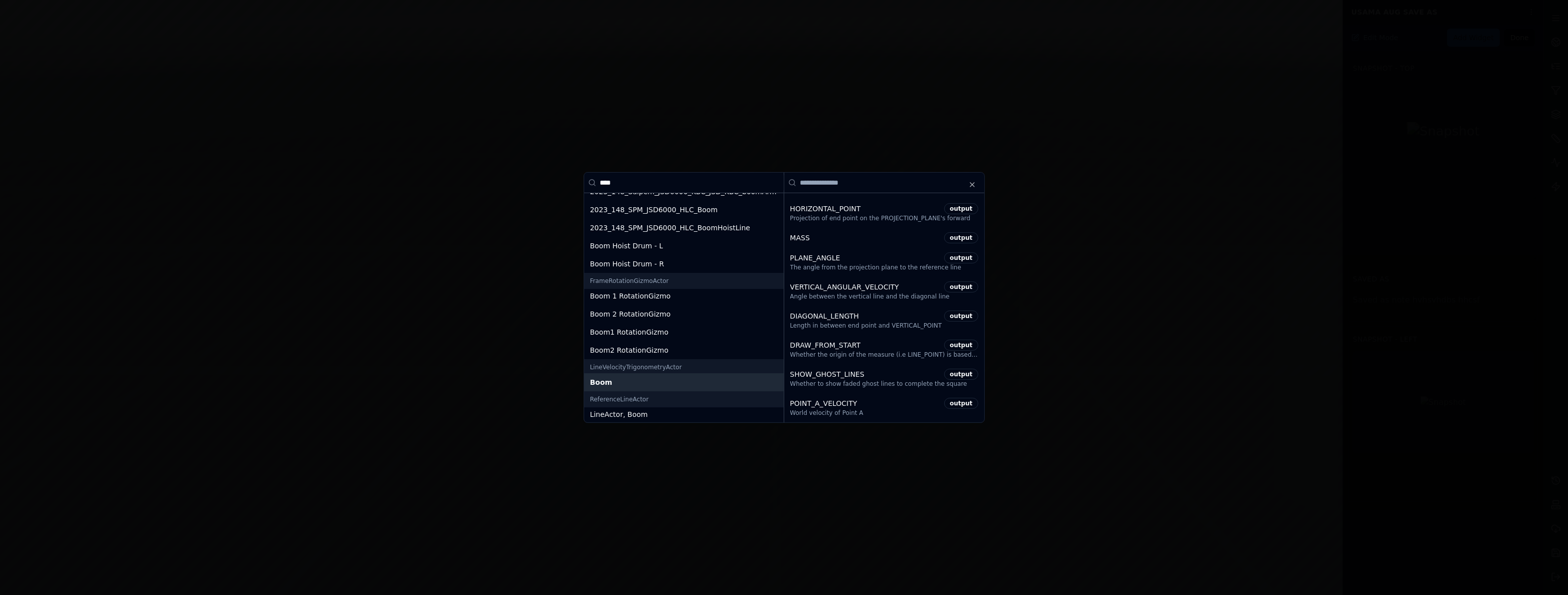
scroll to position [821, 0]
click at [926, 245] on div "PLANE_ANGLE" at bounding box center [866, 250] width 150 height 10
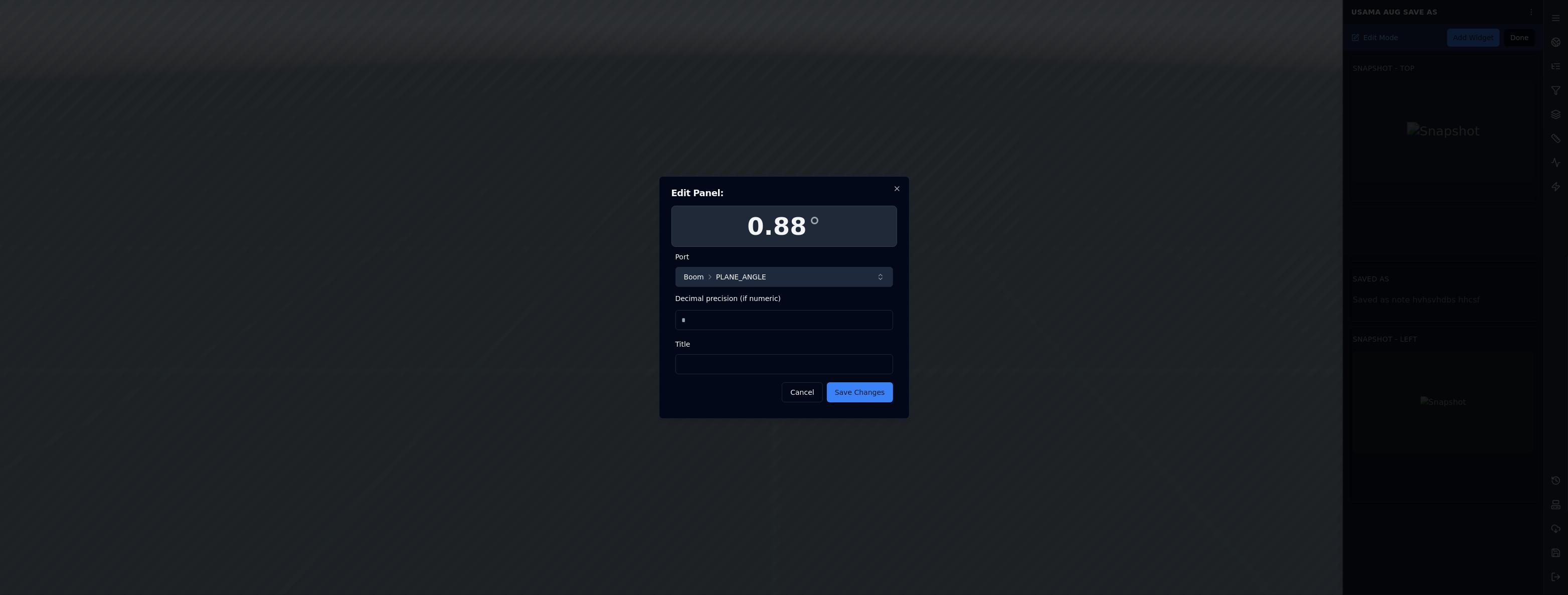
click at [787, 272] on button "Boom PLANE_ANGLE" at bounding box center [784, 276] width 218 height 20
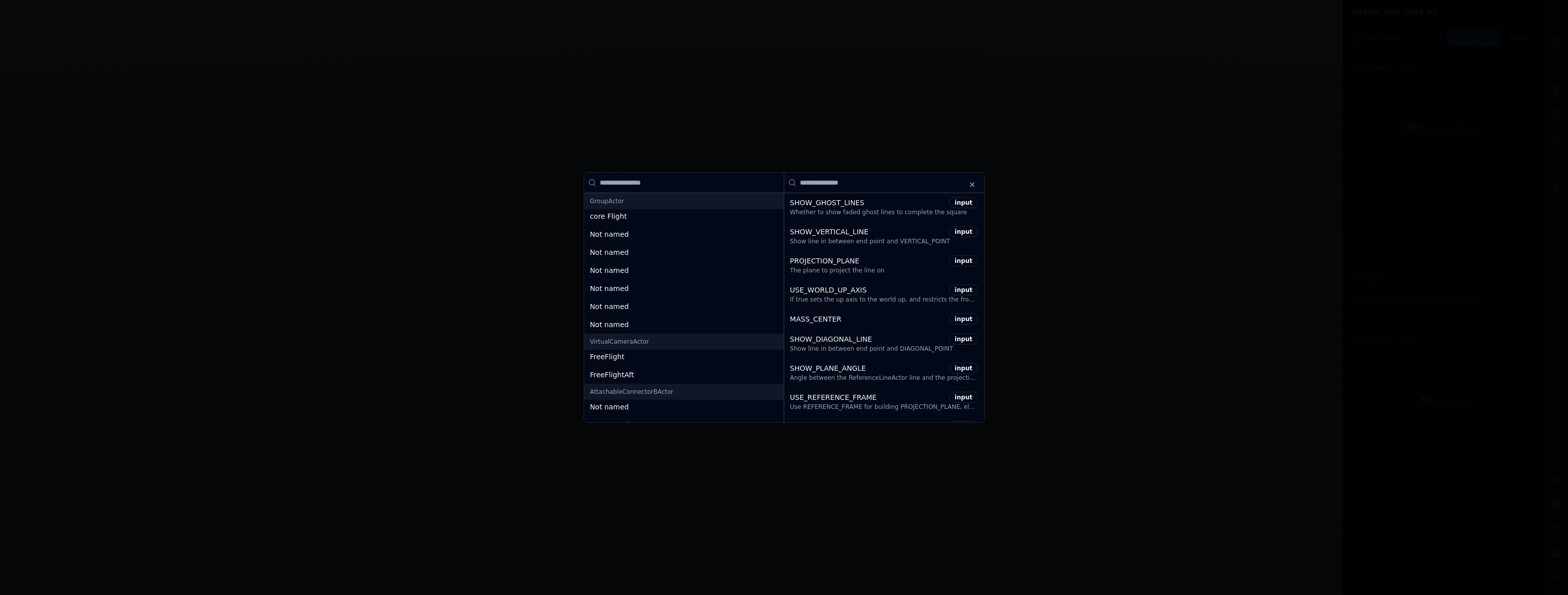
click at [688, 189] on input at bounding box center [684, 182] width 200 height 20
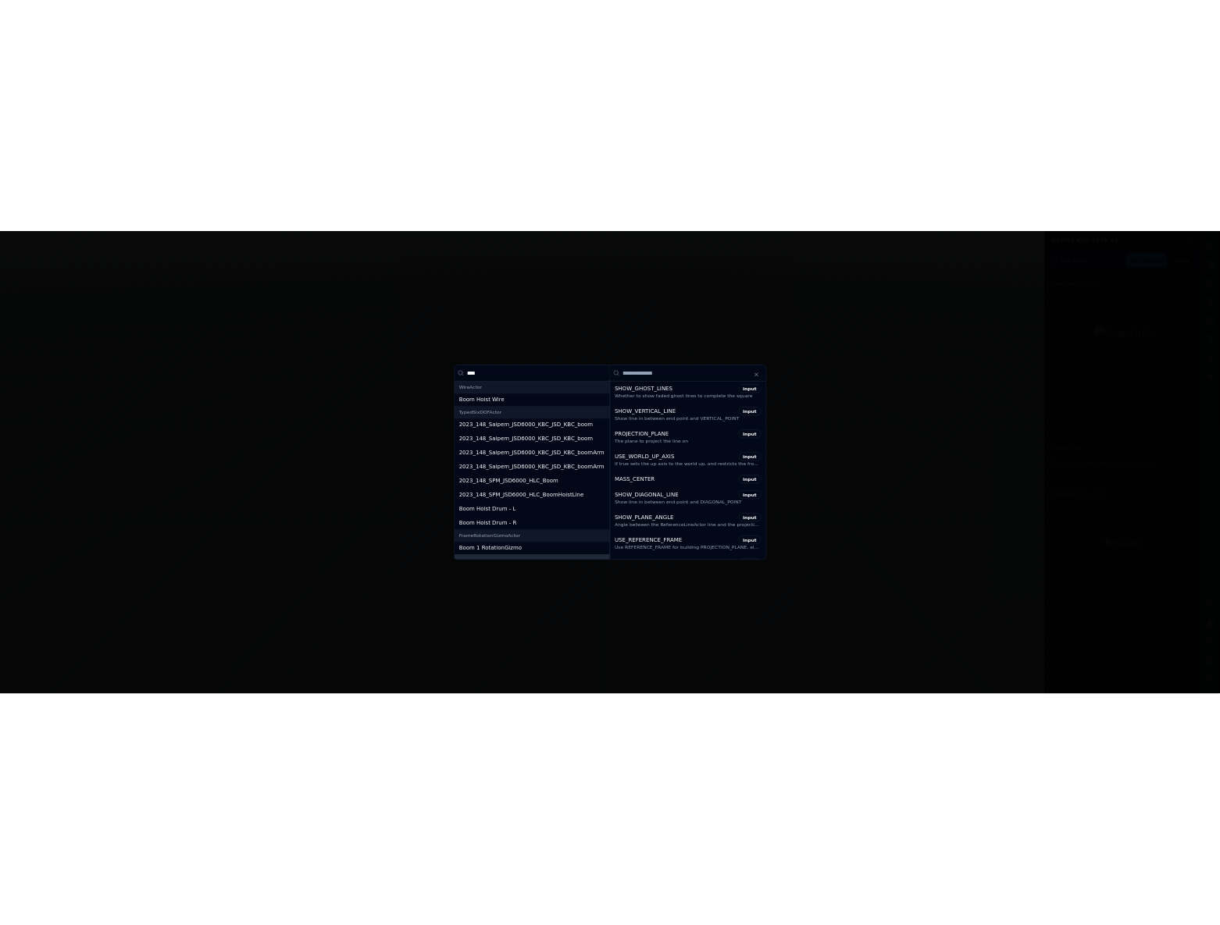
scroll to position [173, 0]
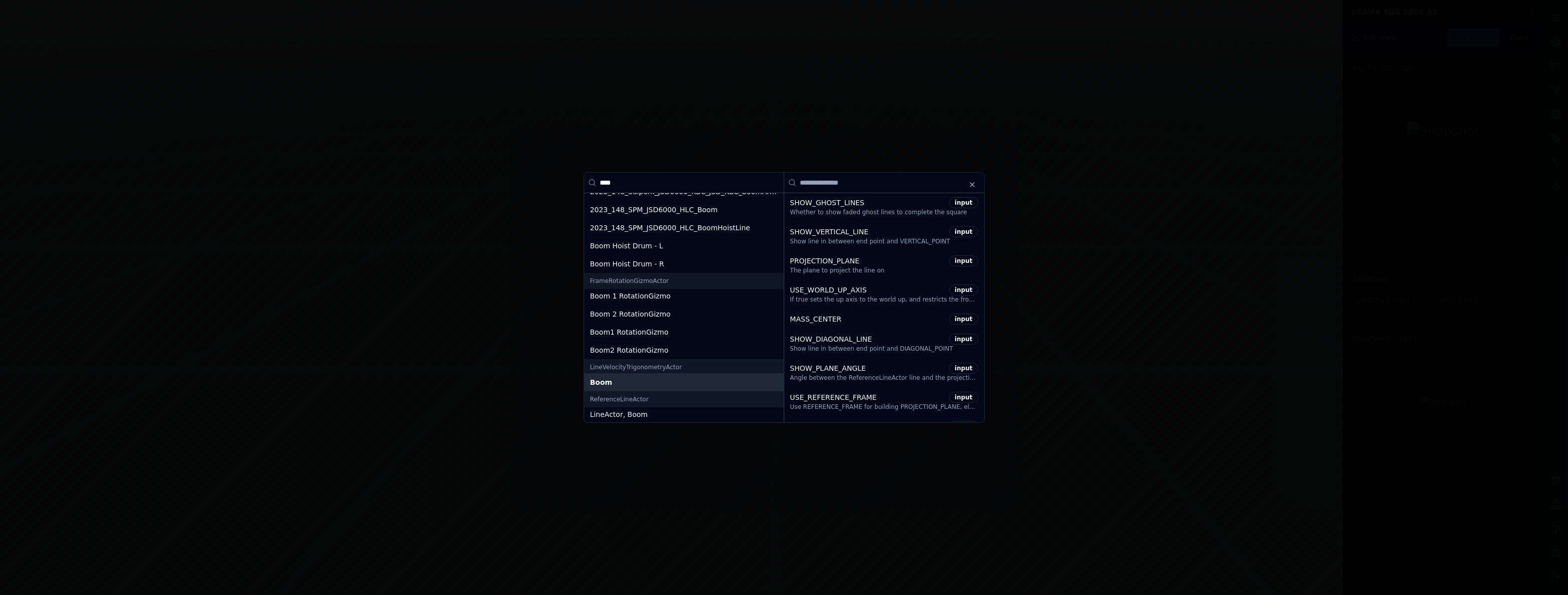
type input "****"
click at [638, 385] on div "Boom" at bounding box center [684, 382] width 187 height 10
click at [849, 182] on input at bounding box center [884, 182] width 200 height 20
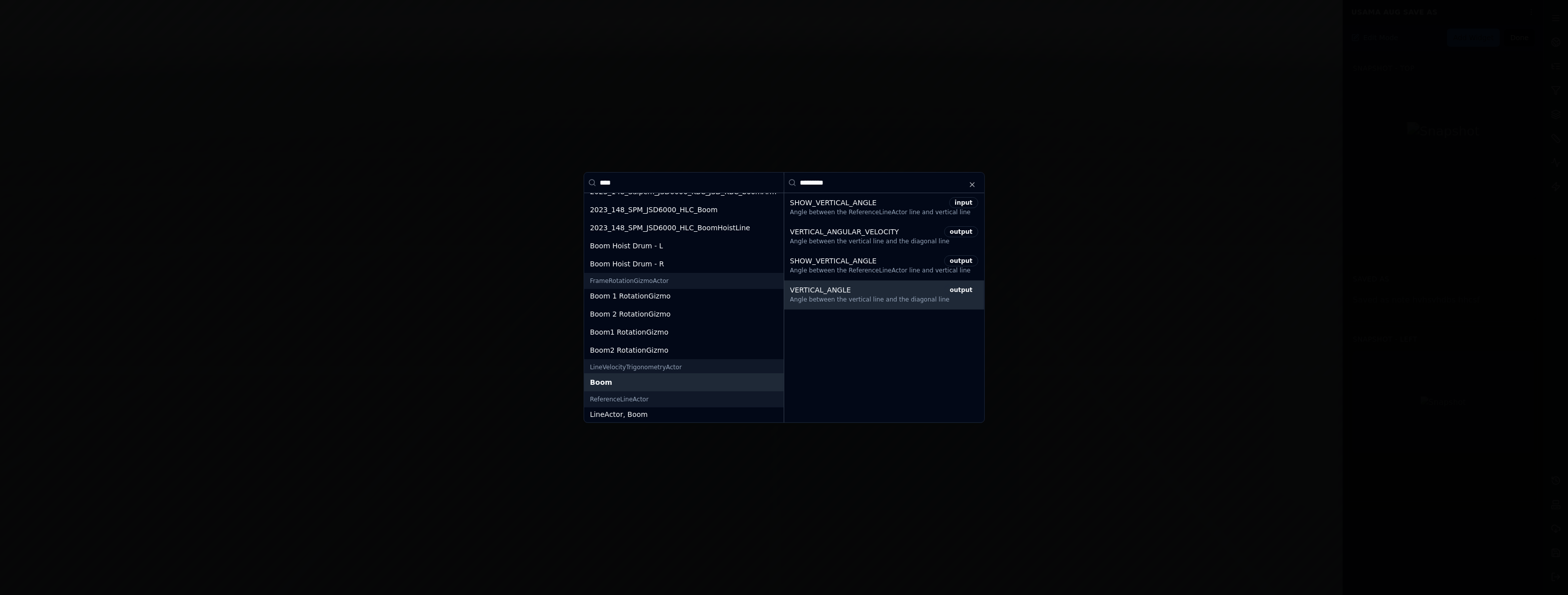
type input "********"
click at [871, 290] on div "VERTICAL_ANGLE" at bounding box center [866, 290] width 150 height 10
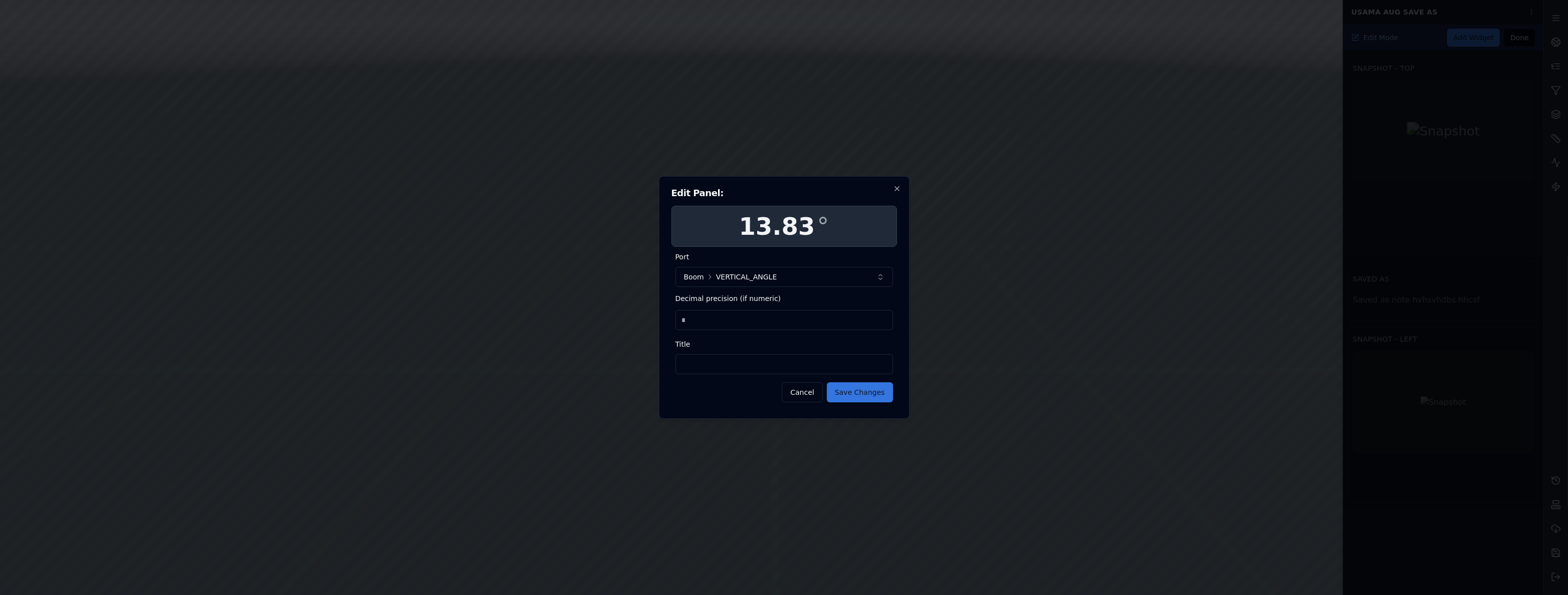
click at [861, 389] on button "Save Changes" at bounding box center [860, 392] width 66 height 20
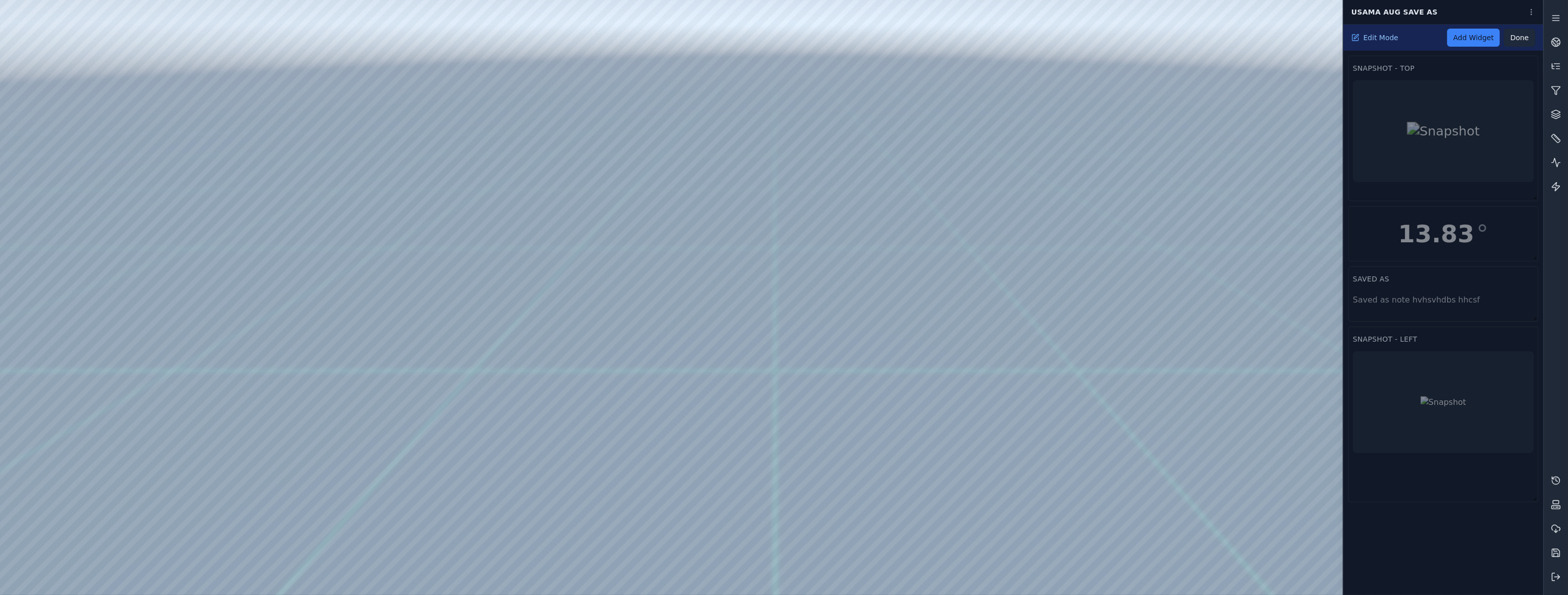
click at [1526, 30] on button "Done" at bounding box center [1519, 38] width 31 height 18
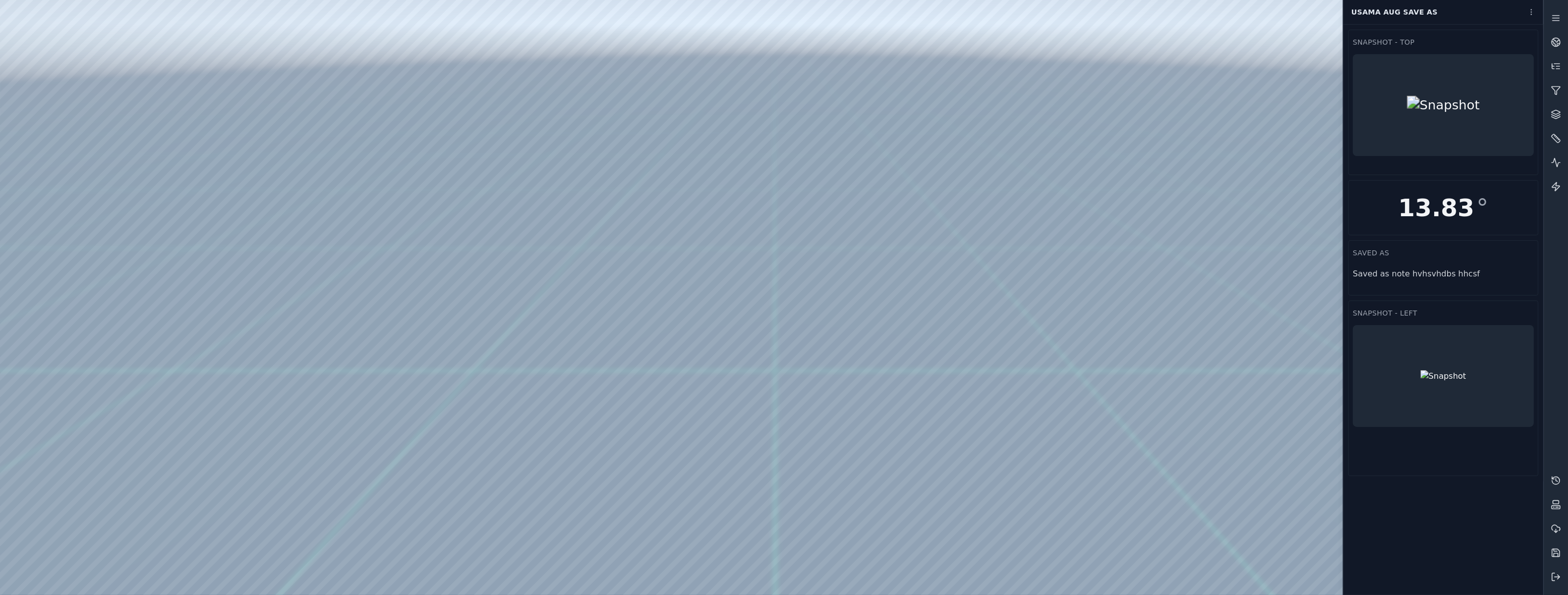
click at [1154, 574] on div at bounding box center [771, 298] width 1543 height 595
drag, startPoint x: 690, startPoint y: 381, endPoint x: 711, endPoint y: 399, distance: 27.7
click at [711, 399] on div at bounding box center [771, 298] width 1543 height 595
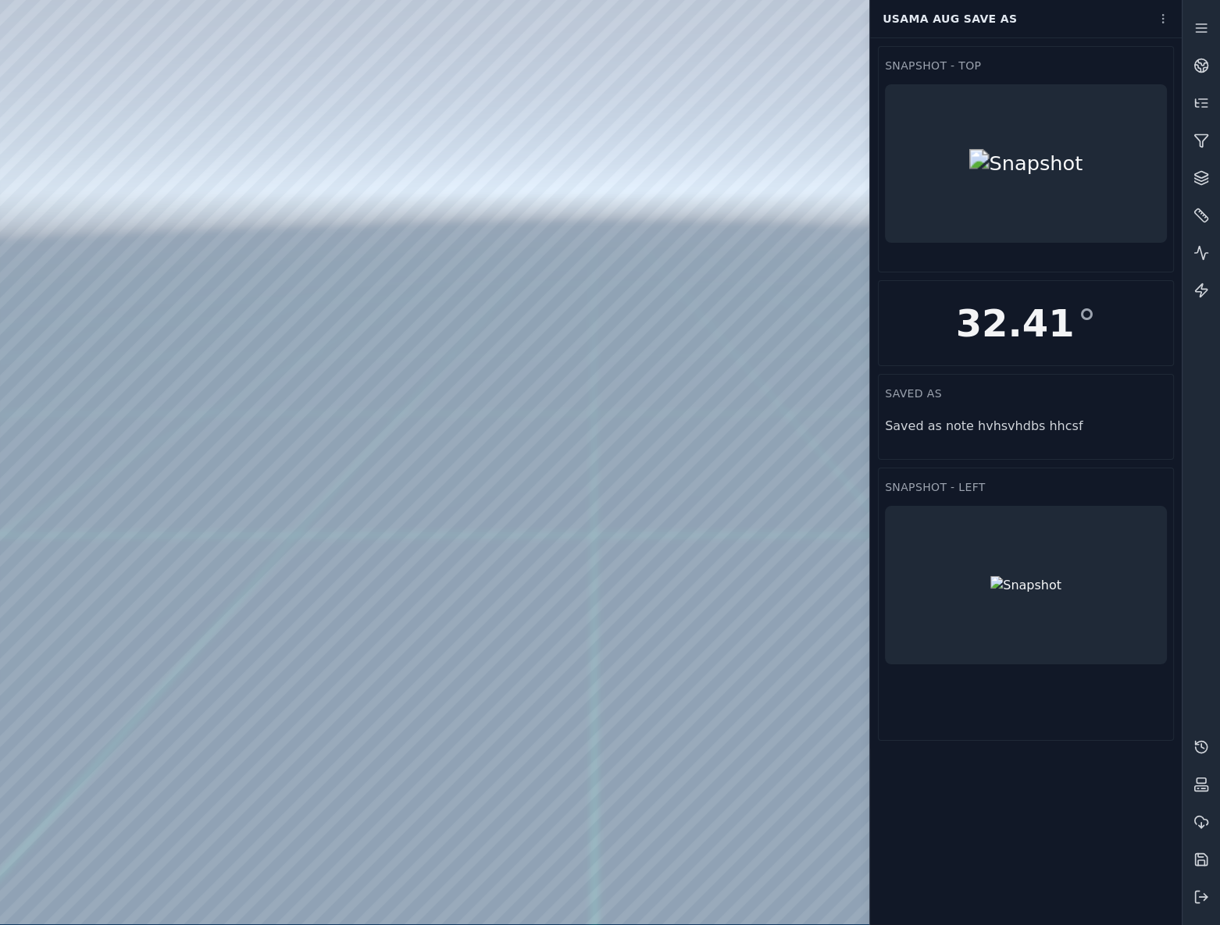
drag, startPoint x: 550, startPoint y: 260, endPoint x: 521, endPoint y: 338, distance: 83.5
click at [1007, 390] on div "saved as" at bounding box center [1025, 390] width 294 height 31
click at [1156, 23] on html "Support Usama Aug Save as Snapshot - Top Snapshot - Left saved as Saved as note…" at bounding box center [610, 462] width 1220 height 925
click at [1148, 89] on div "Edit layout" at bounding box center [1128, 85] width 92 height 25
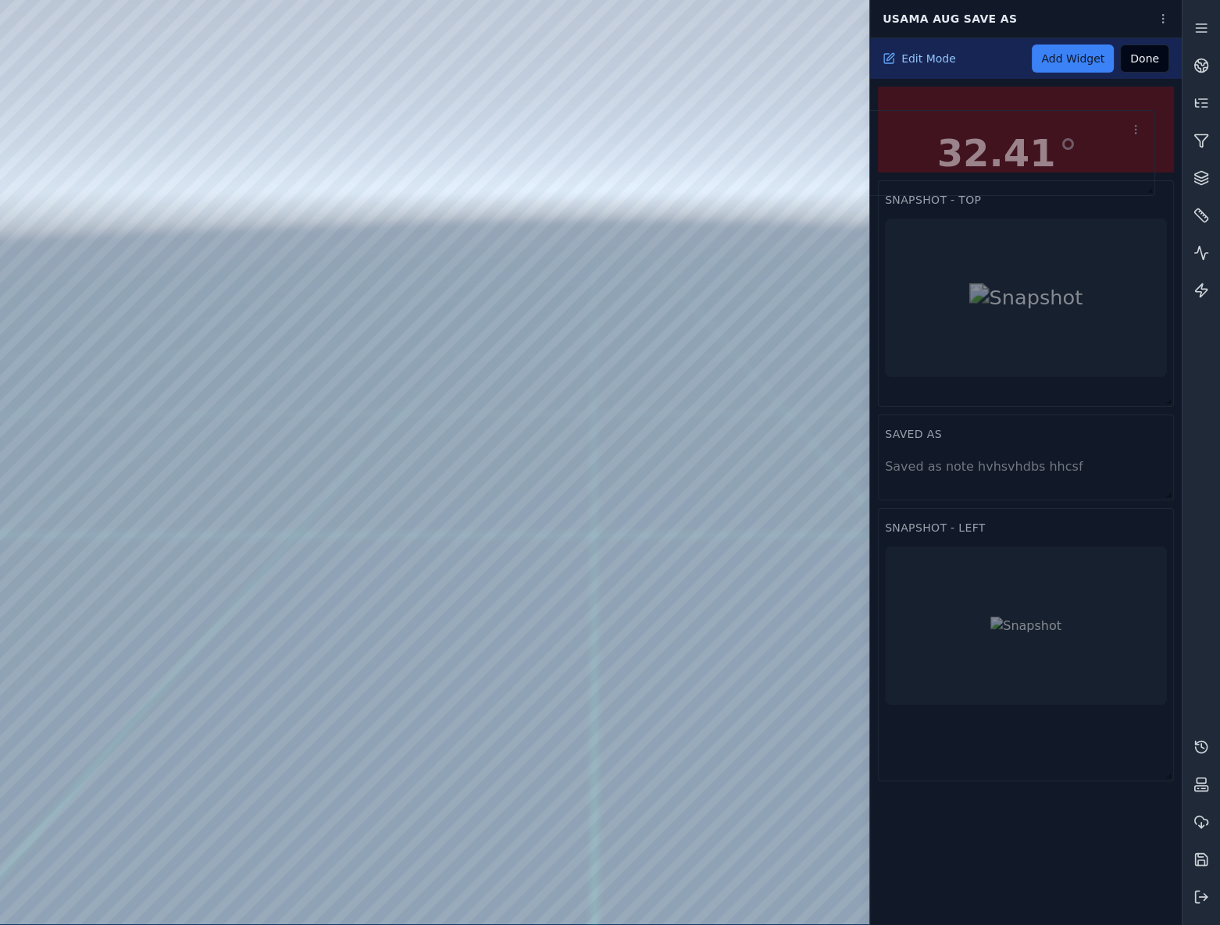
drag, startPoint x: 1031, startPoint y: 168, endPoint x: 1028, endPoint y: 117, distance: 50.9
click at [1028, 117] on div "32.41 °" at bounding box center [1007, 153] width 294 height 84
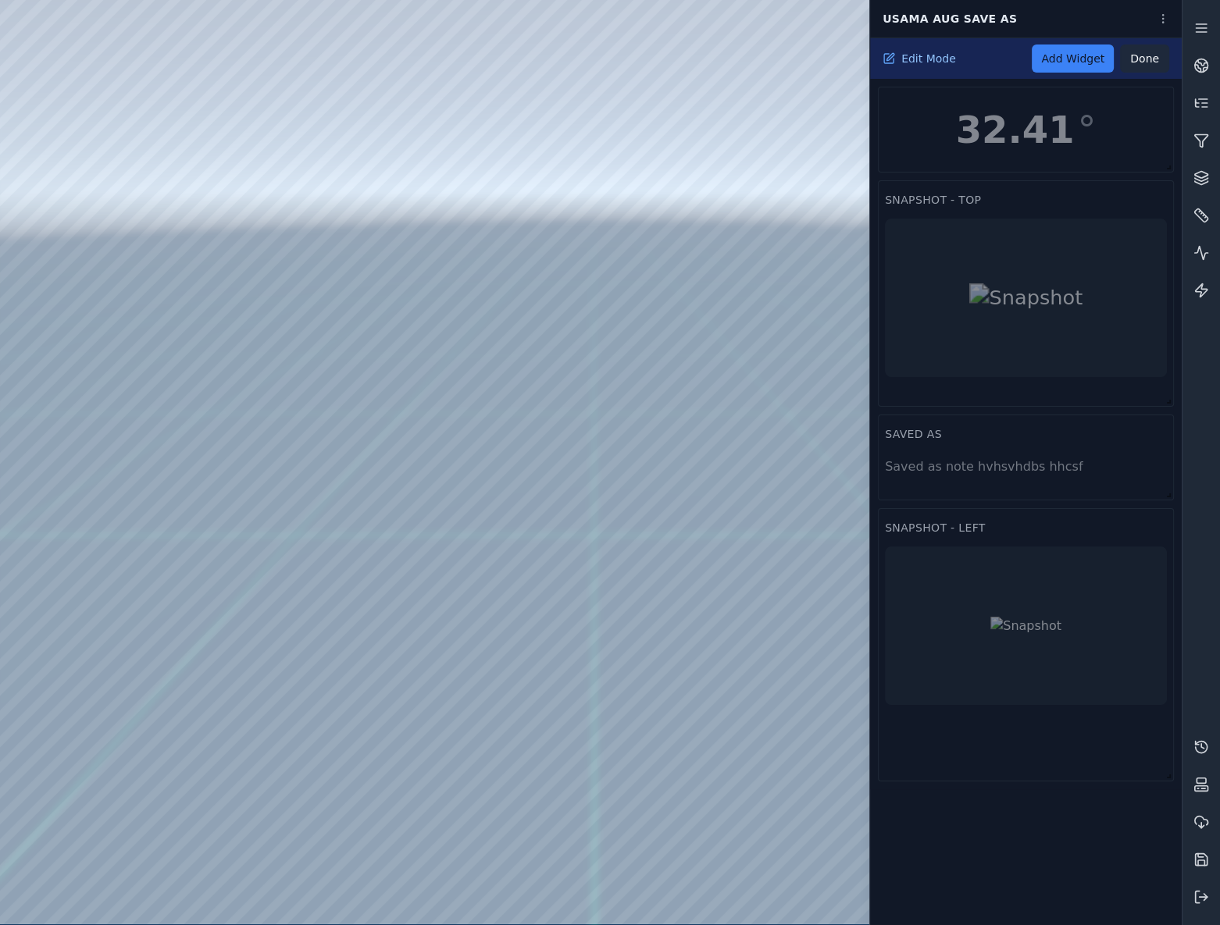
click at [1141, 54] on button "Done" at bounding box center [1144, 59] width 49 height 28
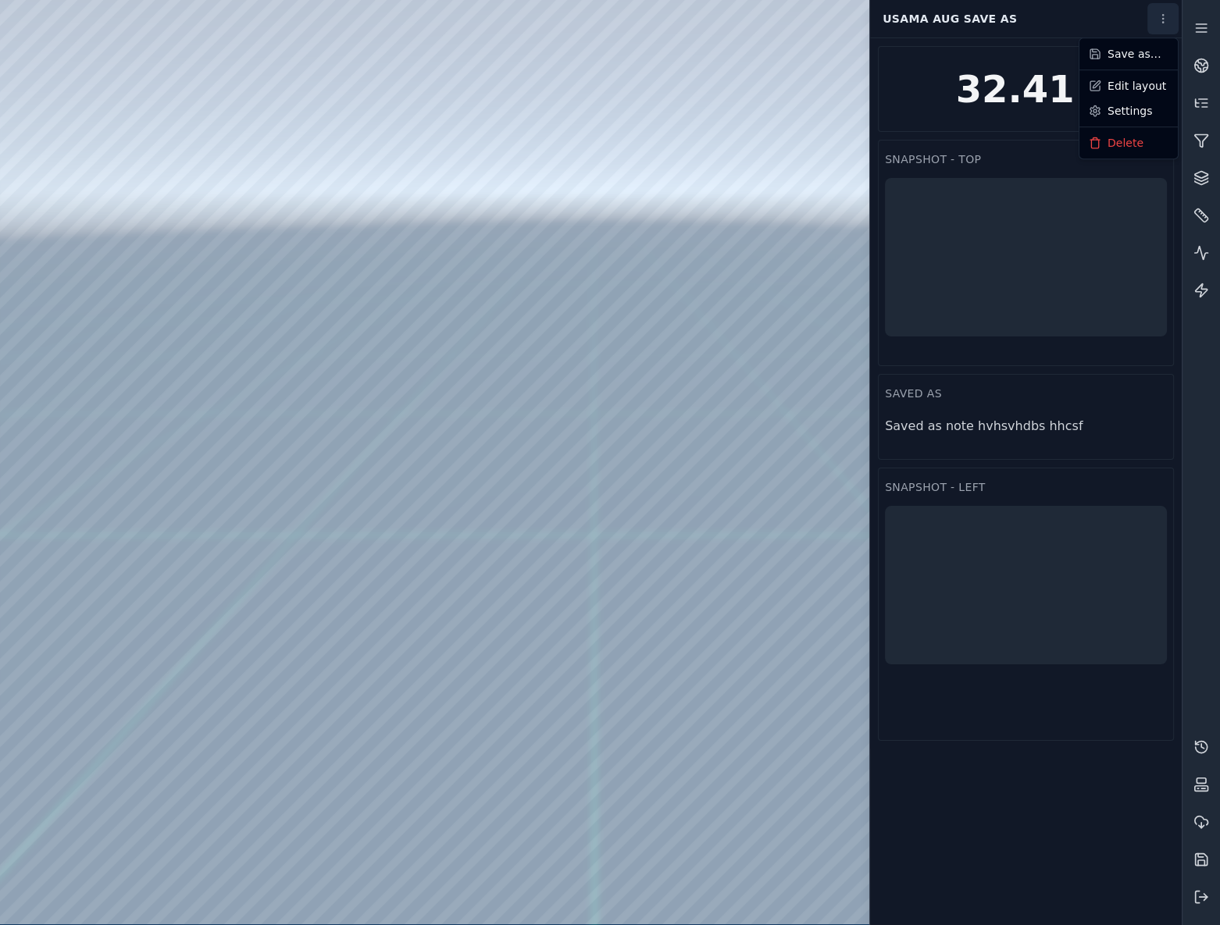
click at [1167, 7] on html "Support Usama Aug Save as Snapshot - Top Snapshot - Left saved as Saved as note…" at bounding box center [610, 462] width 1220 height 925
click at [1125, 105] on link "Settings" at bounding box center [1128, 110] width 92 height 25
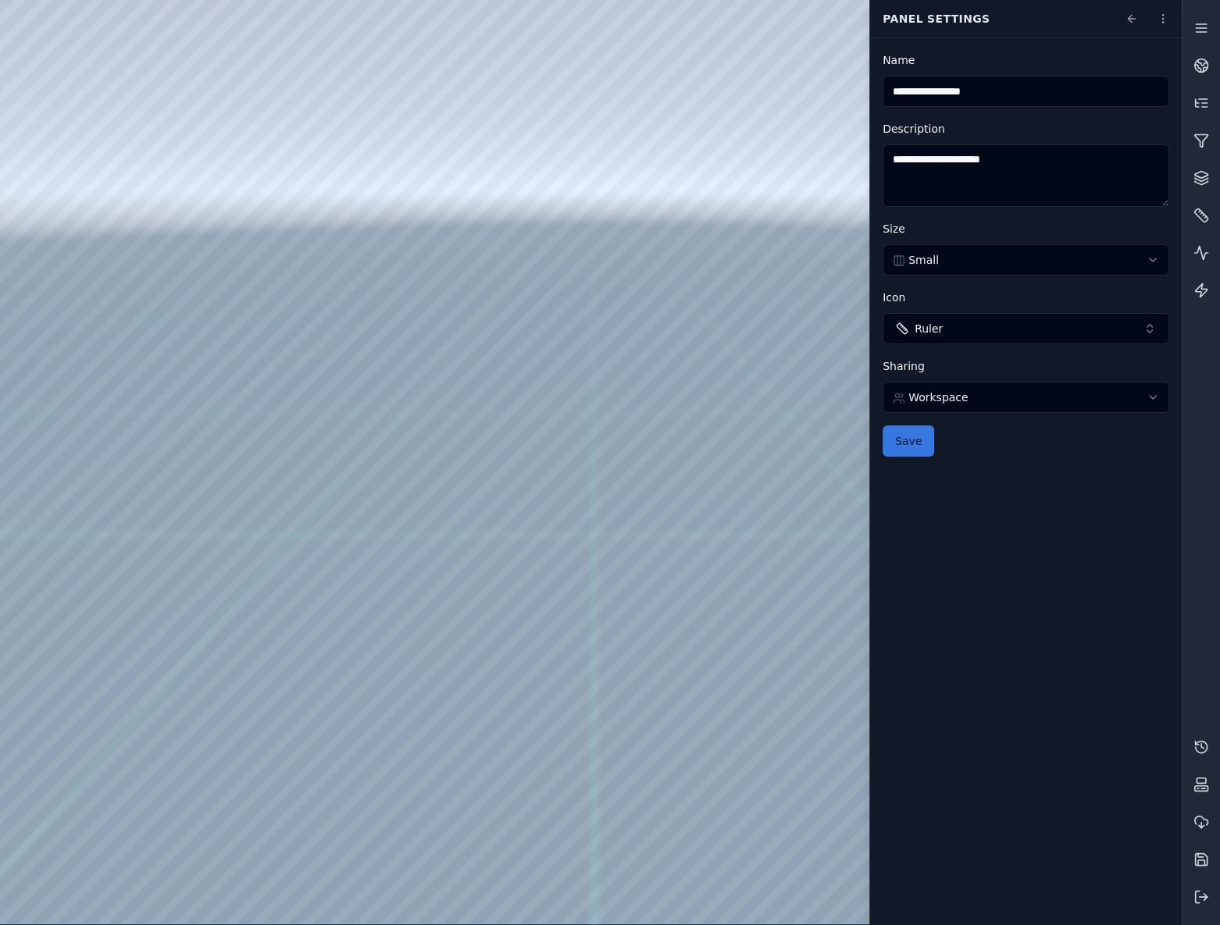
click at [917, 445] on button "Save" at bounding box center [908, 441] width 52 height 31
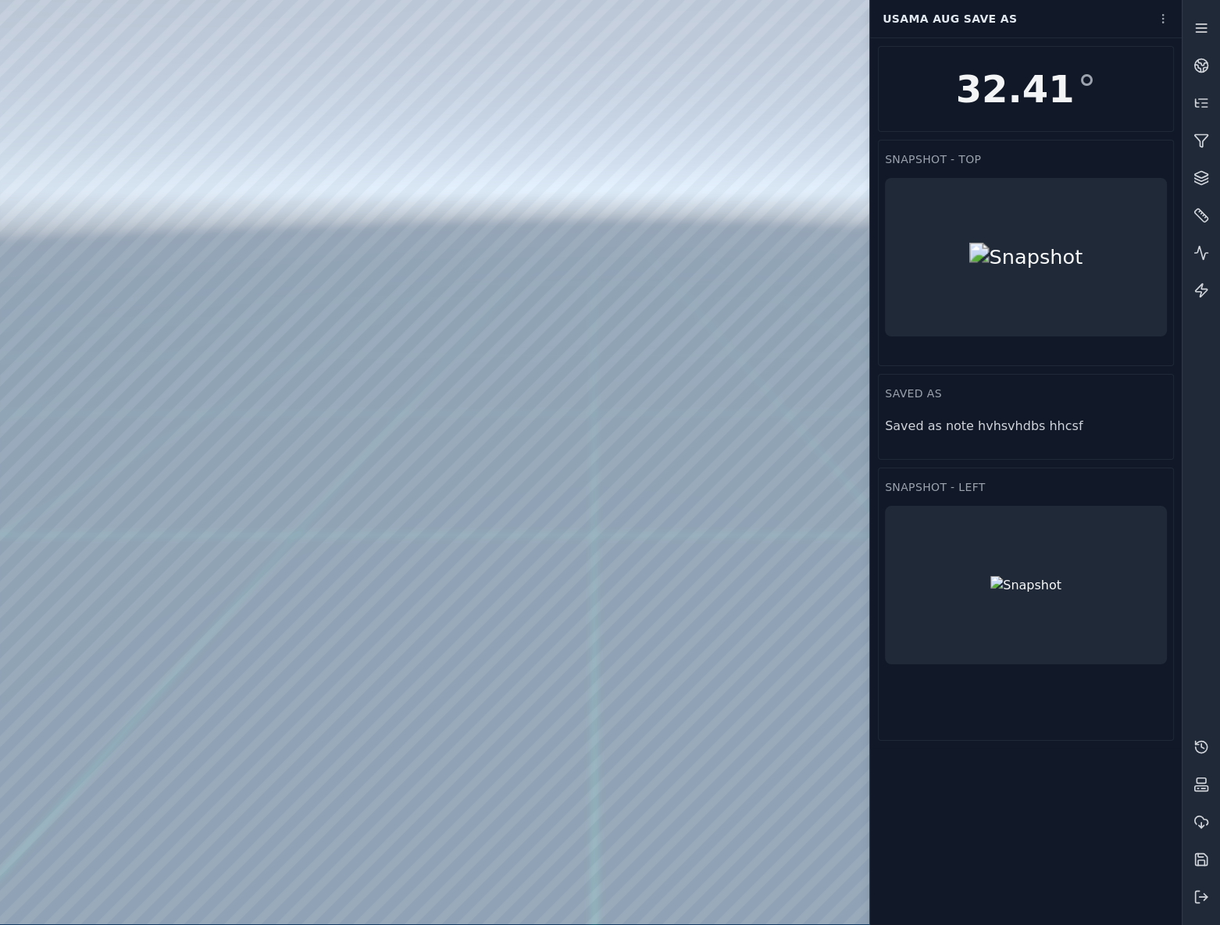
click at [1203, 24] on line at bounding box center [1200, 24] width 10 height 0
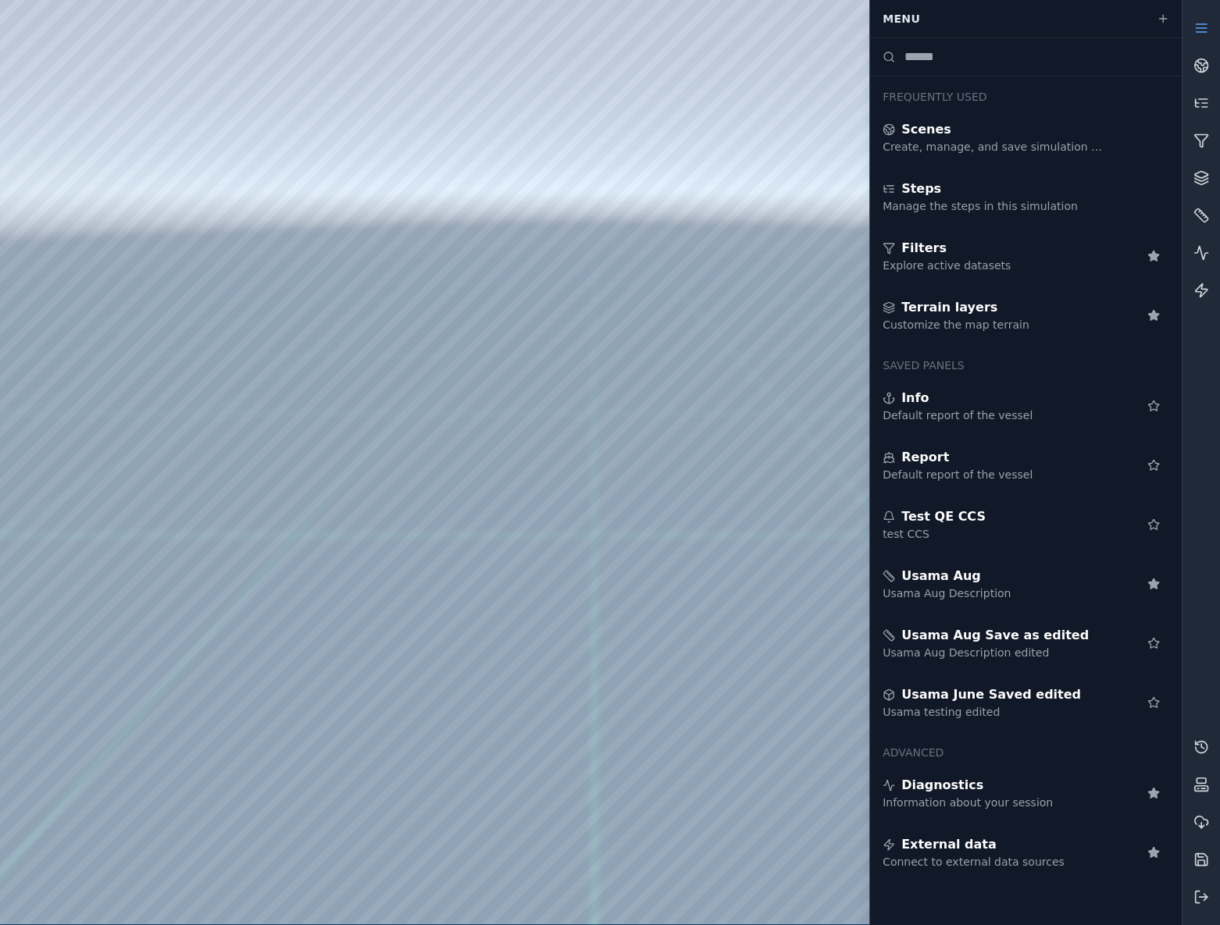
click at [1203, 24] on line at bounding box center [1200, 24] width 10 height 0
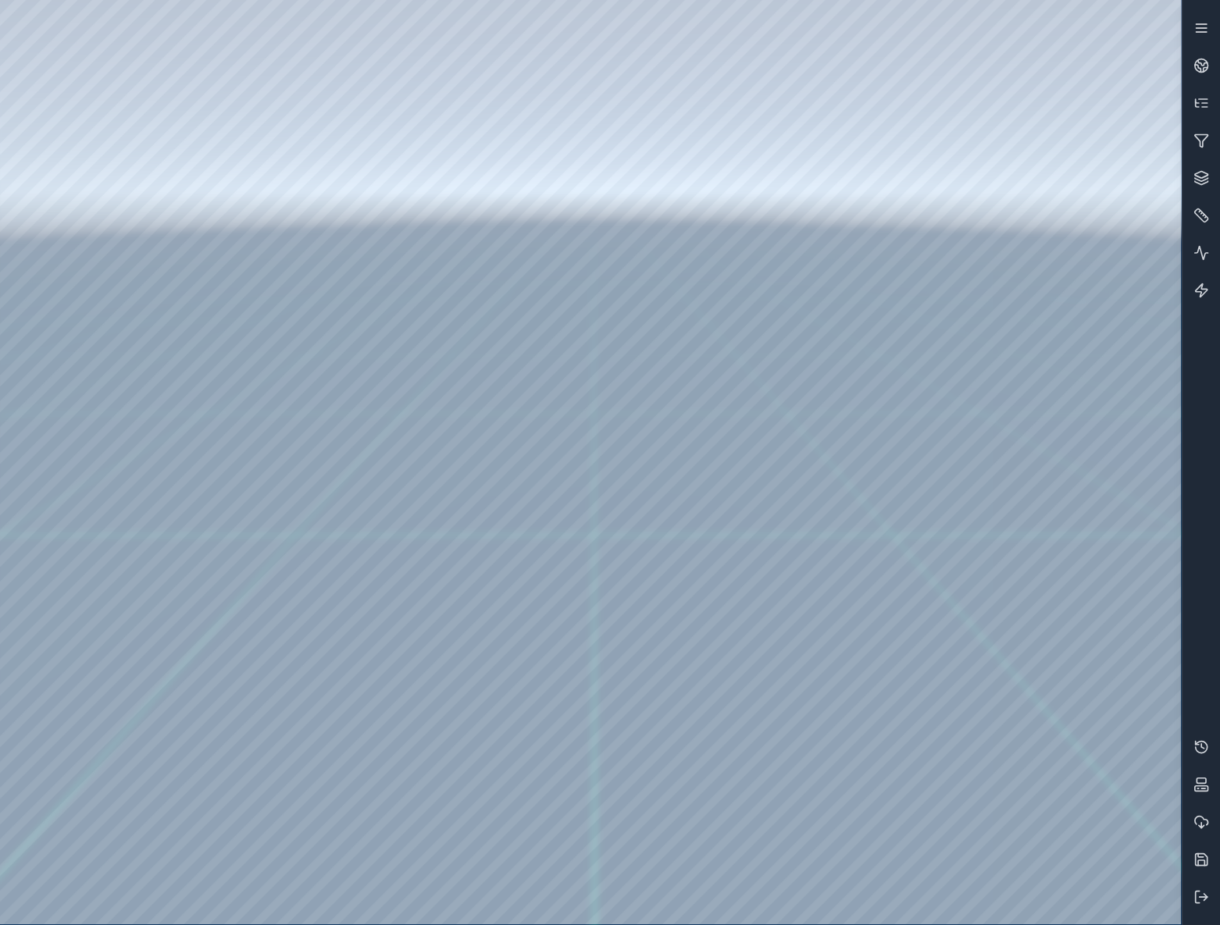
click at [1203, 24] on line at bounding box center [1200, 24] width 10 height 0
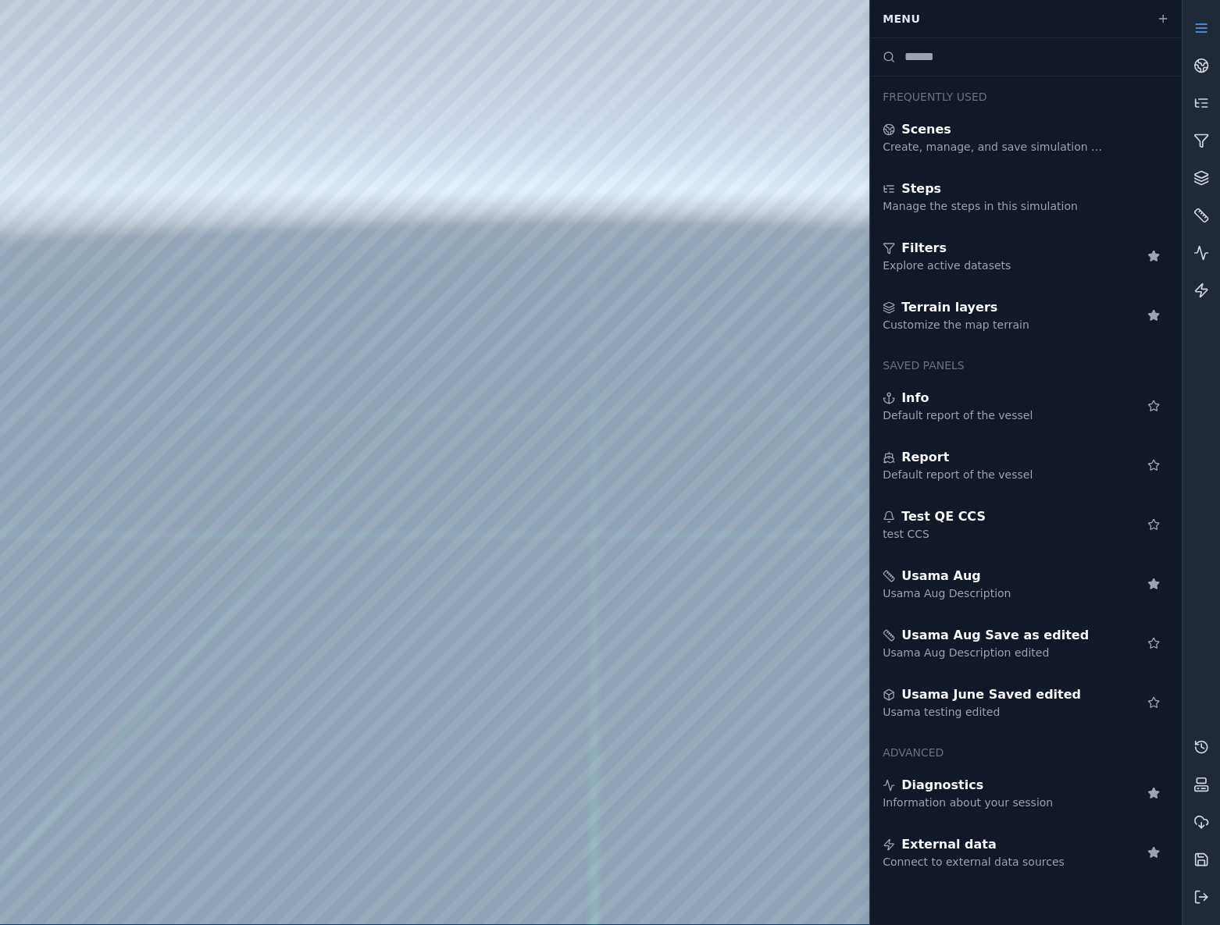
click at [957, 62] on input at bounding box center [1041, 57] width 274 height 19
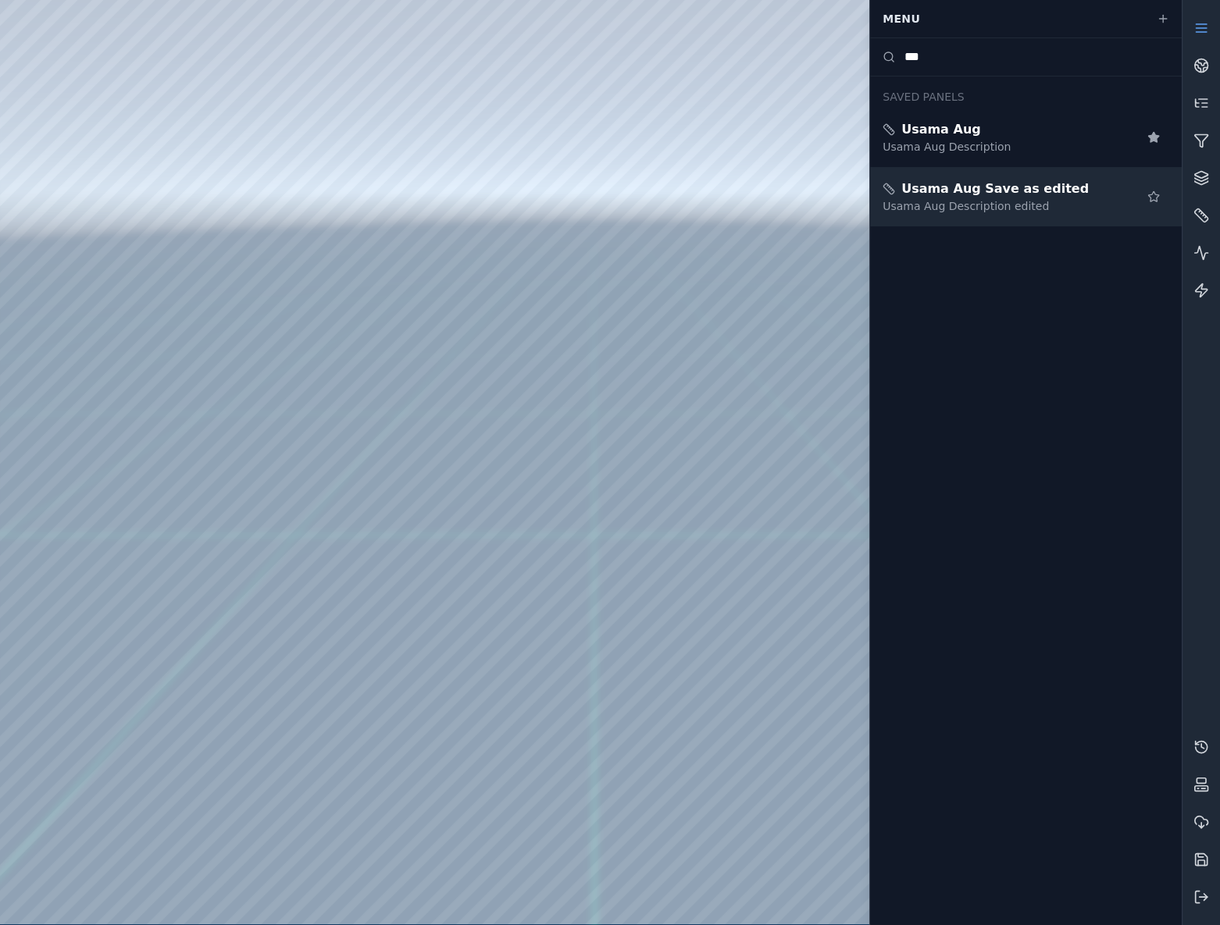
type input "***"
click at [1020, 201] on div "Usama Aug Description edited" at bounding box center [994, 206] width 225 height 16
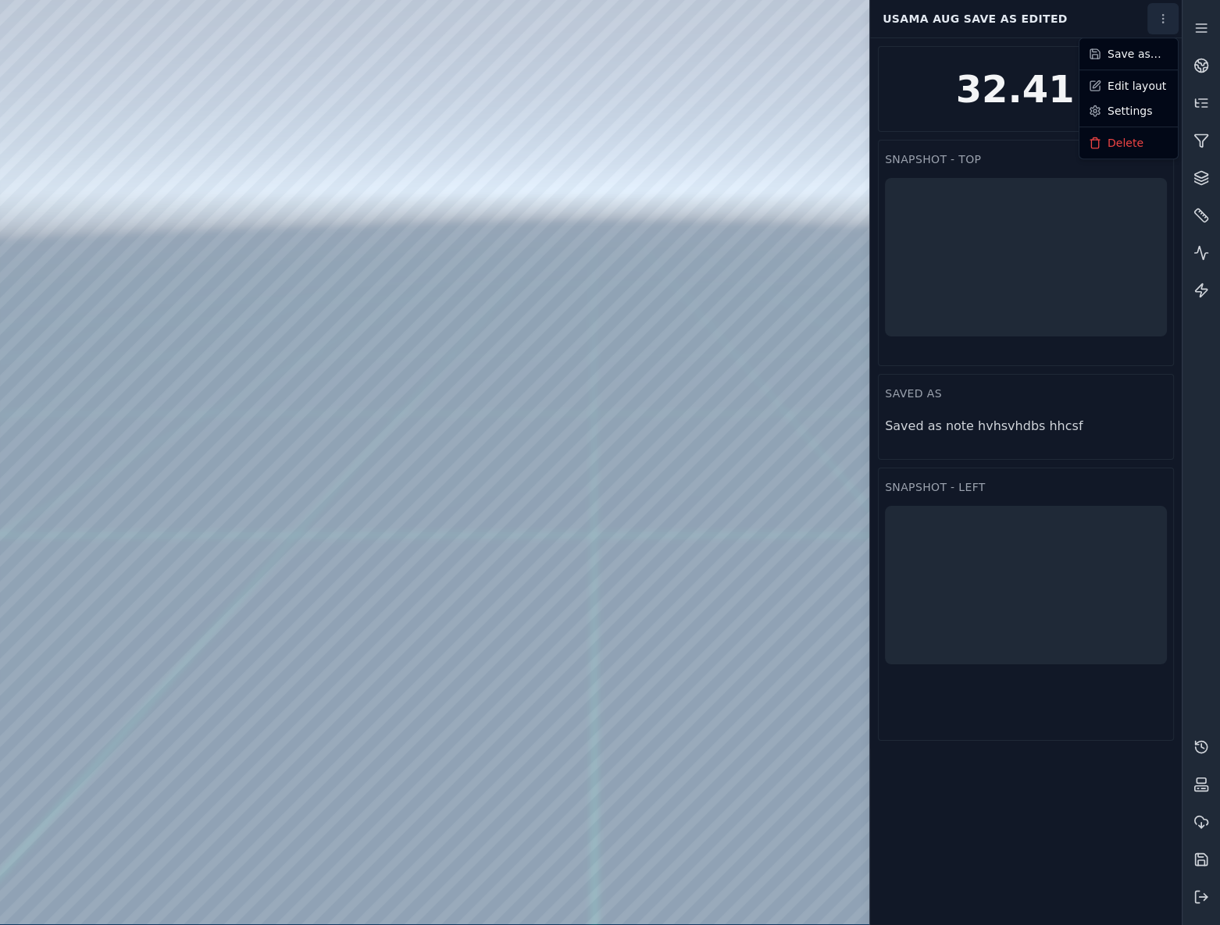
click at [1167, 17] on html "Support Usama Aug Save as edited Snapshot - Top Snapshot - Left saved as Saved …" at bounding box center [610, 462] width 1220 height 925
click at [1148, 108] on link "Settings" at bounding box center [1128, 110] width 92 height 25
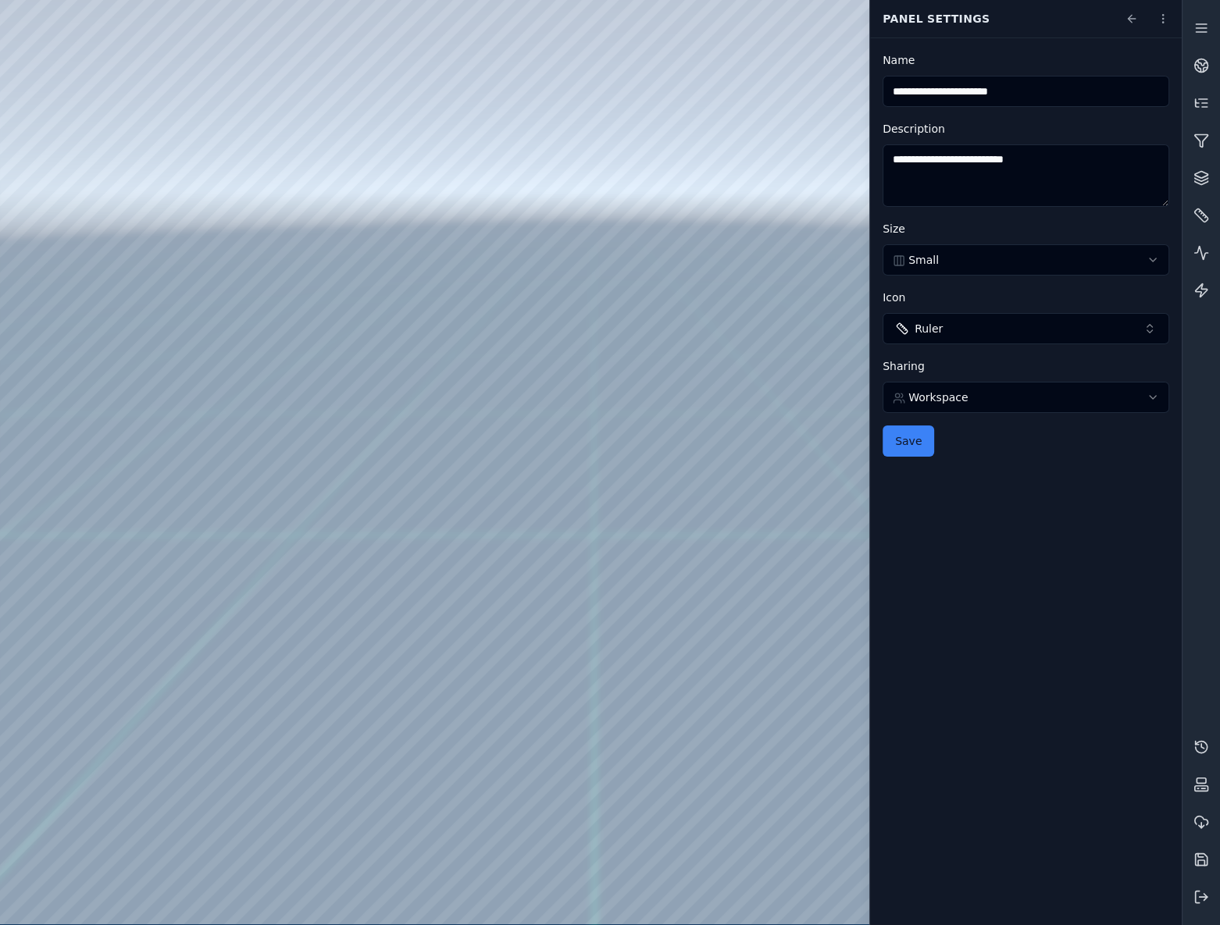
click at [1028, 249] on html "**********" at bounding box center [610, 462] width 1220 height 925
select select "******"
click at [902, 435] on button "Save" at bounding box center [908, 441] width 52 height 31
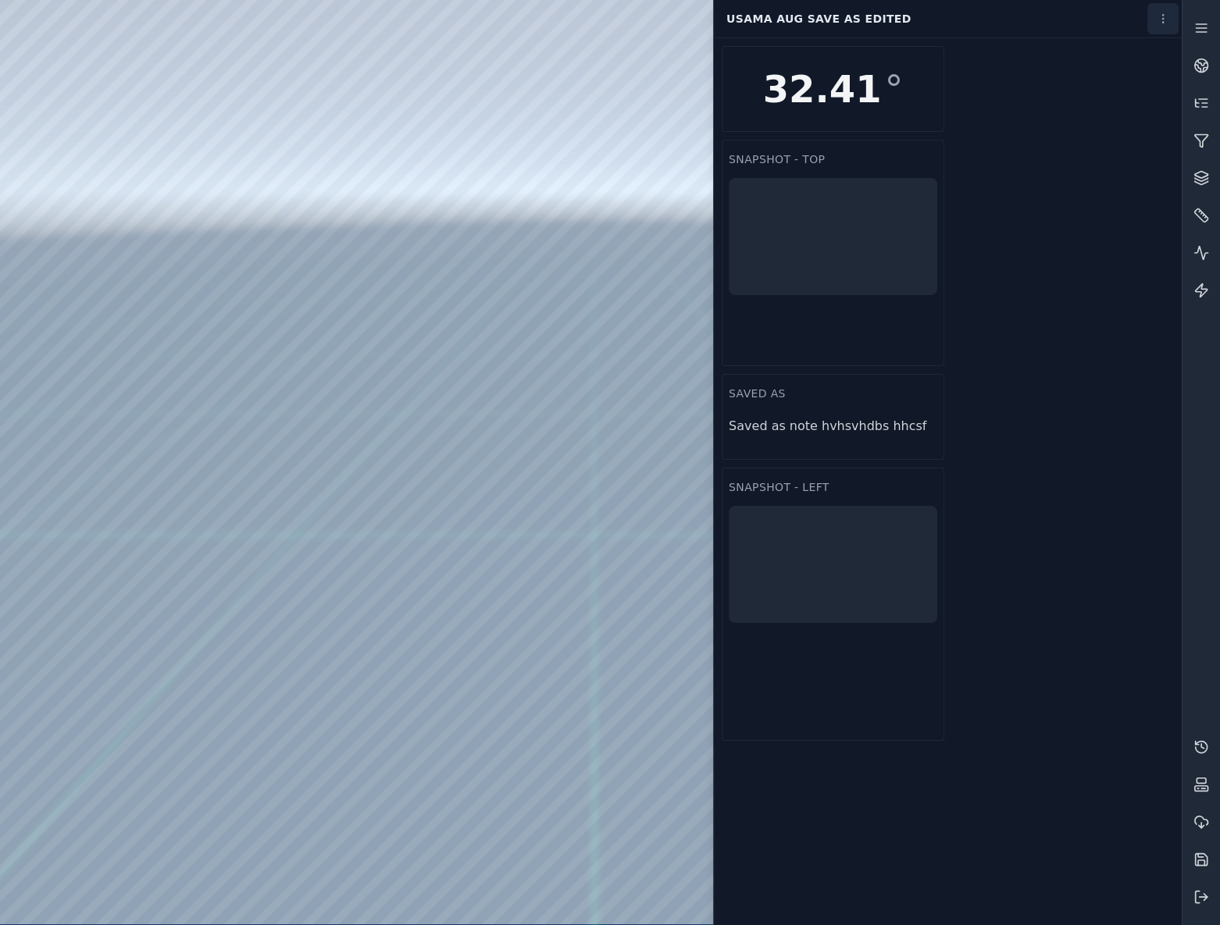
click at [1156, 20] on html "Support Usama Aug Save as edited Snapshot - Top Snapshot - Left saved as Saved …" at bounding box center [610, 462] width 1220 height 925
click at [1109, 114] on link "Settings" at bounding box center [1128, 110] width 92 height 25
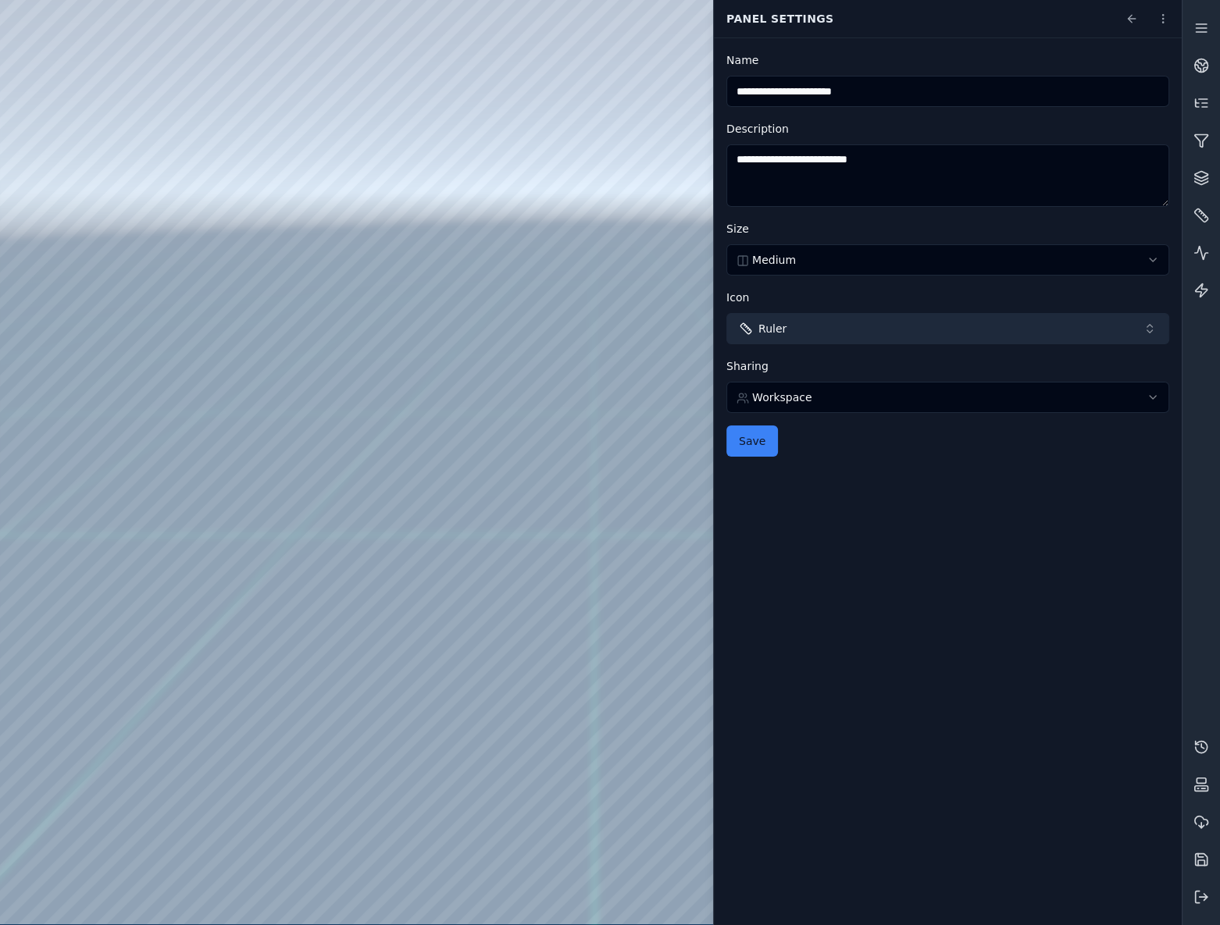
click at [869, 326] on button "Ruler" at bounding box center [947, 328] width 443 height 31
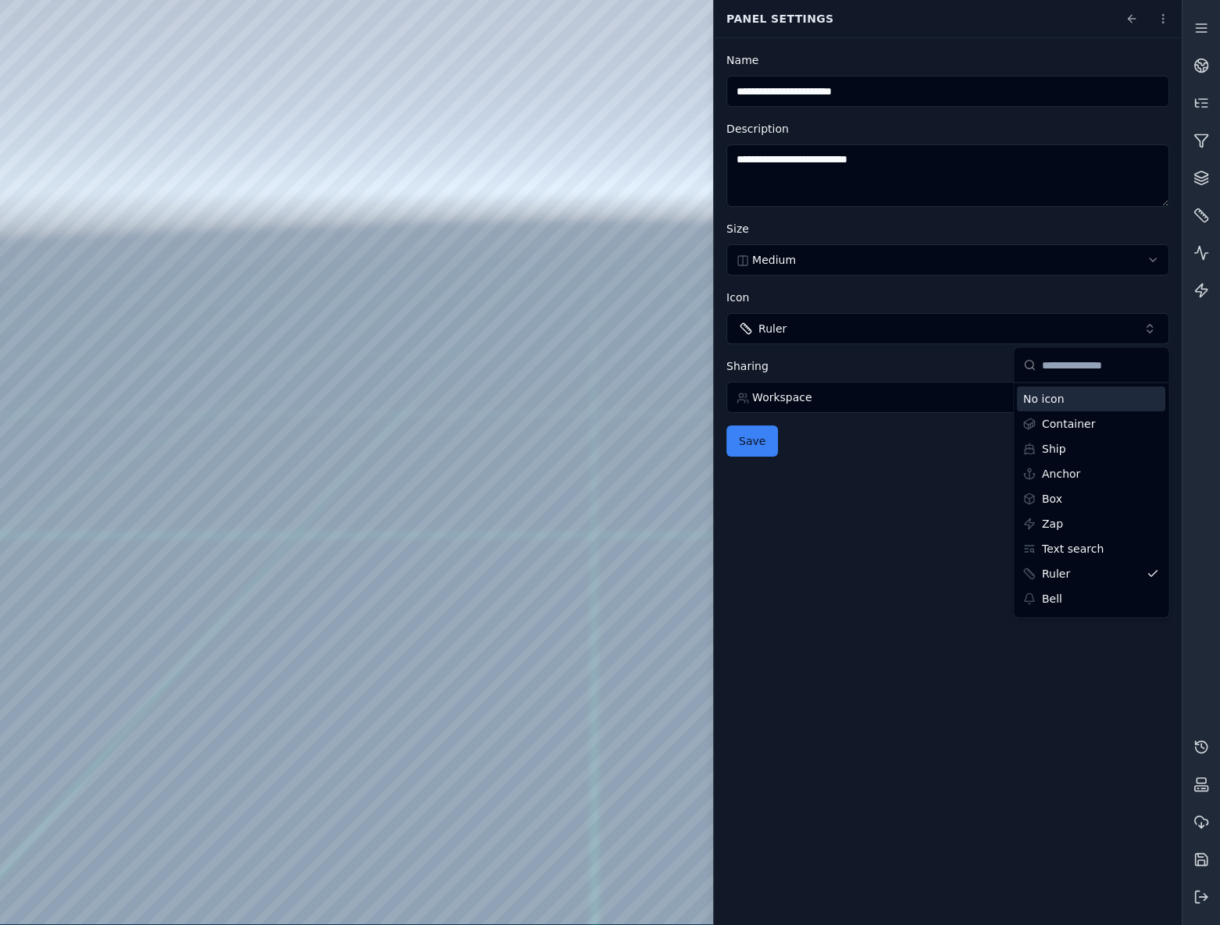
click at [919, 239] on html "**********" at bounding box center [610, 462] width 1220 height 925
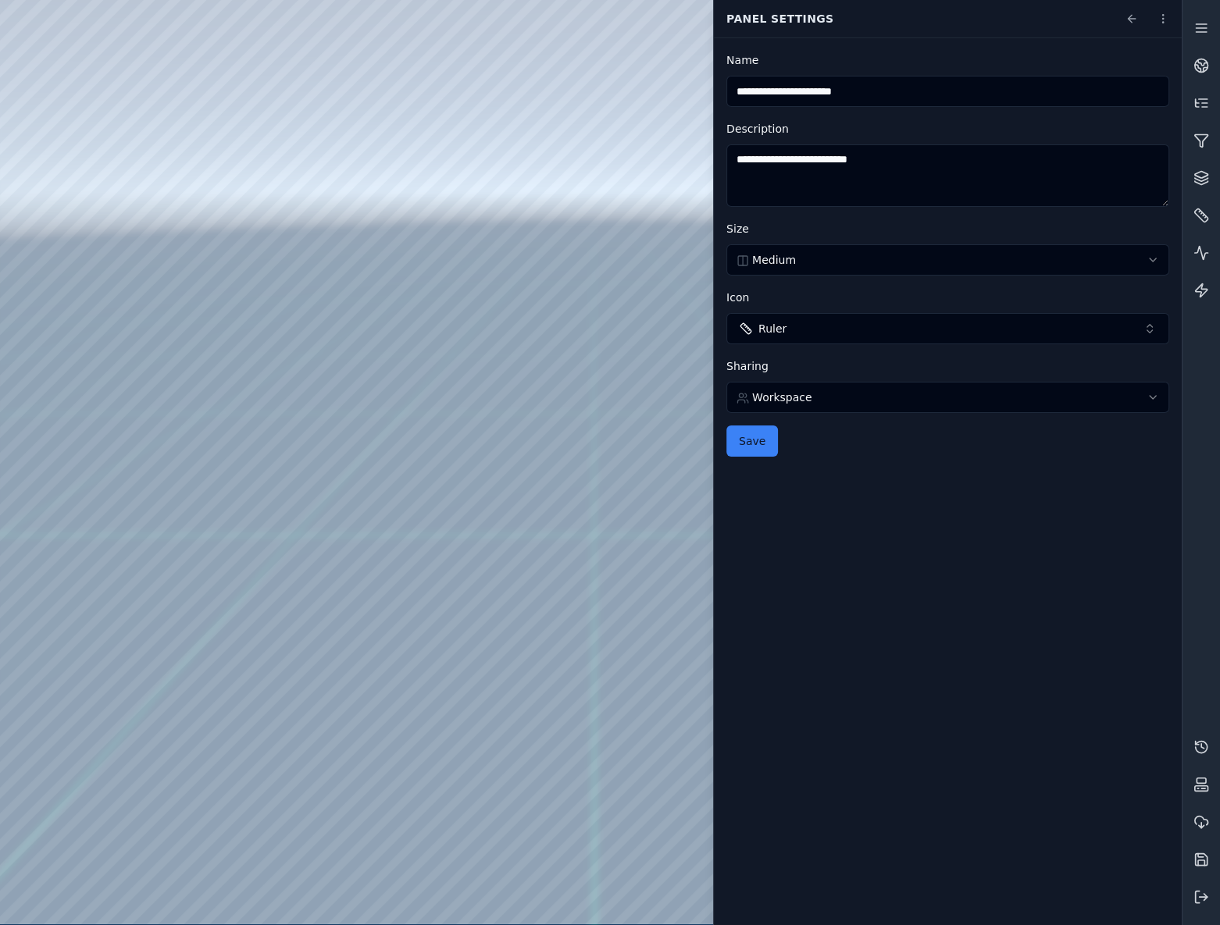
click at [915, 255] on html "**********" at bounding box center [610, 462] width 1220 height 925
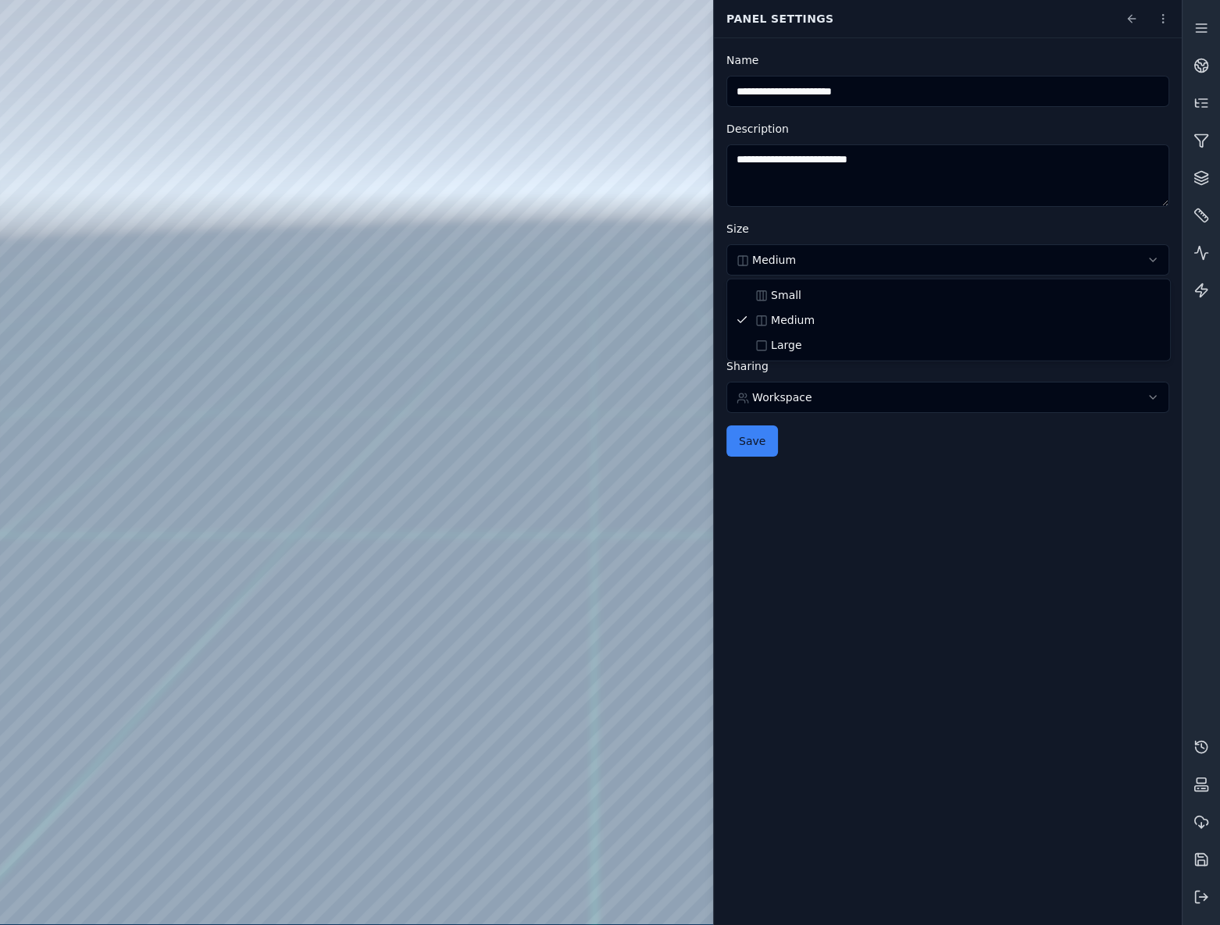
select select "*****"
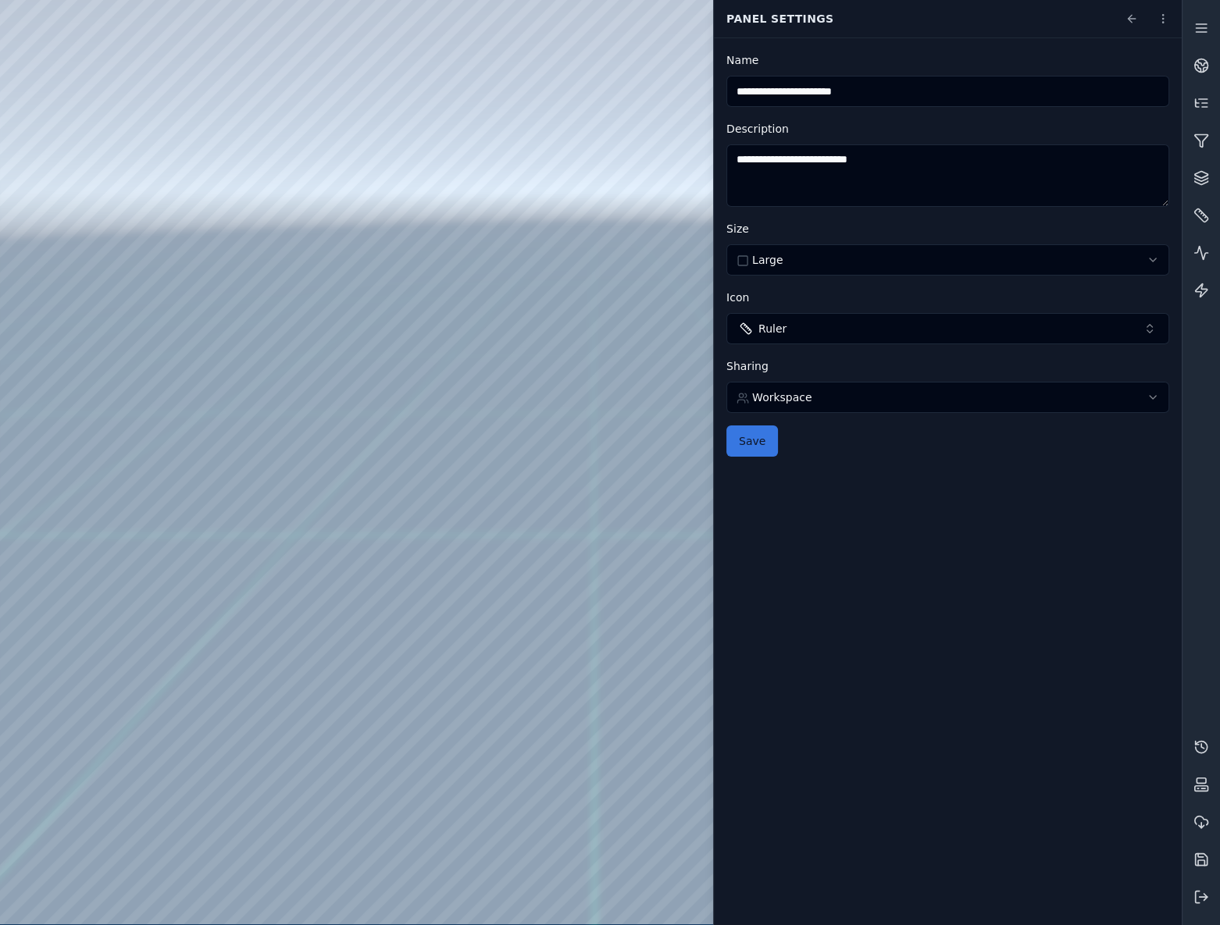
click at [757, 433] on button "Save" at bounding box center [752, 441] width 52 height 31
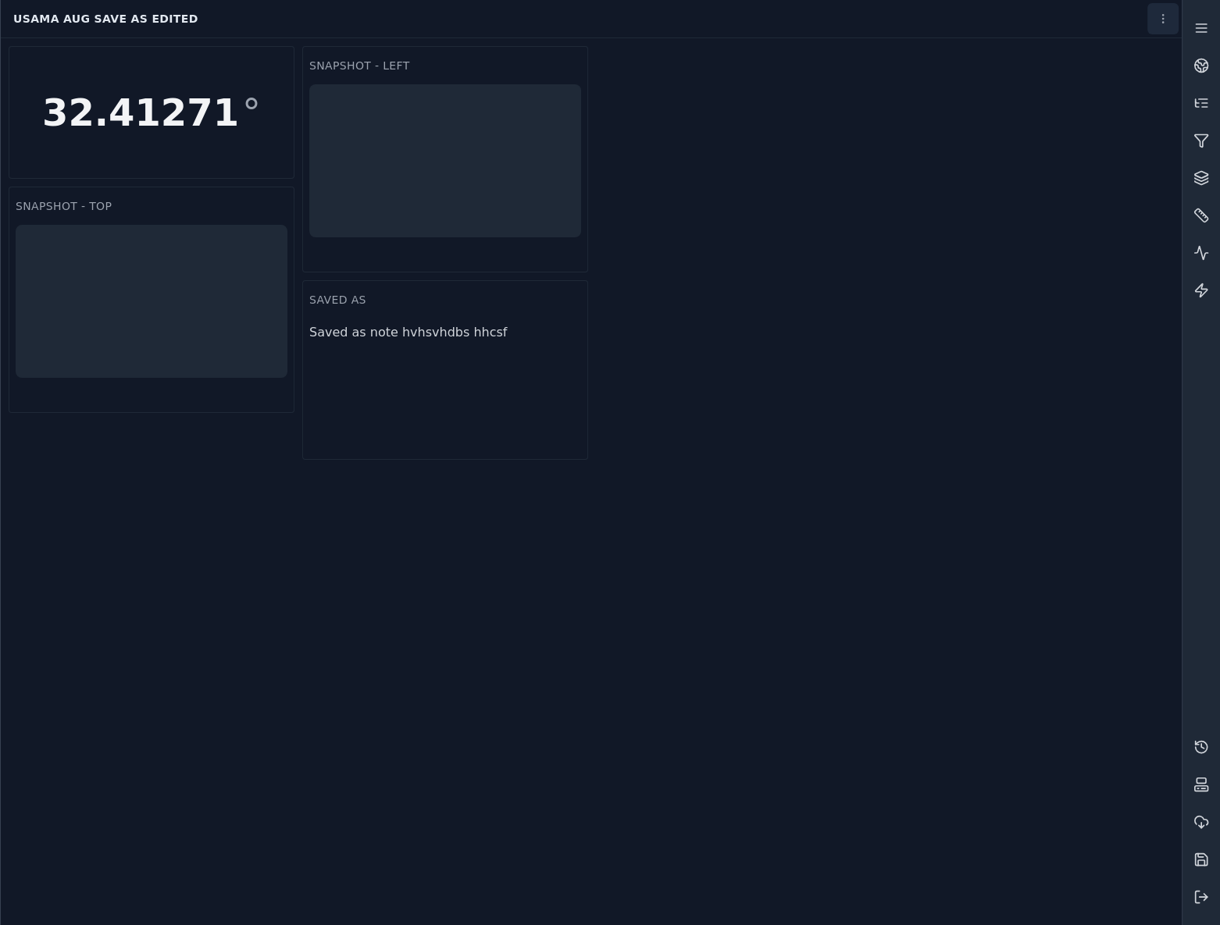
click at [1157, 15] on html "Support Usama Aug Save as edited Snapshot - Top Snapshot - Left saved as Saved …" at bounding box center [610, 462] width 1220 height 925
click at [1138, 113] on link "Settings" at bounding box center [1128, 110] width 92 height 25
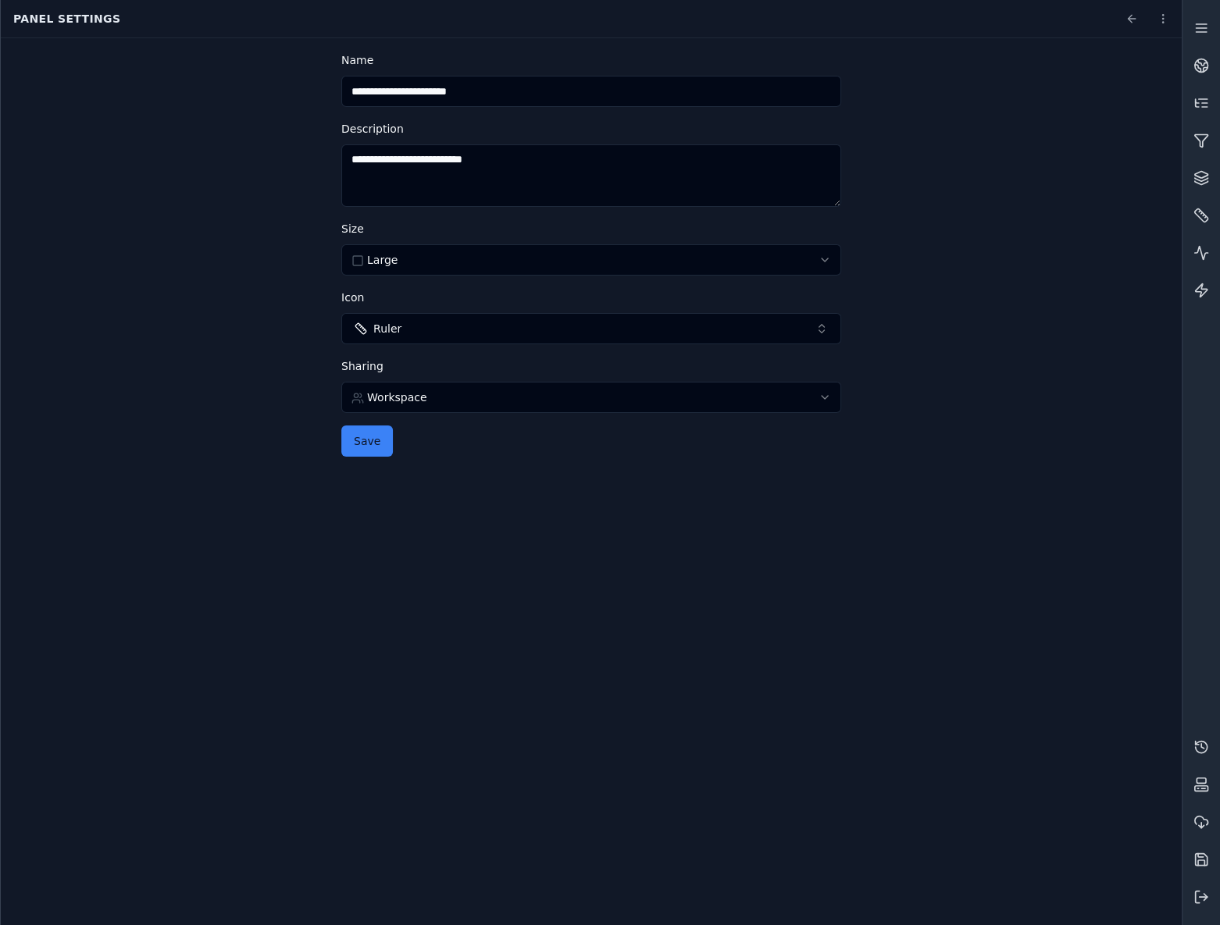
click at [469, 321] on button "Ruler" at bounding box center [591, 328] width 500 height 31
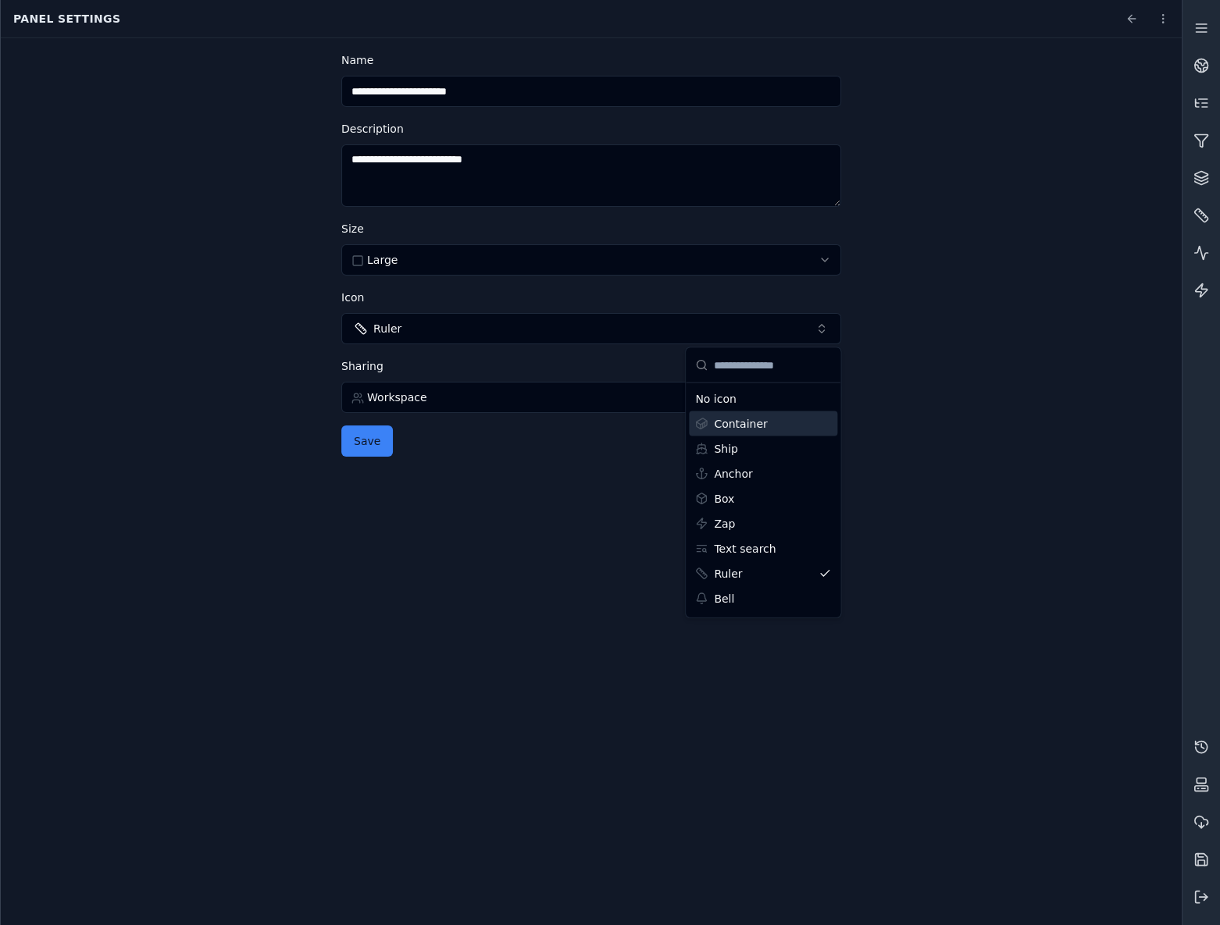
click at [779, 426] on div "Container" at bounding box center [763, 424] width 148 height 25
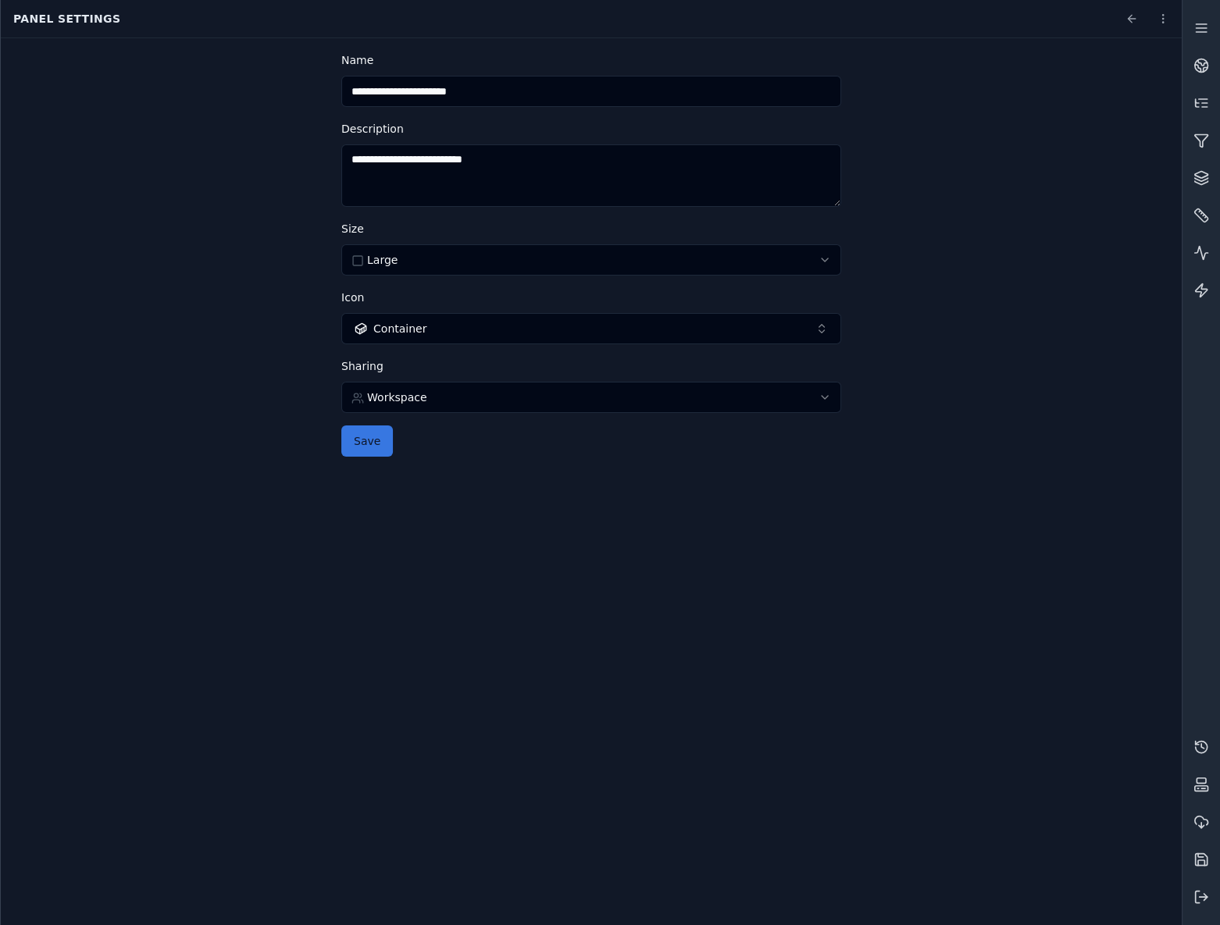
click at [363, 451] on button "Save" at bounding box center [367, 441] width 52 height 31
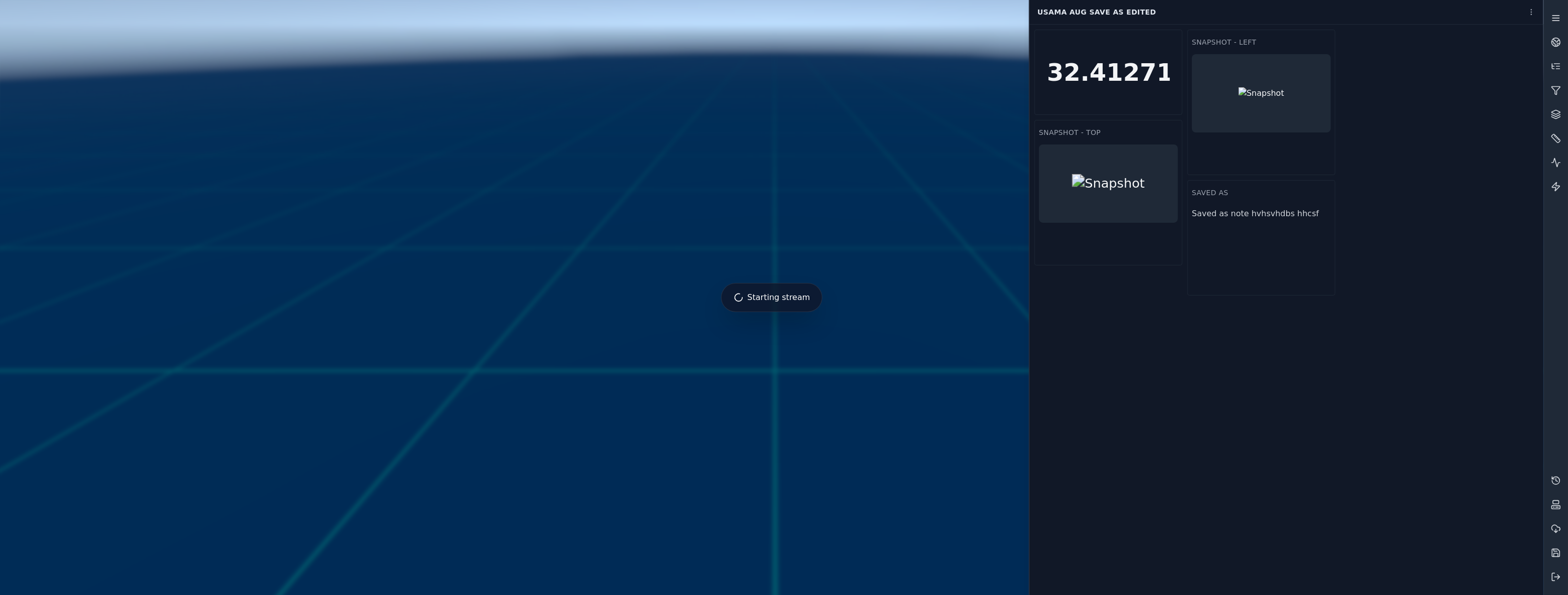
click at [1555, 29] on link at bounding box center [1555, 17] width 24 height 24
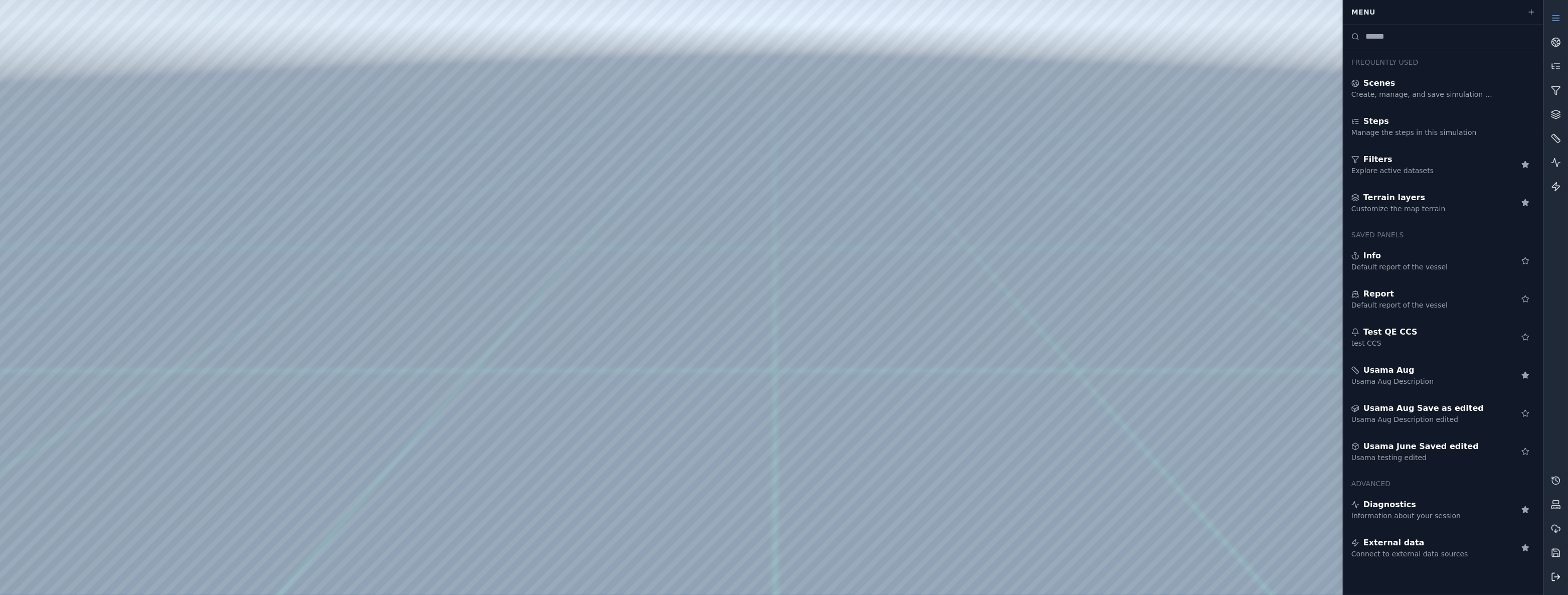
click at [1551, 571] on button at bounding box center [1555, 576] width 24 height 24
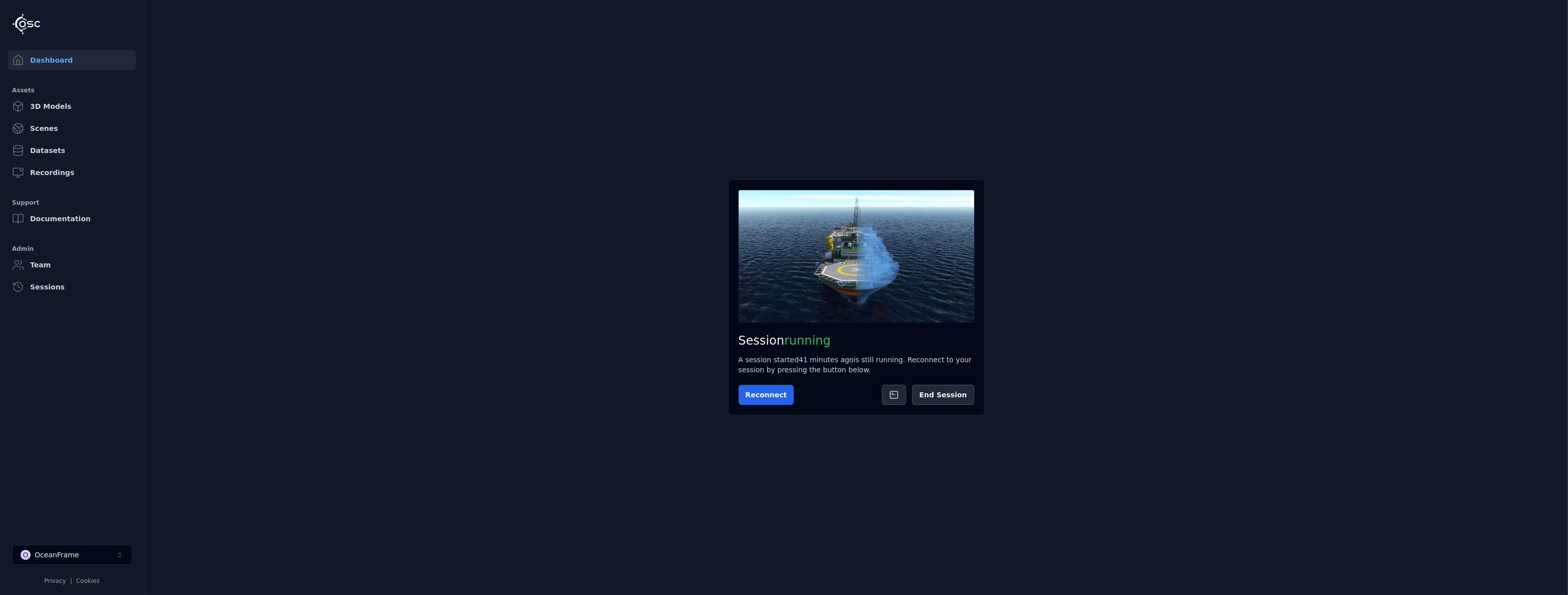
click at [942, 379] on div "Session running A session started 41 minutes ago is still running. Reconnect to…" at bounding box center [857, 298] width 257 height 236
click at [944, 393] on button "End Session" at bounding box center [943, 395] width 62 height 20
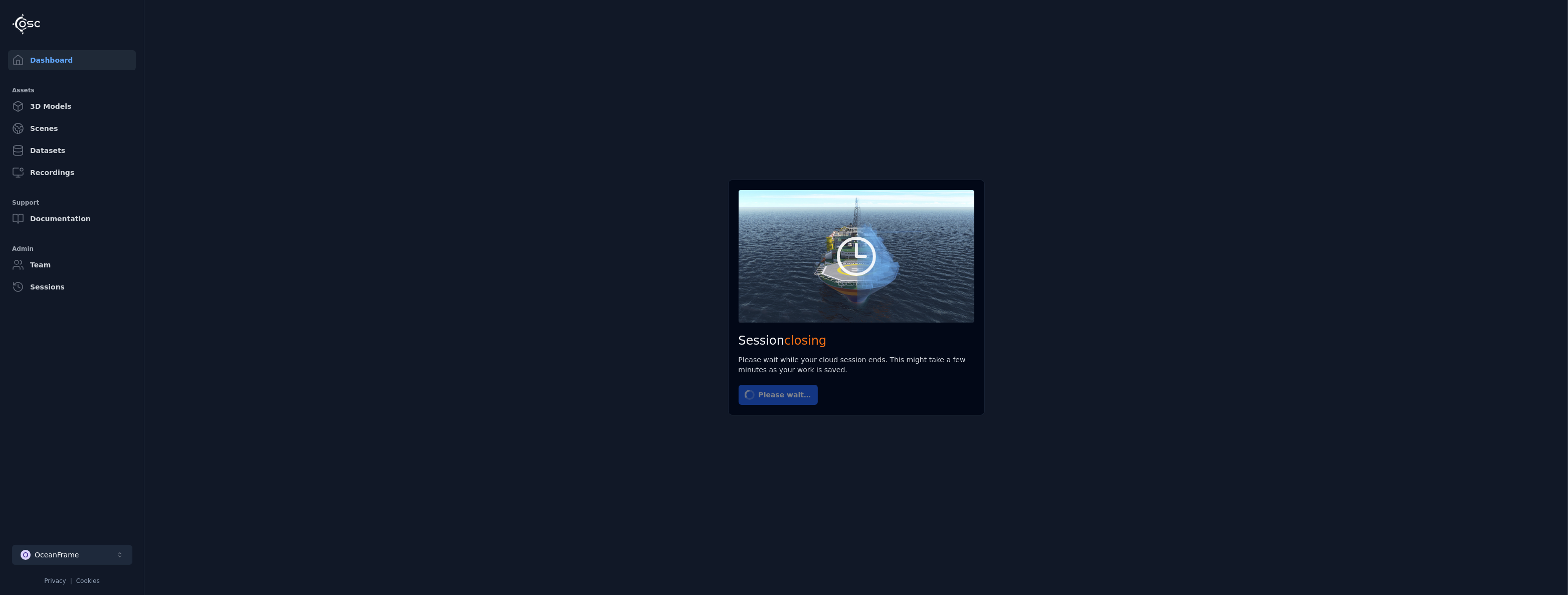
click at [98, 553] on button "O OceanFrame" at bounding box center [72, 555] width 120 height 20
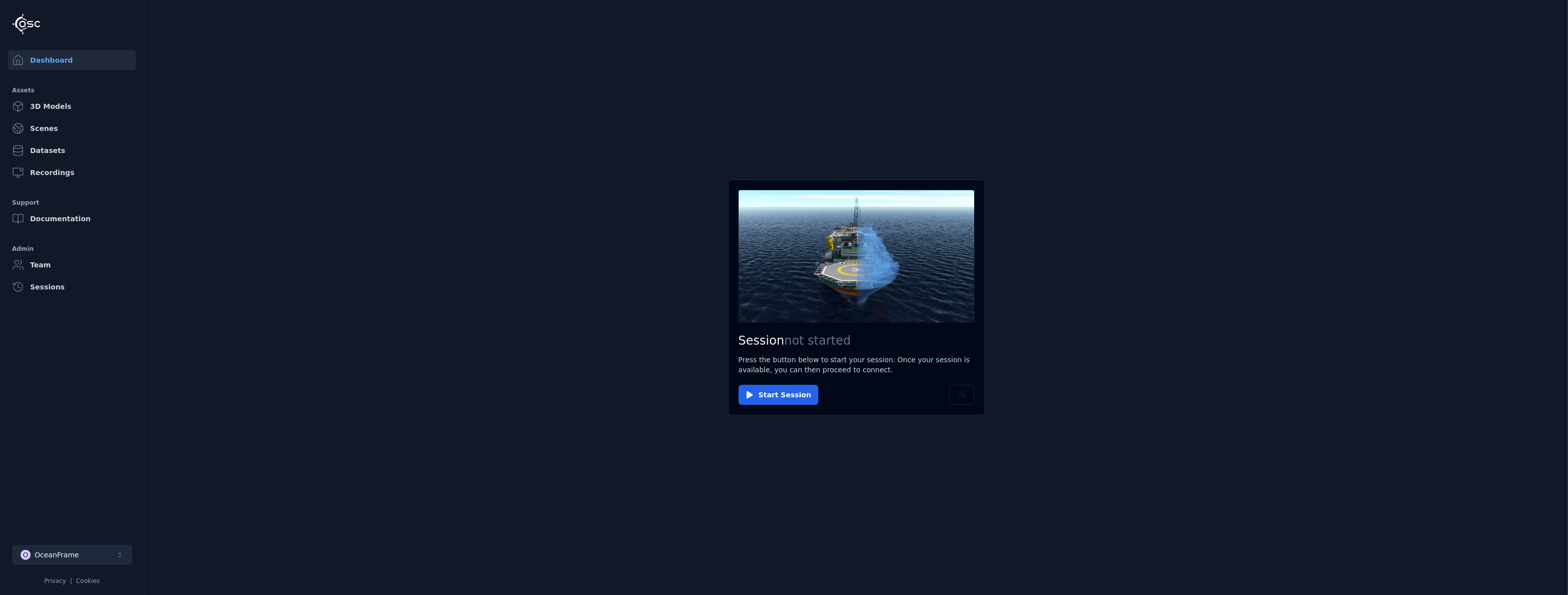
click at [79, 555] on button "O OceanFrame" at bounding box center [72, 555] width 120 height 20
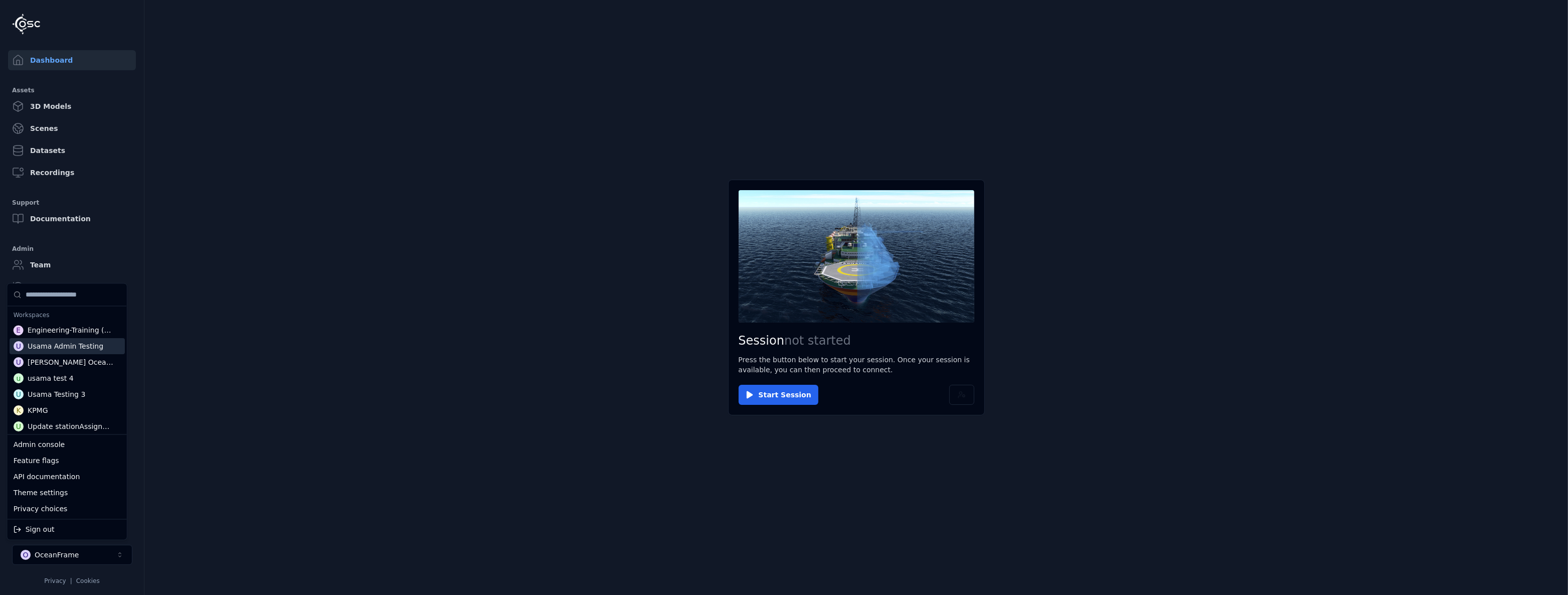
click at [71, 351] on div "U Usama Admin Testing" at bounding box center [67, 346] width 116 height 16
click at [380, 344] on html "Support Dashboard Assets 3D Models Scenes Datasets Recordings Support Documenta…" at bounding box center [784, 298] width 1568 height 595
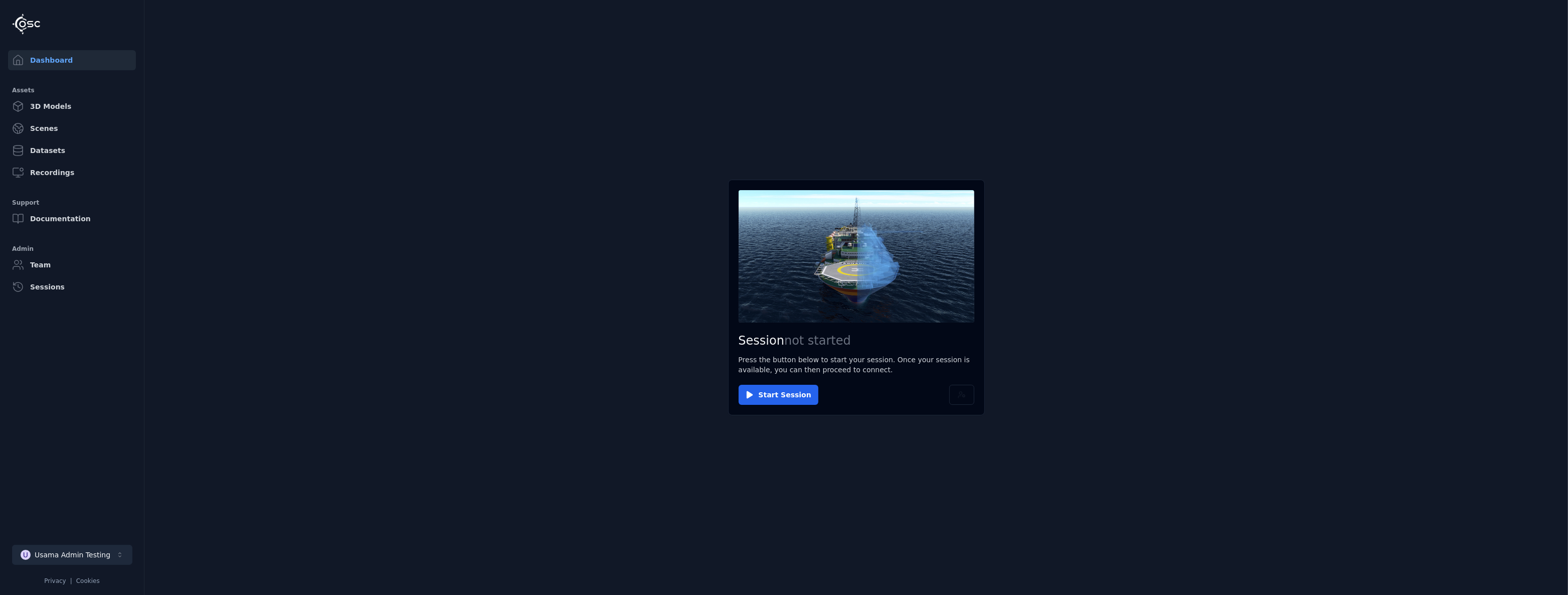
click at [101, 557] on div "Usama Admin Testing" at bounding box center [73, 555] width 76 height 10
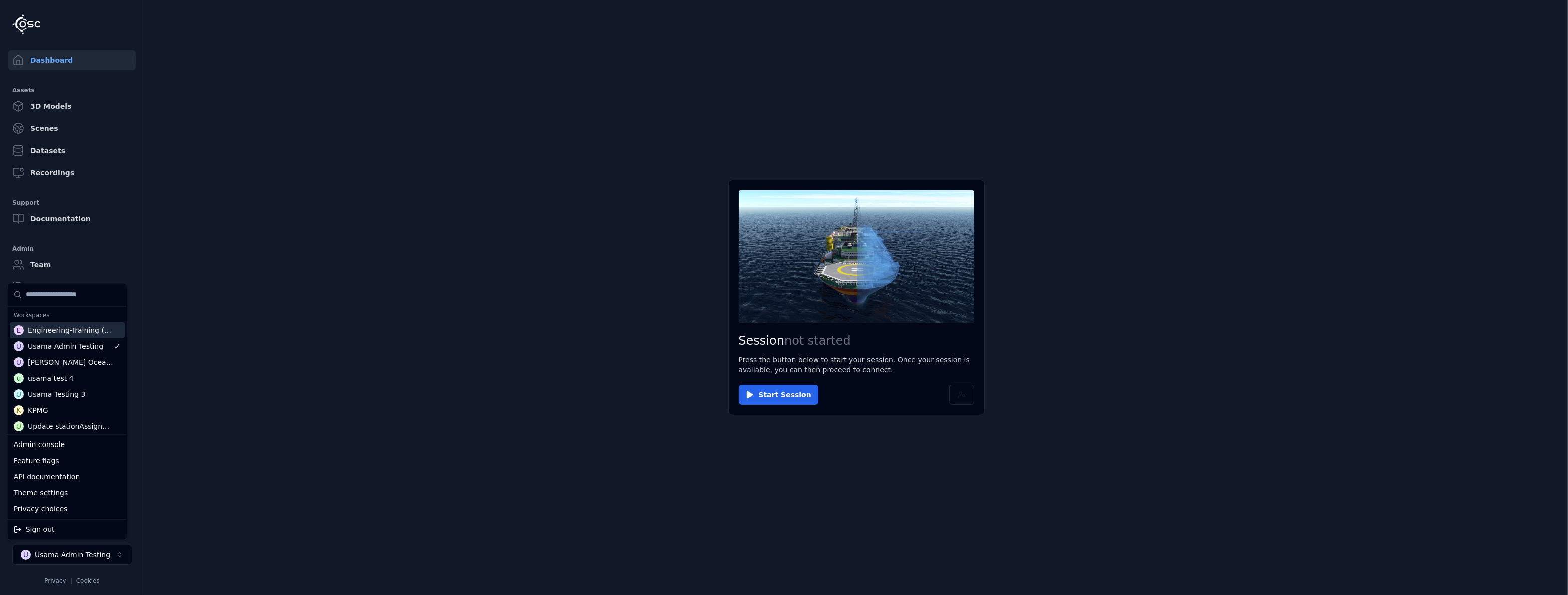
click at [60, 283] on div "Workspaces E Engineering-Training (SSO Staging) U Usama Admin Testing U [PERSON…" at bounding box center [67, 412] width 120 height 257
click at [60, 290] on input "Suggestions" at bounding box center [73, 295] width 95 height 22
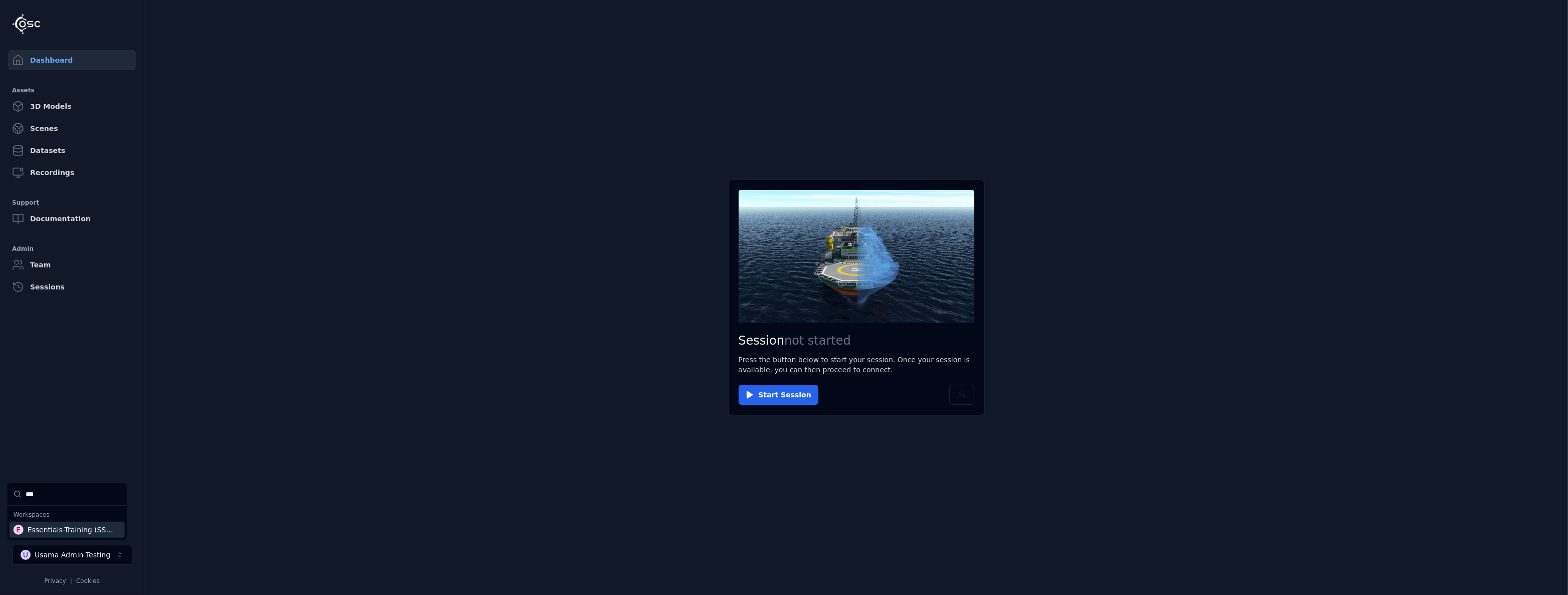
type input "***"
click at [80, 526] on div "Essentials-Training (SSO Staging)" at bounding box center [71, 530] width 87 height 10
click at [782, 388] on html "Support Dashboard Assets 3D Models Scenes Datasets Recordings Support Documenta…" at bounding box center [784, 298] width 1568 height 595
click at [777, 398] on button "Start Session" at bounding box center [778, 395] width 80 height 20
click at [774, 385] on button "Connect" at bounding box center [762, 395] width 46 height 20
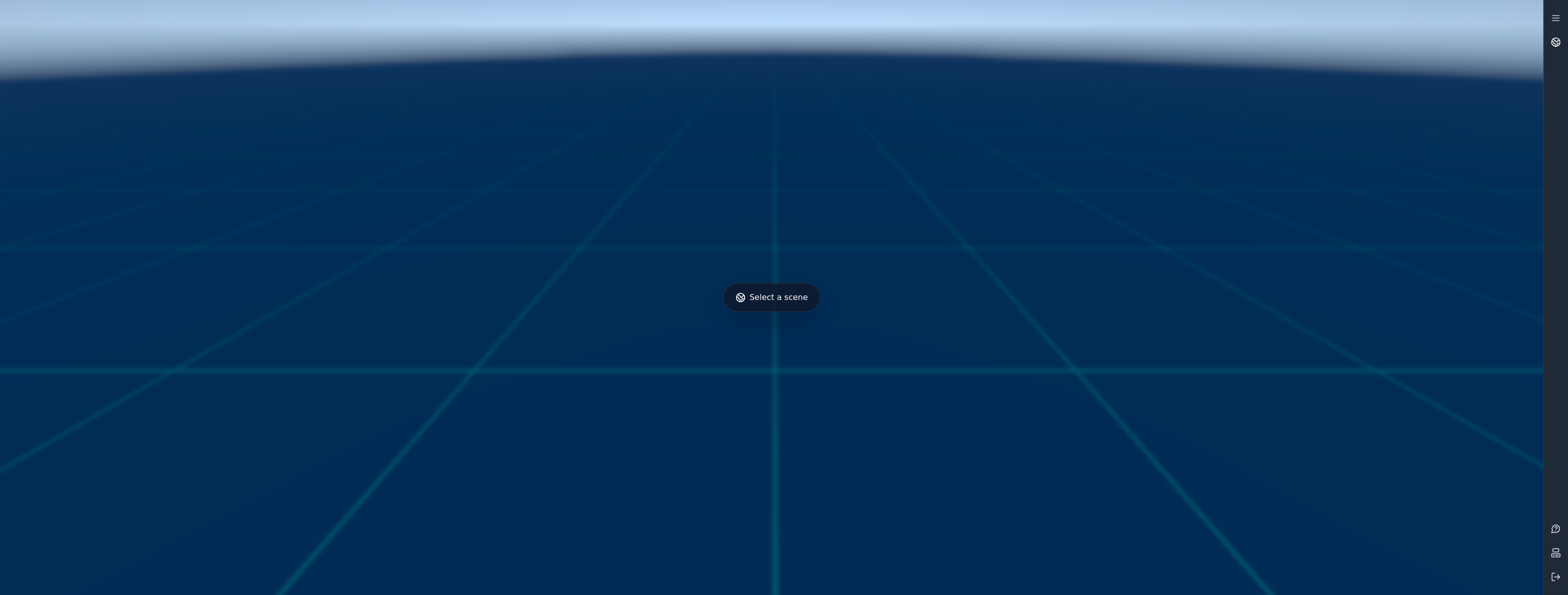
click at [1556, 32] on link at bounding box center [1555, 42] width 24 height 24
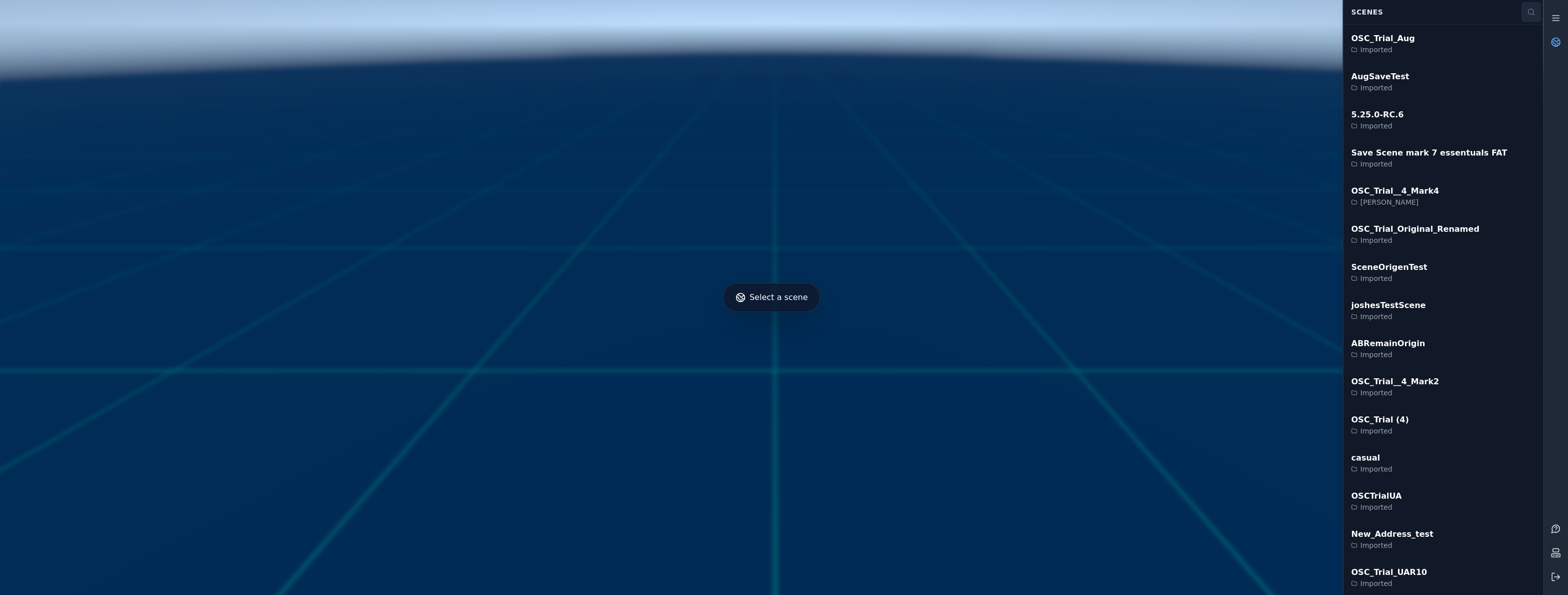
click at [1529, 8] on icon at bounding box center [1531, 12] width 8 height 8
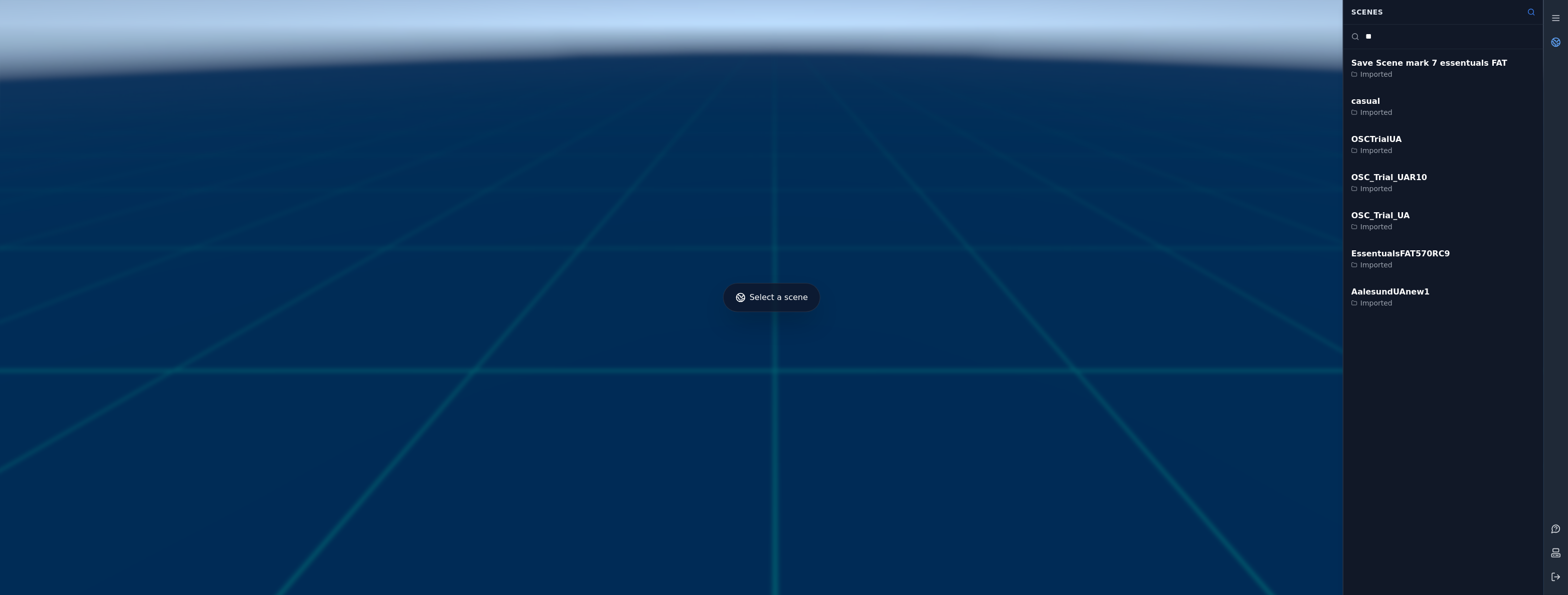
type input "*"
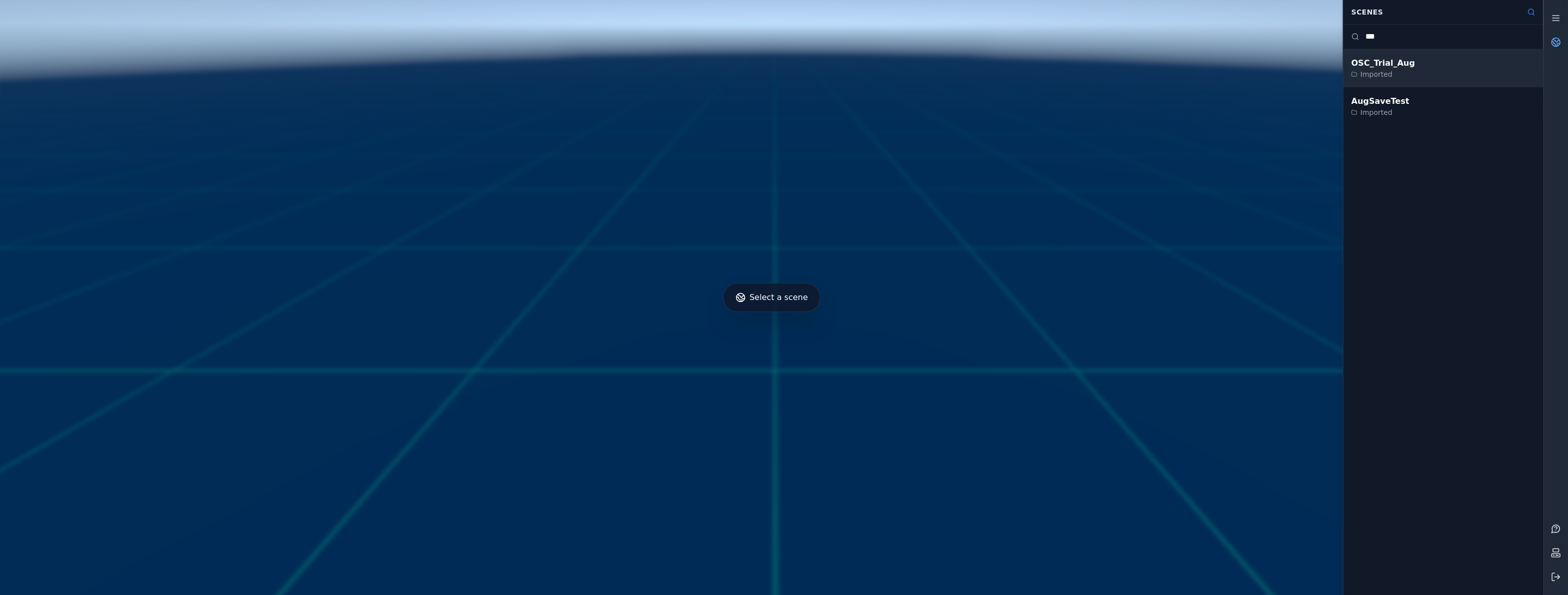
type input "***"
click at [1479, 80] on div "OSC_Trial_Aug Imported" at bounding box center [1443, 68] width 200 height 38
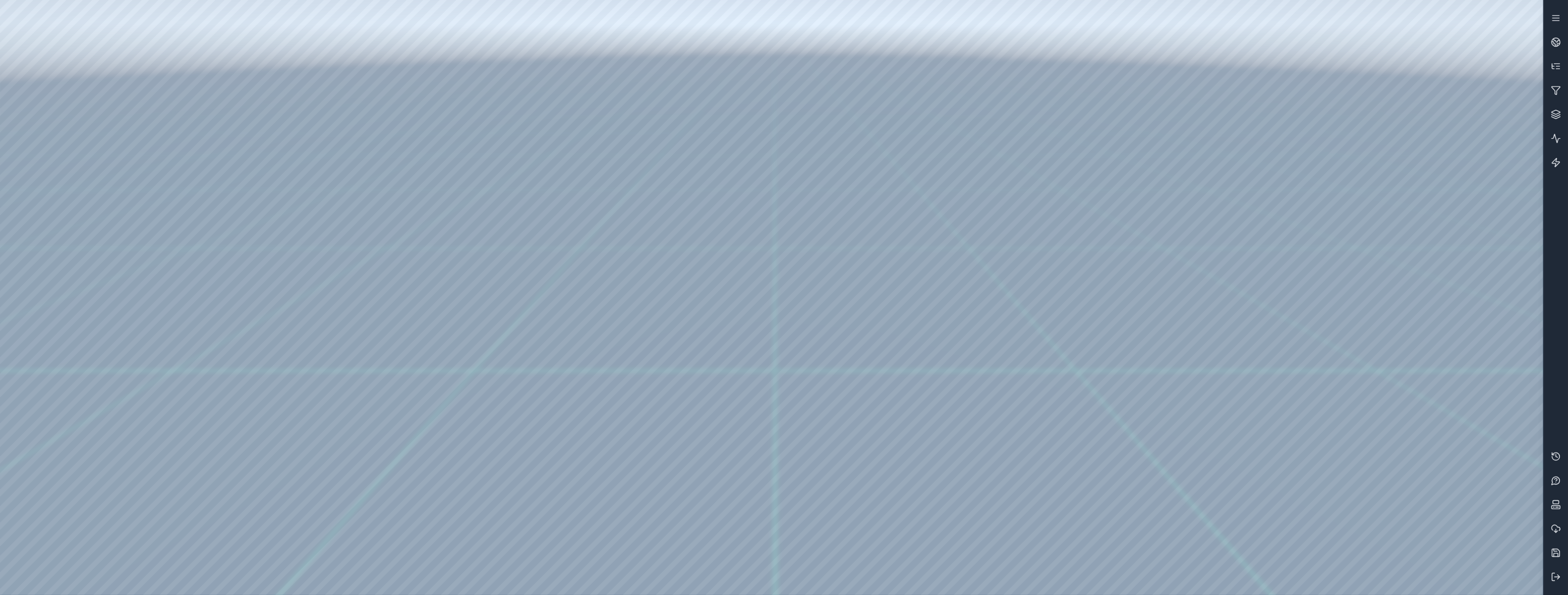
drag, startPoint x: 909, startPoint y: 157, endPoint x: 882, endPoint y: 315, distance: 160.3
drag, startPoint x: 891, startPoint y: 305, endPoint x: 912, endPoint y: 242, distance: 66.4
click at [1555, 139] on icon at bounding box center [1556, 139] width 10 height 10
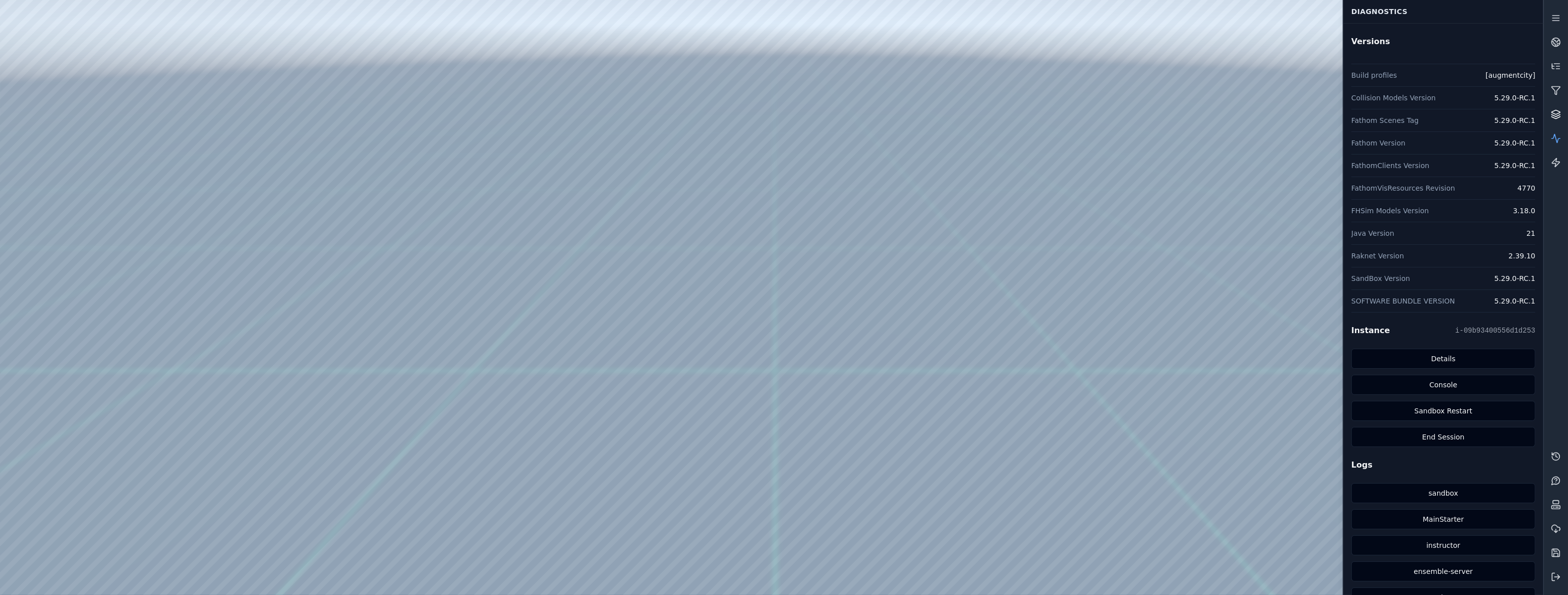
click at [1555, 123] on link at bounding box center [1555, 114] width 24 height 24
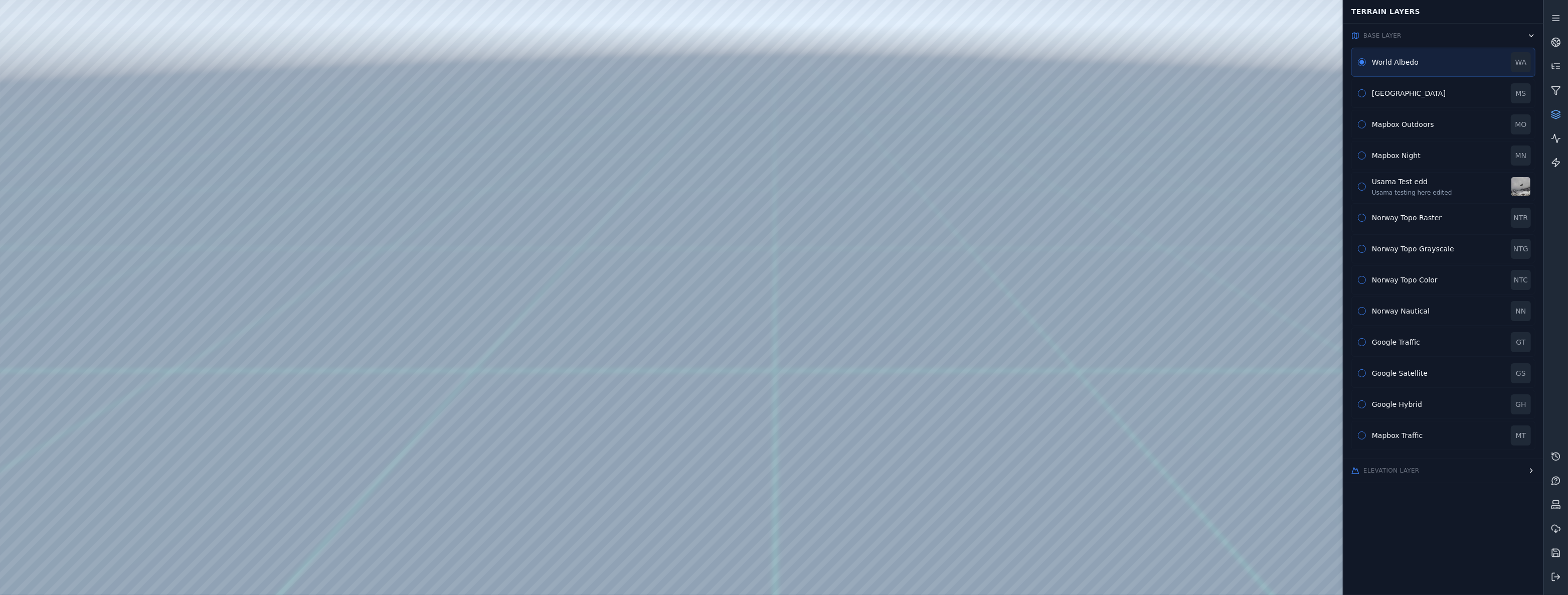
click at [1477, 477] on button "Elevation Layer" at bounding box center [1443, 470] width 200 height 24
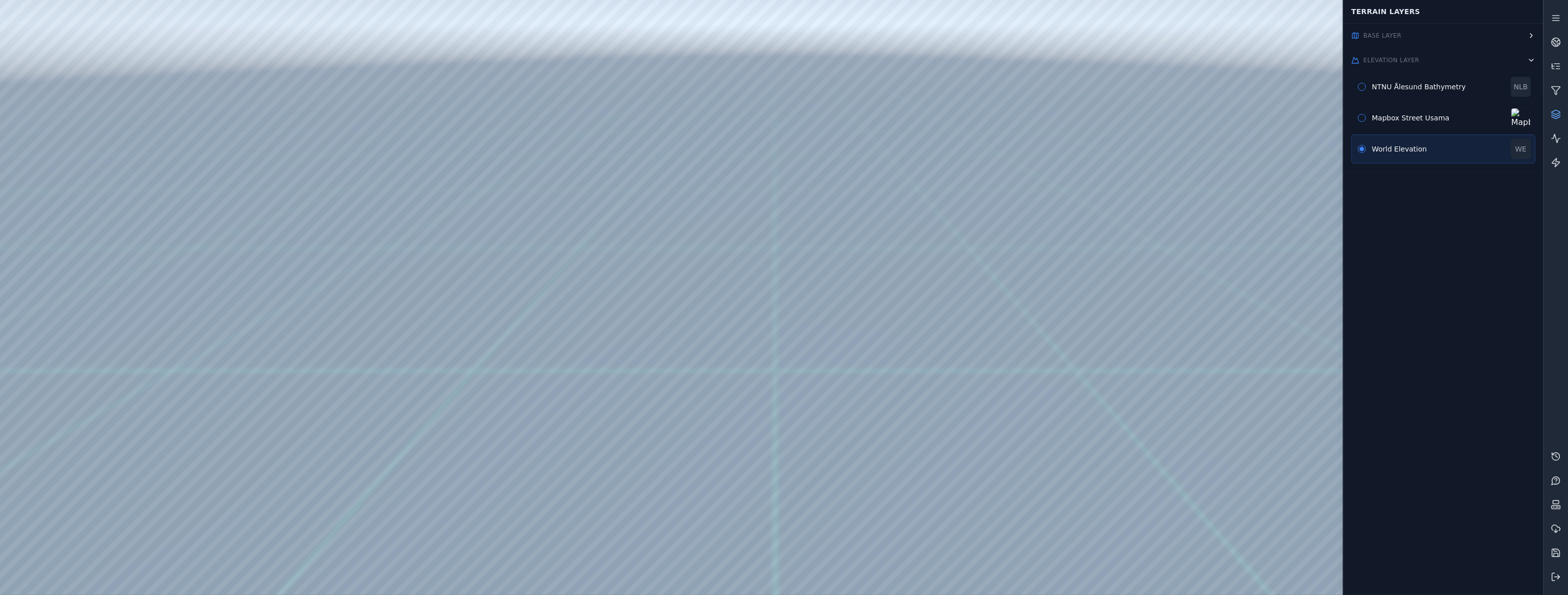
click at [1439, 39] on button "Base Layer" at bounding box center [1443, 35] width 200 height 24
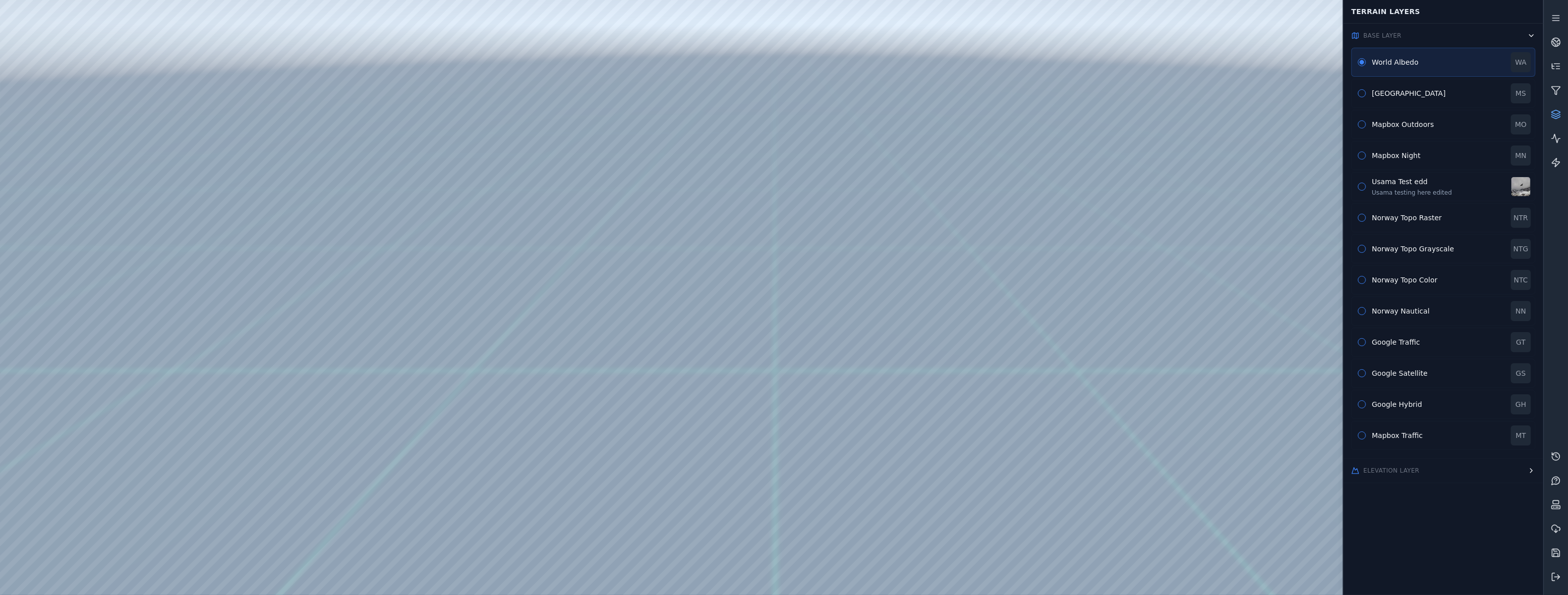
drag, startPoint x: 1049, startPoint y: 150, endPoint x: 1032, endPoint y: 150, distance: 17.0
click at [1454, 314] on div "Norway Nautical" at bounding box center [1438, 311] width 133 height 10
drag, startPoint x: 1109, startPoint y: 276, endPoint x: 982, endPoint y: 296, distance: 128.6
drag, startPoint x: 955, startPoint y: 338, endPoint x: 941, endPoint y: 306, distance: 34.9
drag, startPoint x: 823, startPoint y: 362, endPoint x: 815, endPoint y: 366, distance: 8.9
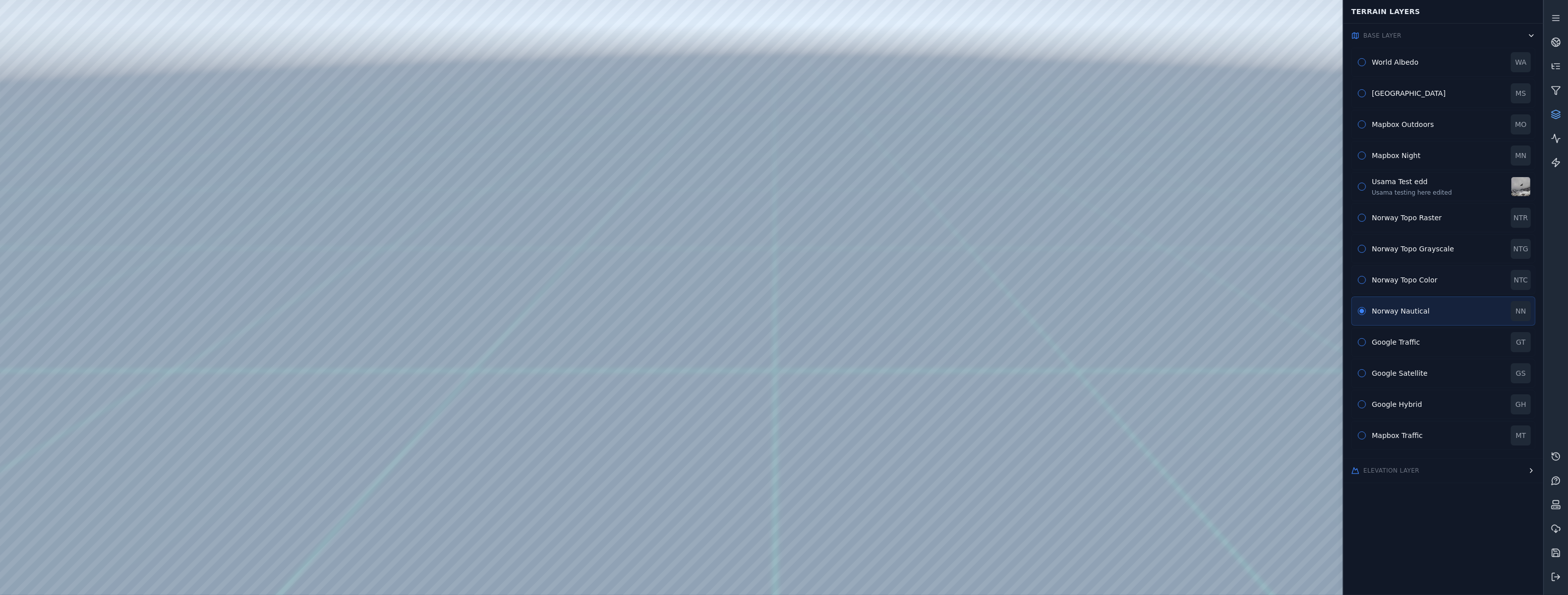
click at [1394, 283] on div "Norway Topo Color" at bounding box center [1438, 280] width 133 height 10
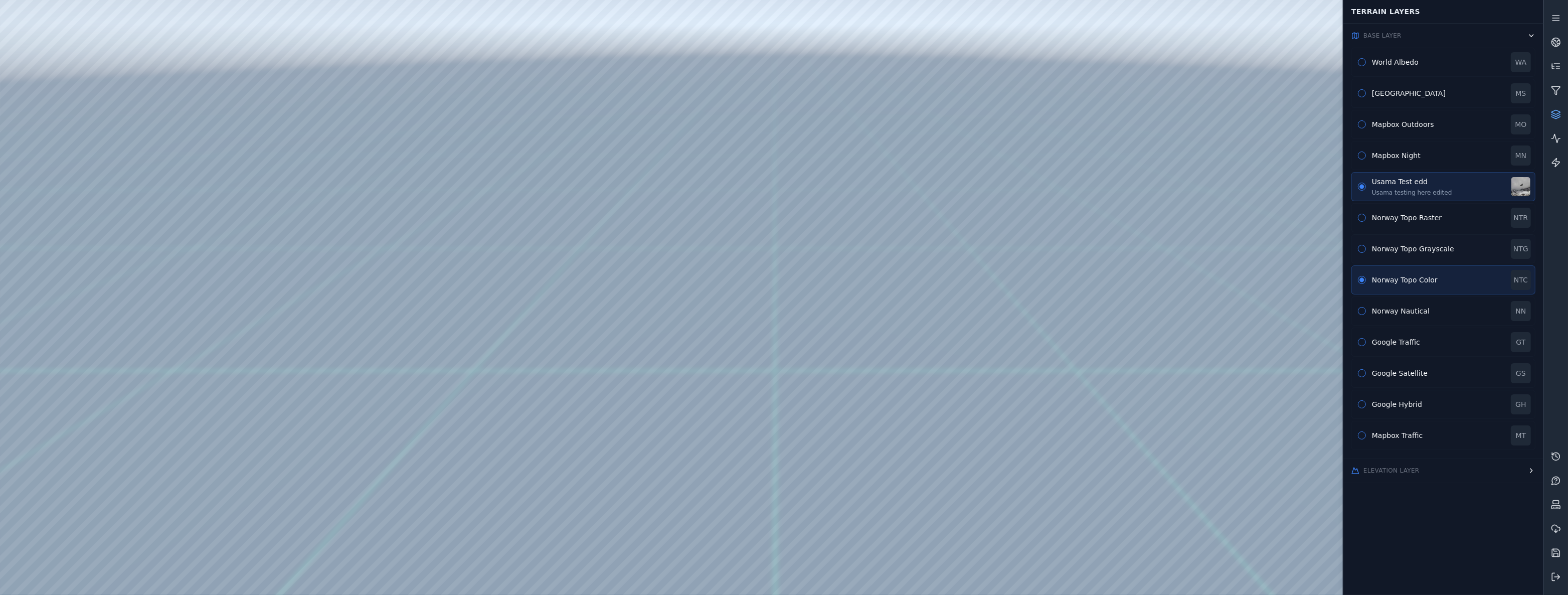
click at [1416, 249] on div "Norway Topo Grayscale" at bounding box center [1438, 249] width 133 height 10
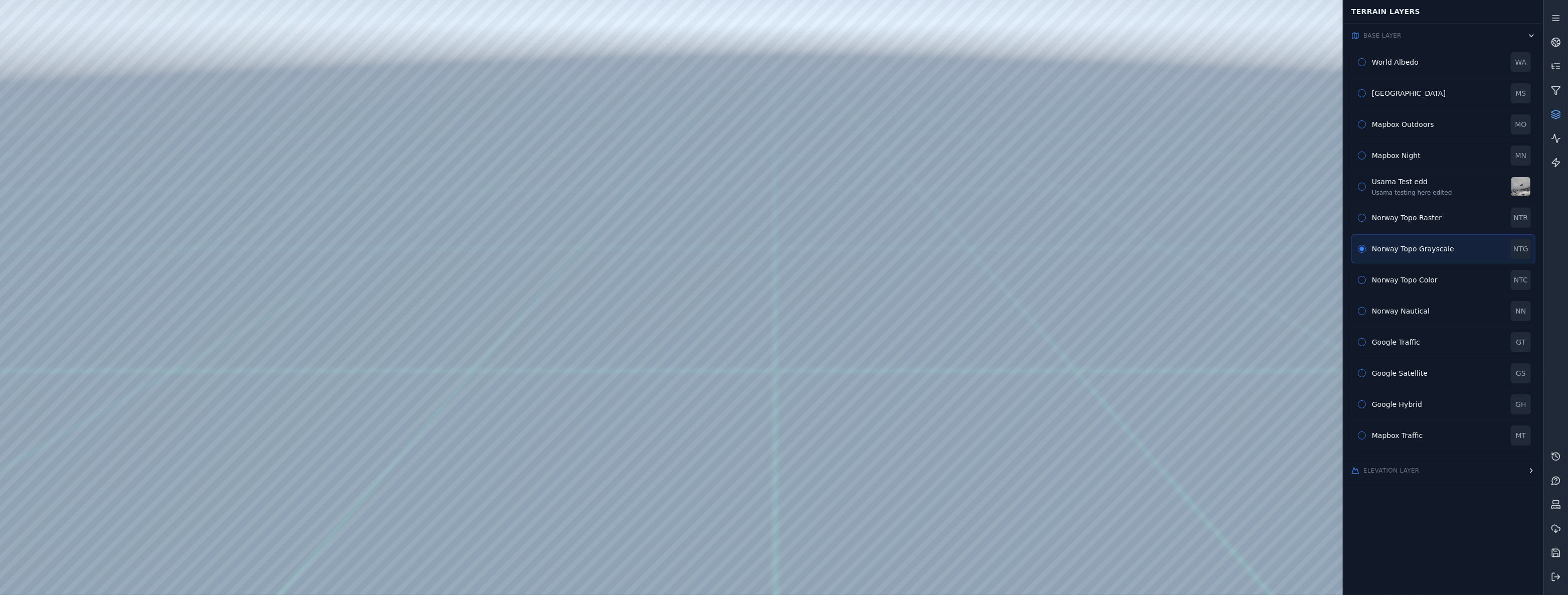
click at [1380, 217] on div "Norway Topo Raster" at bounding box center [1438, 218] width 133 height 10
drag, startPoint x: 964, startPoint y: 335, endPoint x: 978, endPoint y: 334, distance: 14.0
click at [1429, 335] on div "Google Traffic GT" at bounding box center [1443, 342] width 184 height 29
drag, startPoint x: 922, startPoint y: 310, endPoint x: 889, endPoint y: 346, distance: 48.8
click at [1376, 362] on div "Google Satellite GS" at bounding box center [1443, 373] width 184 height 29
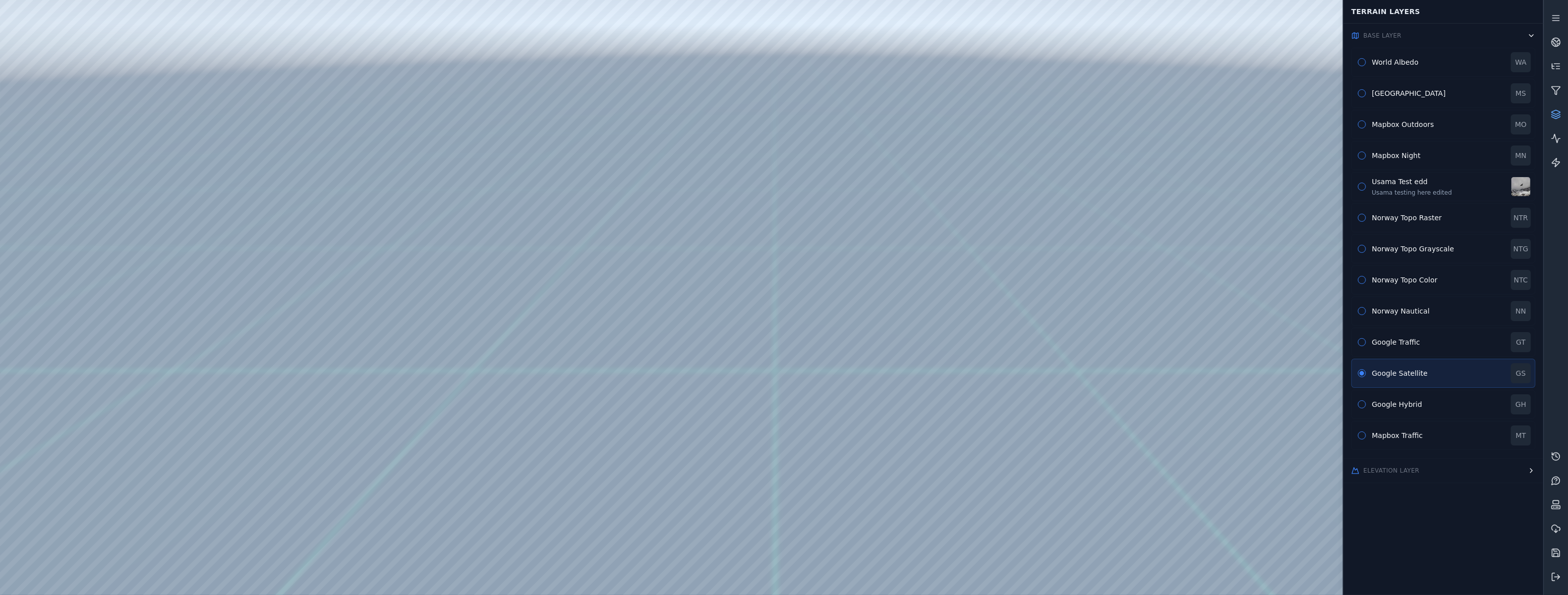
drag, startPoint x: 835, startPoint y: 301, endPoint x: 907, endPoint y: 246, distance: 90.6
drag, startPoint x: 997, startPoint y: 281, endPoint x: 1074, endPoint y: 184, distance: 123.8
click at [793, 287] on div at bounding box center [771, 298] width 1543 height 595
click at [1373, 182] on div "Usama Test edd" at bounding box center [1438, 182] width 133 height 10
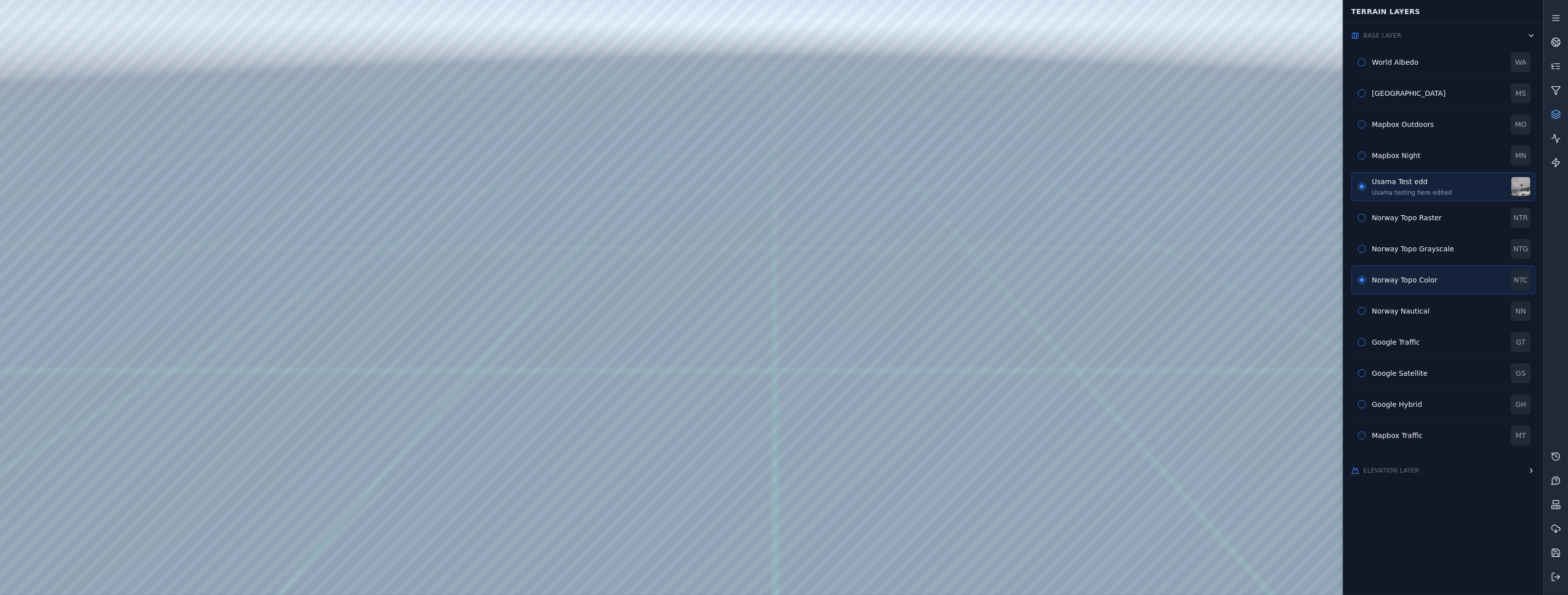
click at [43, 185] on div at bounding box center [771, 298] width 1543 height 595
click at [45, 155] on div at bounding box center [771, 298] width 1543 height 595
click at [1400, 123] on div "Mapbox Outdoors" at bounding box center [1438, 125] width 133 height 10
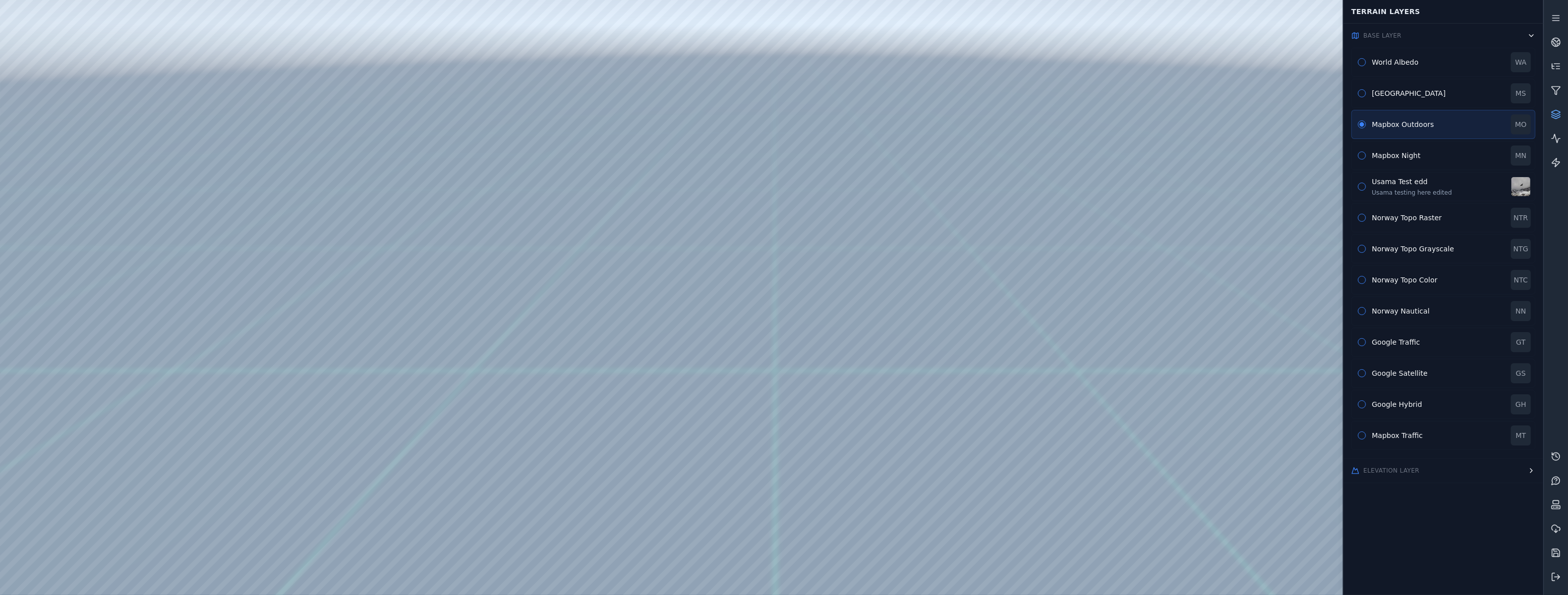
drag, startPoint x: 1090, startPoint y: 247, endPoint x: 1065, endPoint y: 256, distance: 26.6
click at [60, 322] on div at bounding box center [771, 298] width 1543 height 595
click at [191, 166] on div at bounding box center [771, 298] width 1543 height 595
click at [205, 191] on div at bounding box center [771, 298] width 1543 height 595
click at [834, 323] on div at bounding box center [771, 298] width 1543 height 595
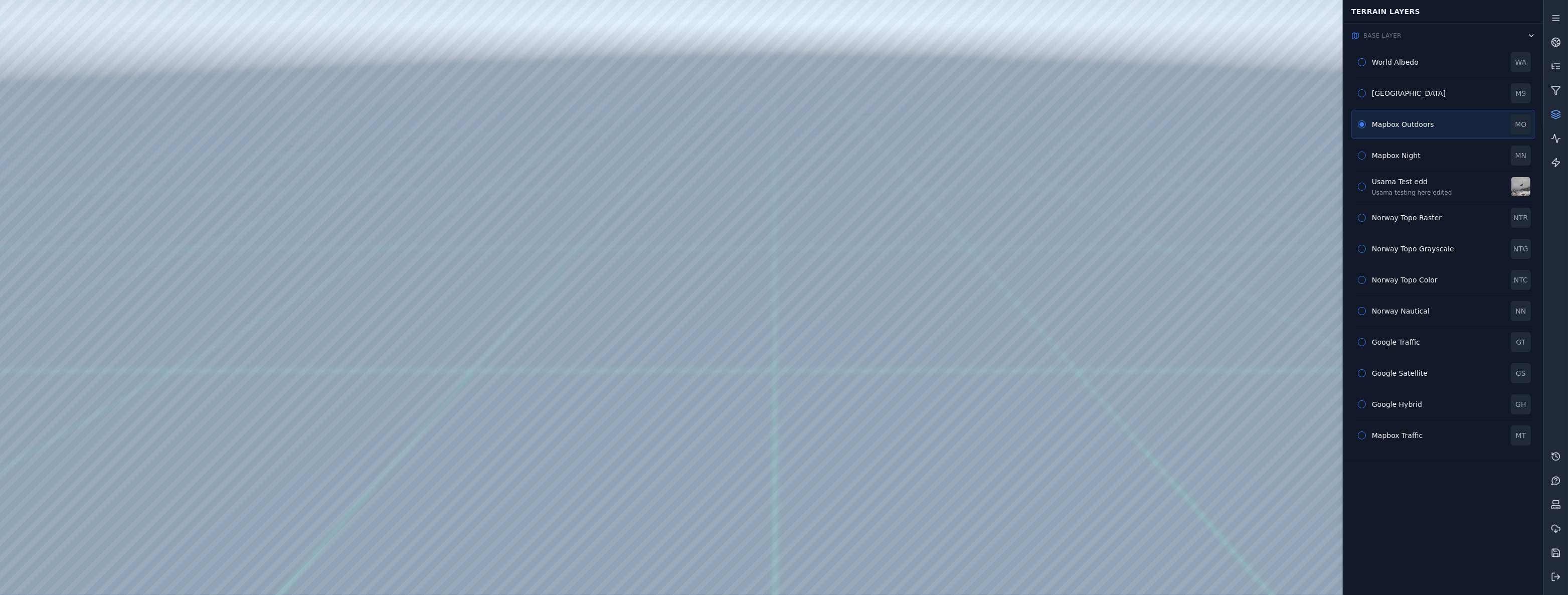
drag, startPoint x: 659, startPoint y: 356, endPoint x: 669, endPoint y: 286, distance: 70.7
click at [1400, 67] on div "World Albedo WA" at bounding box center [1443, 62] width 184 height 29
click at [1442, 38] on button "Base Layer" at bounding box center [1443, 35] width 200 height 24
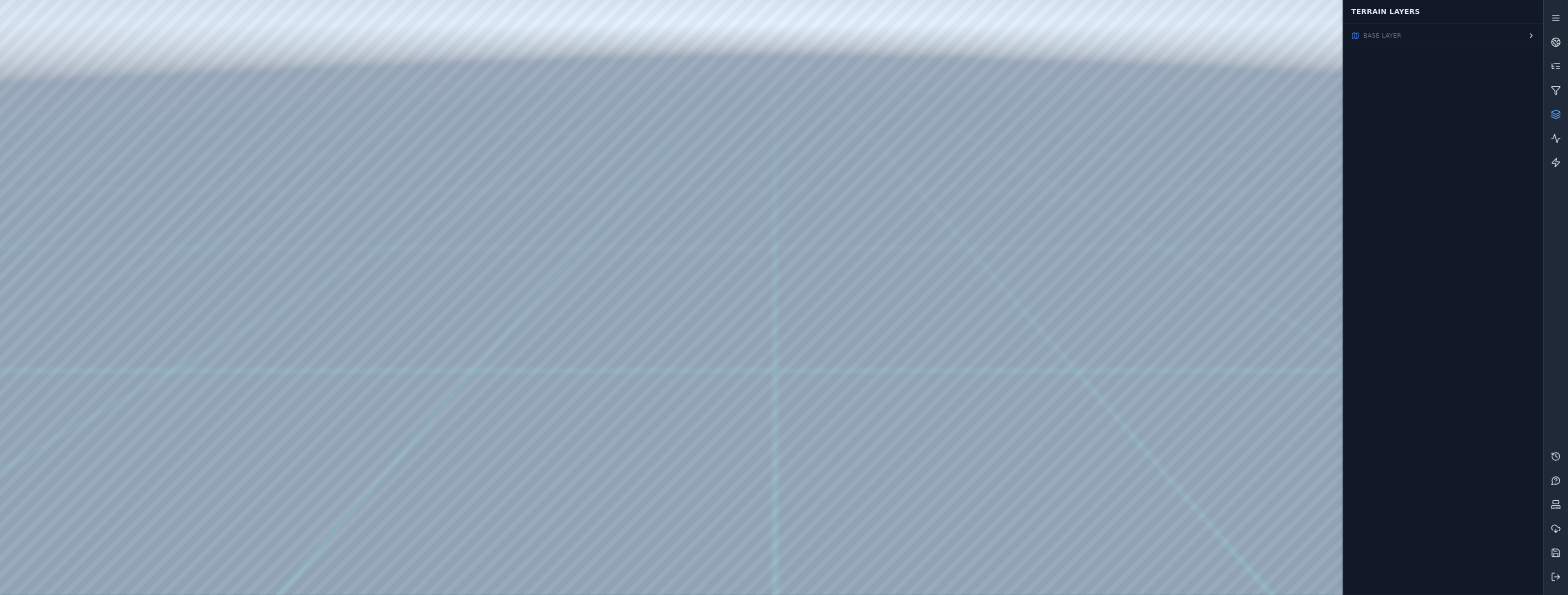
click at [1442, 38] on button "Base Layer" at bounding box center [1443, 35] width 200 height 24
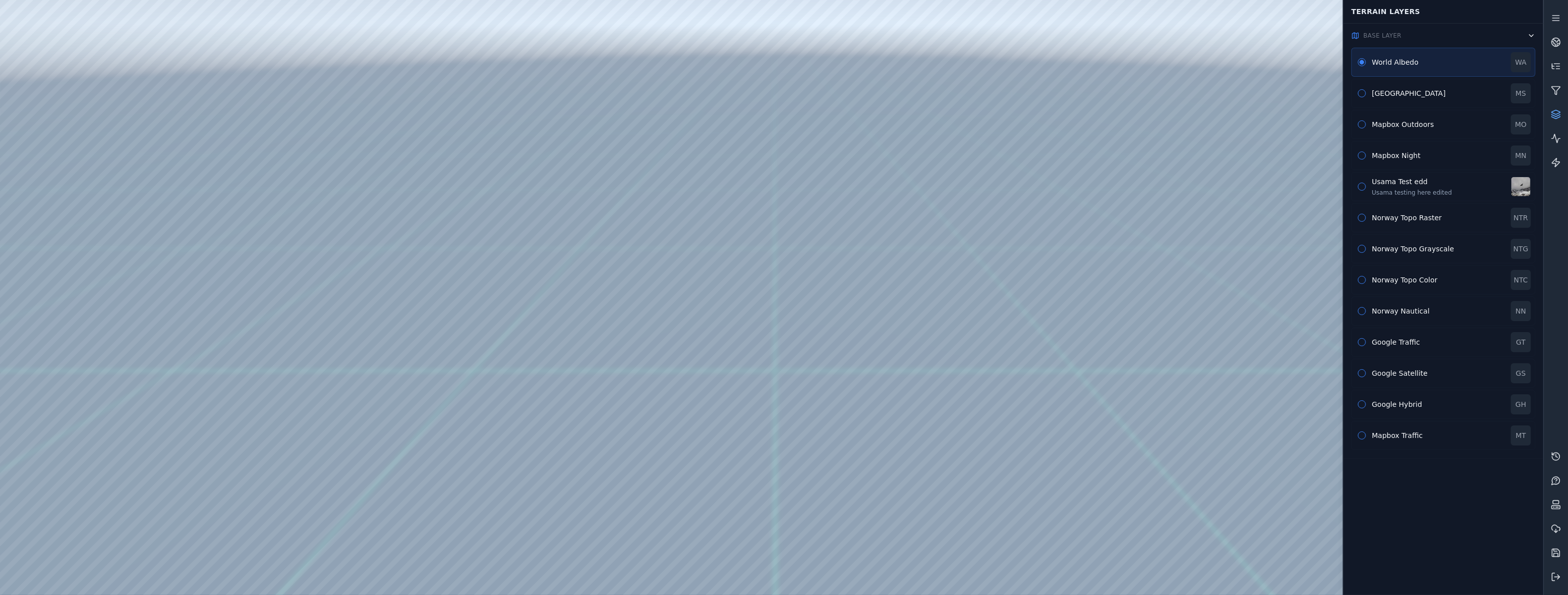
drag, startPoint x: 1069, startPoint y: 381, endPoint x: 1206, endPoint y: 384, distance: 137.0
drag, startPoint x: 998, startPoint y: 337, endPoint x: 1037, endPoint y: 276, distance: 72.4
drag, startPoint x: 1036, startPoint y: 279, endPoint x: 1027, endPoint y: 434, distance: 155.3
click at [166, 172] on div at bounding box center [771, 298] width 1543 height 595
click at [170, 184] on div at bounding box center [771, 298] width 1543 height 595
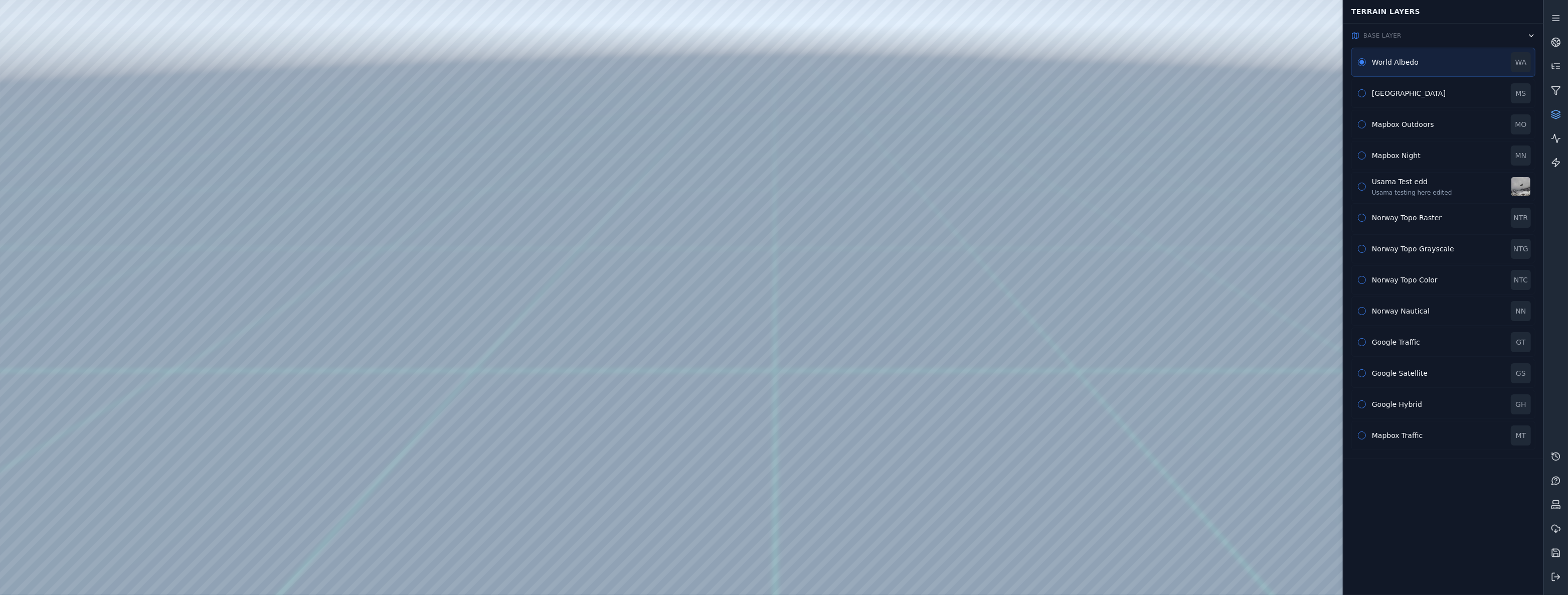
click at [839, 324] on div at bounding box center [771, 298] width 1543 height 595
drag, startPoint x: 907, startPoint y: 314, endPoint x: 955, endPoint y: 328, distance: 50.0
click at [1386, 33] on span "Base Layer" at bounding box center [1382, 35] width 38 height 8
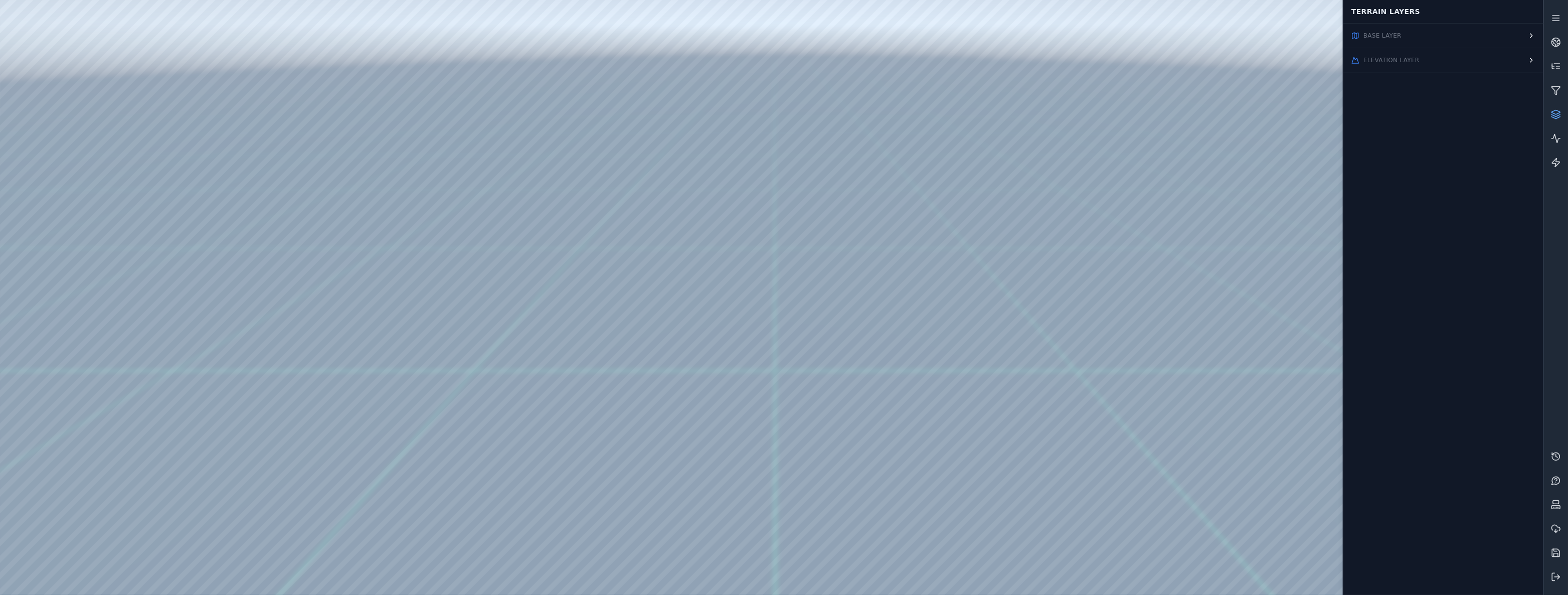
click at [164, 247] on div at bounding box center [771, 298] width 1543 height 595
click at [832, 333] on div at bounding box center [771, 298] width 1543 height 595
click at [841, 326] on div at bounding box center [771, 298] width 1543 height 595
drag, startPoint x: 1117, startPoint y: 109, endPoint x: 907, endPoint y: 61, distance: 215.4
drag, startPoint x: 693, startPoint y: 222, endPoint x: 890, endPoint y: 253, distance: 199.4
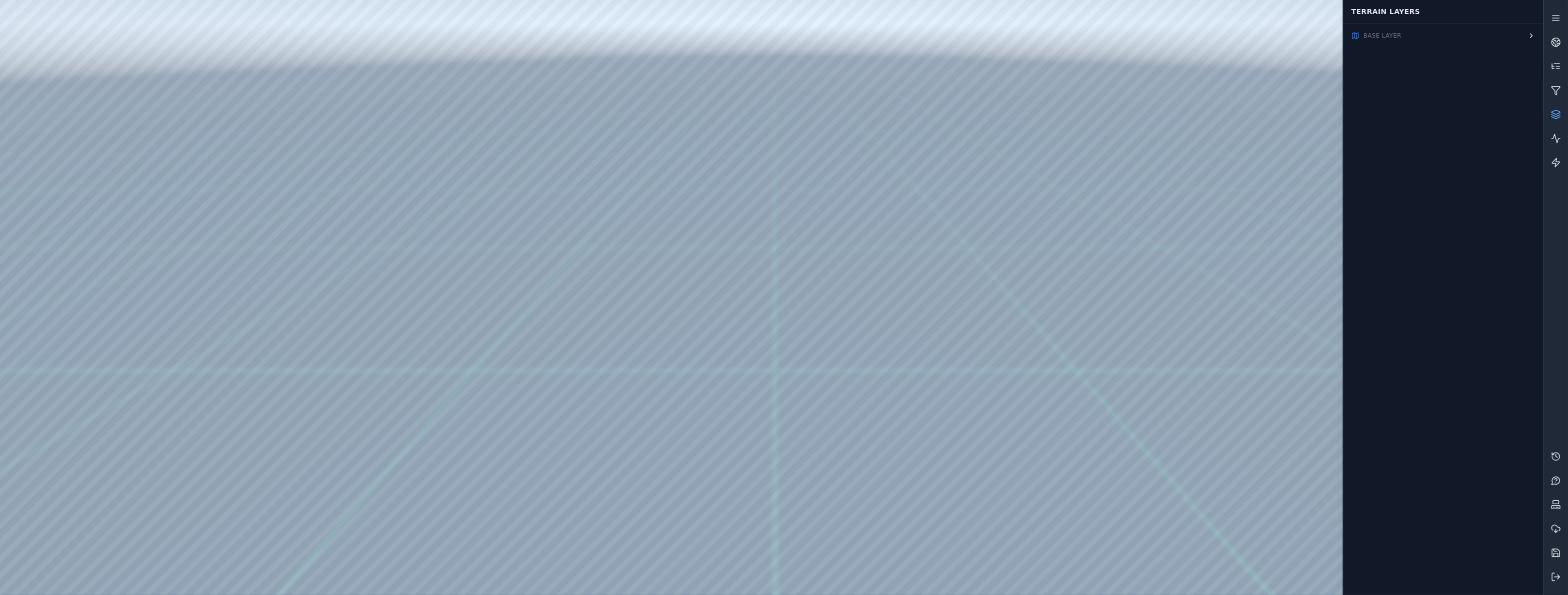
click at [244, 161] on div at bounding box center [771, 298] width 1543 height 595
click at [214, 184] on div at bounding box center [771, 298] width 1543 height 595
click at [809, 323] on div at bounding box center [771, 298] width 1543 height 595
drag, startPoint x: 815, startPoint y: 312, endPoint x: 782, endPoint y: 267, distance: 55.8
click at [1560, 19] on icon at bounding box center [1556, 18] width 10 height 10
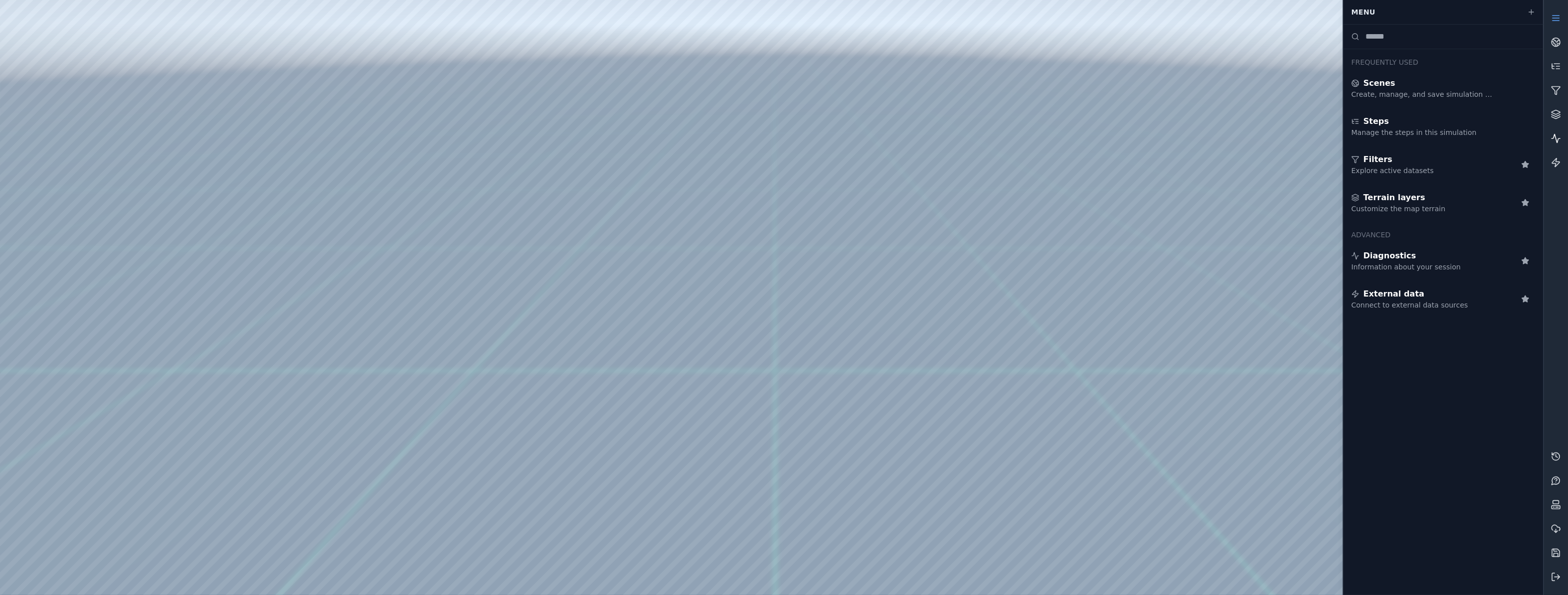
click at [1561, 142] on link at bounding box center [1555, 138] width 24 height 24
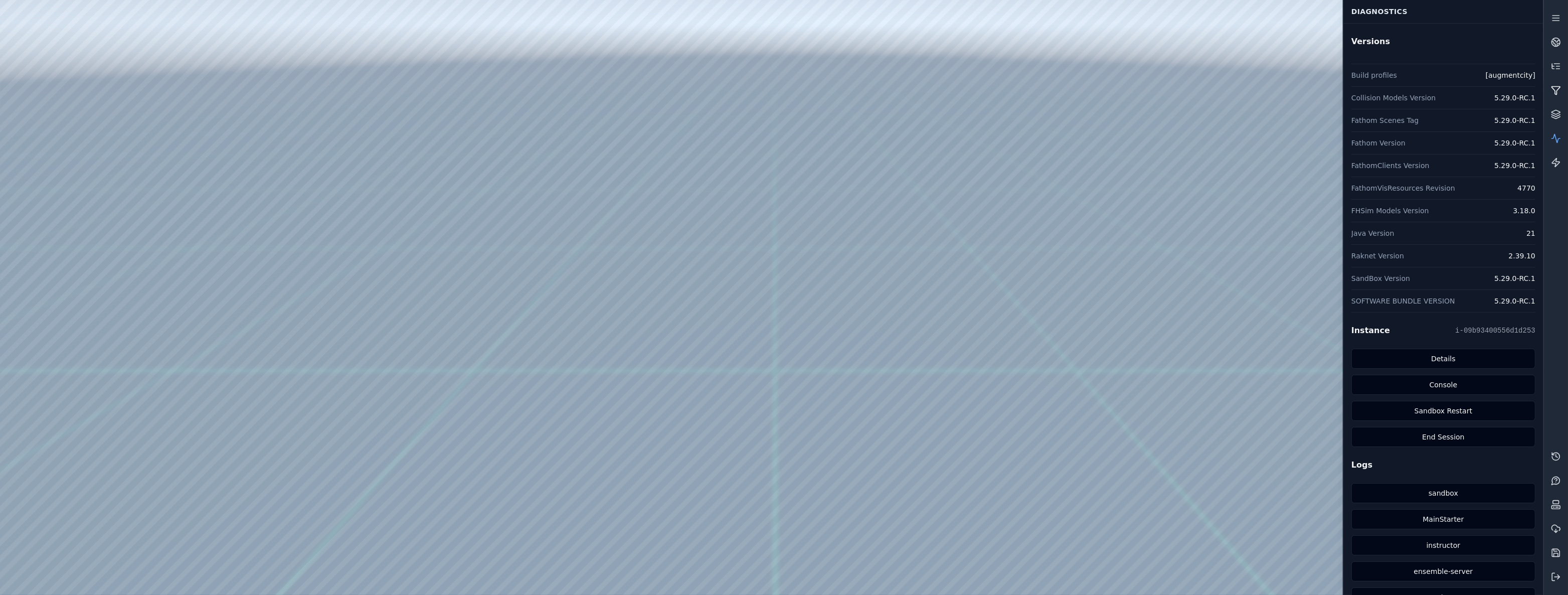
click at [1566, 101] on link at bounding box center [1555, 90] width 24 height 24
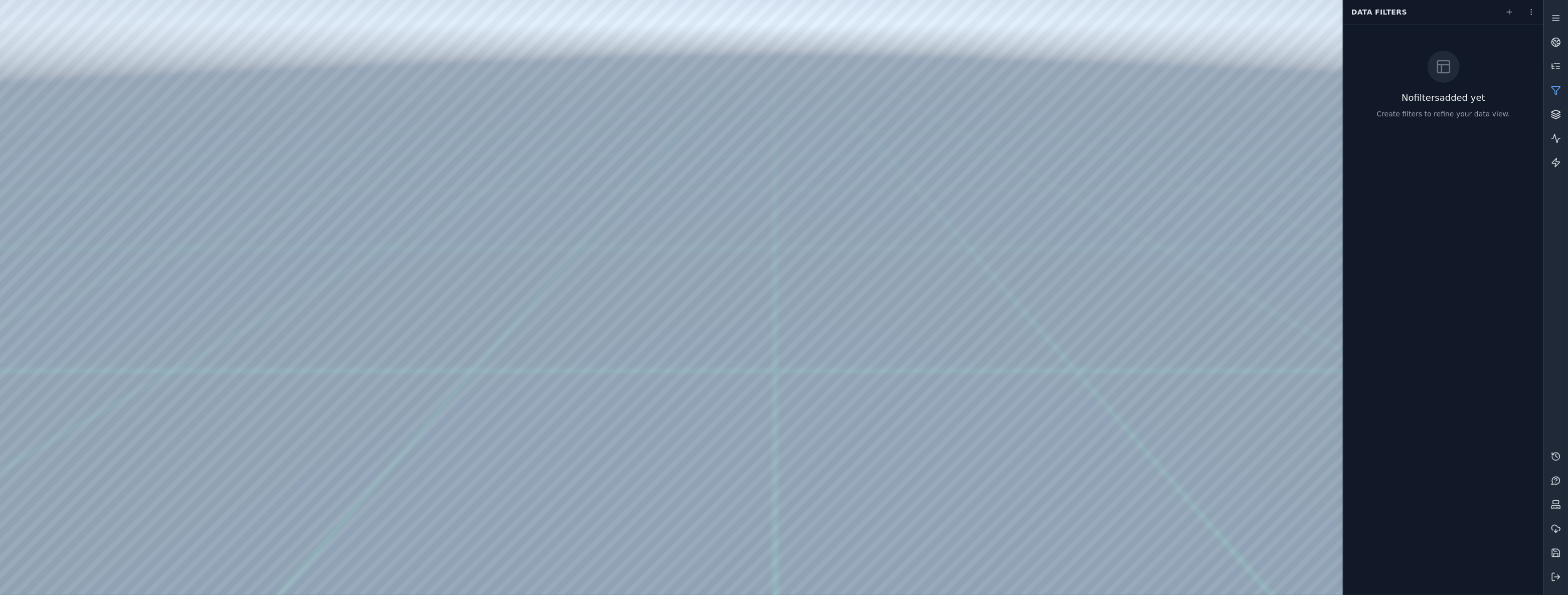
click at [1564, 108] on link at bounding box center [1555, 114] width 24 height 24
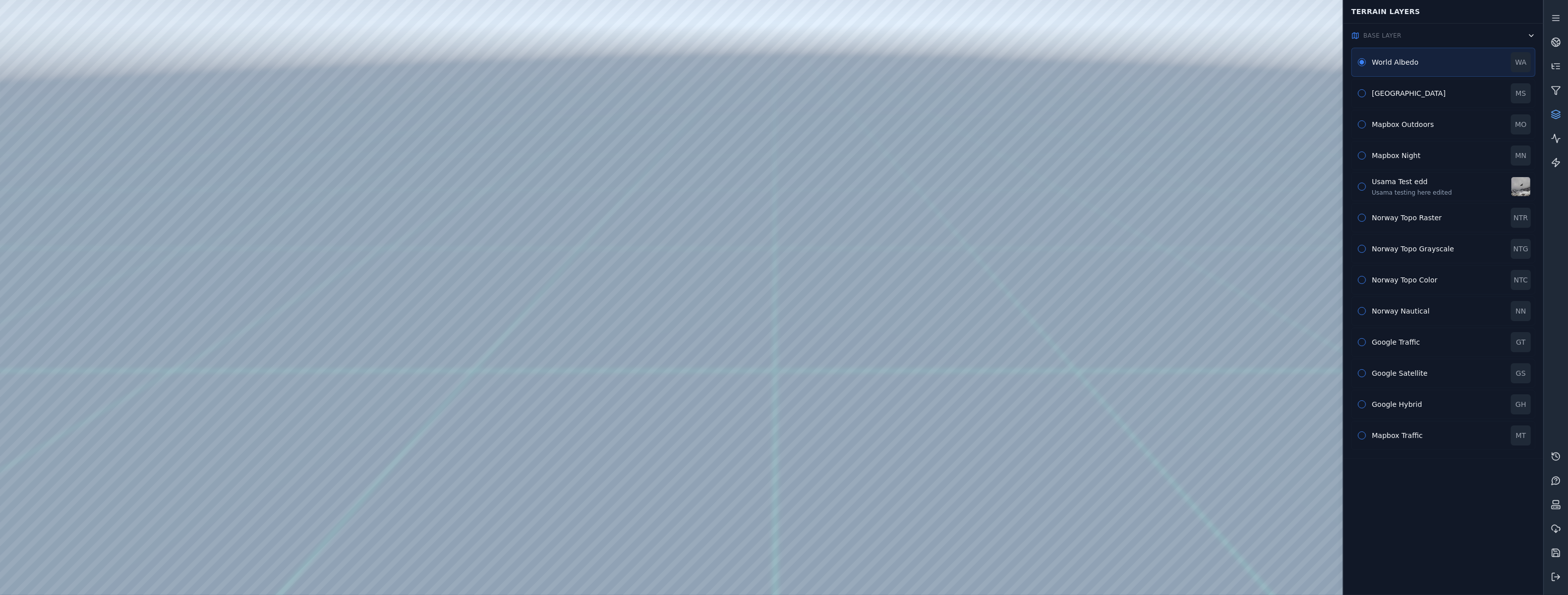
click at [1564, 108] on link at bounding box center [1555, 114] width 24 height 24
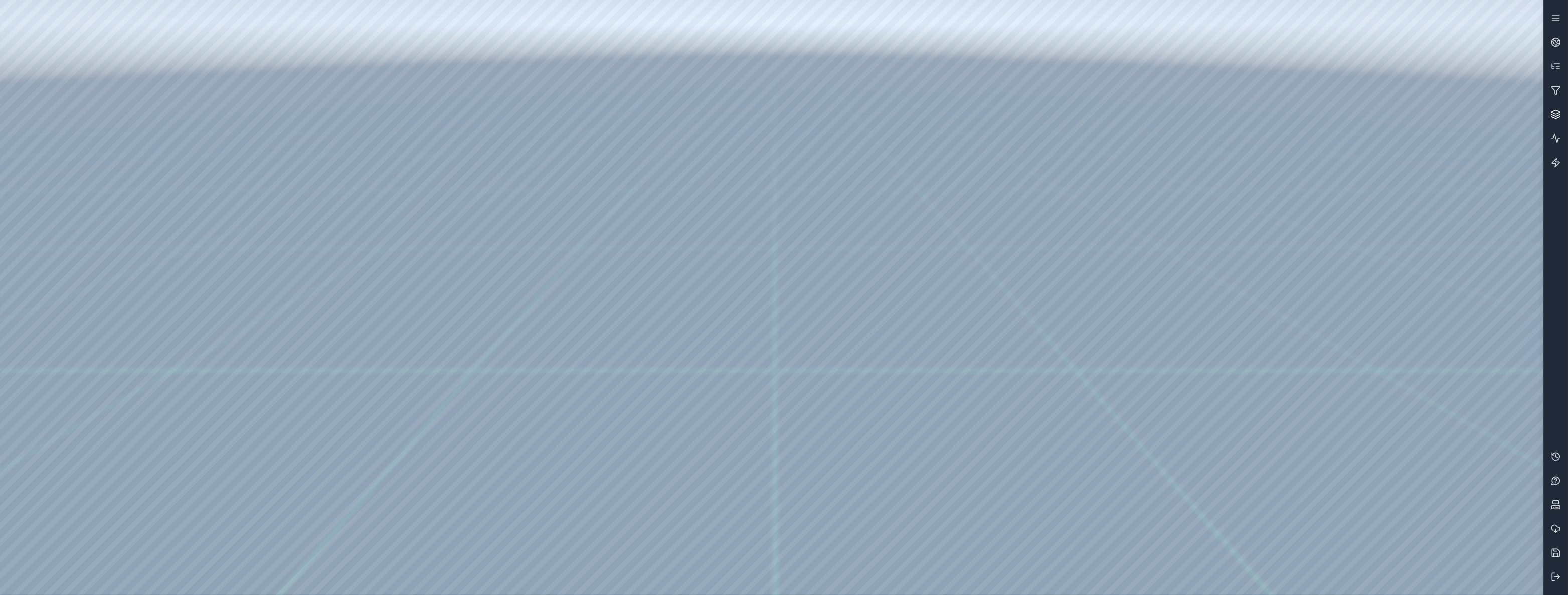
click at [1564, 108] on link at bounding box center [1555, 114] width 24 height 24
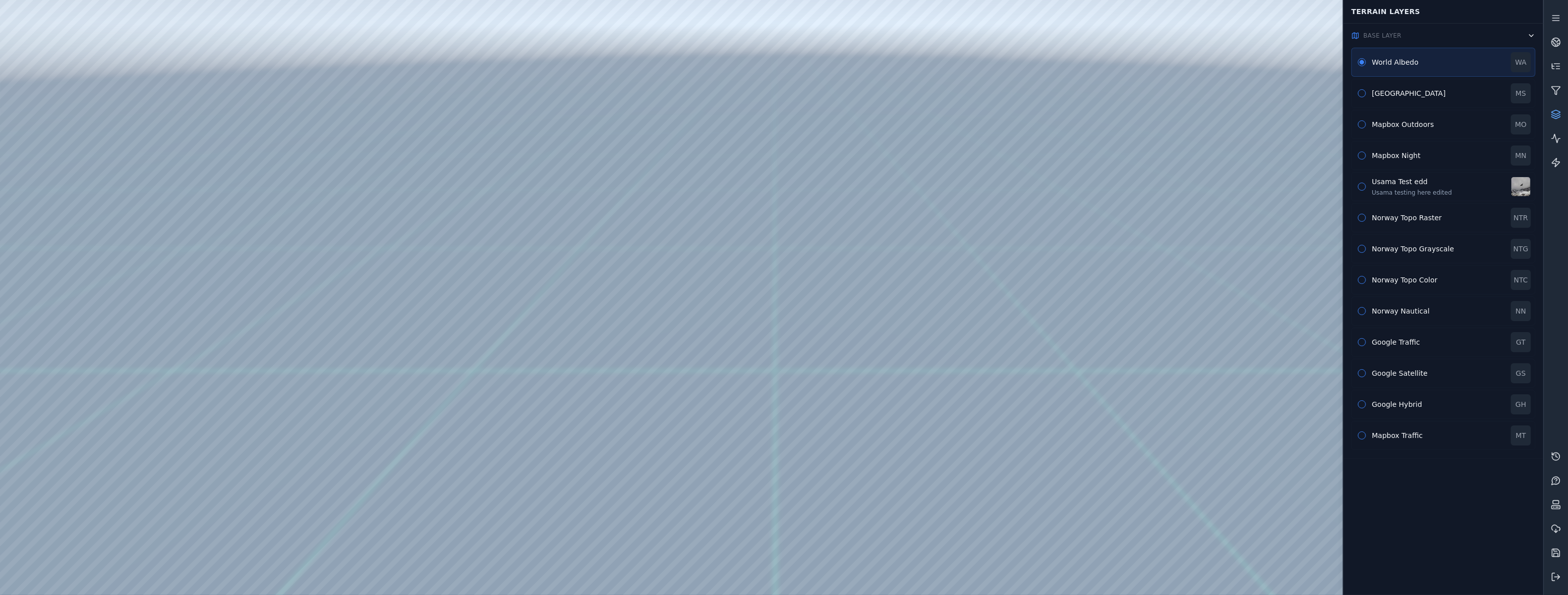
click at [1397, 40] on button "Base Layer" at bounding box center [1443, 35] width 200 height 24
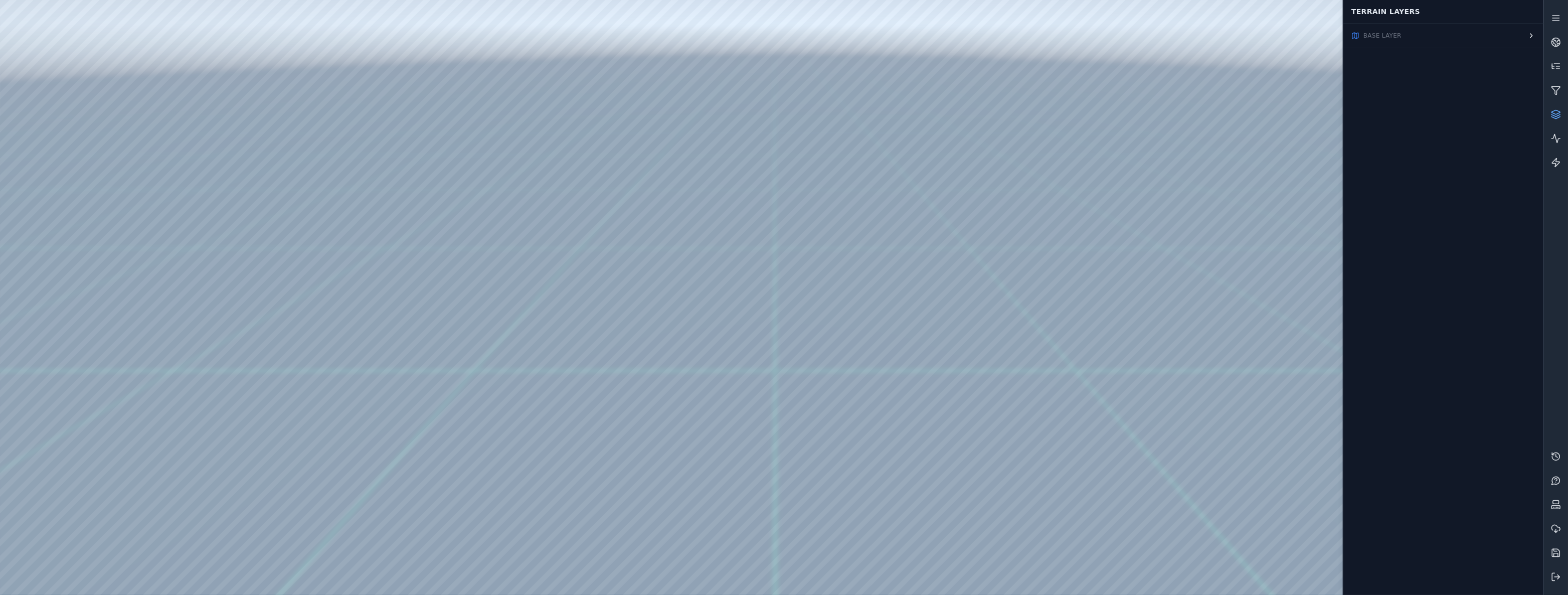
drag, startPoint x: 941, startPoint y: 93, endPoint x: 949, endPoint y: 80, distance: 15.3
click at [1474, 39] on button "Base Layer" at bounding box center [1443, 35] width 200 height 24
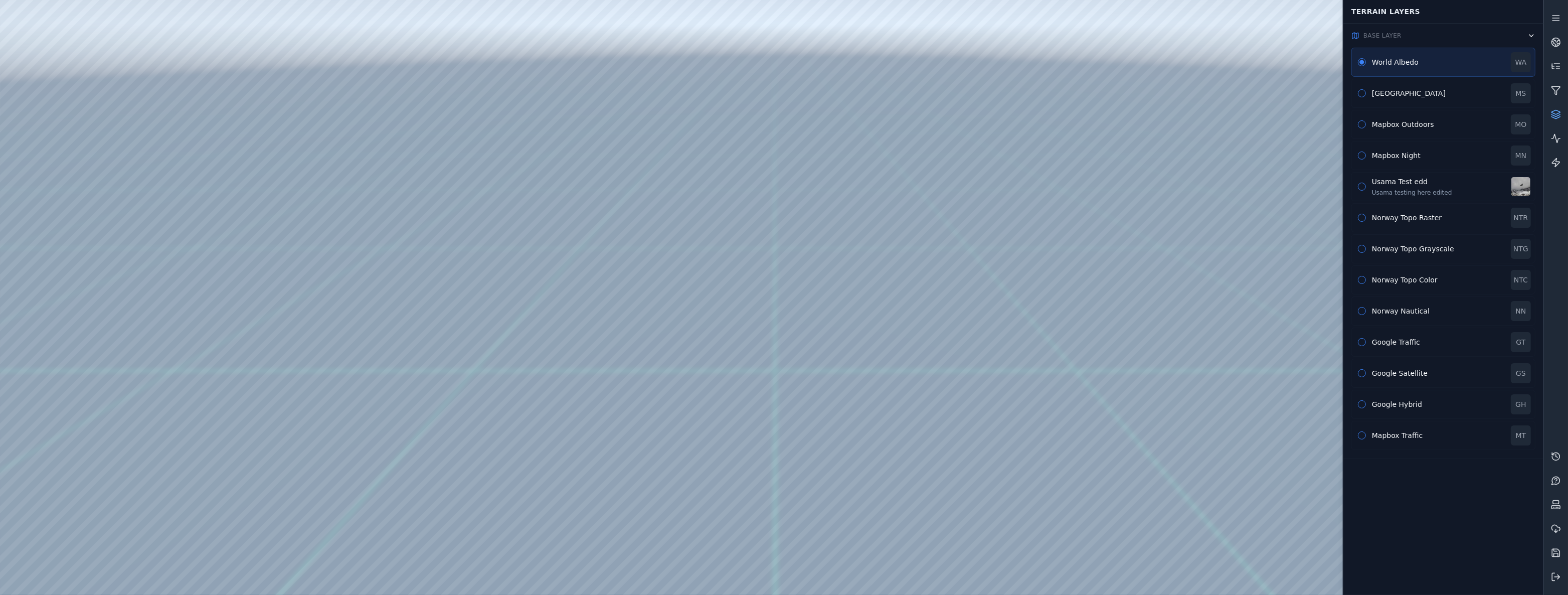
click at [1474, 29] on button "Base Layer" at bounding box center [1443, 35] width 200 height 24
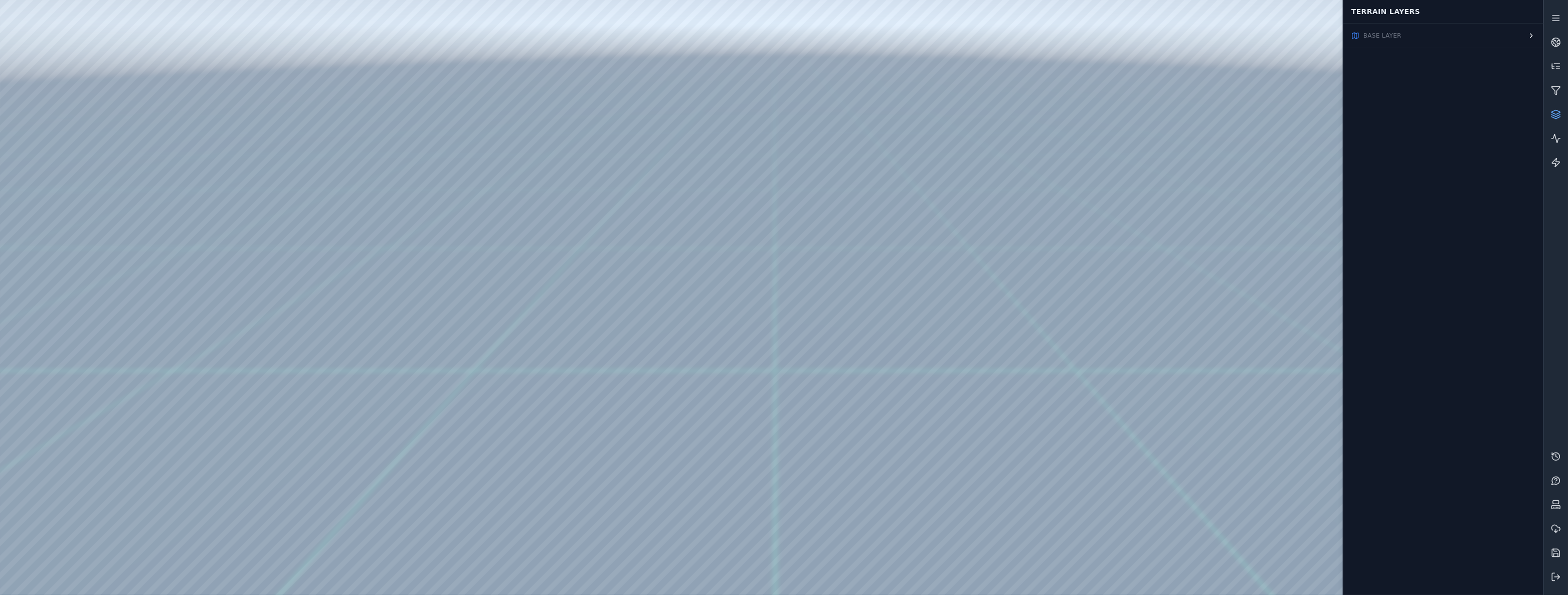
click at [209, 150] on div at bounding box center [771, 298] width 1543 height 595
click at [207, 163] on div at bounding box center [771, 298] width 1543 height 595
click at [197, 186] on div at bounding box center [771, 298] width 1543 height 595
click at [822, 321] on div at bounding box center [771, 298] width 1543 height 595
drag, startPoint x: 887, startPoint y: 255, endPoint x: 1049, endPoint y: 212, distance: 167.6
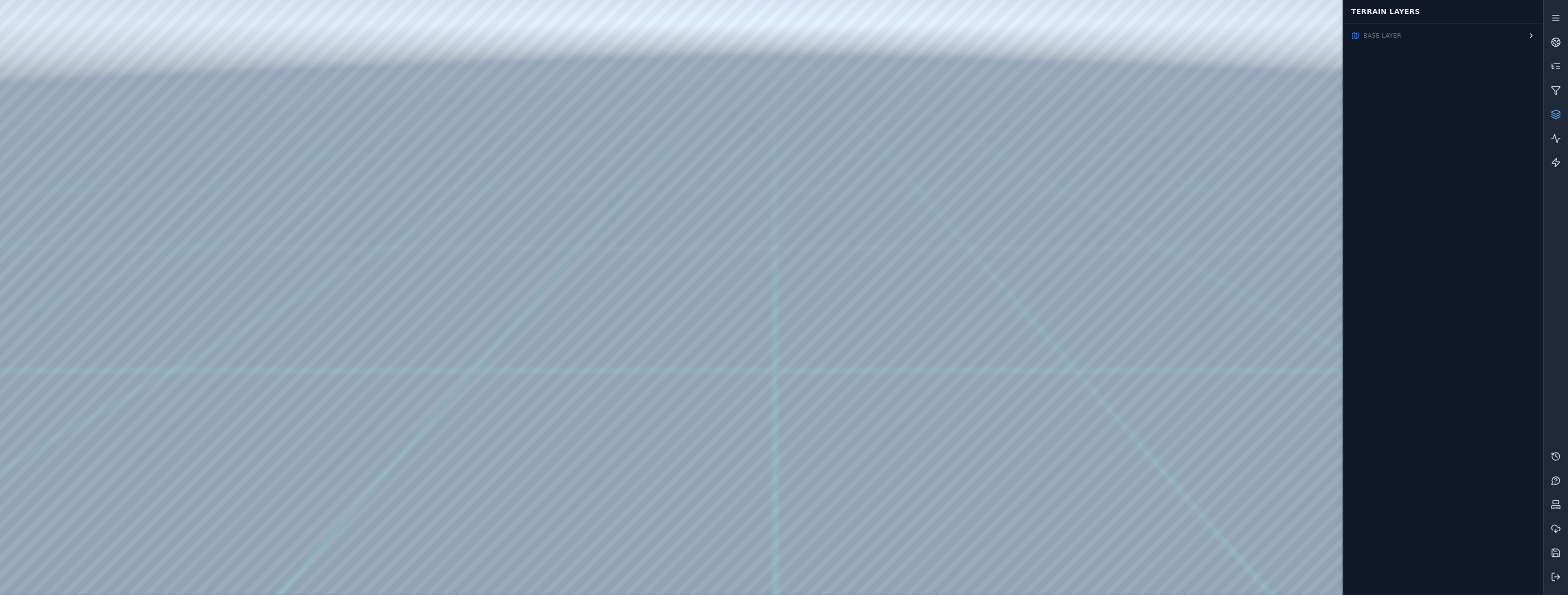
drag, startPoint x: 672, startPoint y: 319, endPoint x: 978, endPoint y: 292, distance: 307.2
drag, startPoint x: 949, startPoint y: 285, endPoint x: 799, endPoint y: 286, distance: 150.0
click at [1406, 31] on button "Base Layer" at bounding box center [1443, 35] width 200 height 24
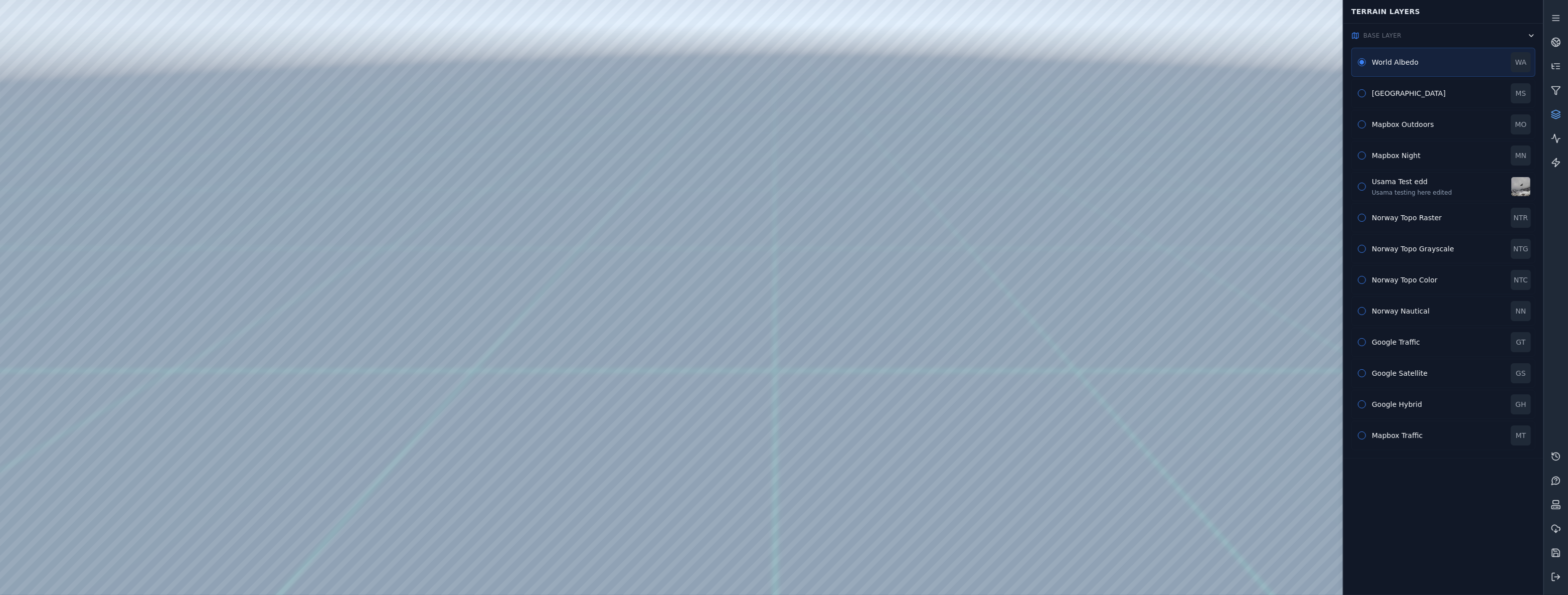
click at [1406, 35] on button "Base Layer" at bounding box center [1443, 35] width 200 height 24
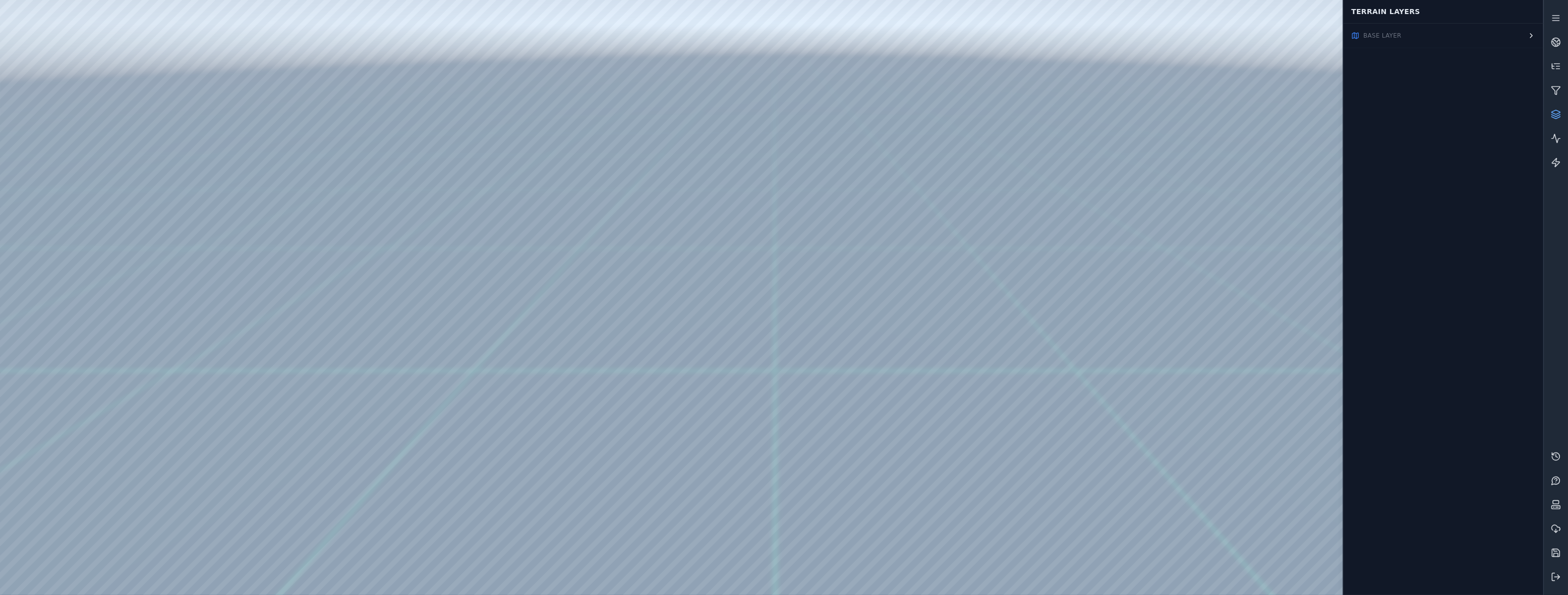
click at [1505, 35] on button "Base Layer" at bounding box center [1443, 35] width 200 height 24
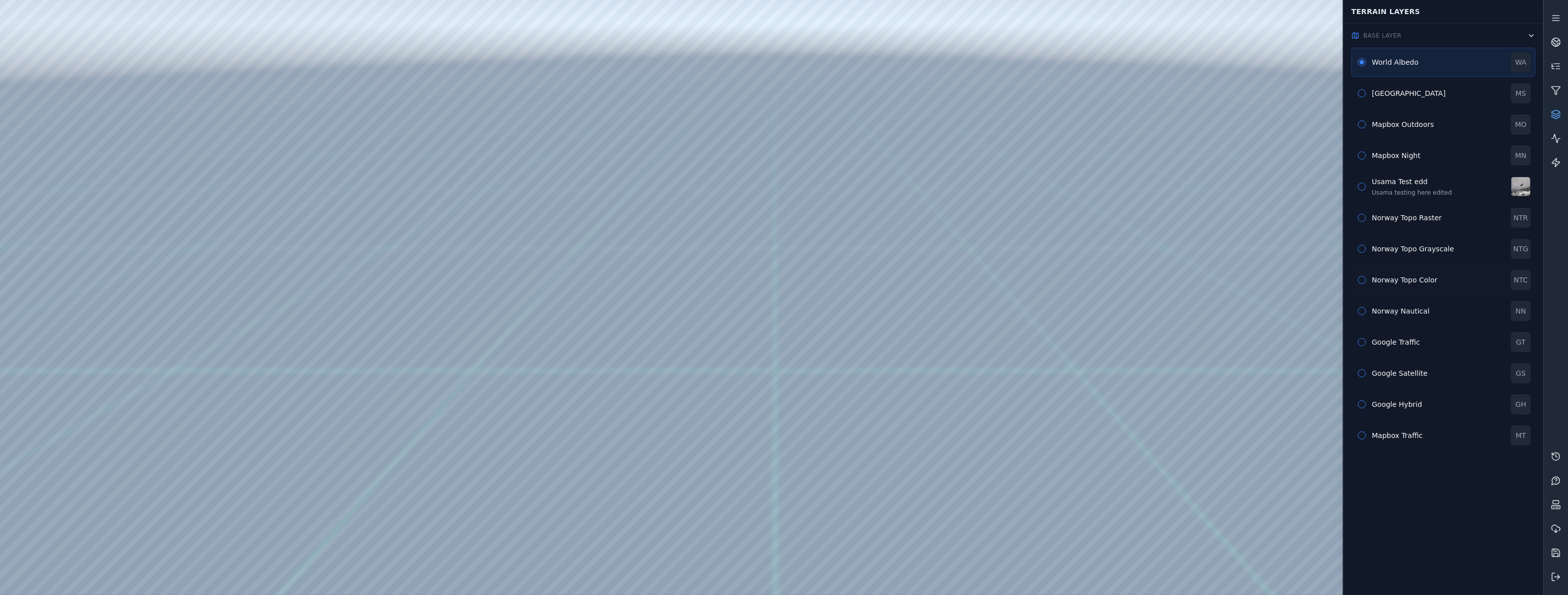
click at [1429, 266] on div "Norway Topo Color NTC" at bounding box center [1443, 280] width 184 height 29
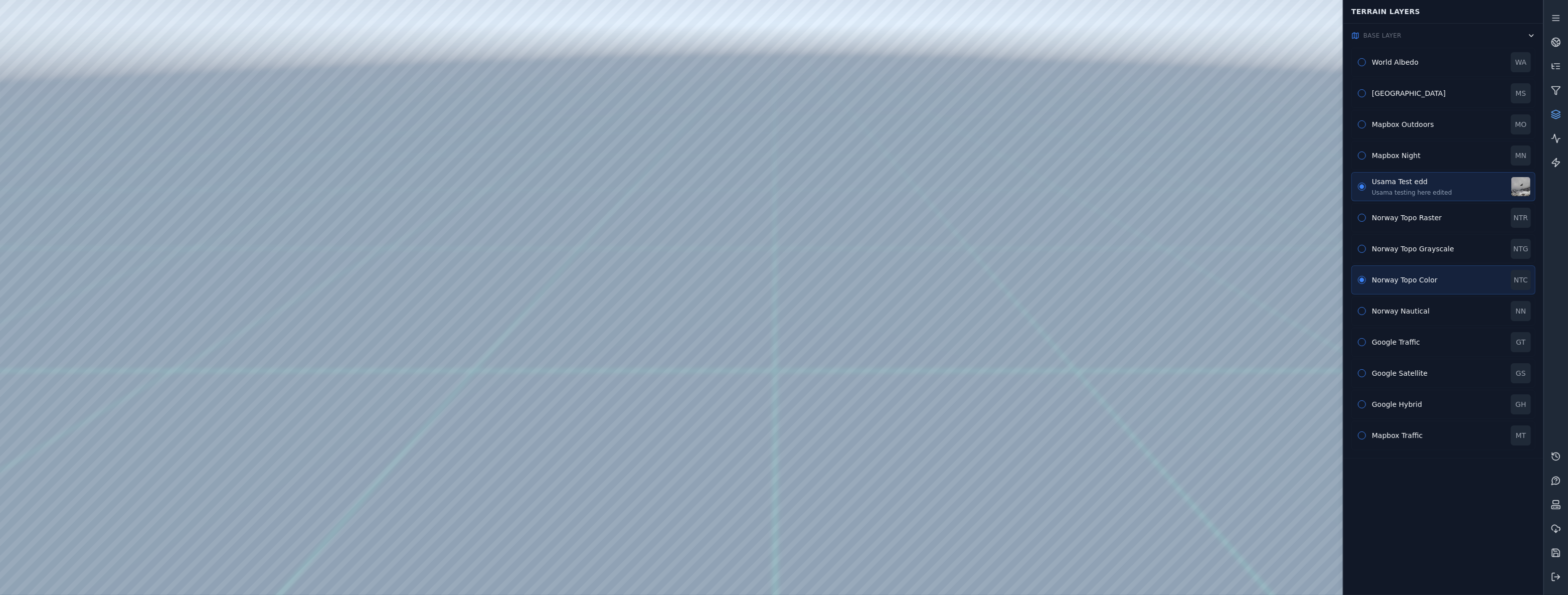
click at [1460, 37] on button "Base Layer" at bounding box center [1443, 35] width 200 height 24
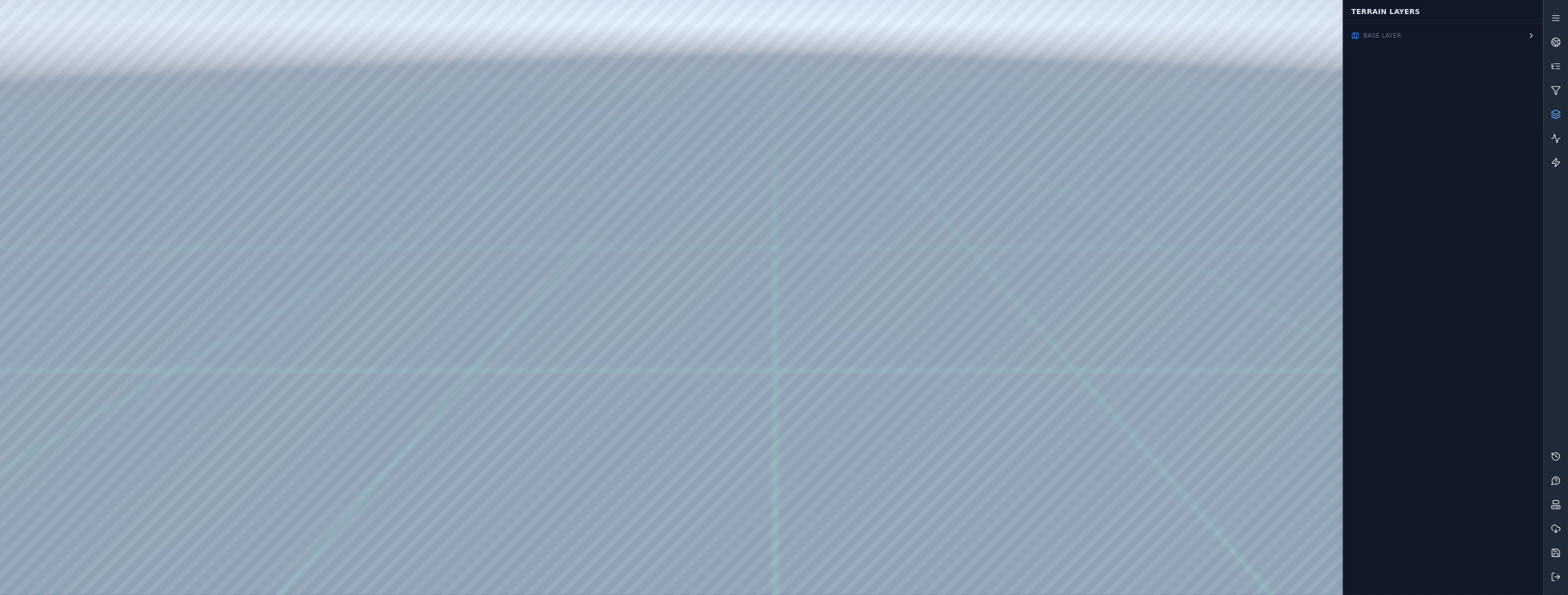
click at [1458, 49] on div "Base Layer" at bounding box center [1443, 309] width 200 height 572
click at [1459, 40] on button "Base Layer" at bounding box center [1443, 35] width 200 height 24
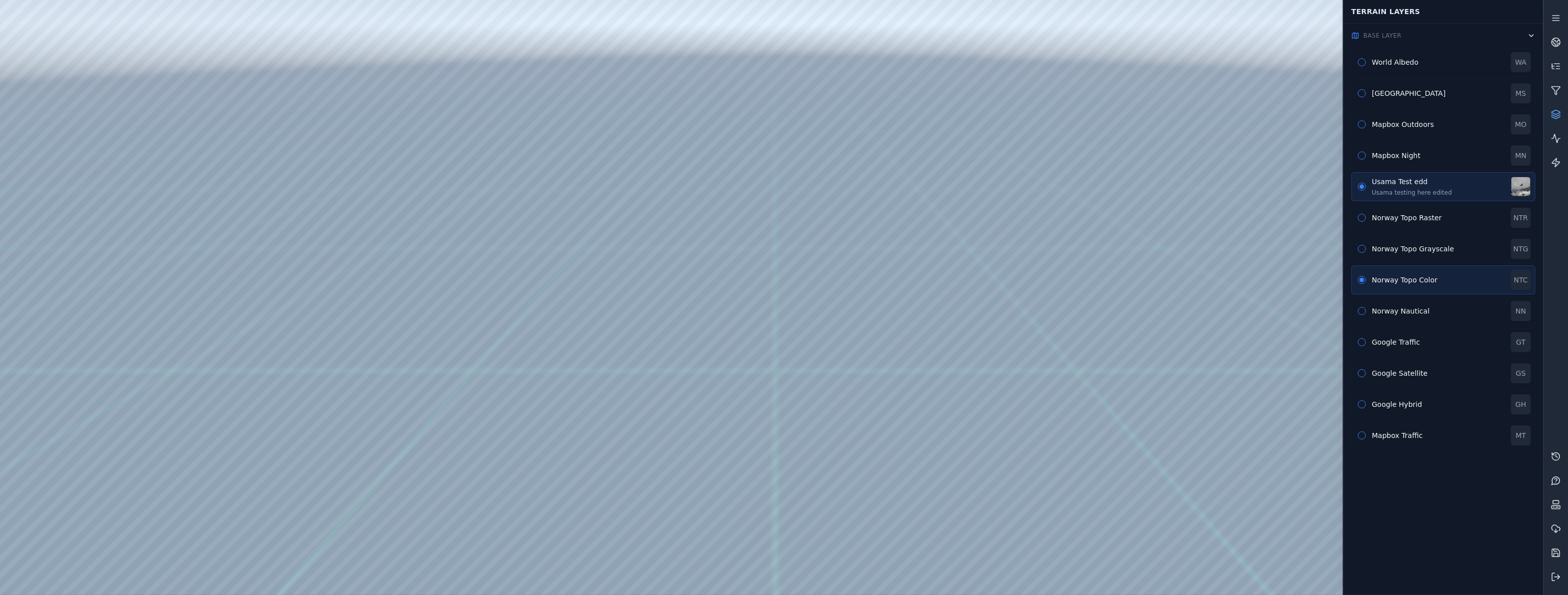
click at [1471, 30] on button "Base Layer" at bounding box center [1443, 35] width 200 height 24
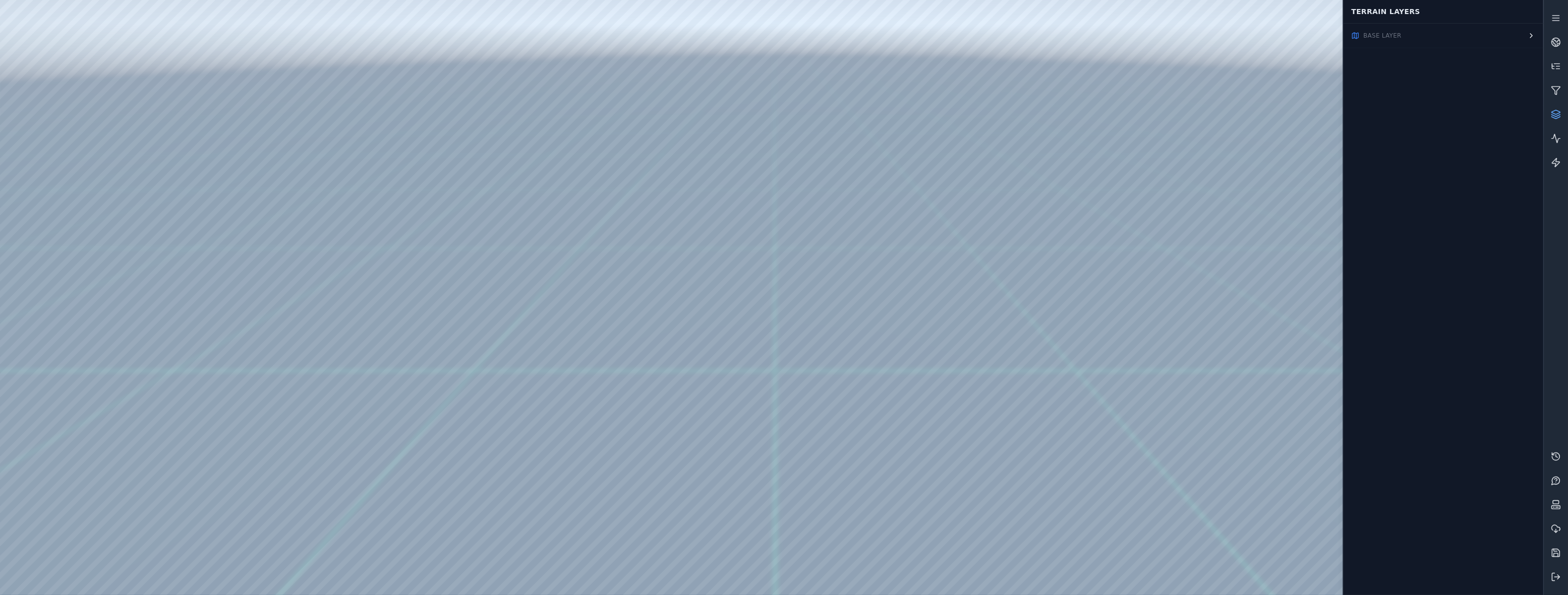
click at [1471, 31] on button "Base Layer" at bounding box center [1443, 35] width 200 height 24
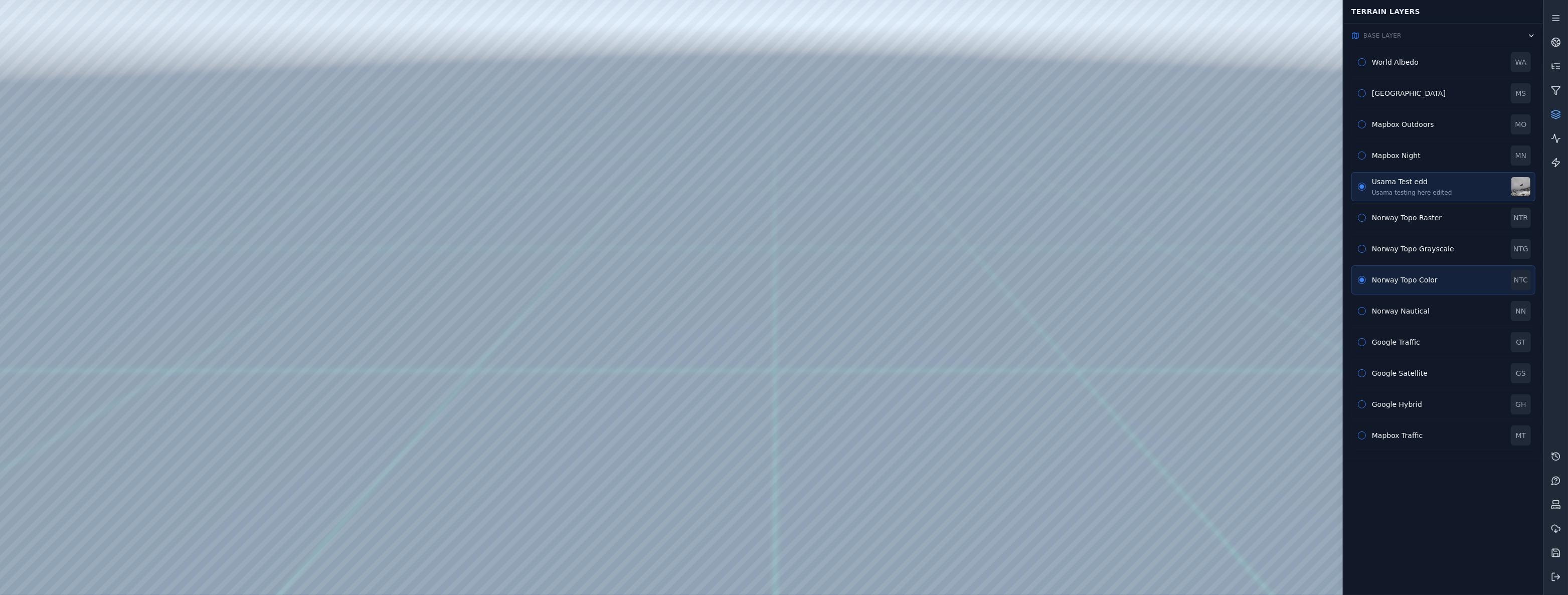
click at [1471, 31] on button "Base Layer" at bounding box center [1443, 35] width 200 height 24
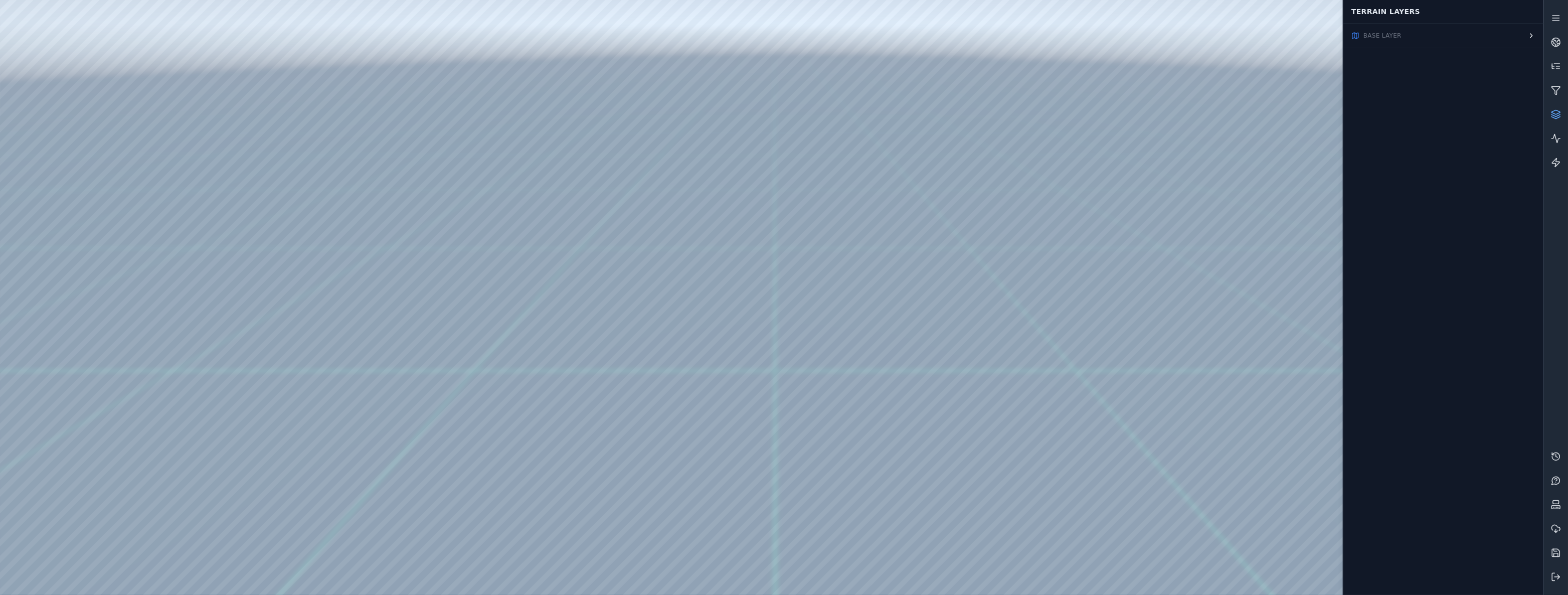
click at [241, 168] on div at bounding box center [771, 298] width 1543 height 595
drag, startPoint x: 719, startPoint y: 260, endPoint x: 811, endPoint y: 208, distance: 105.7
click at [1470, 23] on div "Base Layer" at bounding box center [1443, 309] width 200 height 572
click at [1467, 32] on button "Base Layer" at bounding box center [1443, 35] width 200 height 24
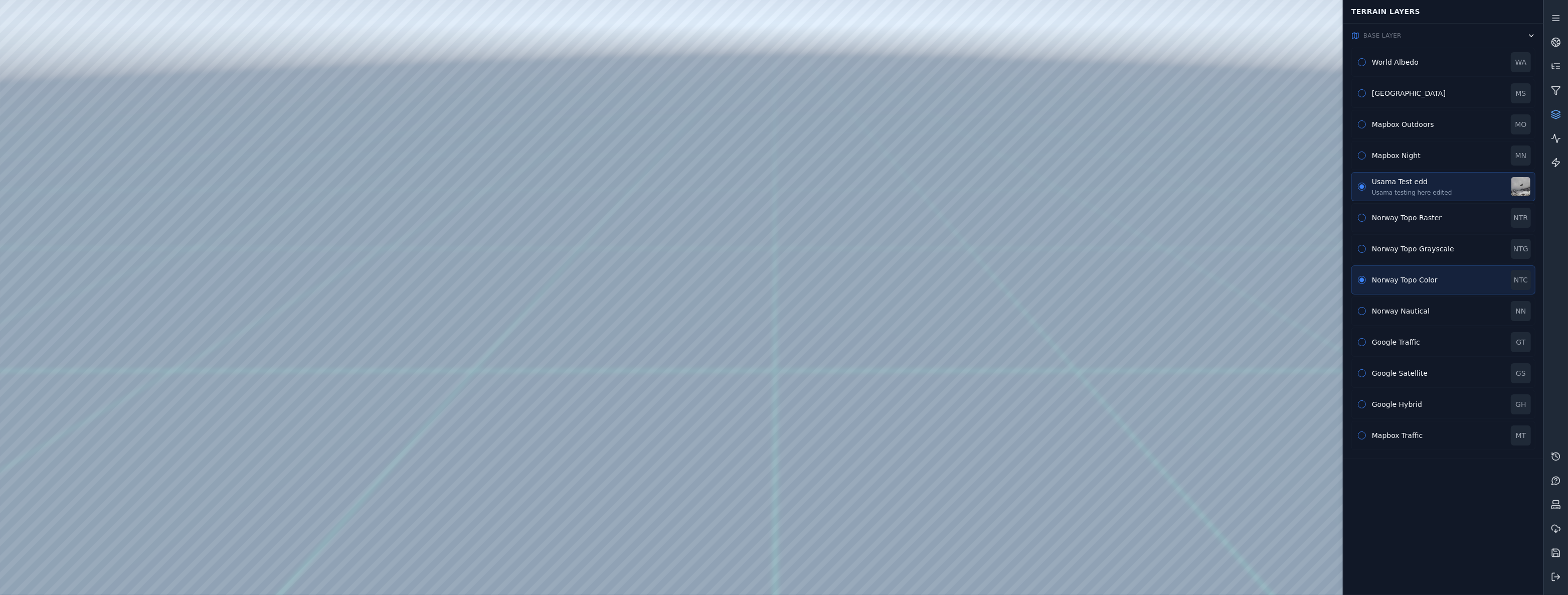
click at [1444, 218] on div "Norway Topo Raster" at bounding box center [1438, 218] width 133 height 10
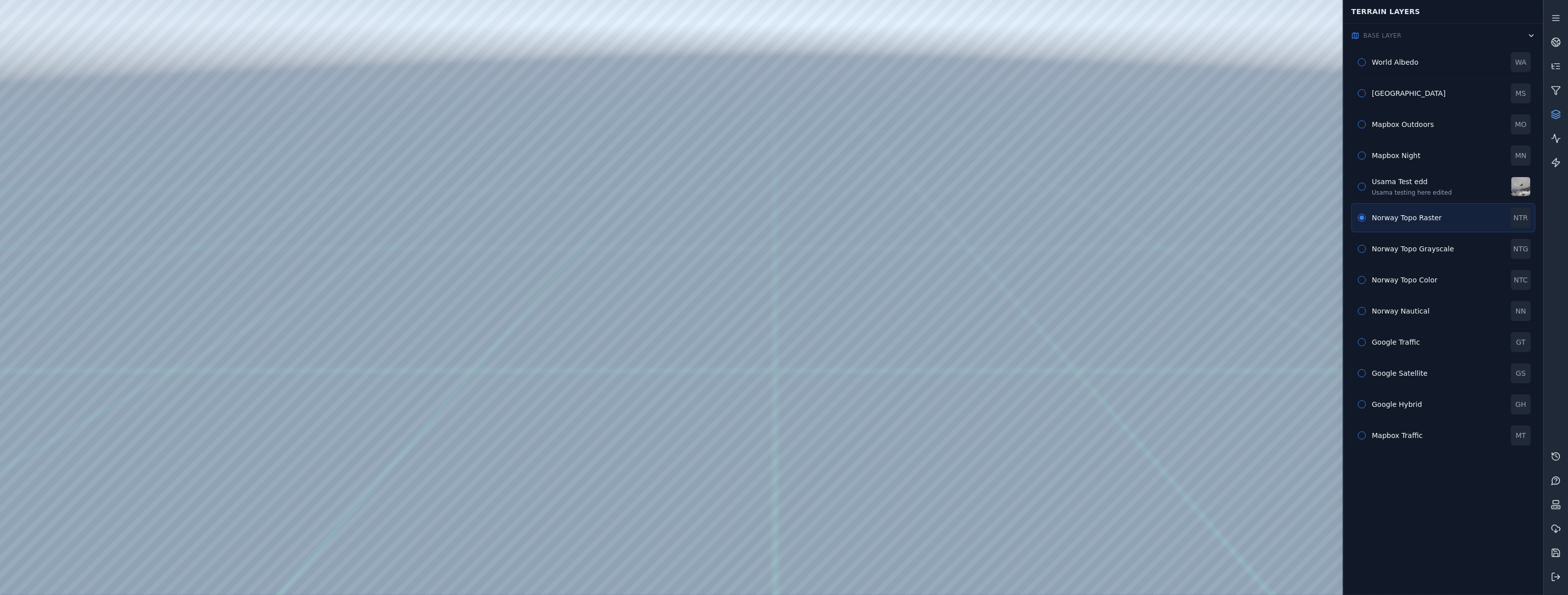
drag, startPoint x: 1133, startPoint y: 240, endPoint x: 1105, endPoint y: 344, distance: 107.7
drag, startPoint x: 1024, startPoint y: 278, endPoint x: 890, endPoint y: 308, distance: 137.3
drag, startPoint x: 890, startPoint y: 308, endPoint x: 733, endPoint y: 271, distance: 161.3
click at [205, 164] on div at bounding box center [771, 298] width 1543 height 595
click at [202, 194] on div at bounding box center [771, 298] width 1543 height 595
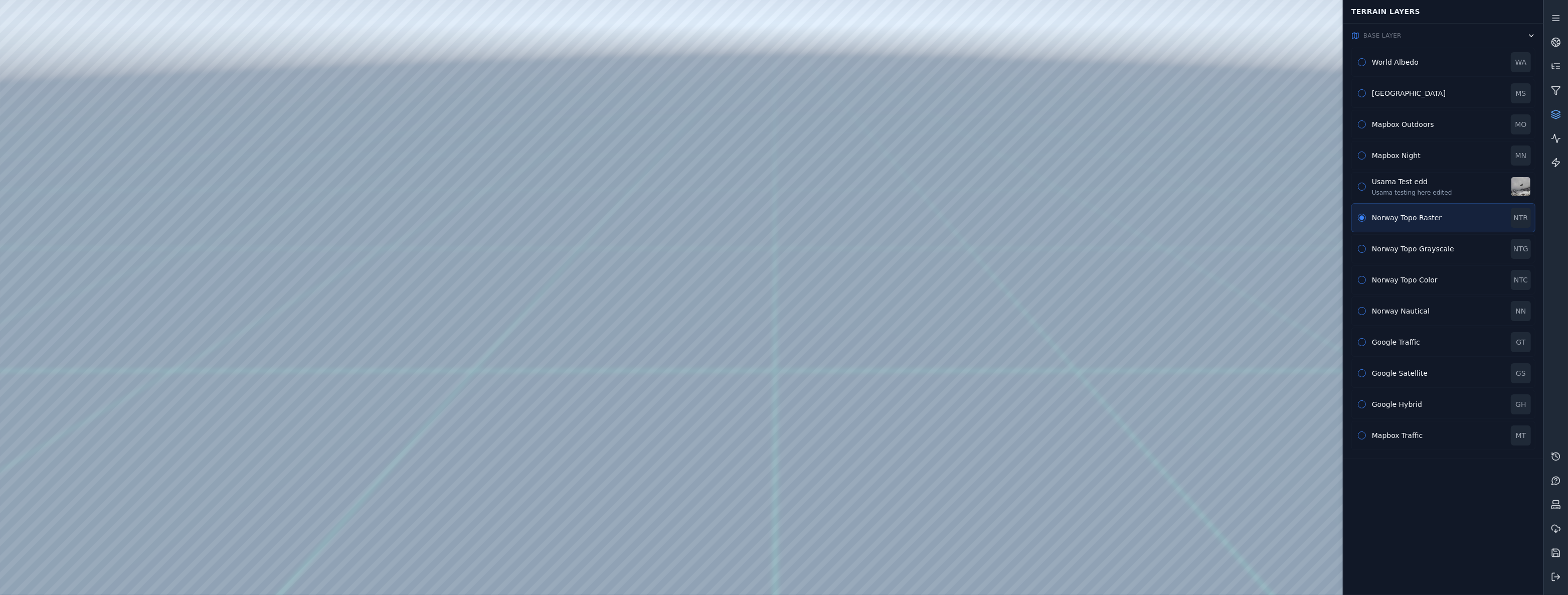
click at [839, 321] on div at bounding box center [771, 298] width 1543 height 595
click at [1446, 33] on button "Base Layer" at bounding box center [1443, 35] width 200 height 24
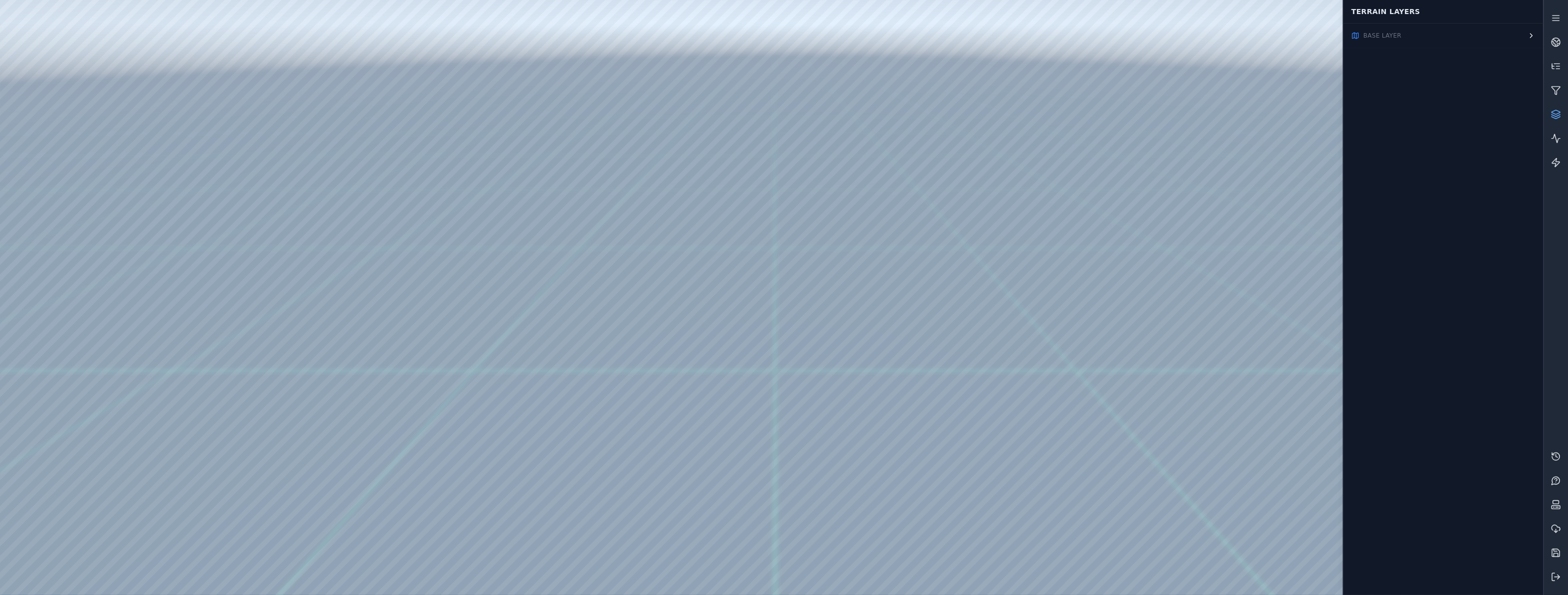
click at [1446, 31] on button "Base Layer" at bounding box center [1443, 35] width 200 height 24
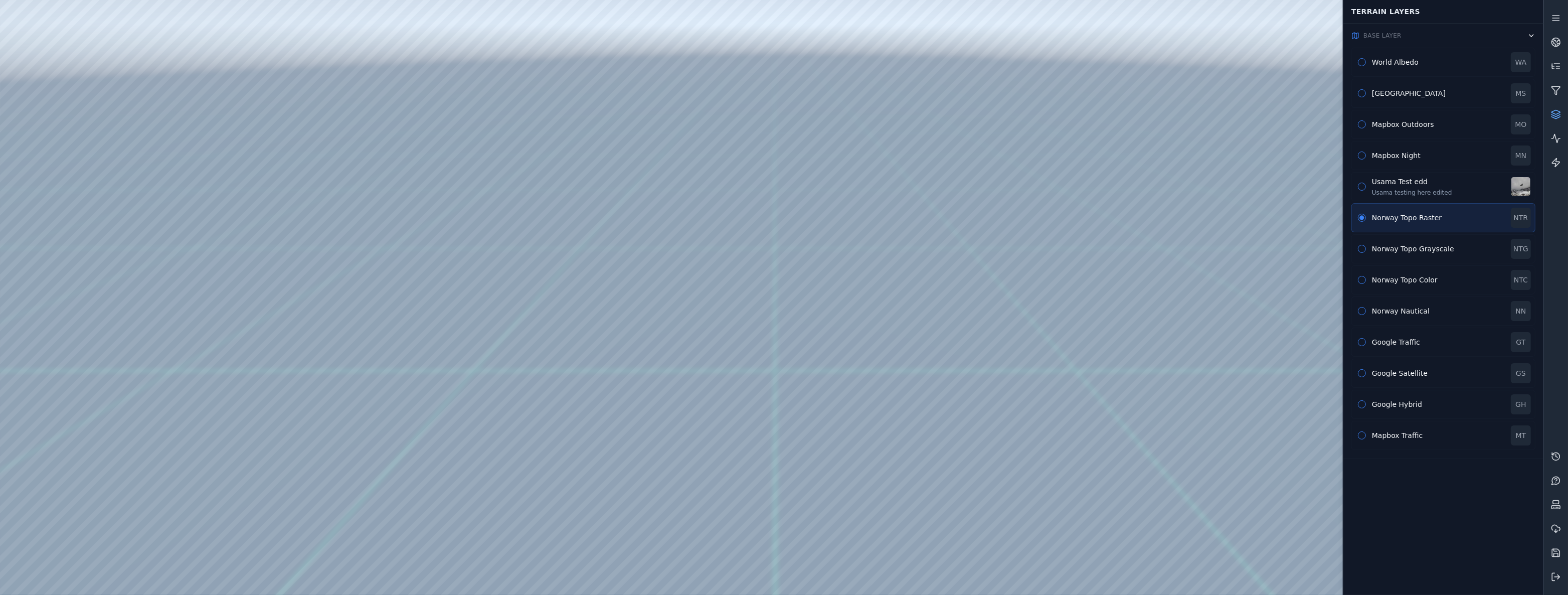
click at [1446, 31] on button "Base Layer" at bounding box center [1443, 35] width 200 height 24
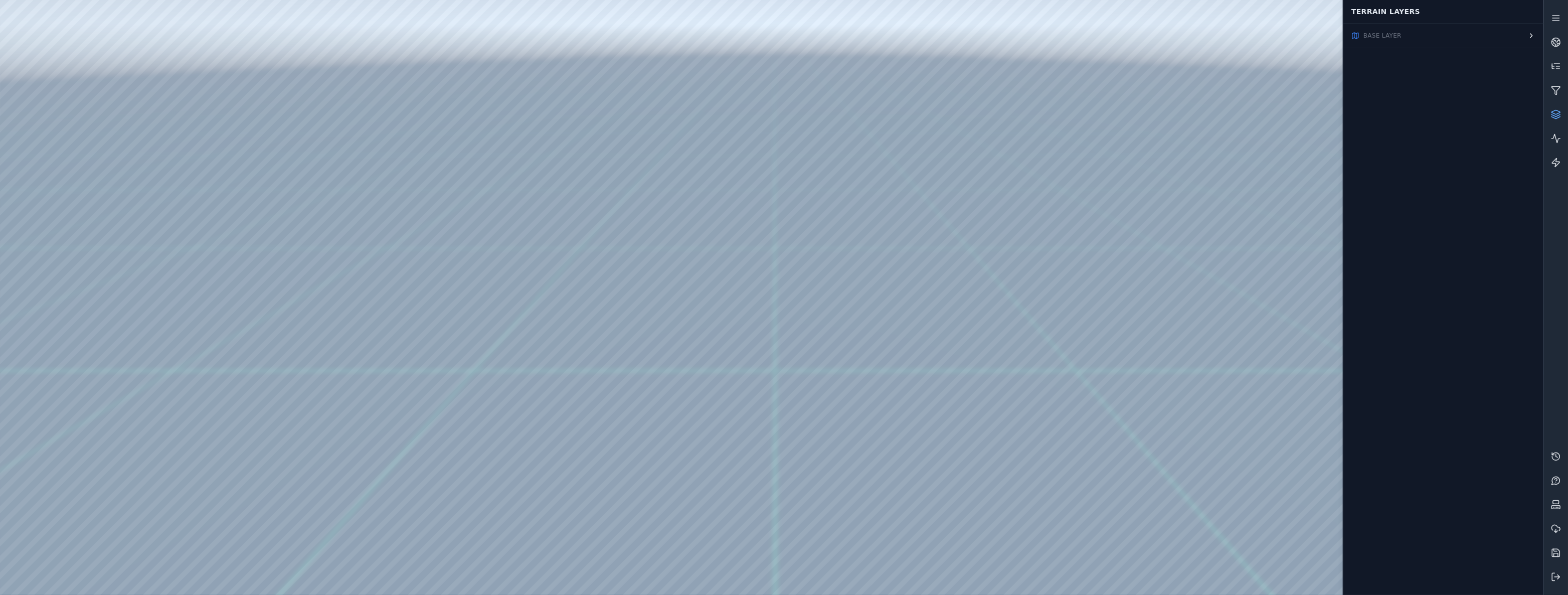
click at [1555, 111] on icon at bounding box center [1556, 114] width 10 height 10
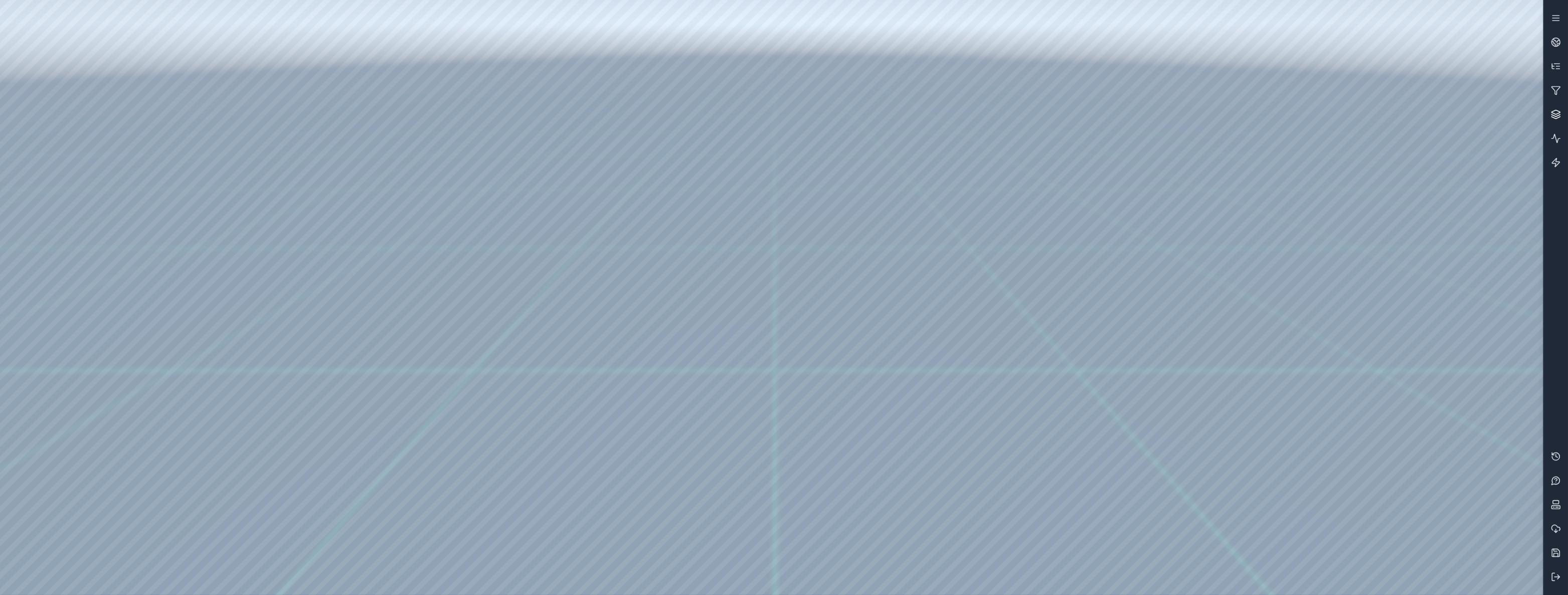
click at [1555, 111] on icon at bounding box center [1556, 114] width 10 height 10
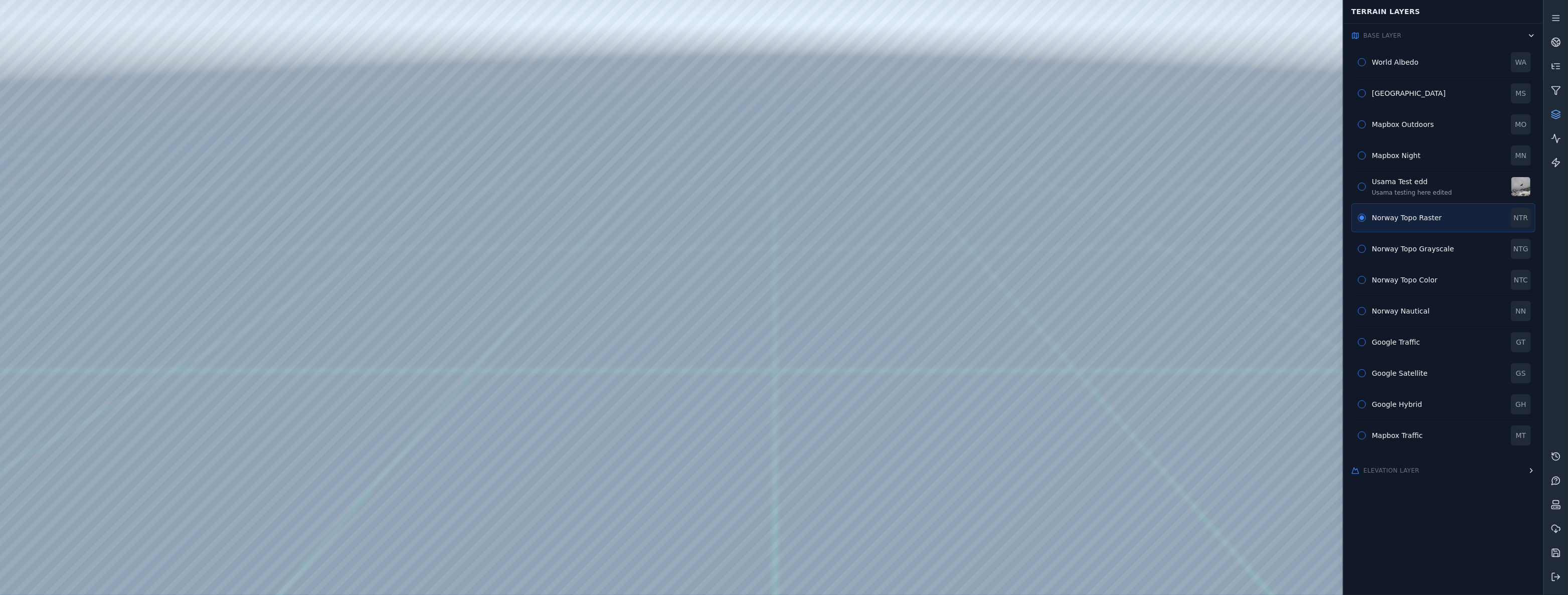
click at [1405, 470] on span "Elevation Layer" at bounding box center [1391, 470] width 56 height 8
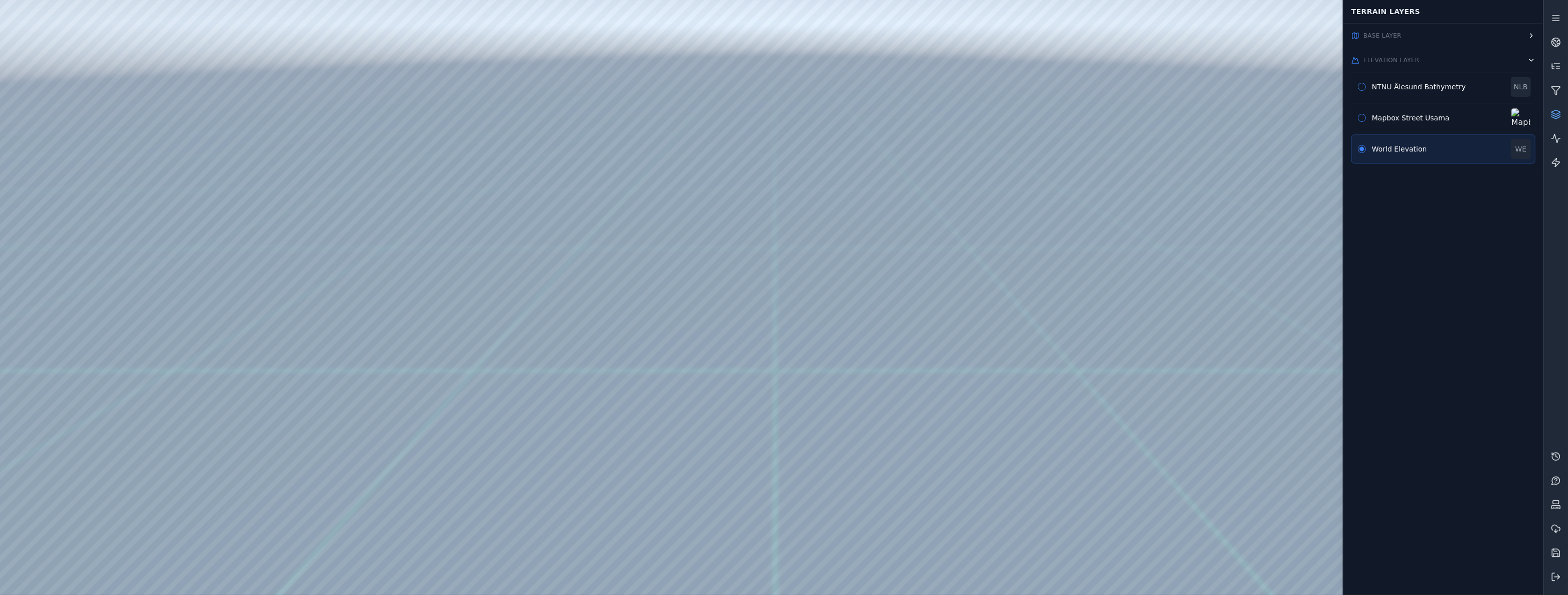
click at [1401, 59] on span "Elevation Layer" at bounding box center [1391, 60] width 56 height 8
click at [1432, 38] on button "Base Layer" at bounding box center [1443, 35] width 200 height 24
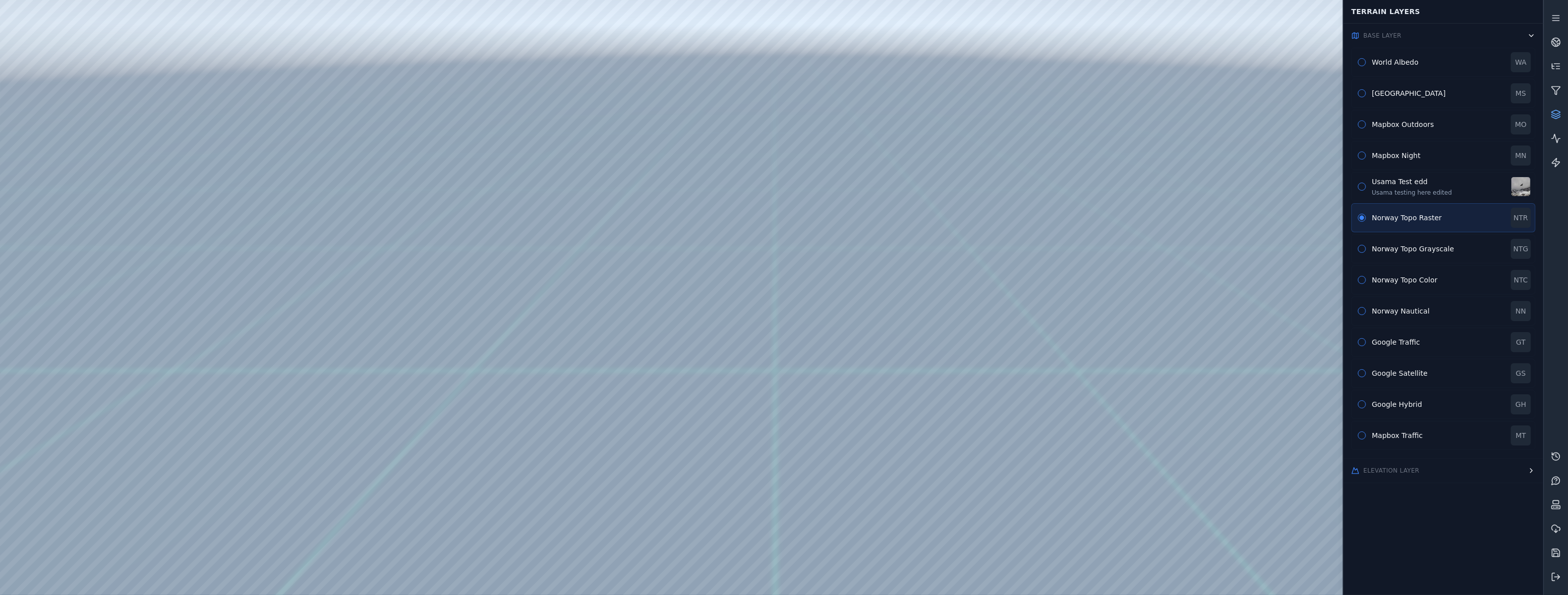
click at [169, 166] on div at bounding box center [771, 298] width 1543 height 595
click at [177, 314] on div at bounding box center [771, 298] width 1543 height 595
click at [189, 244] on div at bounding box center [771, 298] width 1543 height 595
click at [841, 328] on div at bounding box center [771, 298] width 1543 height 595
click at [1410, 61] on div "World Albedo" at bounding box center [1438, 62] width 133 height 10
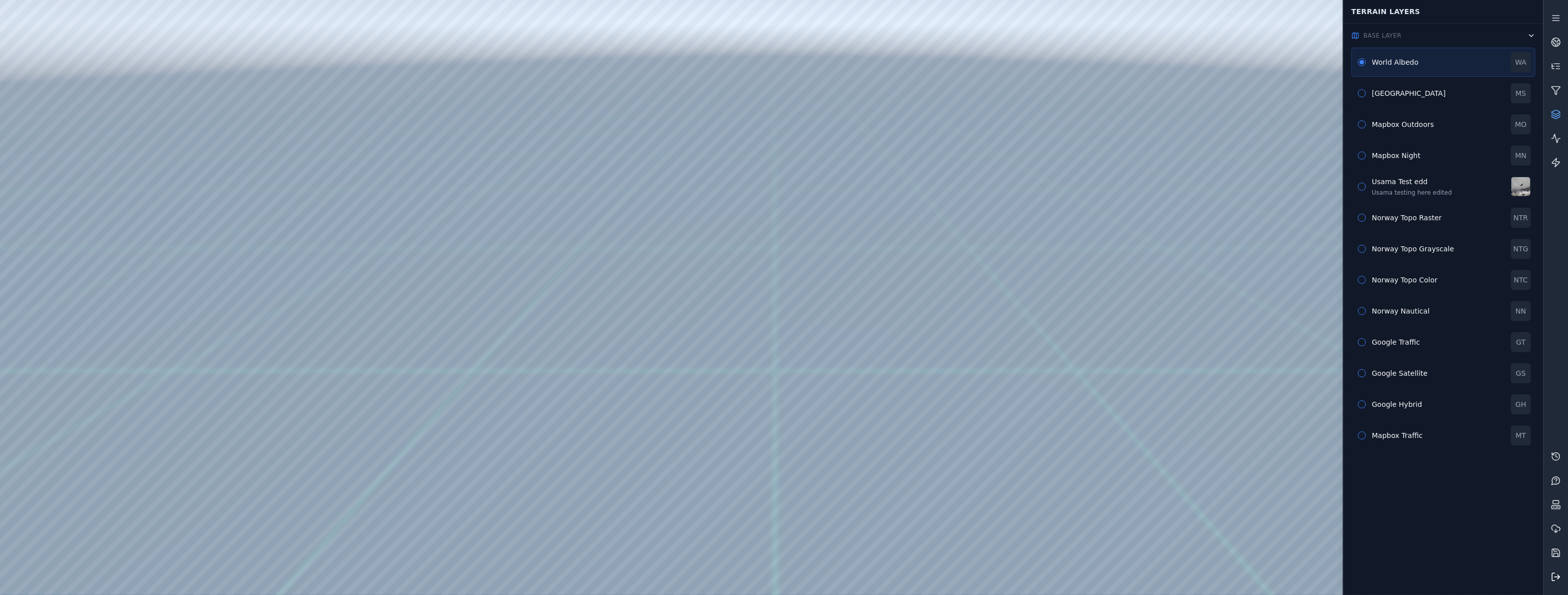
click at [1557, 580] on icon at bounding box center [1556, 577] width 10 height 10
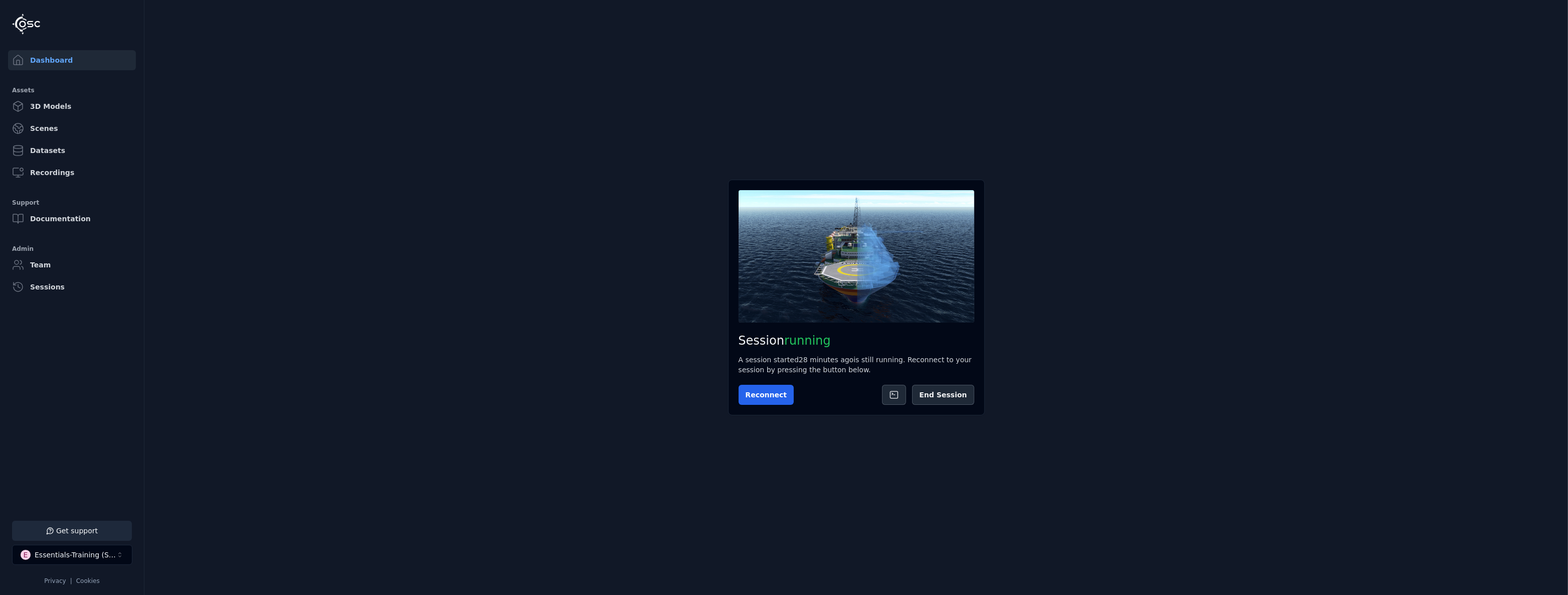
click at [25, 132] on link "Scenes" at bounding box center [71, 128] width 128 height 20
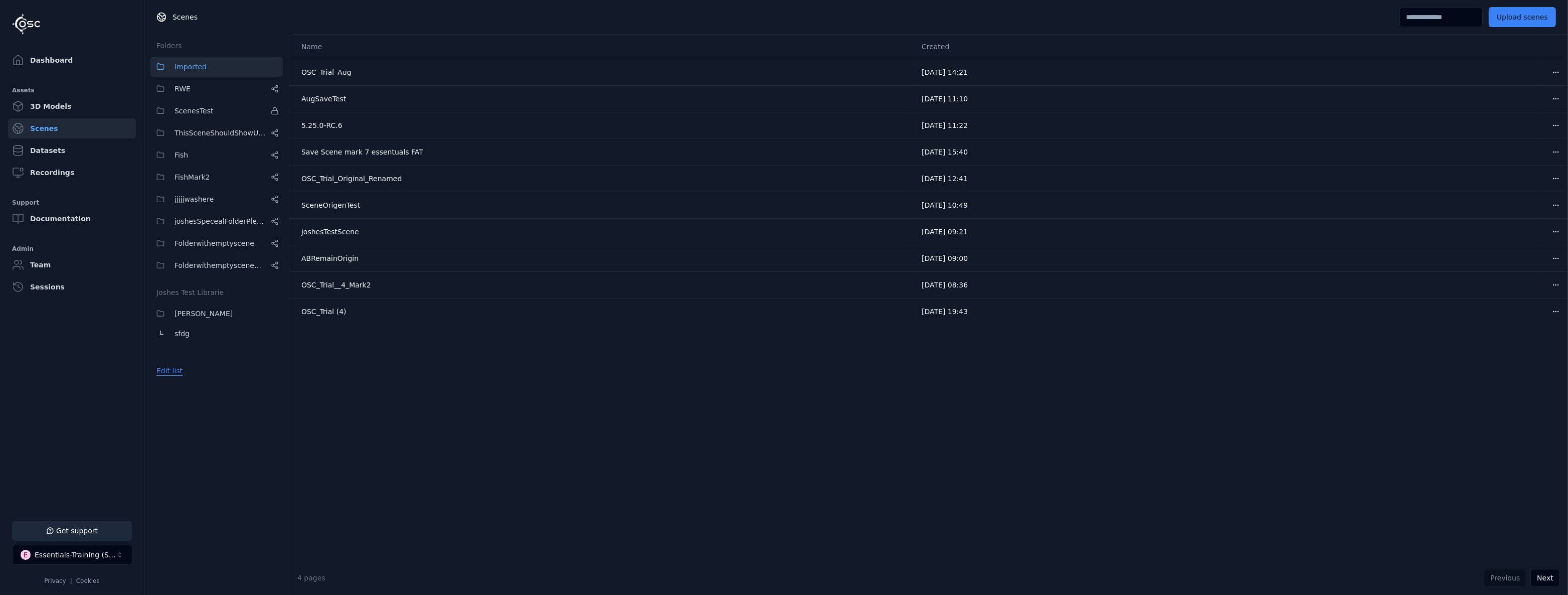
click at [176, 377] on button "Edit list" at bounding box center [169, 371] width 38 height 18
click at [191, 366] on link "Create folder" at bounding box center [180, 371] width 46 height 10
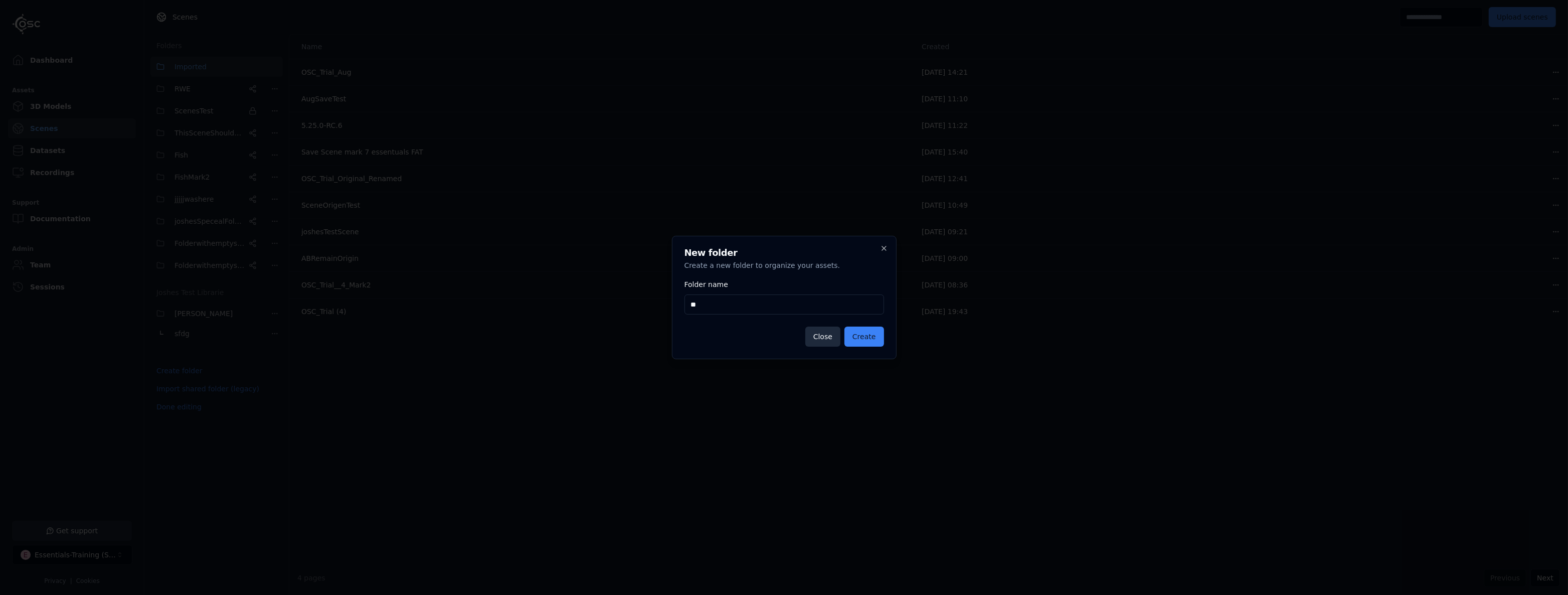
type input "*"
click at [878, 249] on h2 "New folder" at bounding box center [784, 253] width 200 height 9
click at [883, 245] on icon "button" at bounding box center [884, 248] width 8 height 8
